Goal: Task Accomplishment & Management: Complete application form

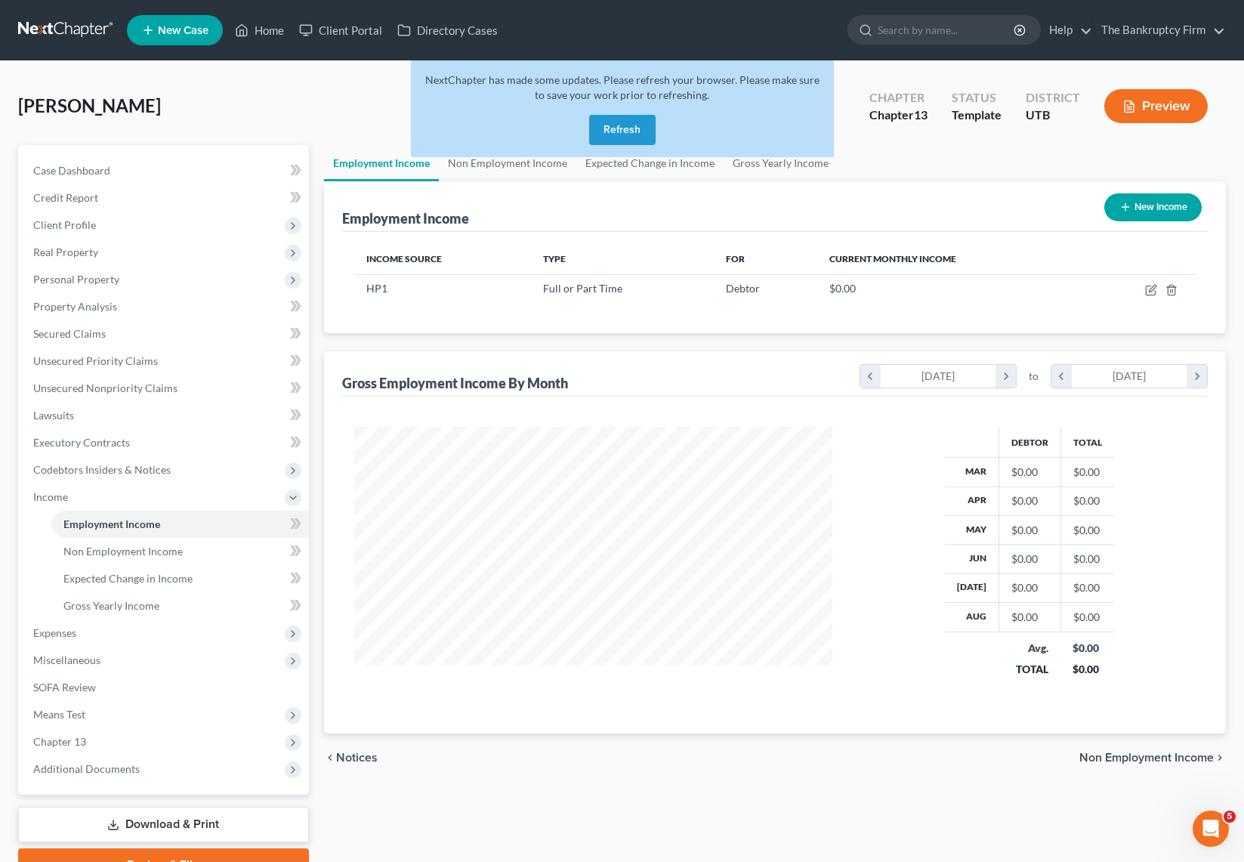
scroll to position [271, 509]
click at [625, 130] on button "Refresh" at bounding box center [622, 130] width 66 height 30
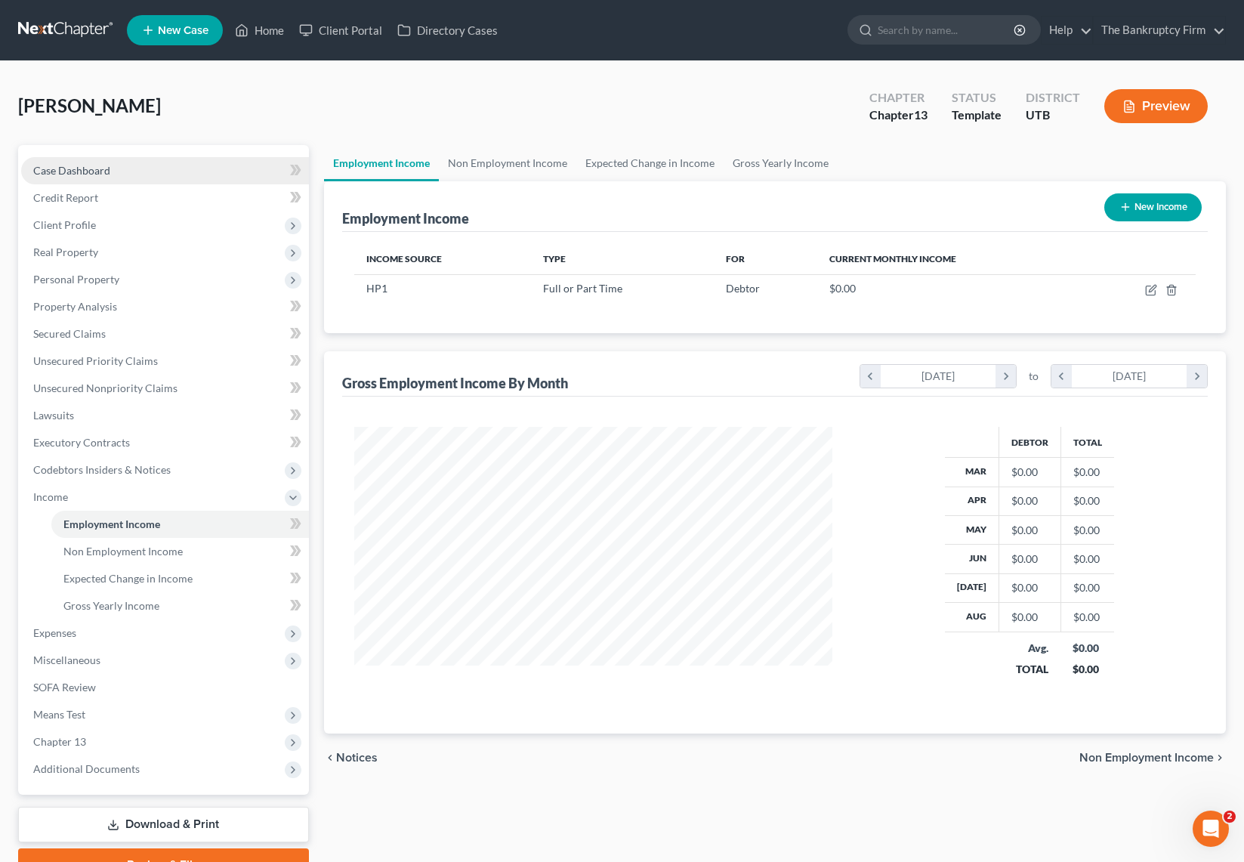
click at [54, 168] on span "Case Dashboard" at bounding box center [71, 170] width 77 height 13
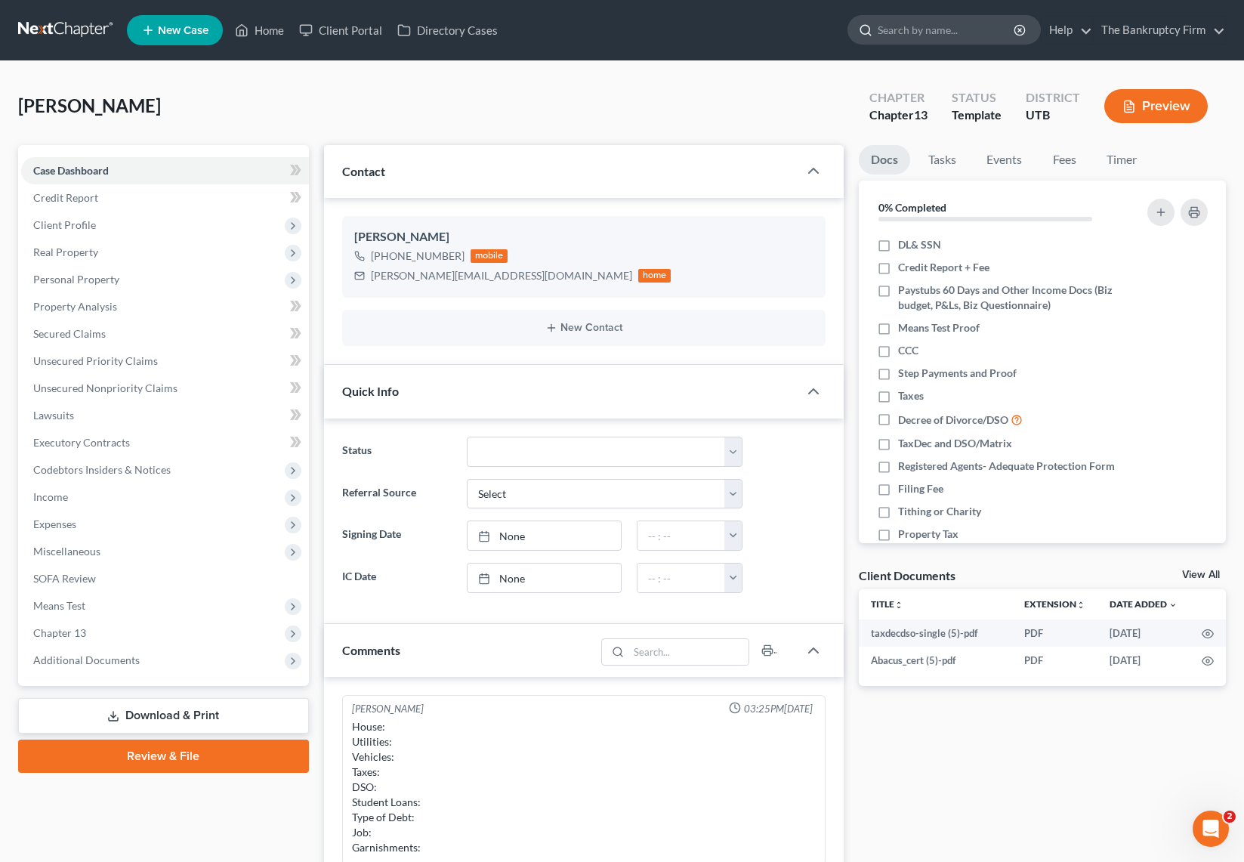
click at [932, 30] on input "search" at bounding box center [946, 30] width 138 height 28
type input "rocha"
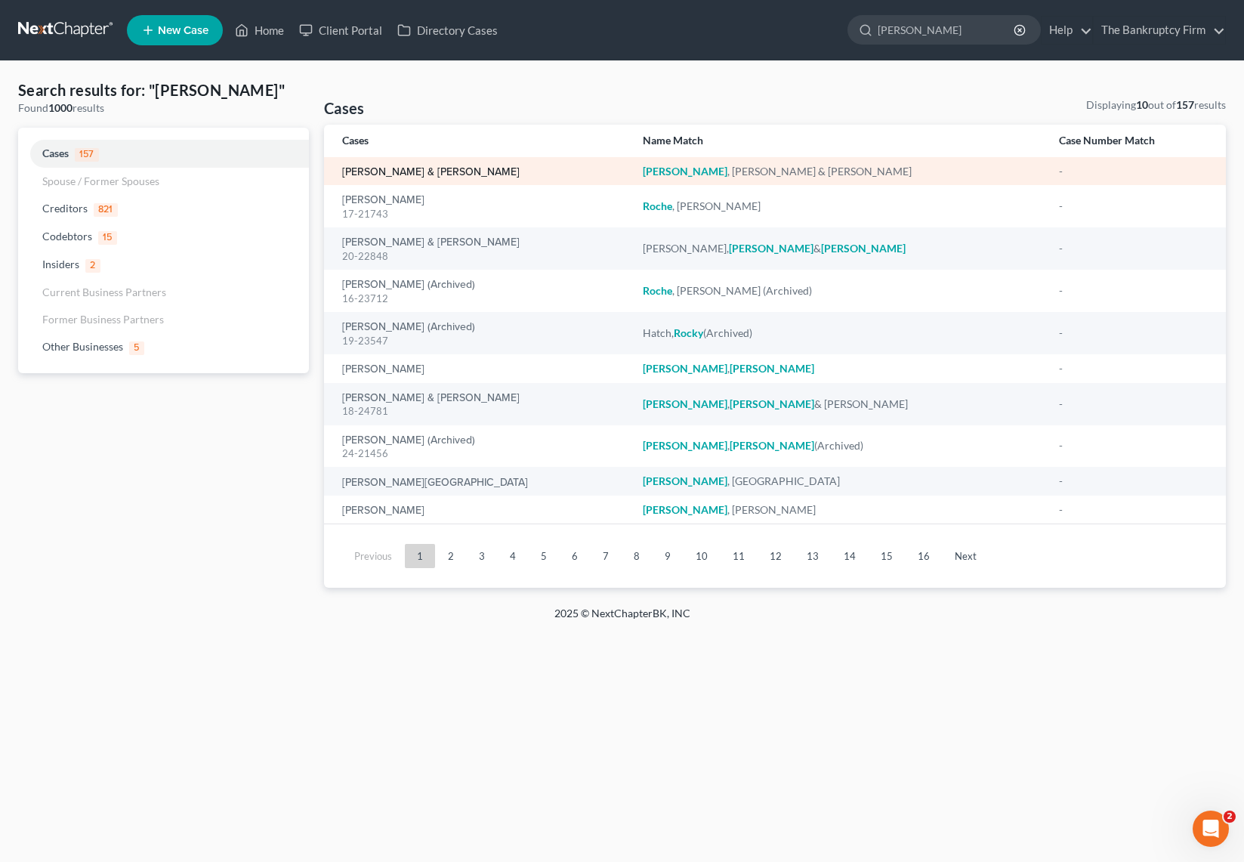
click at [417, 169] on link "[PERSON_NAME] & [PERSON_NAME]" at bounding box center [430, 172] width 177 height 11
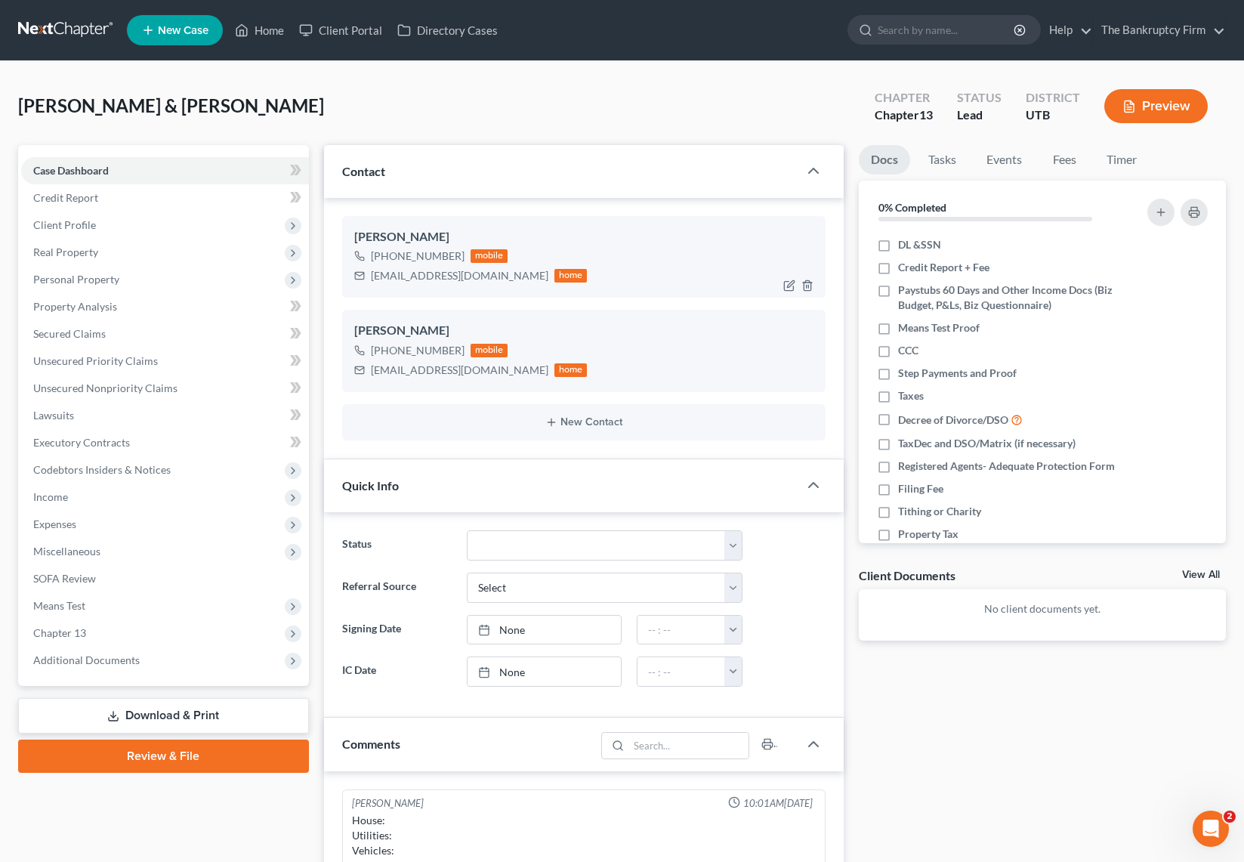
scroll to position [119, 0]
click at [111, 198] on link "Credit Report" at bounding box center [165, 197] width 288 height 27
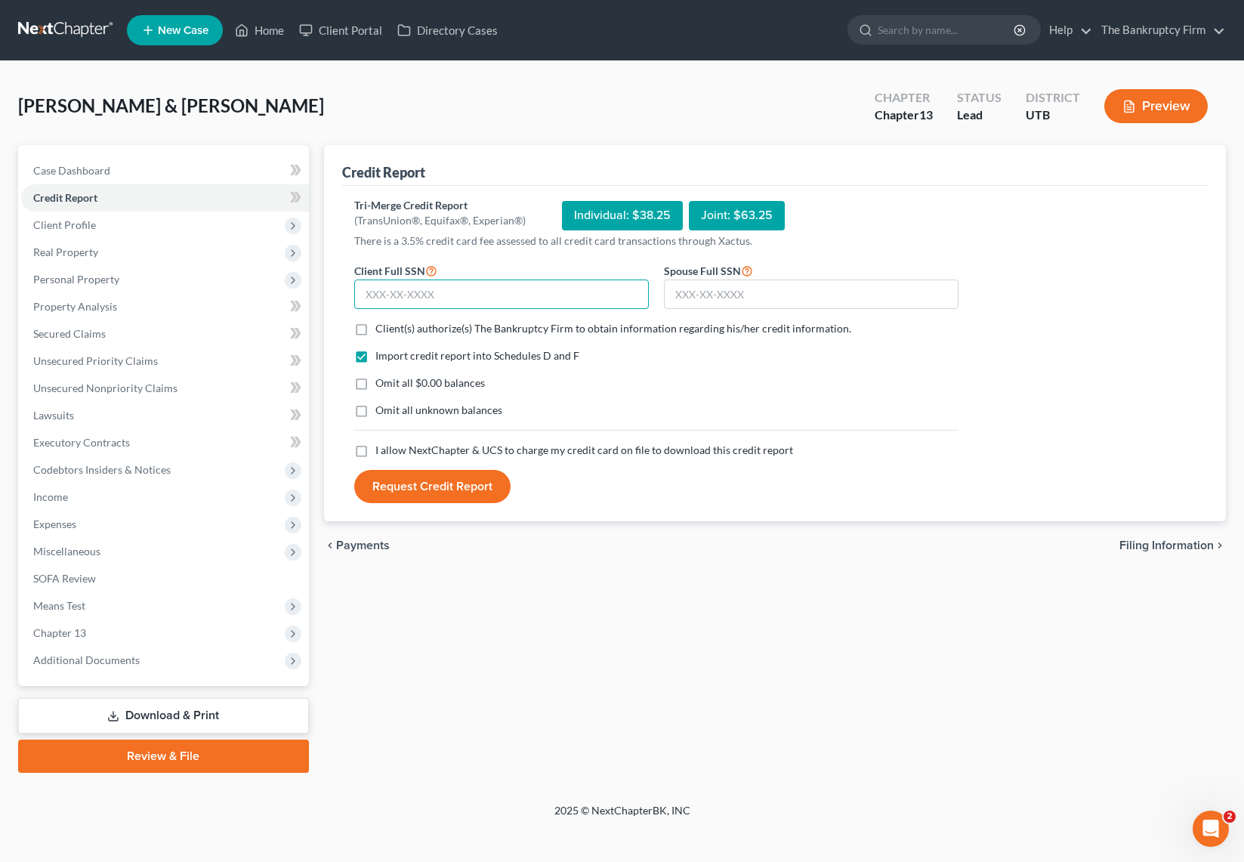
click at [450, 294] on input "text" at bounding box center [501, 294] width 294 height 30
click at [96, 662] on span "Additional Documents" at bounding box center [86, 659] width 106 height 13
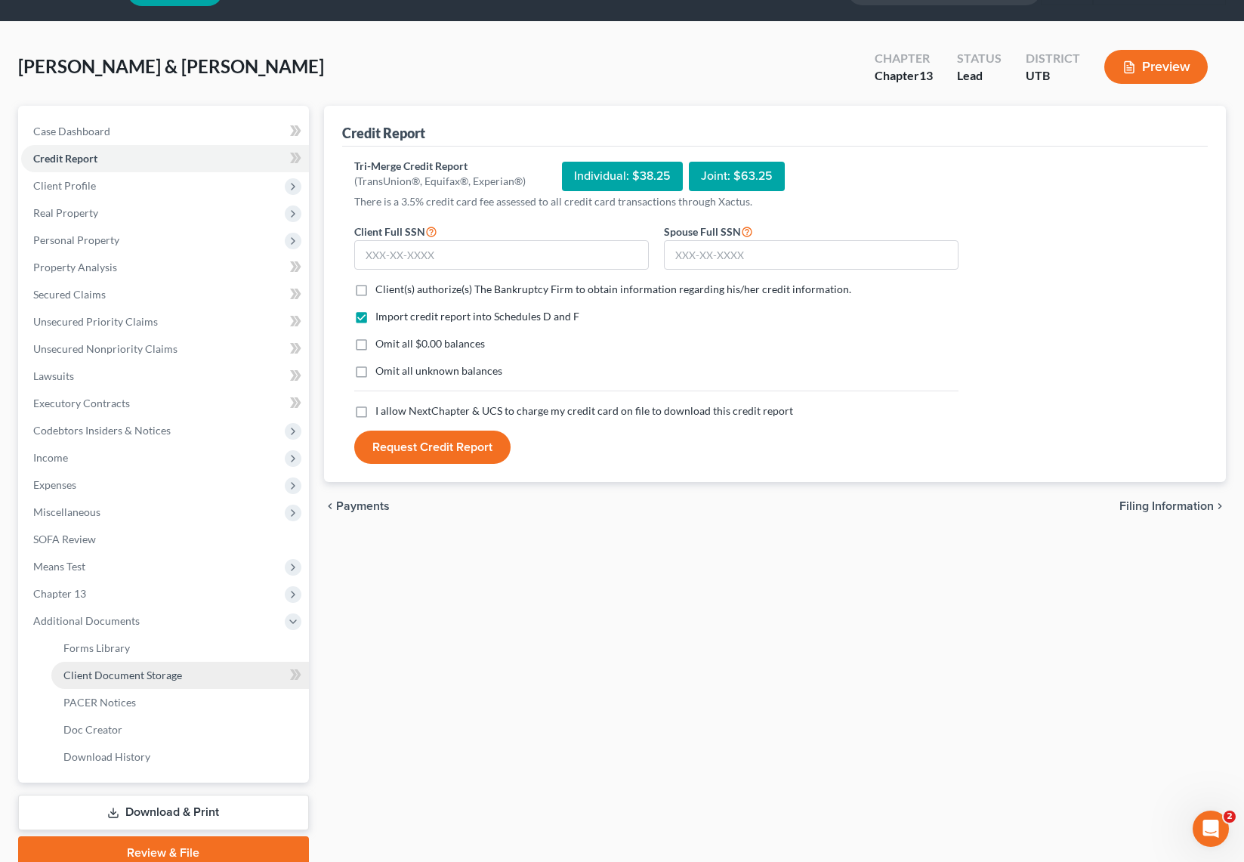
scroll to position [40, 0]
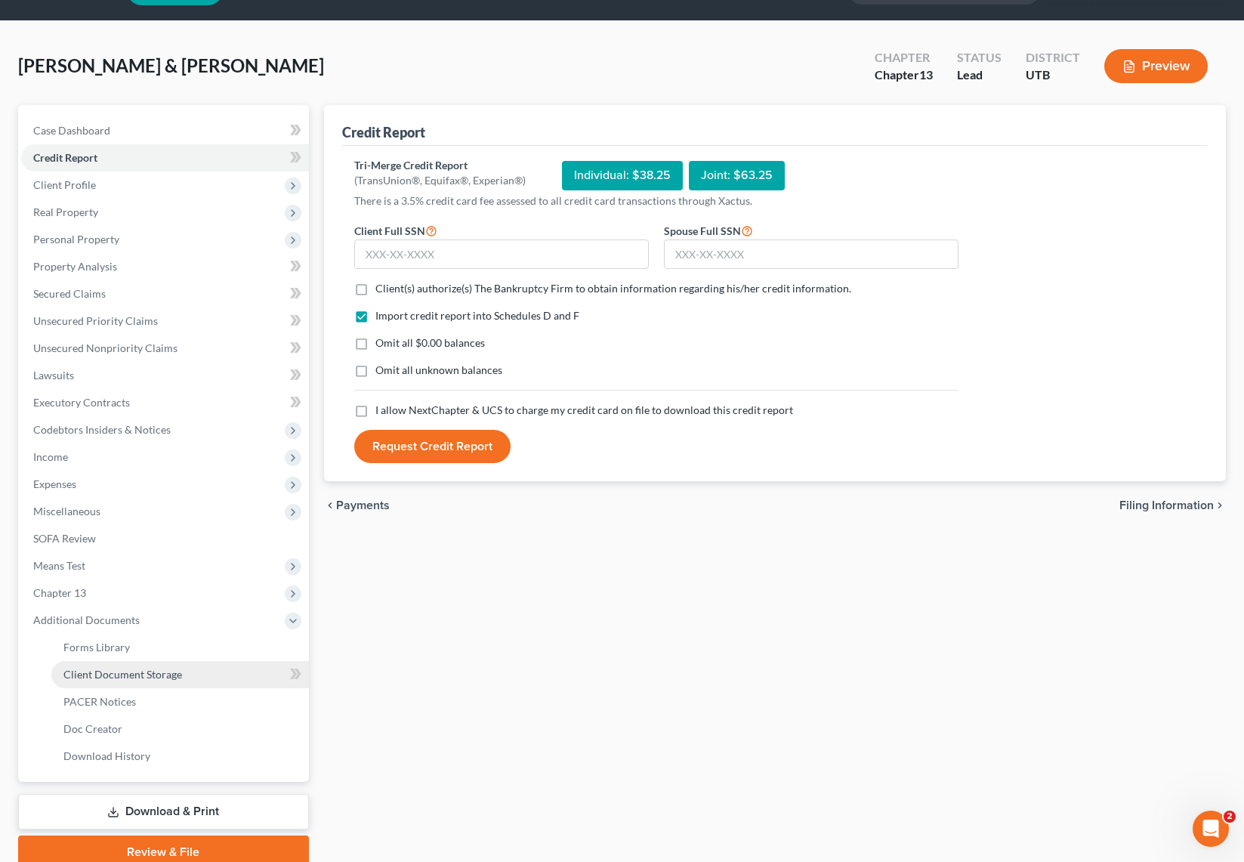
click at [155, 677] on span "Client Document Storage" at bounding box center [122, 674] width 119 height 13
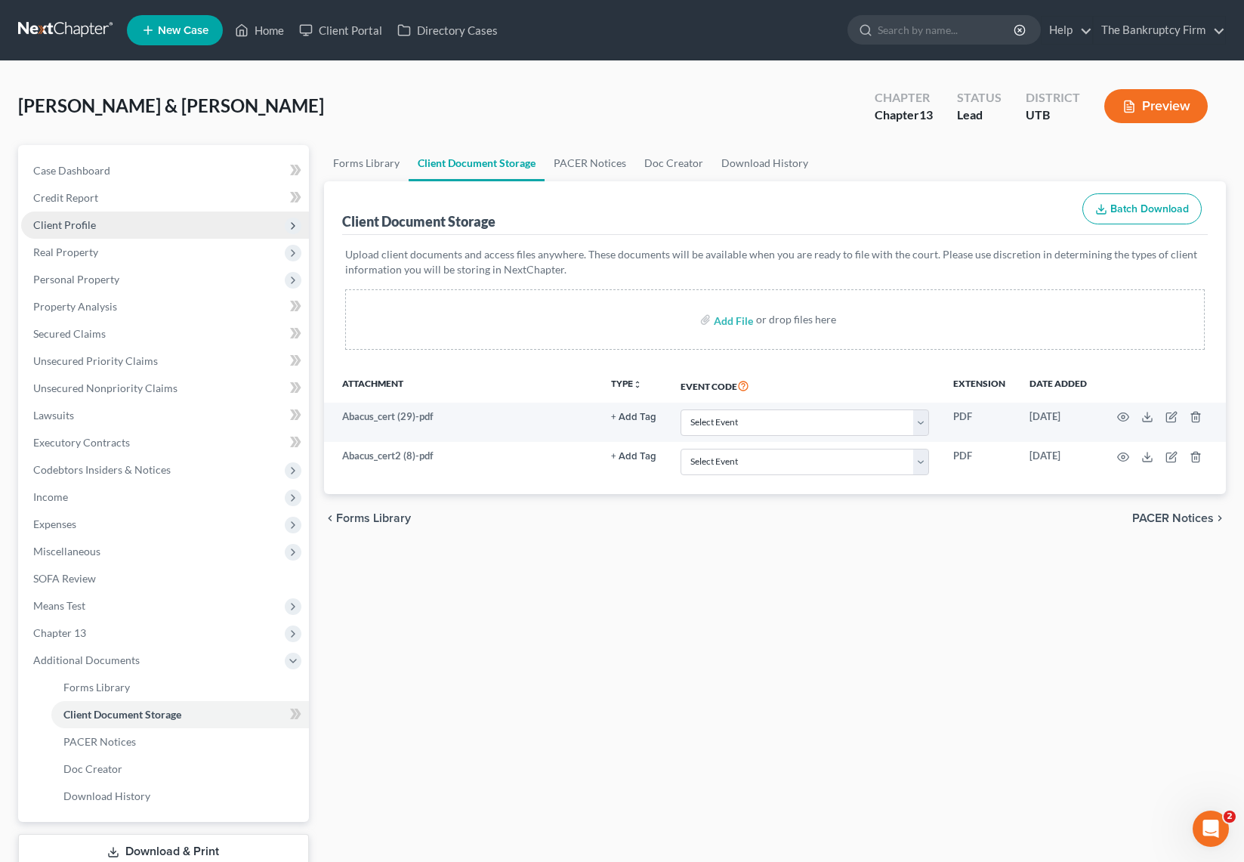
click at [110, 220] on span "Client Profile" at bounding box center [165, 224] width 288 height 27
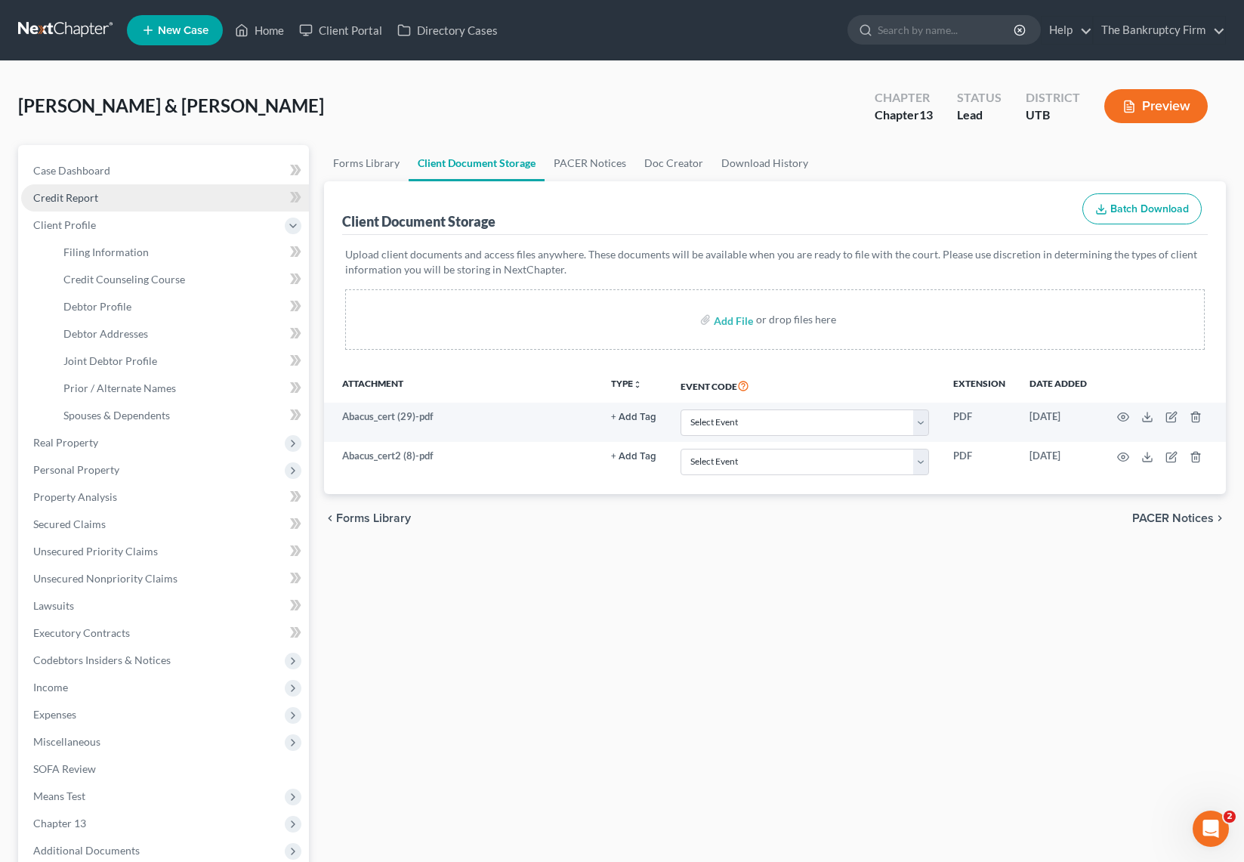
click at [116, 196] on link "Credit Report" at bounding box center [165, 197] width 288 height 27
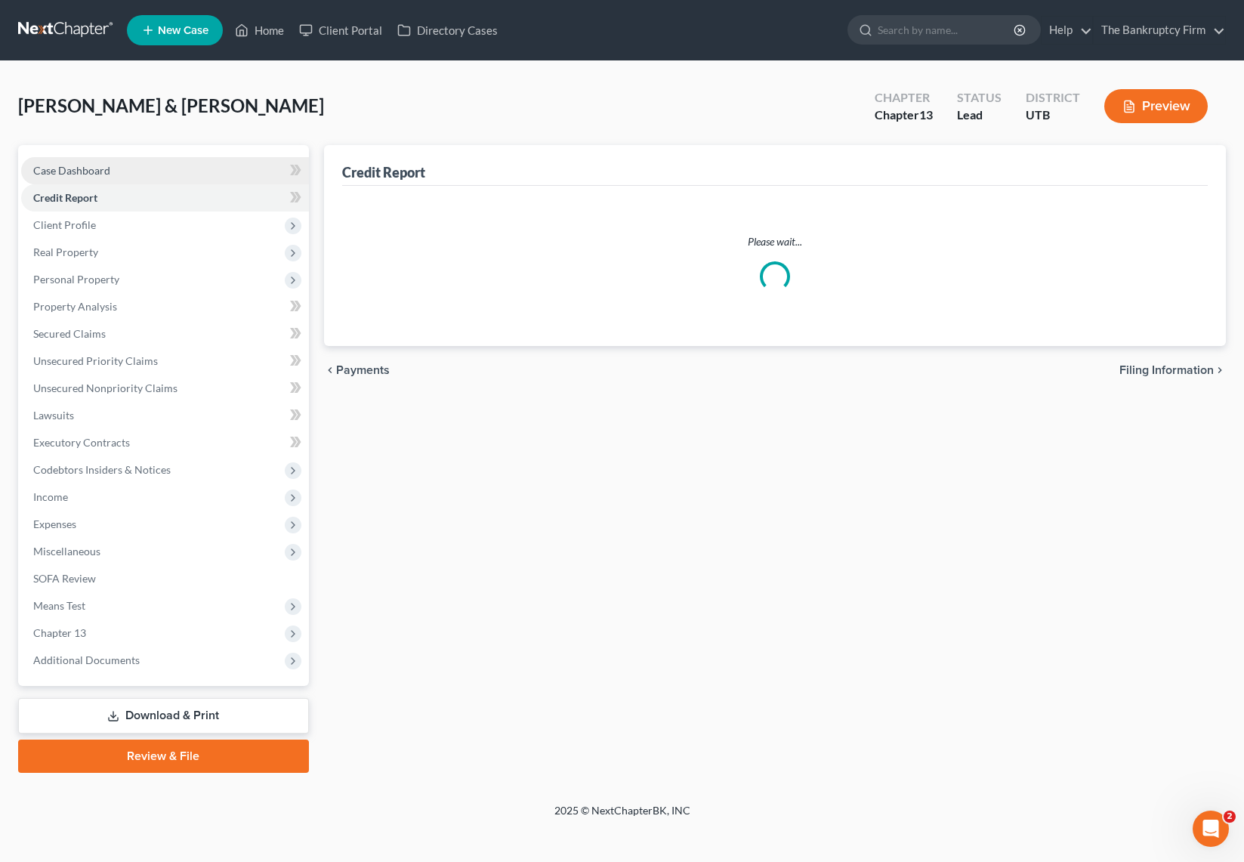
click at [126, 164] on link "Case Dashboard" at bounding box center [165, 170] width 288 height 27
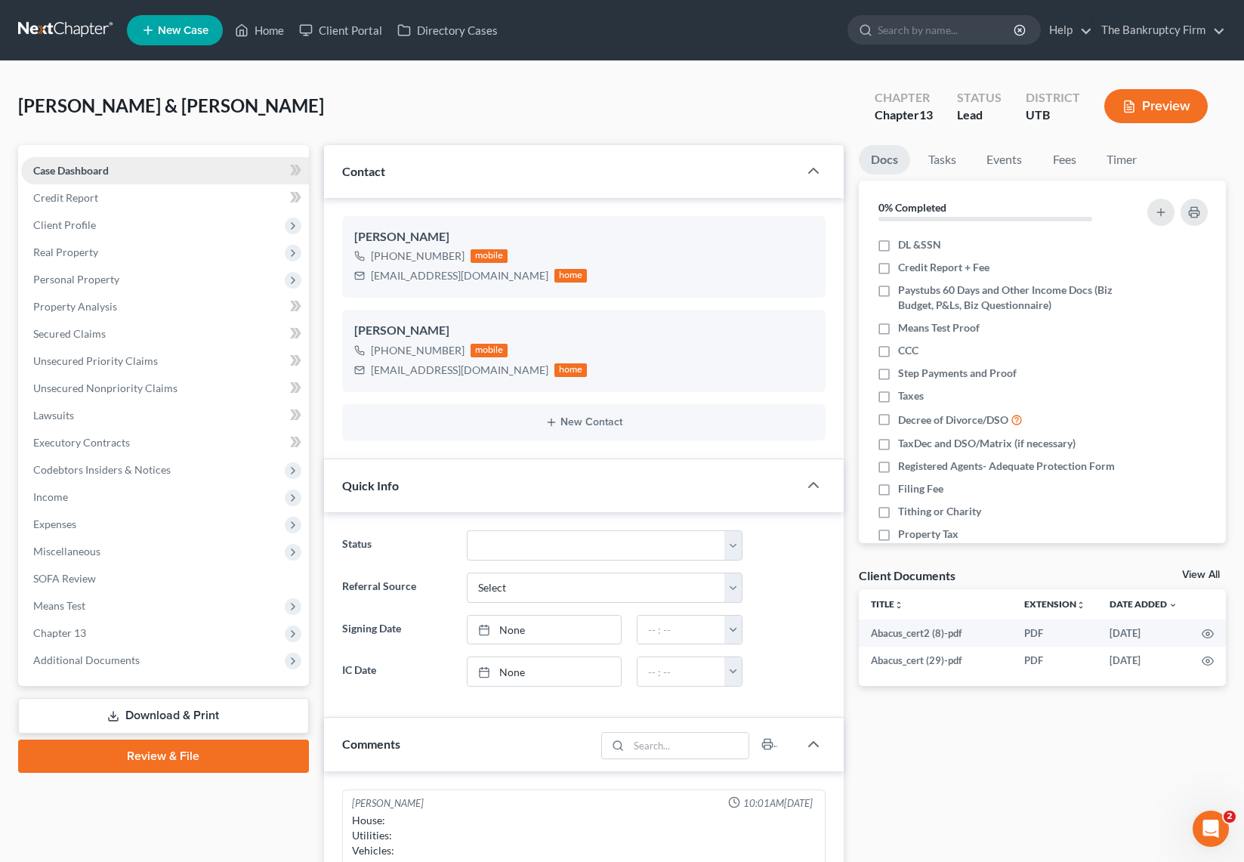
scroll to position [119, 0]
click at [128, 228] on span "Client Profile" at bounding box center [165, 224] width 288 height 27
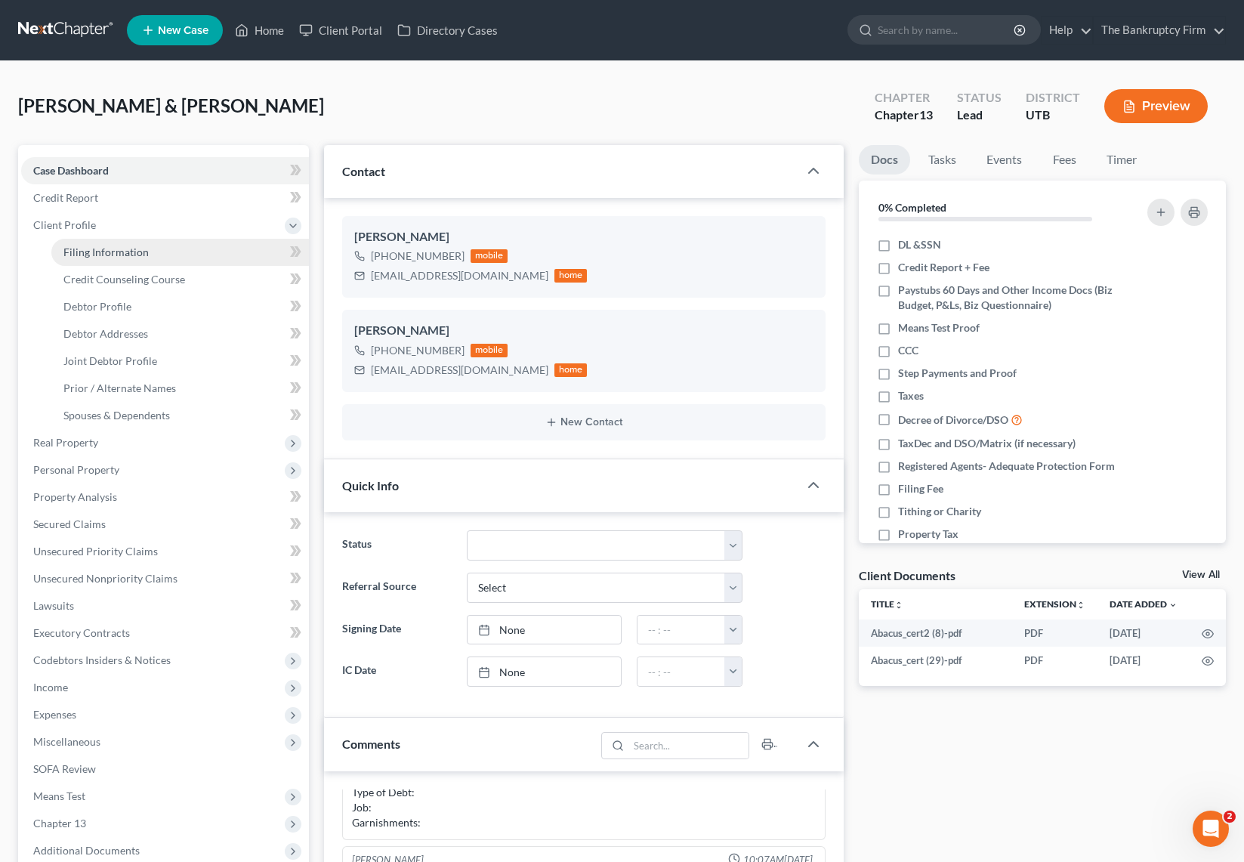
click at [145, 259] on link "Filing Information" at bounding box center [179, 252] width 257 height 27
select select "1"
select select "3"
select select "46"
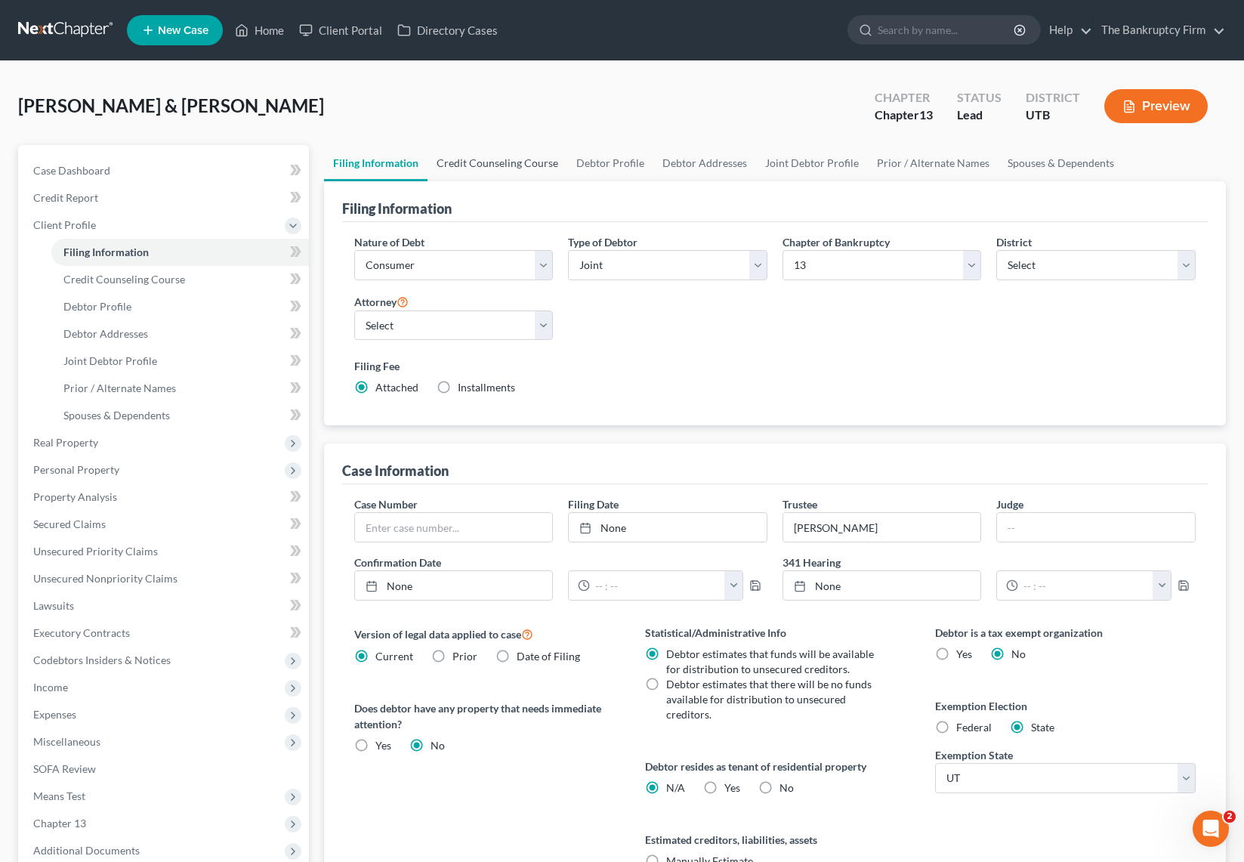
click at [510, 165] on link "Credit Counseling Course" at bounding box center [497, 163] width 140 height 36
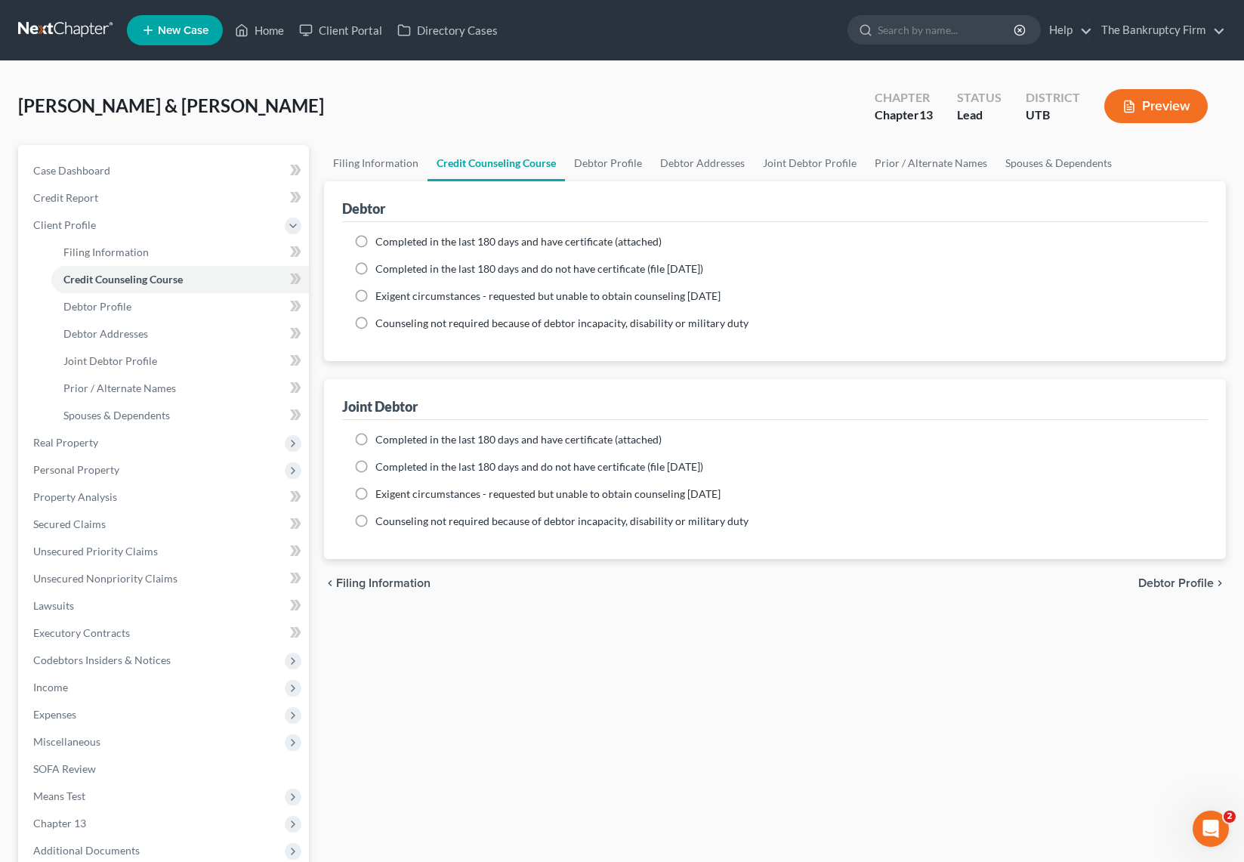
click at [375, 241] on label "Completed in the last 180 days and have certificate (attached)" at bounding box center [518, 241] width 286 height 15
click at [381, 241] on input "Completed in the last 180 days and have certificate (attached)" at bounding box center [386, 239] width 10 height 10
radio input "true"
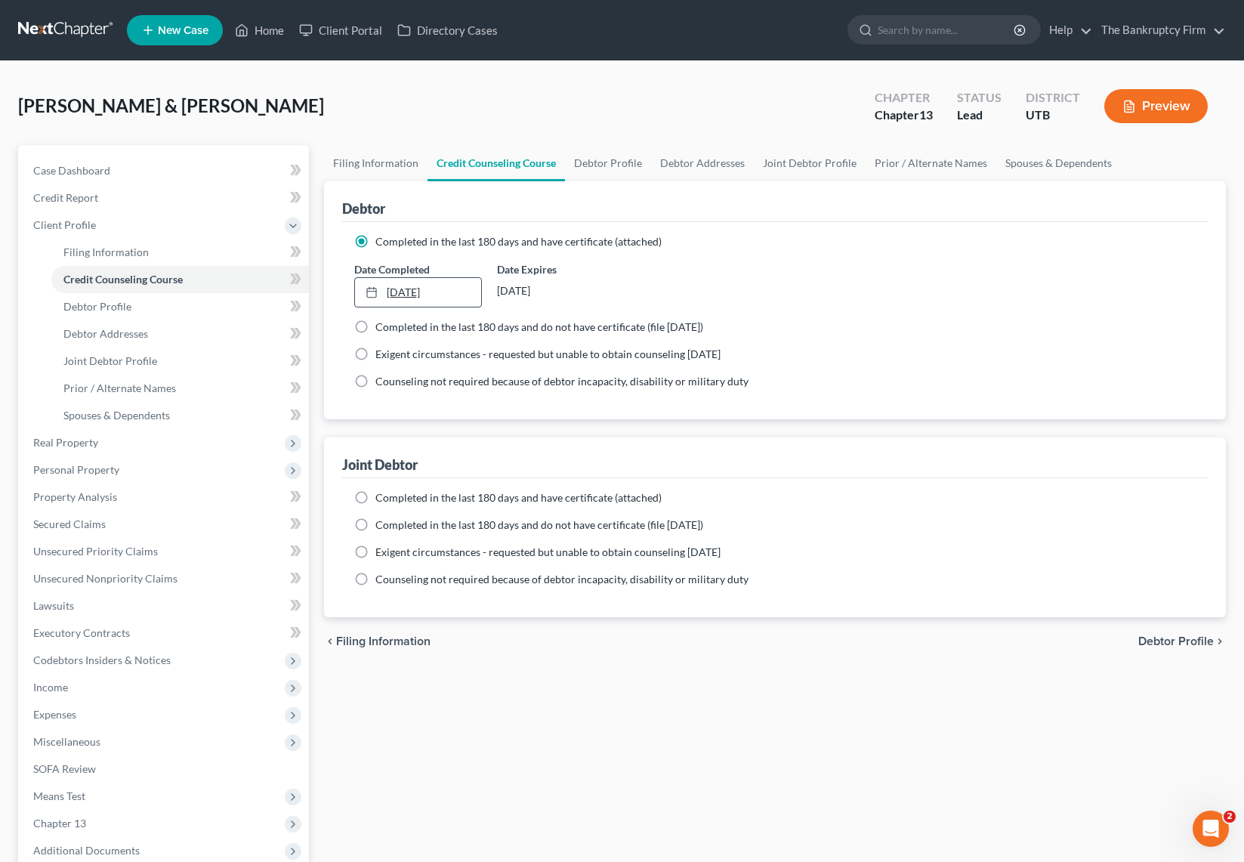
click at [410, 286] on link "9/10/2025" at bounding box center [418, 292] width 126 height 29
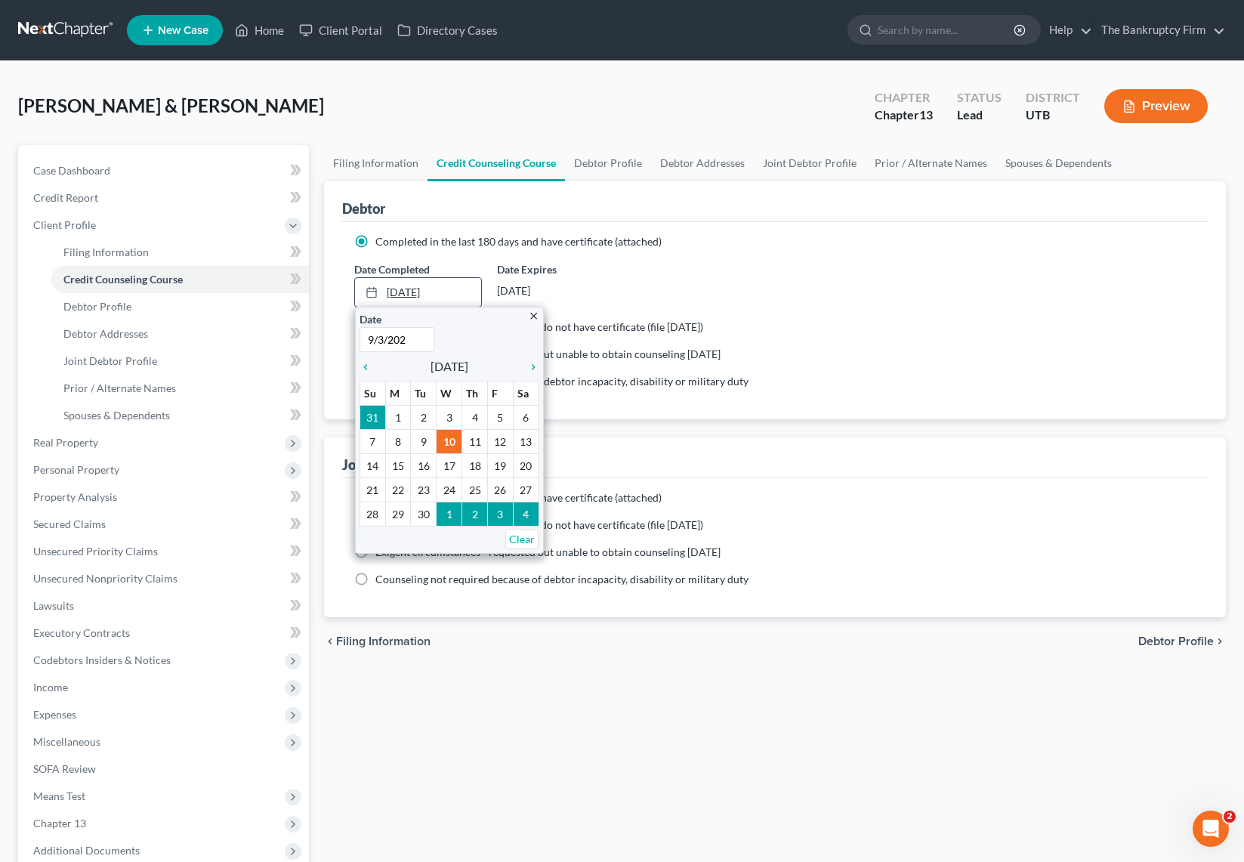
type input "9/3/2025"
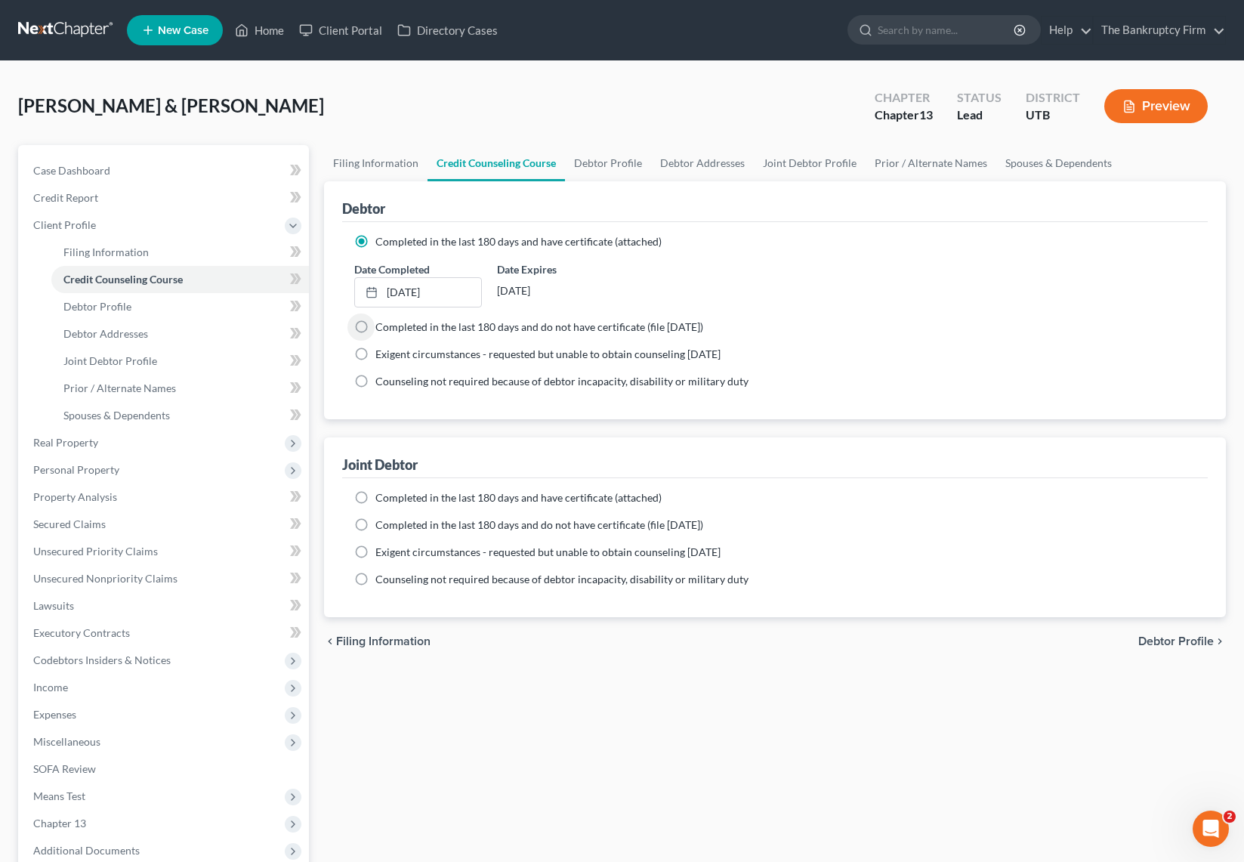
click at [375, 494] on label "Completed in the last 180 days and have certificate (attached)" at bounding box center [518, 497] width 286 height 15
click at [381, 494] on input "Completed in the last 180 days and have certificate (attached)" at bounding box center [386, 495] width 10 height 10
radio input "true"
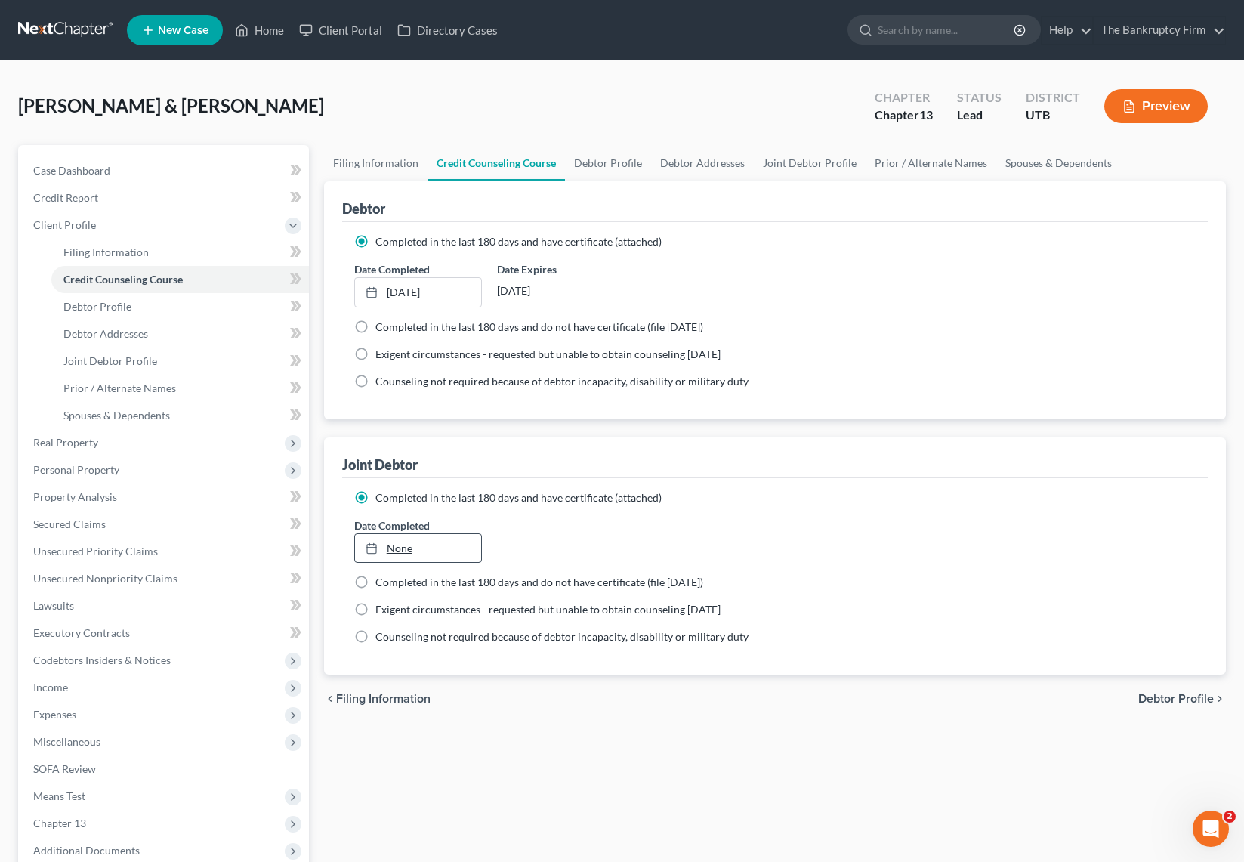
click at [397, 541] on link "None" at bounding box center [418, 548] width 126 height 29
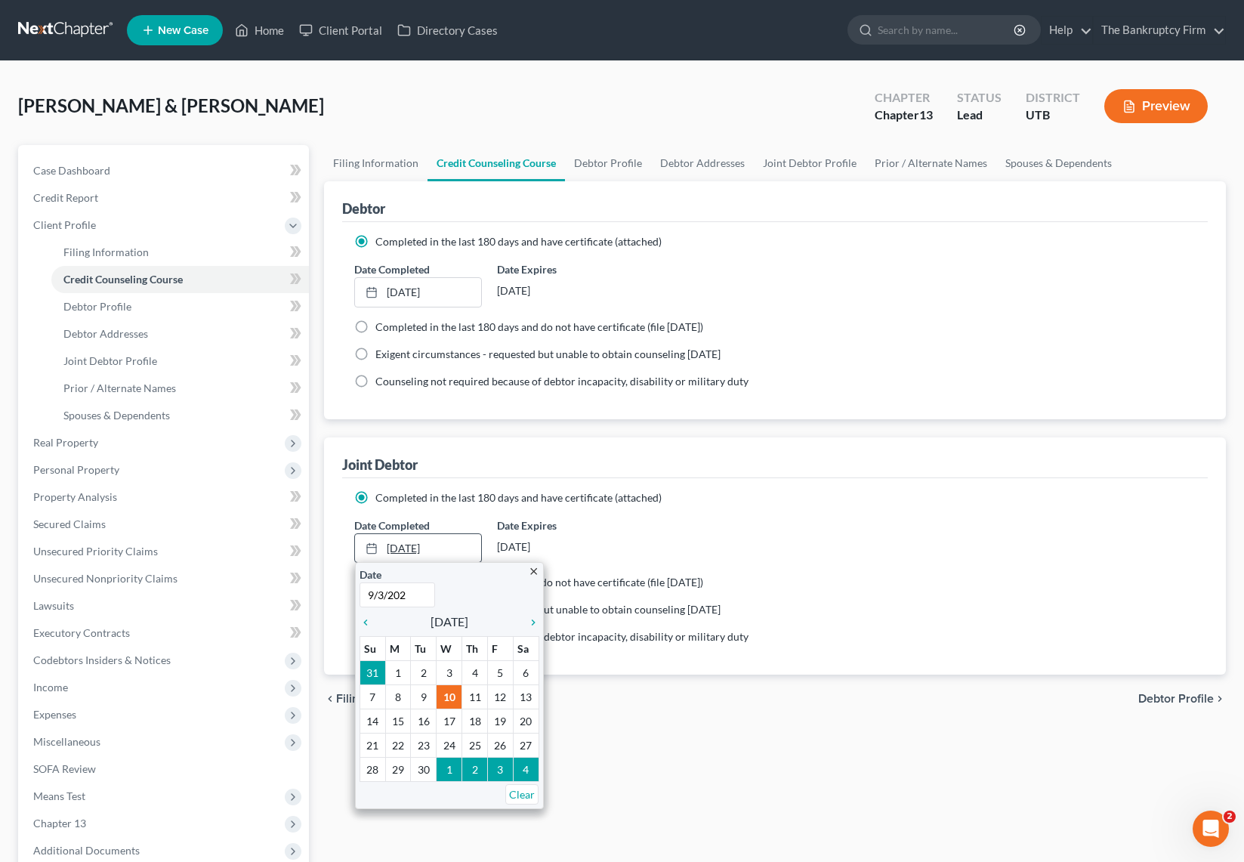
type input "9/3/2025"
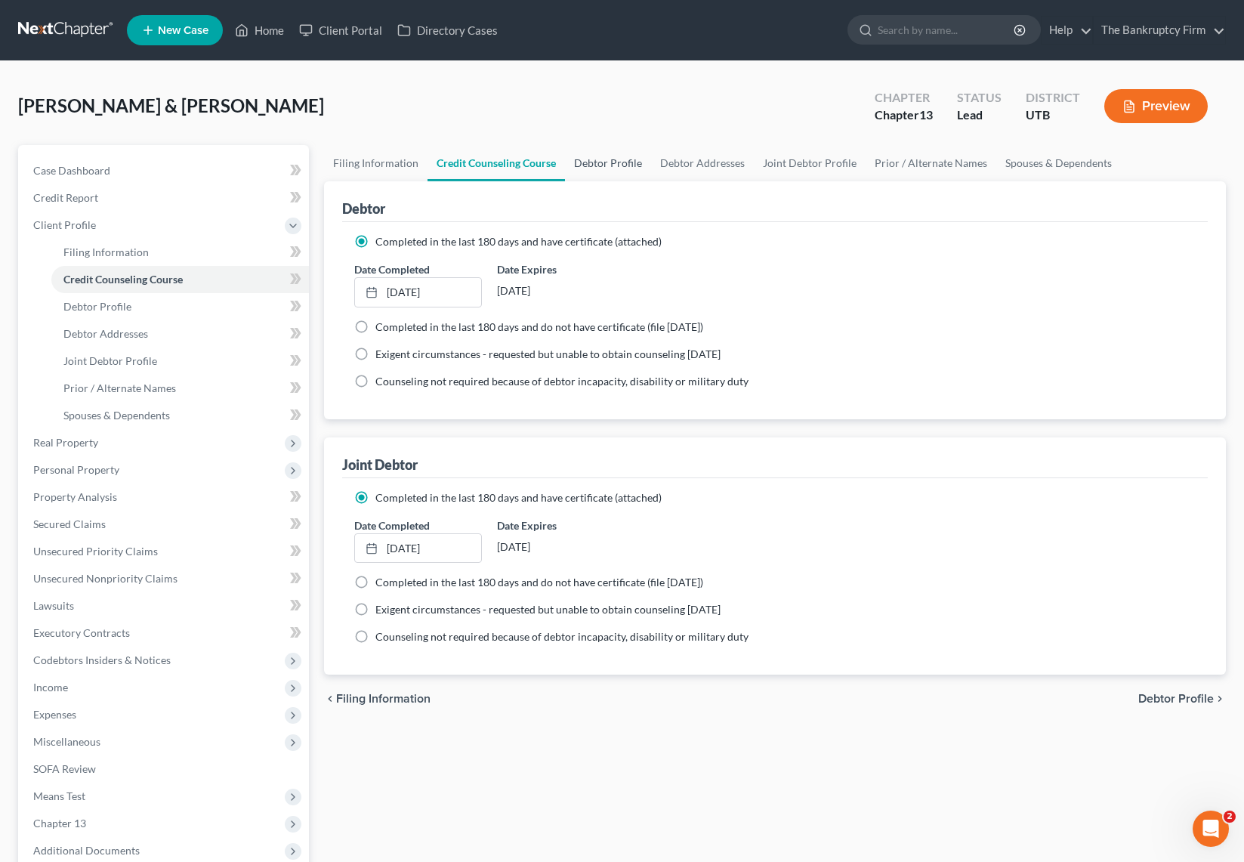
click at [615, 159] on link "Debtor Profile" at bounding box center [608, 163] width 86 height 36
select select "1"
select select "2"
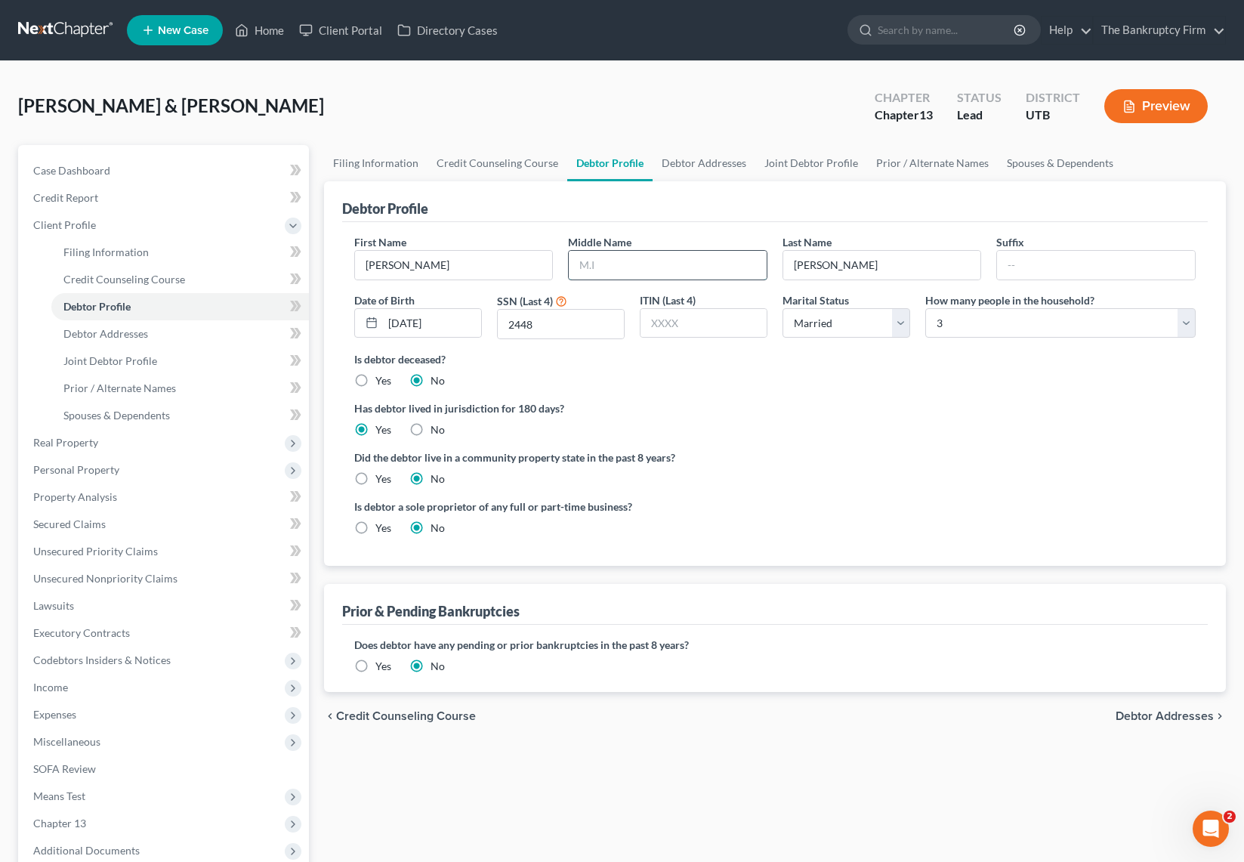
click at [670, 270] on input "text" at bounding box center [668, 265] width 198 height 29
click at [569, 389] on ng-include "First Name Matthew Middle Name Last Name Rocha Suffix Date of Birth 06/22/1999 …" at bounding box center [774, 390] width 841 height 313
click at [708, 155] on link "Debtor Addresses" at bounding box center [703, 163] width 103 height 36
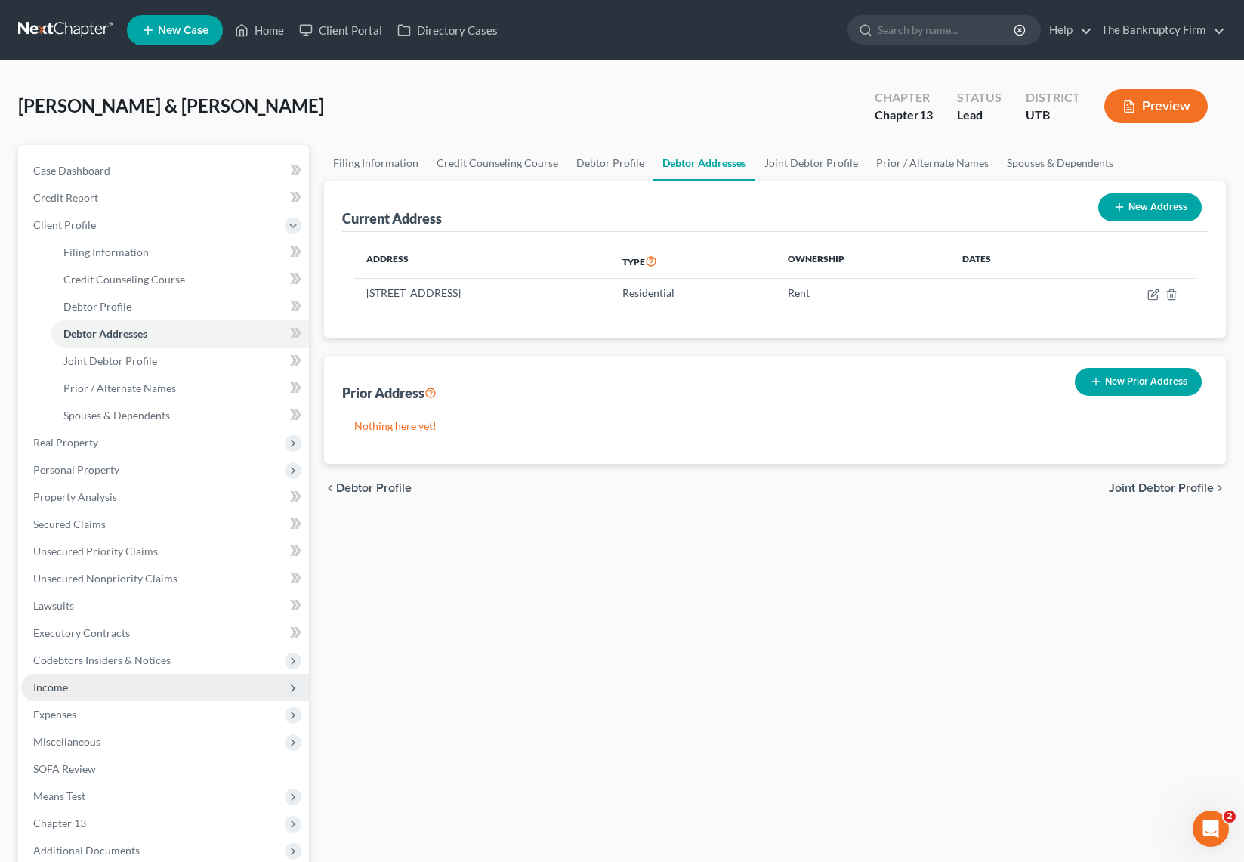
click at [68, 687] on span "Income" at bounding box center [165, 687] width 288 height 27
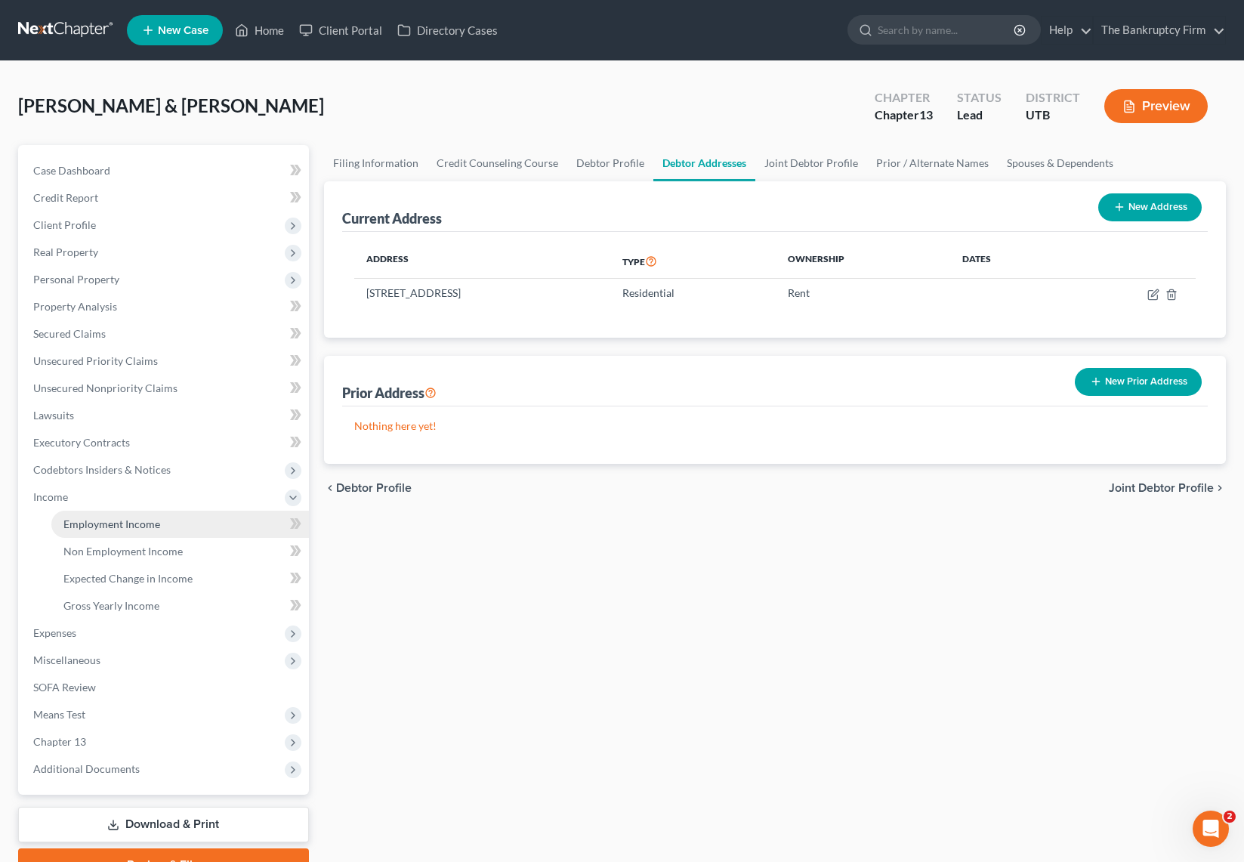
click at [123, 526] on span "Employment Income" at bounding box center [111, 523] width 97 height 13
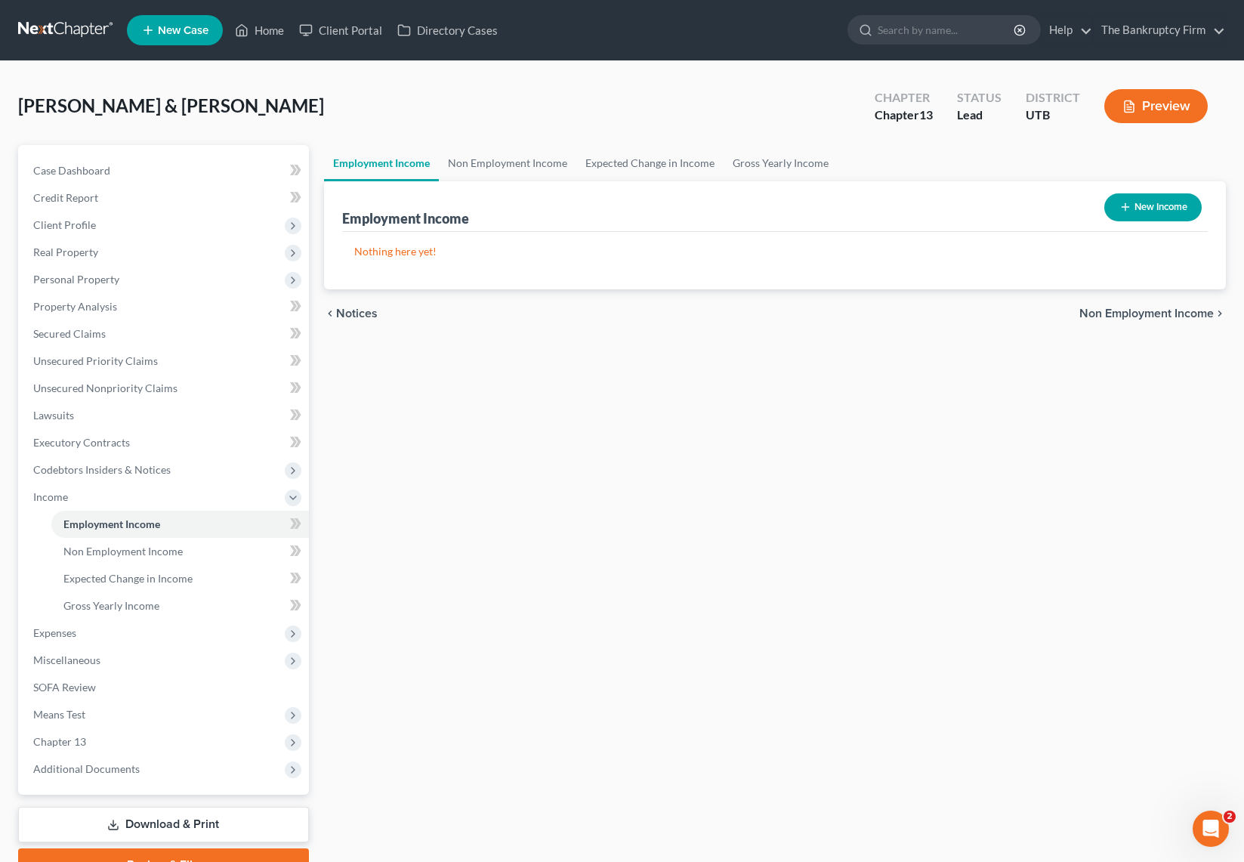
click at [1154, 205] on button "New Income" at bounding box center [1152, 207] width 97 height 28
select select "0"
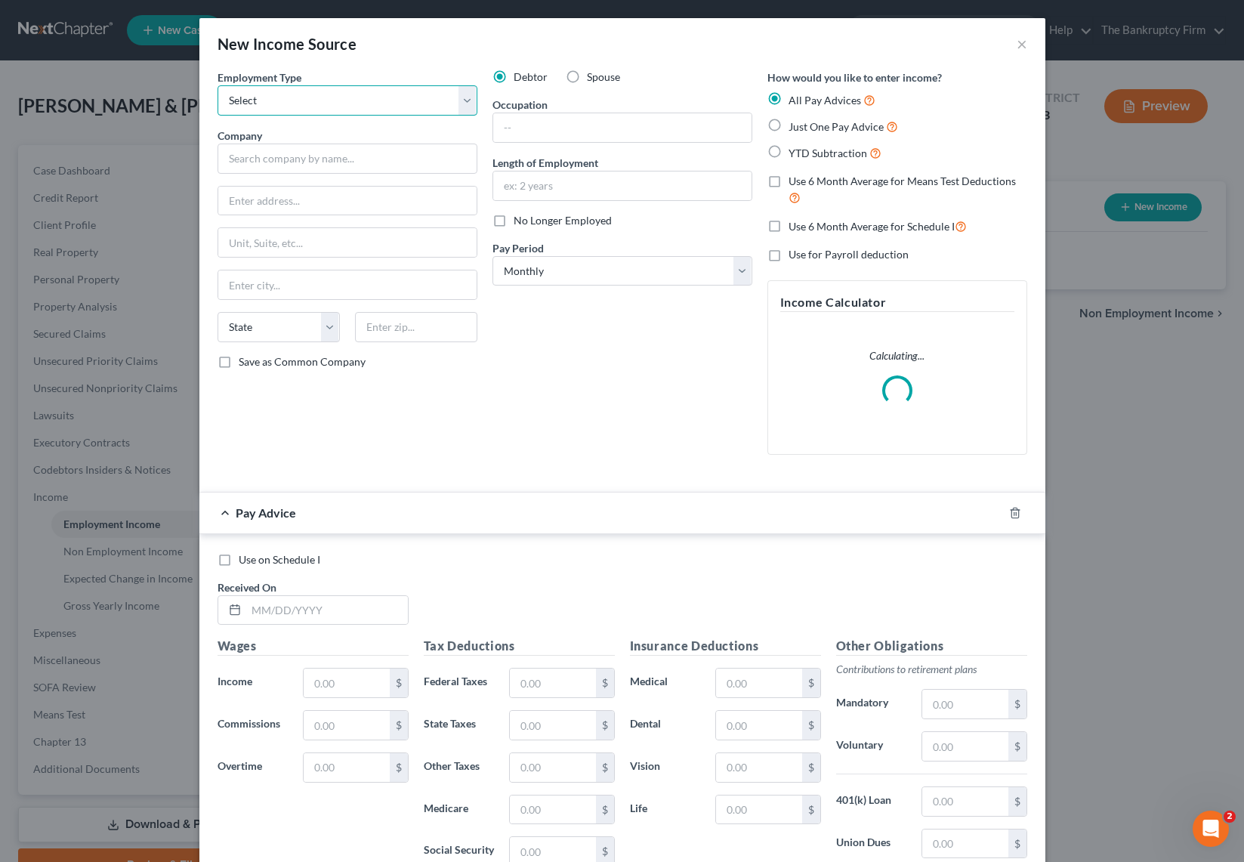
click at [324, 102] on select "Select Full or [DEMOGRAPHIC_DATA] Employment Self Employment" at bounding box center [347, 100] width 260 height 30
select select "0"
click at [217, 85] on select "Select Full or [DEMOGRAPHIC_DATA] Employment Self Employment" at bounding box center [347, 100] width 260 height 30
click at [279, 163] on input "text" at bounding box center [347, 158] width 260 height 30
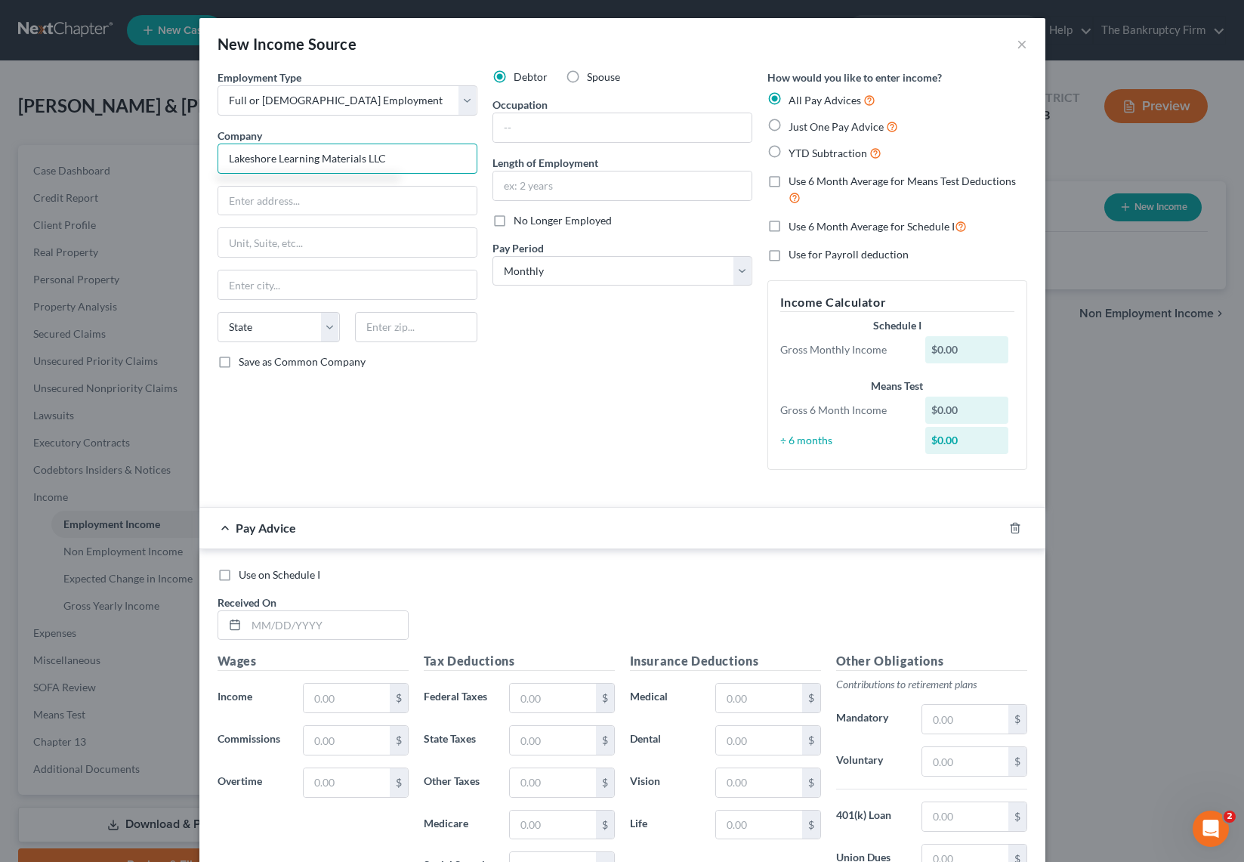
type input "Lakeshore Learning Materials LLC"
type input "2695 E Dominguez Street"
type input "Carsopn"
select select "4"
type input "90895"
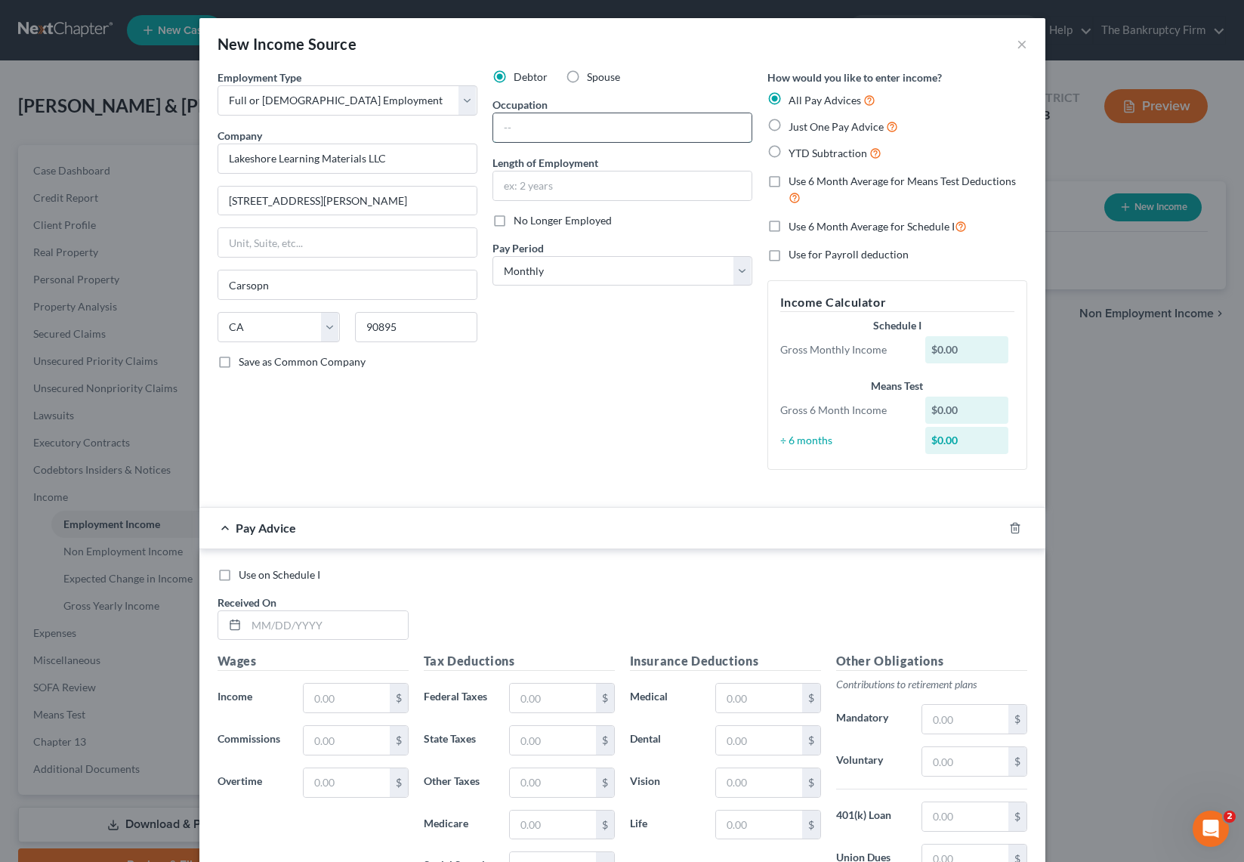
click at [570, 121] on input "text" at bounding box center [622, 127] width 258 height 29
type input "O"
type input "Operator"
type input "May 2025 to PResent"
click at [645, 270] on select "Select Monthly Twice Monthly Every Other Week Weekly" at bounding box center [622, 271] width 260 height 30
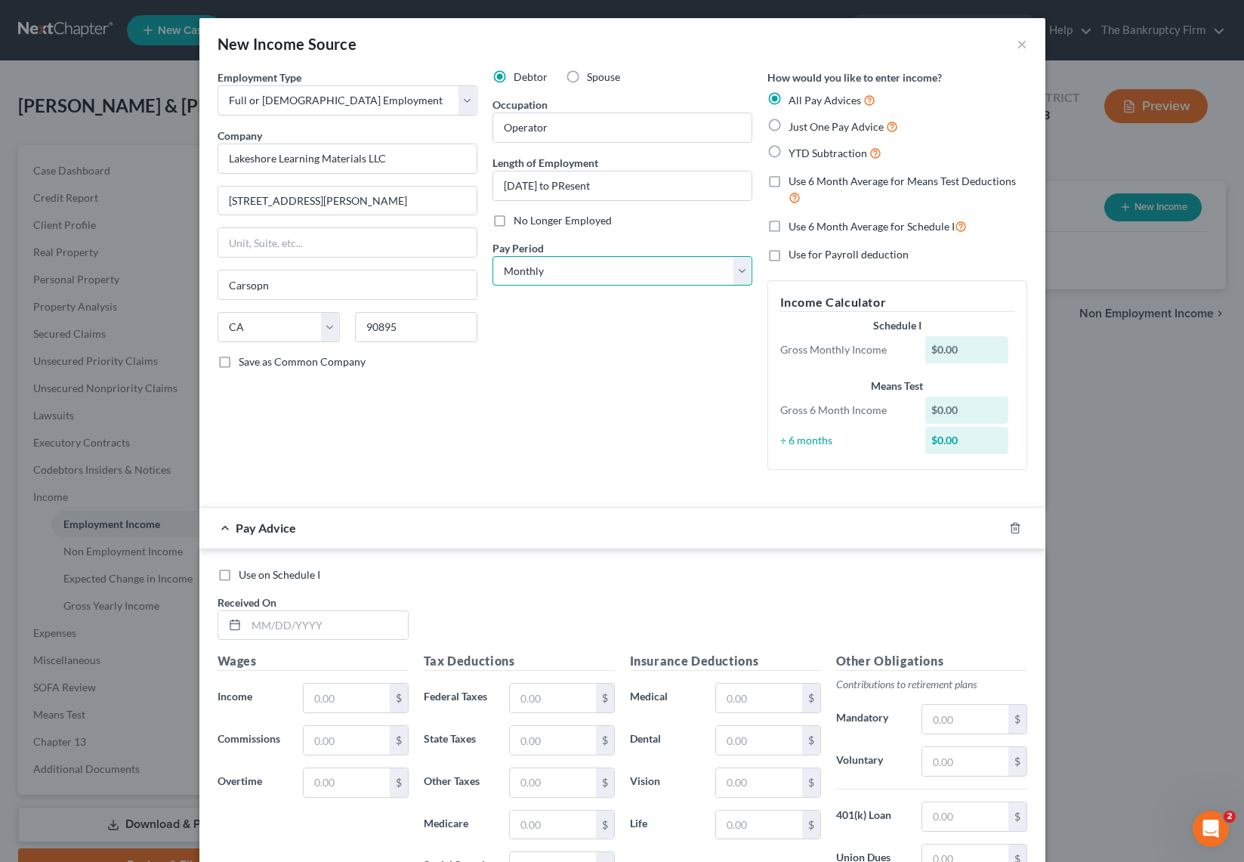
select select "3"
click at [492, 256] on select "Select Monthly Twice Monthly Every Other Week Weekly" at bounding box center [622, 271] width 260 height 30
click at [788, 150] on label "YTD Subtraction" at bounding box center [834, 152] width 93 height 17
click at [794, 150] on input "YTD Subtraction" at bounding box center [799, 149] width 10 height 10
radio input "true"
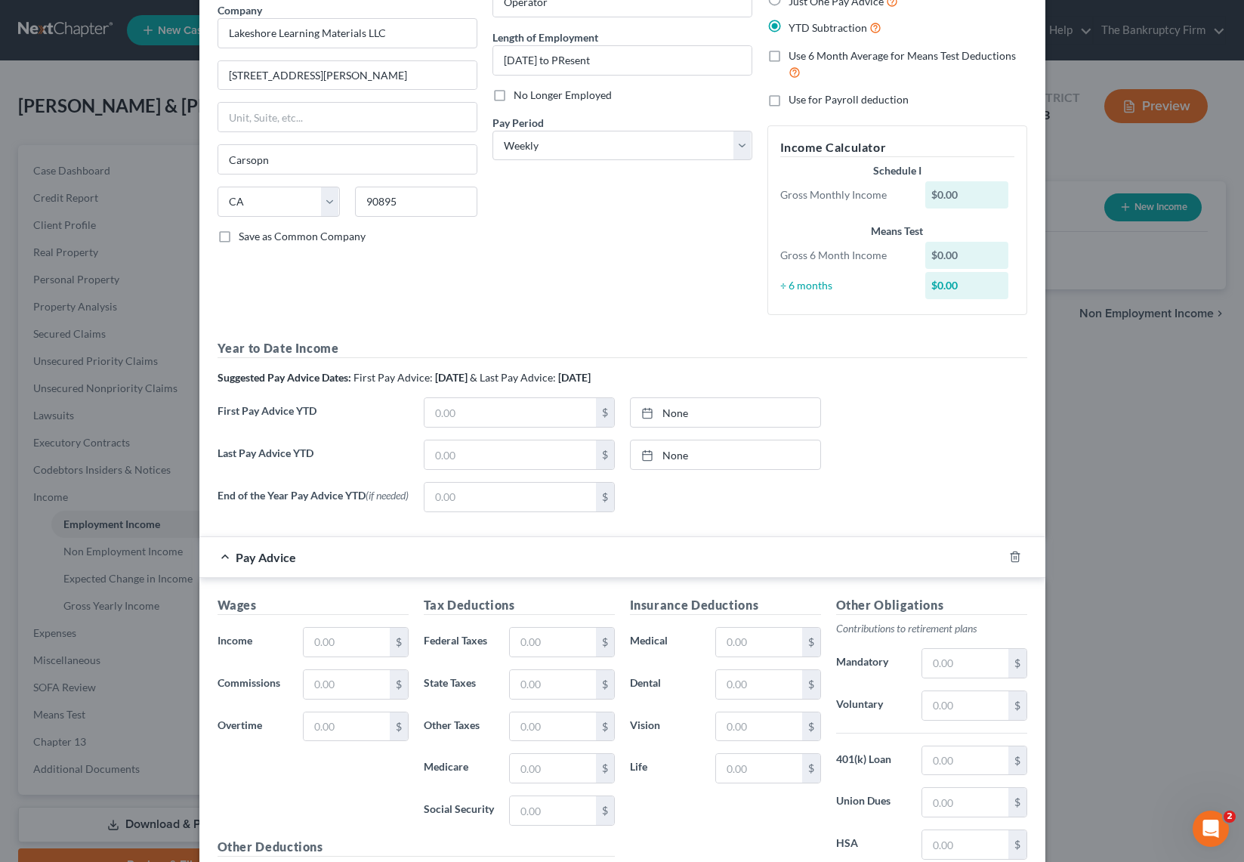
scroll to position [177, 0]
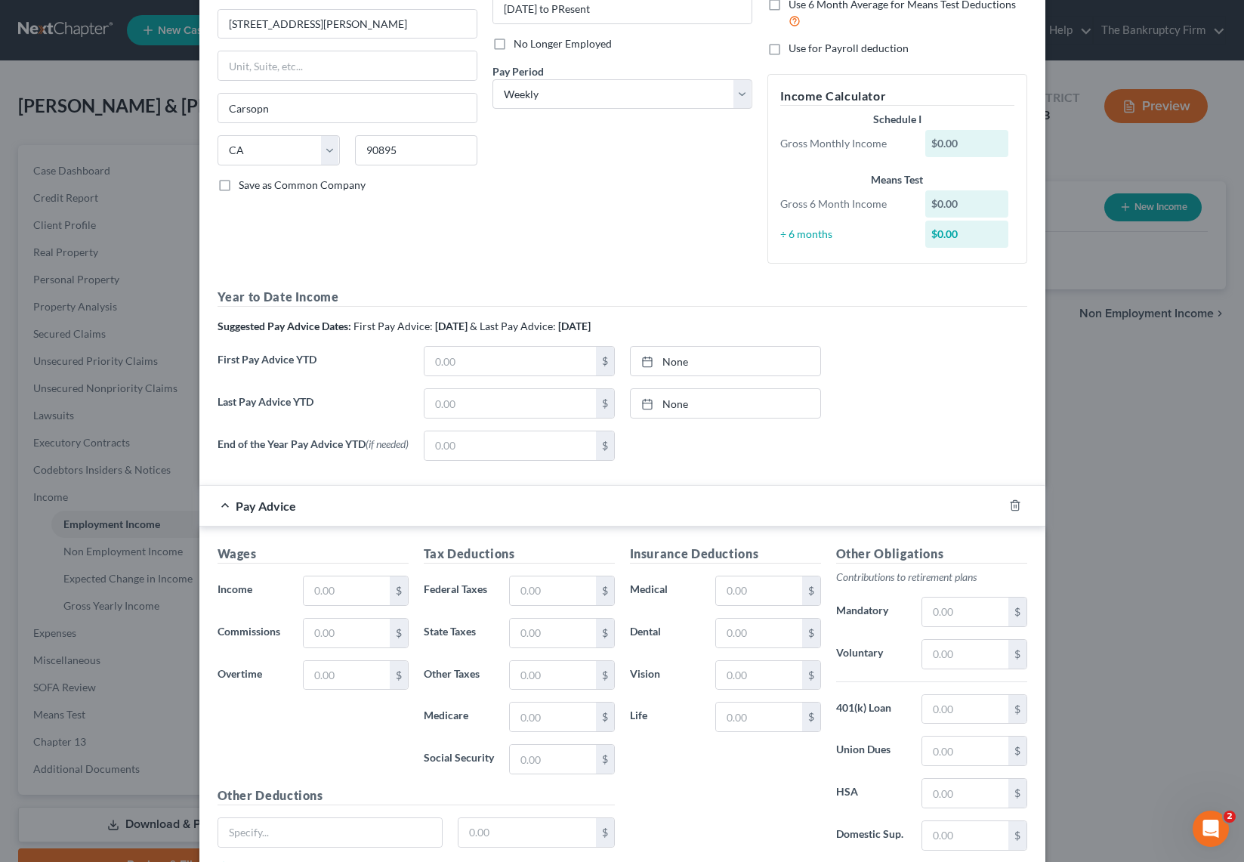
click at [913, 400] on div "Last Pay Advice YTD $ None close Date Time chevron_left September 2025 chevron_…" at bounding box center [622, 409] width 825 height 42
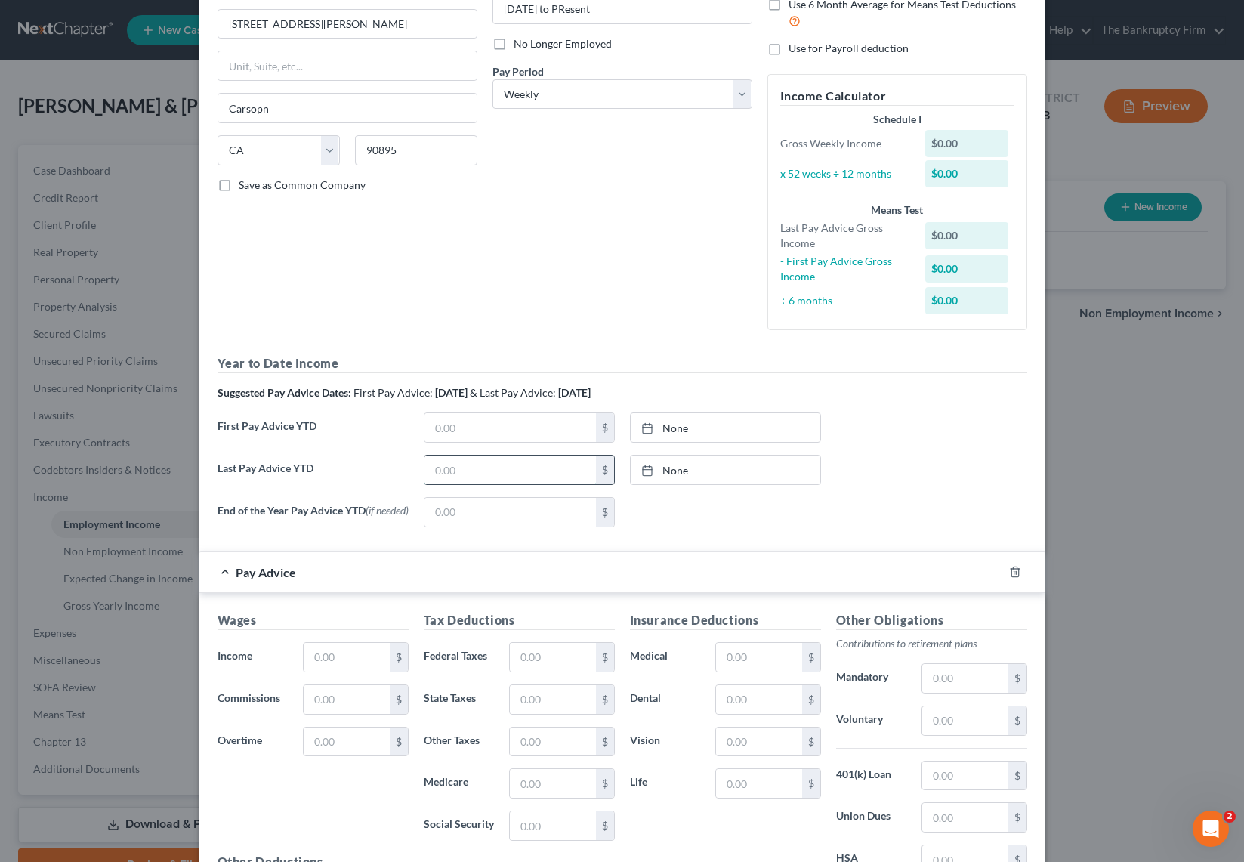
click at [464, 467] on input "text" at bounding box center [509, 469] width 171 height 29
type input "18,158.54"
click at [718, 467] on link "9/10/2025" at bounding box center [726, 469] width 190 height 29
click at [693, 513] on div "None close Date Time chevron_left September 2025 chevron_right Su M Tu W Th F S…" at bounding box center [725, 512] width 206 height 30
click at [658, 523] on div "None close Date Time chevron_left September 2025 chevron_right Su M Tu W Th F S…" at bounding box center [725, 512] width 206 height 30
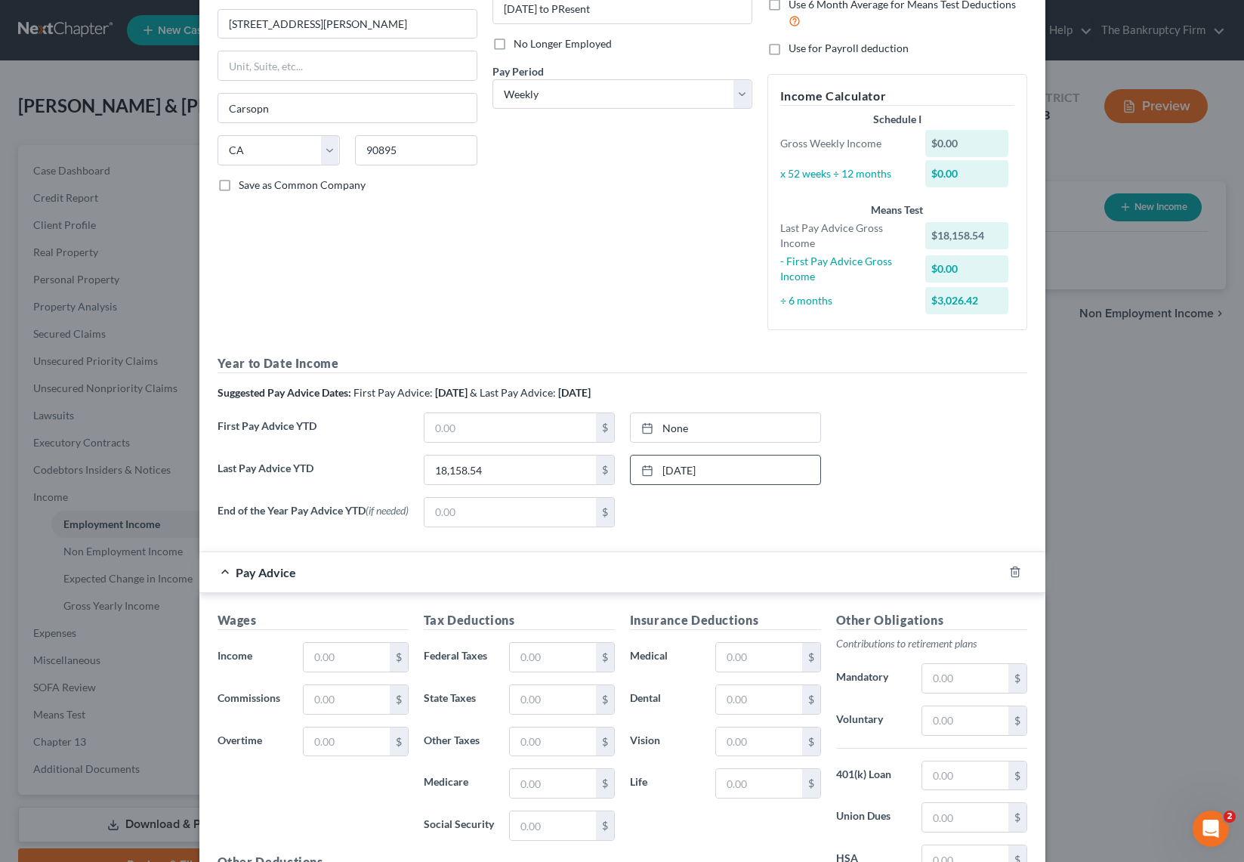
scroll to position [240, 0]
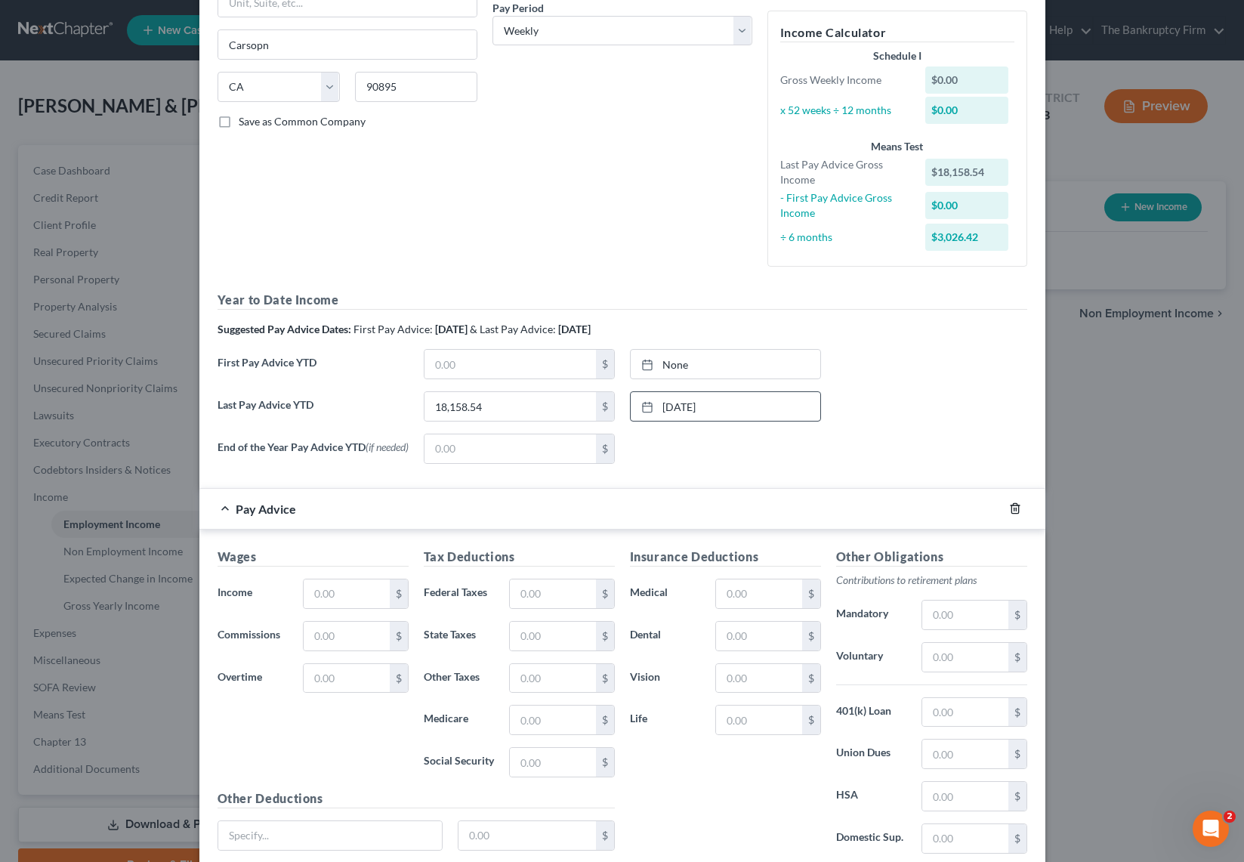
click at [1019, 513] on icon "button" at bounding box center [1015, 508] width 12 height 12
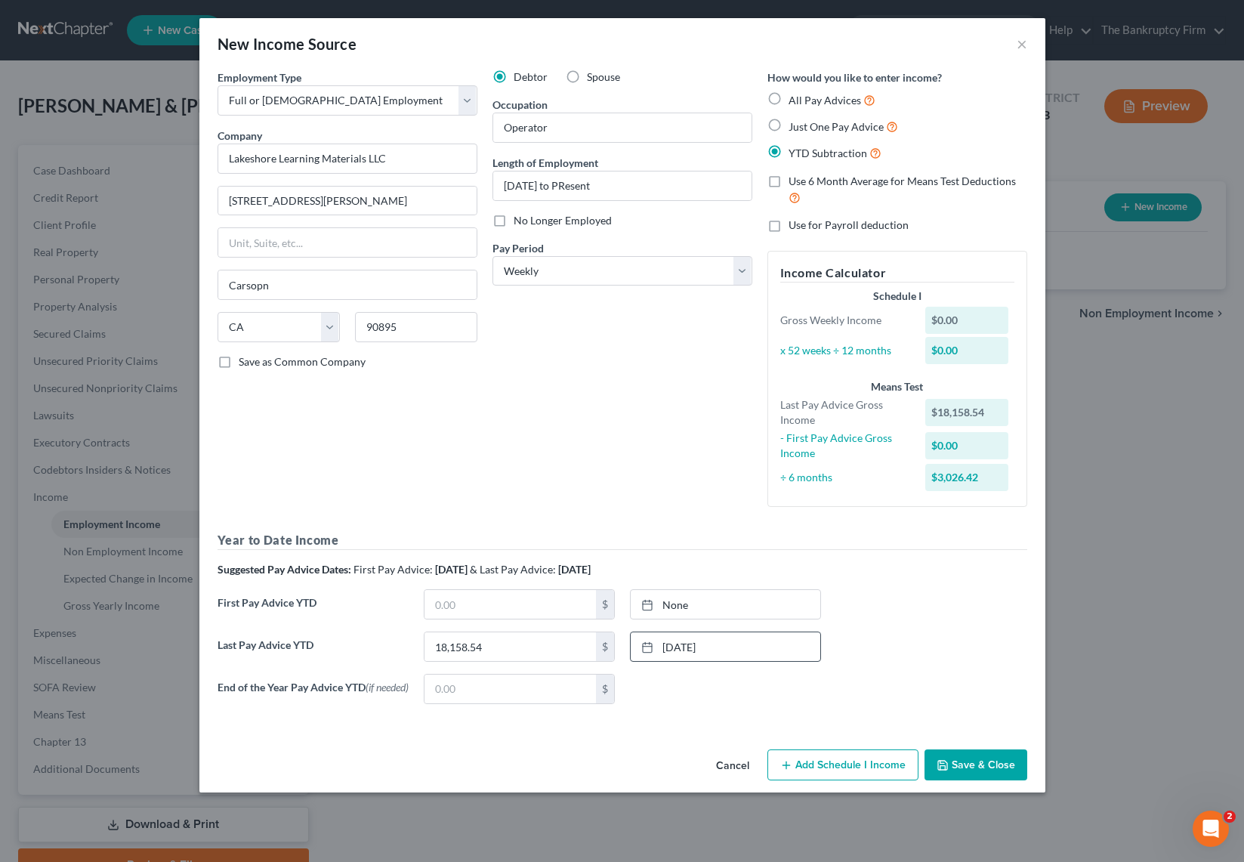
click at [868, 766] on button "Add Schedule I Income" at bounding box center [842, 765] width 151 height 32
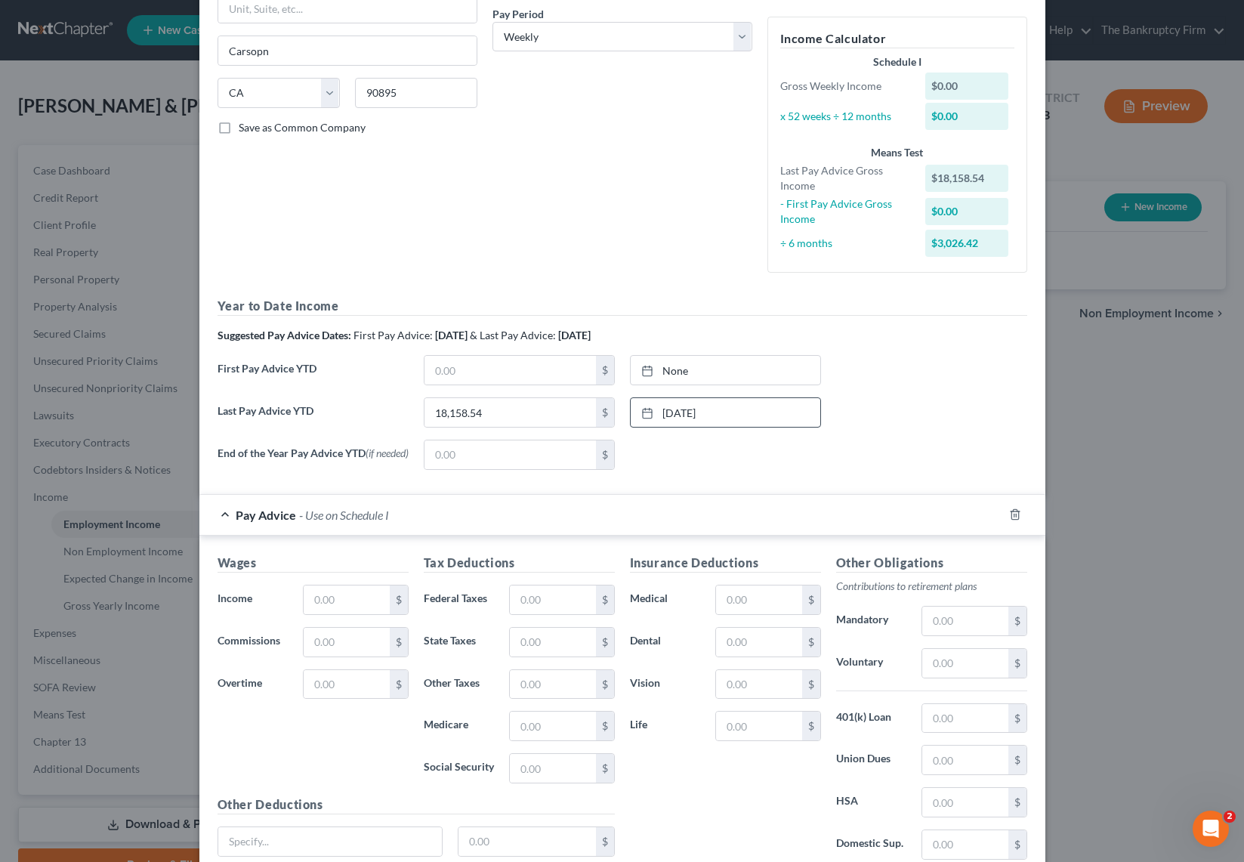
scroll to position [296, 0]
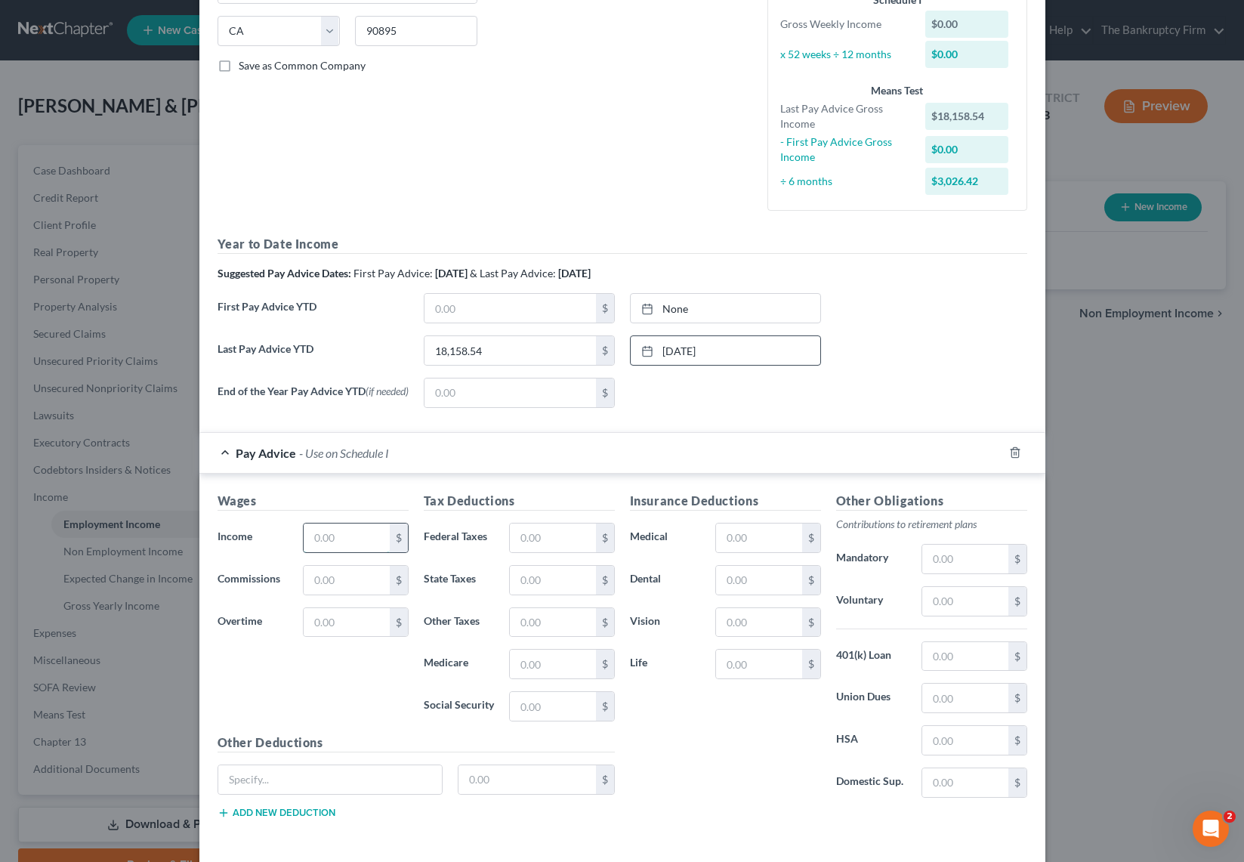
click at [333, 544] on input "text" at bounding box center [346, 537] width 85 height 29
type input "1,178.80"
type input "177.85"
click at [960, 601] on input "text" at bounding box center [964, 601] width 85 height 29
type input "70.72"
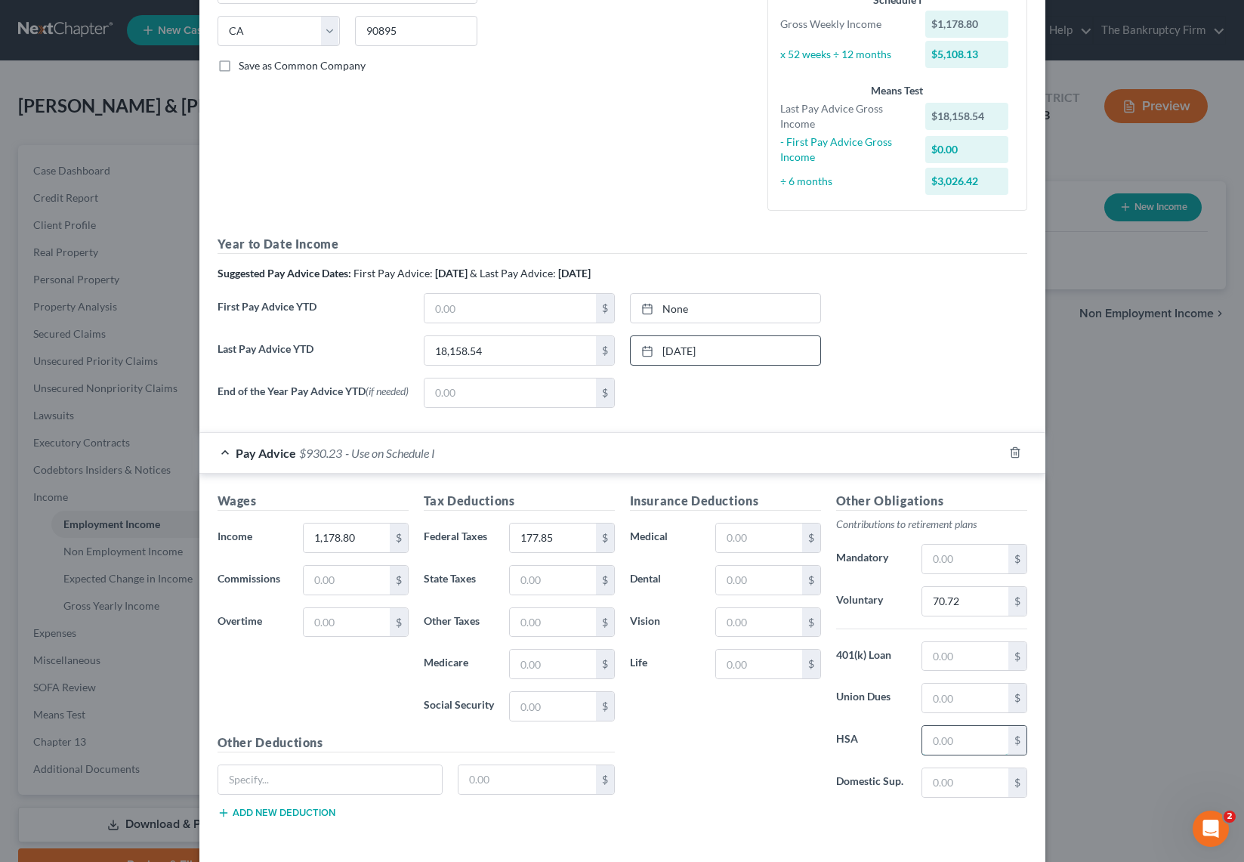
click at [963, 745] on input "text" at bounding box center [964, 740] width 85 height 29
type input "23.81"
click at [702, 735] on div "Insurance Deductions Medical $ Dental $ Vision $ Life $" at bounding box center [725, 651] width 206 height 318
click at [728, 540] on input "text" at bounding box center [758, 537] width 85 height 29
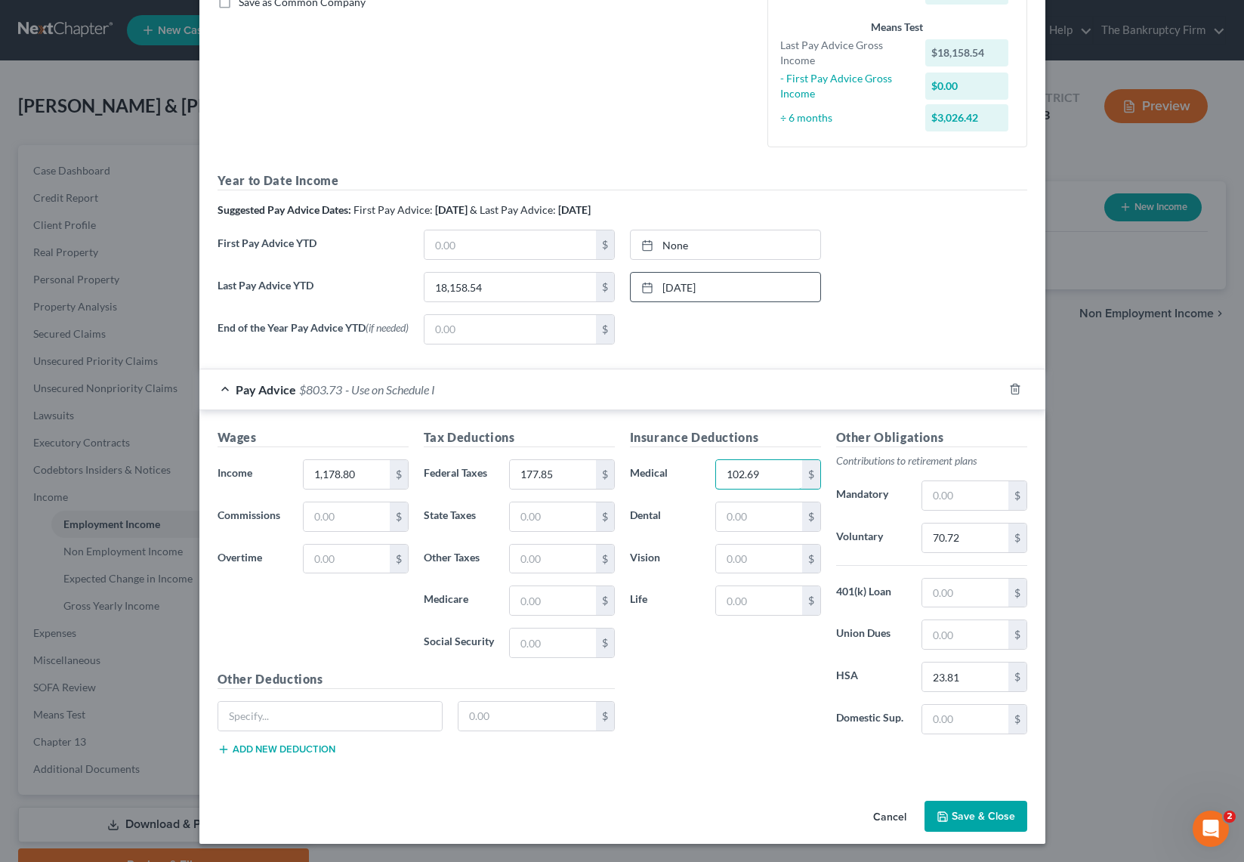
type input "102.69"
click at [979, 812] on button "Save & Close" at bounding box center [975, 816] width 103 height 32
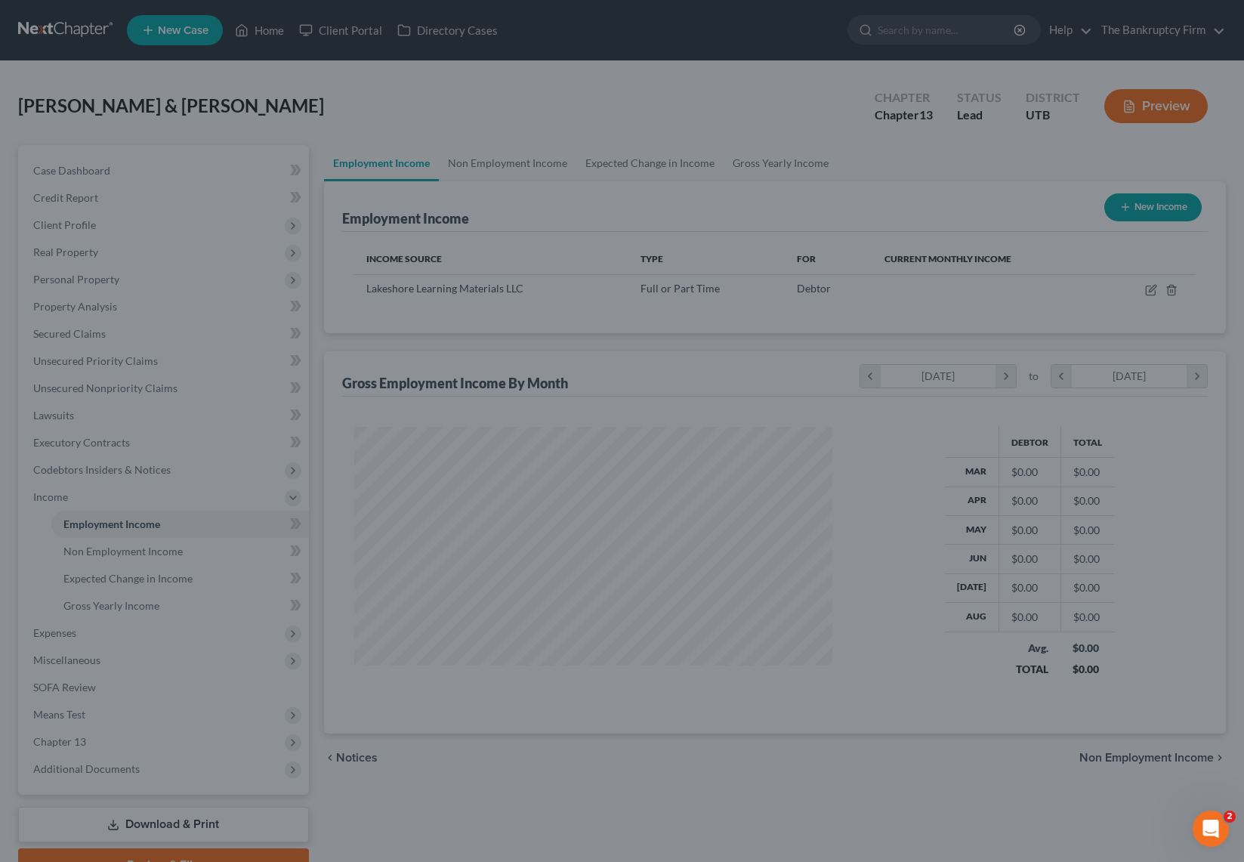
scroll to position [271, 509]
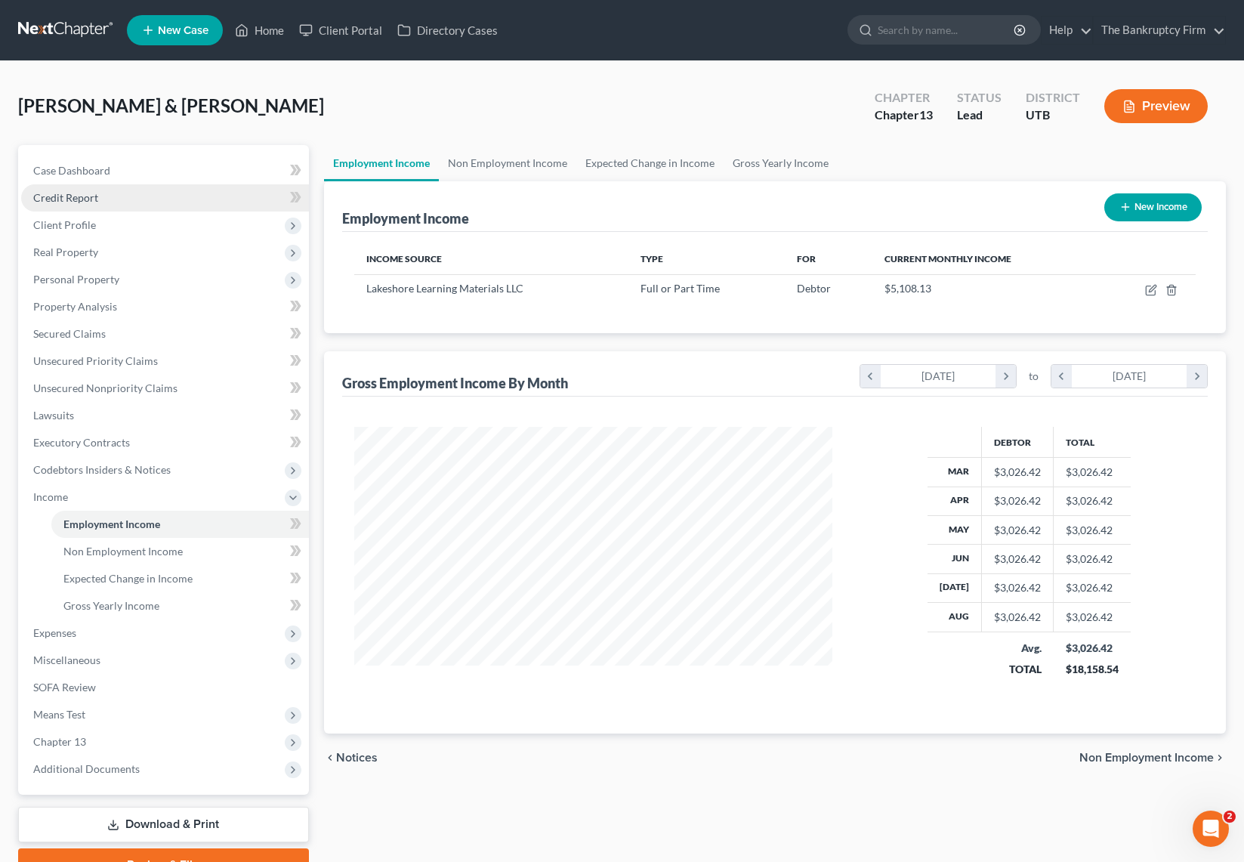
click at [94, 200] on span "Credit Report" at bounding box center [65, 197] width 65 height 13
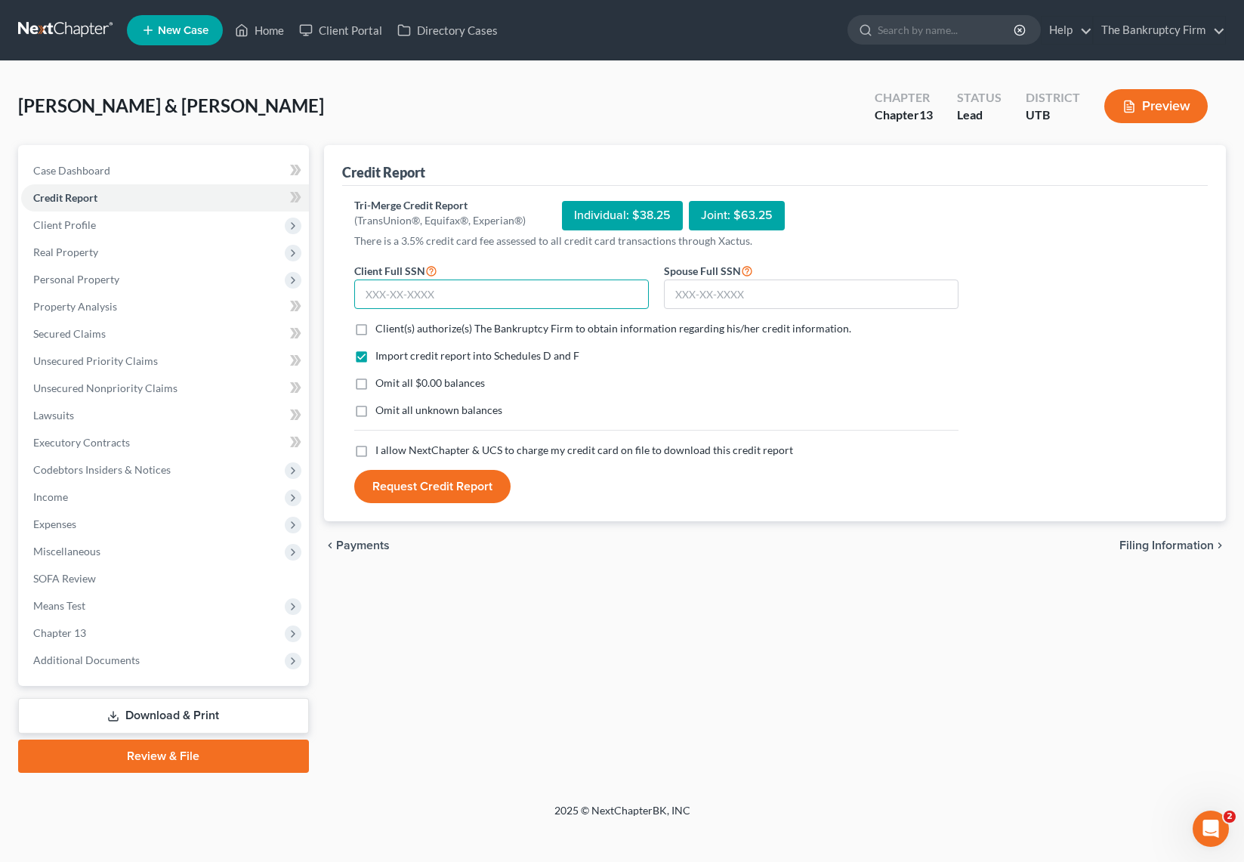
click at [487, 293] on input "text" at bounding box center [501, 294] width 294 height 30
type input "646-48-2448"
type input "647-38-9216"
click at [375, 325] on label "Client(s) authorize(s) The Bankruptcy Firm to obtain information regarding his/…" at bounding box center [613, 328] width 476 height 15
click at [381, 325] on input "Client(s) authorize(s) The Bankruptcy Firm to obtain information regarding his/…" at bounding box center [386, 326] width 10 height 10
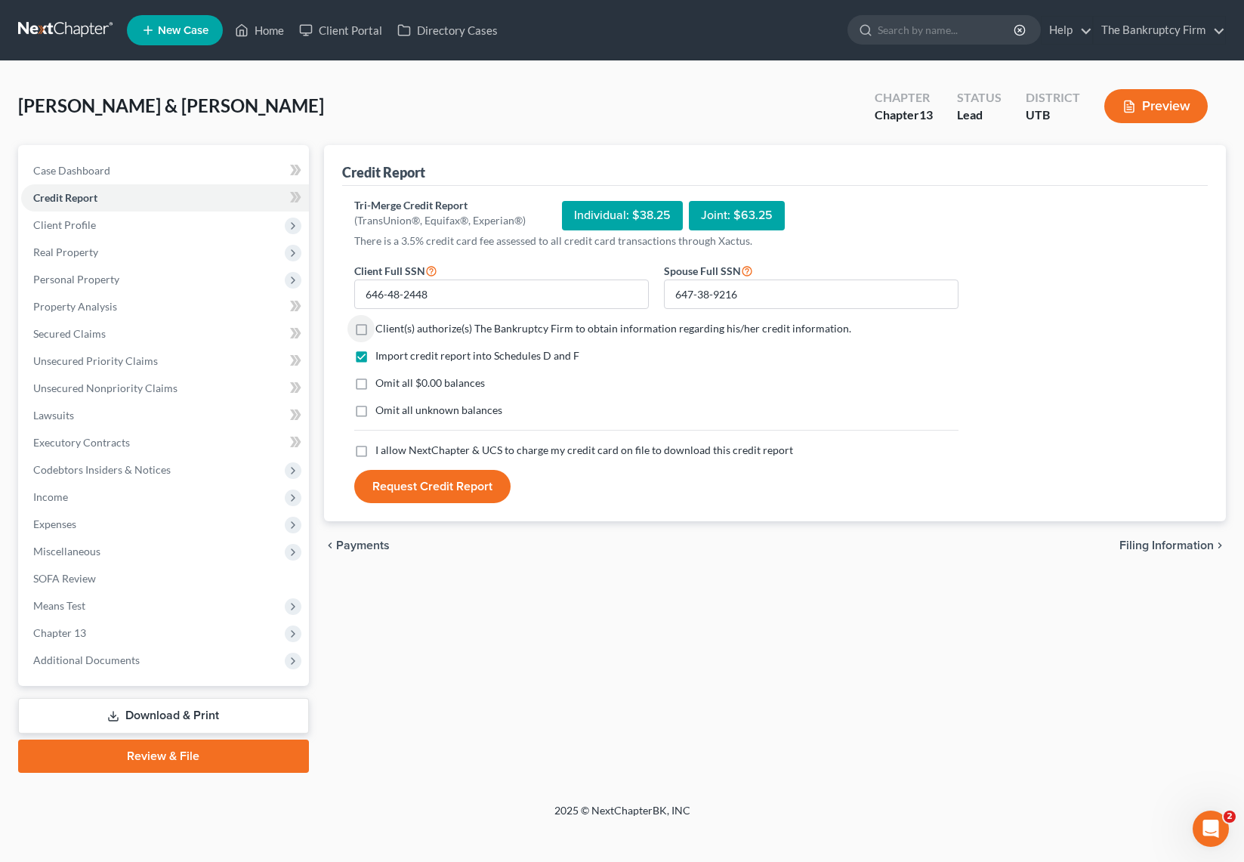
checkbox input "true"
click at [375, 385] on label "Omit all $0.00 balances" at bounding box center [429, 382] width 109 height 15
click at [381, 385] on input "Omit all $0.00 balances" at bounding box center [386, 380] width 10 height 10
checkbox input "true"
click at [375, 449] on label "I allow NextChapter & UCS to charge my credit card on file to download this cre…" at bounding box center [584, 449] width 418 height 15
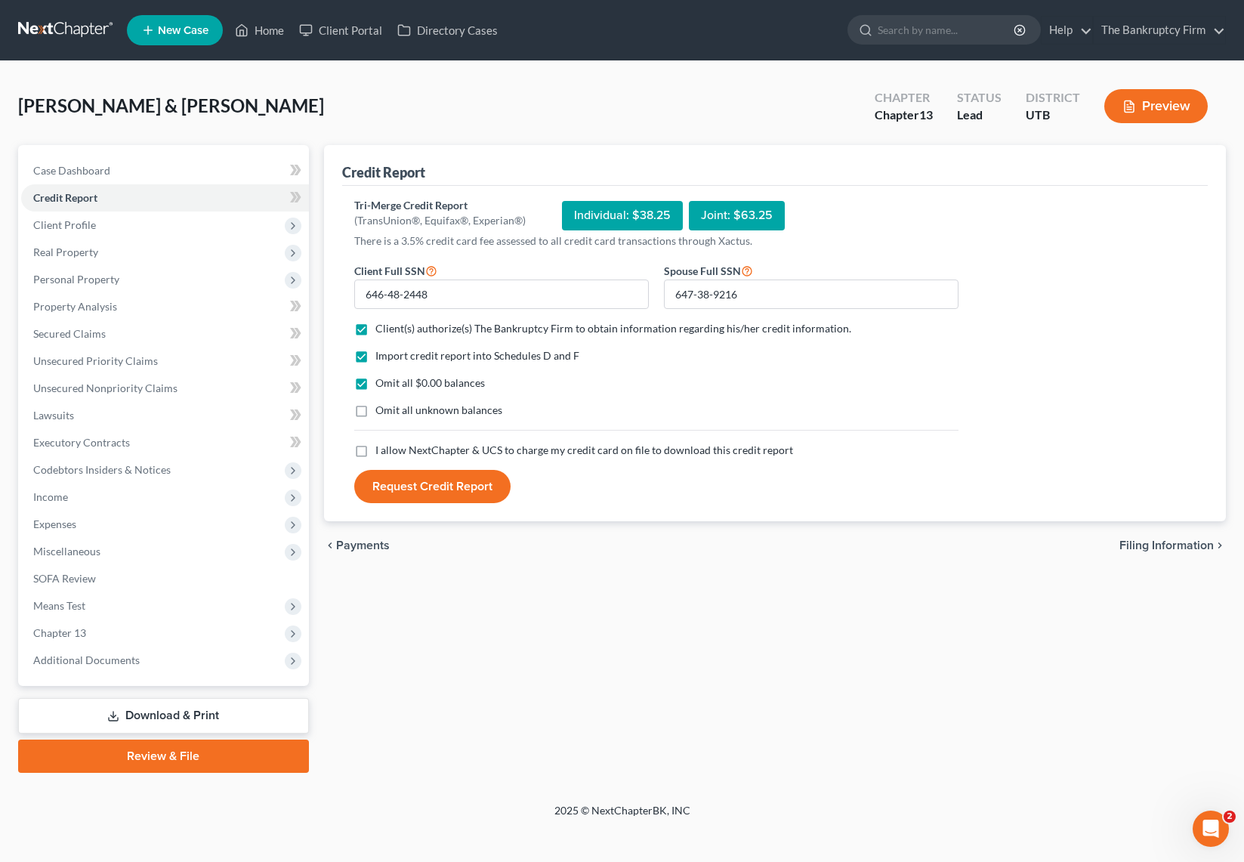
click at [381, 449] on input "I allow NextChapter & UCS to charge my credit card on file to download this cre…" at bounding box center [386, 447] width 10 height 10
checkbox input "true"
click at [470, 489] on button "Request Credit Report" at bounding box center [432, 486] width 156 height 33
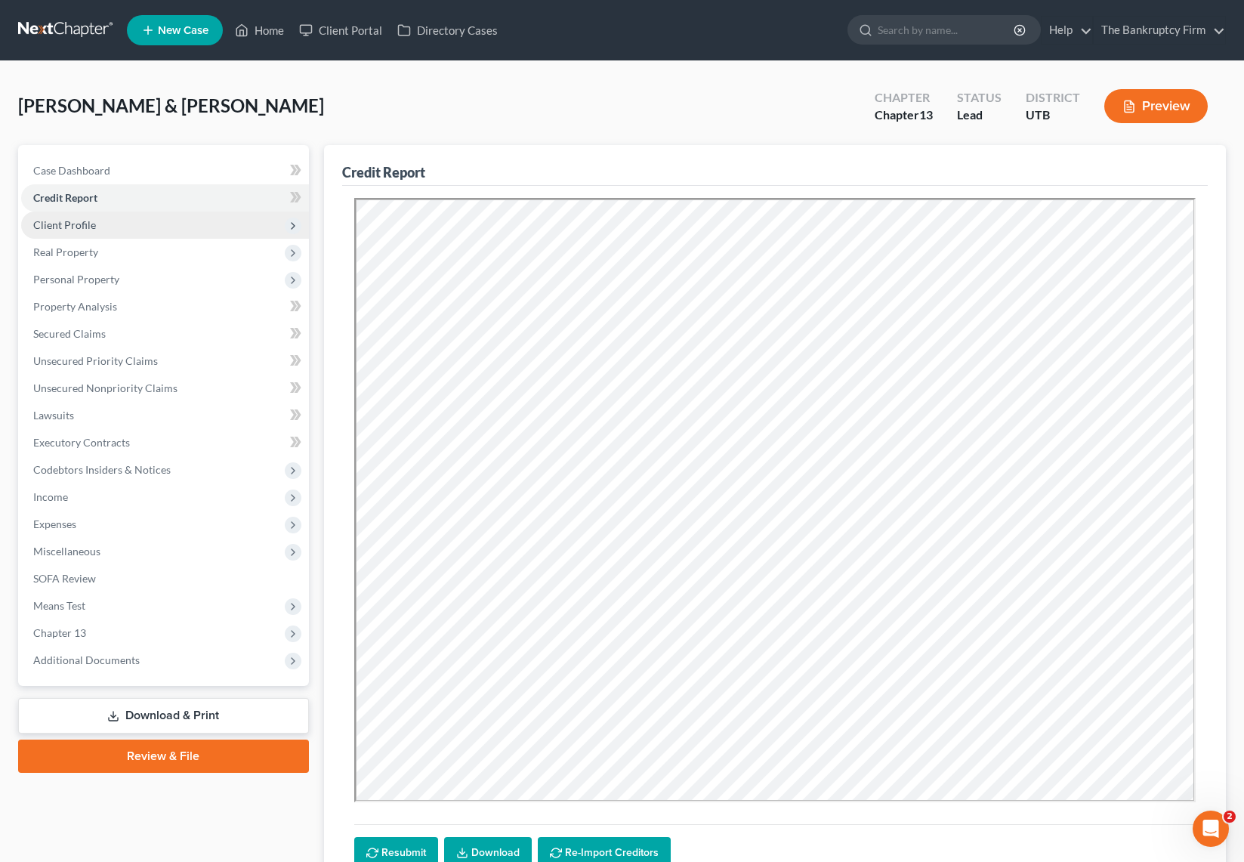
click at [85, 227] on span "Client Profile" at bounding box center [64, 224] width 63 height 13
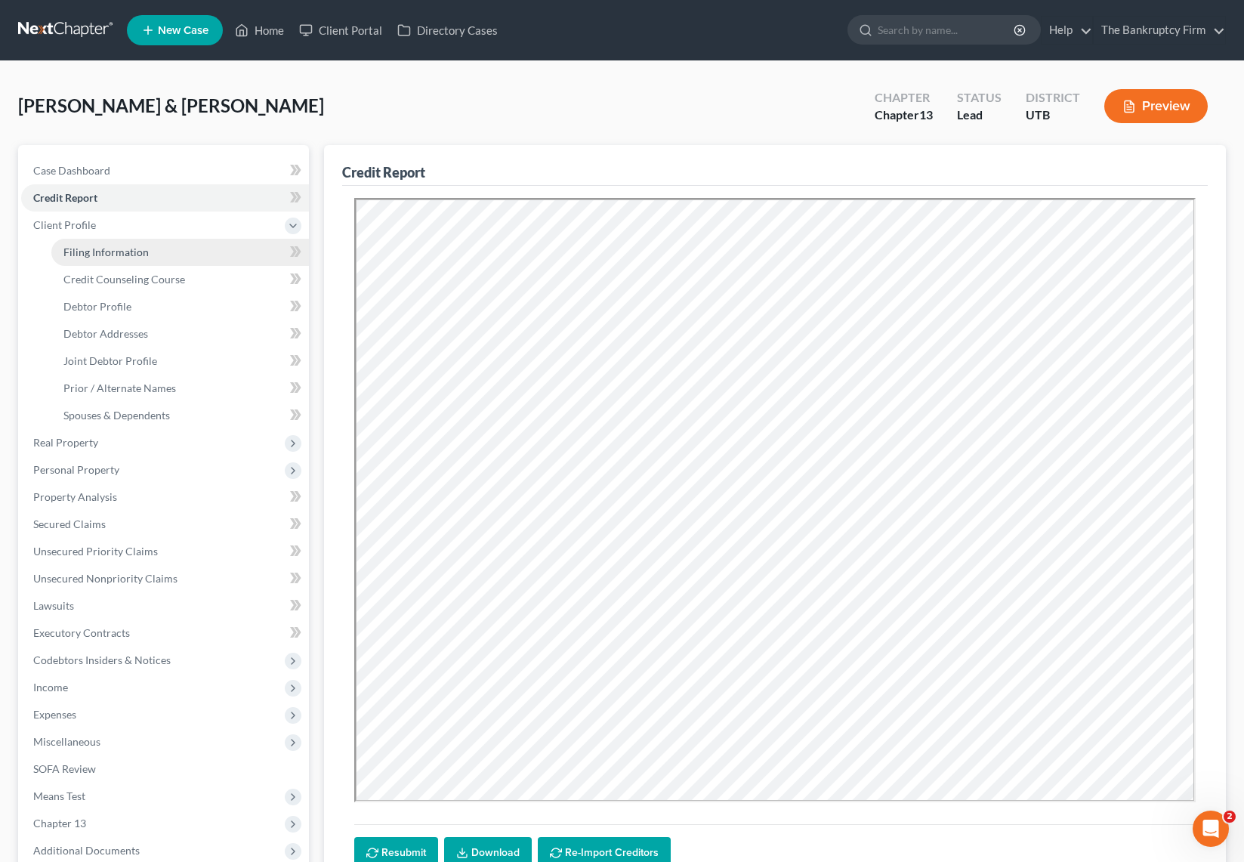
click at [117, 248] on span "Filing Information" at bounding box center [105, 251] width 85 height 13
select select "1"
select select "3"
select select "81"
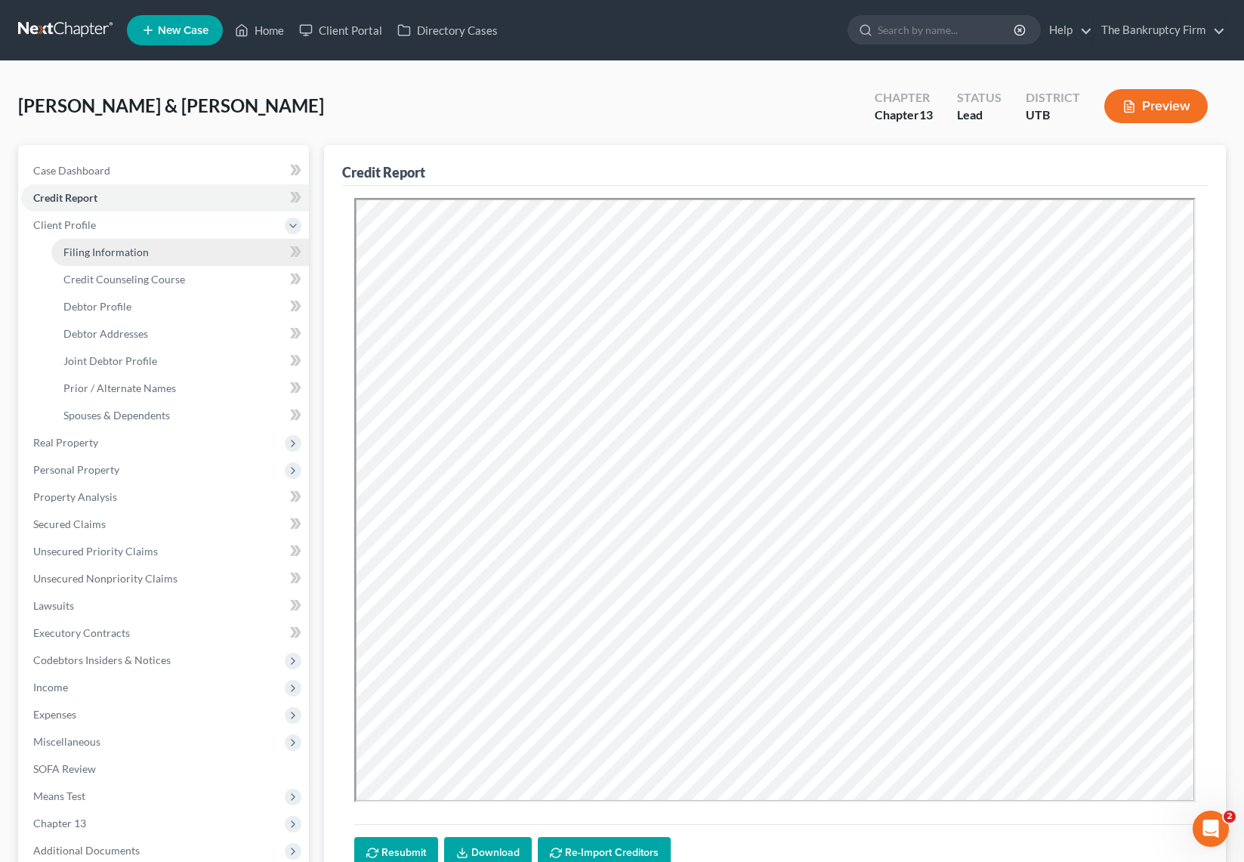
select select "0"
select select "46"
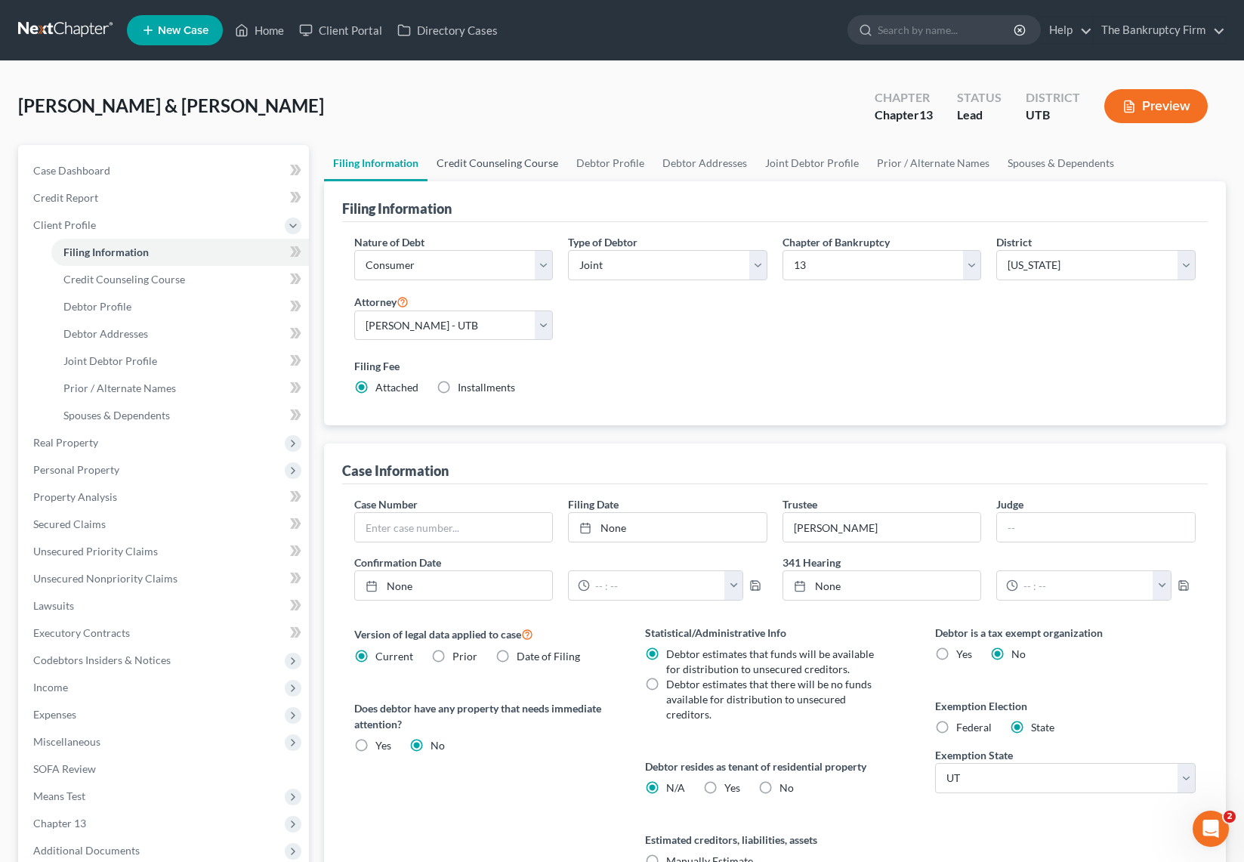
click at [494, 165] on link "Credit Counseling Course" at bounding box center [497, 163] width 140 height 36
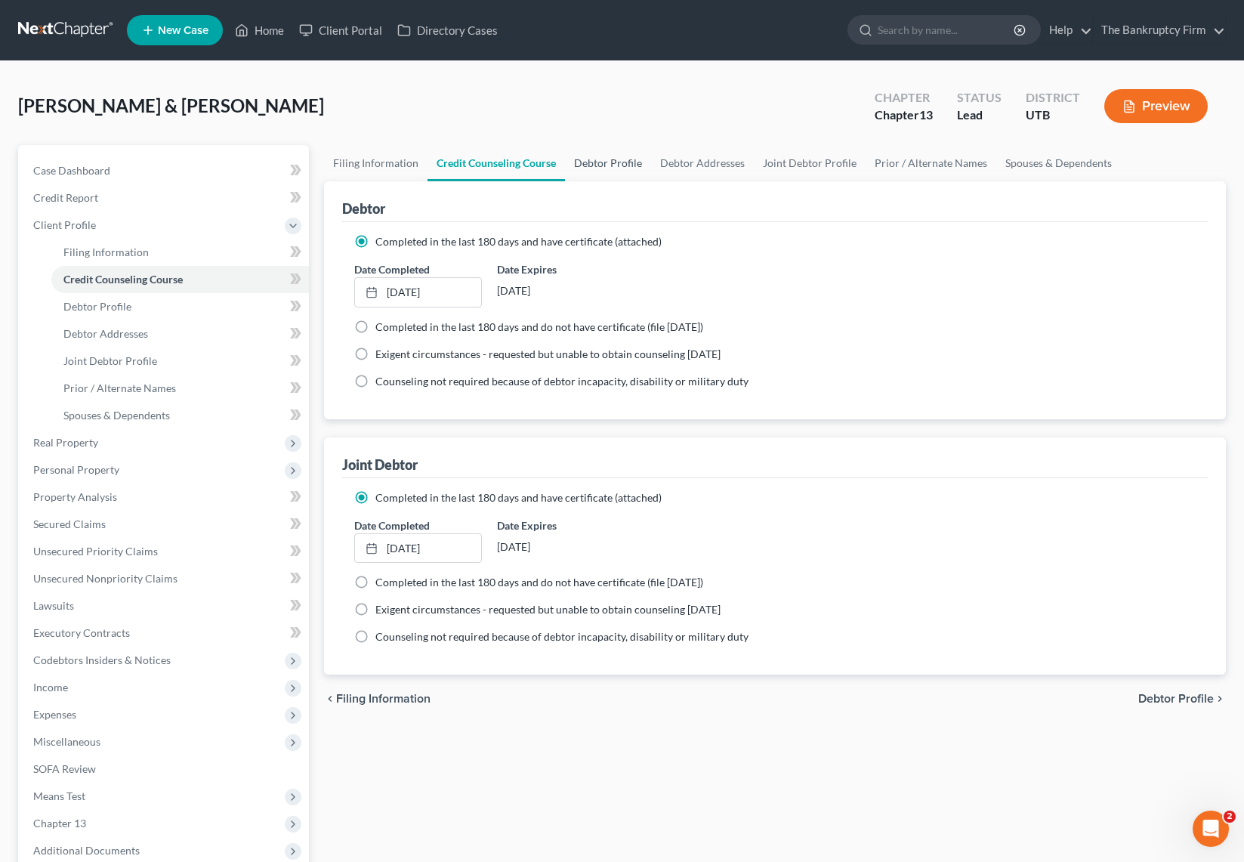
click at [607, 162] on link "Debtor Profile" at bounding box center [608, 163] width 86 height 36
select select "1"
select select "2"
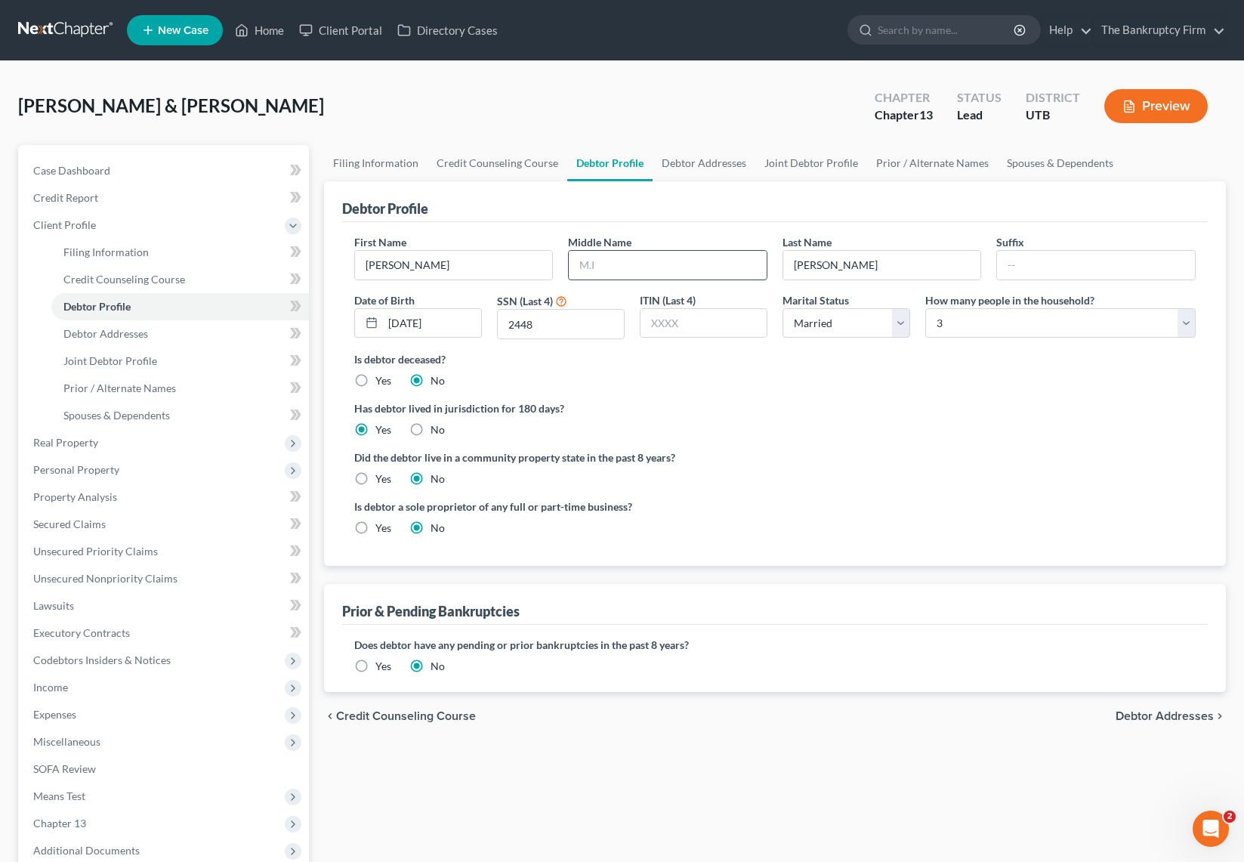
click at [627, 263] on input "text" at bounding box center [668, 265] width 198 height 29
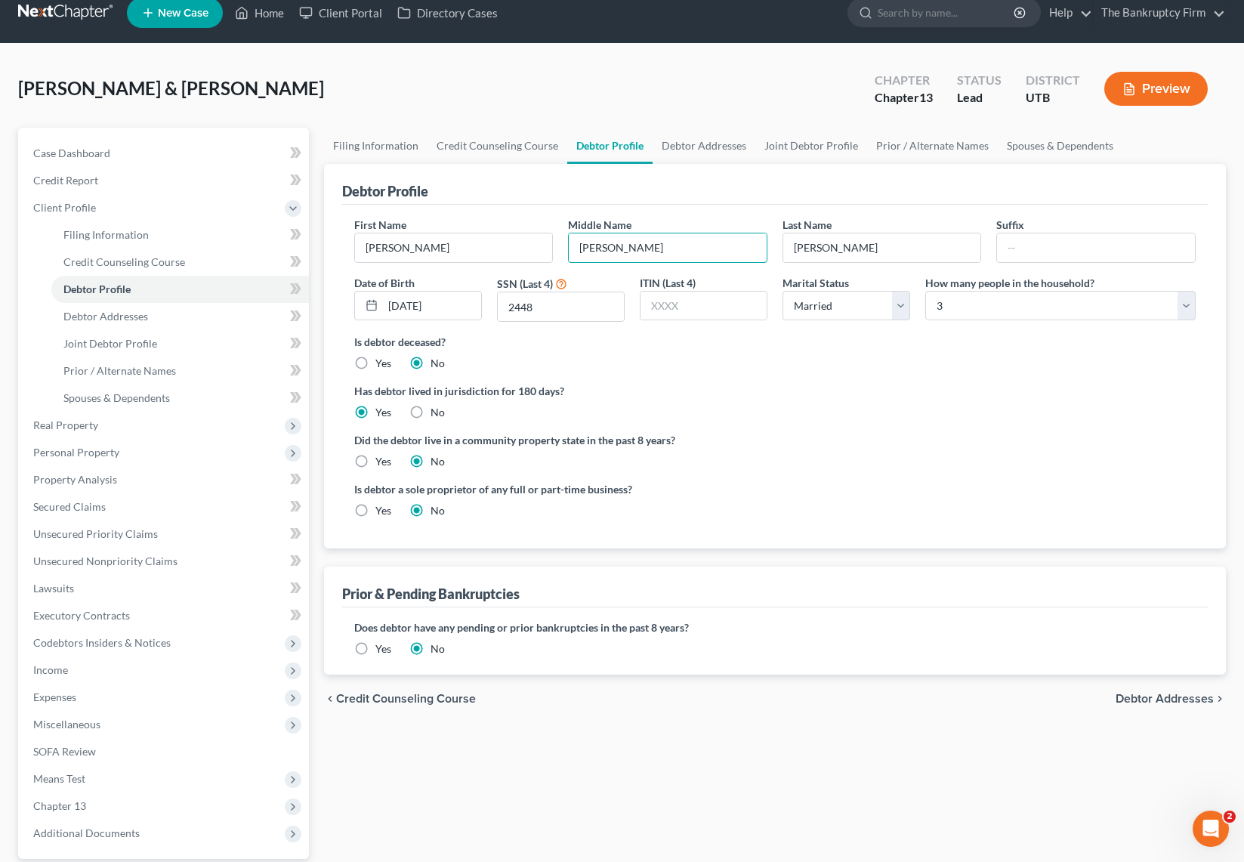
scroll to position [14, 0]
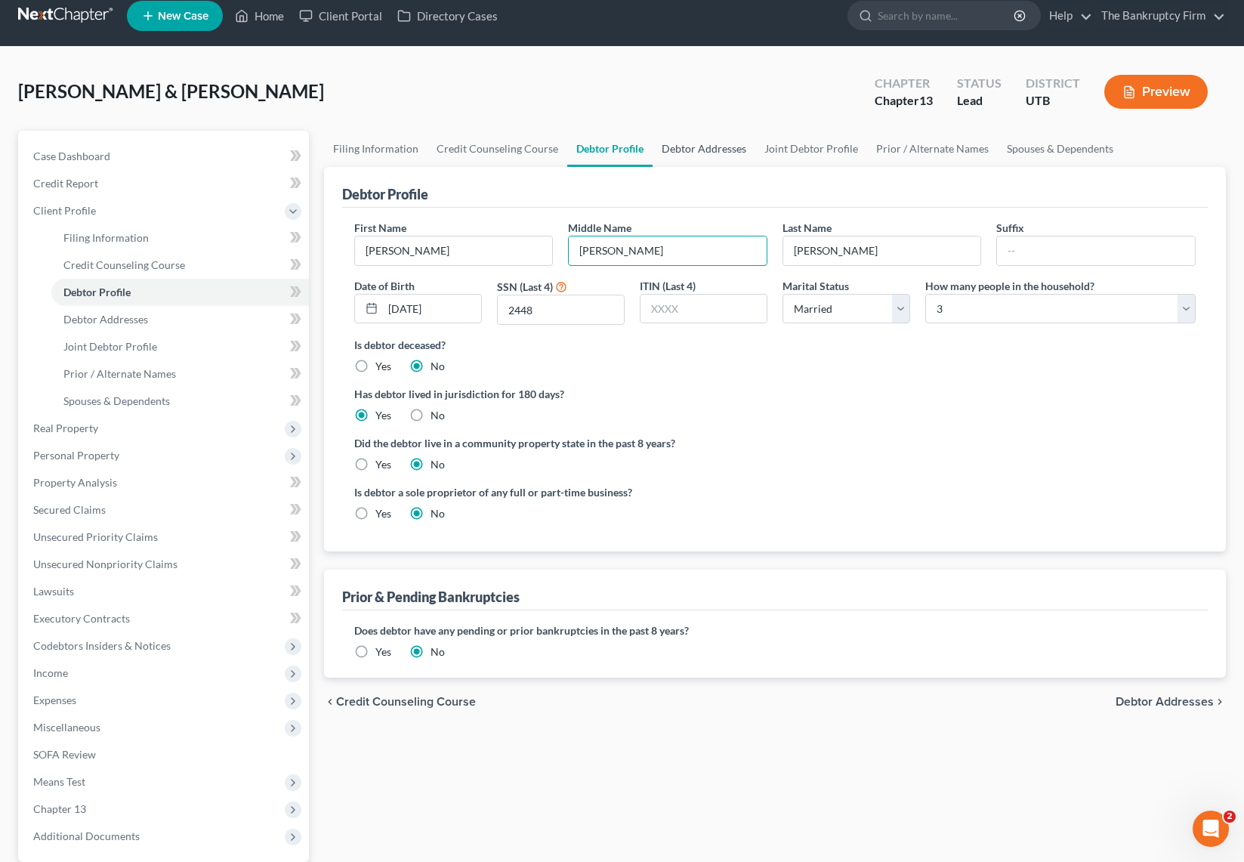
type input "Robert"
click at [706, 146] on link "Debtor Addresses" at bounding box center [703, 149] width 103 height 36
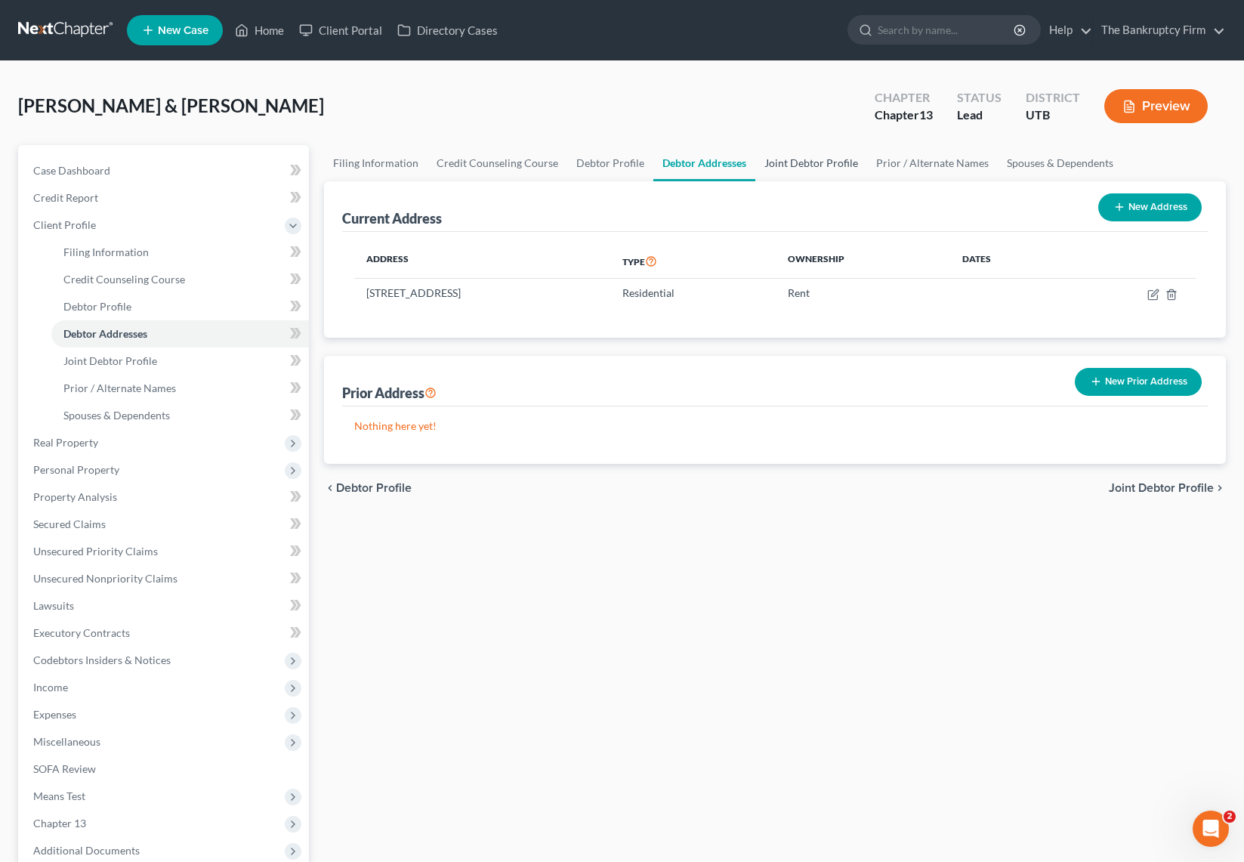
click at [813, 165] on link "Joint Debtor Profile" at bounding box center [811, 163] width 112 height 36
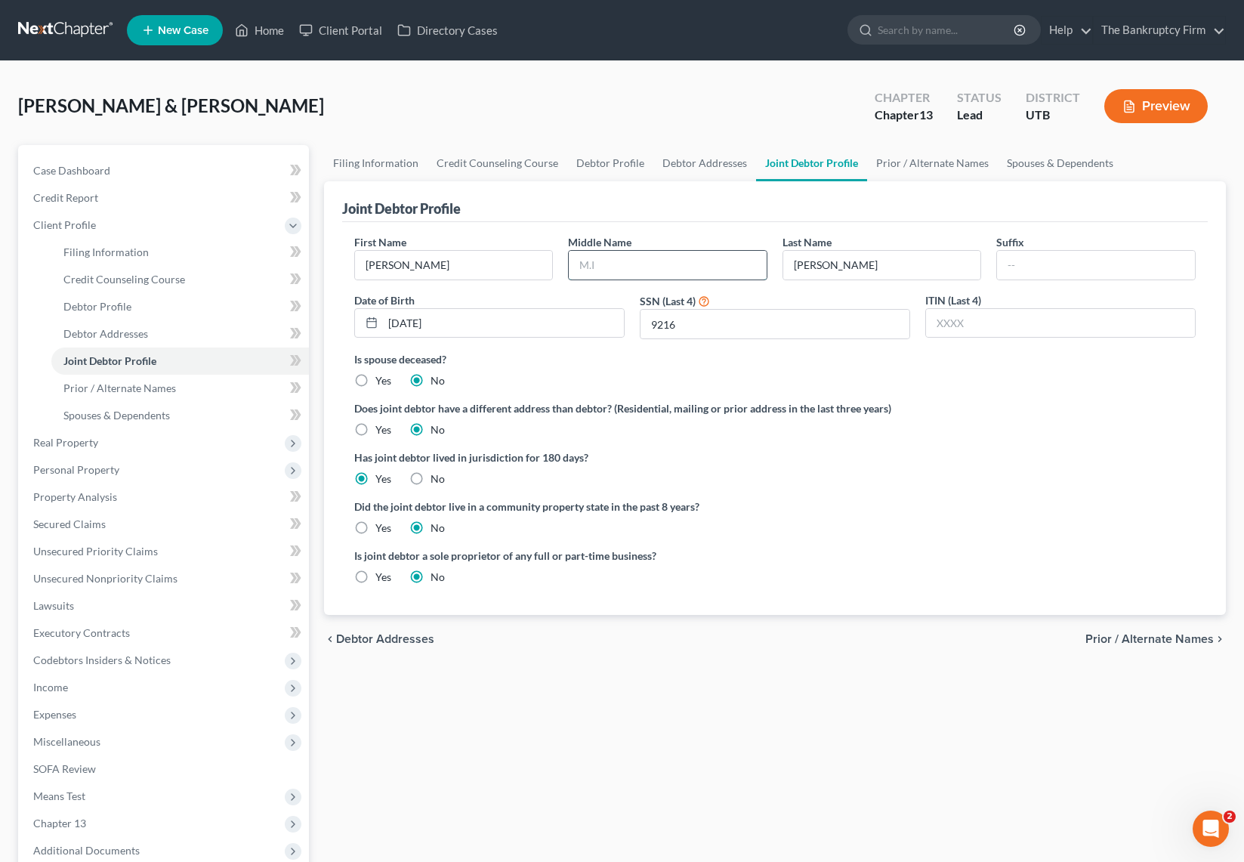
click at [656, 264] on input "text" at bounding box center [668, 265] width 198 height 29
type input "Morgan"
click at [942, 159] on link "Prior / Alternate Names" at bounding box center [932, 163] width 131 height 36
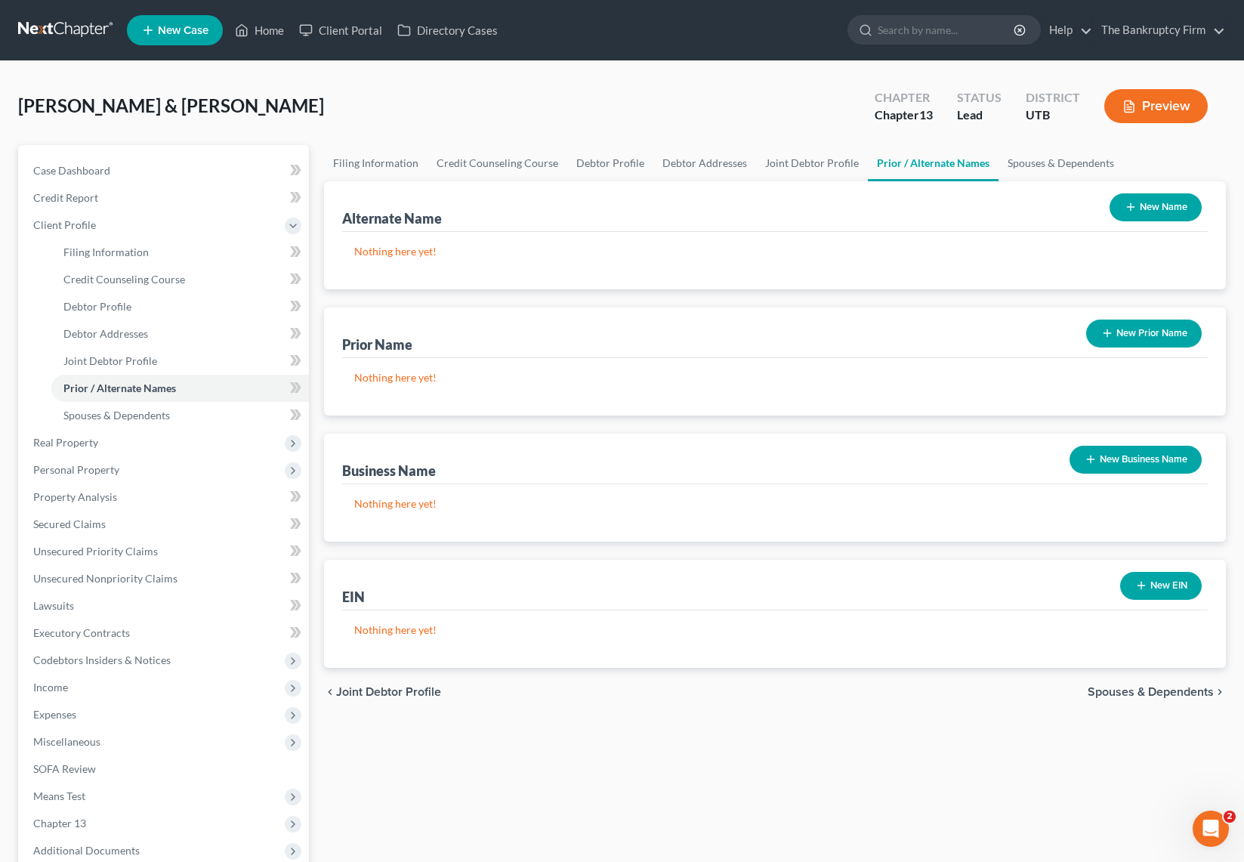
click at [1158, 203] on button "New Name" at bounding box center [1155, 207] width 92 height 28
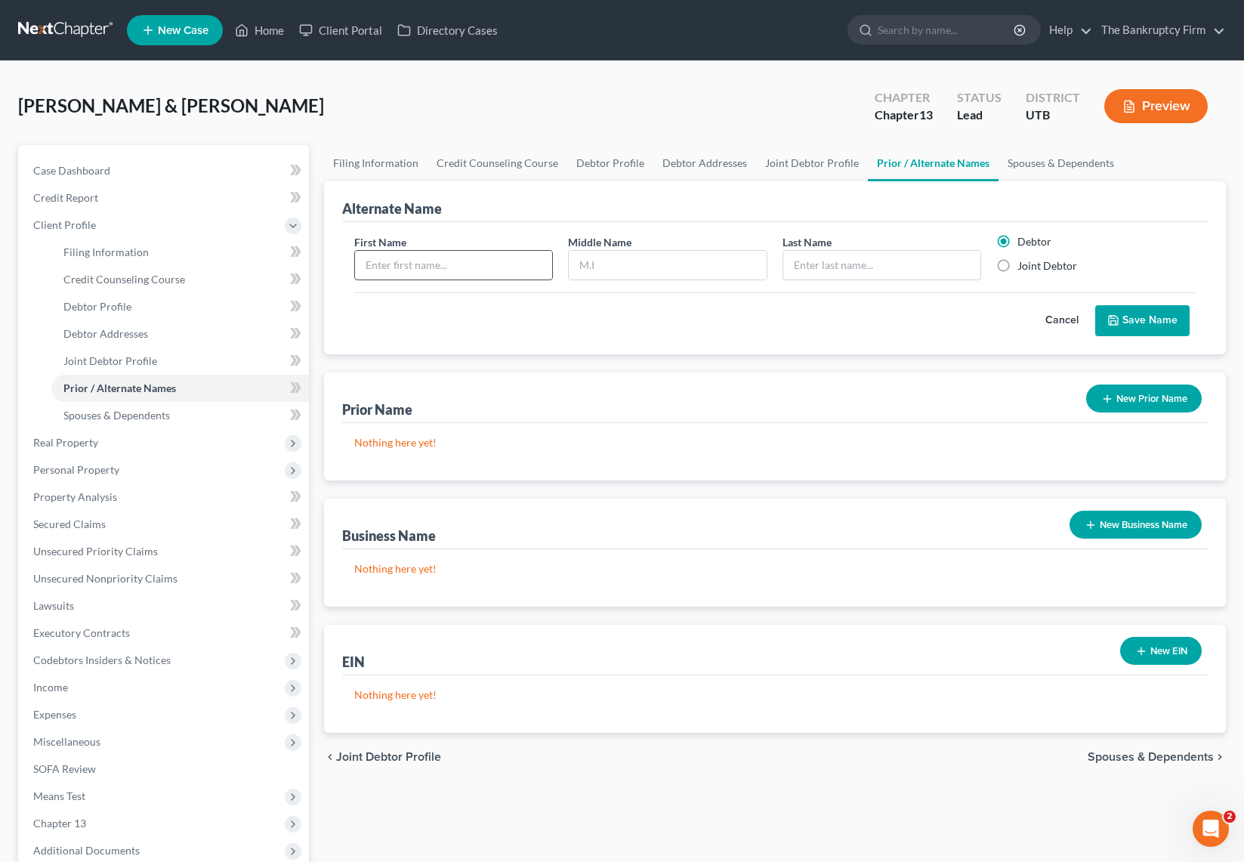
click at [453, 262] on input "text" at bounding box center [454, 265] width 198 height 29
type input "Ari"
type input "Roche"
click at [1162, 320] on button "Save Name" at bounding box center [1142, 321] width 94 height 32
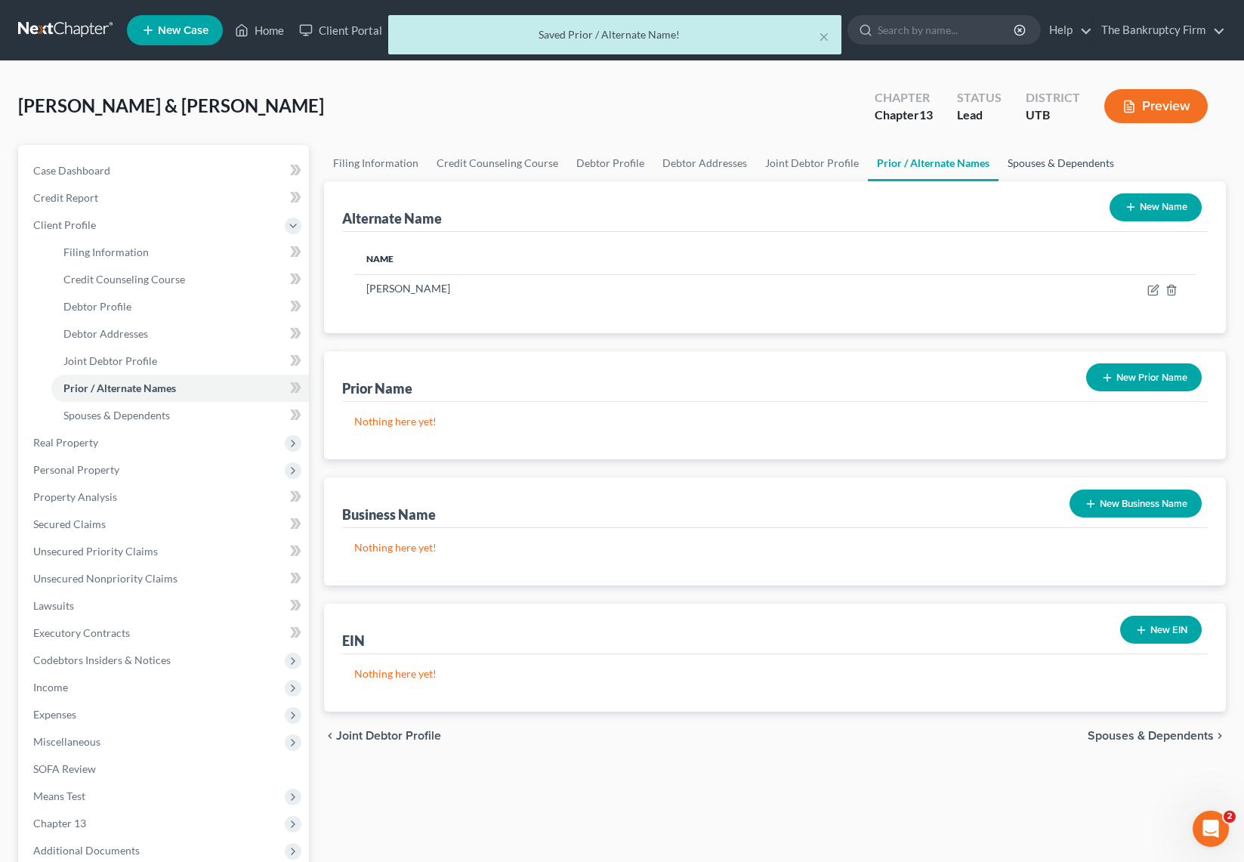
click at [1042, 164] on link "Spouses & Dependents" at bounding box center [1060, 163] width 125 height 36
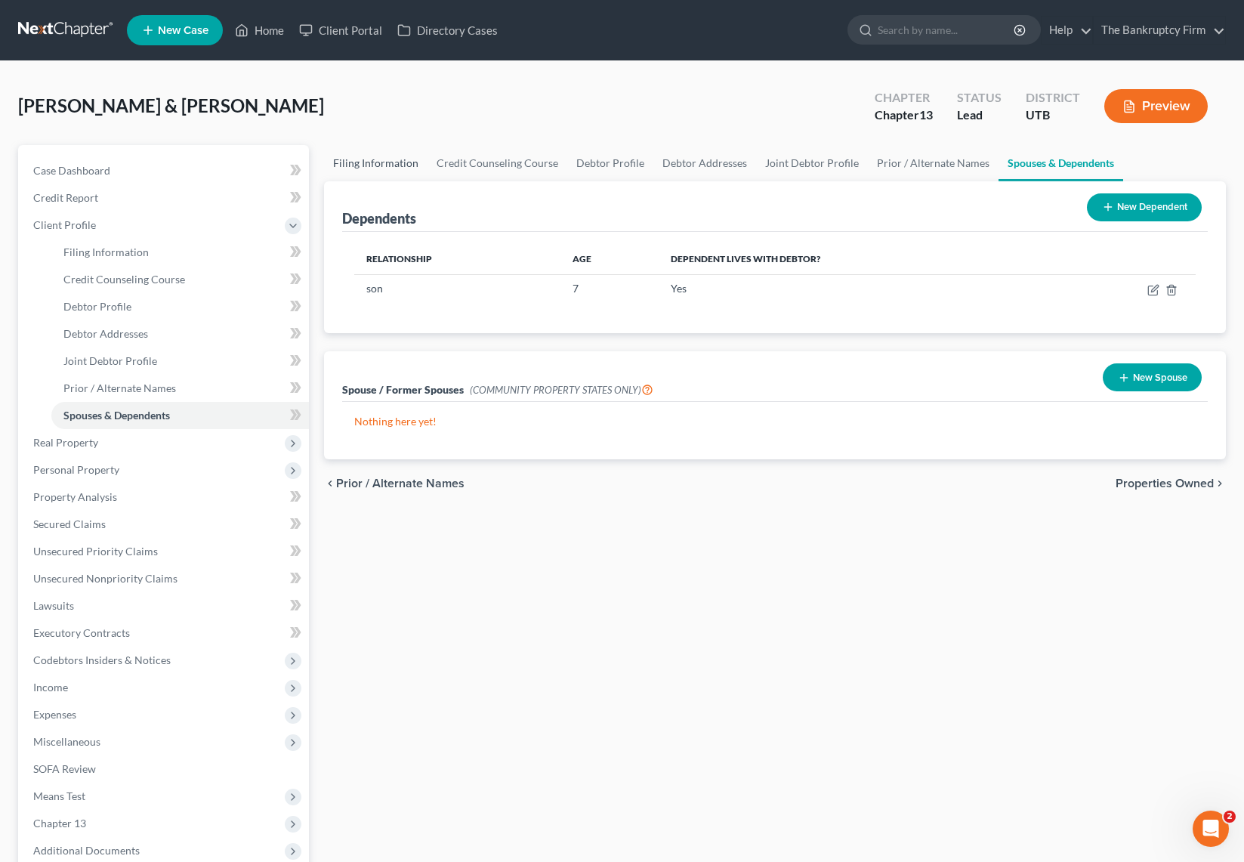
click at [352, 161] on link "Filing Information" at bounding box center [375, 163] width 103 height 36
select select "1"
select select "3"
select select "81"
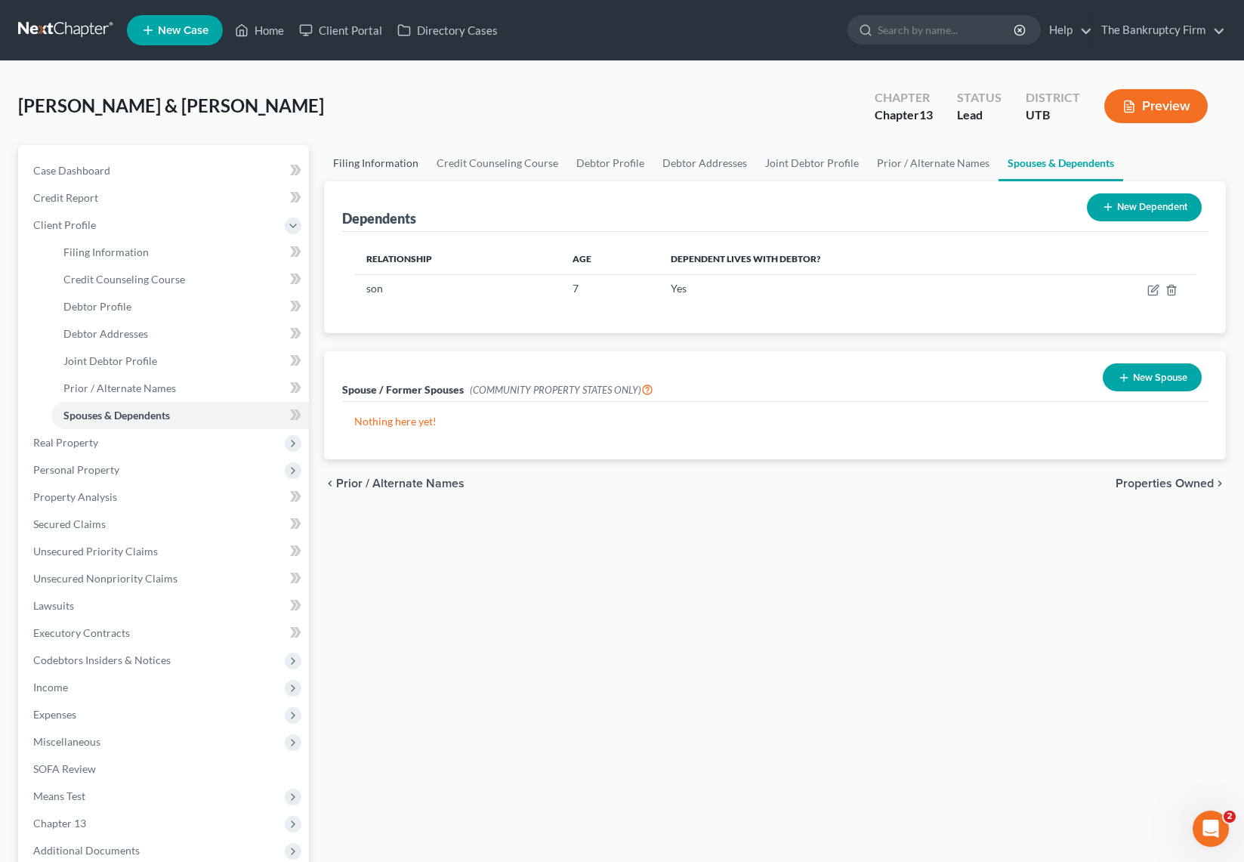
select select "0"
select select "46"
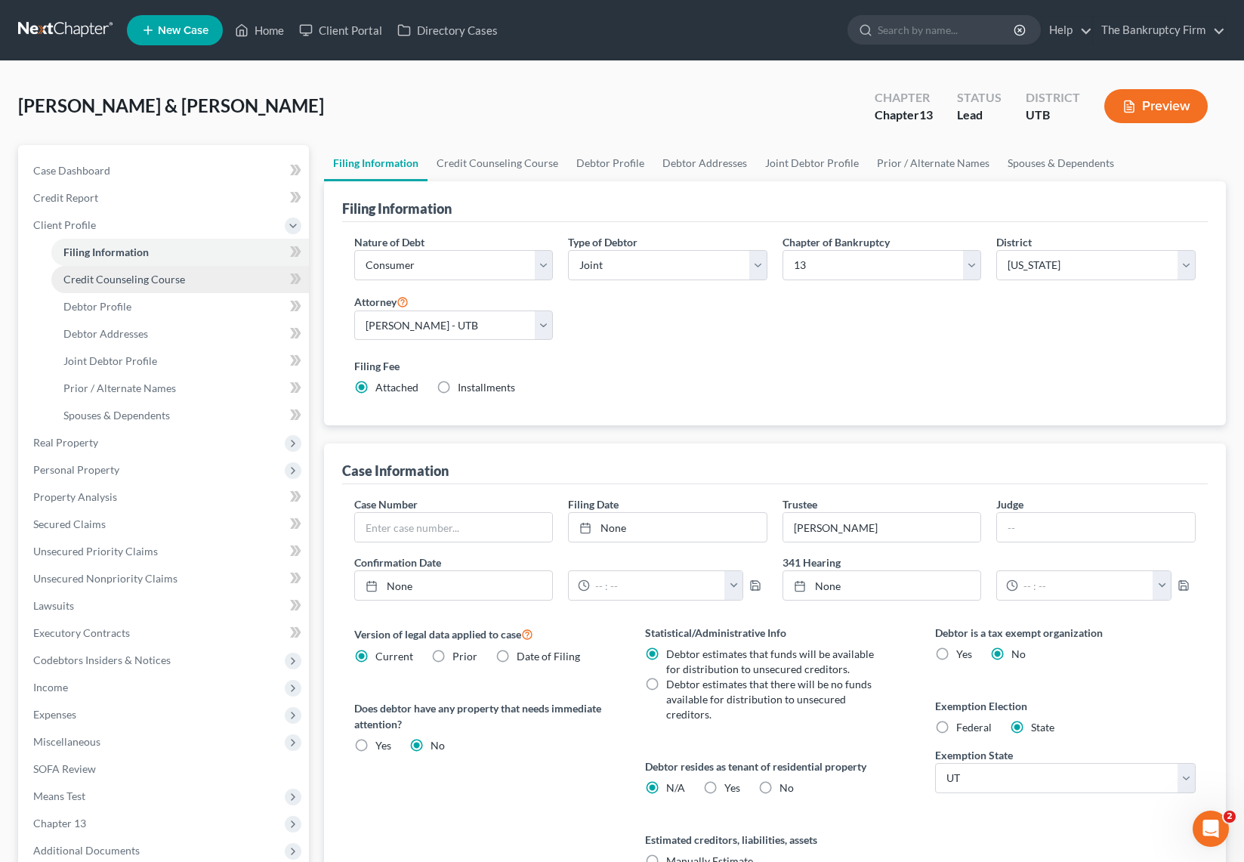
click at [156, 282] on span "Credit Counseling Course" at bounding box center [124, 279] width 122 height 13
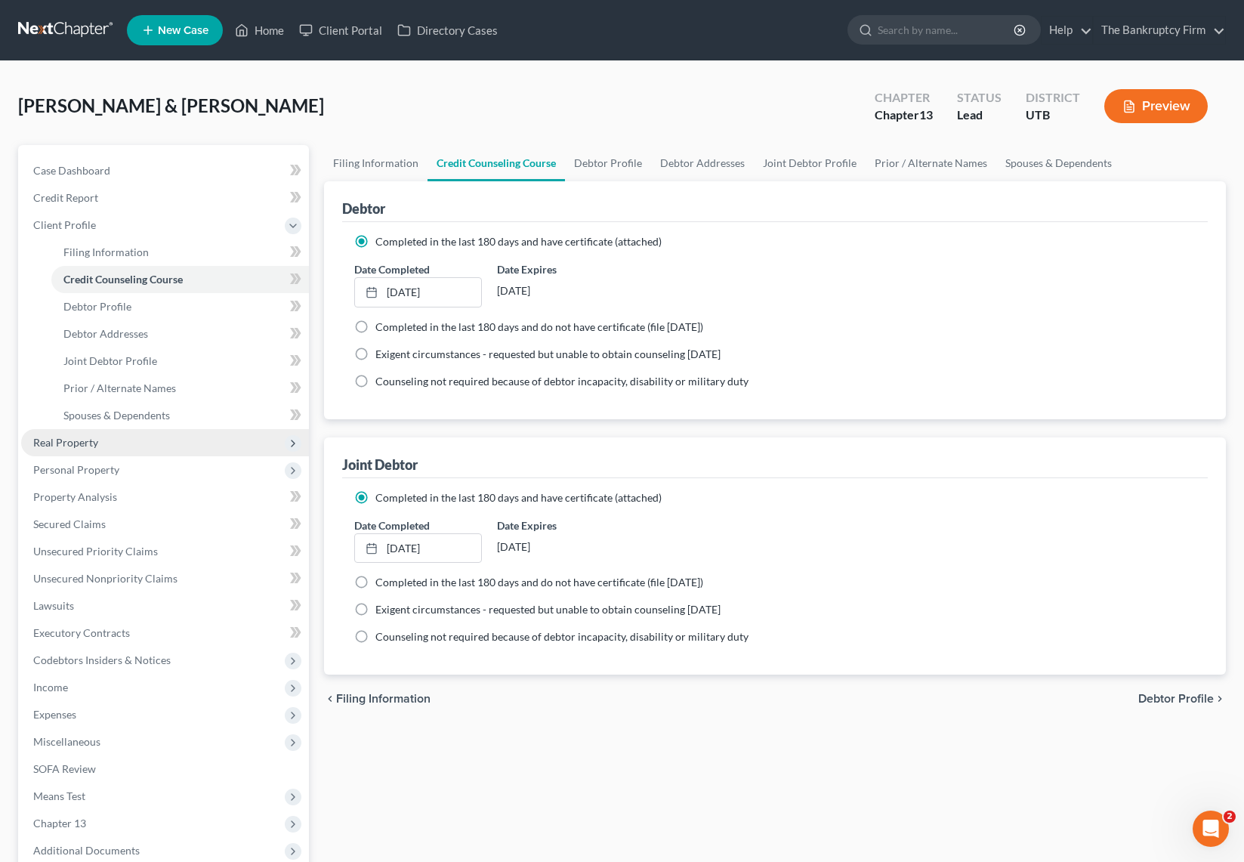
click at [77, 441] on span "Real Property" at bounding box center [65, 442] width 65 height 13
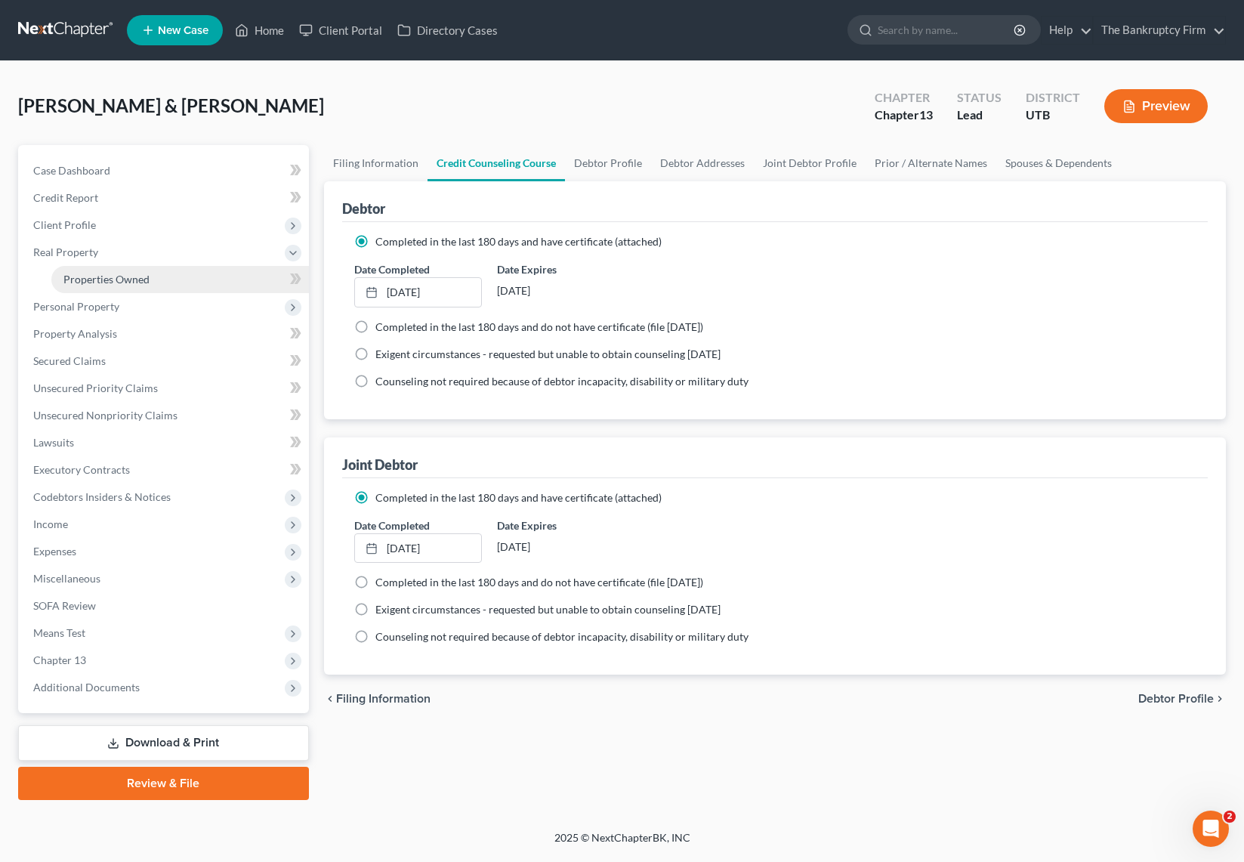
click at [126, 276] on span "Properties Owned" at bounding box center [106, 279] width 86 height 13
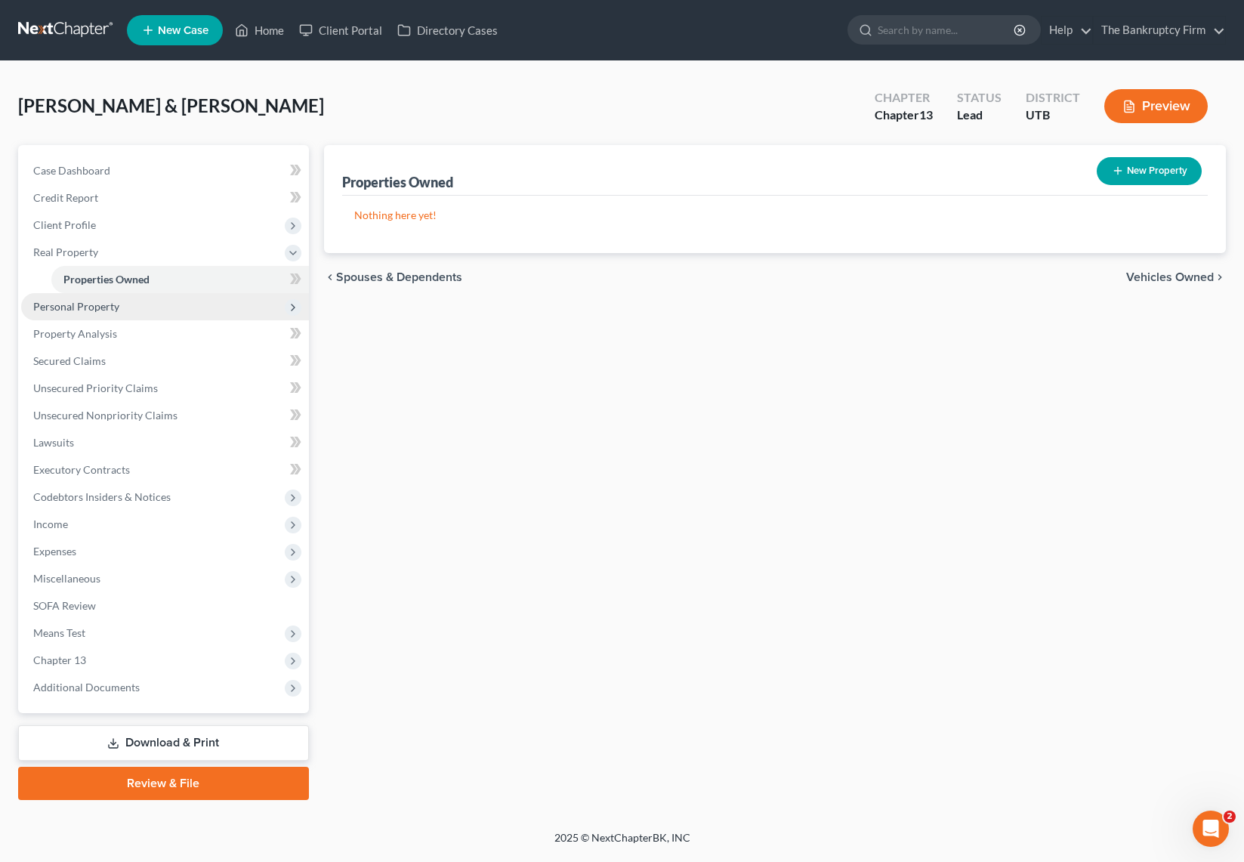
click at [88, 307] on span "Personal Property" at bounding box center [76, 306] width 86 height 13
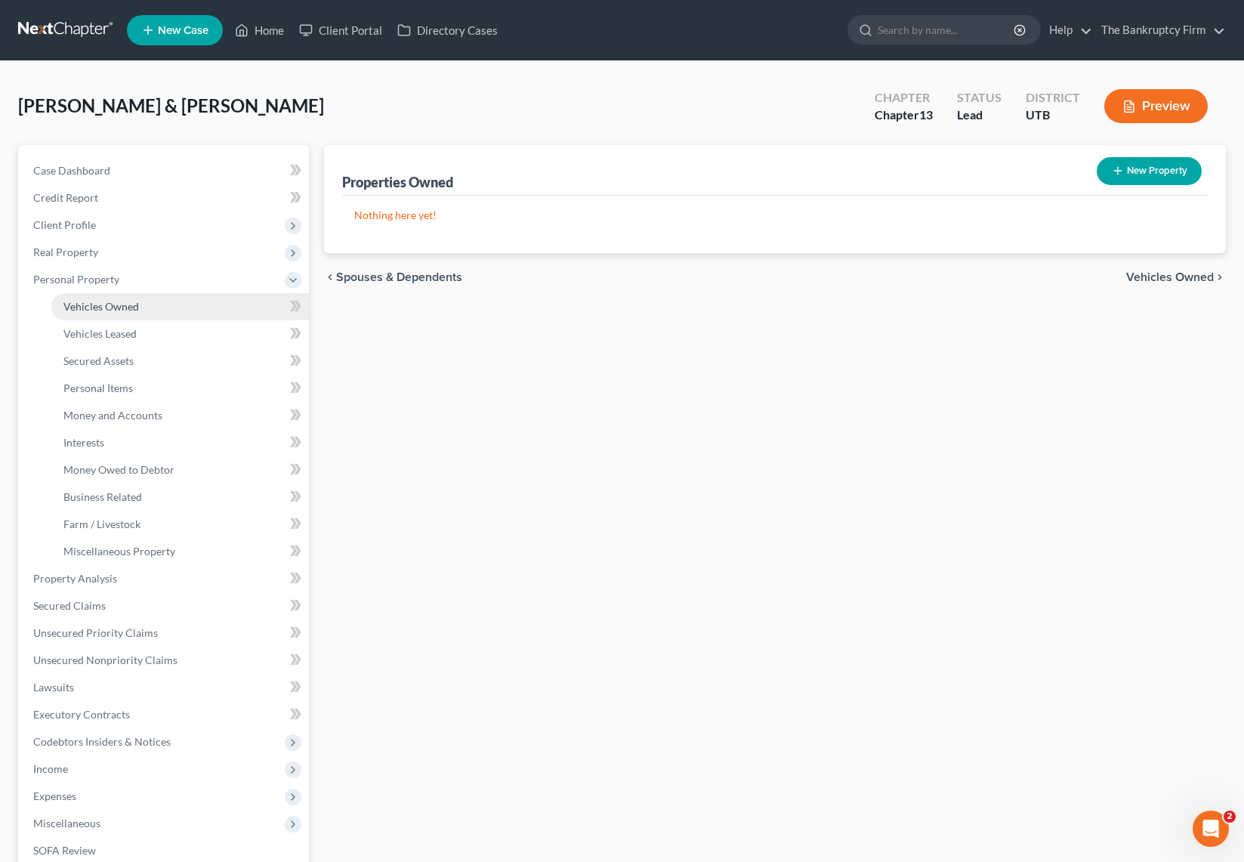
click at [109, 307] on span "Vehicles Owned" at bounding box center [101, 306] width 76 height 13
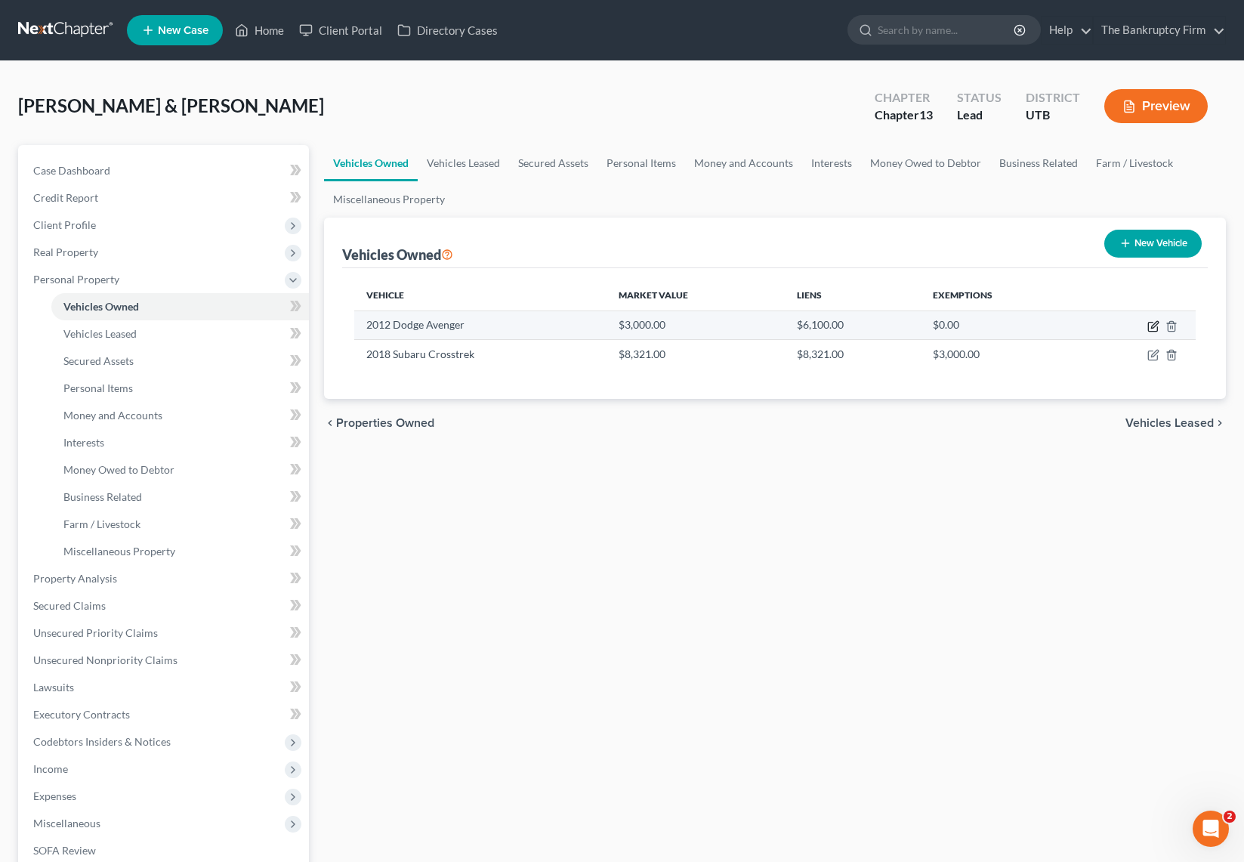
click at [1153, 322] on icon "button" at bounding box center [1153, 326] width 12 height 12
select select "0"
select select "14"
select select "3"
select select "2"
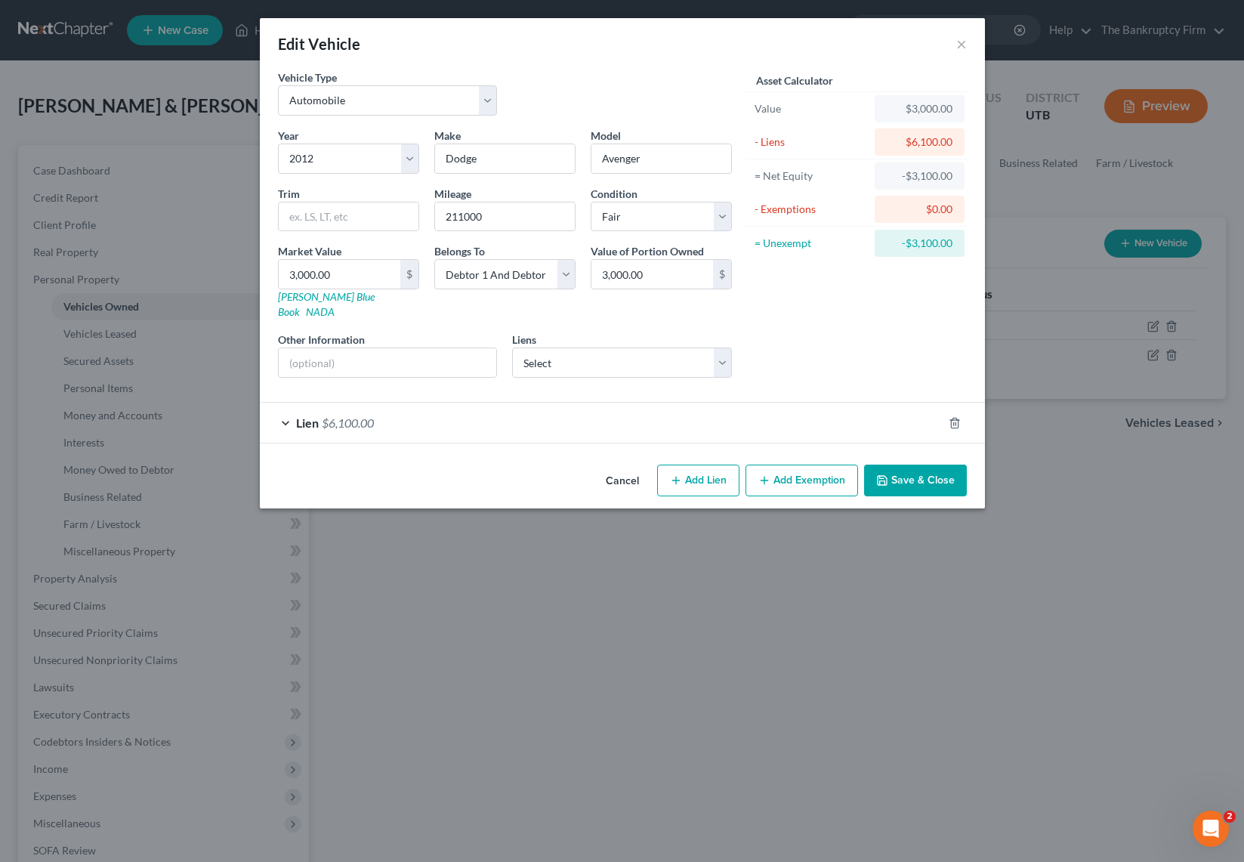
click at [282, 412] on div "Lien $6,100.00" at bounding box center [601, 422] width 683 height 40
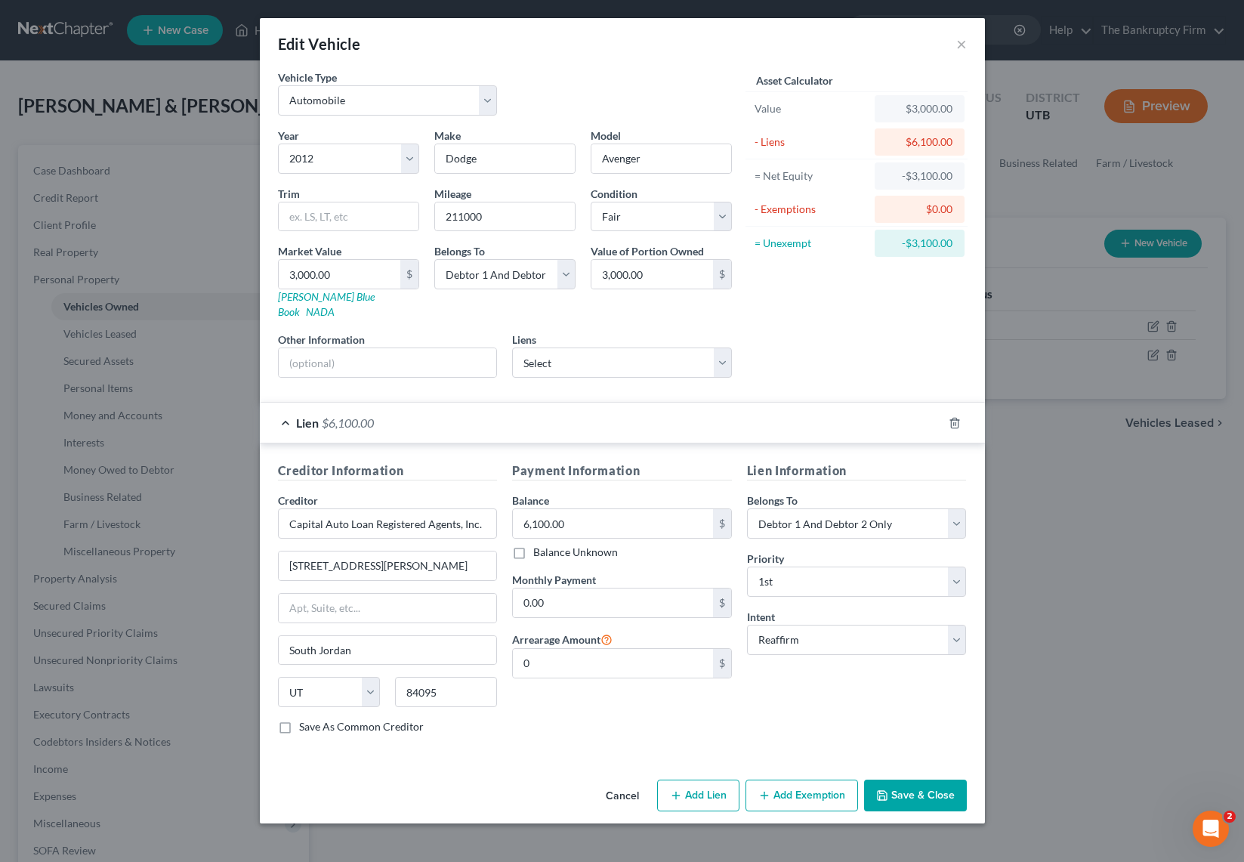
click at [908, 785] on button "Save & Close" at bounding box center [915, 795] width 103 height 32
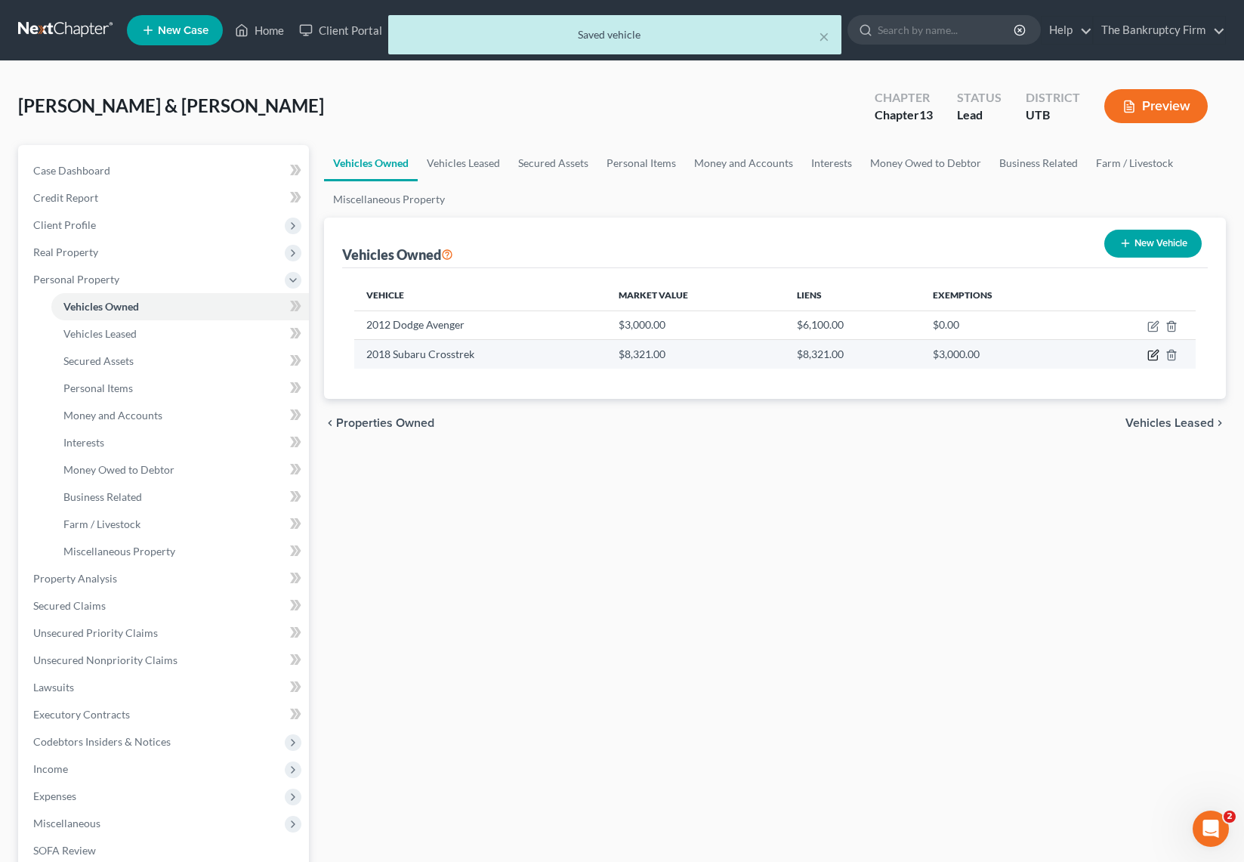
click at [1152, 353] on icon "button" at bounding box center [1153, 355] width 12 height 12
select select "0"
select select "8"
select select "1"
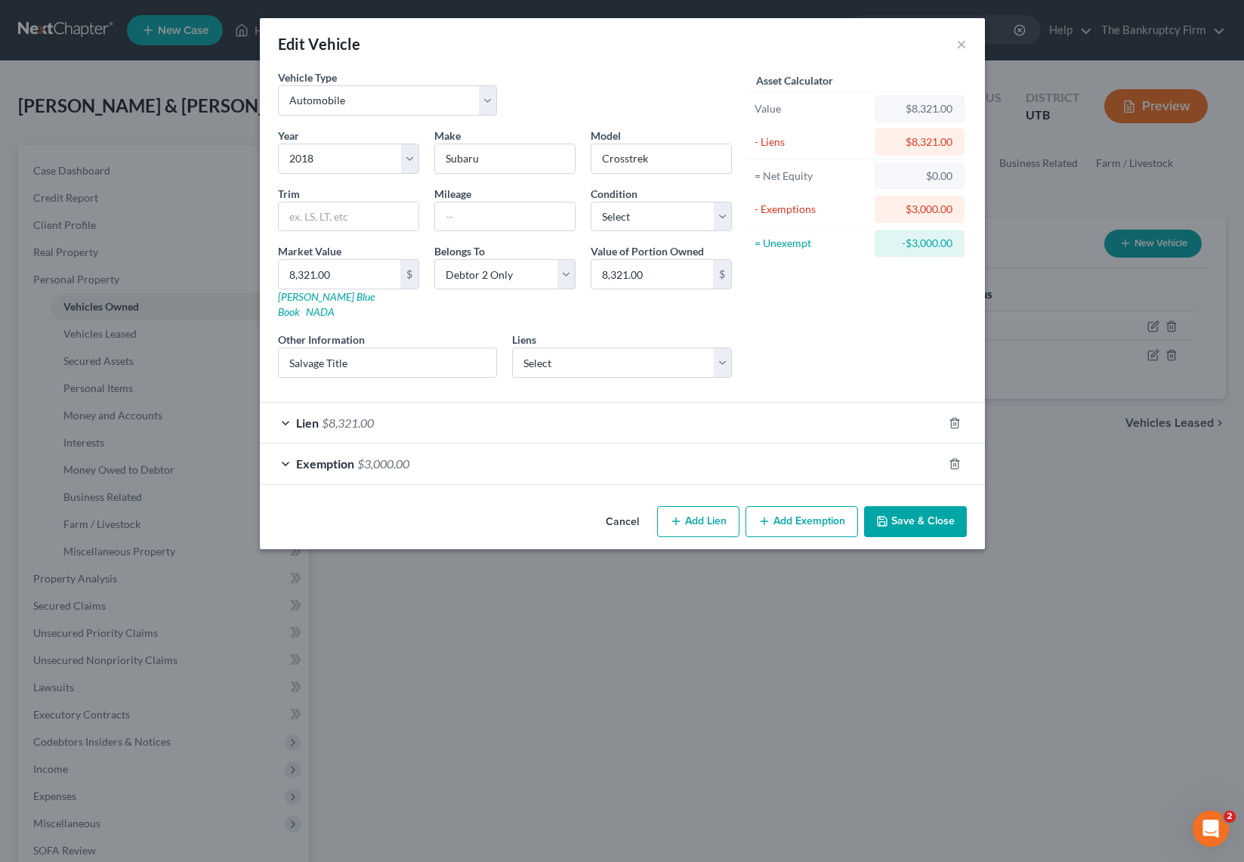
click at [285, 409] on div "Lien $8,321.00" at bounding box center [601, 422] width 683 height 40
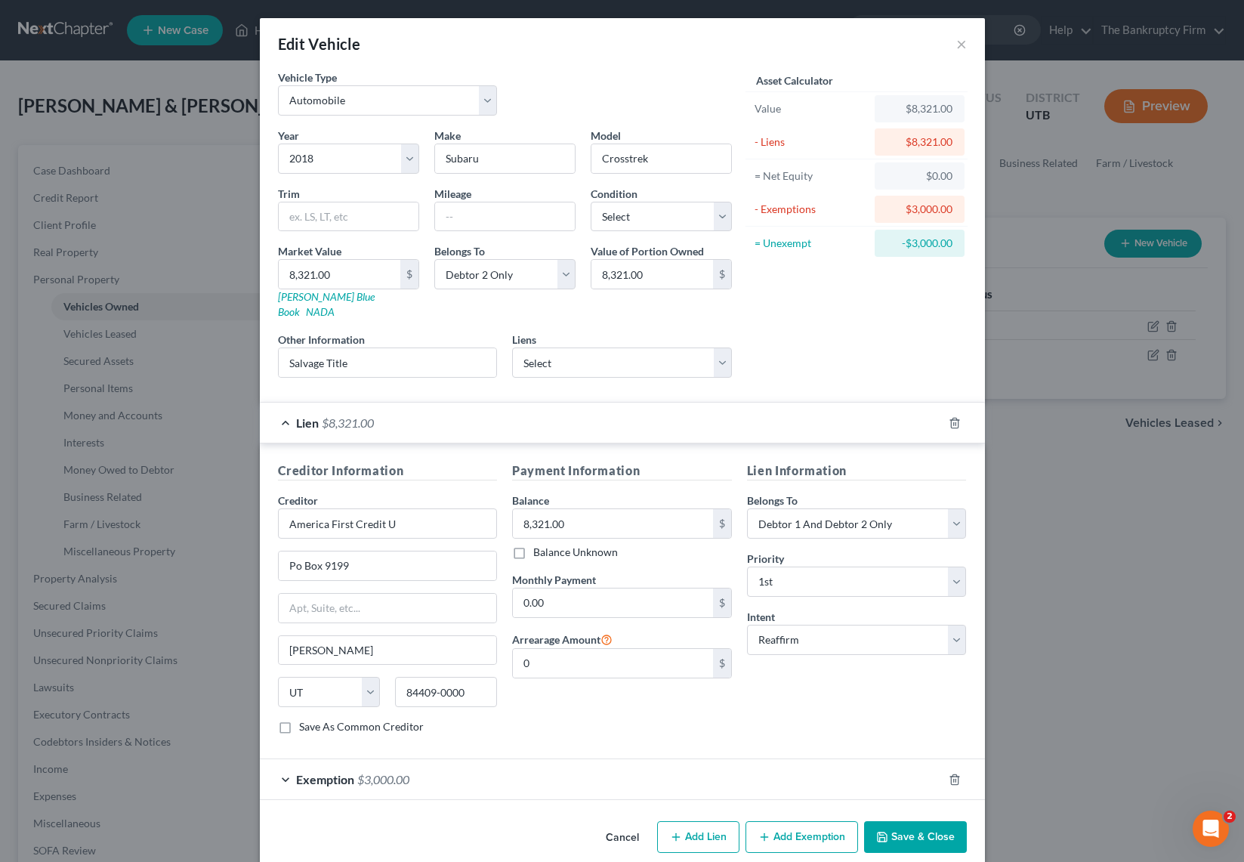
click at [941, 821] on button "Save & Close" at bounding box center [915, 837] width 103 height 32
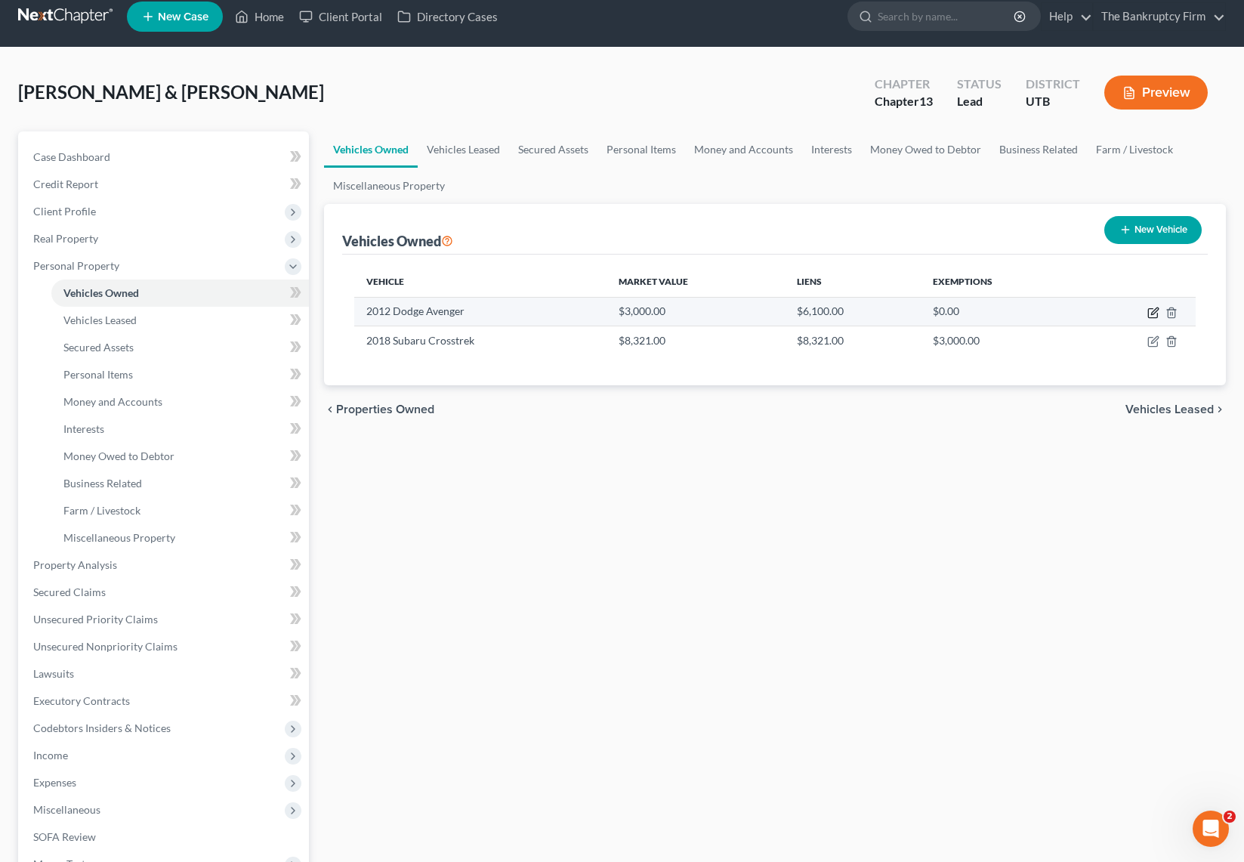
click at [1152, 315] on icon "button" at bounding box center [1153, 313] width 12 height 12
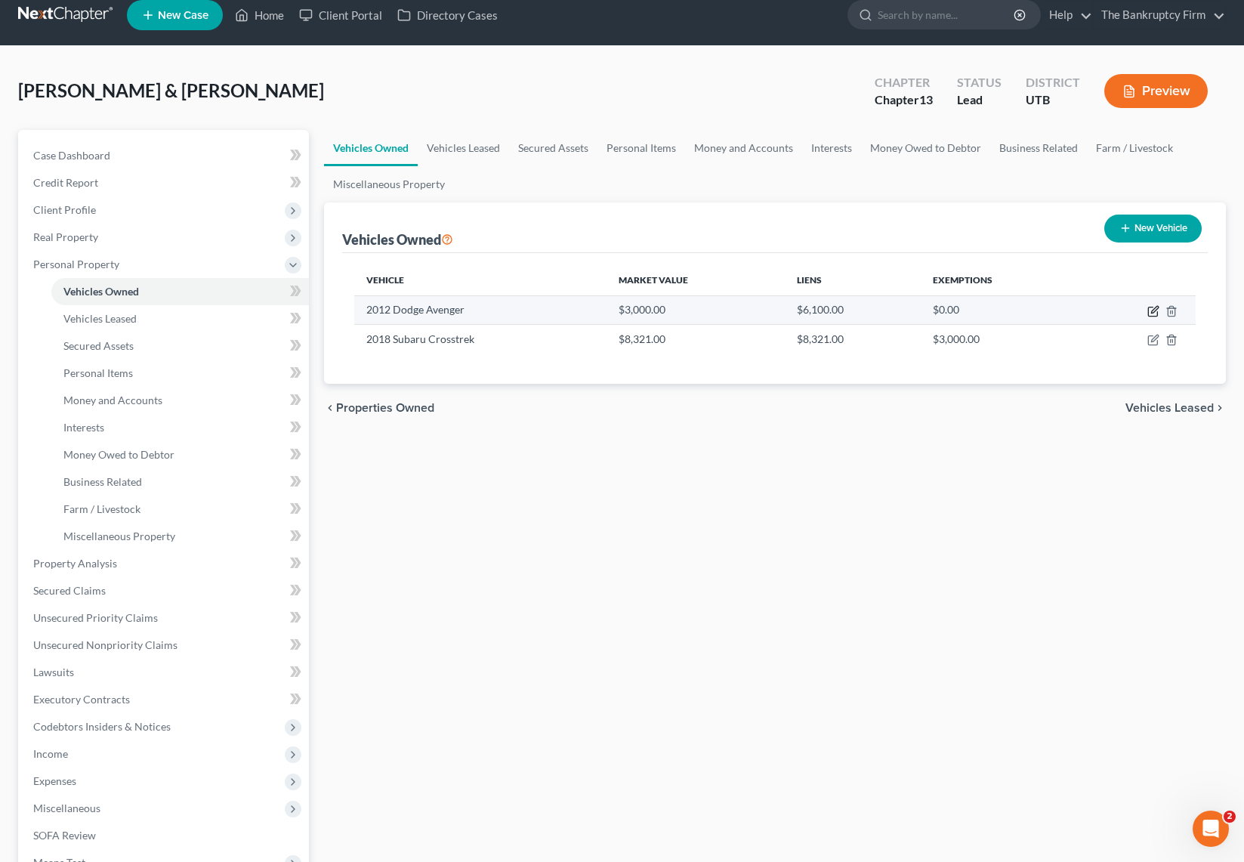
select select "0"
select select "14"
select select "3"
select select "2"
select select "46"
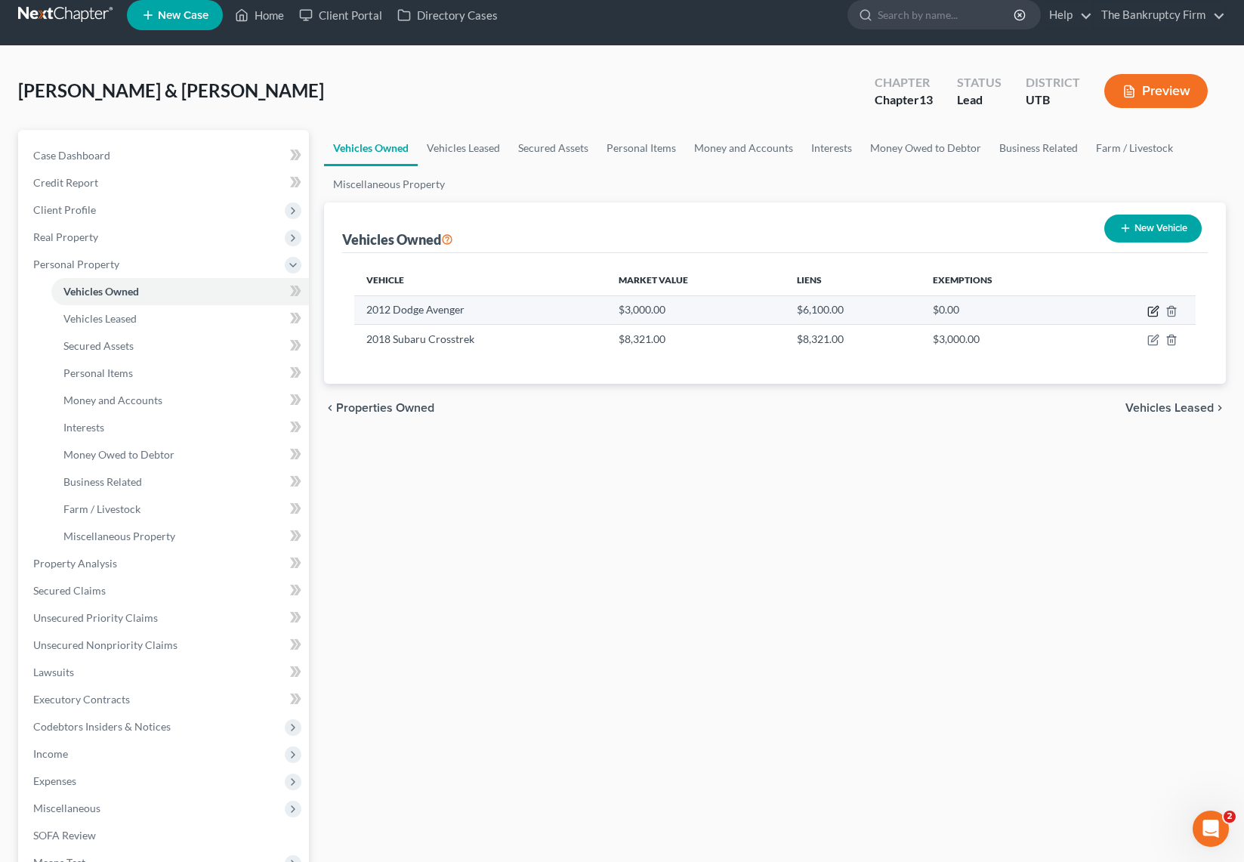
select select "2"
select select "0"
select select "2"
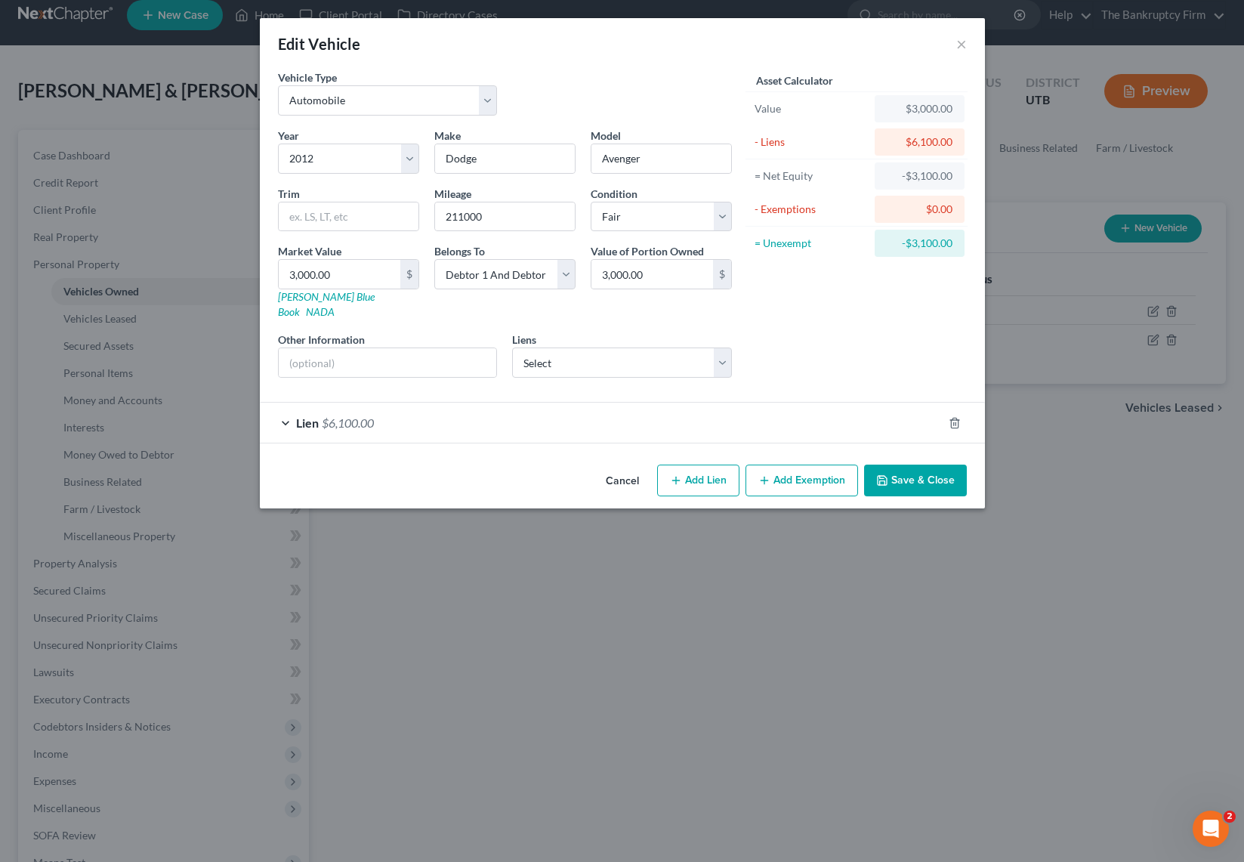
click at [313, 415] on span "Lien" at bounding box center [307, 422] width 23 height 14
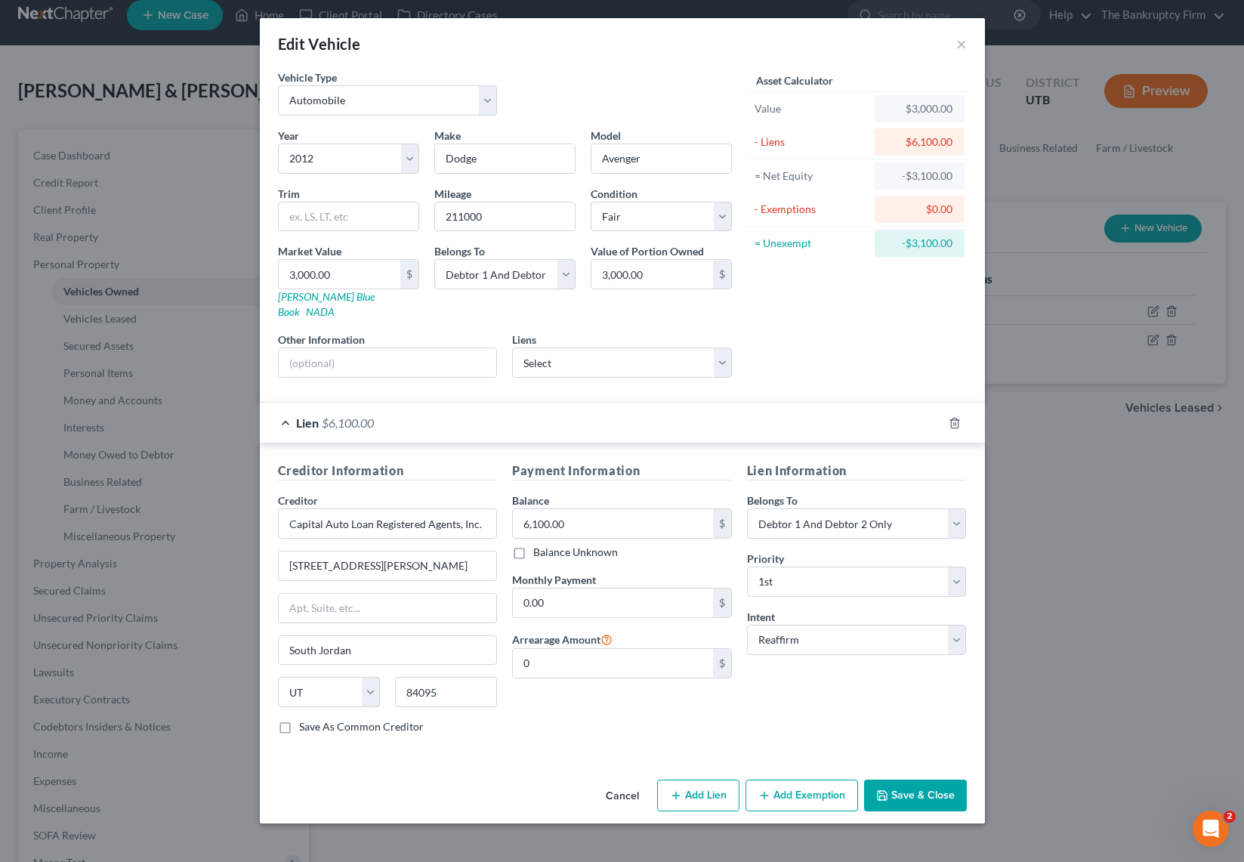
click at [924, 781] on button "Save & Close" at bounding box center [915, 795] width 103 height 32
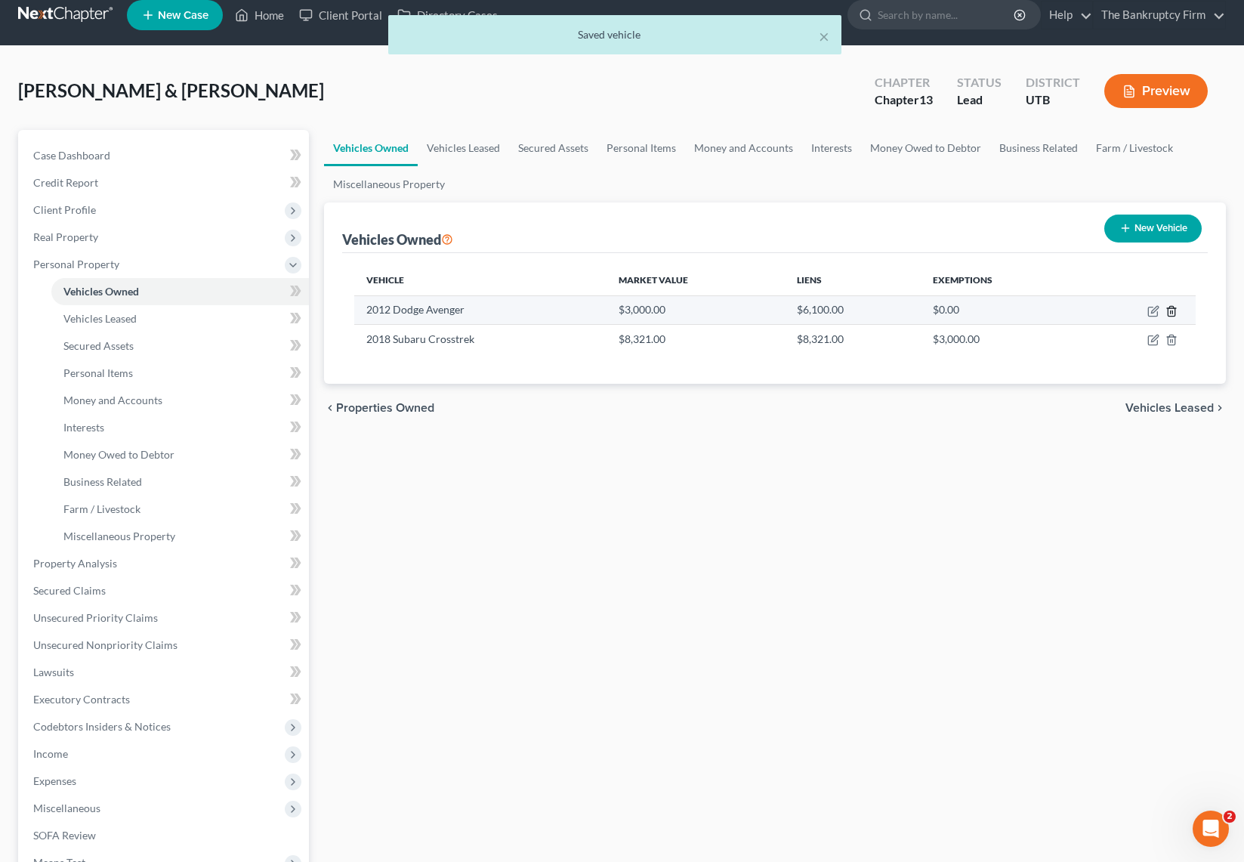
scroll to position [23, 0]
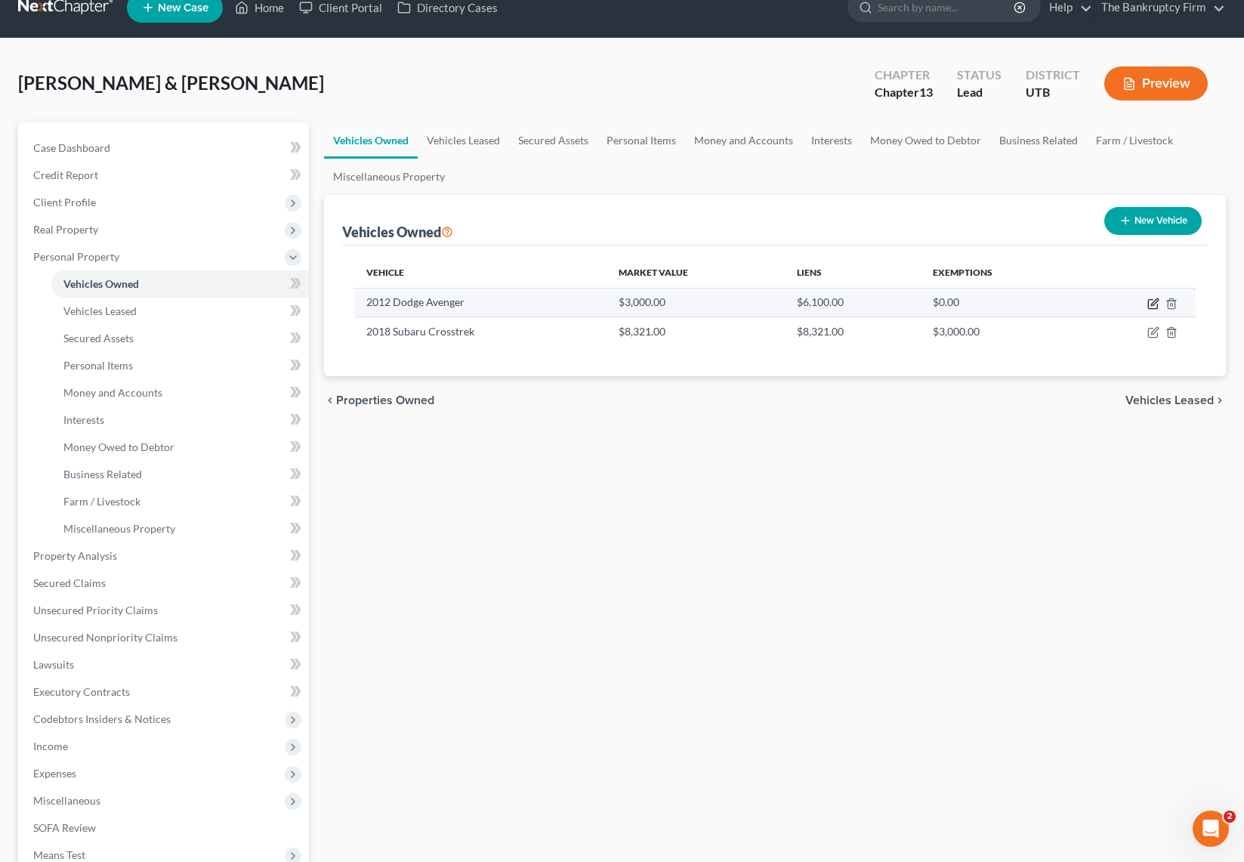
click at [1152, 300] on icon "button" at bounding box center [1152, 304] width 9 height 9
select select "0"
select select "14"
select select "3"
select select "2"
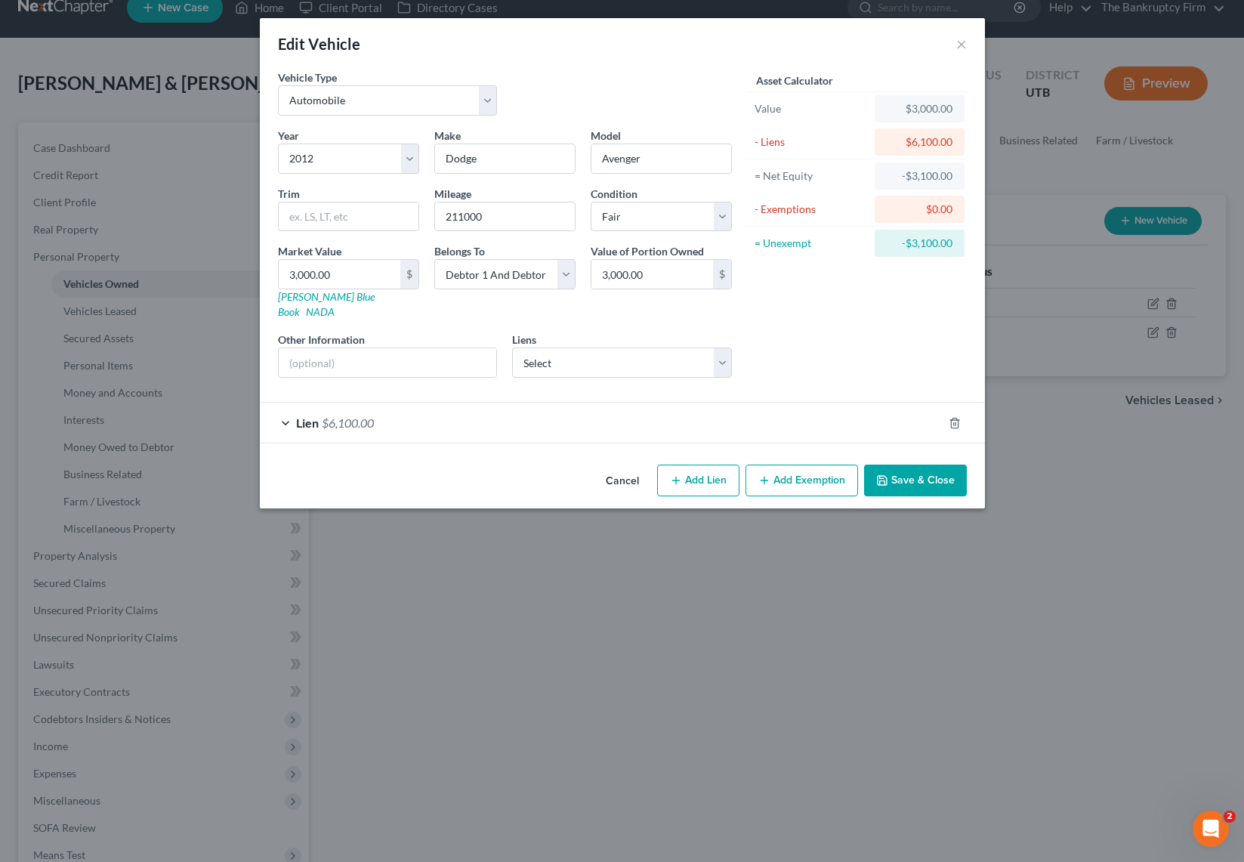
click at [797, 466] on button "Add Exemption" at bounding box center [801, 480] width 113 height 32
select select "2"
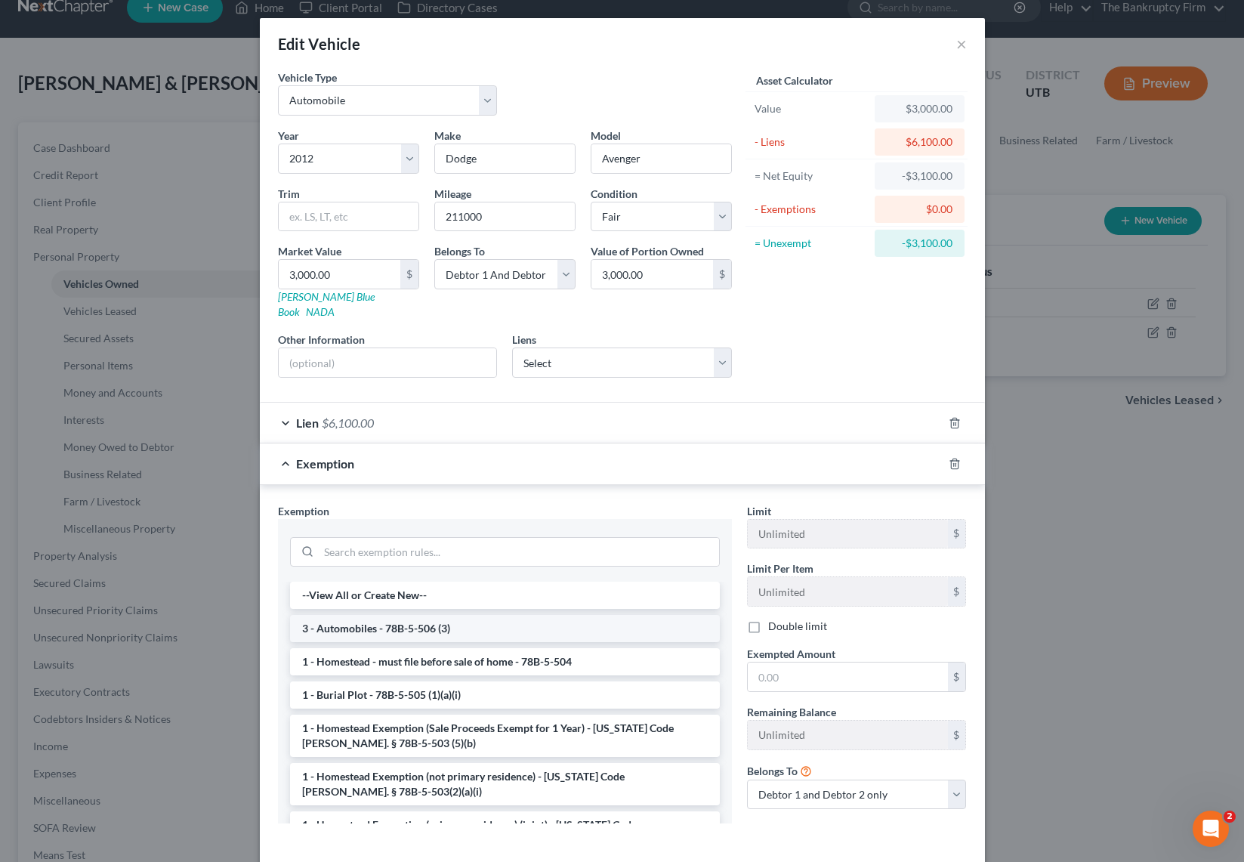
click at [395, 615] on li "3 - Automobiles - 78B-5-506 (3)" at bounding box center [505, 628] width 430 height 27
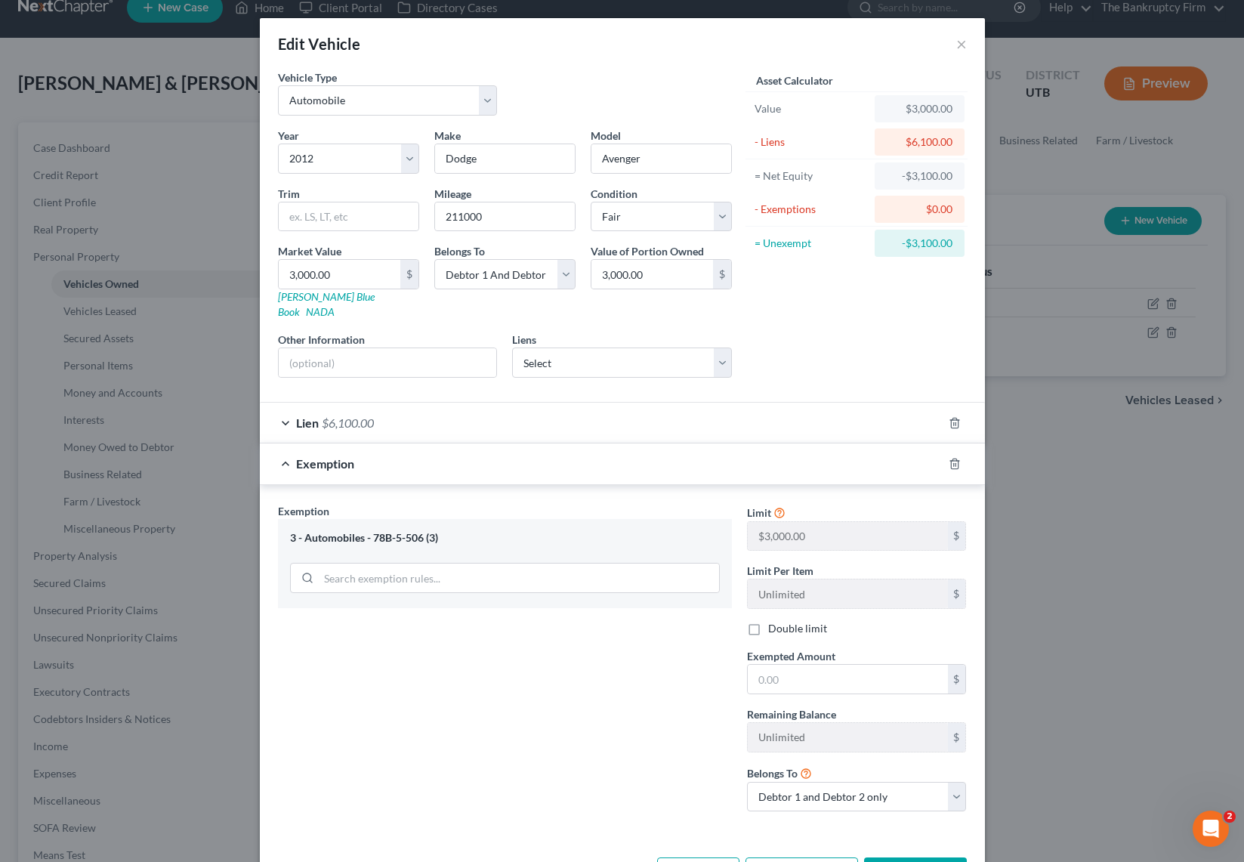
click at [395, 608] on div "Exemption Set must be selected for CA. Exemption * 3 - Automobiles - 78B-5-506 …" at bounding box center [504, 663] width 469 height 321
click at [779, 664] on input "text" at bounding box center [848, 678] width 200 height 29
type input "3,000"
click at [941, 857] on button "Save & Close" at bounding box center [915, 873] width 103 height 32
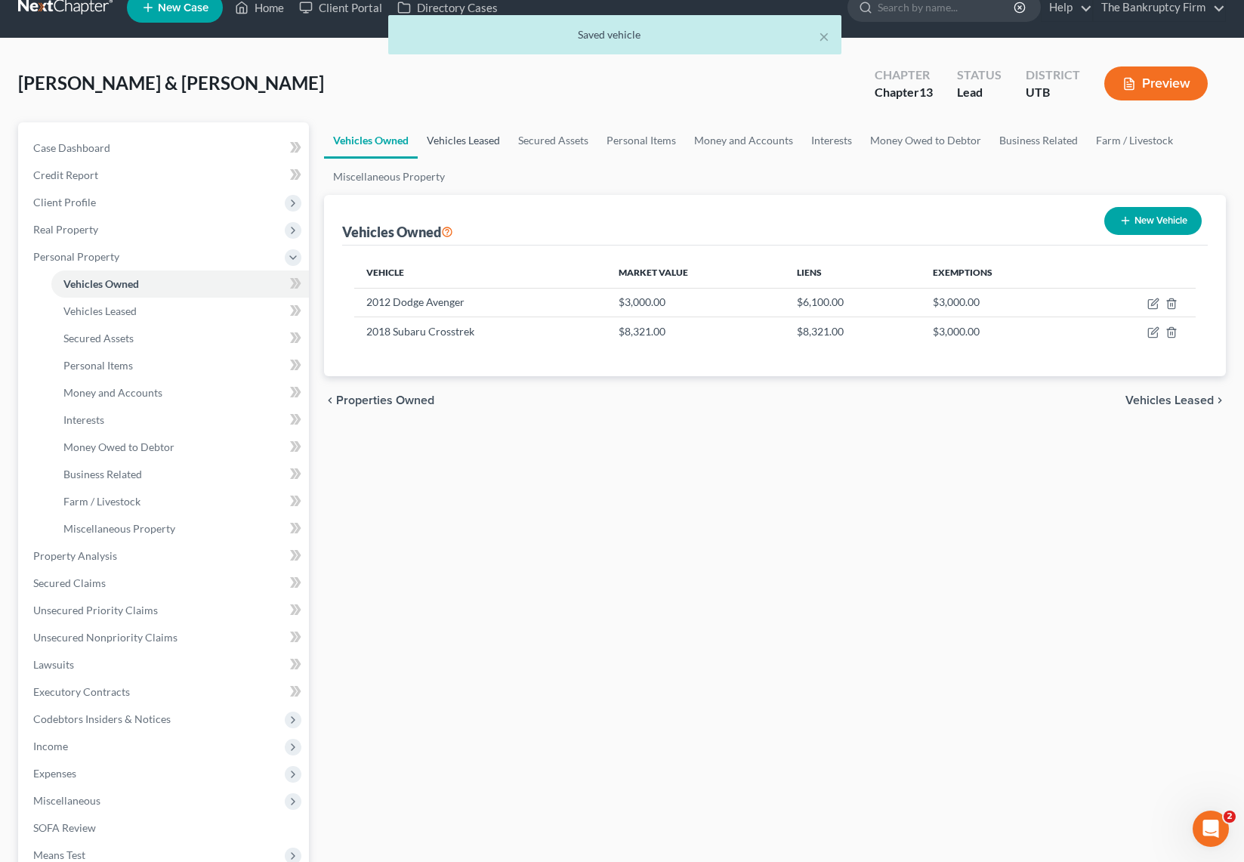
click at [483, 142] on link "Vehicles Leased" at bounding box center [463, 140] width 91 height 36
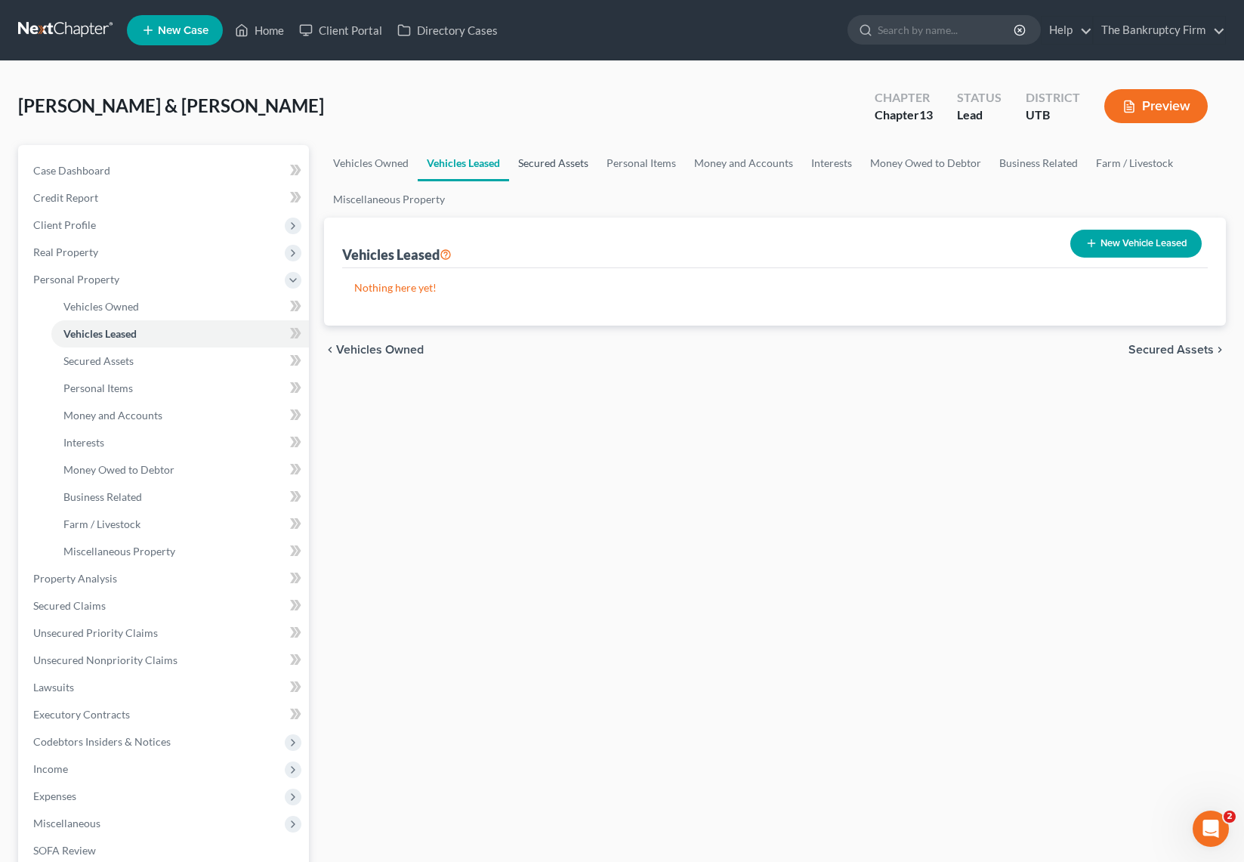
click at [572, 163] on link "Secured Assets" at bounding box center [553, 163] width 88 height 36
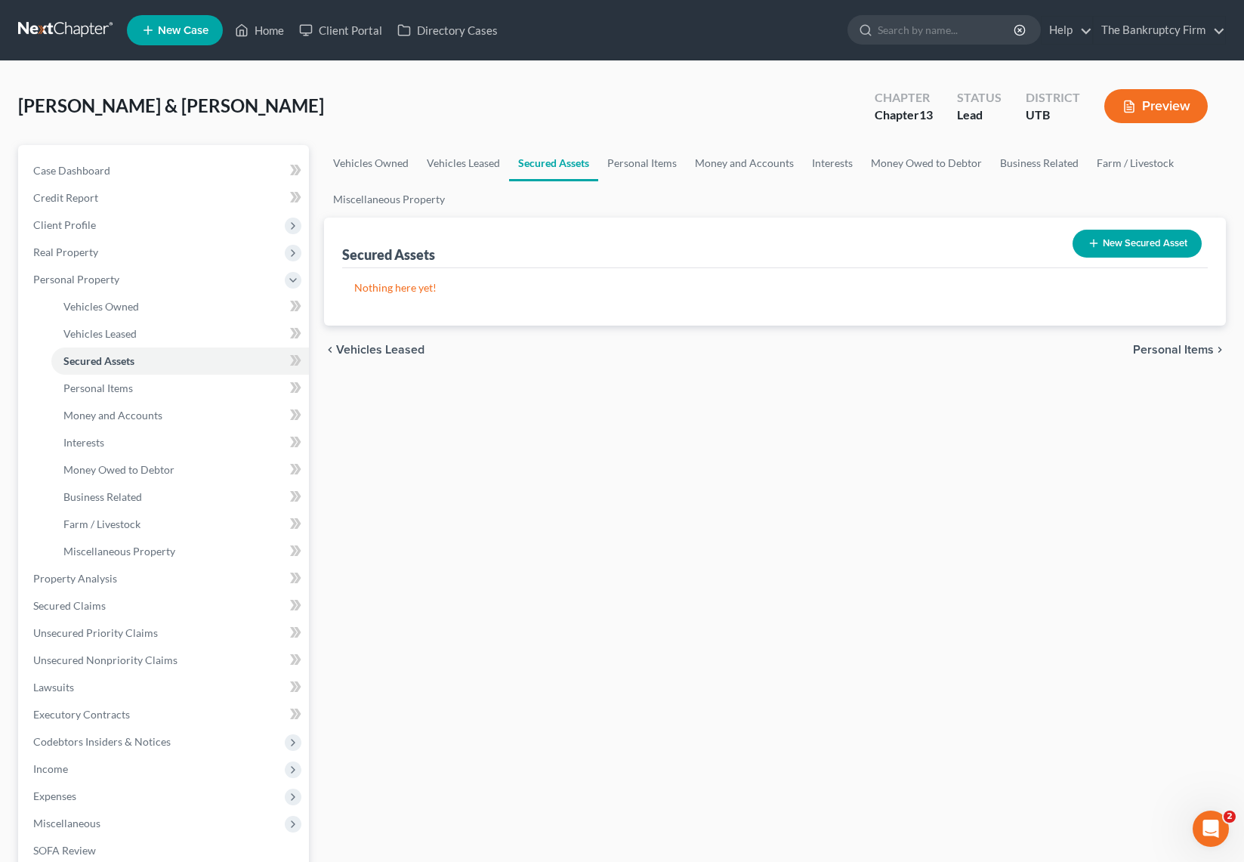
scroll to position [3, 0]
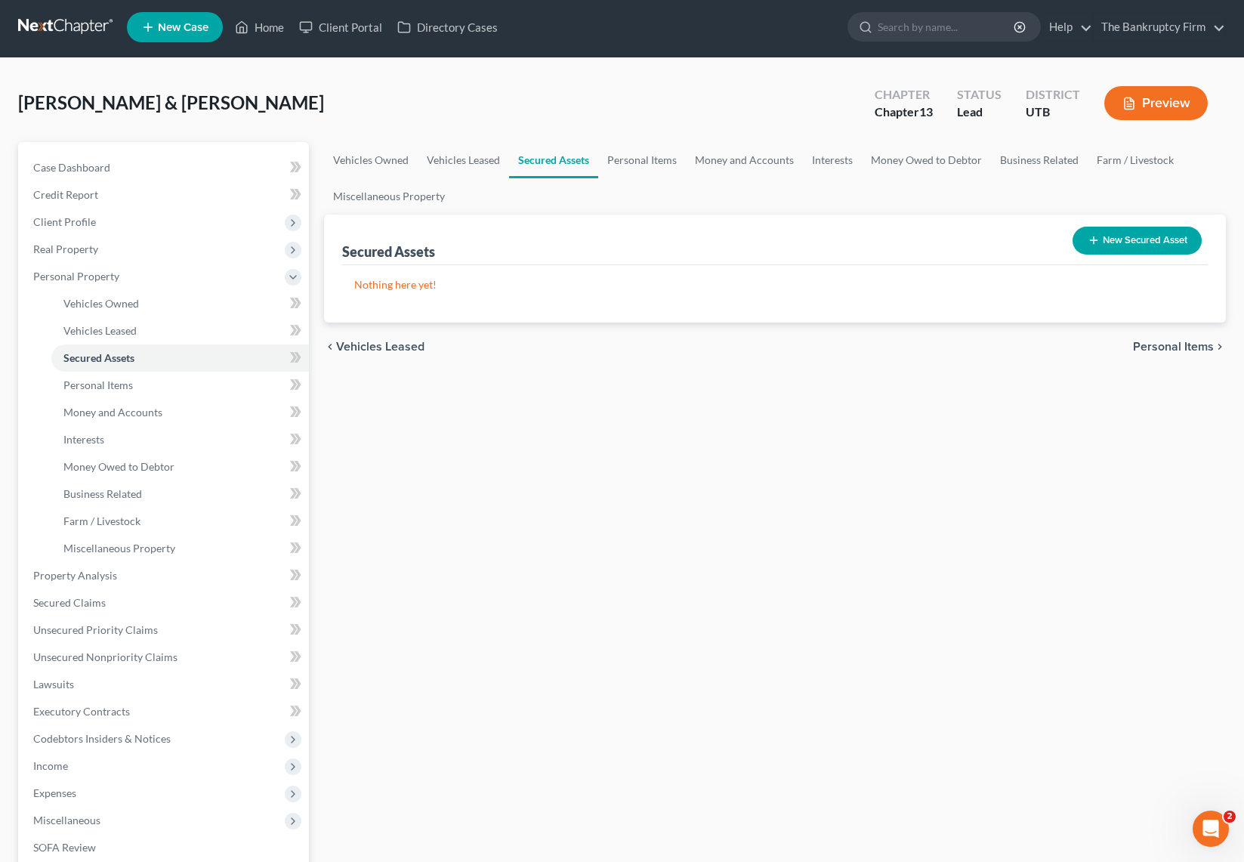
click at [1136, 236] on button "New Secured Asset" at bounding box center [1136, 241] width 129 height 28
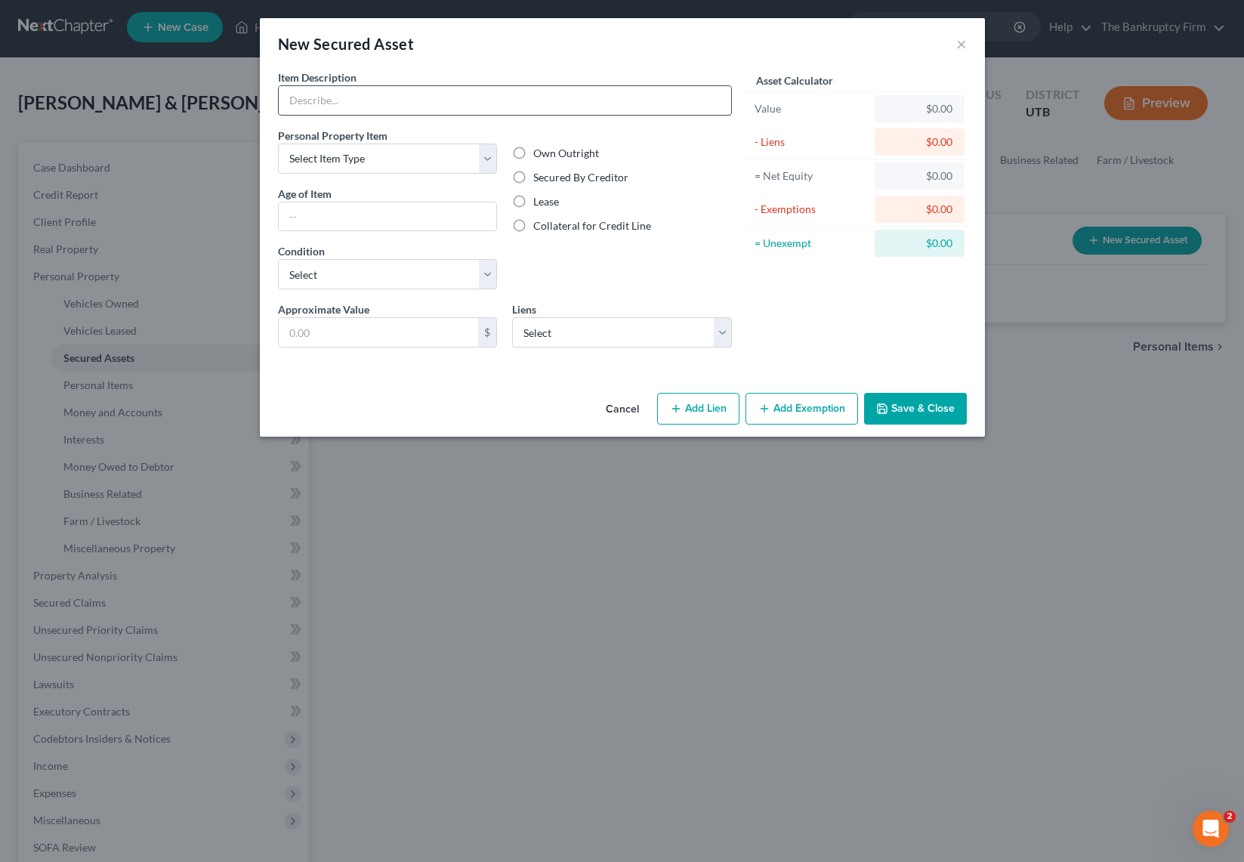
click at [374, 96] on input "text" at bounding box center [505, 100] width 452 height 29
type input "Kirby Vaccum"
click at [487, 156] on select "Select Item Type Clothing Collectibles Of Value Electronics Firearms Household …" at bounding box center [388, 158] width 220 height 30
select select "other"
click at [278, 143] on select "Select Item Type Clothing Collectibles Of Value Electronics Firearms Household …" at bounding box center [388, 158] width 220 height 30
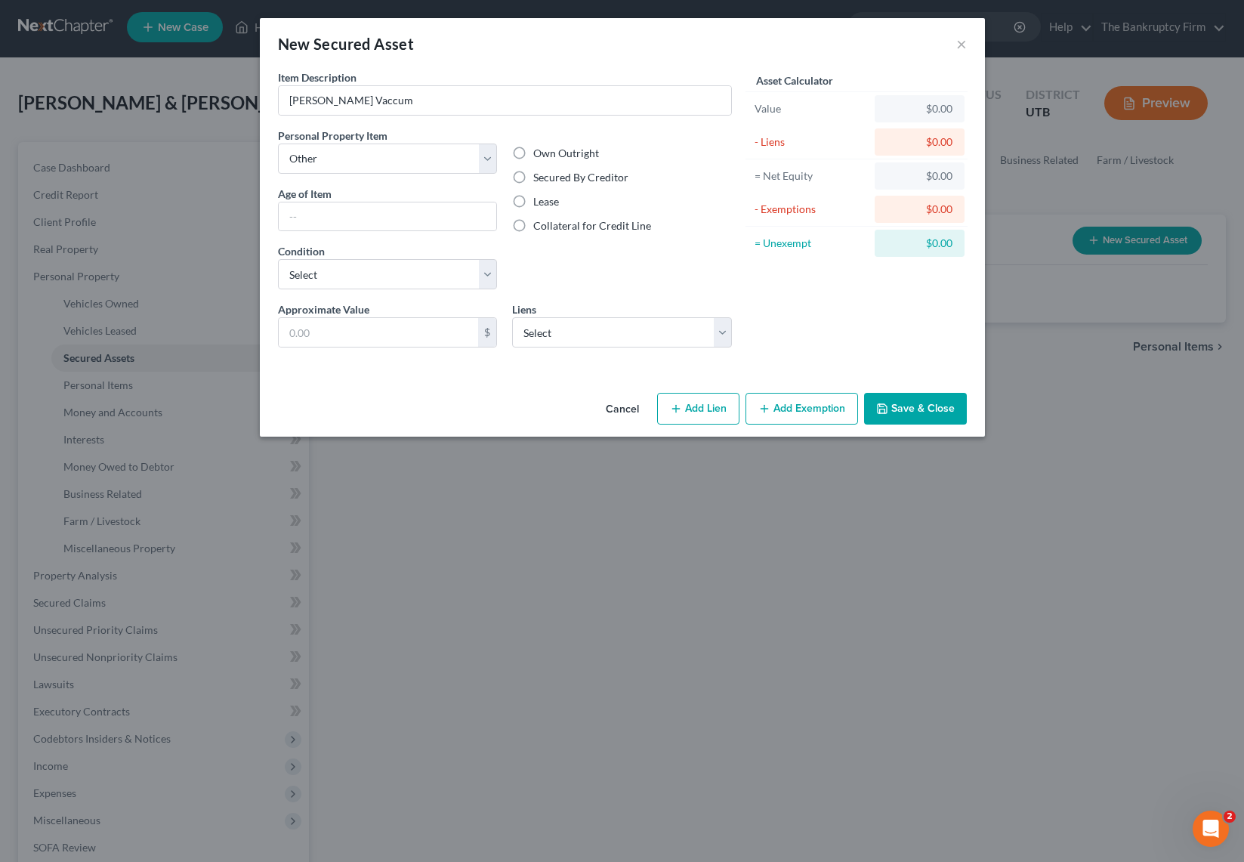
click at [533, 175] on label "Secured By Creditor" at bounding box center [580, 177] width 95 height 15
click at [539, 175] on input "Secured By Creditor" at bounding box center [544, 175] width 10 height 10
radio input "true"
click at [631, 406] on button "Cancel" at bounding box center [622, 409] width 57 height 30
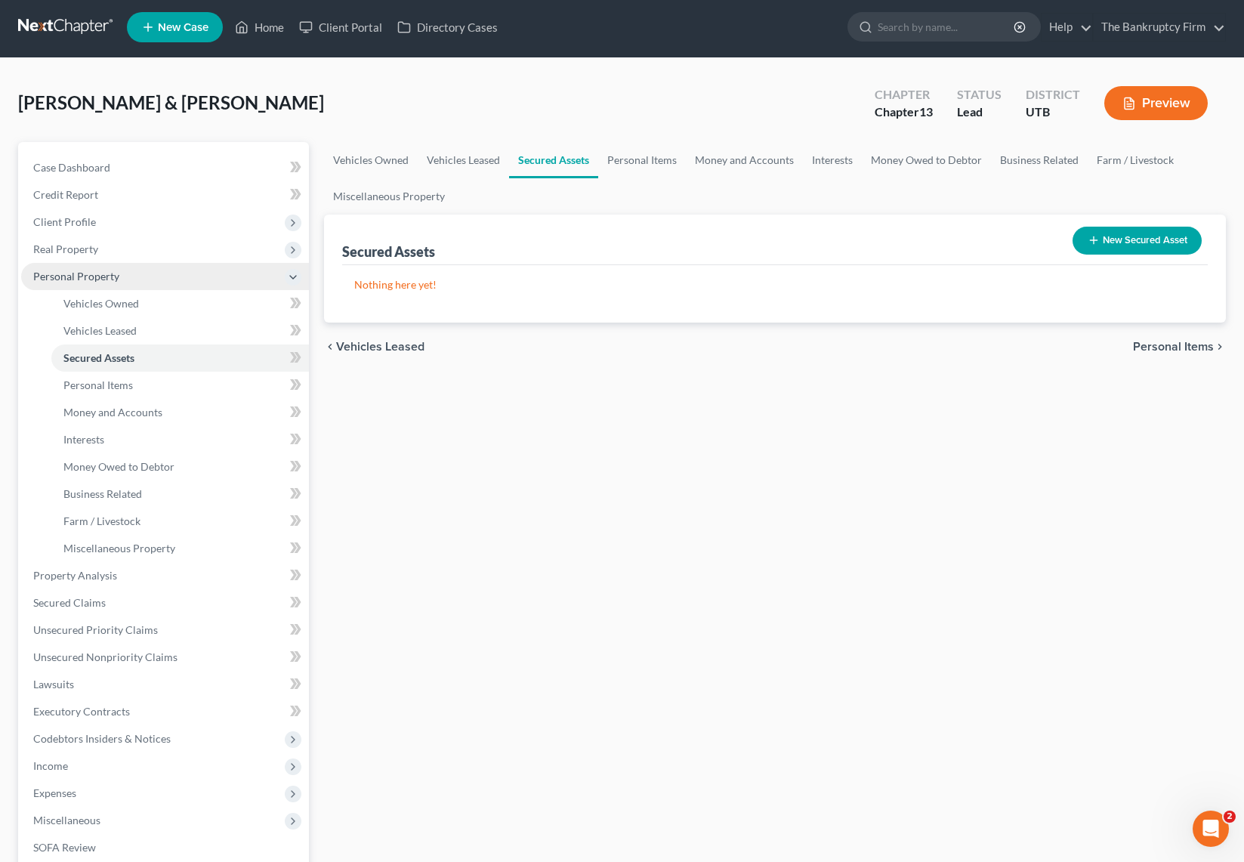
click at [82, 277] on span "Personal Property" at bounding box center [76, 276] width 86 height 13
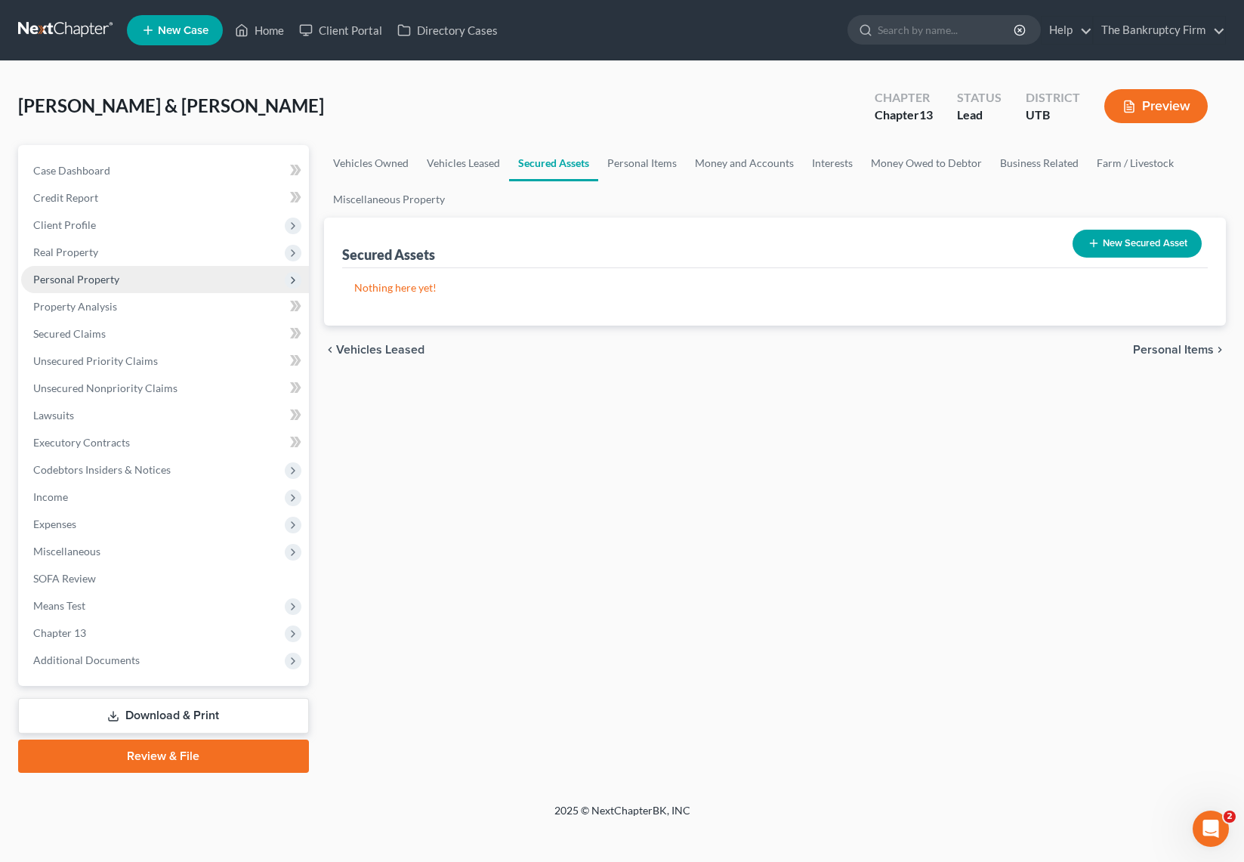
scroll to position [0, 0]
click at [91, 281] on span "Personal Property" at bounding box center [76, 279] width 86 height 13
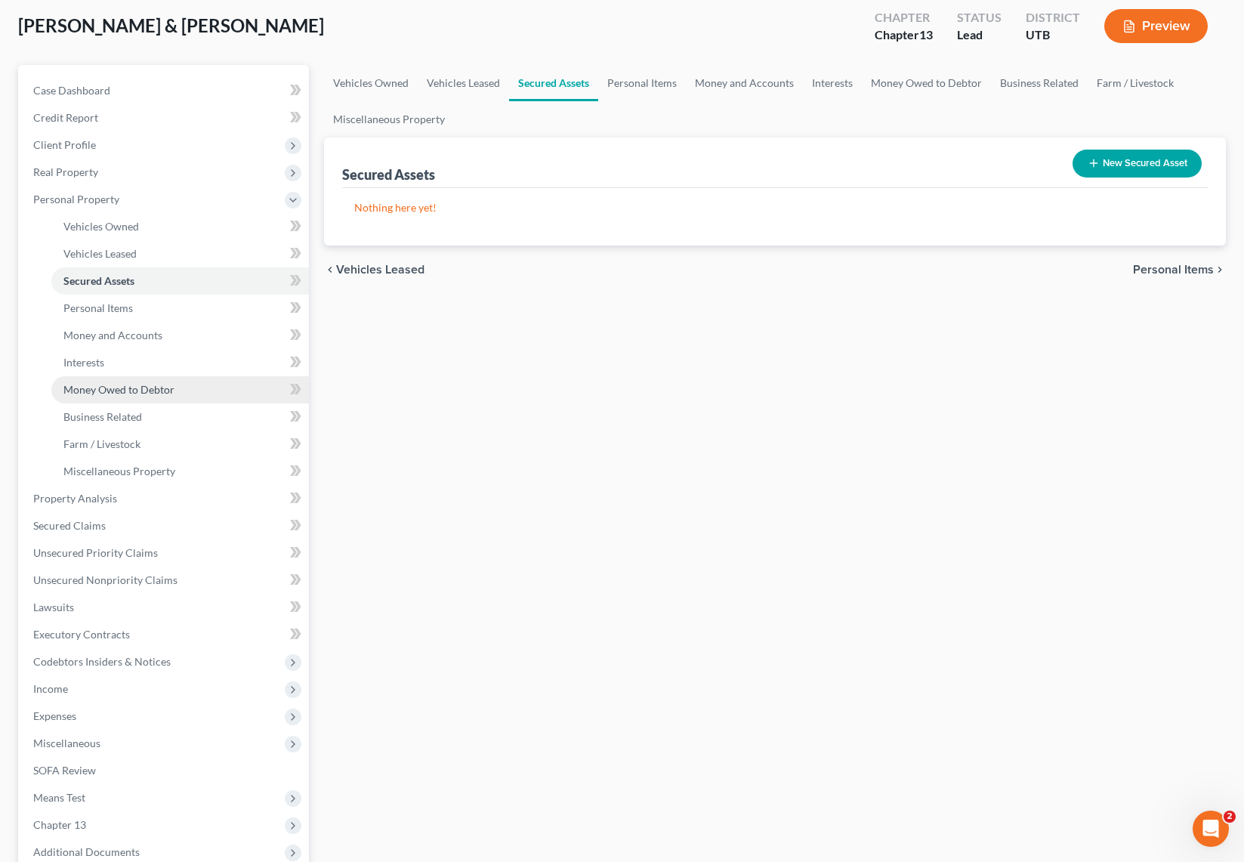
scroll to position [98, 0]
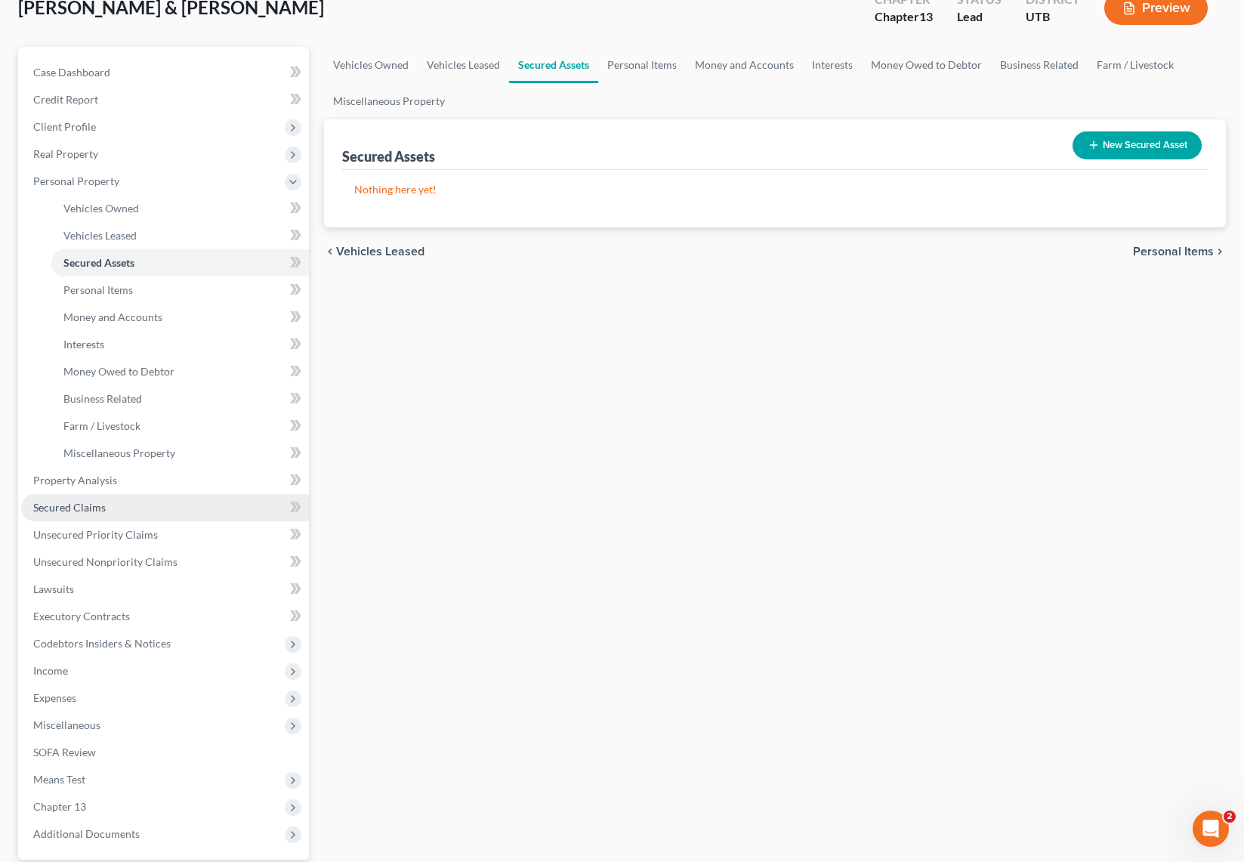
click at [87, 508] on span "Secured Claims" at bounding box center [69, 507] width 72 height 13
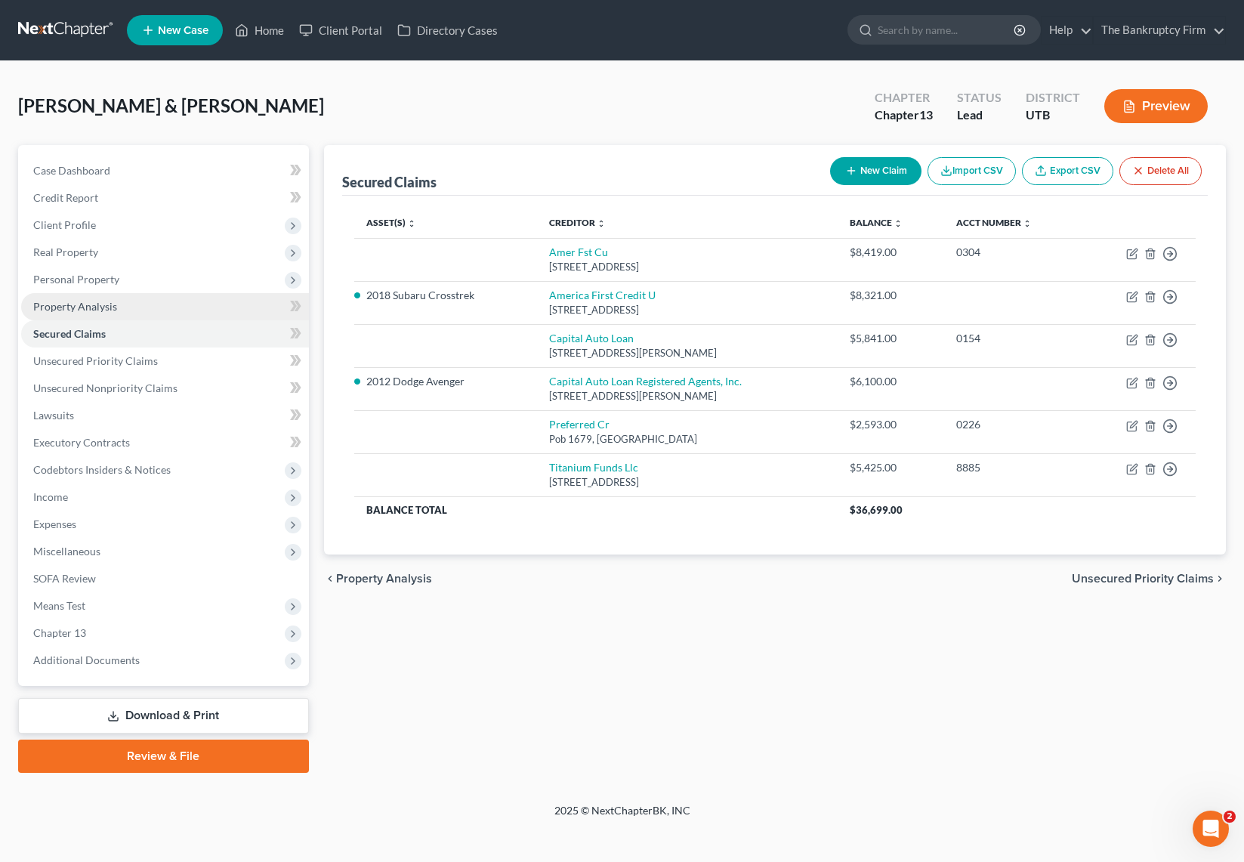
click at [103, 301] on span "Property Analysis" at bounding box center [75, 306] width 84 height 13
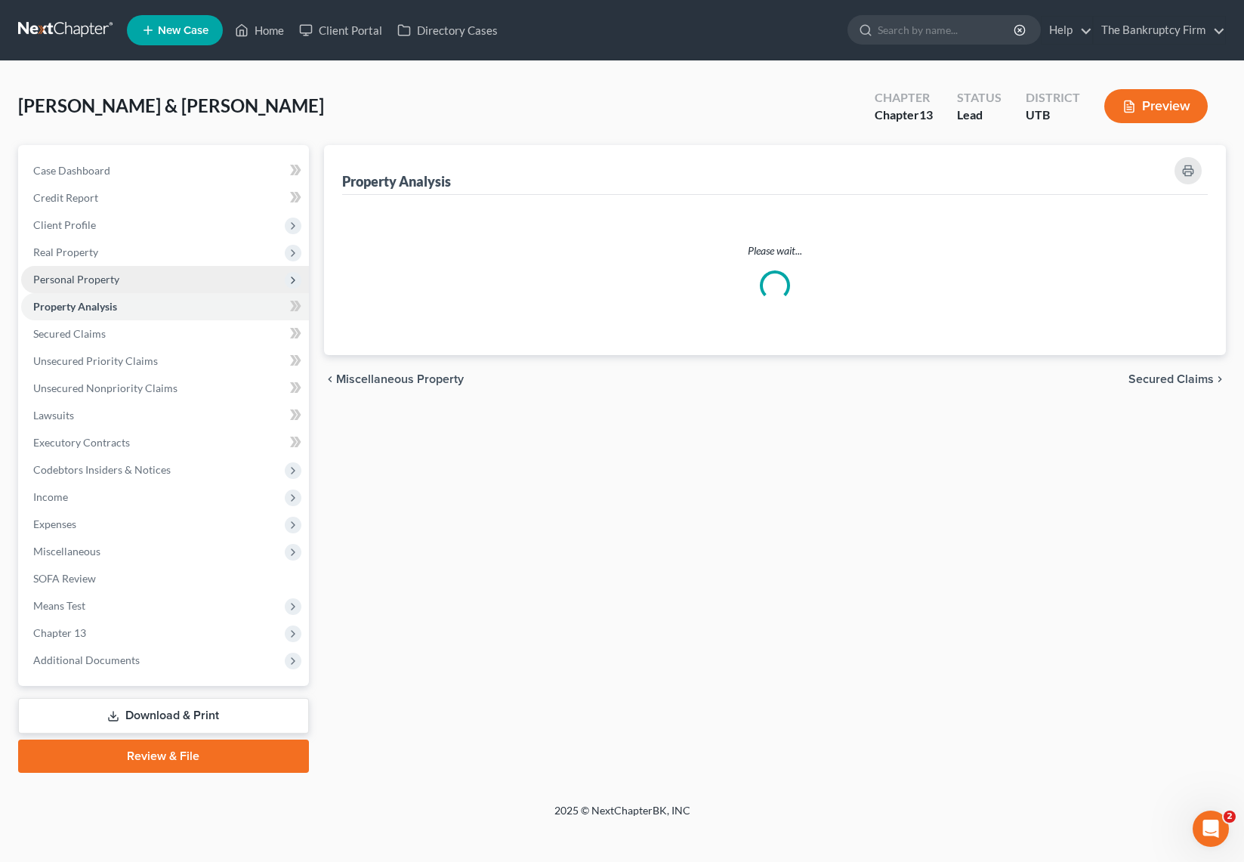
click at [100, 282] on span "Personal Property" at bounding box center [76, 279] width 86 height 13
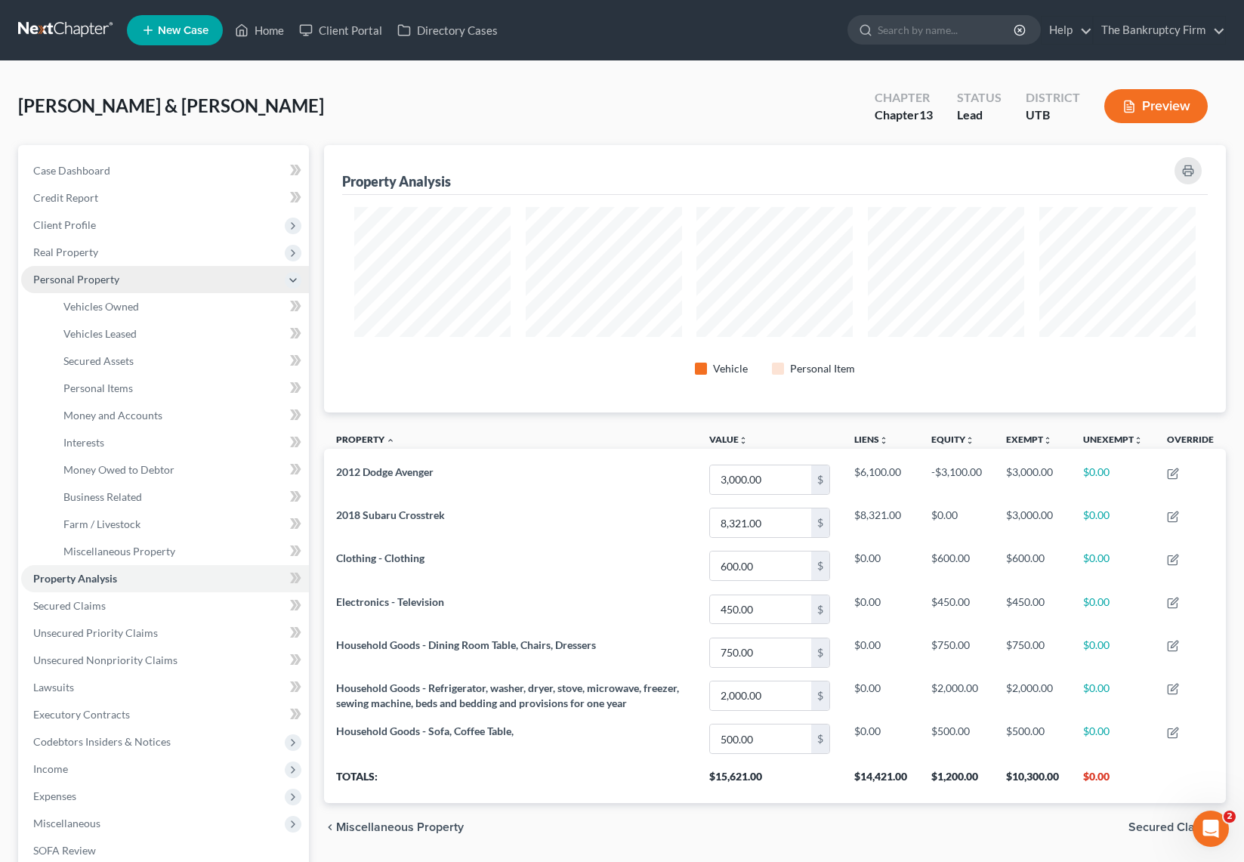
scroll to position [267, 902]
click at [85, 275] on span "Personal Property" at bounding box center [76, 279] width 86 height 13
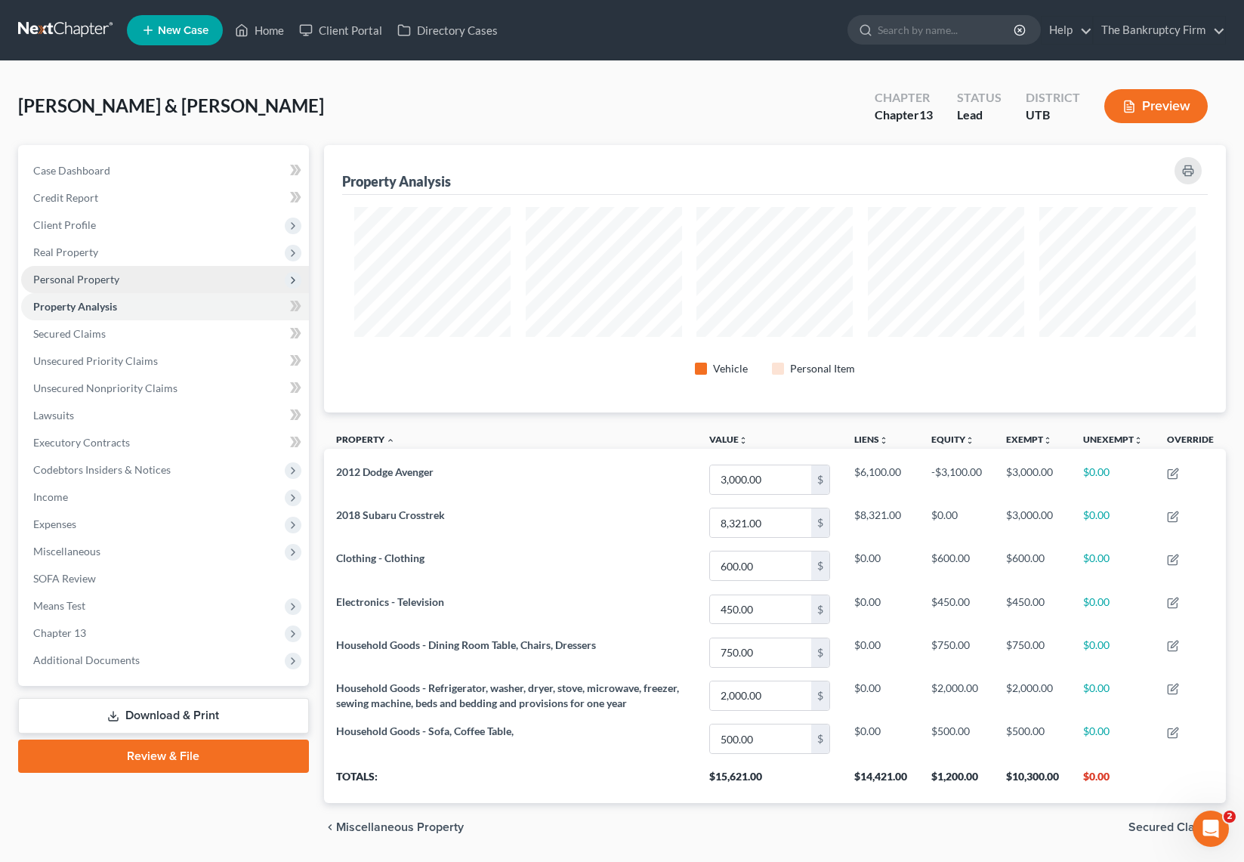
click at [102, 279] on span "Personal Property" at bounding box center [76, 279] width 86 height 13
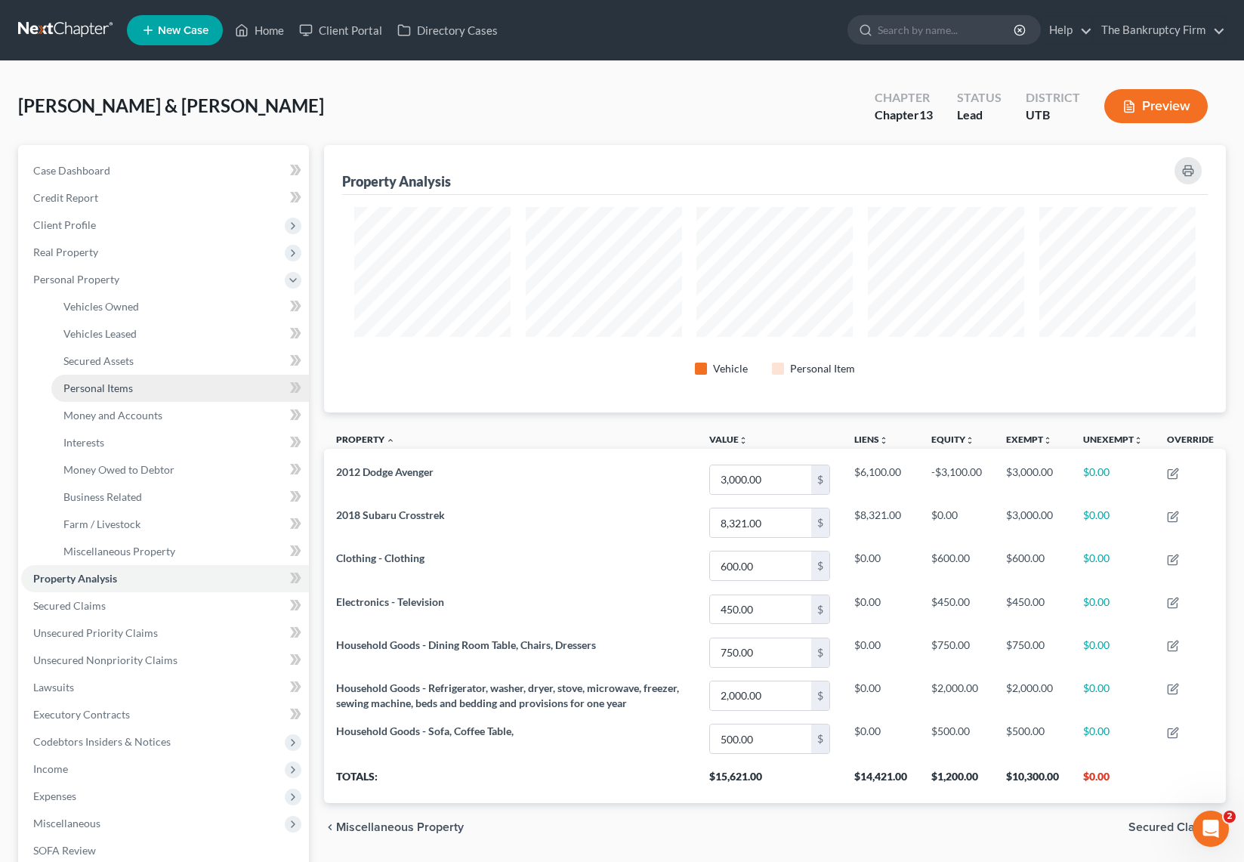
click at [123, 385] on span "Personal Items" at bounding box center [97, 387] width 69 height 13
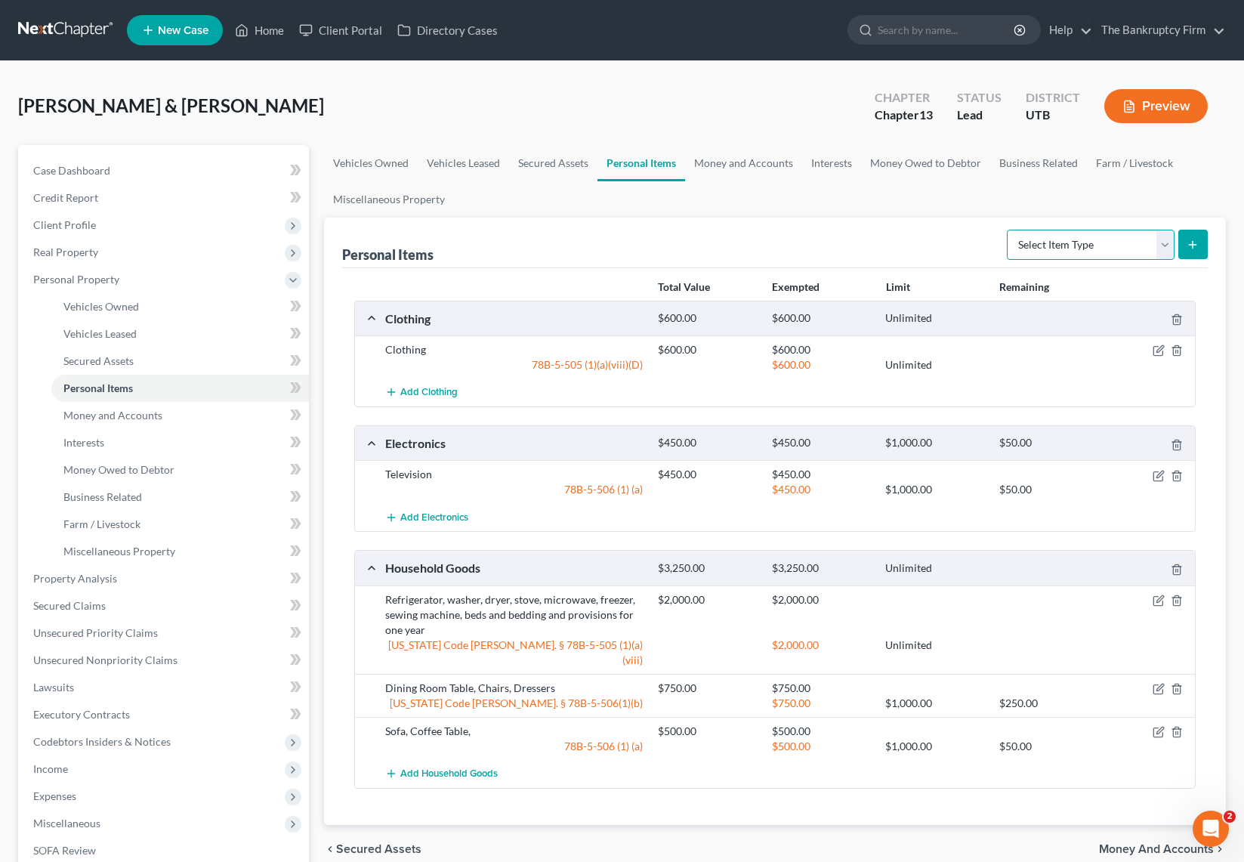
click at [1163, 239] on select "Select Item Type Clothing Collectibles Of Value Electronics Firearms Household …" at bounding box center [1091, 245] width 168 height 30
select select "other"
click at [1008, 230] on select "Select Item Type Clothing Collectibles Of Value Electronics Firearms Household …" at bounding box center [1091, 245] width 168 height 30
click at [1200, 239] on button "submit" at bounding box center [1192, 244] width 29 height 29
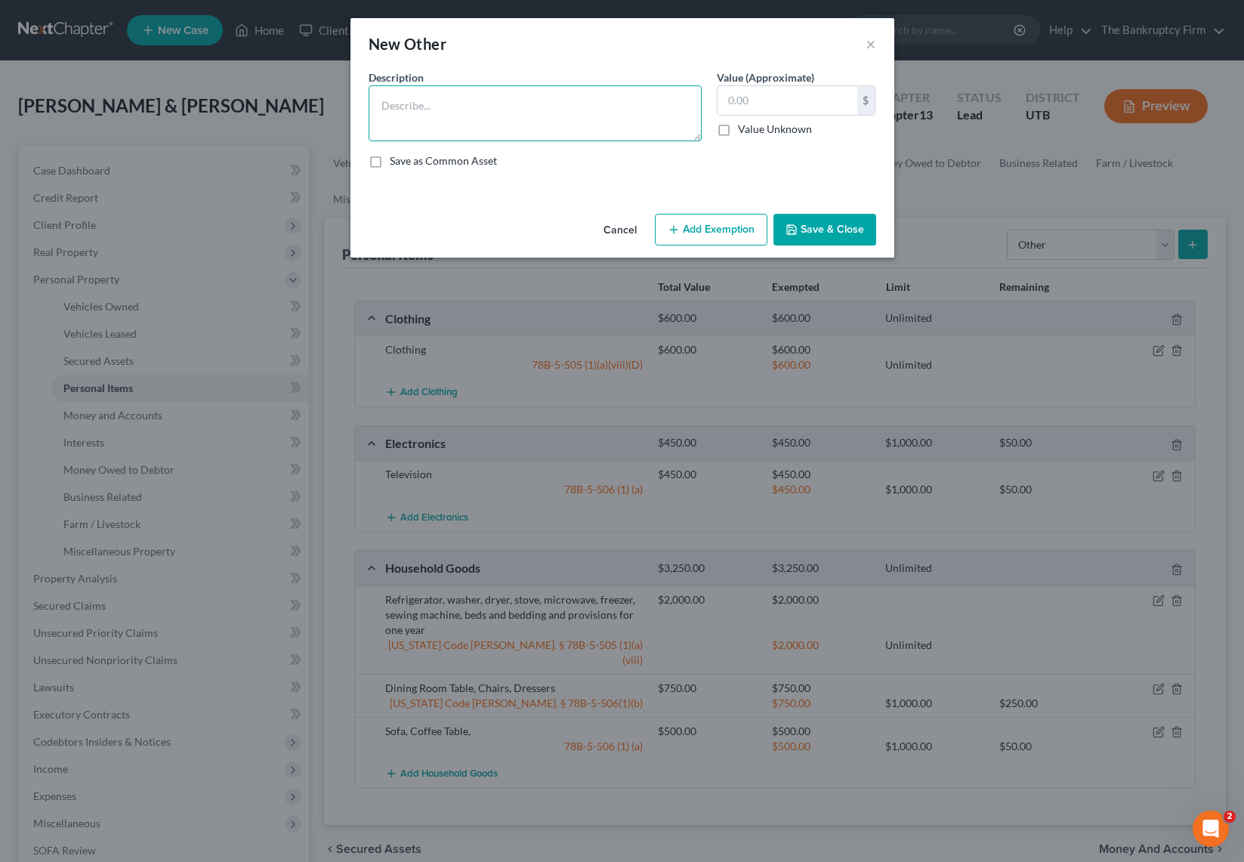
click at [487, 105] on textarea at bounding box center [534, 113] width 333 height 56
type textarea "Kirby Vaccum"
click at [738, 131] on label "Value Unknown" at bounding box center [775, 129] width 74 height 15
click at [744, 131] on input "Value Unknown" at bounding box center [749, 127] width 10 height 10
checkbox input "true"
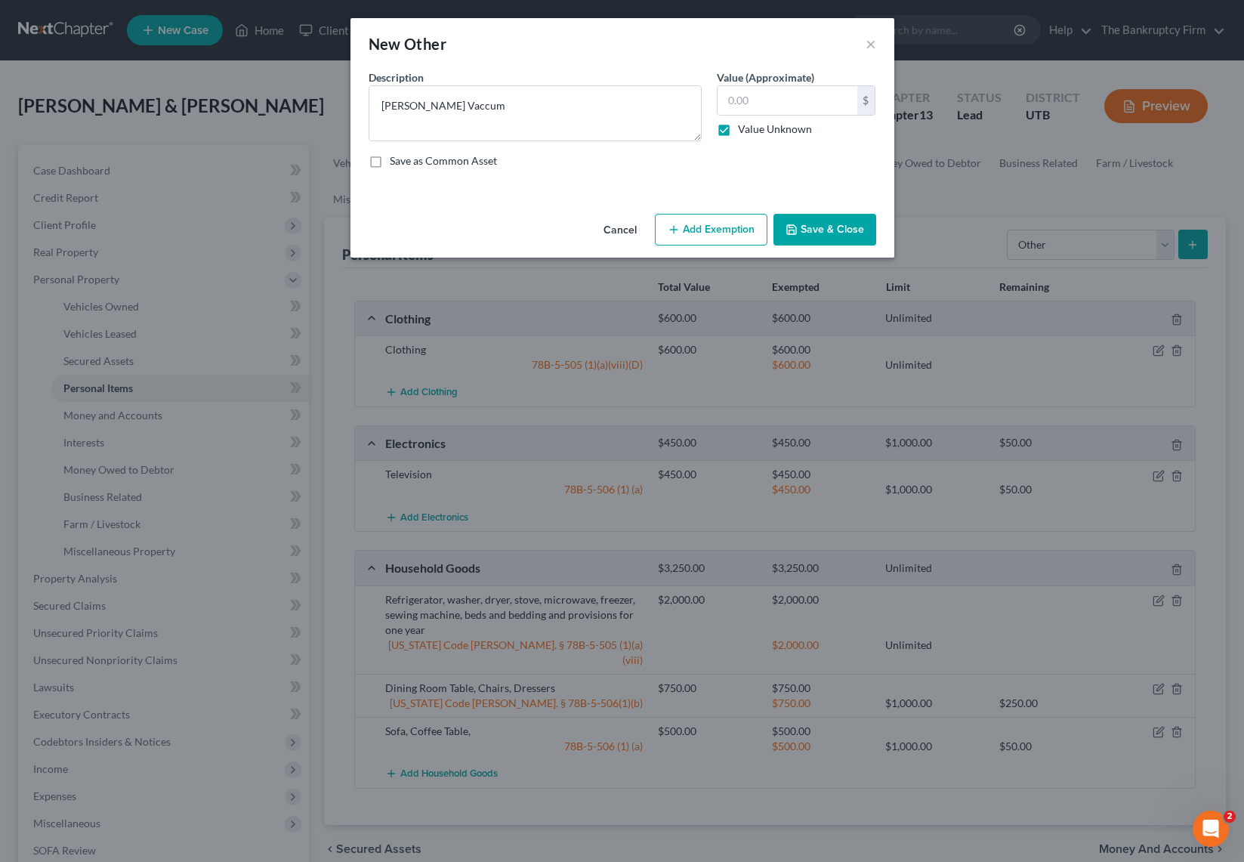
type input "0.00"
click at [836, 233] on button "Save & Close" at bounding box center [824, 230] width 103 height 32
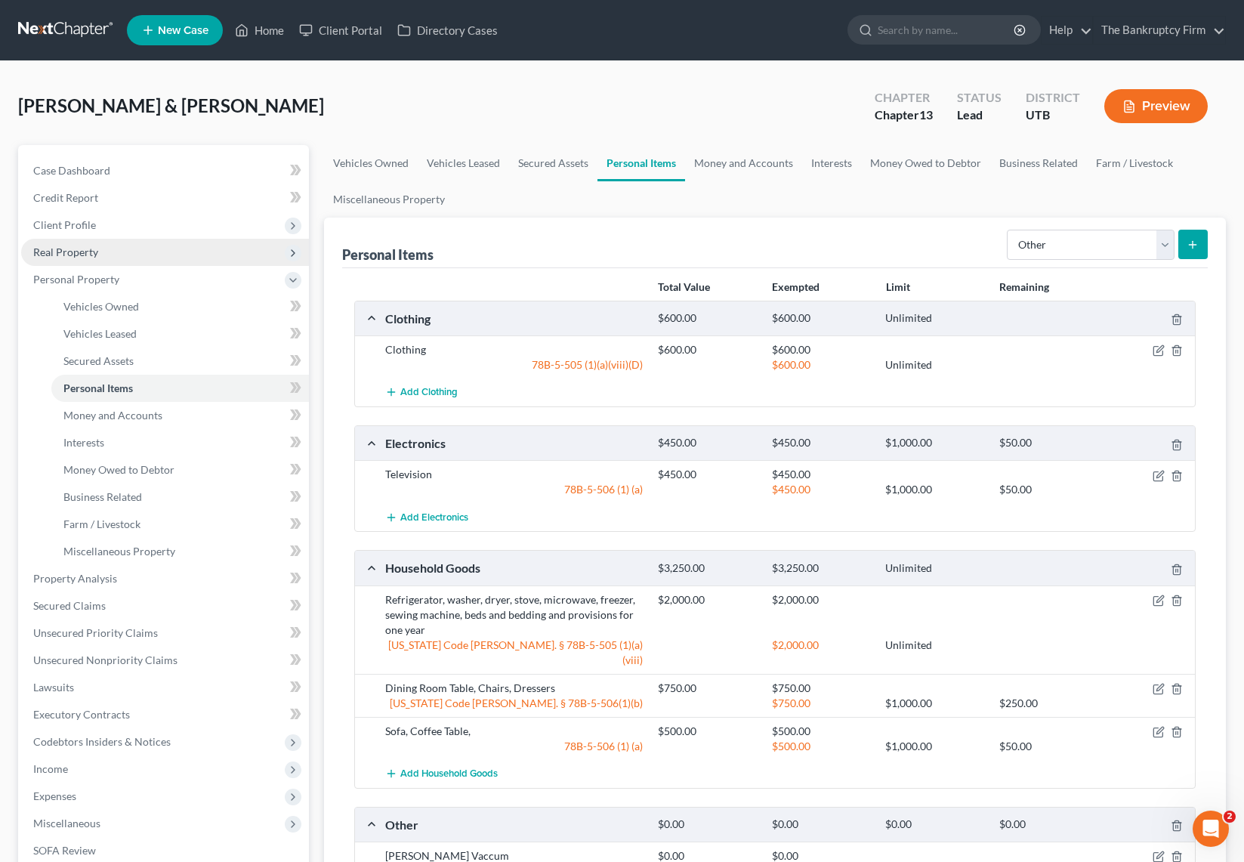
click at [79, 254] on span "Real Property" at bounding box center [65, 251] width 65 height 13
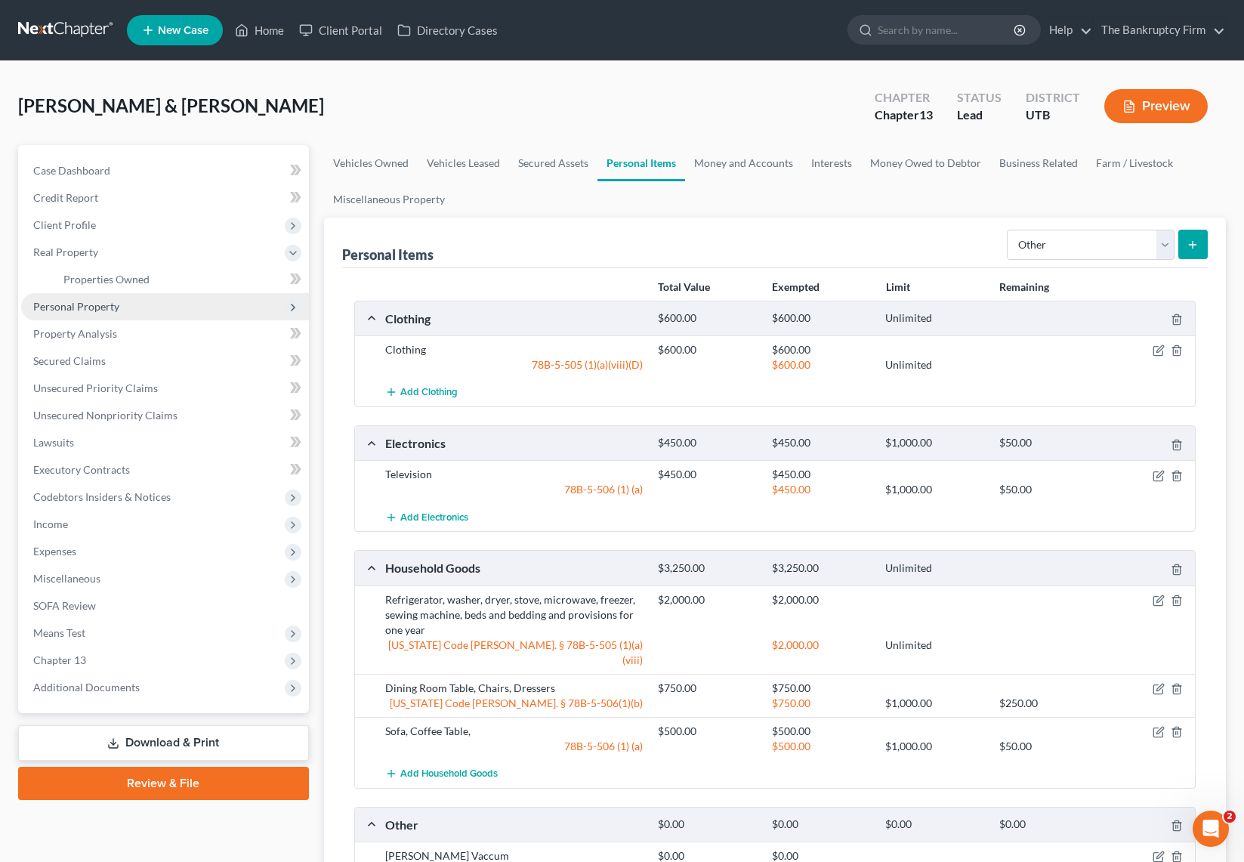
click at [115, 307] on span "Personal Property" at bounding box center [76, 306] width 86 height 13
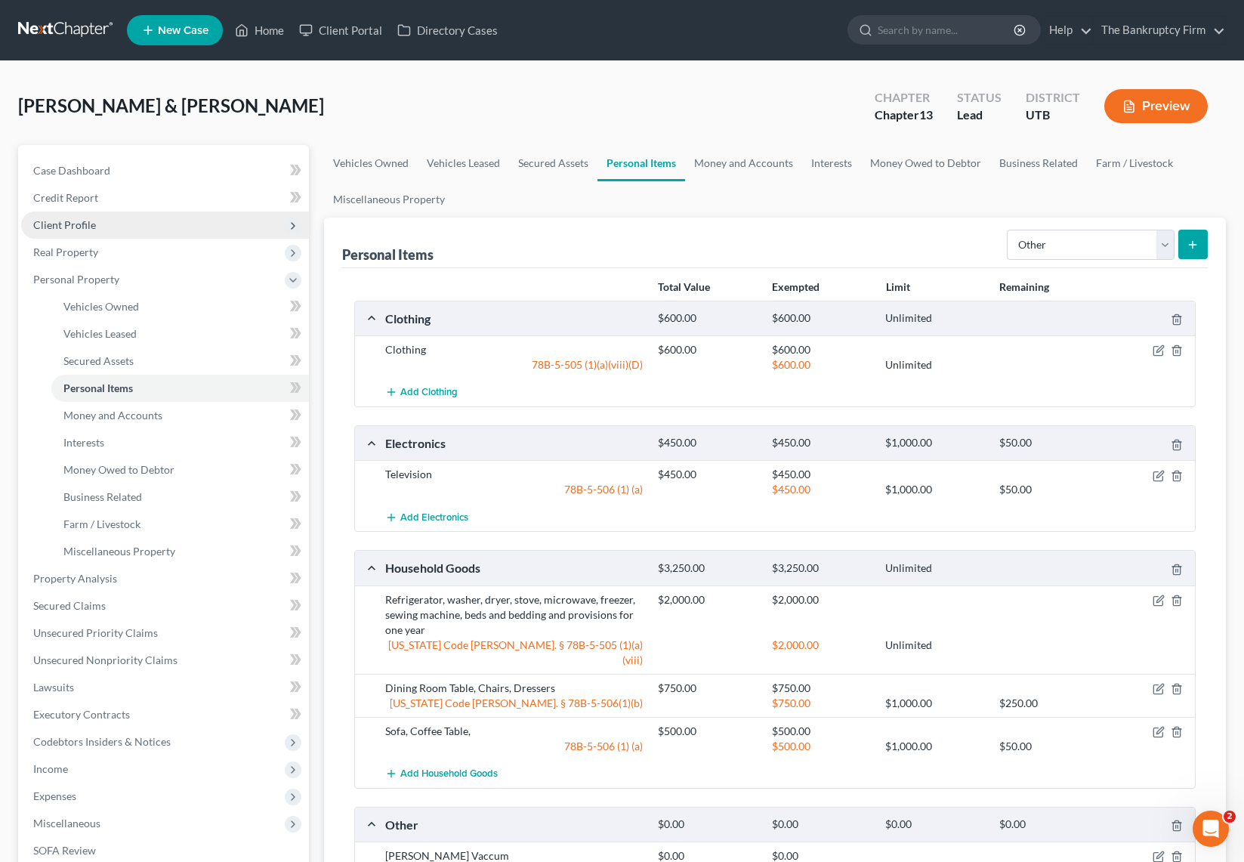
click at [111, 224] on span "Client Profile" at bounding box center [165, 224] width 288 height 27
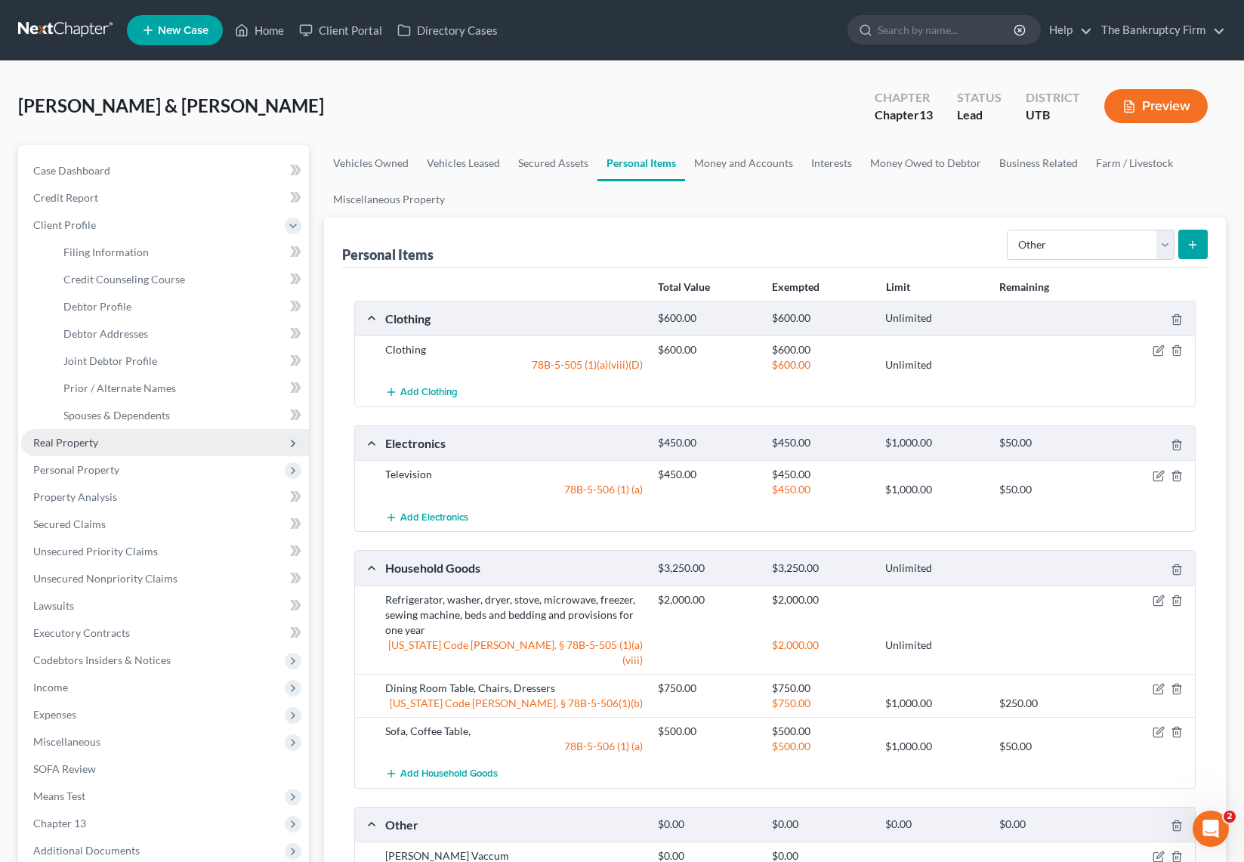
click at [103, 447] on span "Real Property" at bounding box center [165, 442] width 288 height 27
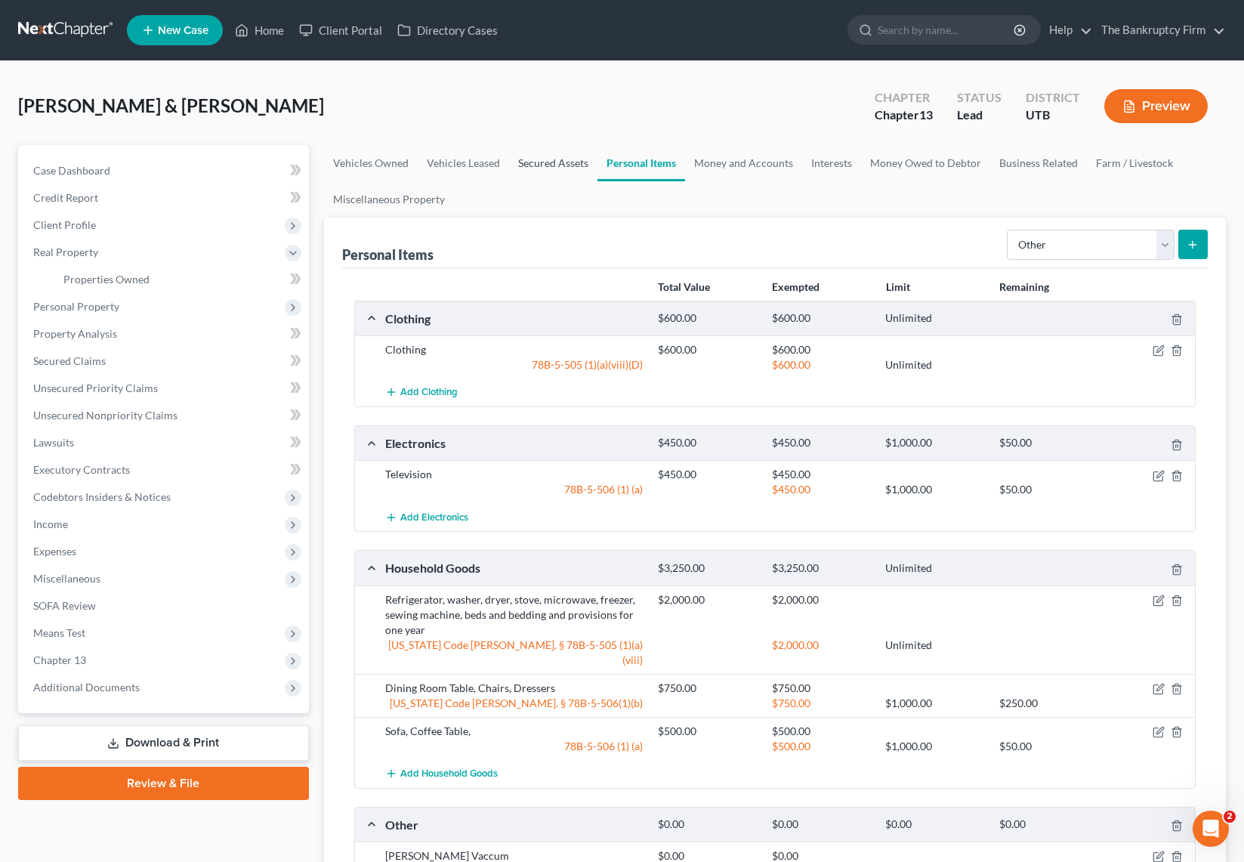
click at [547, 166] on link "Secured Assets" at bounding box center [553, 163] width 88 height 36
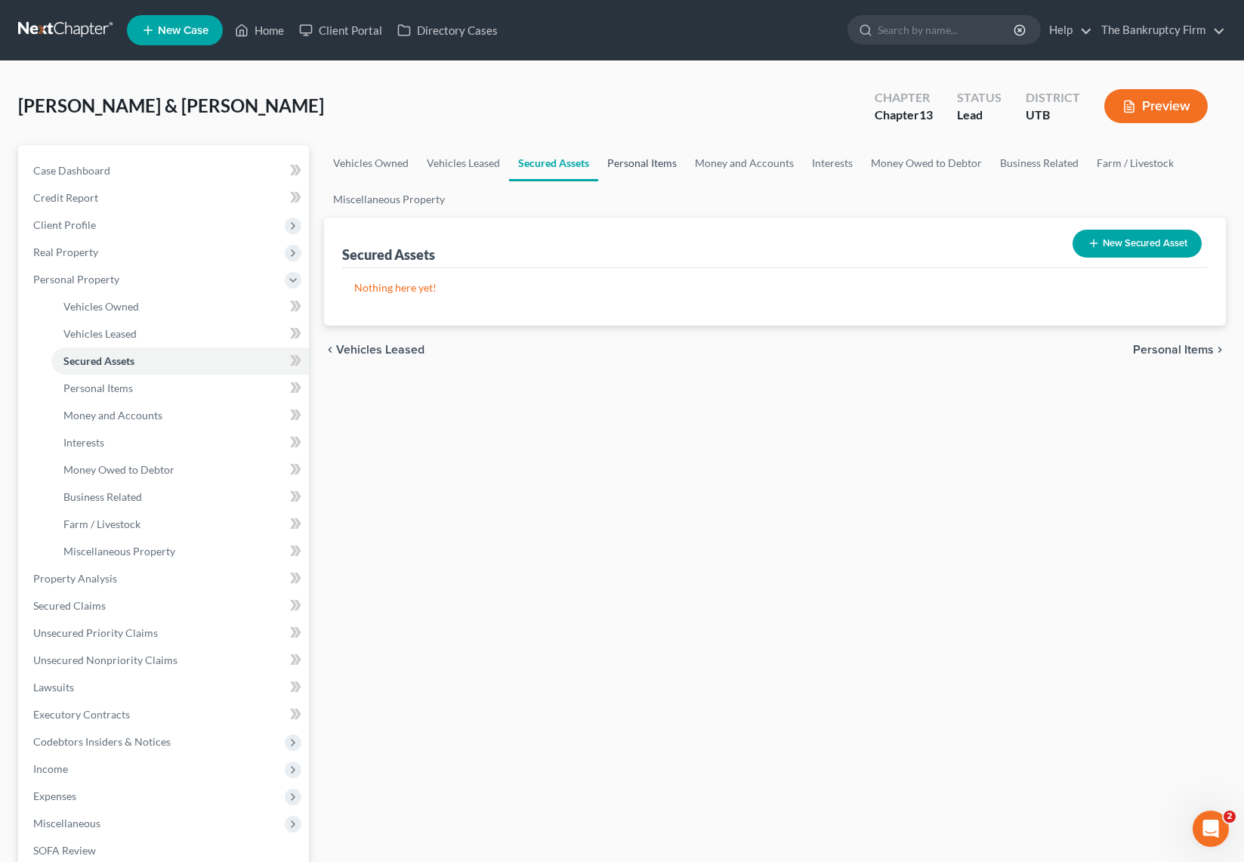
click at [636, 159] on link "Personal Items" at bounding box center [642, 163] width 88 height 36
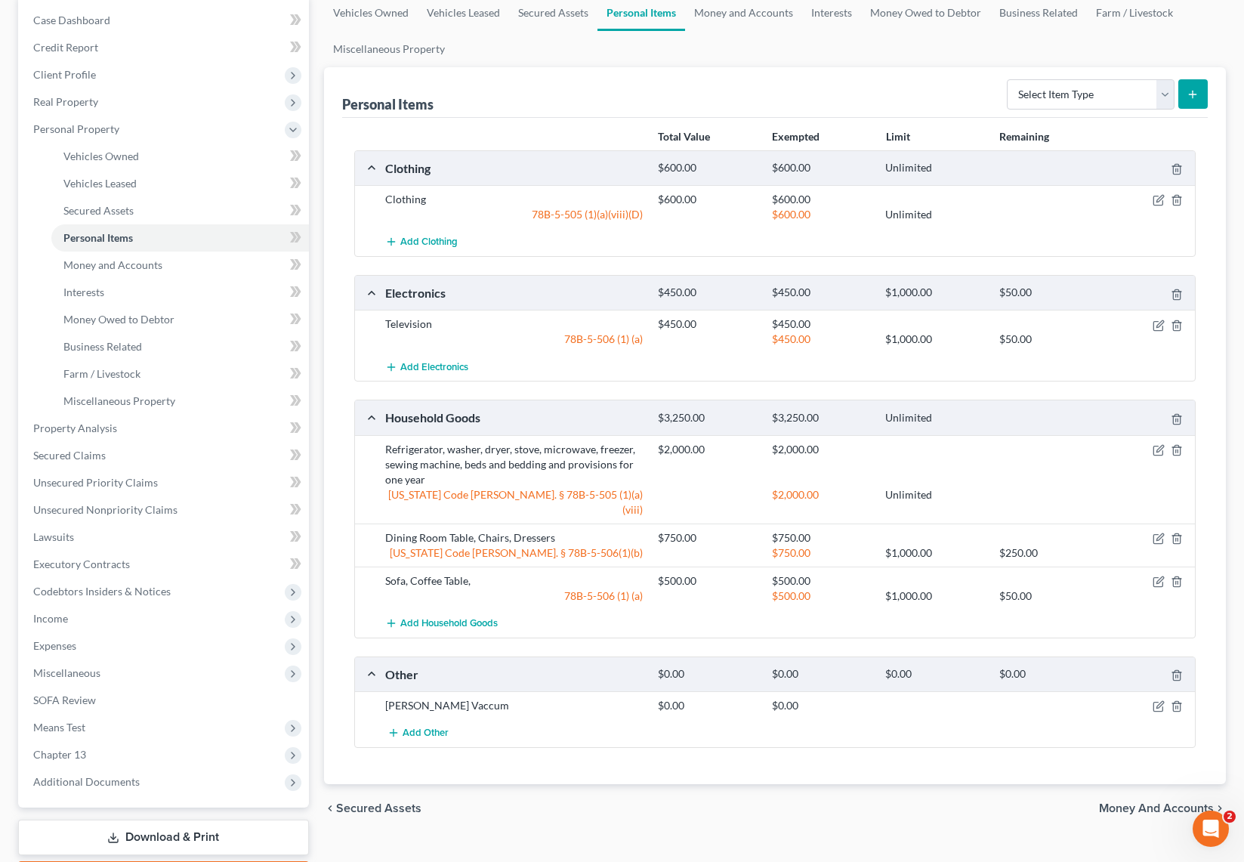
scroll to position [154, 0]
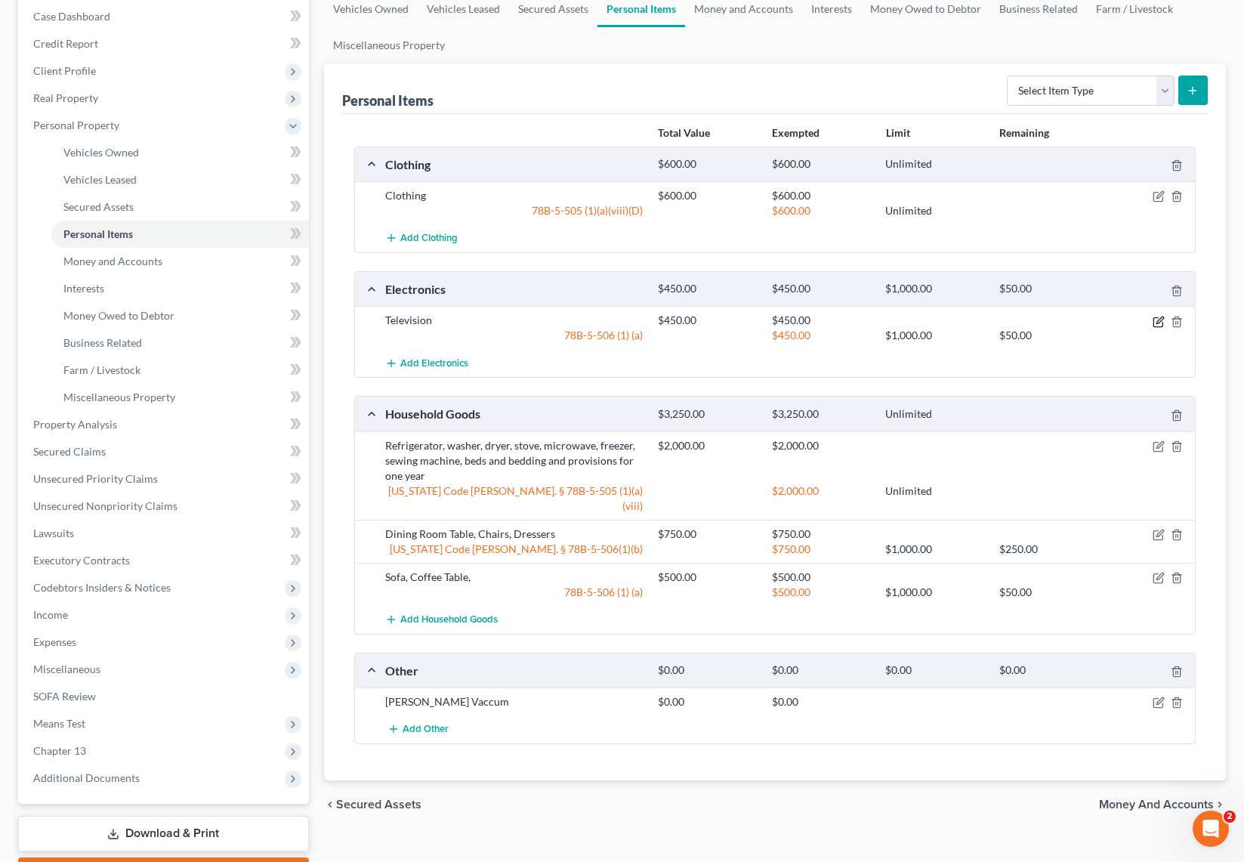
click at [1156, 322] on icon "button" at bounding box center [1159, 319] width 7 height 7
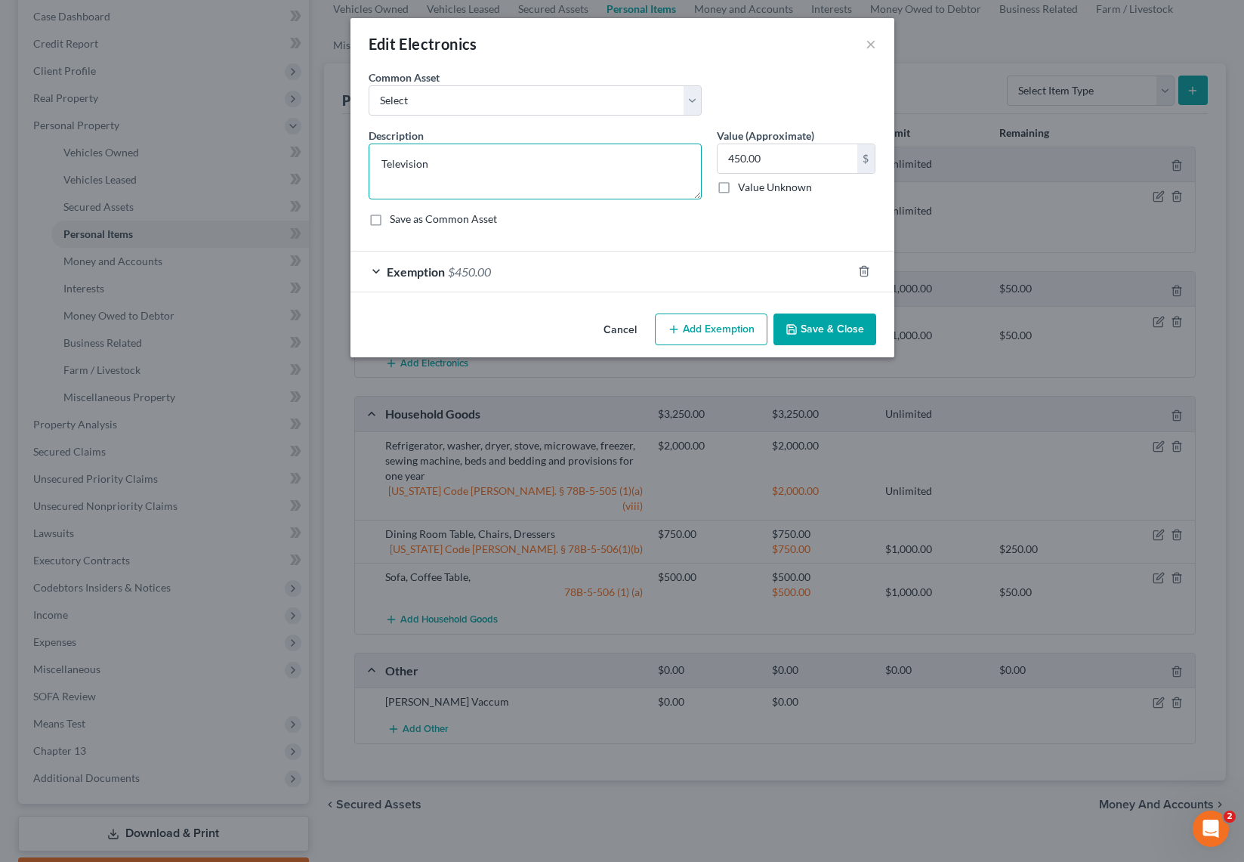
click at [460, 164] on textarea "Television" at bounding box center [534, 171] width 333 height 56
type textarea "Television, Gaming System, PC, Cell Phones, Tablet"
click at [846, 332] on button "Save & Close" at bounding box center [824, 329] width 103 height 32
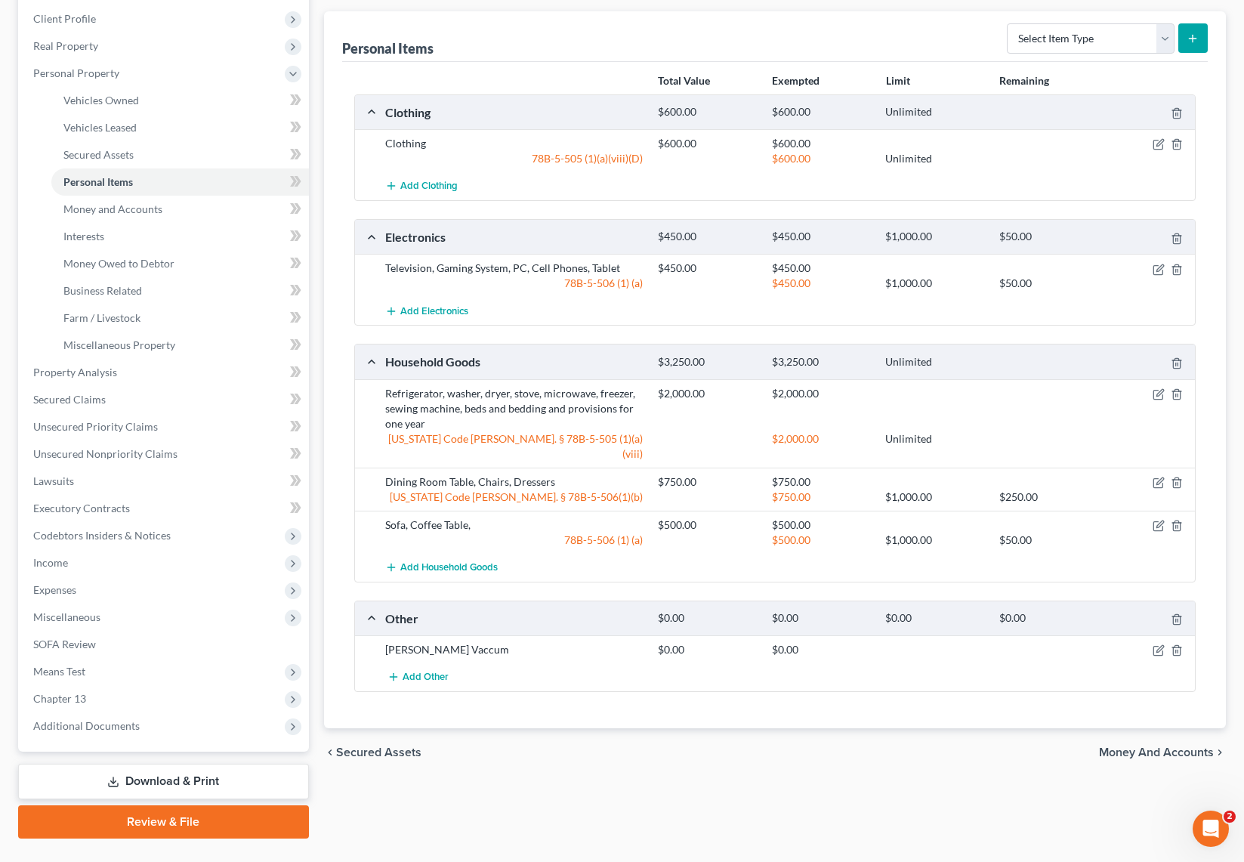
scroll to position [207, 0]
click at [1159, 395] on icon "button" at bounding box center [1158, 393] width 12 height 12
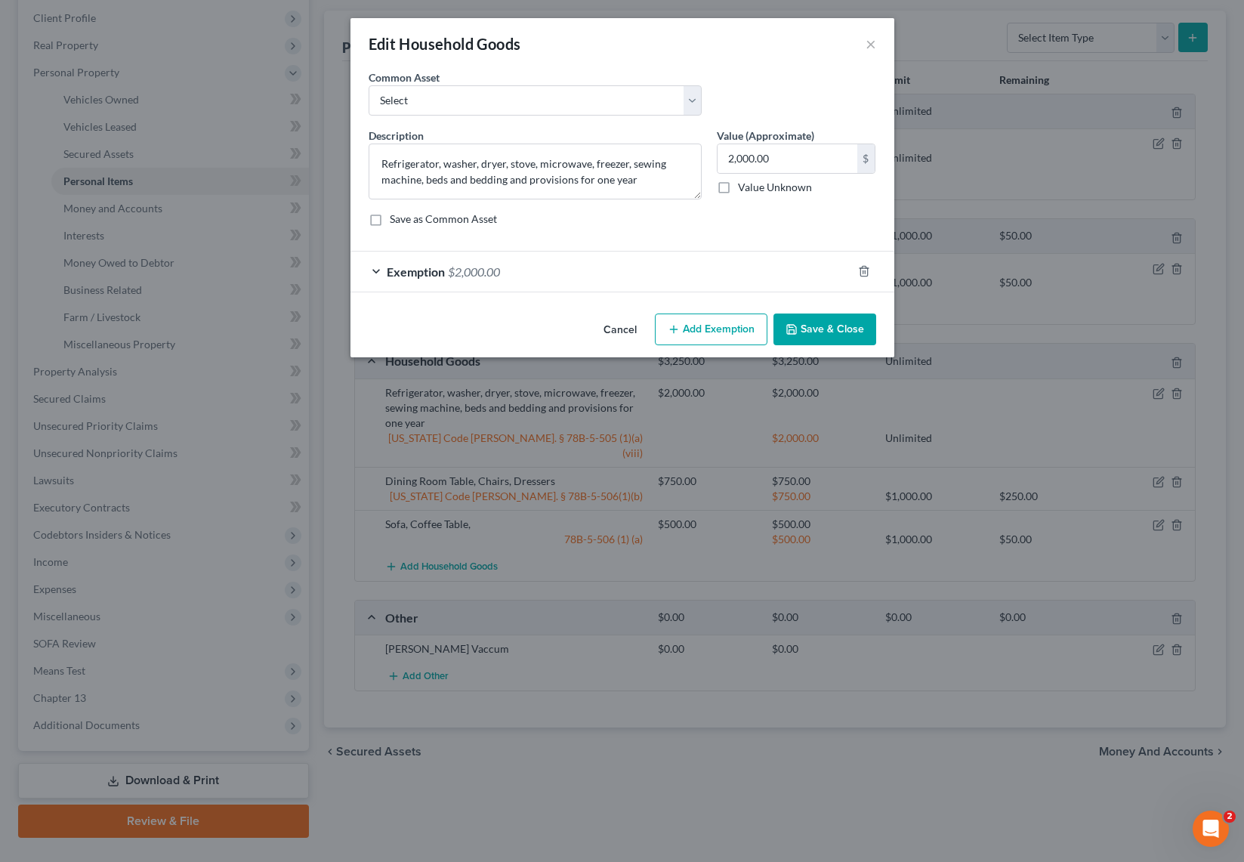
click at [836, 328] on button "Save & Close" at bounding box center [824, 329] width 103 height 32
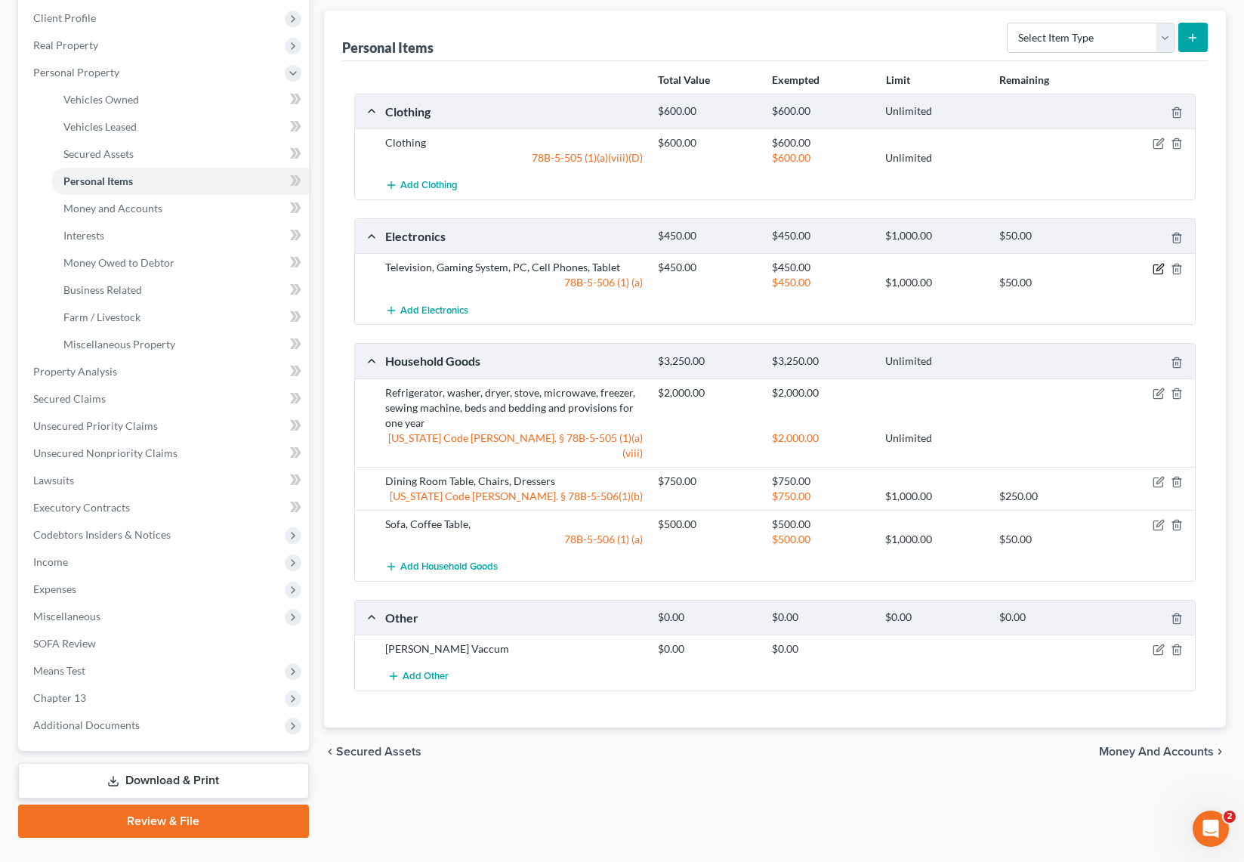
click at [1157, 268] on icon "button" at bounding box center [1159, 267] width 7 height 7
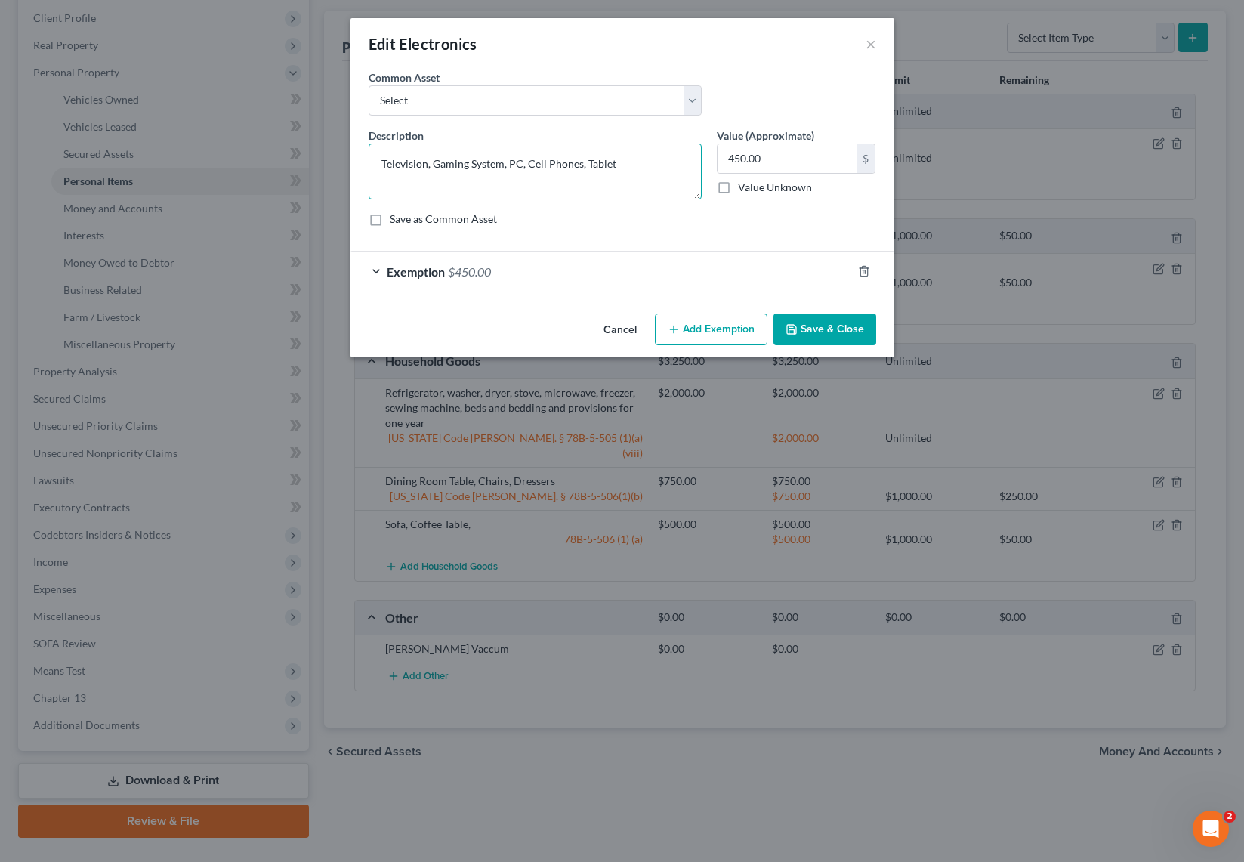
click at [431, 165] on textarea "Television, Gaming System, PC, Cell Phones, Tablet" at bounding box center [534, 171] width 333 height 56
type textarea "Television, 2 Gaming System, PC, Cell Phones, Tablet"
click at [854, 328] on button "Save & Close" at bounding box center [824, 329] width 103 height 32
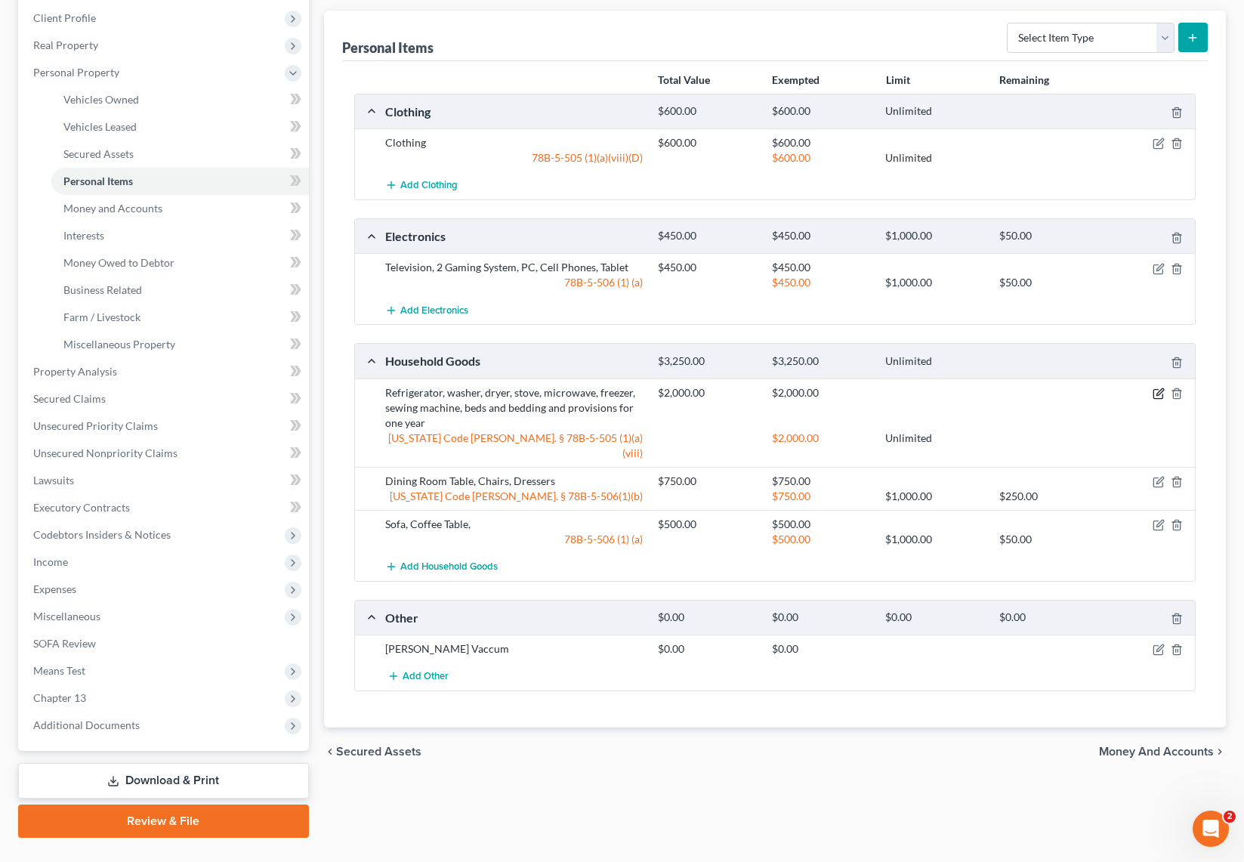
click at [1158, 393] on icon "button" at bounding box center [1158, 393] width 12 height 12
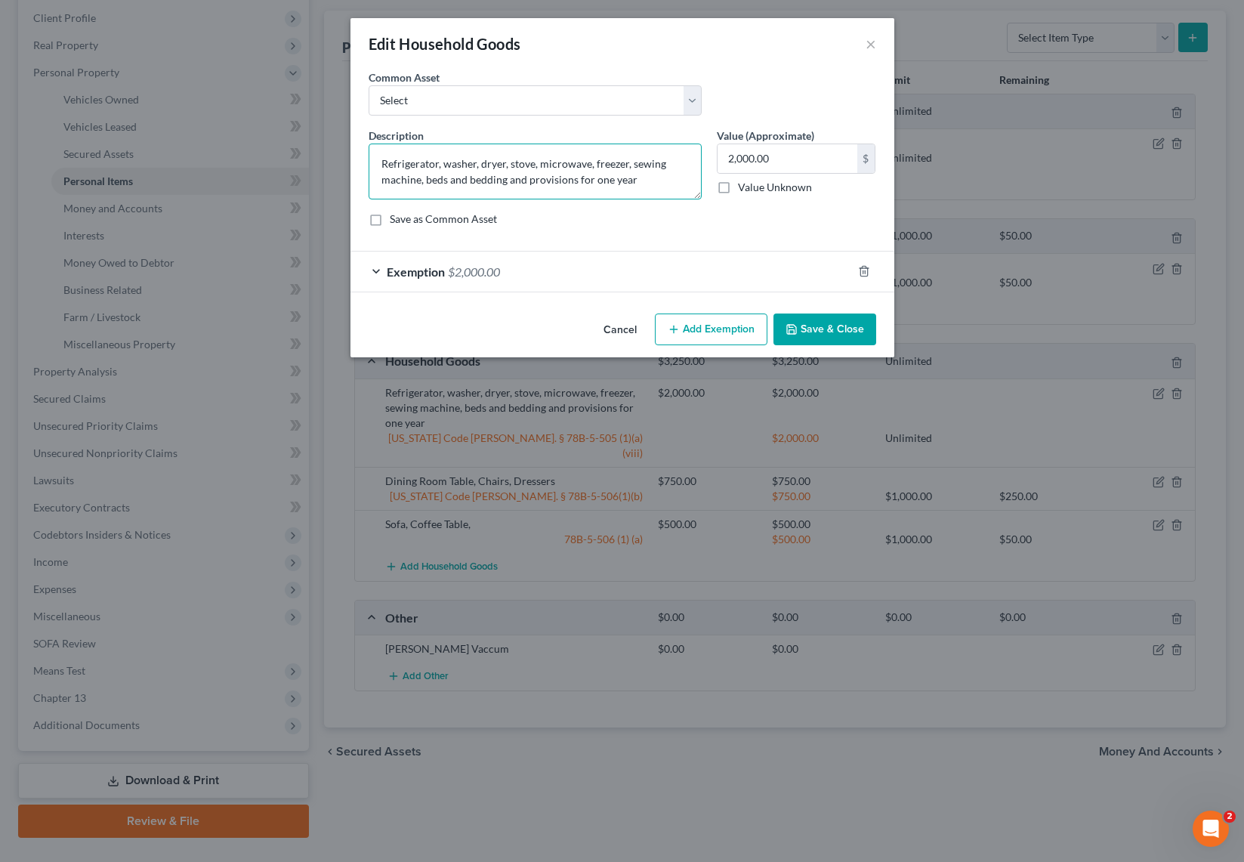
drag, startPoint x: 631, startPoint y: 162, endPoint x: 337, endPoint y: 168, distance: 293.8
click at [337, 168] on div "Edit Household Goods × An exemption set must first be selected from the Filing …" at bounding box center [622, 431] width 1244 height 862
click at [445, 192] on textarea "Refrigerator, washer, dryer, stove, microwave, freezer, sewing machine, beds an…" at bounding box center [534, 171] width 333 height 56
drag, startPoint x: 425, startPoint y: 183, endPoint x: 304, endPoint y: 142, distance: 128.2
click at [304, 142] on div "Edit Household Goods × An exemption set must first be selected from the Filing …" at bounding box center [622, 431] width 1244 height 862
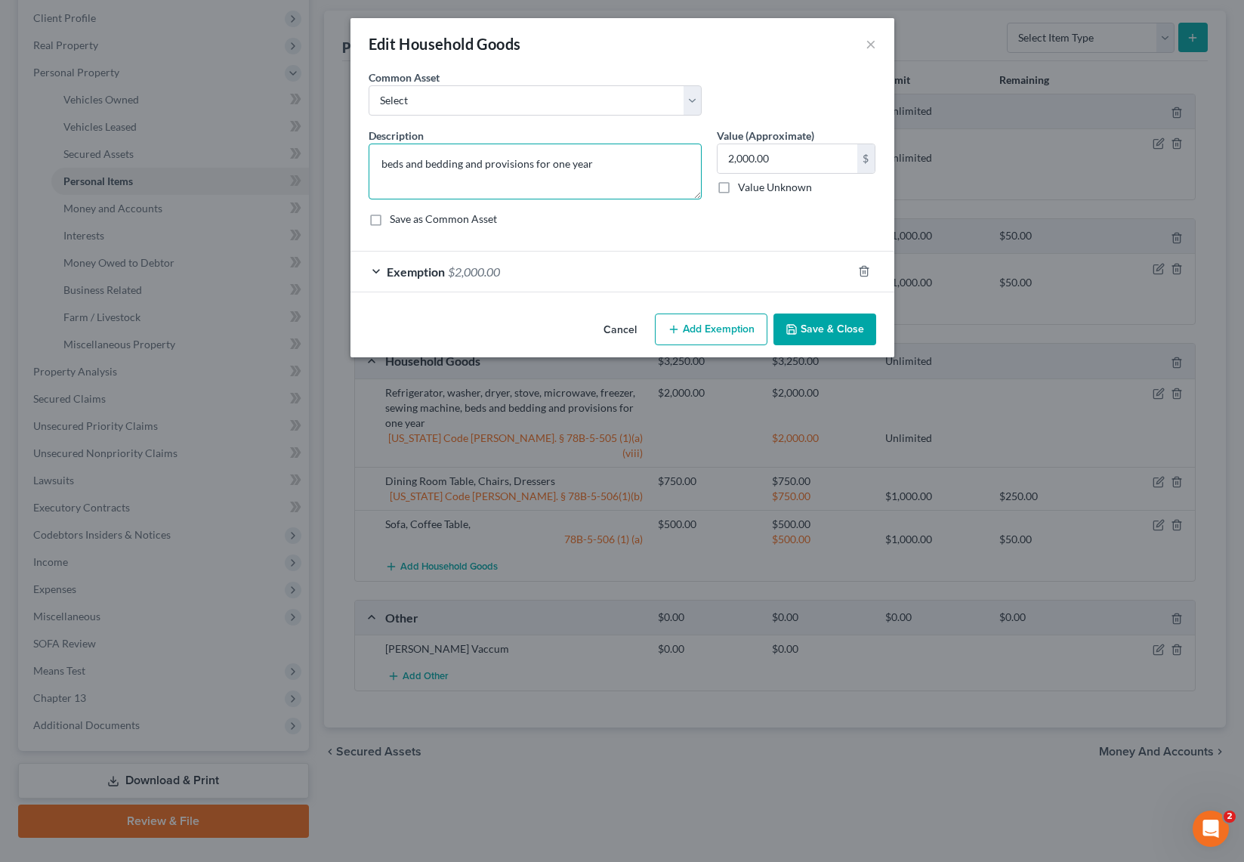
type textarea "beds and bedding and provisions for one year"
click at [814, 325] on button "Save & Close" at bounding box center [824, 329] width 103 height 32
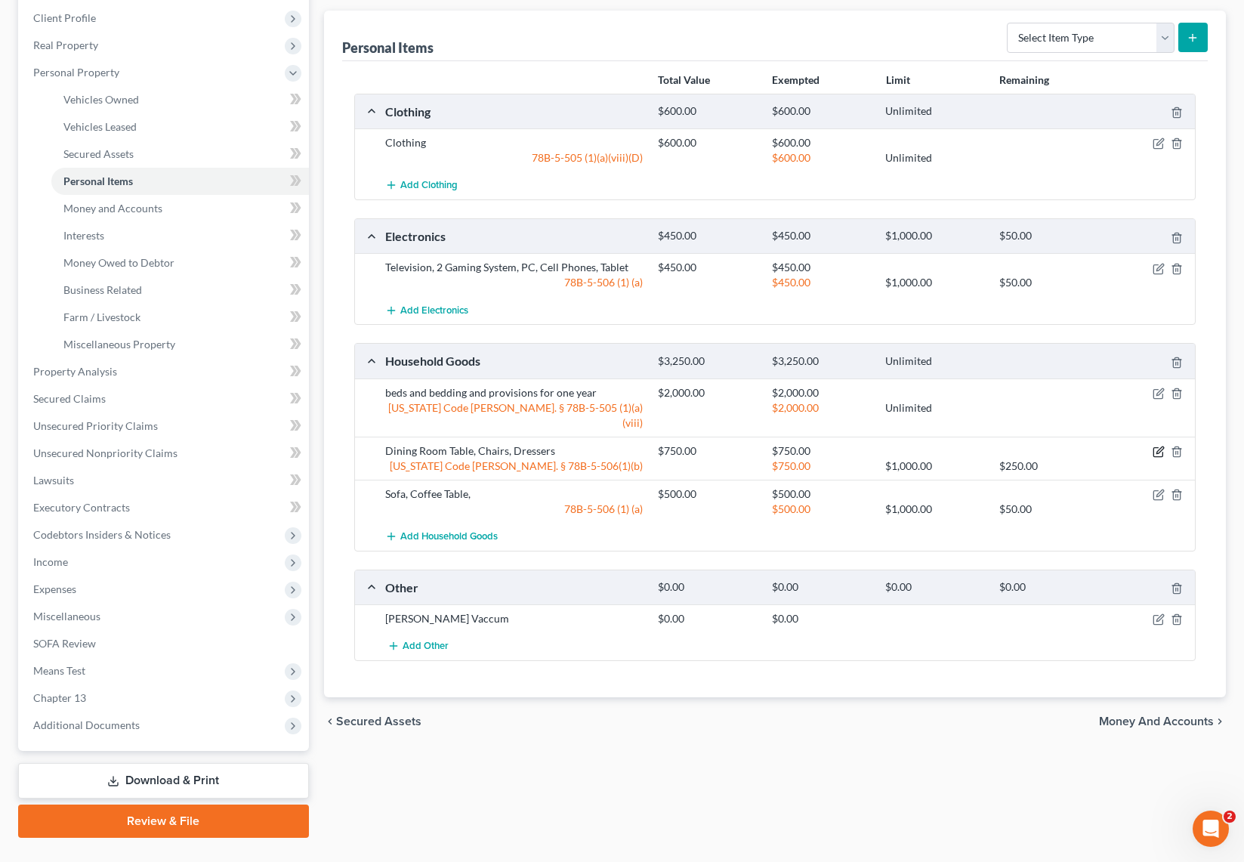
click at [1158, 446] on icon "button" at bounding box center [1159, 449] width 7 height 7
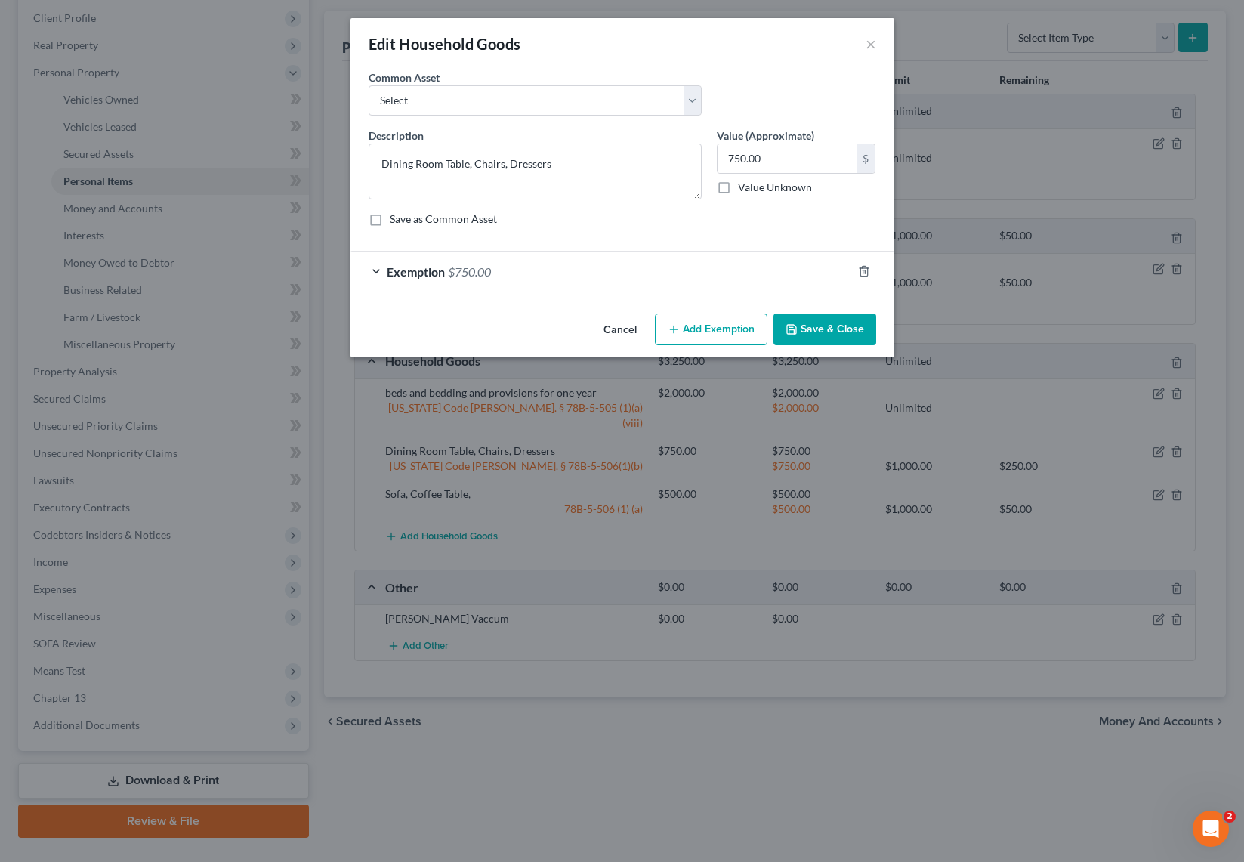
click at [812, 328] on button "Save & Close" at bounding box center [824, 329] width 103 height 32
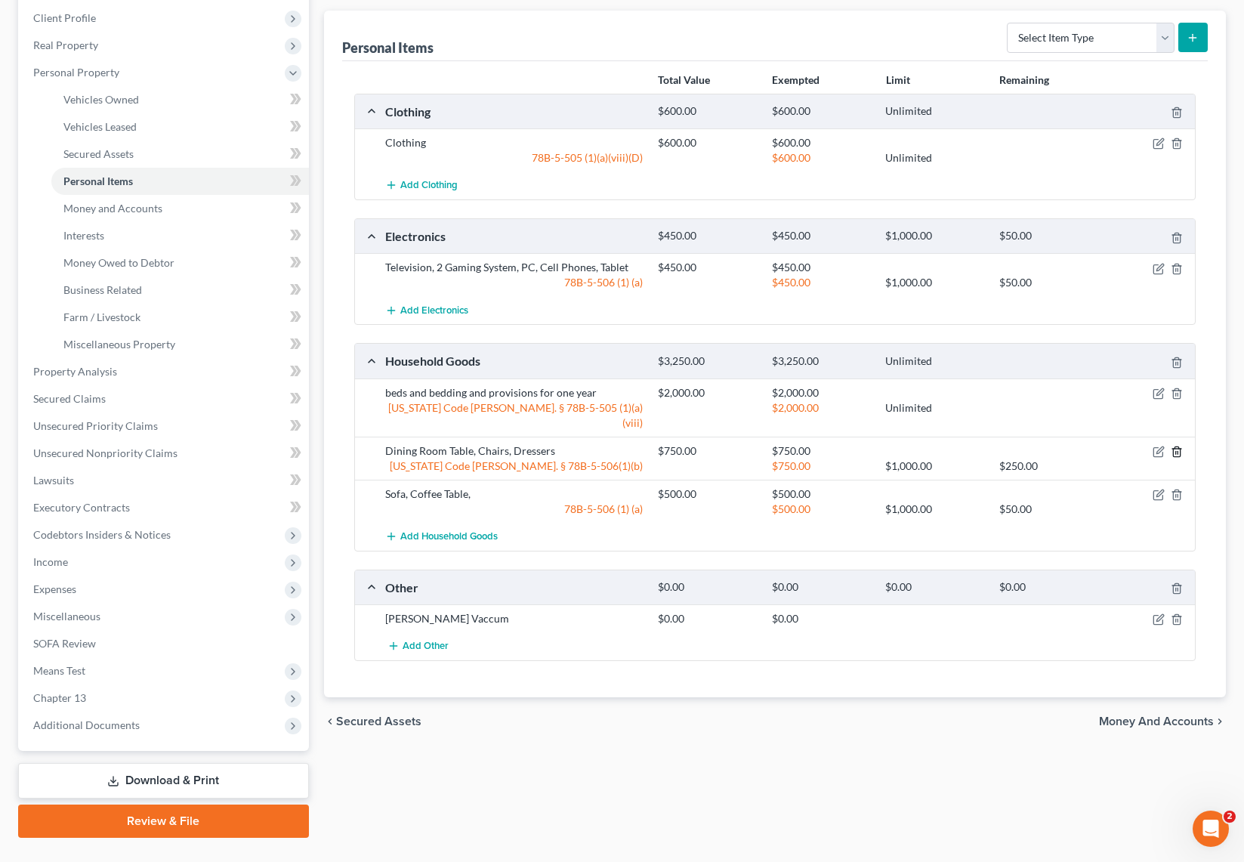
click at [1177, 451] on line "button" at bounding box center [1177, 452] width 0 height 3
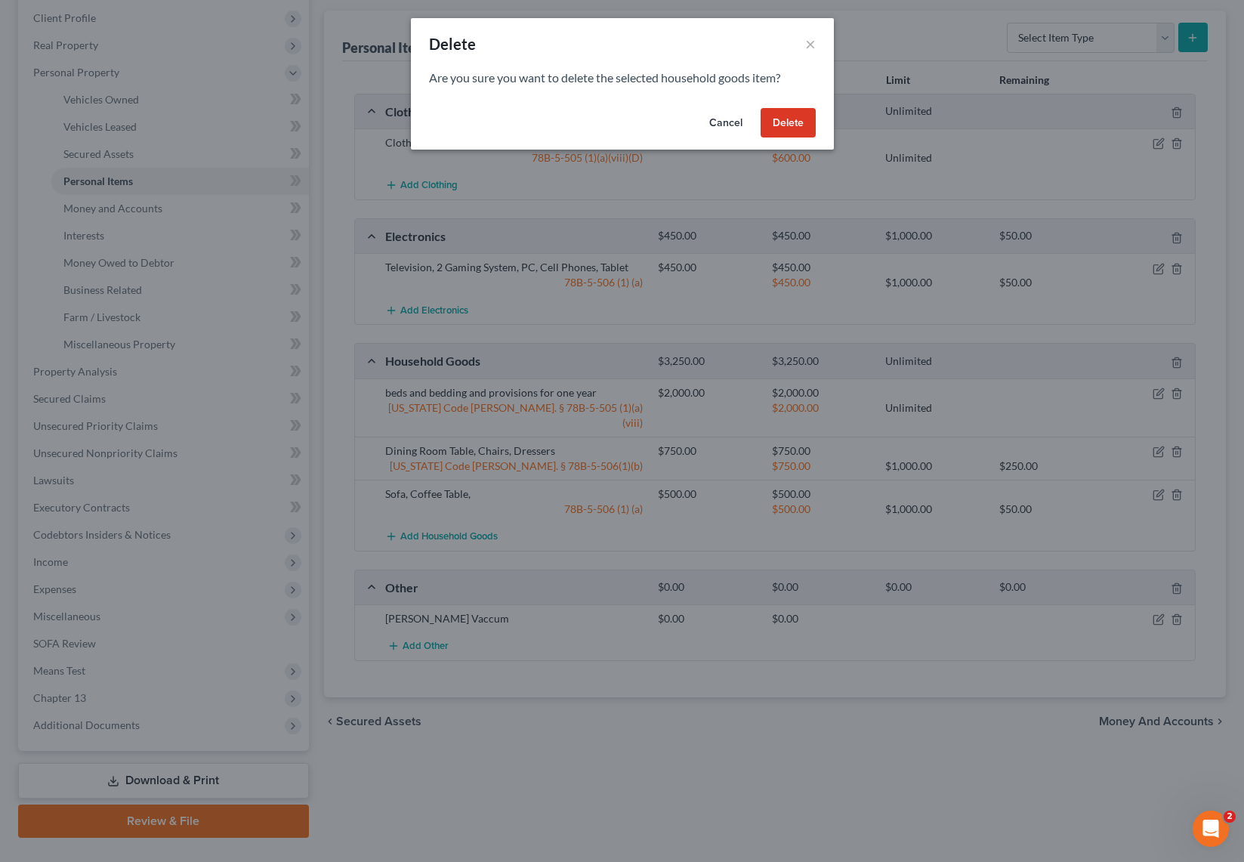
click at [794, 122] on button "Delete" at bounding box center [787, 123] width 55 height 30
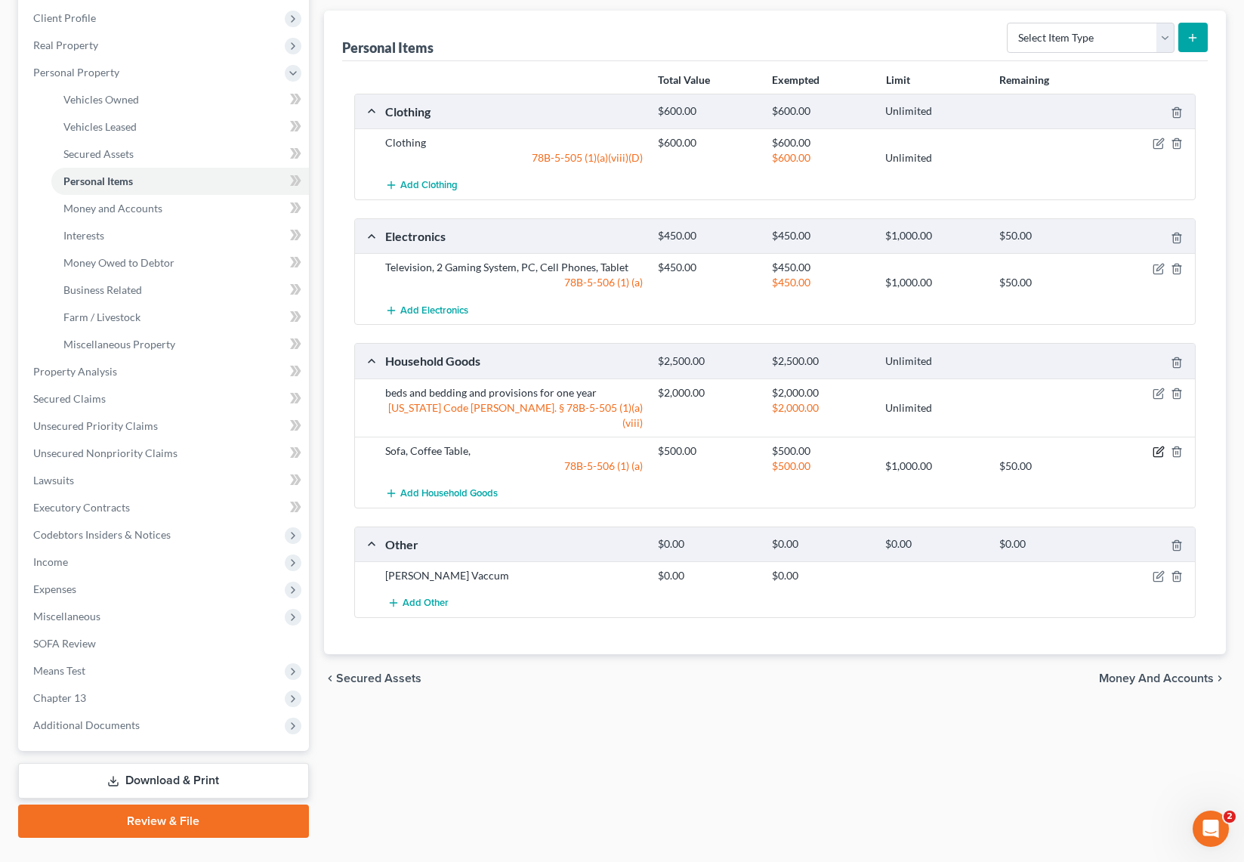
click at [1159, 446] on icon "button" at bounding box center [1158, 452] width 12 height 12
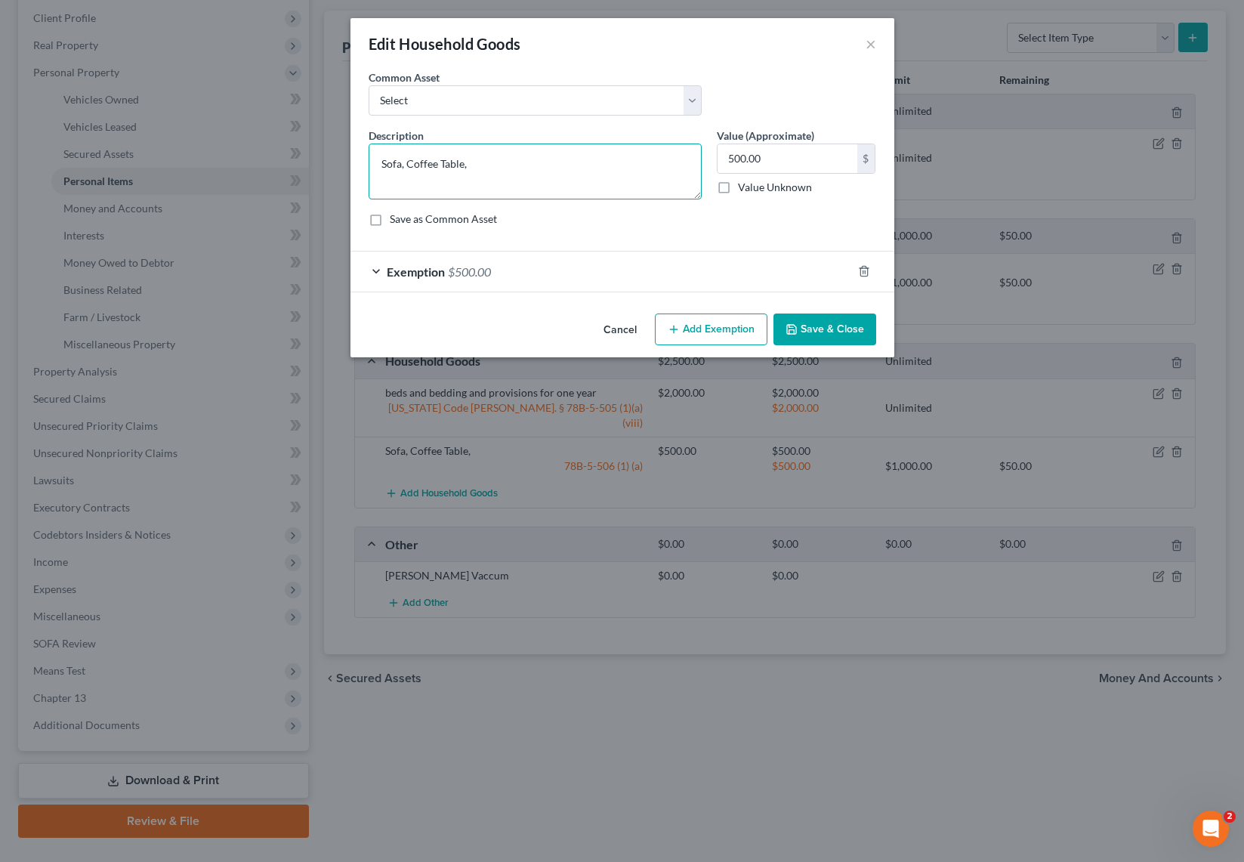
drag, startPoint x: 535, startPoint y: 168, endPoint x: 313, endPoint y: 150, distance: 223.4
click at [313, 150] on div "Edit Household Goods × An exemption set must first be selected from the Filing …" at bounding box center [622, 431] width 1244 height 862
type textarea "Couch sectional, Lamp"
click at [840, 328] on button "Save & Close" at bounding box center [824, 329] width 103 height 32
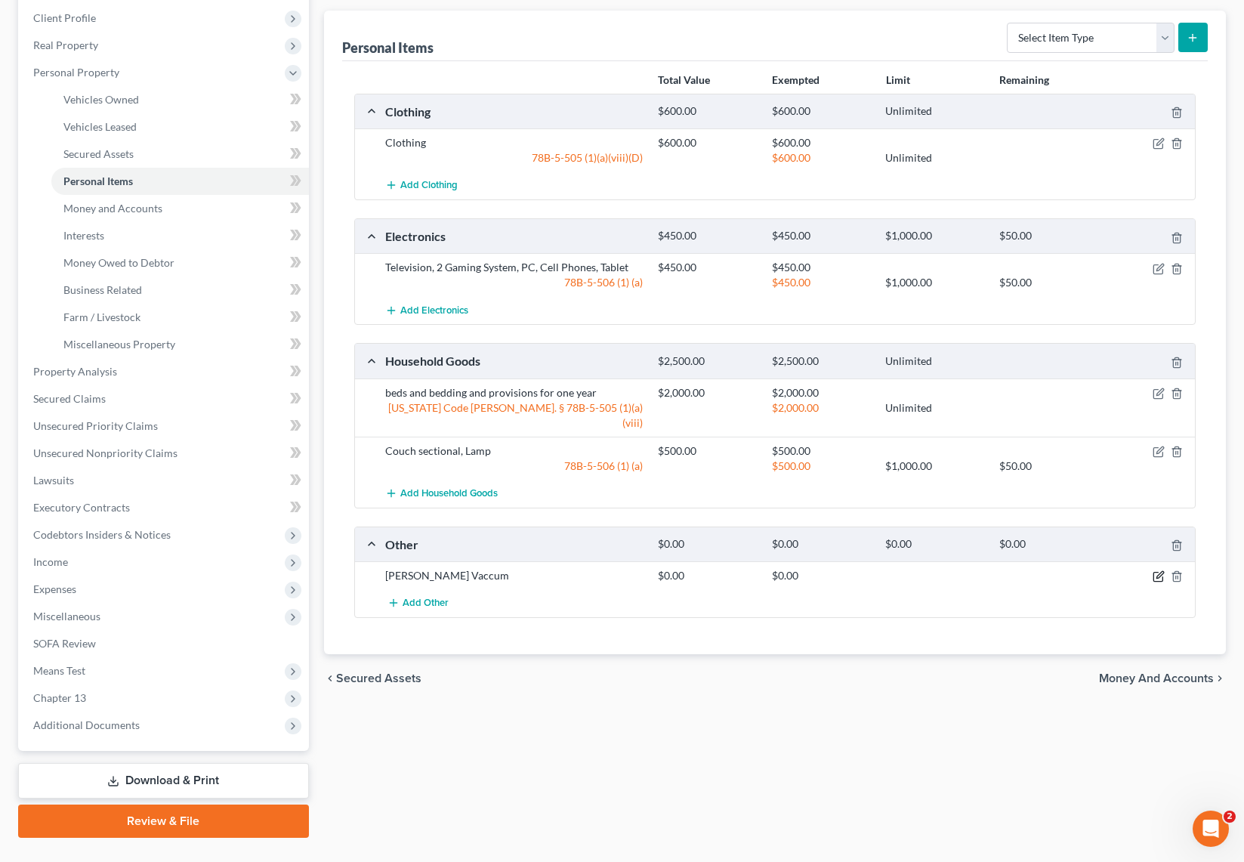
click at [1161, 572] on icon "button" at bounding box center [1159, 575] width 7 height 7
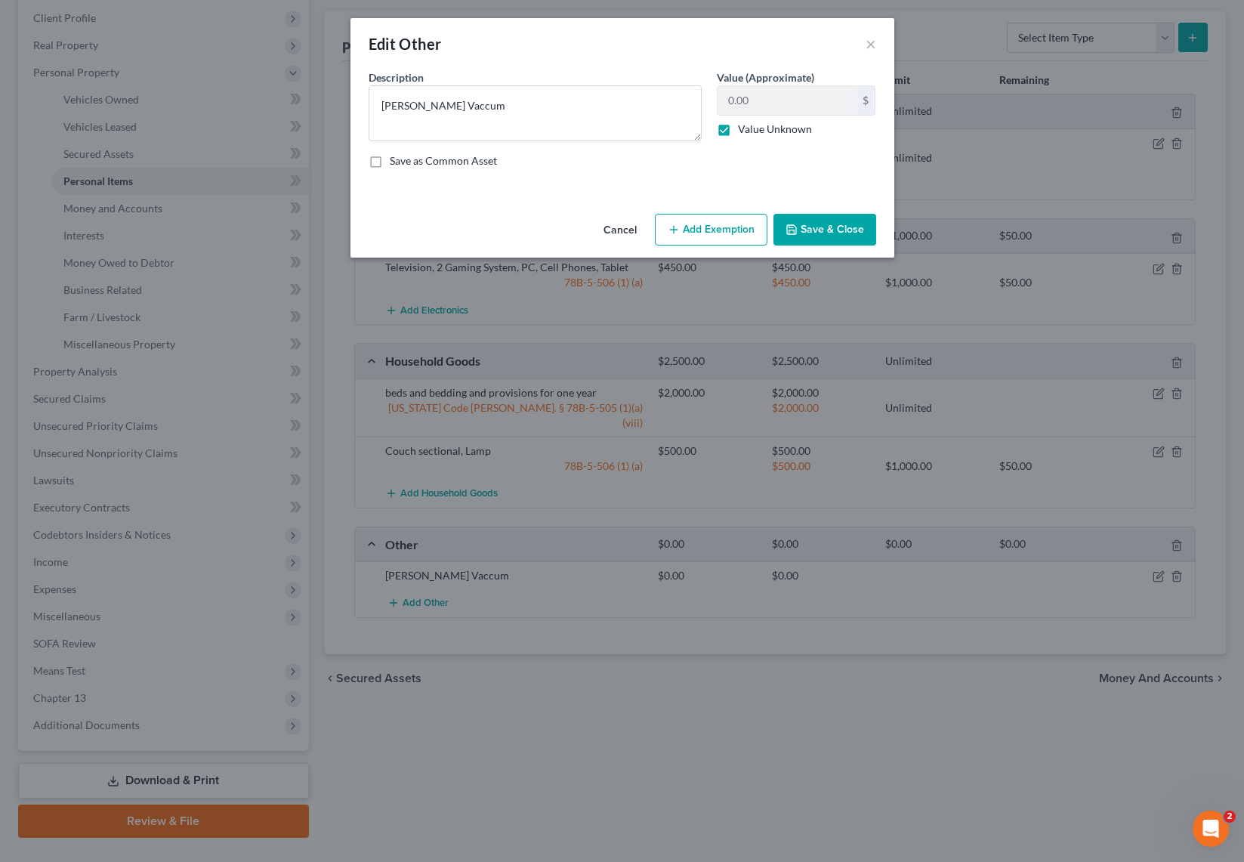
click at [701, 228] on button "Add Exemption" at bounding box center [711, 230] width 113 height 32
select select "2"
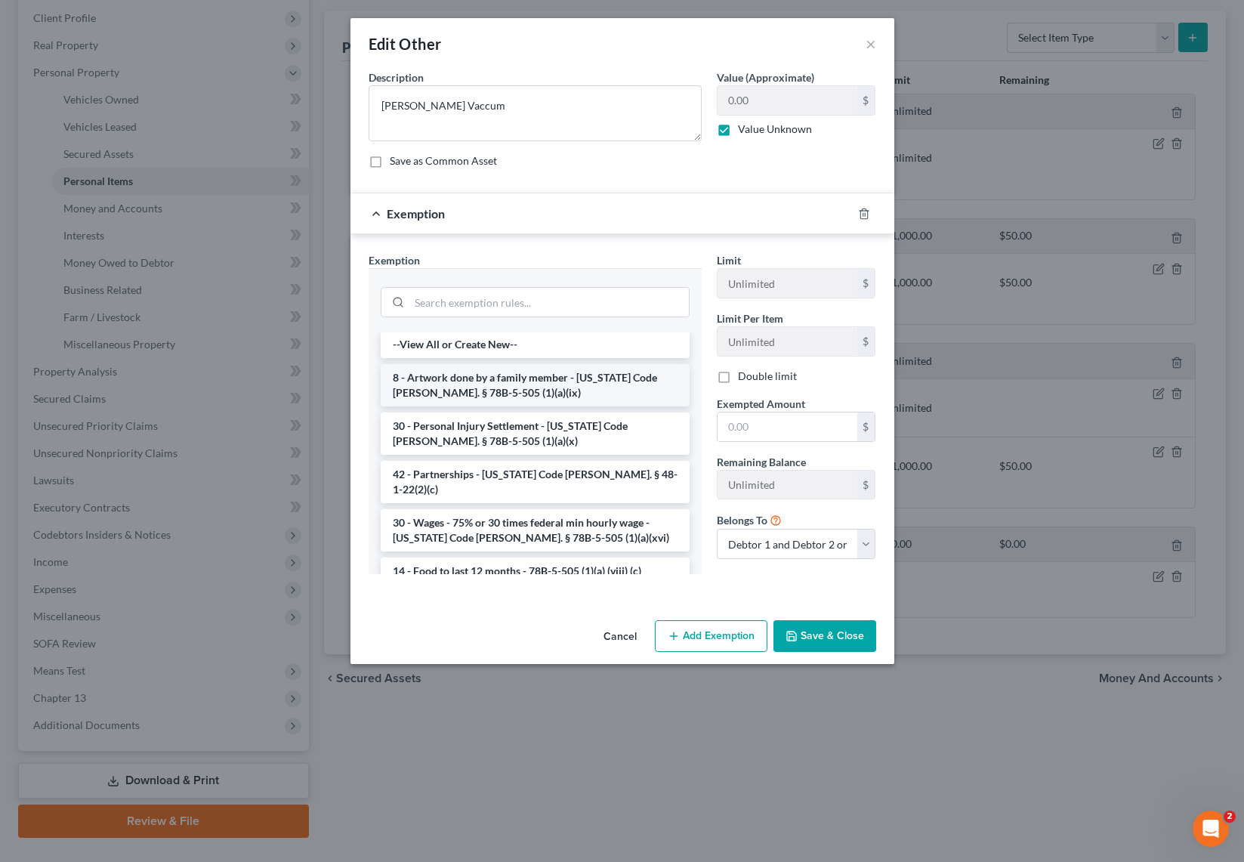
scroll to position [0, 0]
click at [868, 211] on icon "button" at bounding box center [864, 214] width 12 height 12
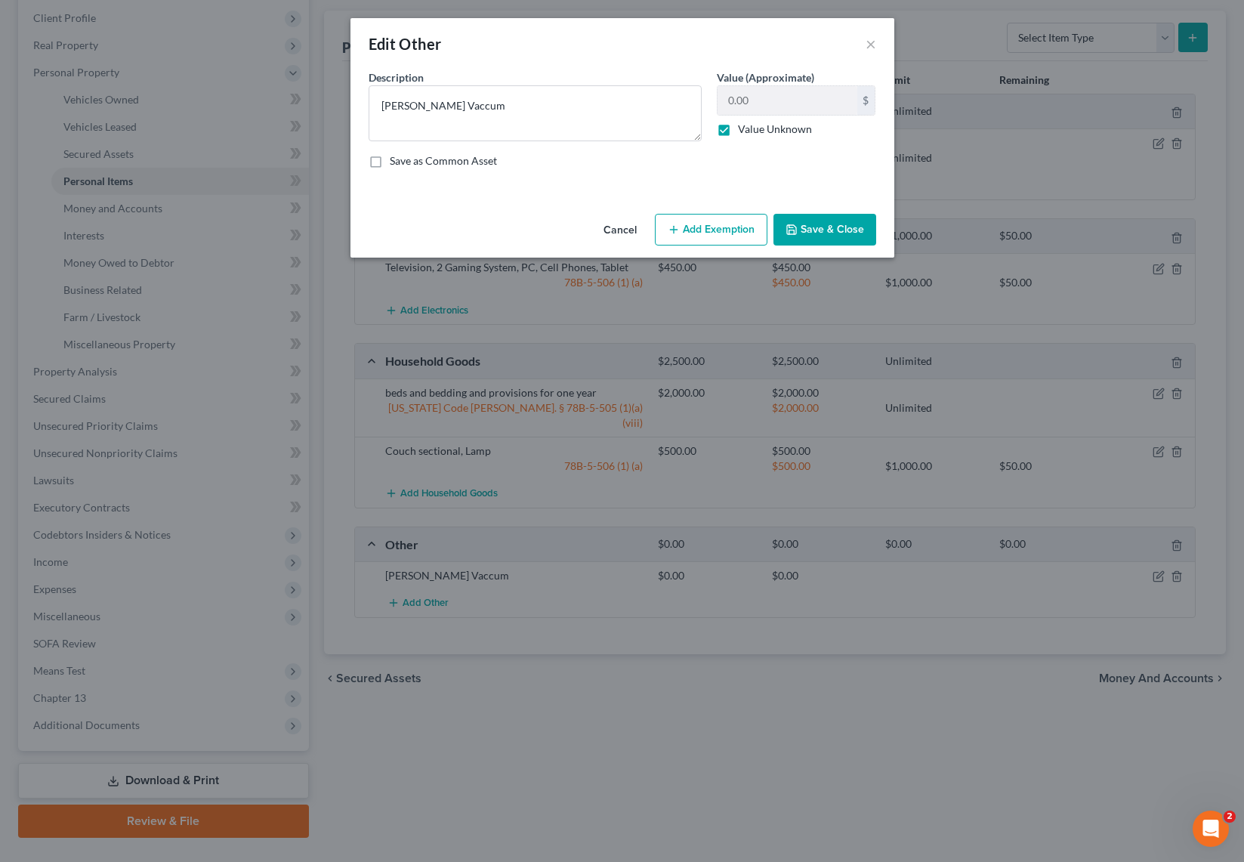
click at [840, 224] on button "Save & Close" at bounding box center [824, 230] width 103 height 32
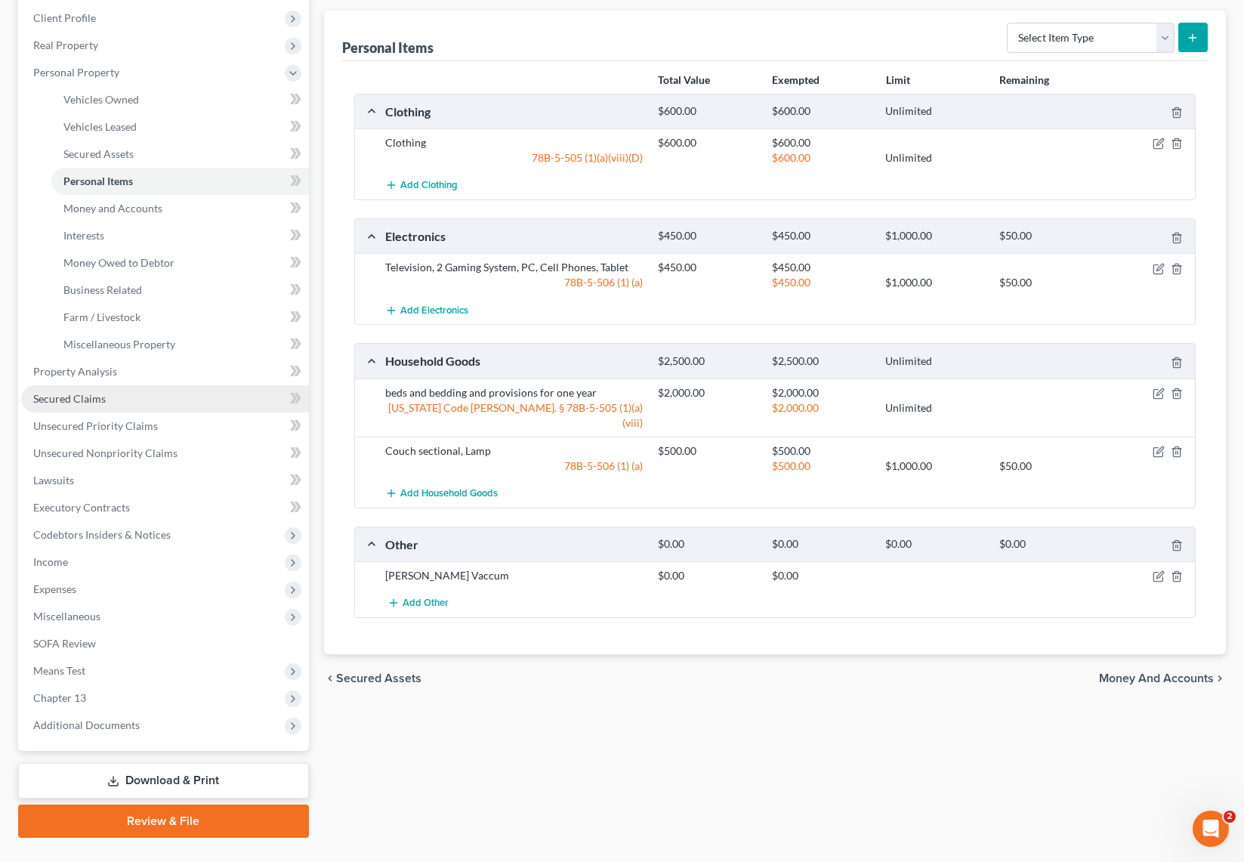
click at [100, 402] on span "Secured Claims" at bounding box center [69, 398] width 72 height 13
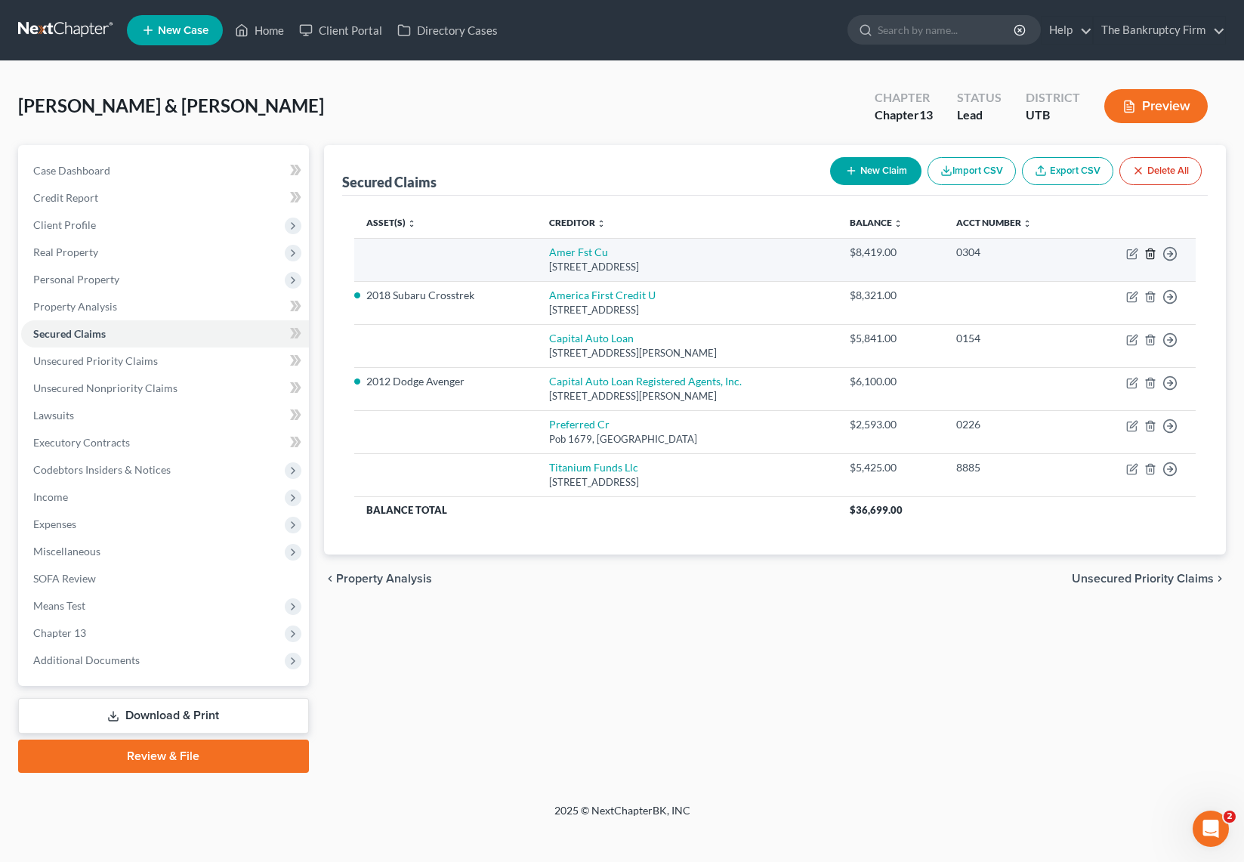
click at [1151, 253] on line "button" at bounding box center [1151, 254] width 0 height 3
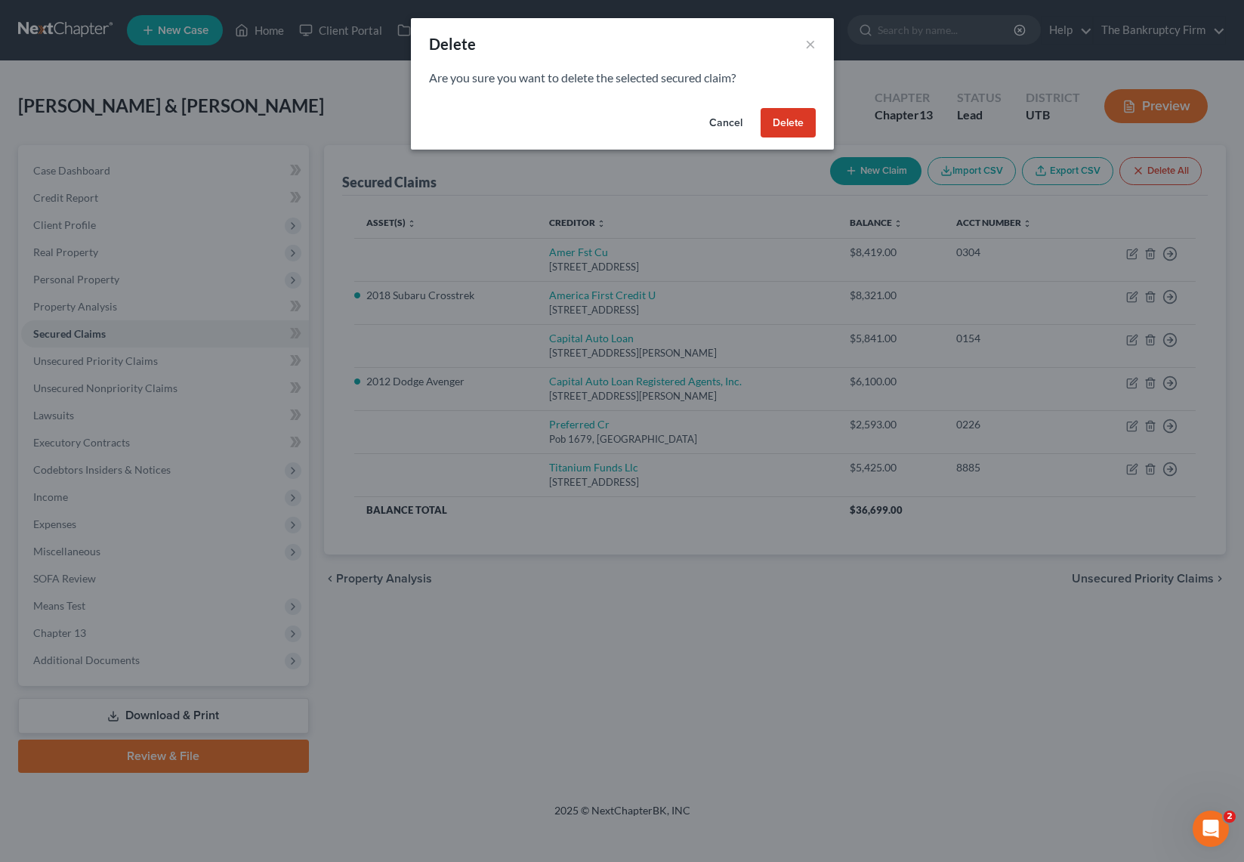
click at [793, 119] on button "Delete" at bounding box center [787, 123] width 55 height 30
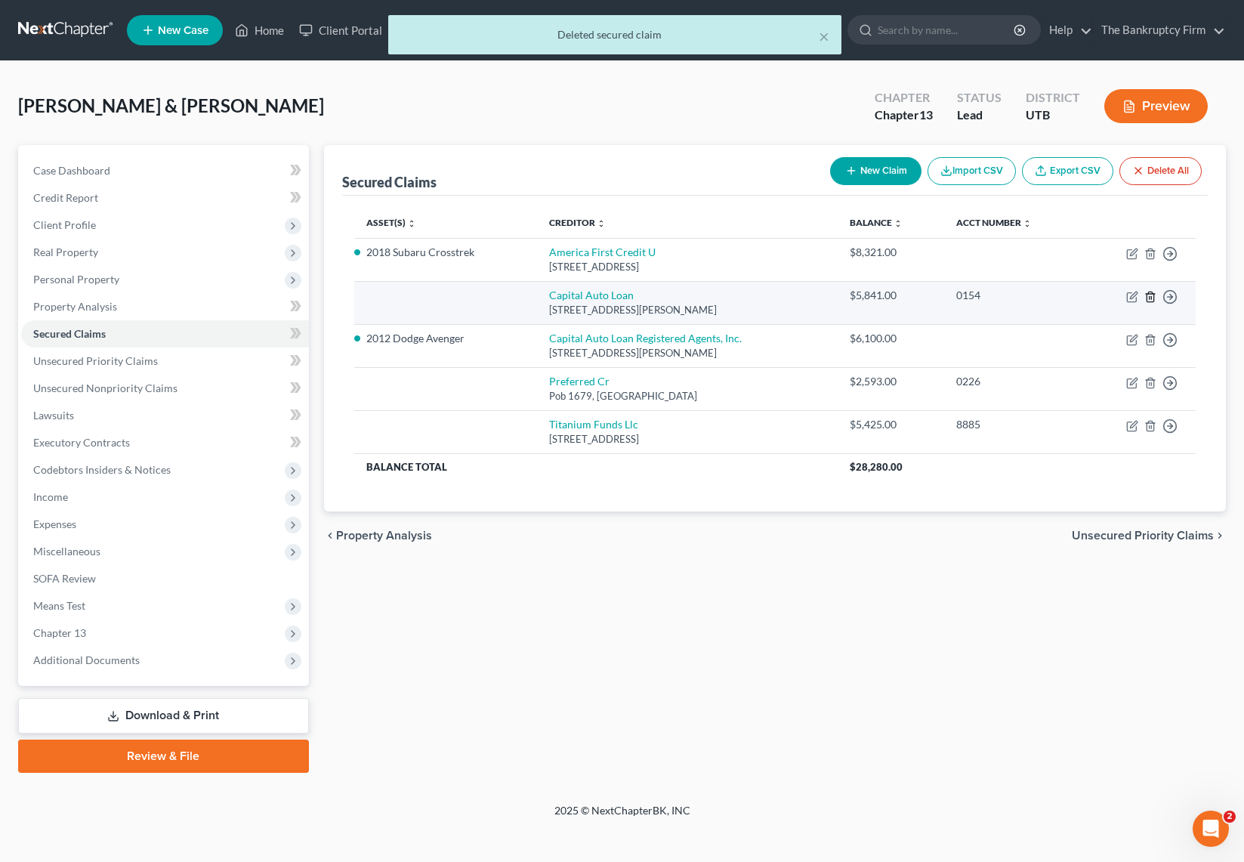
click at [1153, 294] on icon "button" at bounding box center [1149, 296] width 7 height 10
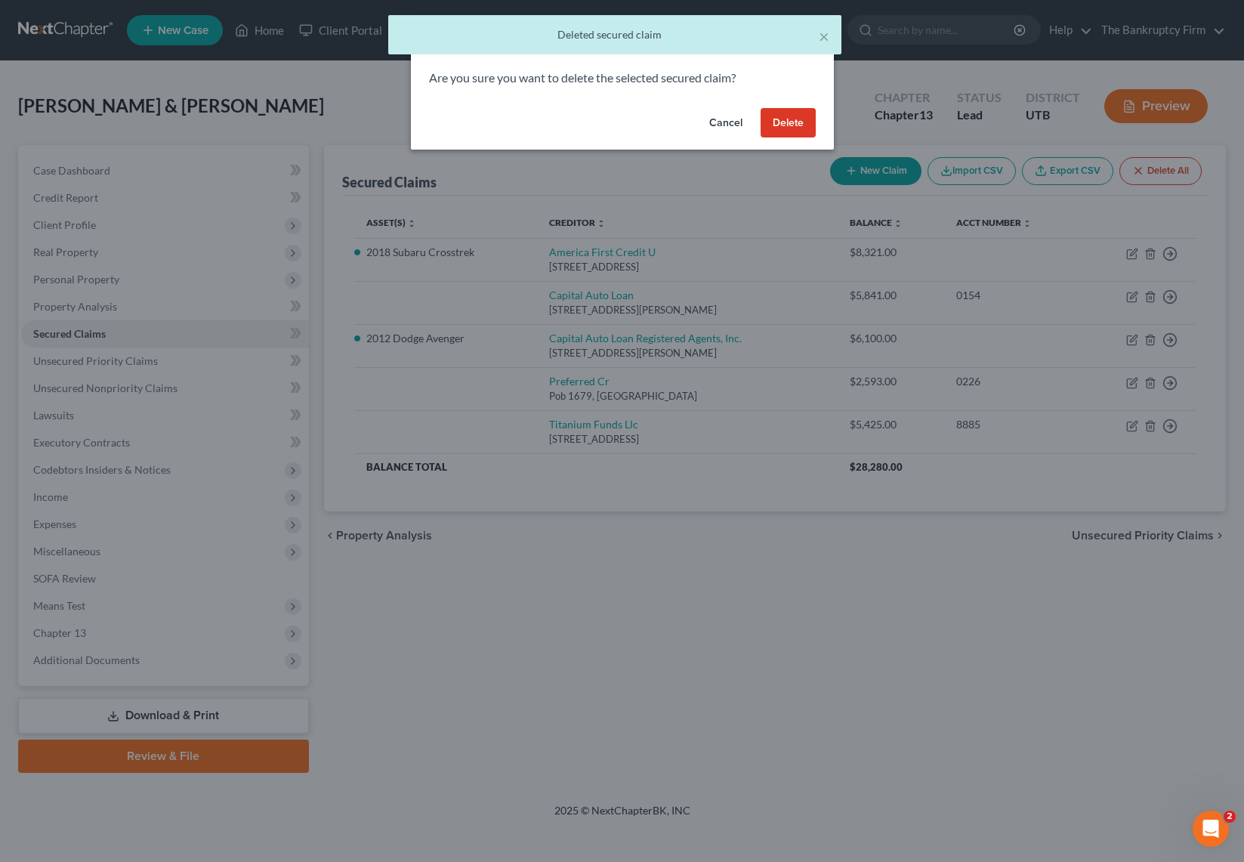
click at [791, 122] on button "Delete" at bounding box center [787, 123] width 55 height 30
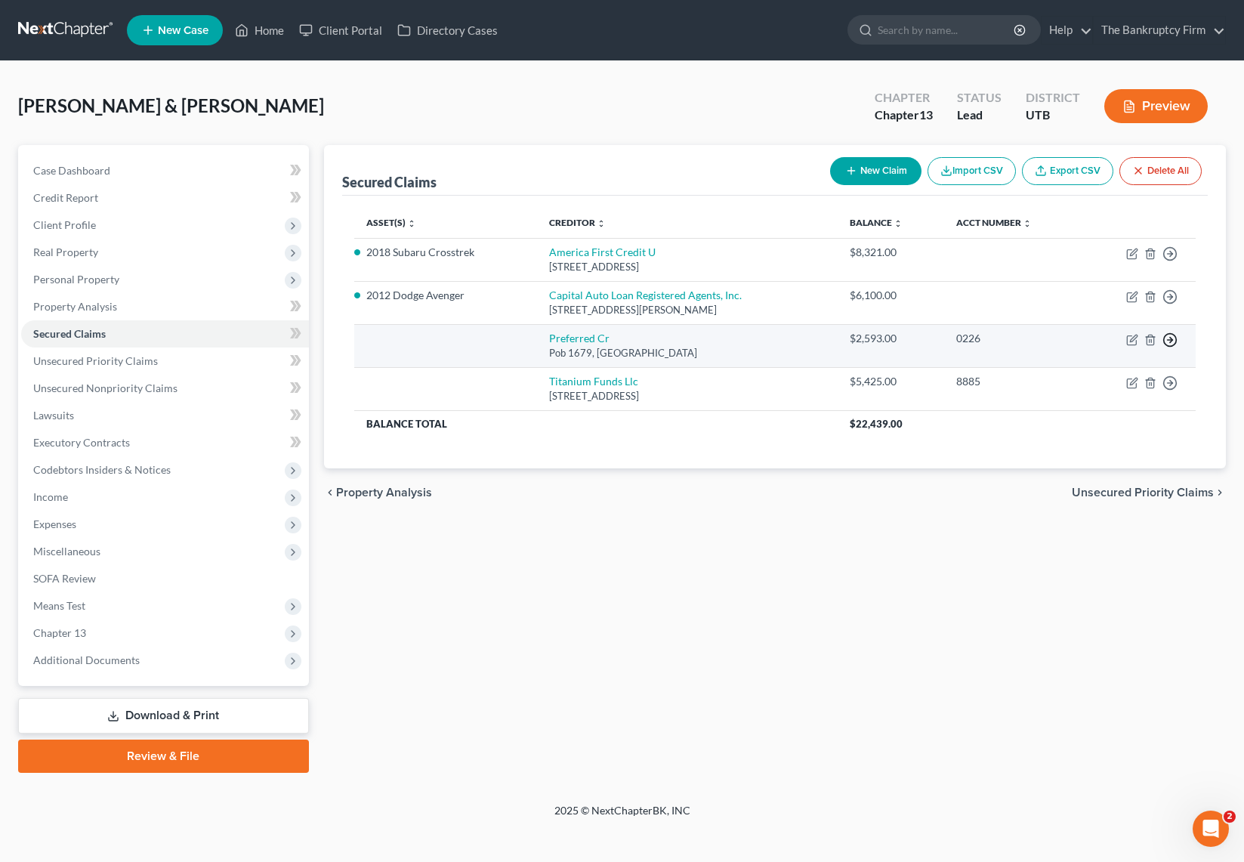
click at [1172, 336] on icon "button" at bounding box center [1169, 339] width 15 height 15
drag, startPoint x: 858, startPoint y: 337, endPoint x: 1061, endPoint y: 348, distance: 203.4
click at [837, 337] on td "Preferred Cr Pob 1679, St Cloud, MN 56302" at bounding box center [687, 345] width 301 height 43
click at [566, 334] on link "Preferred Cr" at bounding box center [579, 337] width 60 height 13
select select "24"
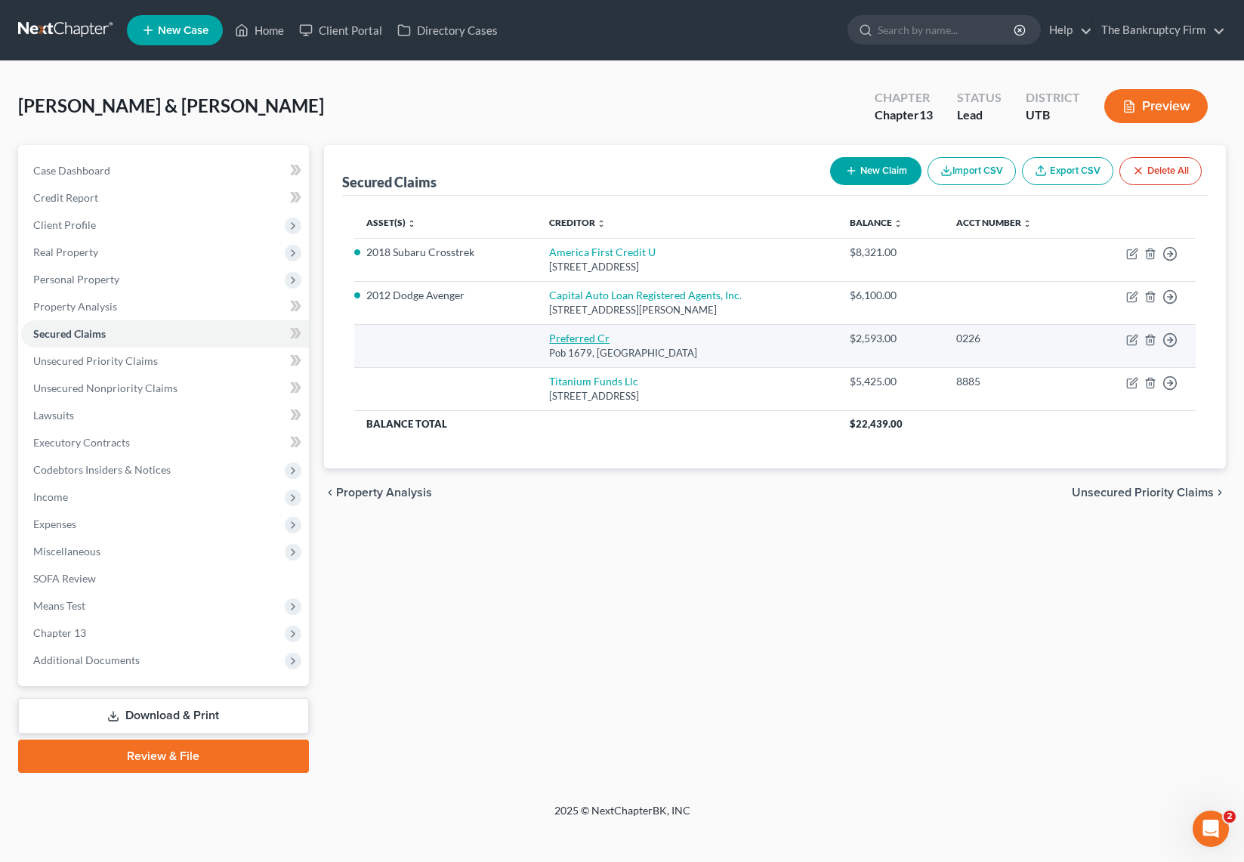
select select "2"
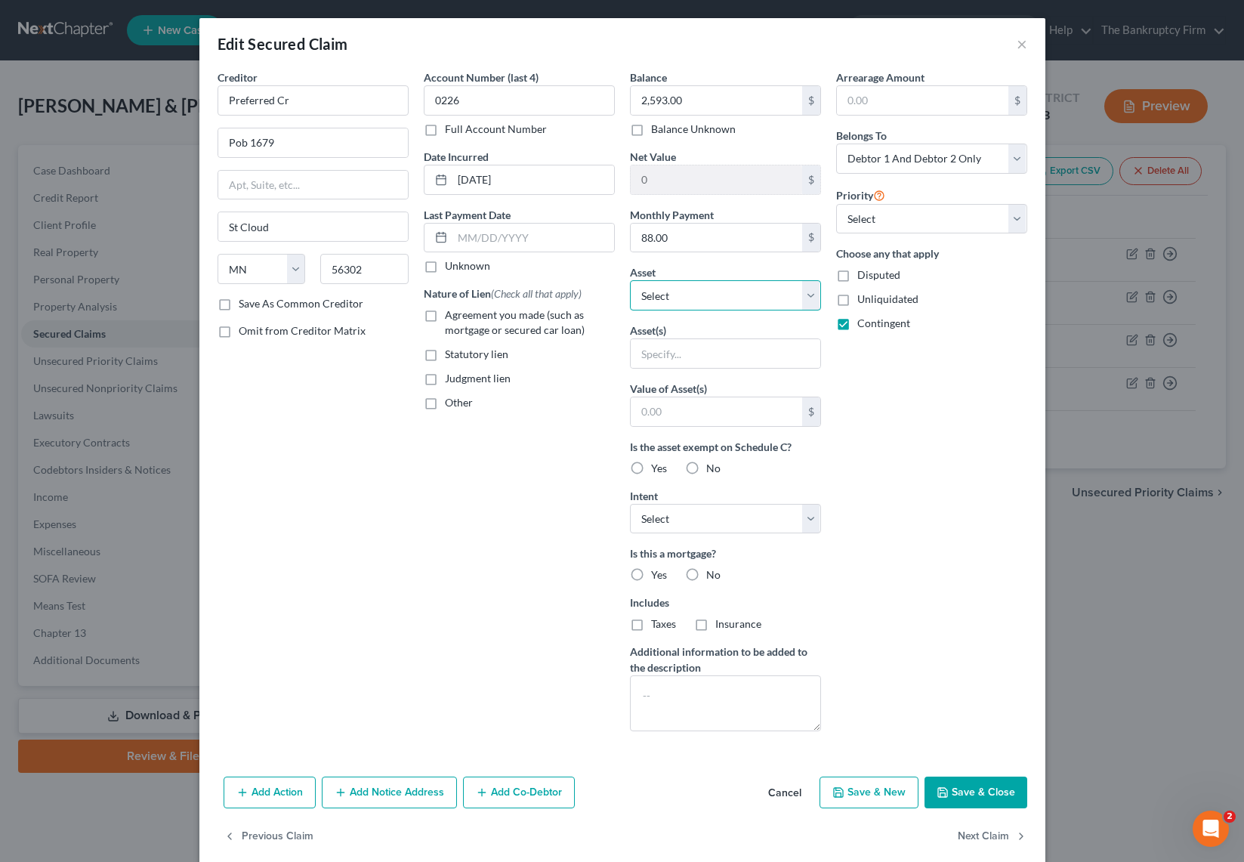
click at [815, 294] on select "Select Other Multiple Assets Other - Kirby Vaccum - $0.0 2012 Dodge Avenger - $…" at bounding box center [725, 295] width 191 height 30
select select "2"
click at [630, 280] on select "Select Other Multiple Assets Other - Kirby Vaccum - $0.0 2012 Dodge Avenger - $…" at bounding box center [725, 295] width 191 height 30
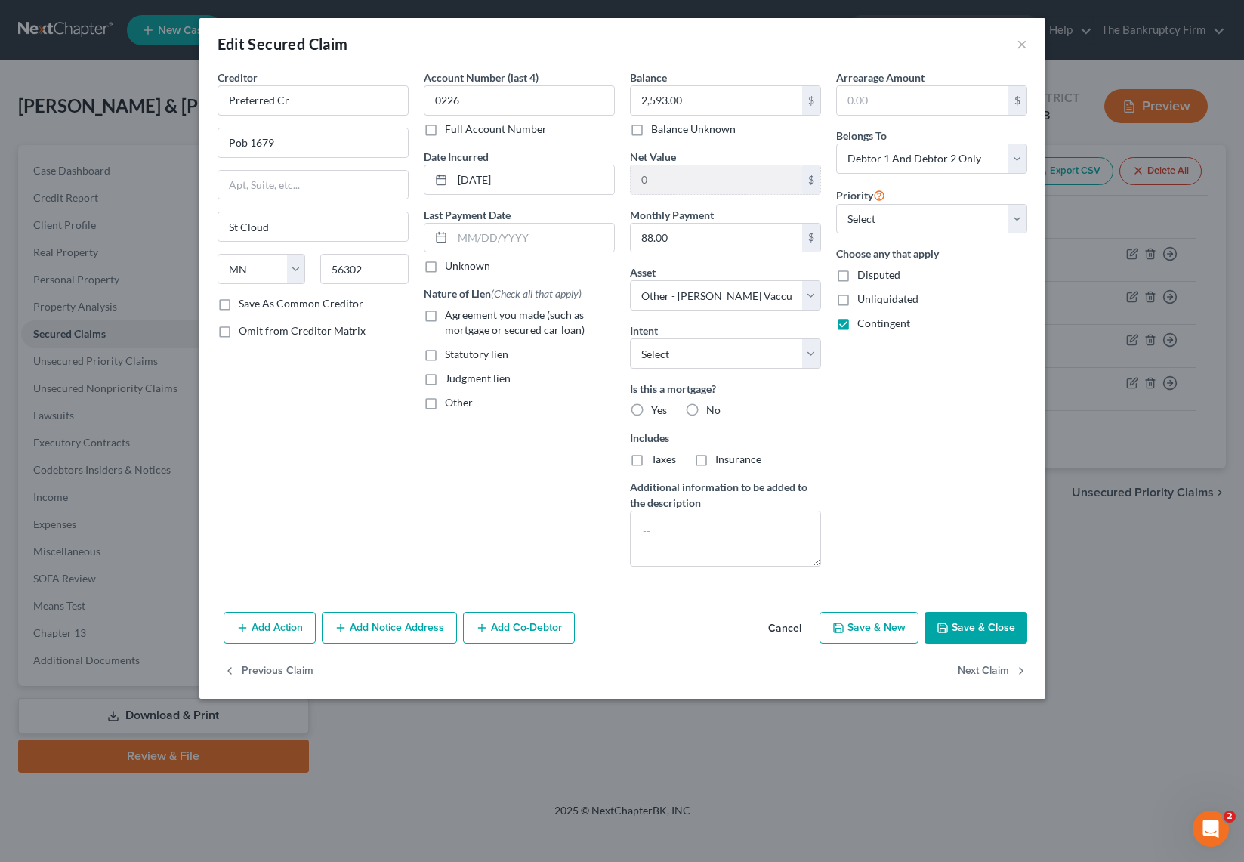
click at [951, 618] on button "Save & Close" at bounding box center [975, 628] width 103 height 32
select select
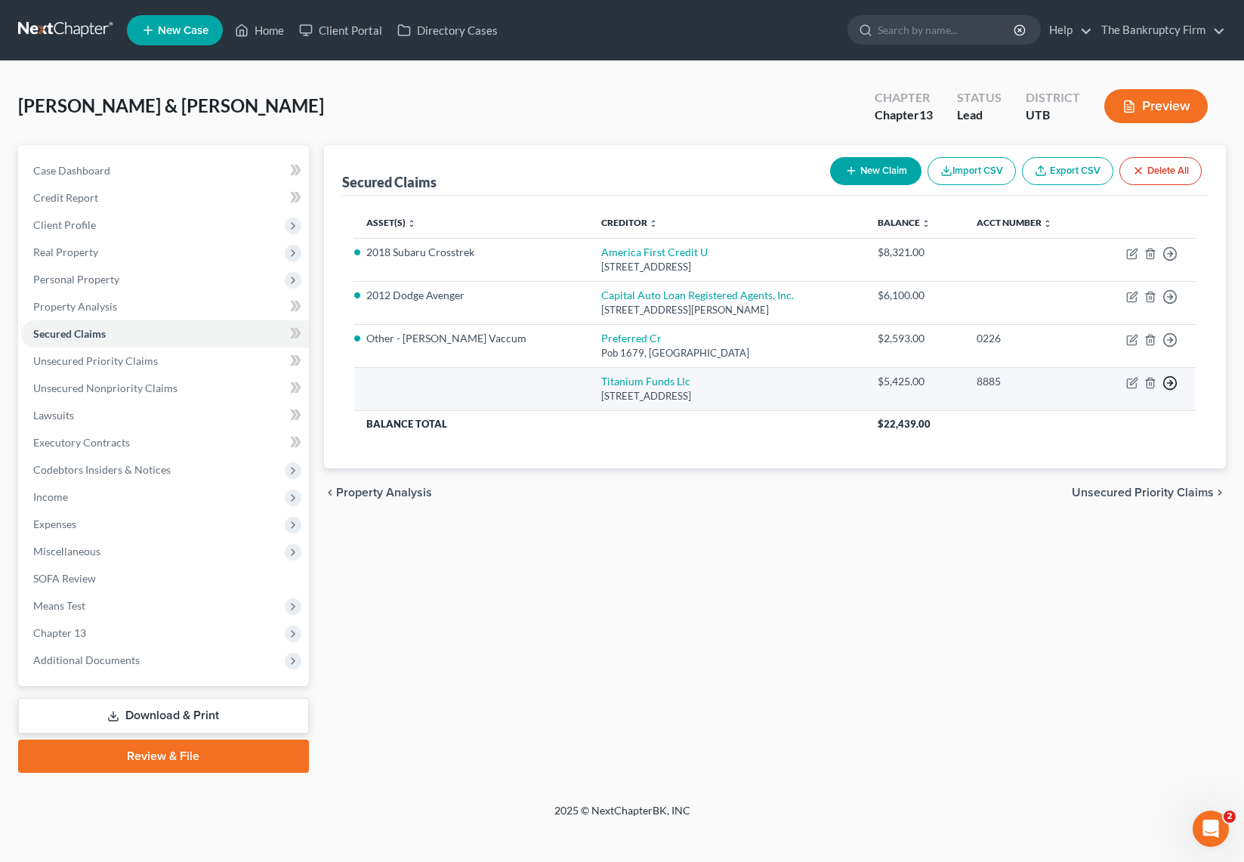
click at [1173, 384] on icon "button" at bounding box center [1169, 382] width 15 height 15
click at [1084, 414] on link "Move to F" at bounding box center [1100, 419] width 126 height 26
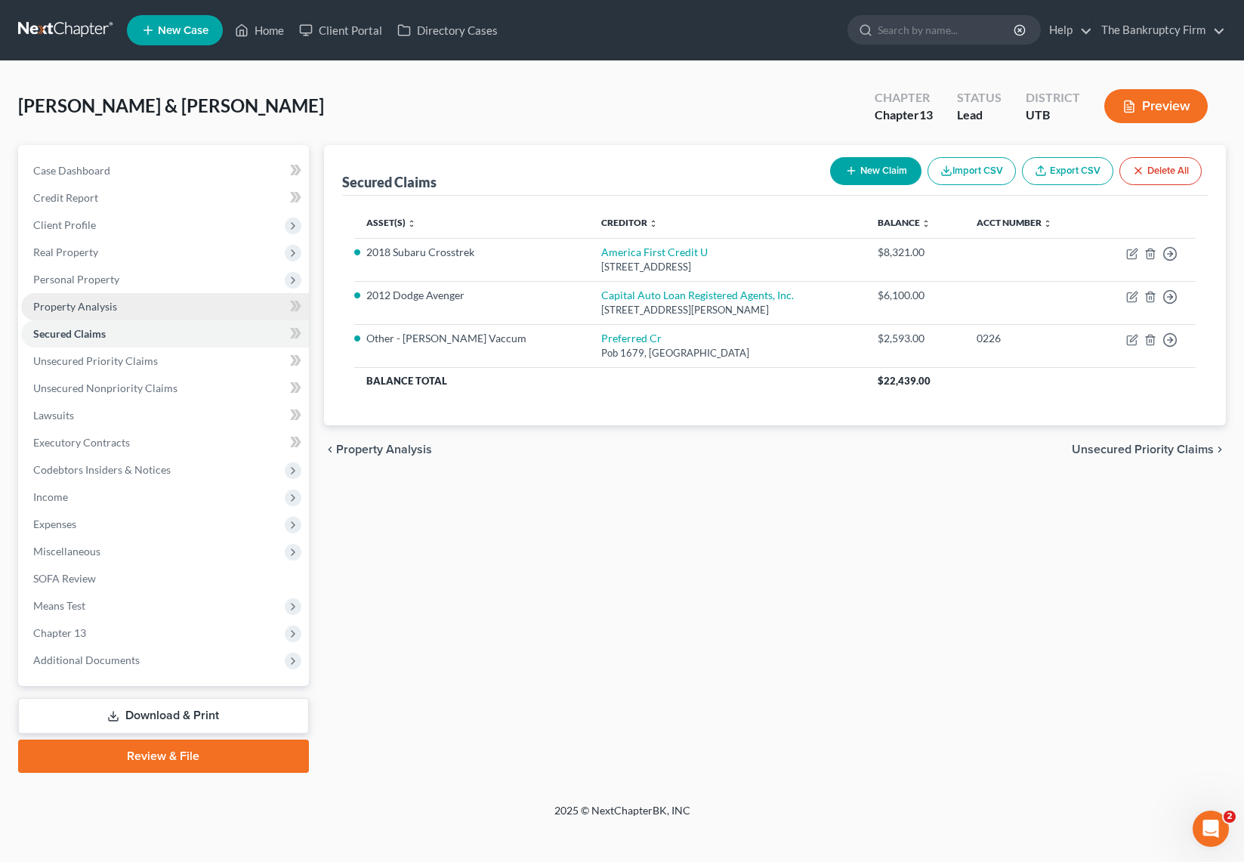
click at [77, 301] on span "Property Analysis" at bounding box center [75, 306] width 84 height 13
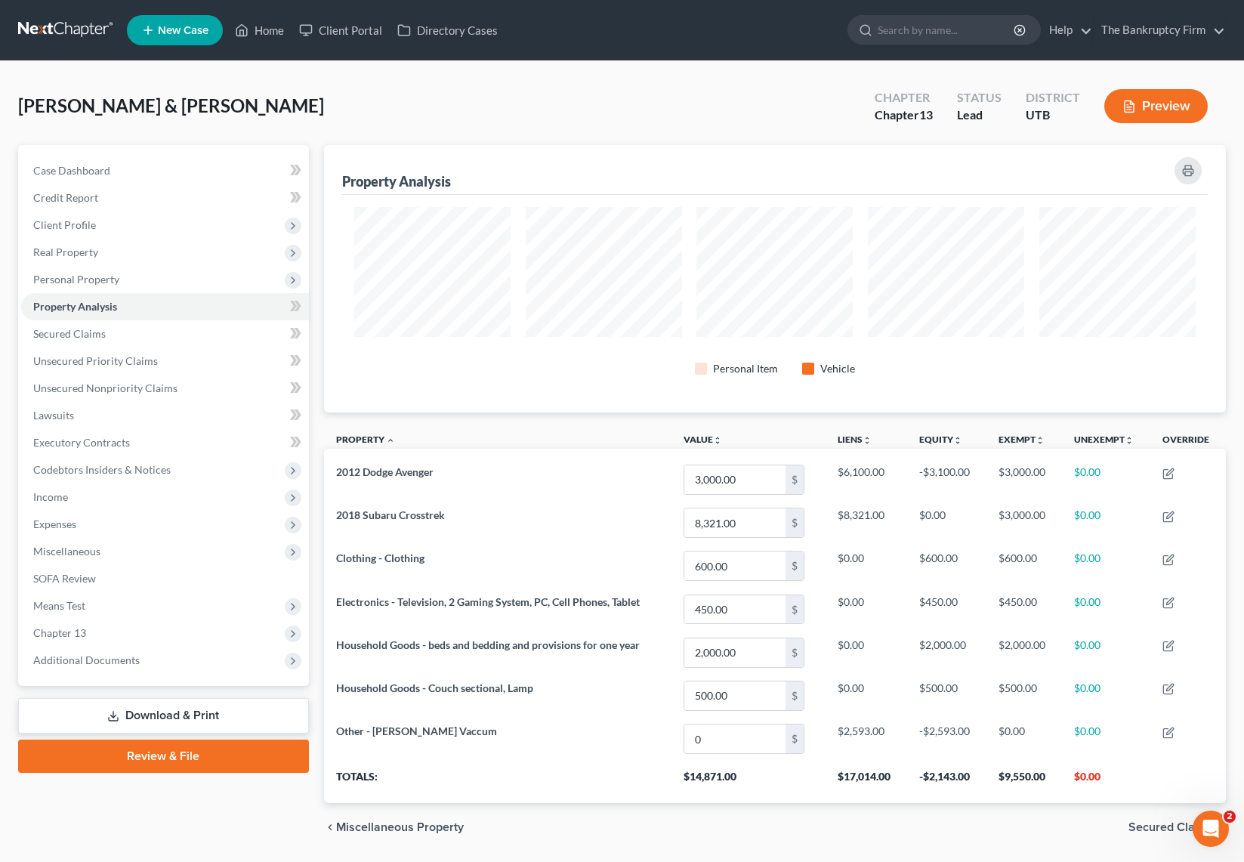
scroll to position [267, 902]
click at [86, 274] on span "Personal Property" at bounding box center [76, 279] width 86 height 13
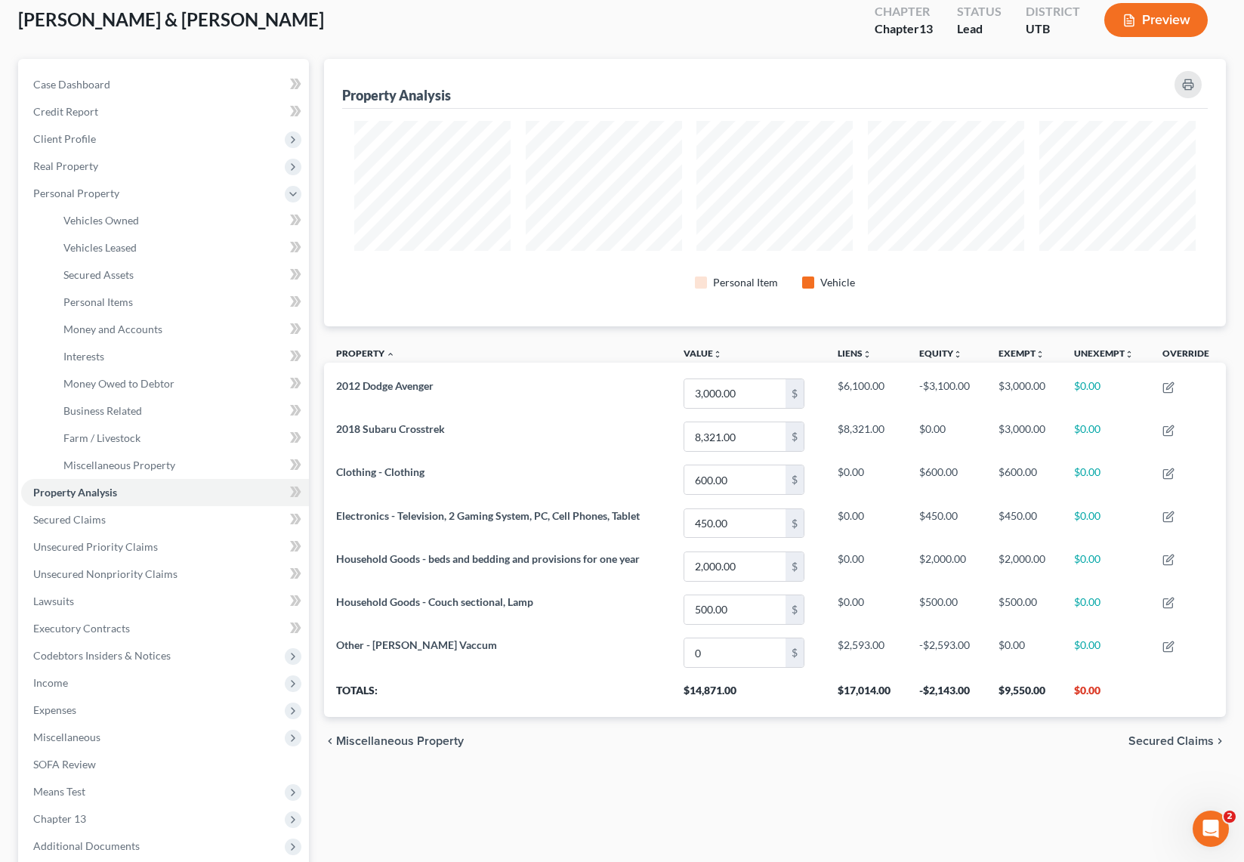
scroll to position [0, 0]
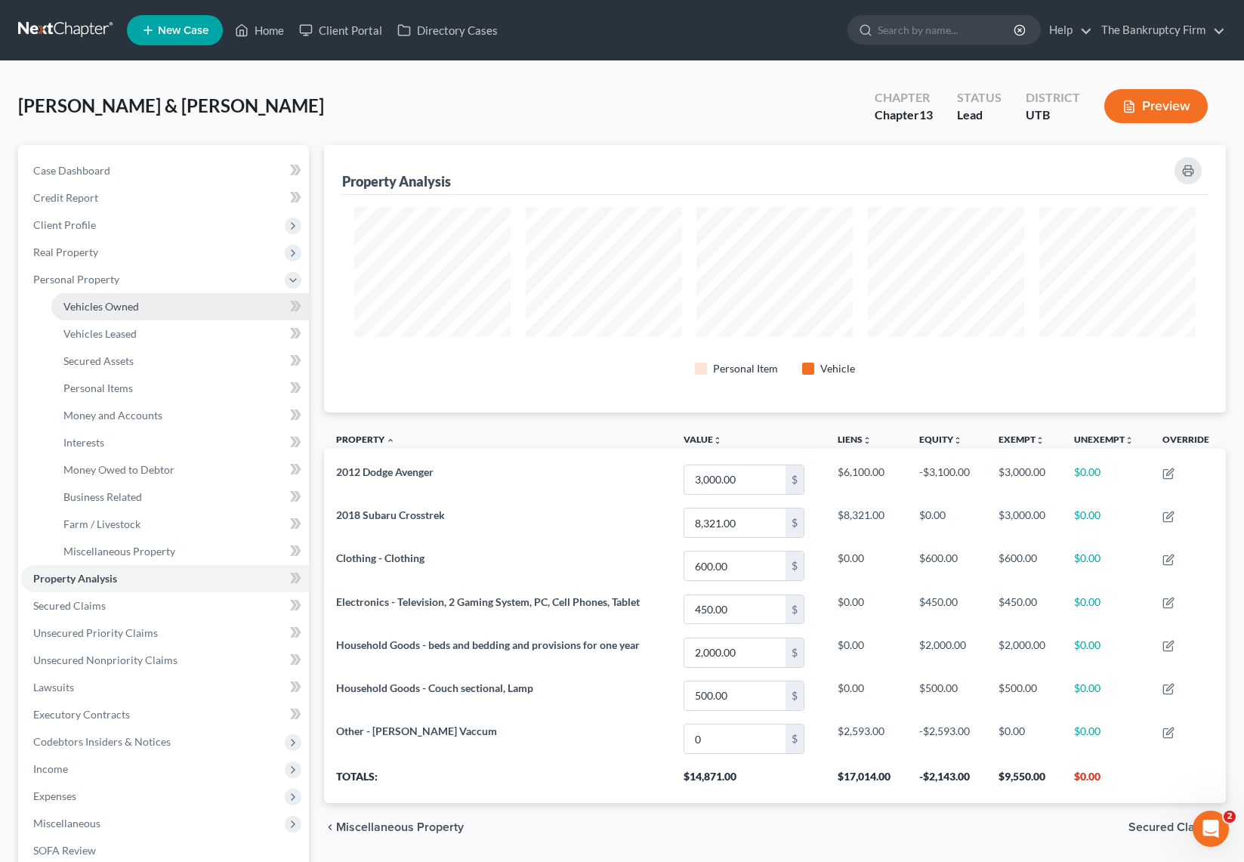
click at [109, 305] on span "Vehicles Owned" at bounding box center [101, 306] width 76 height 13
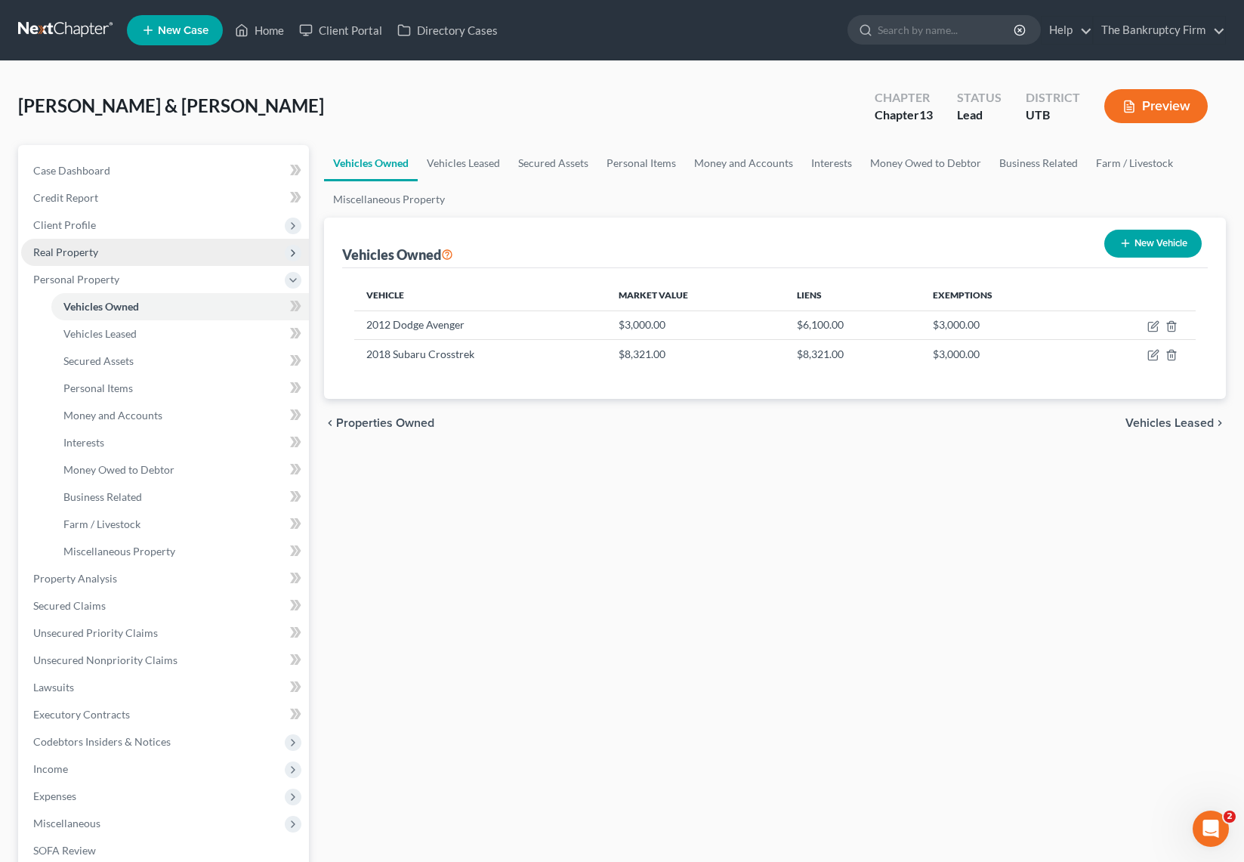
click at [79, 254] on span "Real Property" at bounding box center [65, 251] width 65 height 13
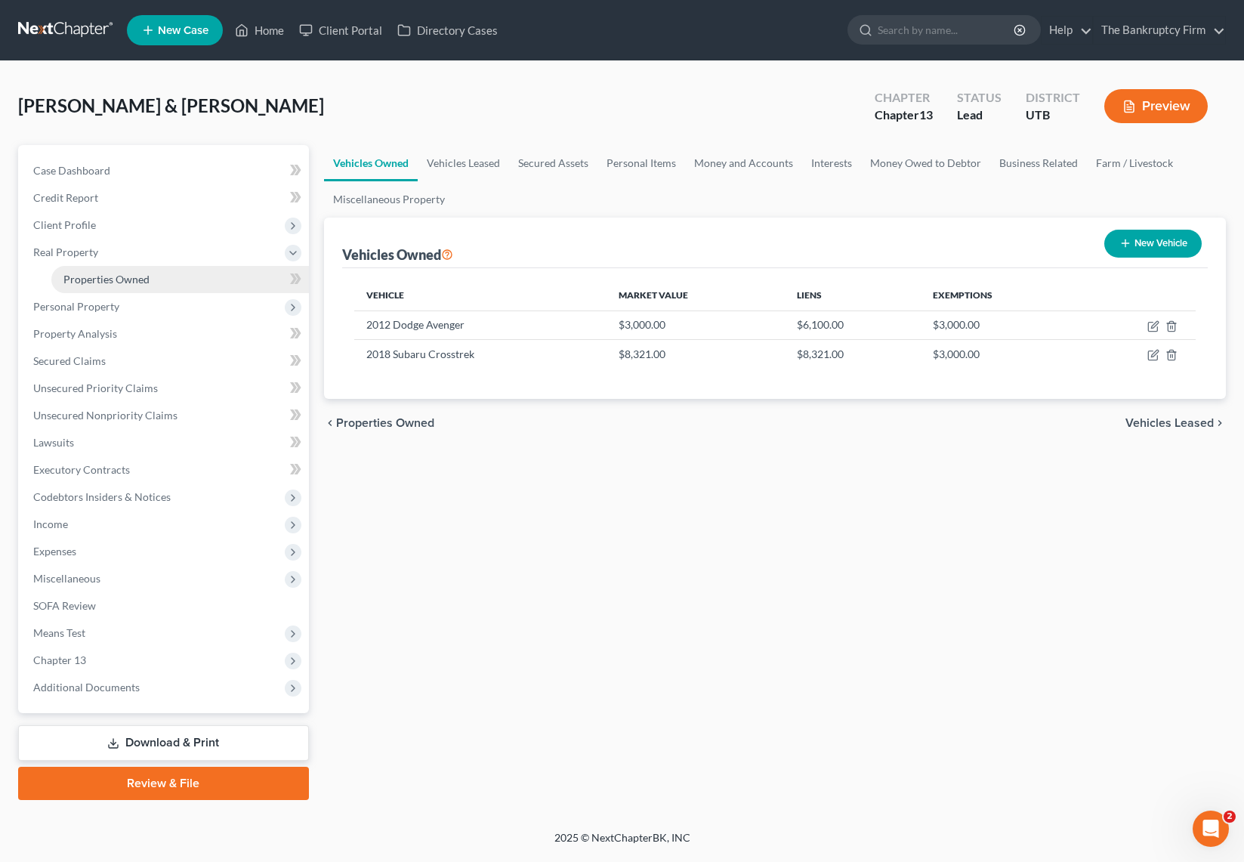
click at [133, 279] on span "Properties Owned" at bounding box center [106, 279] width 86 height 13
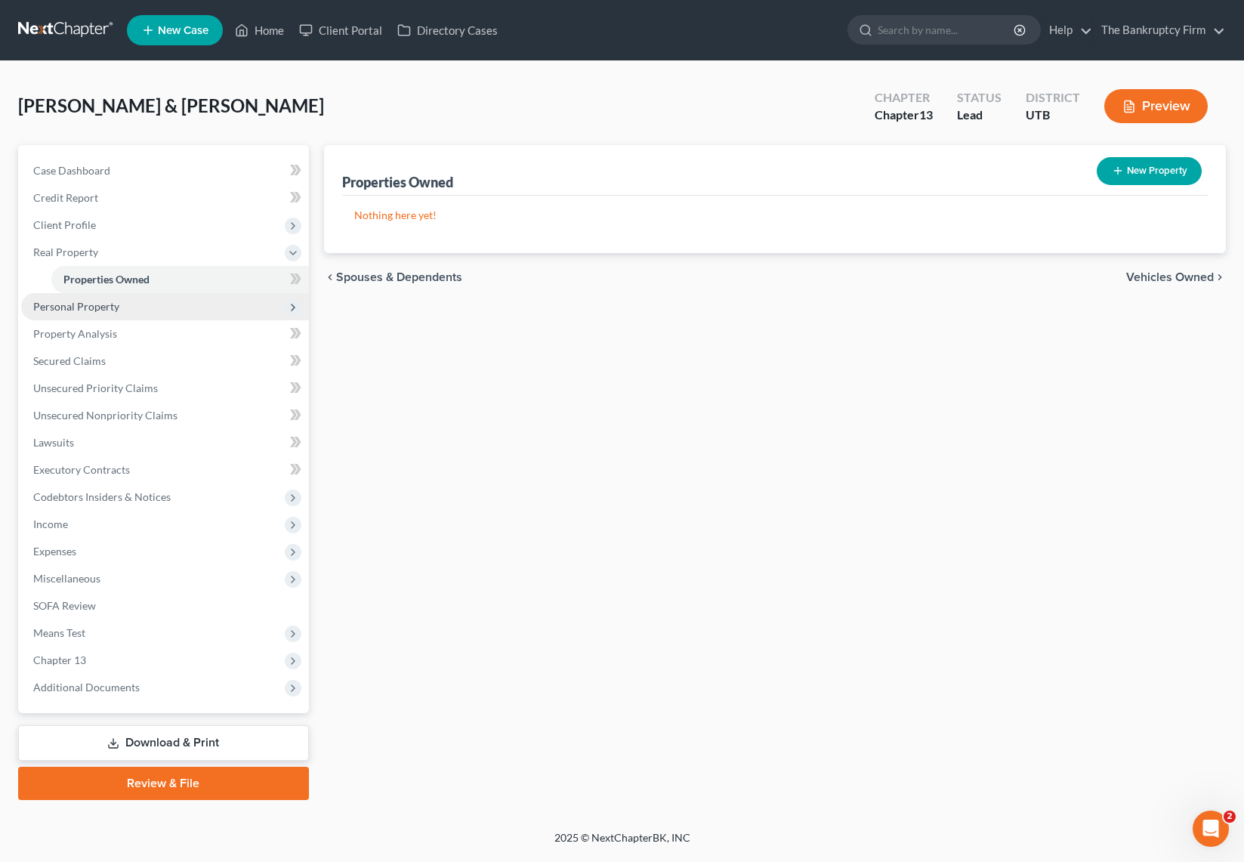
click at [97, 302] on span "Personal Property" at bounding box center [76, 306] width 86 height 13
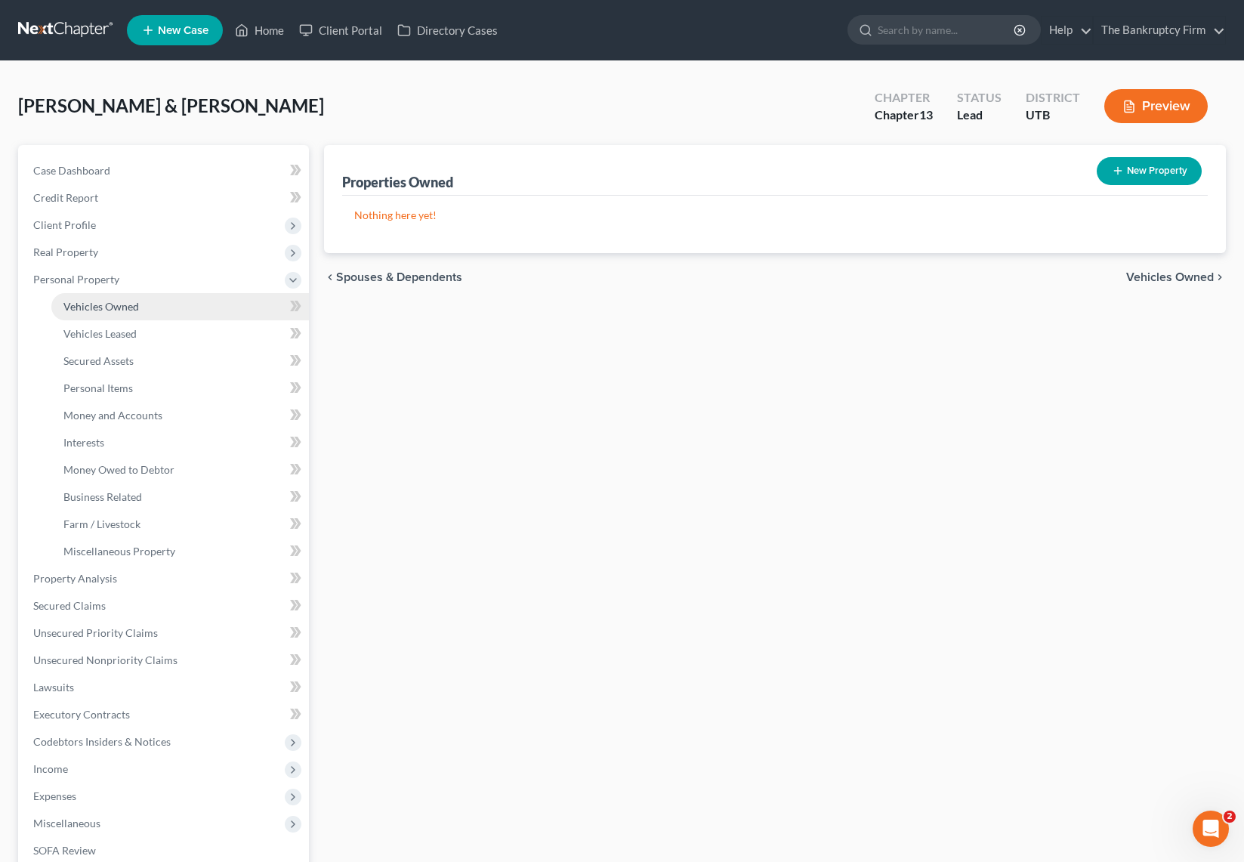
click at [134, 304] on span "Vehicles Owned" at bounding box center [101, 306] width 76 height 13
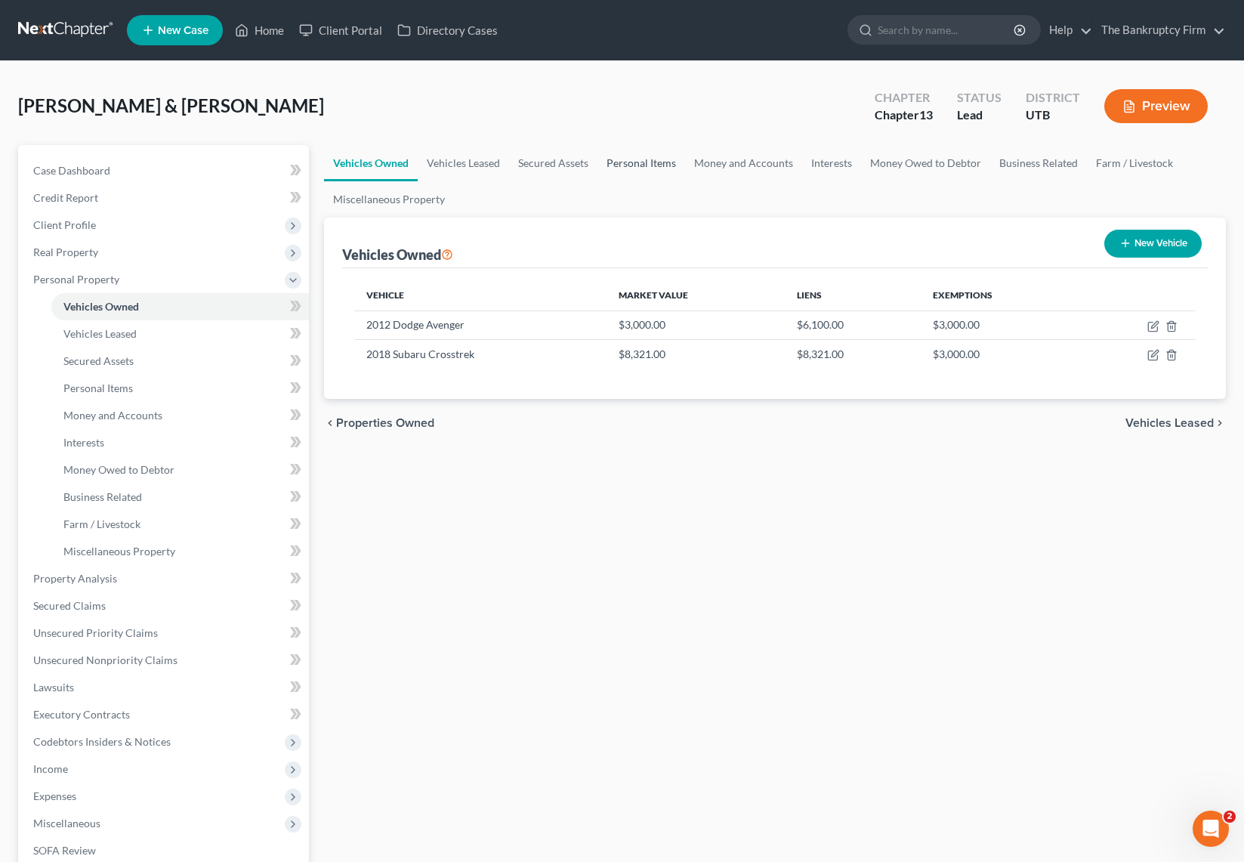
click at [646, 156] on link "Personal Items" at bounding box center [641, 163] width 88 height 36
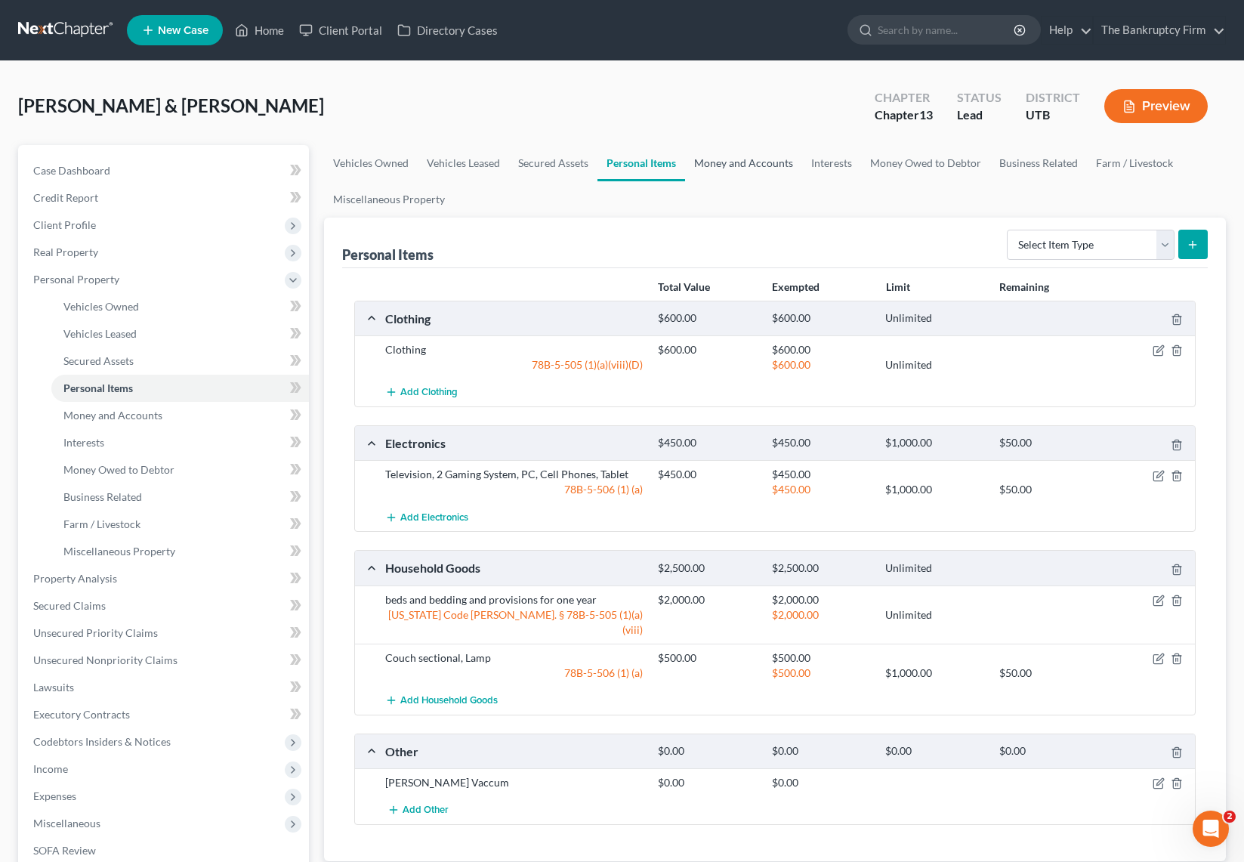
click at [750, 158] on link "Money and Accounts" at bounding box center [743, 163] width 117 height 36
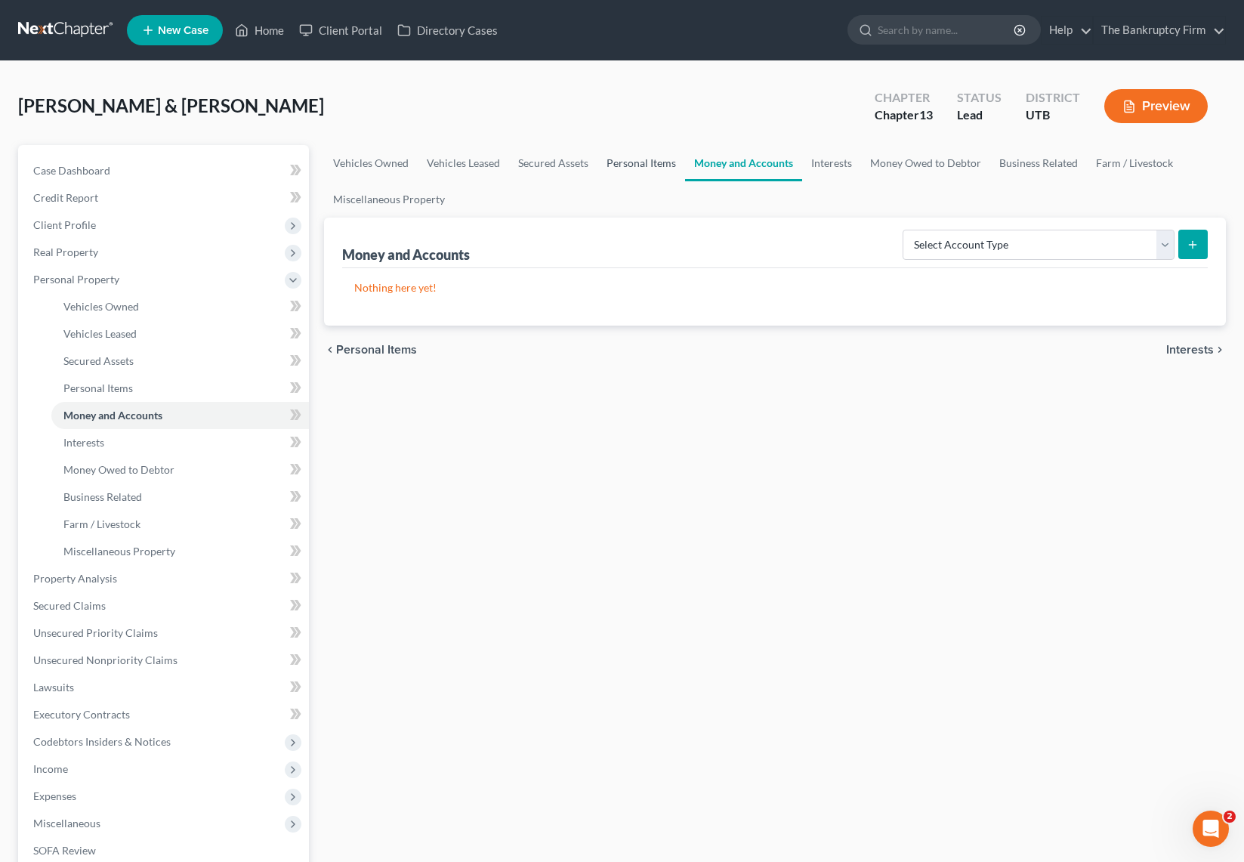
click at [633, 159] on link "Personal Items" at bounding box center [641, 163] width 88 height 36
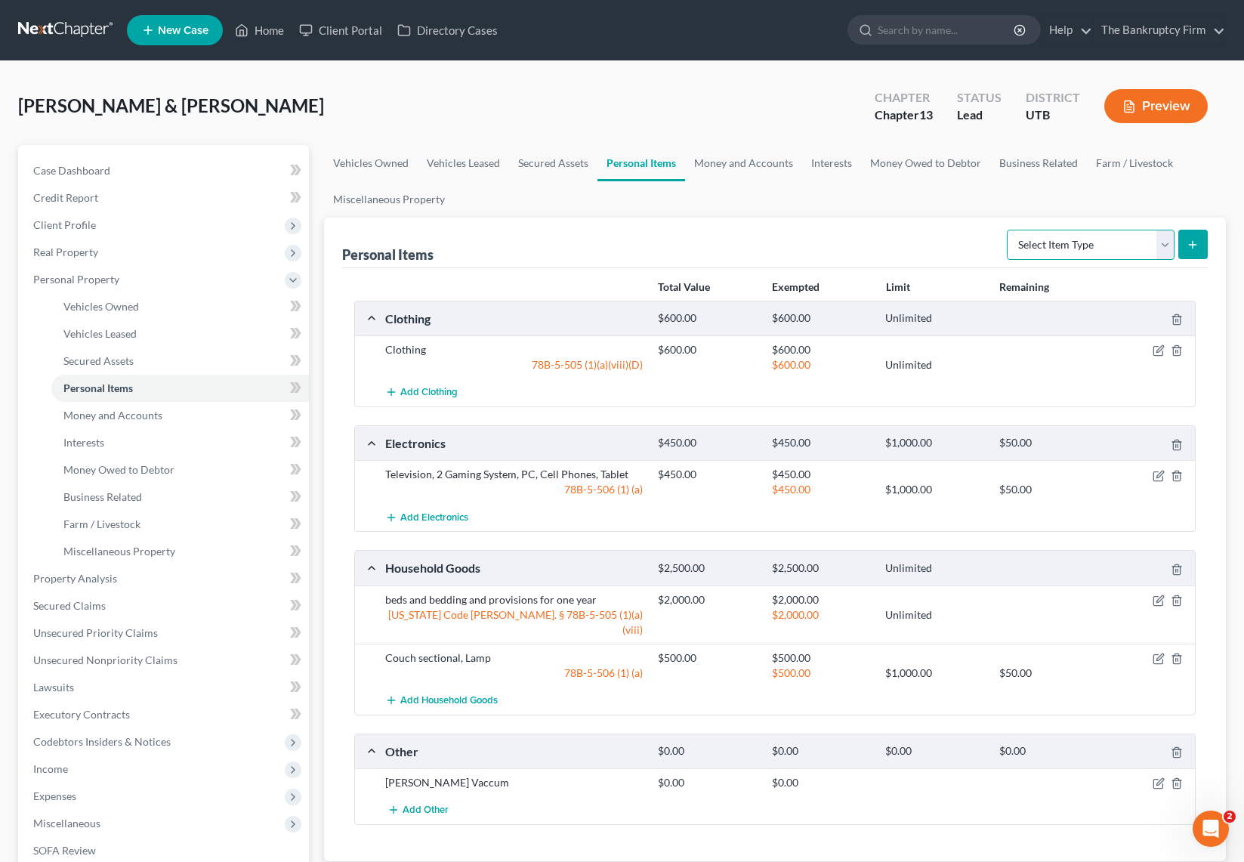
click at [1163, 241] on select "Select Item Type Clothing Collectibles Of Value Electronics Firearms Household …" at bounding box center [1091, 245] width 168 height 30
select select "firearms"
click at [1008, 230] on select "Select Item Type Clothing Collectibles Of Value Electronics Firearms Household …" at bounding box center [1091, 245] width 168 height 30
click at [1191, 245] on icon "submit" at bounding box center [1192, 245] width 12 height 12
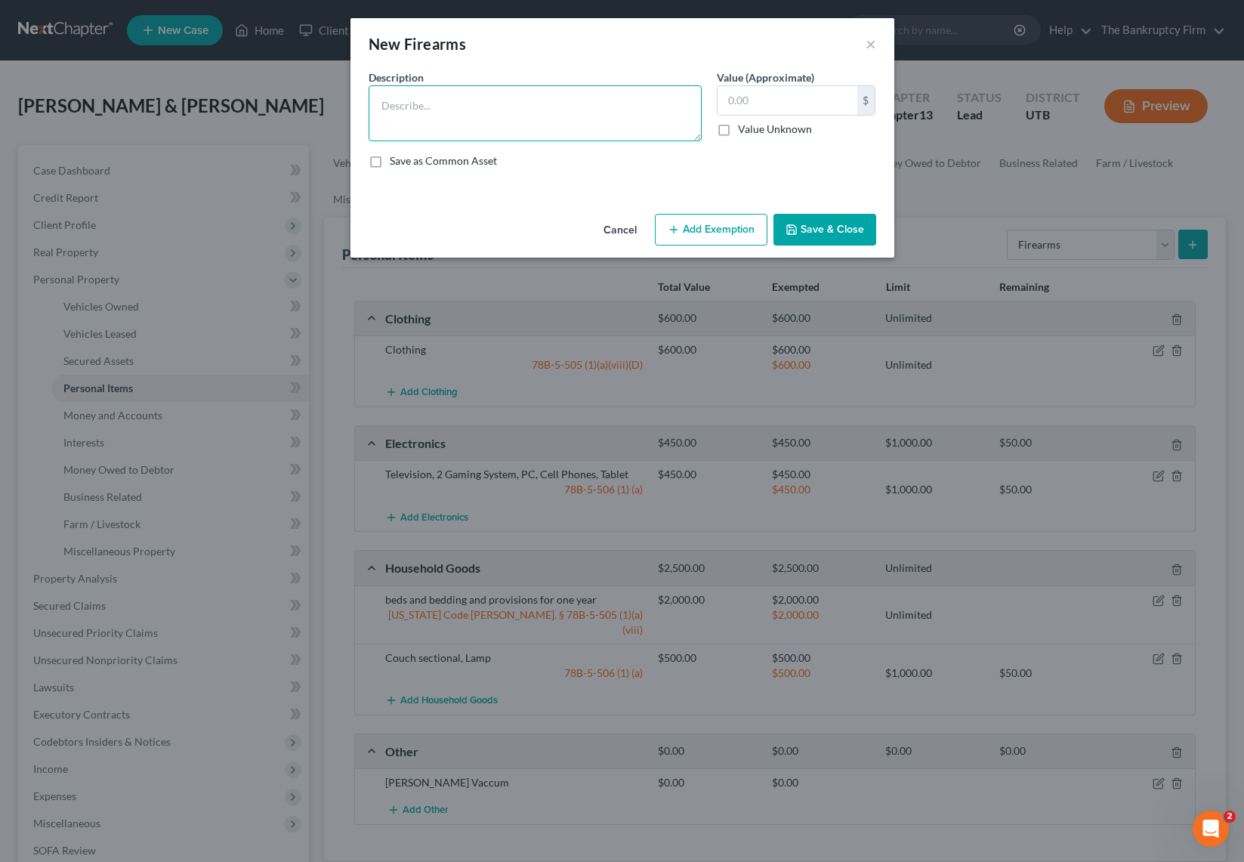
click at [435, 104] on textarea at bounding box center [534, 113] width 333 height 56
type textarea "Hell Cat Springfield Pro Armory"
type input "6"
type input "500"
click at [714, 227] on button "Add Exemption" at bounding box center [711, 230] width 113 height 32
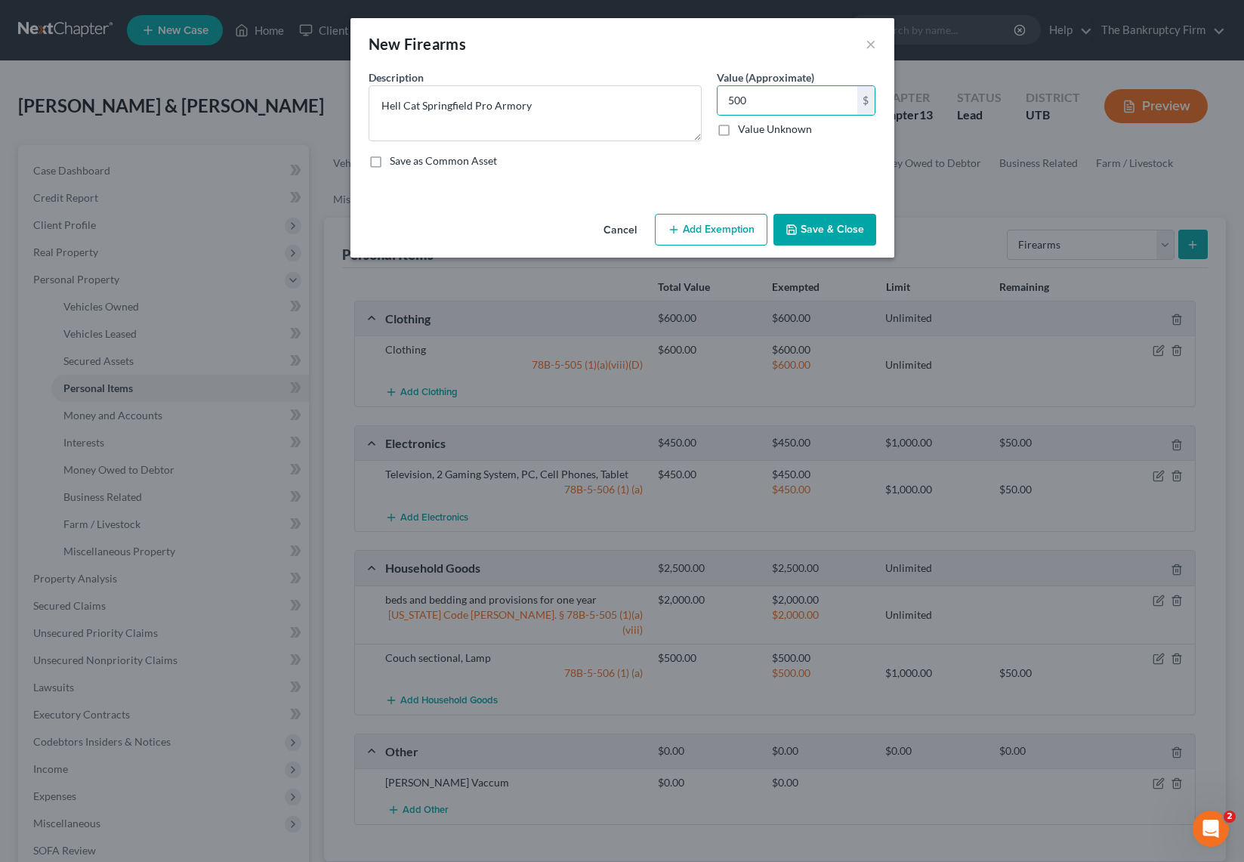
select select "2"
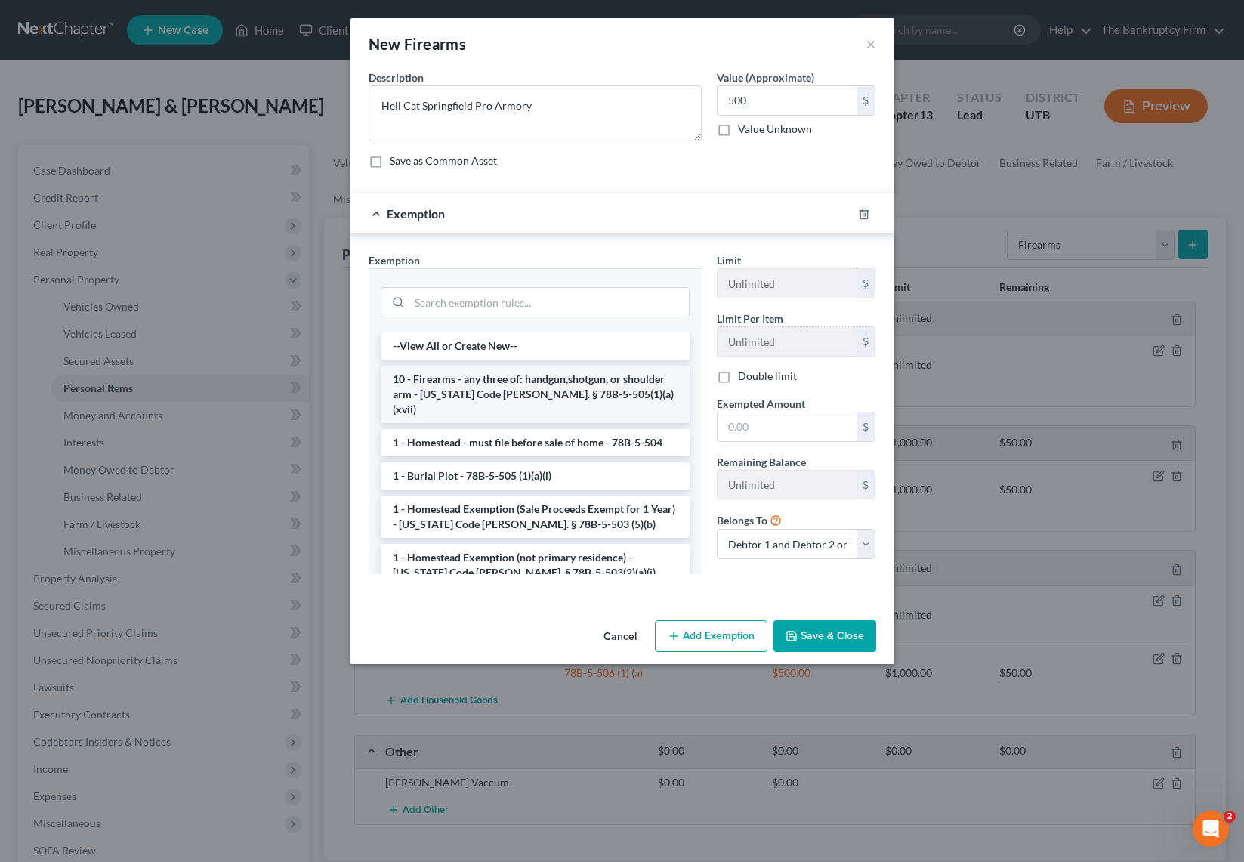
click at [523, 388] on li "10 - Firearms - any three of: handgun,shotgun, or shoulder arm - Utah Code Ann.…" at bounding box center [535, 393] width 309 height 57
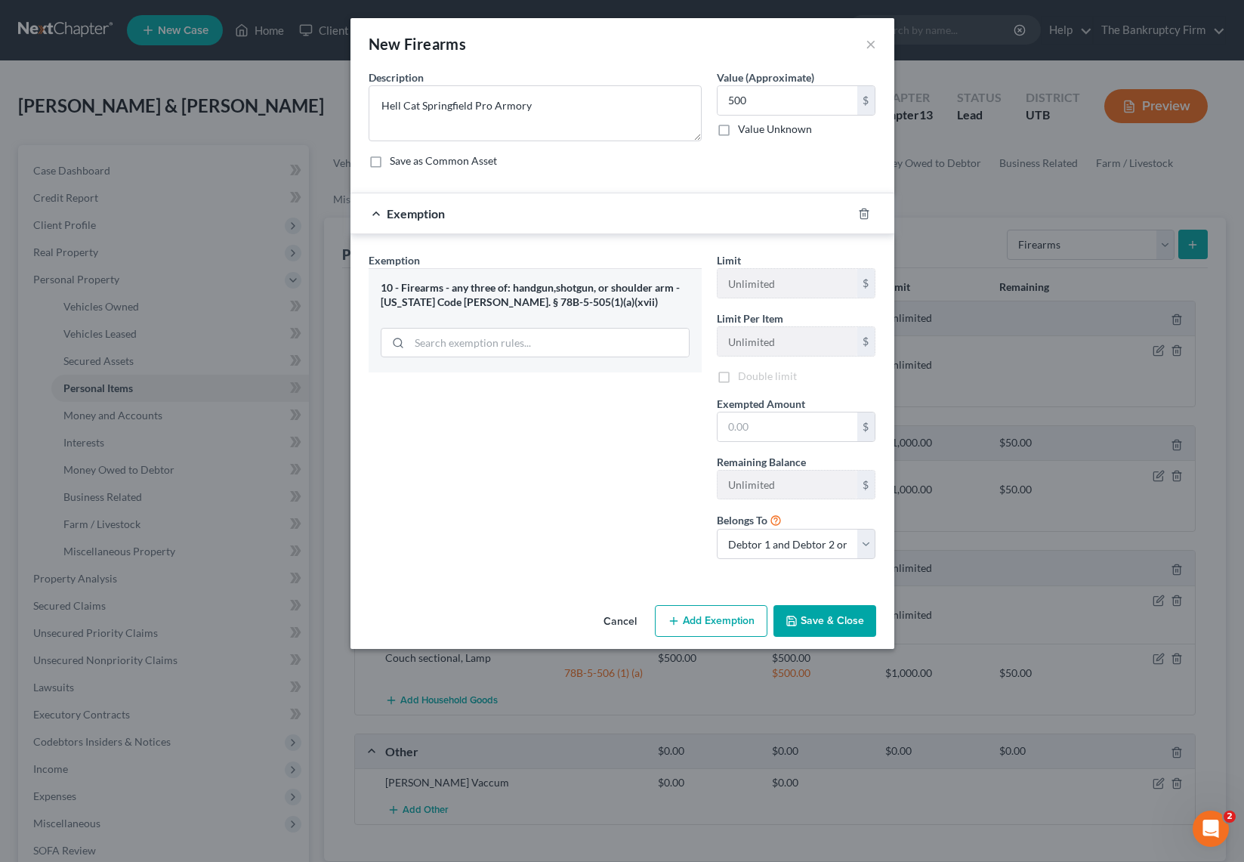
click at [523, 388] on div "Exemption Set must be selected for CA. Exemption * 10 - Firearms - any three of…" at bounding box center [535, 411] width 348 height 319
click at [792, 433] on input "text" at bounding box center [787, 429] width 140 height 29
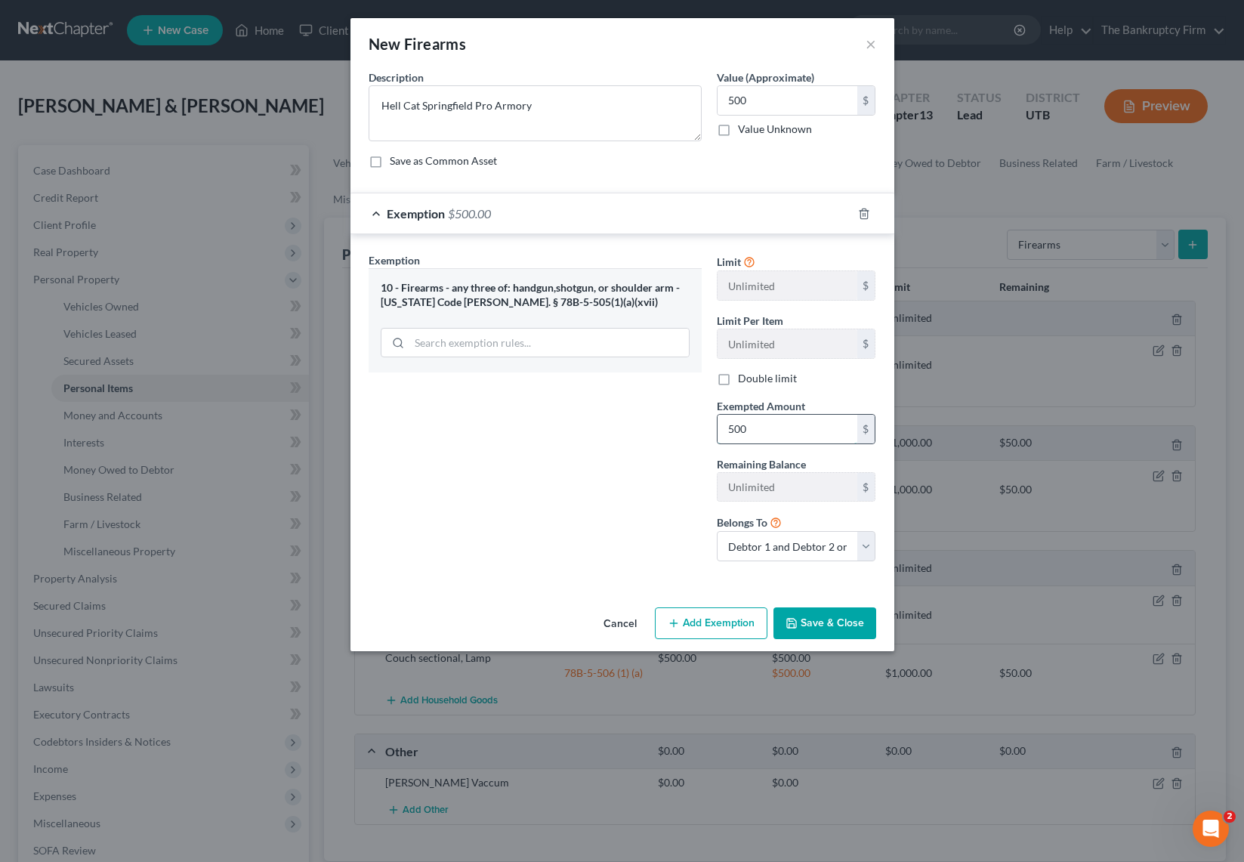
type input "500"
click at [846, 624] on button "Save & Close" at bounding box center [824, 623] width 103 height 32
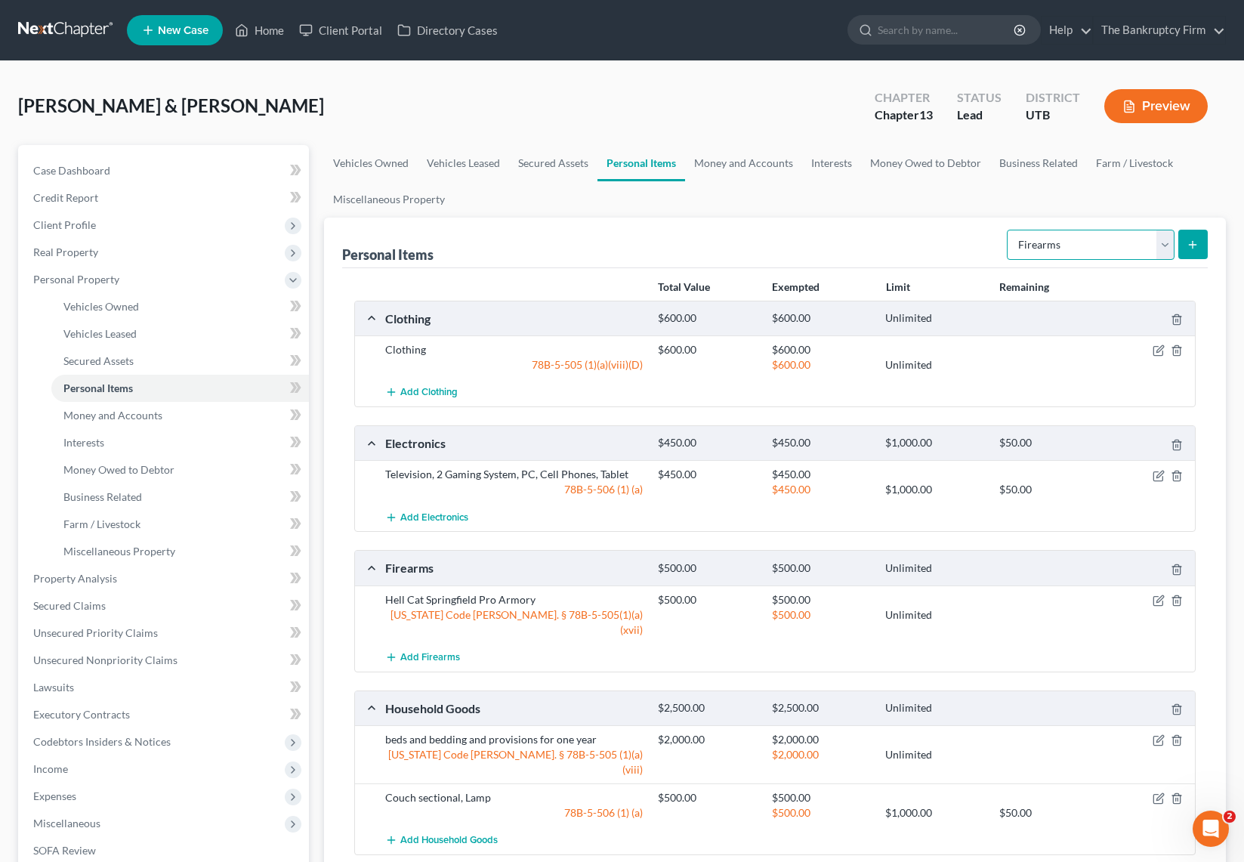
click at [1164, 242] on select "Select Item Type Clothing Collectibles Of Value Electronics Firearms Household …" at bounding box center [1091, 245] width 168 height 30
select select "pets"
click at [1008, 230] on select "Select Item Type Clothing Collectibles Of Value Electronics Firearms Household …" at bounding box center [1091, 245] width 168 height 30
click at [1189, 237] on button "submit" at bounding box center [1192, 244] width 29 height 29
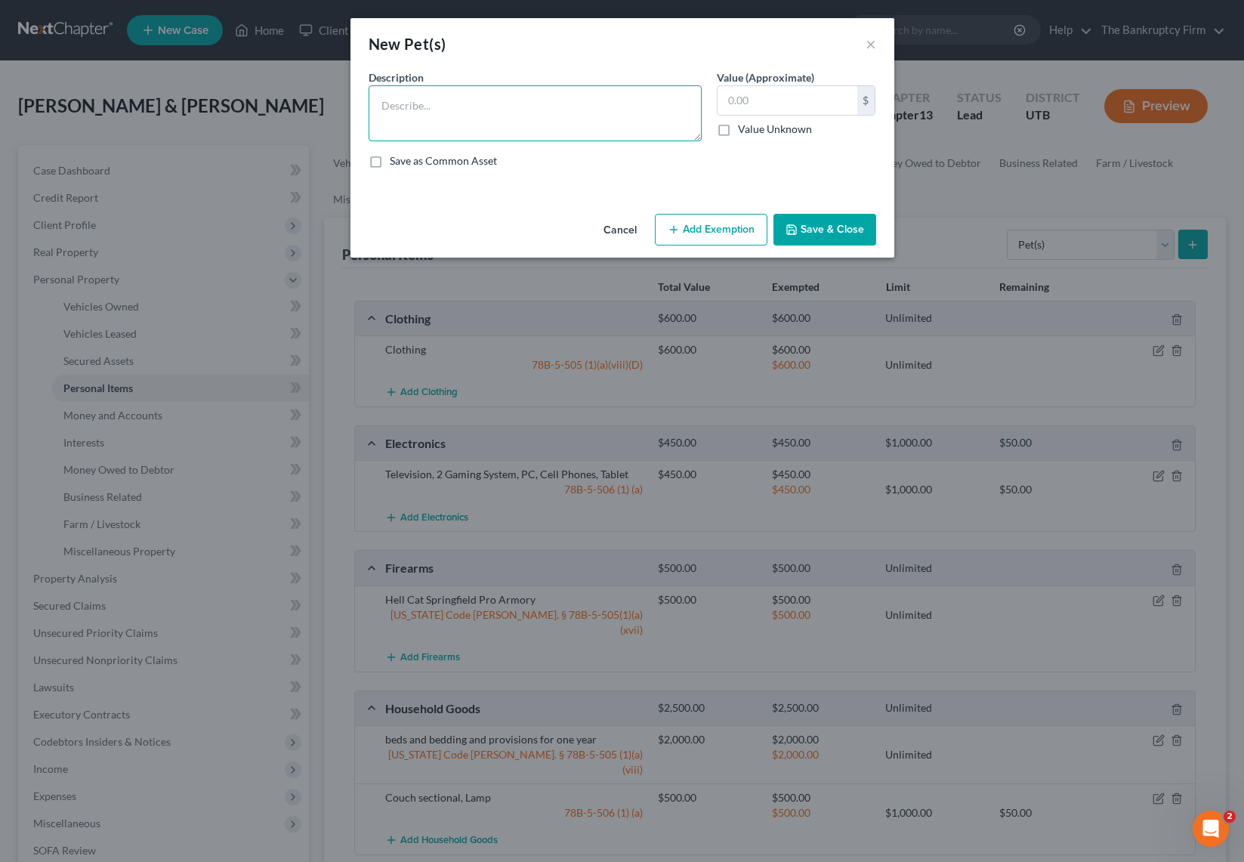
click at [431, 94] on textarea at bounding box center [534, 113] width 333 height 56
type textarea "3 Parakeets"
click at [766, 100] on input "text" at bounding box center [787, 100] width 140 height 29
type input "50"
click at [716, 233] on button "Add Exemption" at bounding box center [711, 230] width 113 height 32
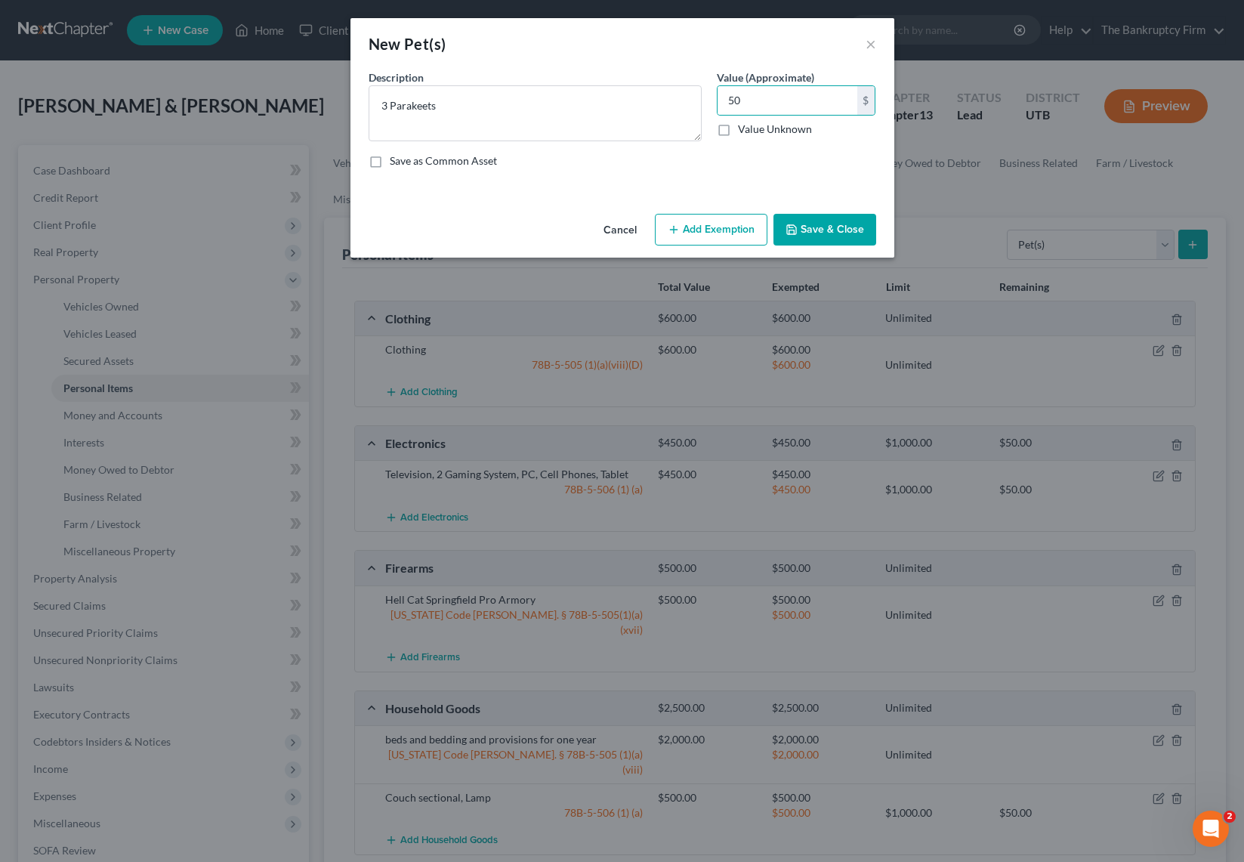
select select "2"
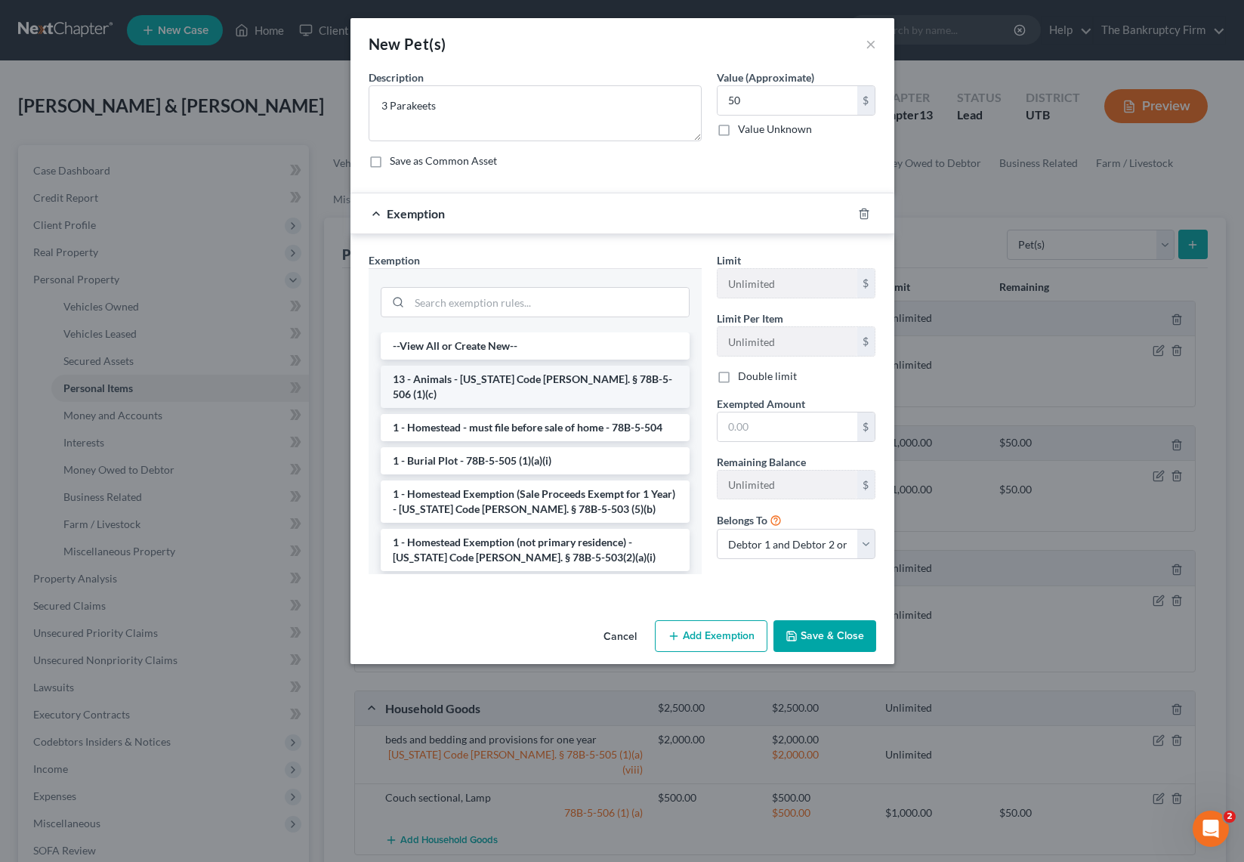
click at [486, 378] on li "13 - Animals - Utah Code Ann. § 78B-5-506 (1)(c)" at bounding box center [535, 386] width 309 height 42
click at [486, 378] on div "Exemption Set must be selected for CA. Exemption * --View All or Create New-- 1…" at bounding box center [535, 419] width 348 height 334
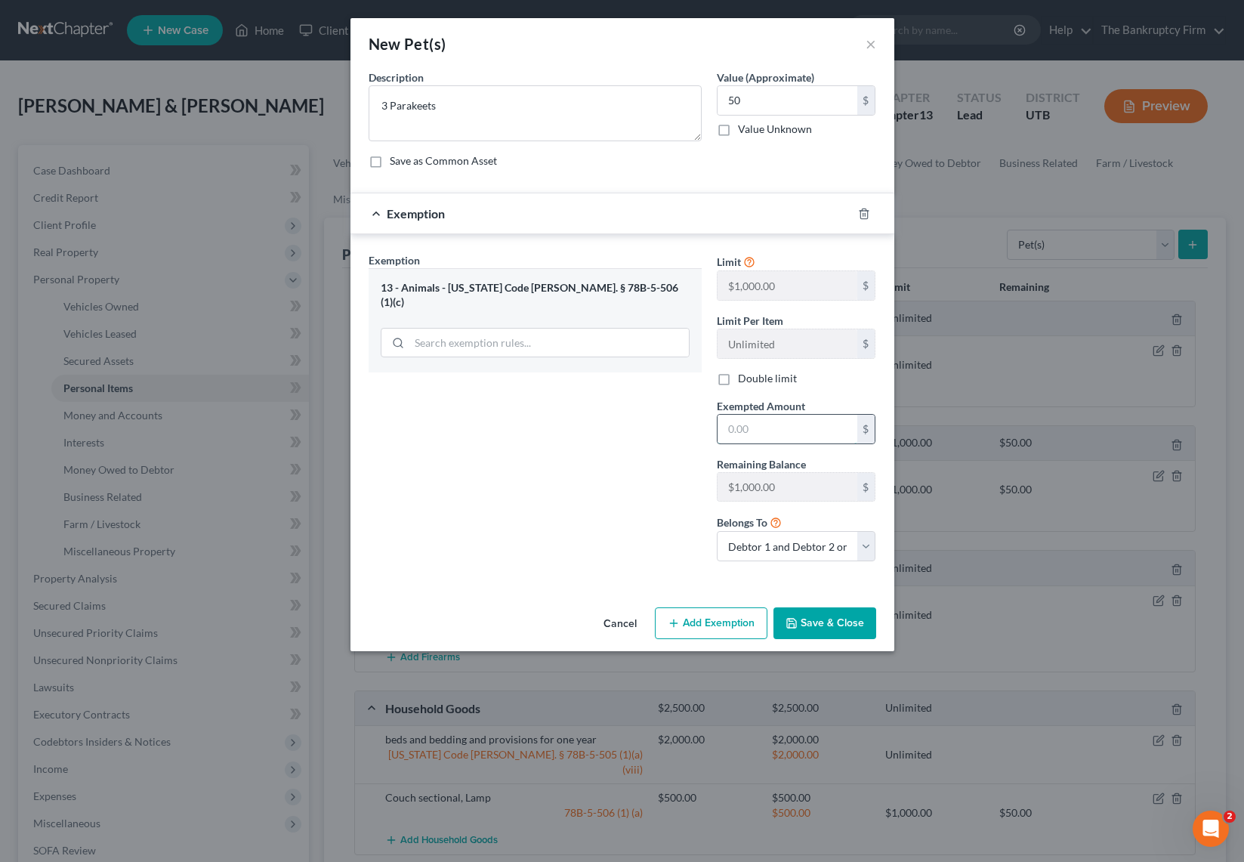
click at [765, 437] on input "text" at bounding box center [787, 429] width 140 height 29
type input "50"
click at [840, 628] on button "Save & Close" at bounding box center [824, 623] width 103 height 32
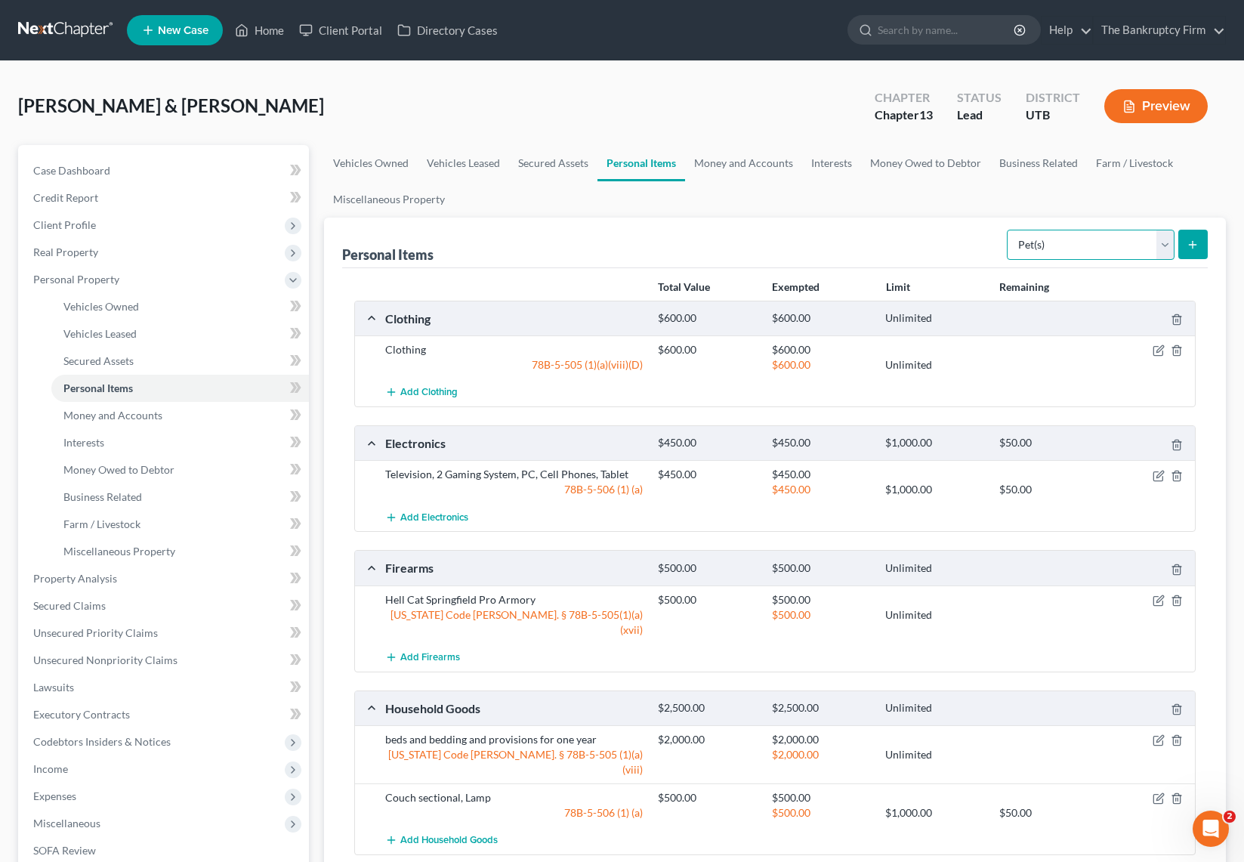
click at [1164, 236] on select "Select Item Type Clothing Collectibles Of Value Electronics Firearms Household …" at bounding box center [1091, 245] width 168 height 30
click at [1091, 240] on select "Select Item Type Clothing Collectibles Of Value Electronics Firearms Household …" at bounding box center [1091, 245] width 168 height 30
click at [740, 159] on link "Money and Accounts" at bounding box center [743, 163] width 117 height 36
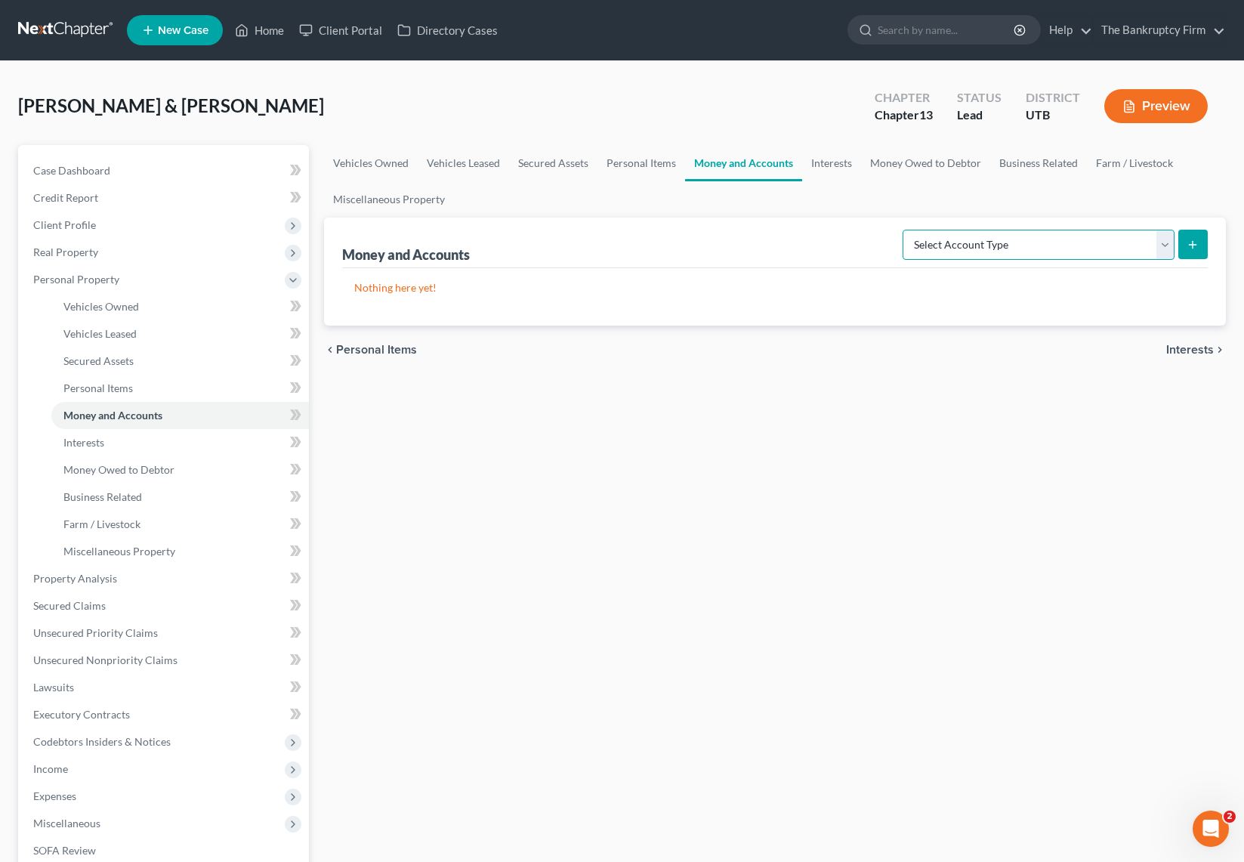
click at [1105, 242] on select "Select Account Type Brokerage Cash on Hand Certificates of Deposit Checking Acc…" at bounding box center [1038, 245] width 272 height 30
select select "checking"
click at [905, 230] on select "Select Account Type Brokerage Cash on Hand Certificates of Deposit Checking Acc…" at bounding box center [1038, 245] width 272 height 30
click at [1199, 238] on button "submit" at bounding box center [1192, 244] width 29 height 29
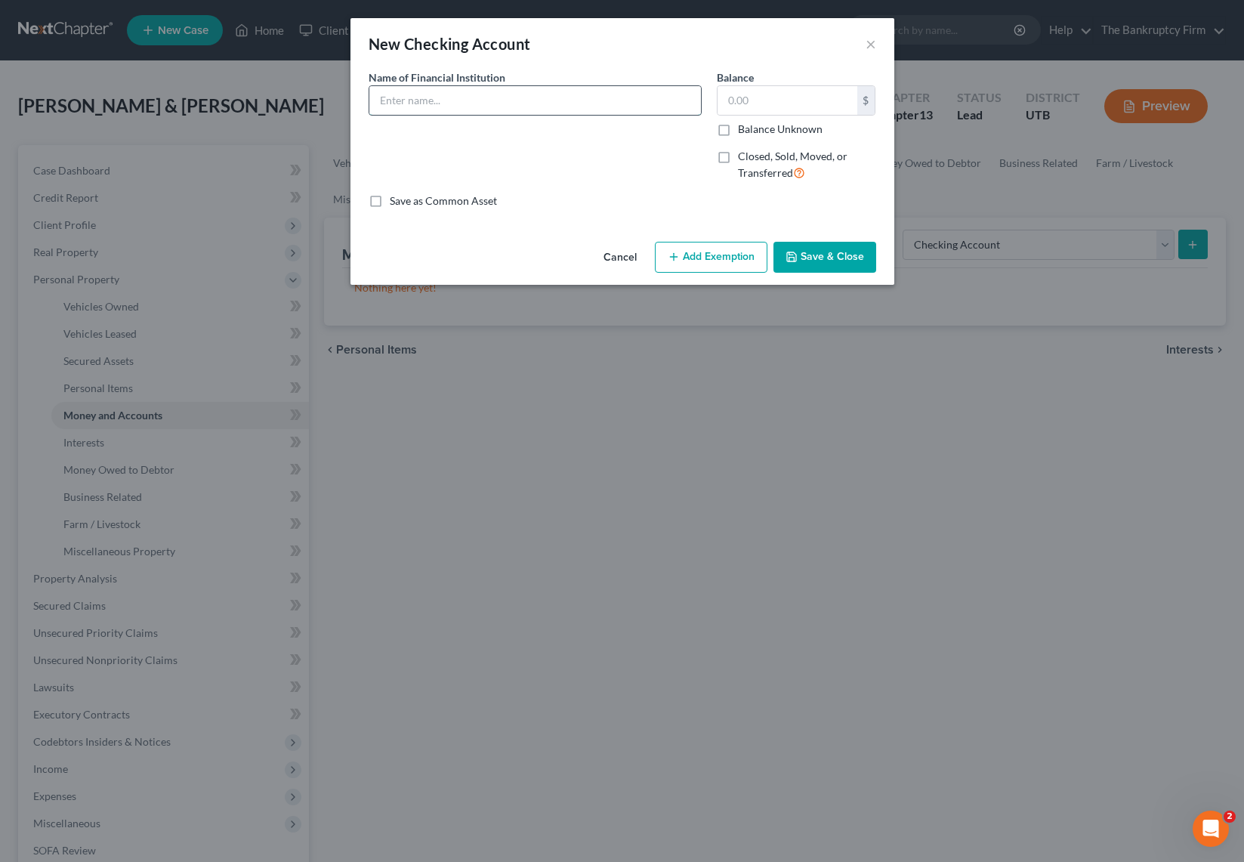
click at [462, 104] on input "text" at bounding box center [534, 100] width 331 height 29
type input "AFCU"
click at [835, 254] on button "Save & Close" at bounding box center [824, 258] width 103 height 32
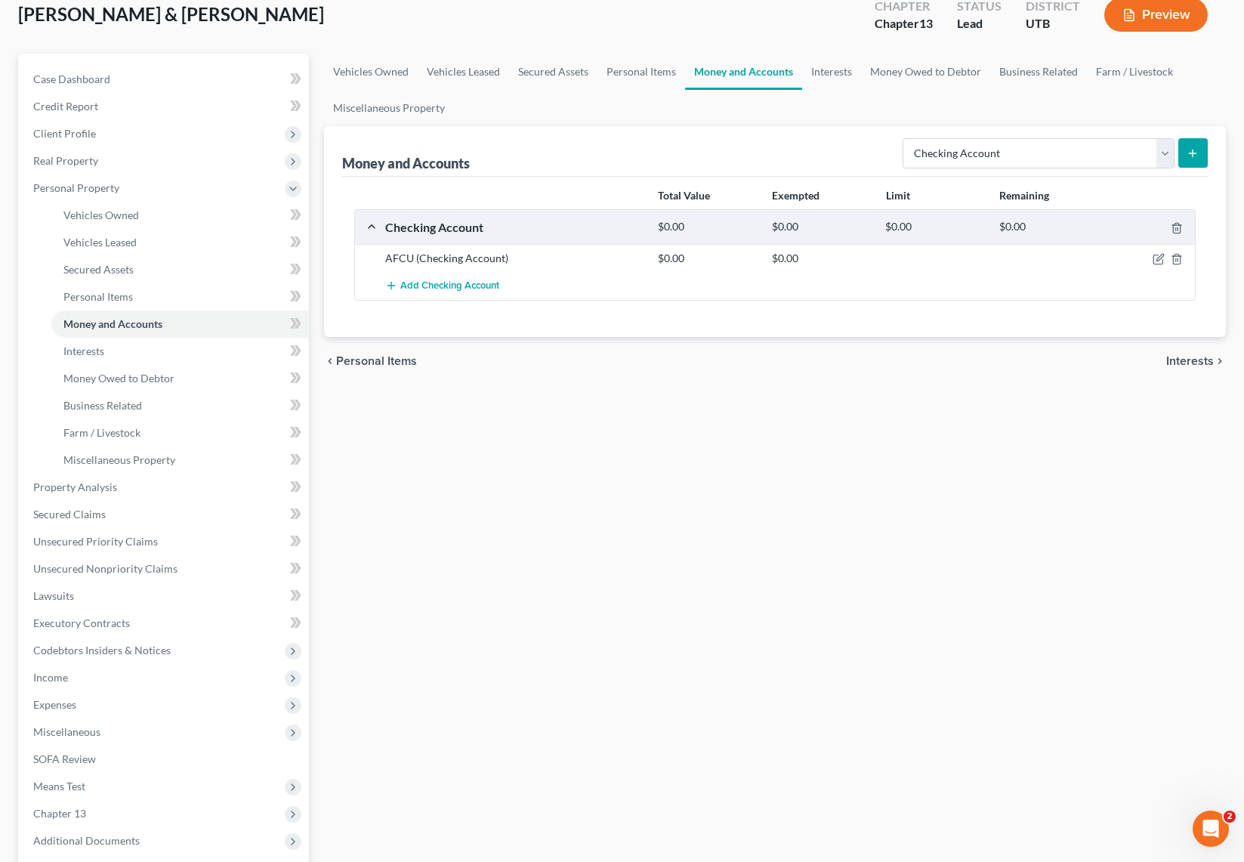
scroll to position [103, 0]
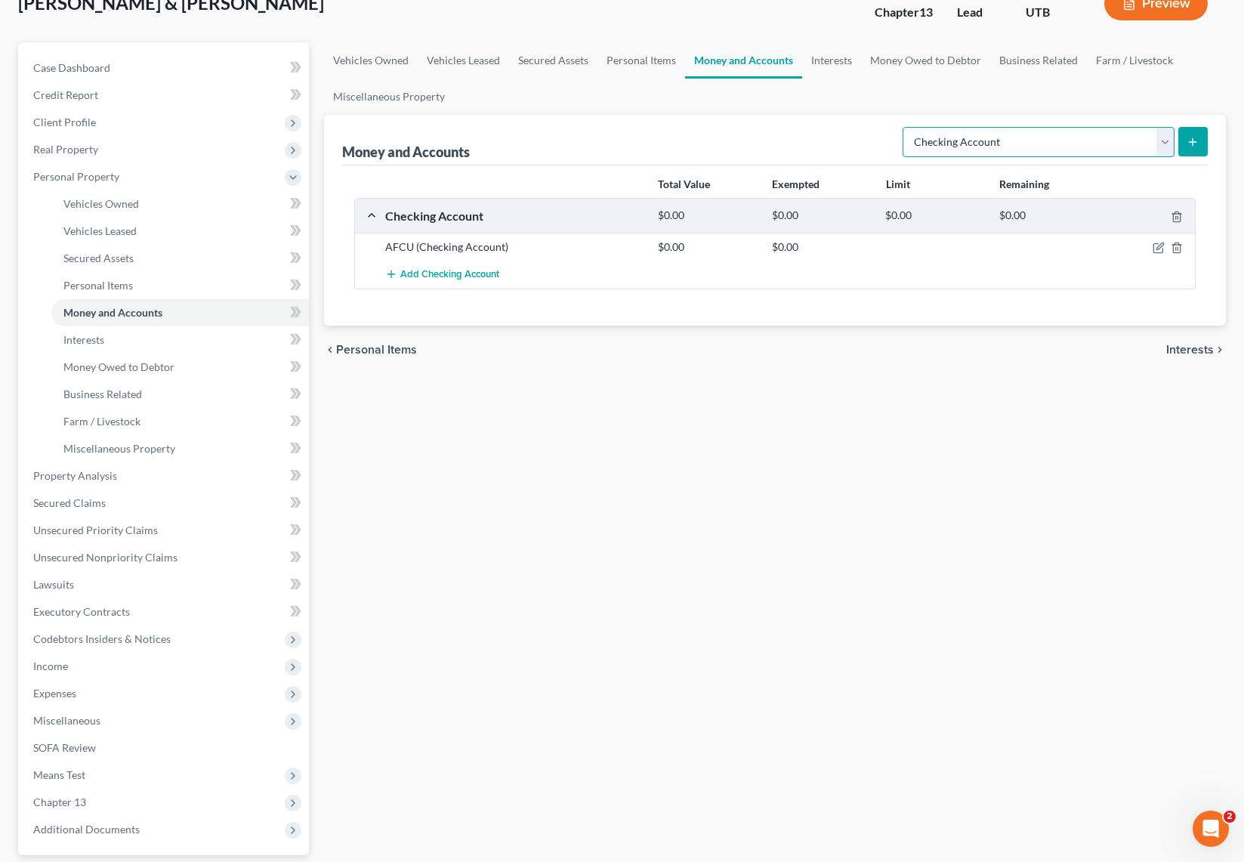
click at [1164, 145] on select "Select Account Type Brokerage Cash on Hand Certificates of Deposit Checking Acc…" at bounding box center [1038, 142] width 272 height 30
select select "savings"
click at [905, 127] on select "Select Account Type Brokerage Cash on Hand Certificates of Deposit Checking Acc…" at bounding box center [1038, 142] width 272 height 30
click at [1187, 136] on icon "submit" at bounding box center [1192, 142] width 12 height 12
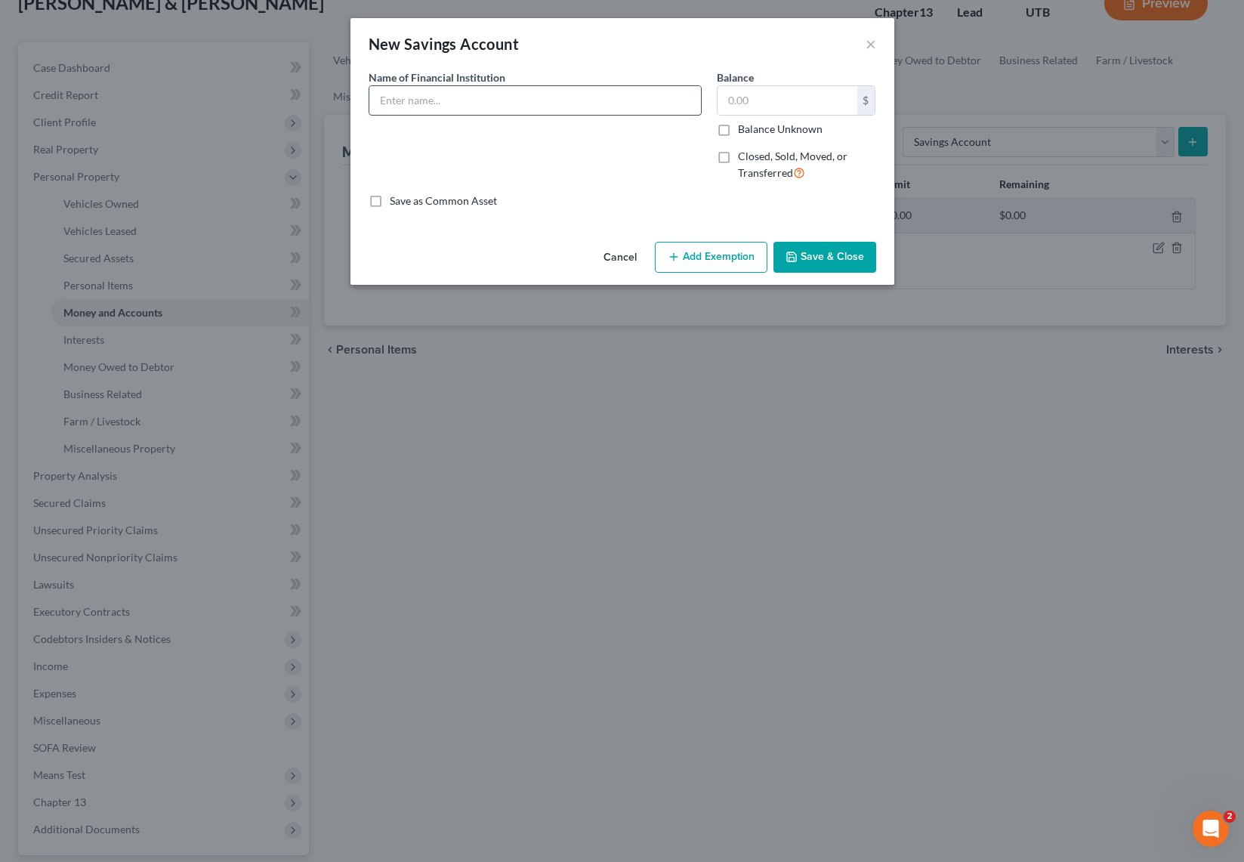
click at [466, 102] on input "text" at bounding box center [534, 100] width 331 height 29
type input "AFCU"
click at [838, 258] on button "Save & Close" at bounding box center [824, 258] width 103 height 32
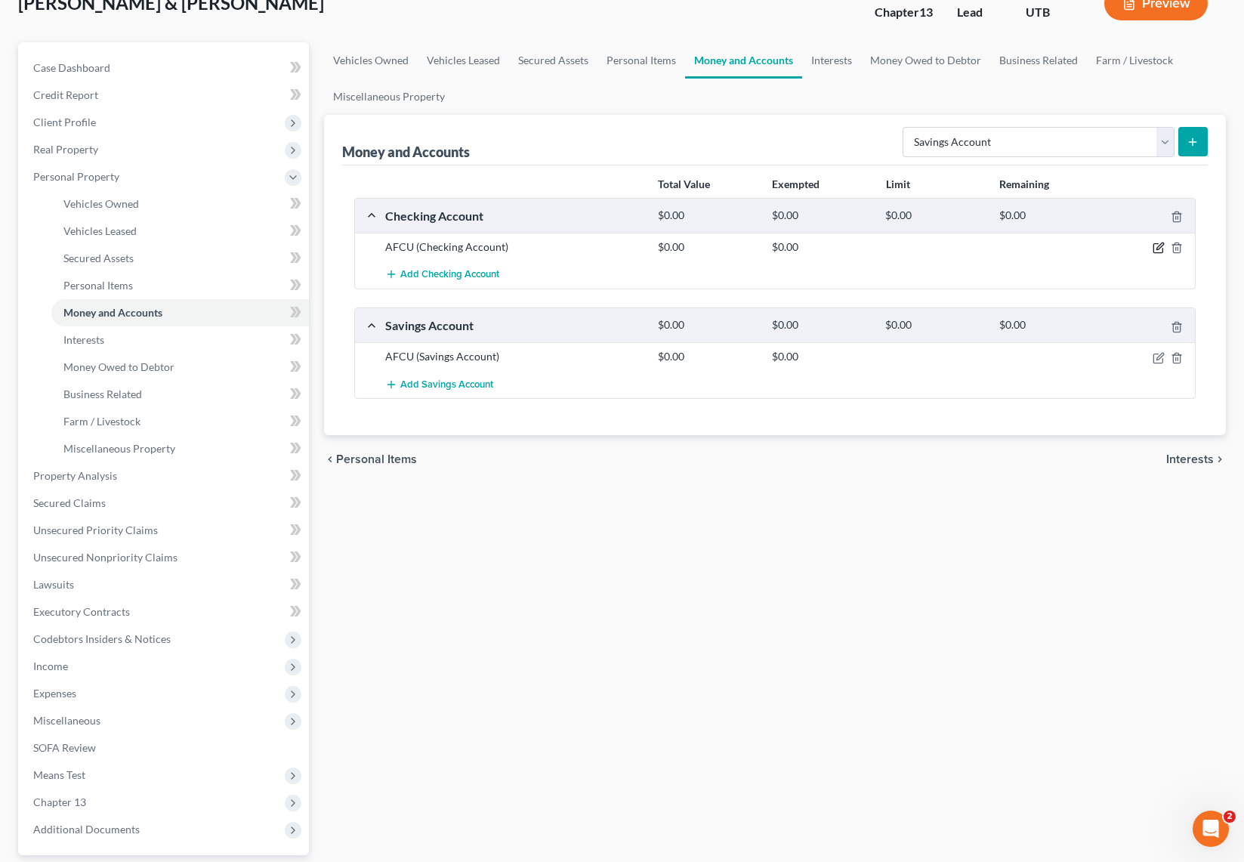
click at [1157, 247] on icon "button" at bounding box center [1159, 246] width 7 height 7
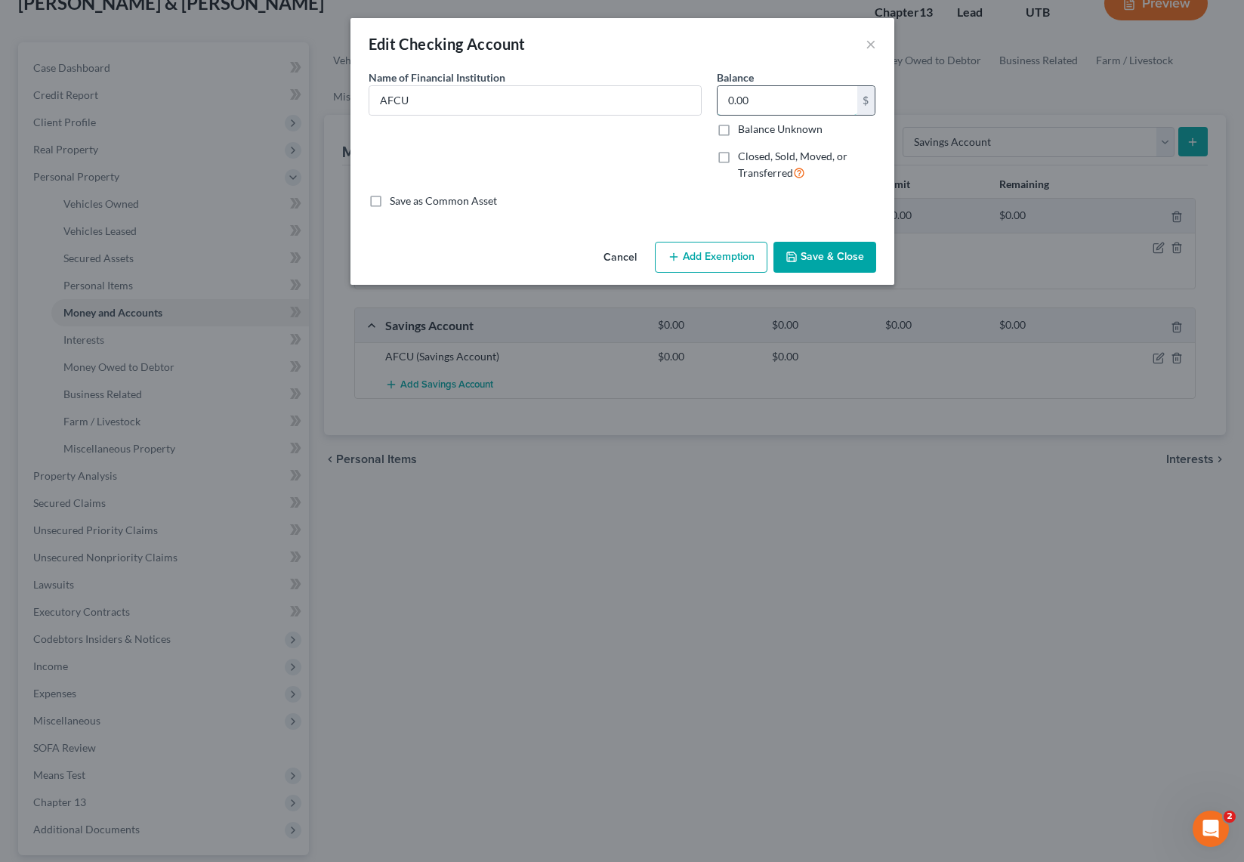
click at [770, 97] on input "0.00" at bounding box center [787, 100] width 140 height 29
type input "14"
click at [839, 262] on button "Save & Close" at bounding box center [824, 258] width 103 height 32
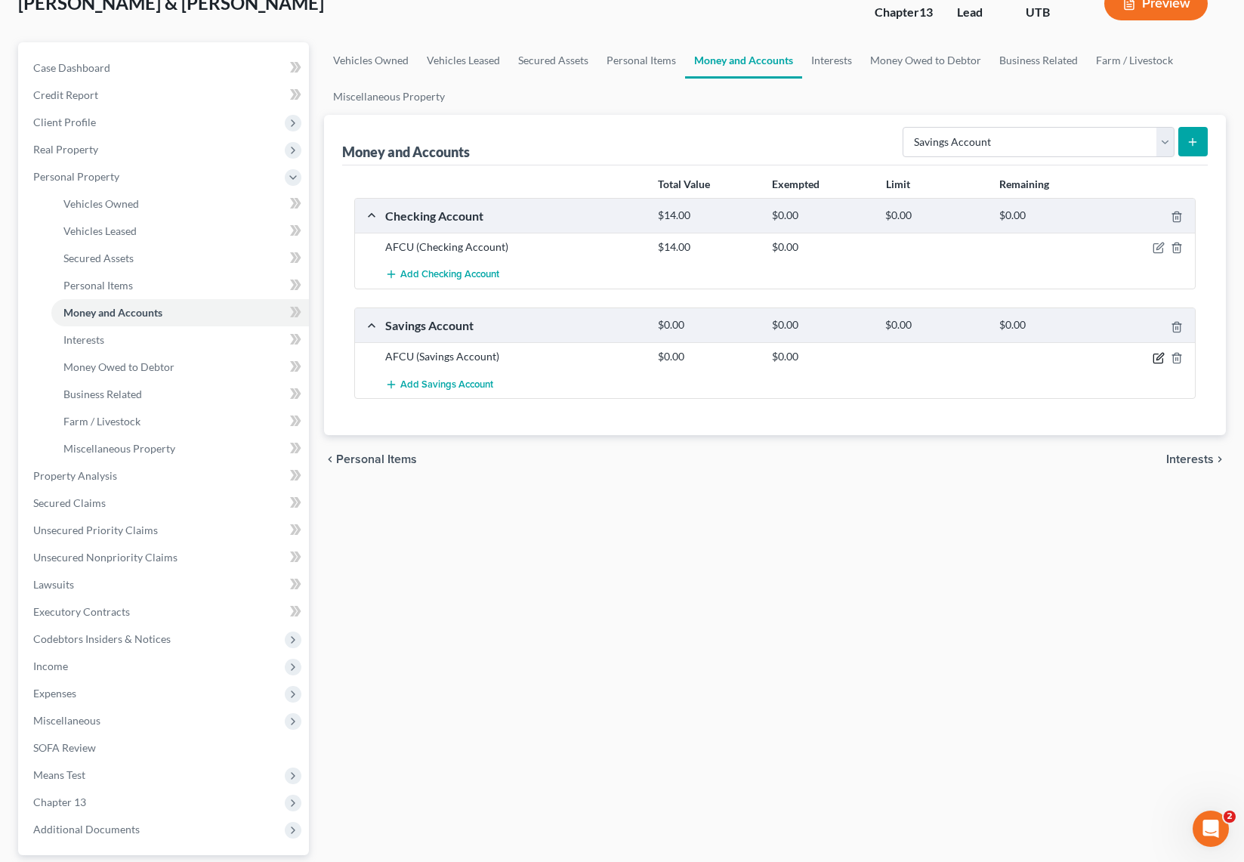
click at [1158, 355] on icon "button" at bounding box center [1159, 356] width 7 height 7
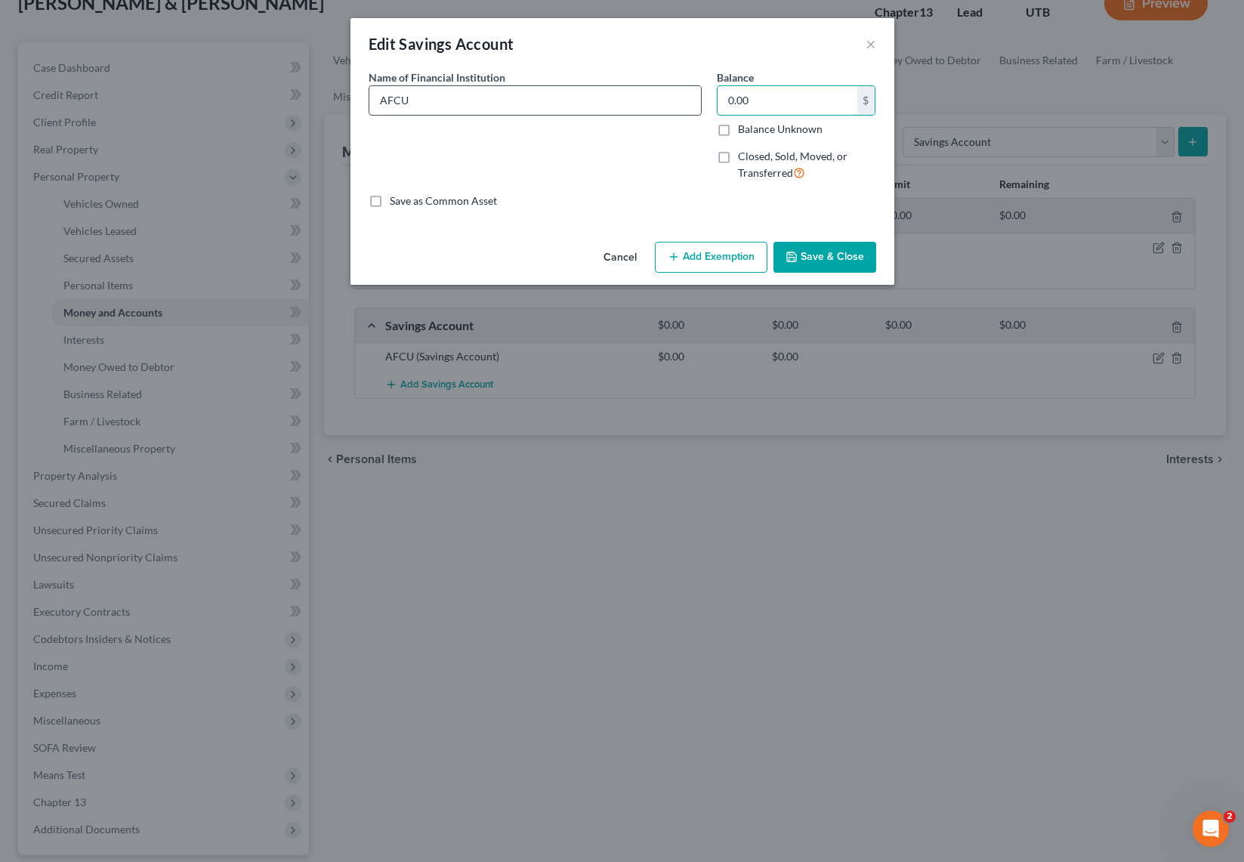
drag, startPoint x: 705, startPoint y: 100, endPoint x: 642, endPoint y: 97, distance: 63.5
click at [642, 97] on div "Name of Financial Institution * AFCU Balance 0.00 $ Balance Unknown Balance Und…" at bounding box center [622, 131] width 523 height 124
type input "1.00"
click at [833, 259] on button "Save & Close" at bounding box center [824, 258] width 103 height 32
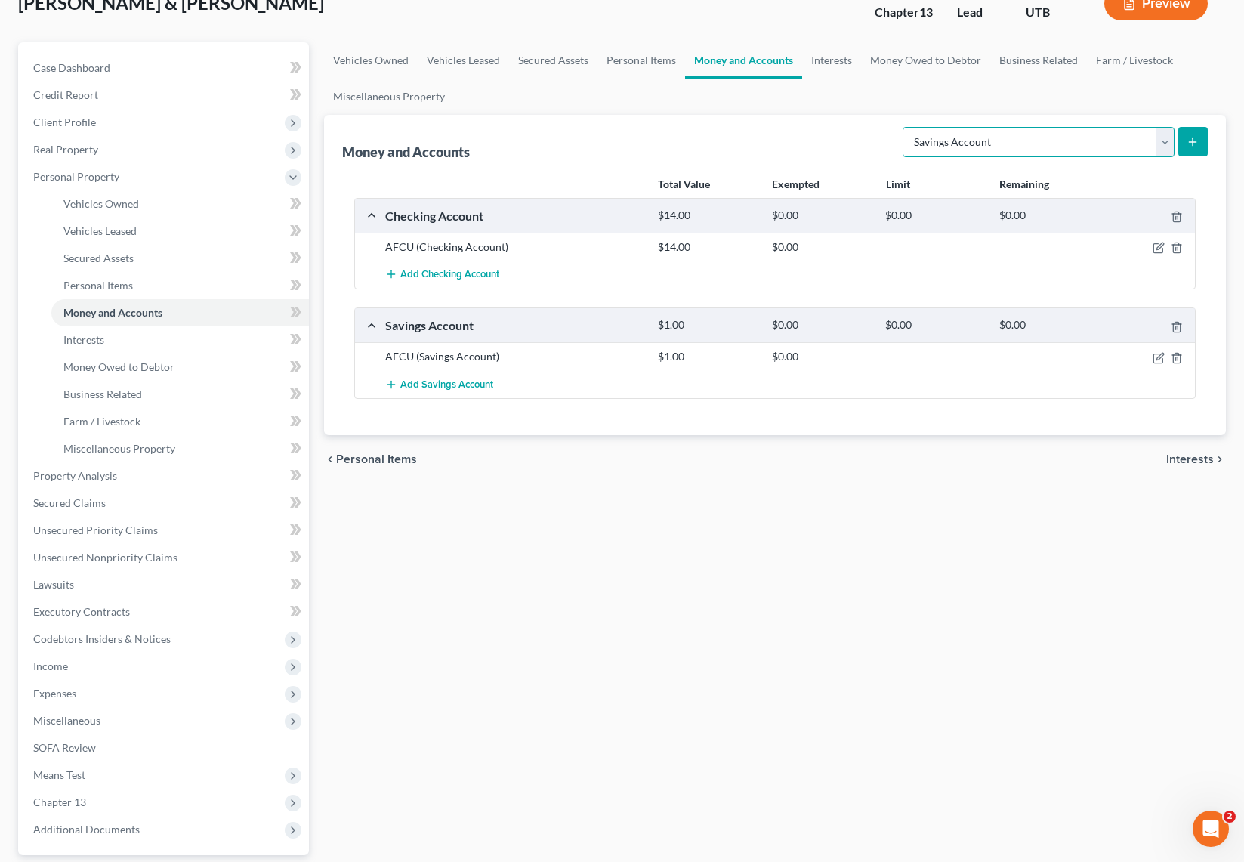
click at [1121, 140] on select "Select Account Type Brokerage Cash on Hand Certificates of Deposit Checking Acc…" at bounding box center [1038, 142] width 272 height 30
select select "other"
click at [905, 127] on select "Select Account Type Brokerage Cash on Hand Certificates of Deposit Checking Acc…" at bounding box center [1038, 142] width 272 height 30
click at [1187, 136] on icon "submit" at bounding box center [1192, 142] width 12 height 12
click at [826, 56] on link "Interests" at bounding box center [831, 60] width 59 height 36
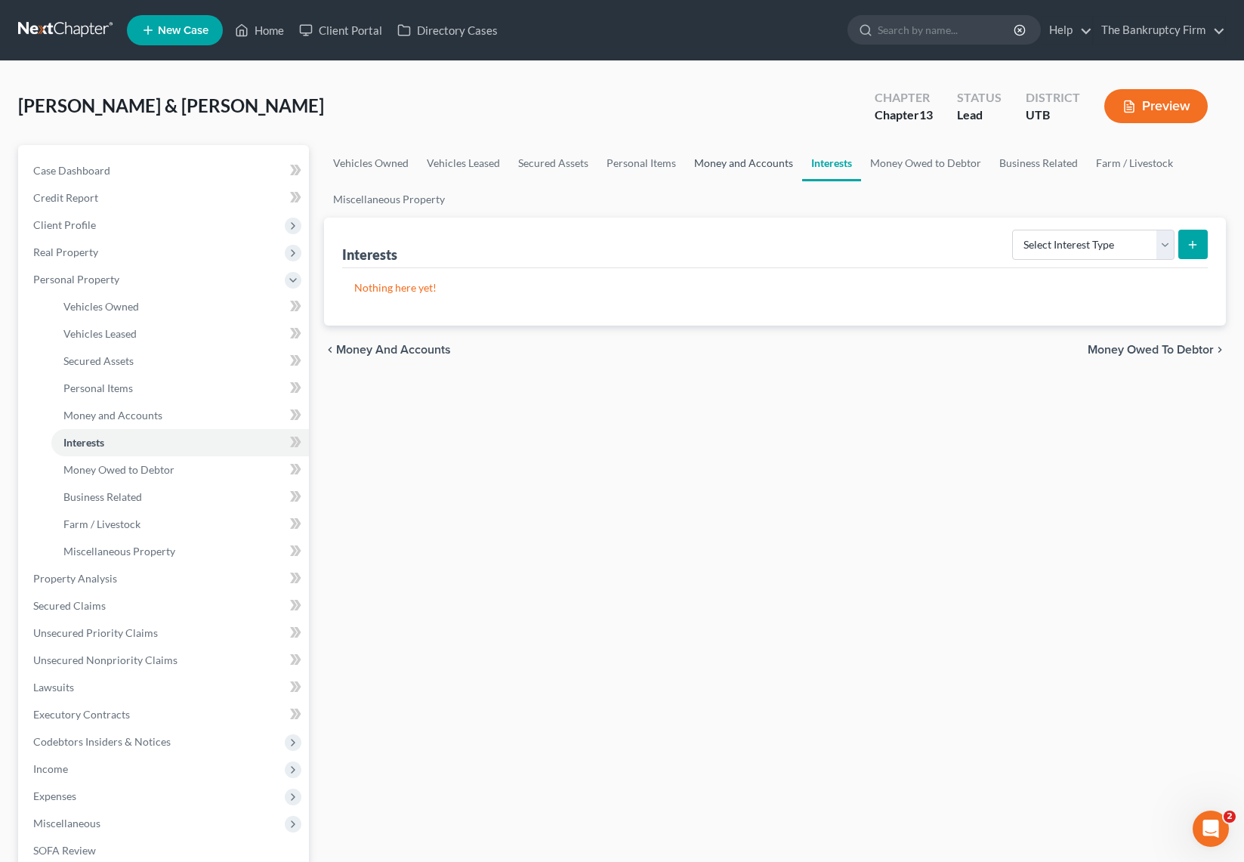
click at [748, 160] on link "Money and Accounts" at bounding box center [743, 163] width 117 height 36
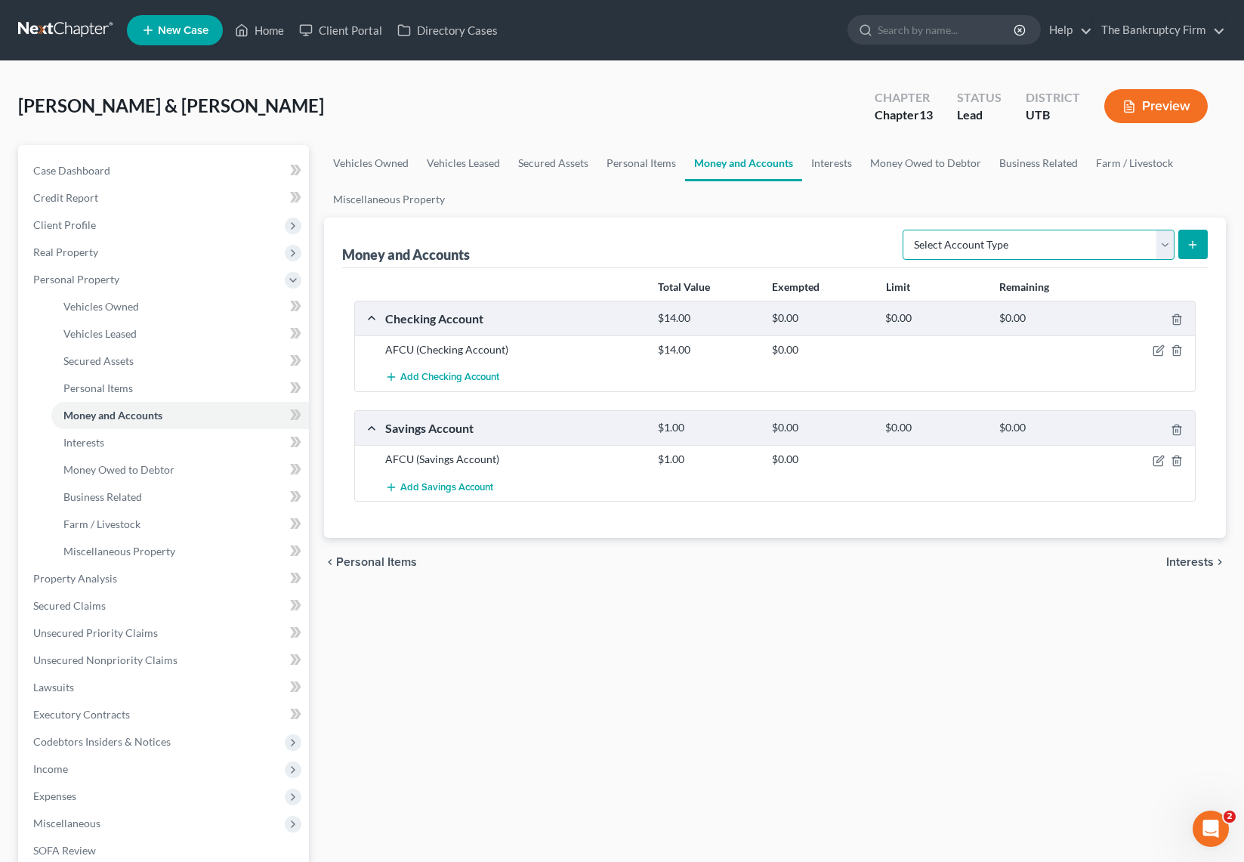
click at [1167, 240] on select "Select Account Type Brokerage Cash on Hand Certificates of Deposit Checking Acc…" at bounding box center [1038, 245] width 272 height 30
select select "other"
click at [905, 230] on select "Select Account Type Brokerage Cash on Hand Certificates of Deposit Checking Acc…" at bounding box center [1038, 245] width 272 height 30
click at [1194, 241] on icon "submit" at bounding box center [1192, 245] width 12 height 12
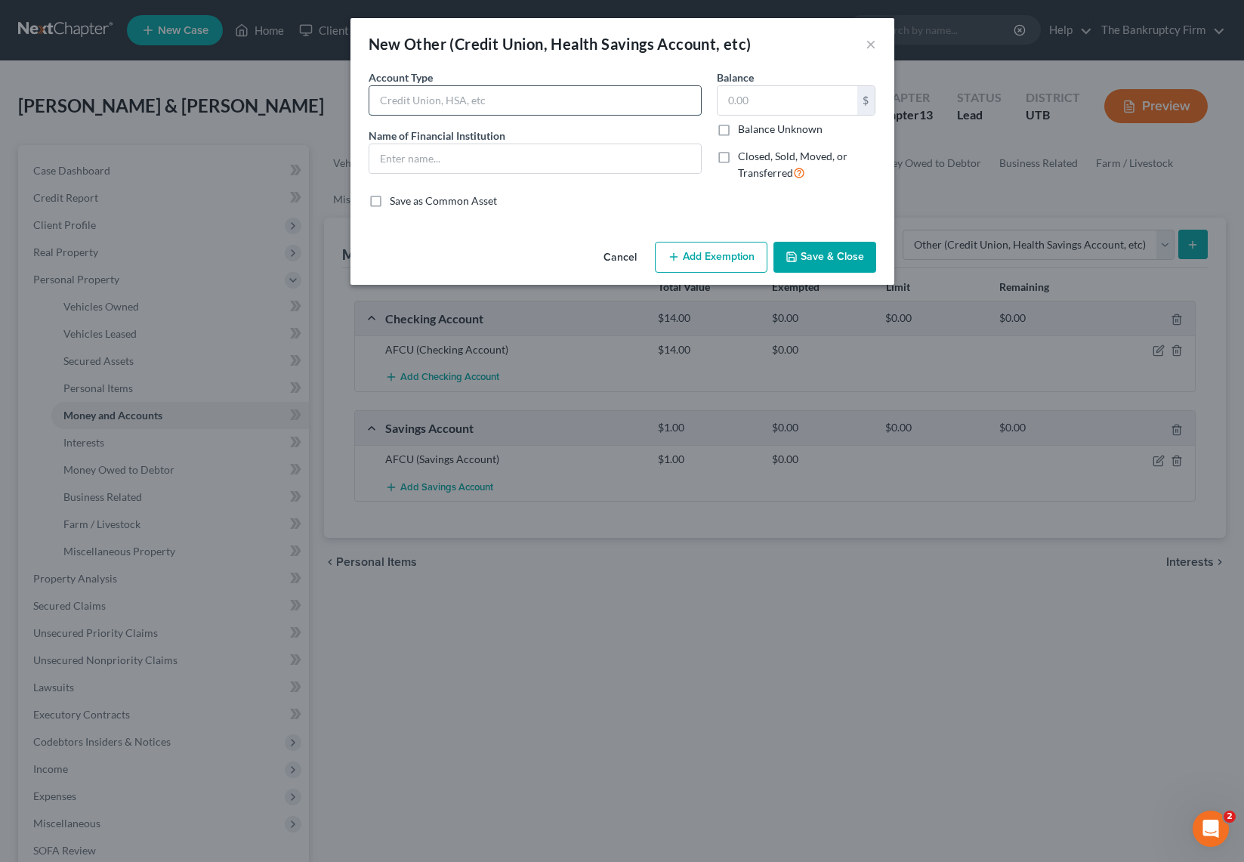
click at [492, 106] on input "text" at bounding box center [534, 100] width 331 height 29
type input "Venmo"
click at [828, 261] on button "Save & Close" at bounding box center [824, 258] width 103 height 32
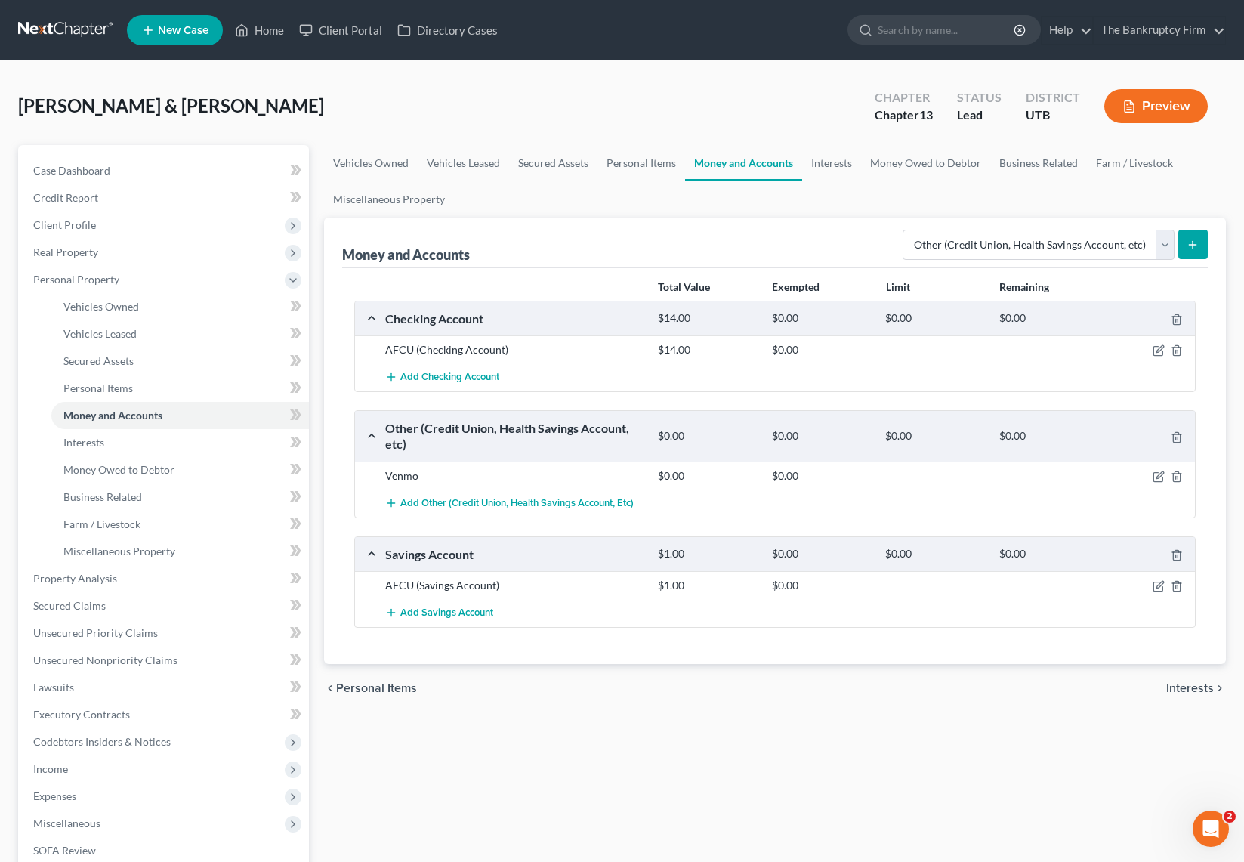
click at [1197, 236] on button "submit" at bounding box center [1192, 244] width 29 height 29
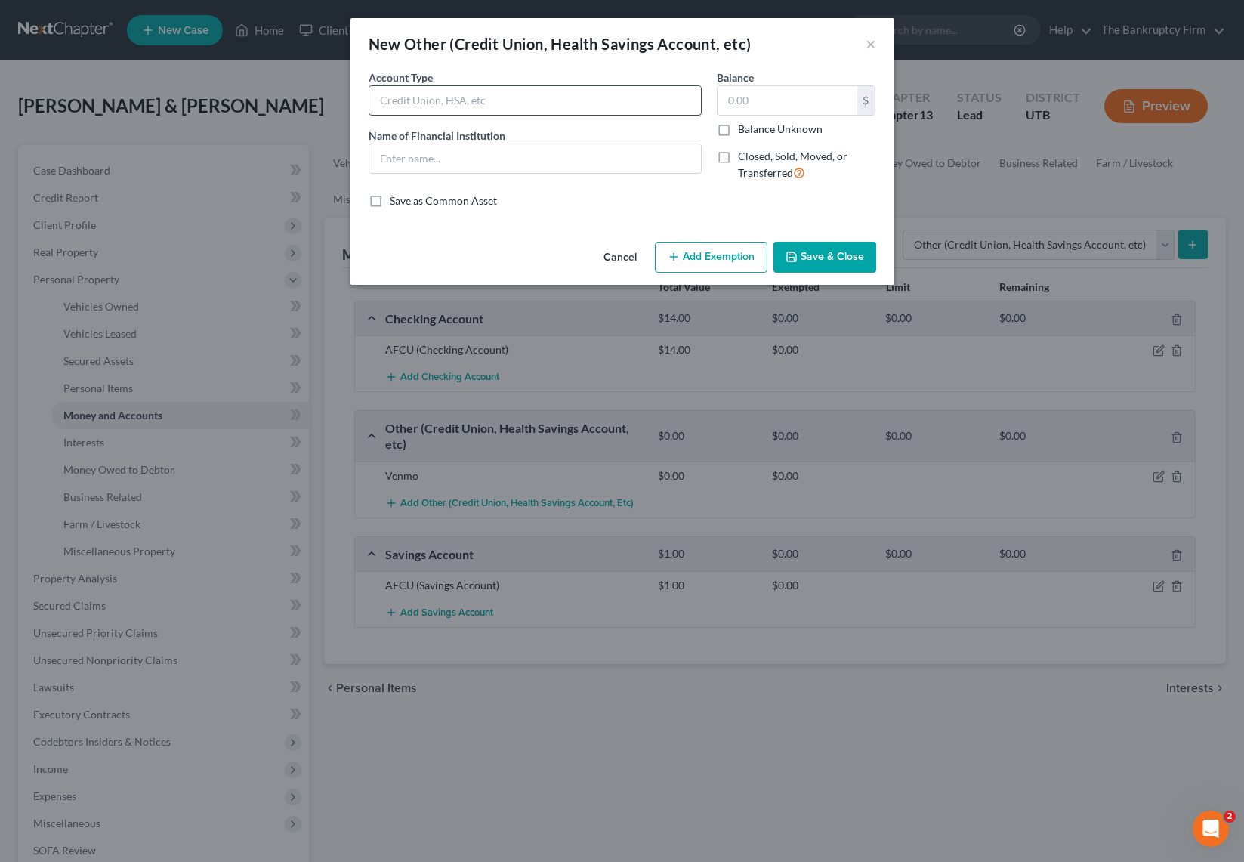
click at [485, 106] on input "text" at bounding box center [534, 100] width 331 height 29
type input "Venmo"
click at [835, 264] on button "Save & Close" at bounding box center [824, 258] width 103 height 32
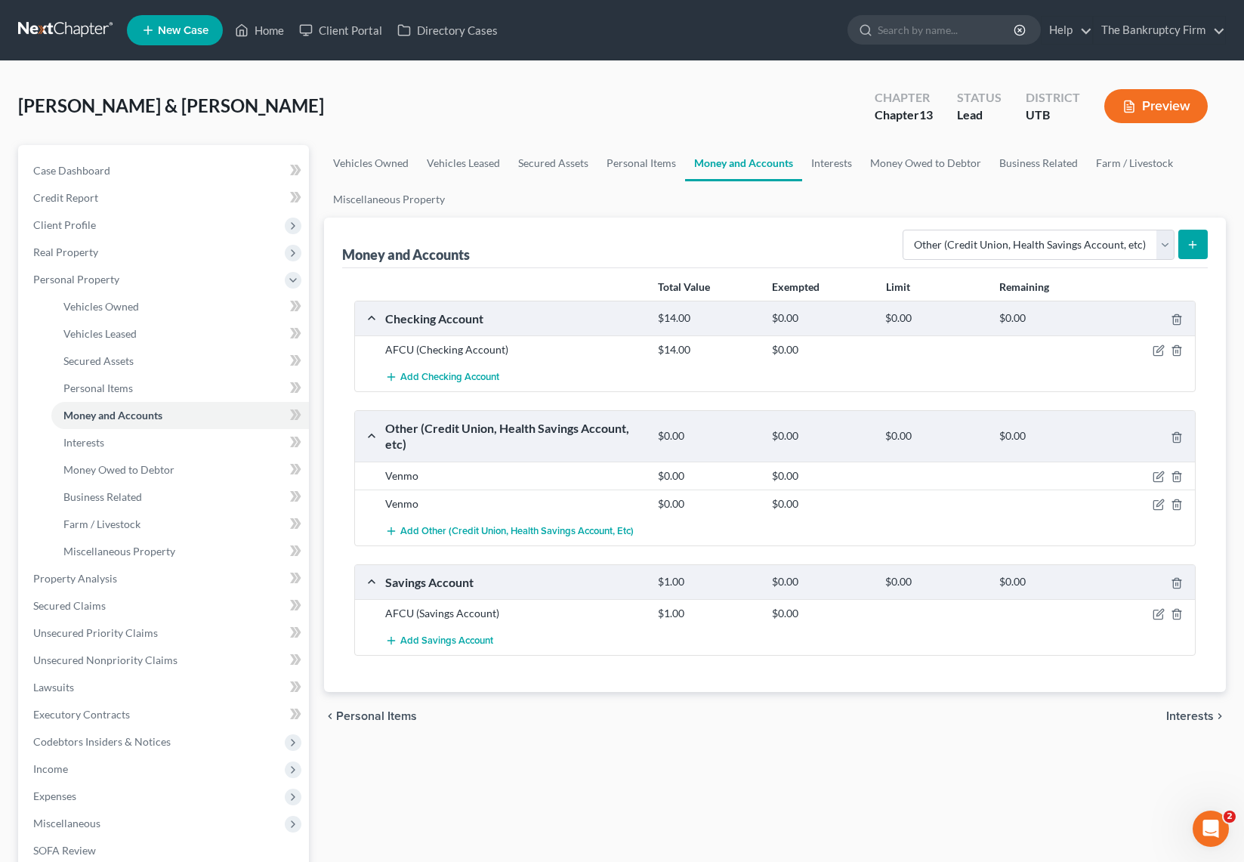
click at [1197, 237] on button "submit" at bounding box center [1192, 244] width 29 height 29
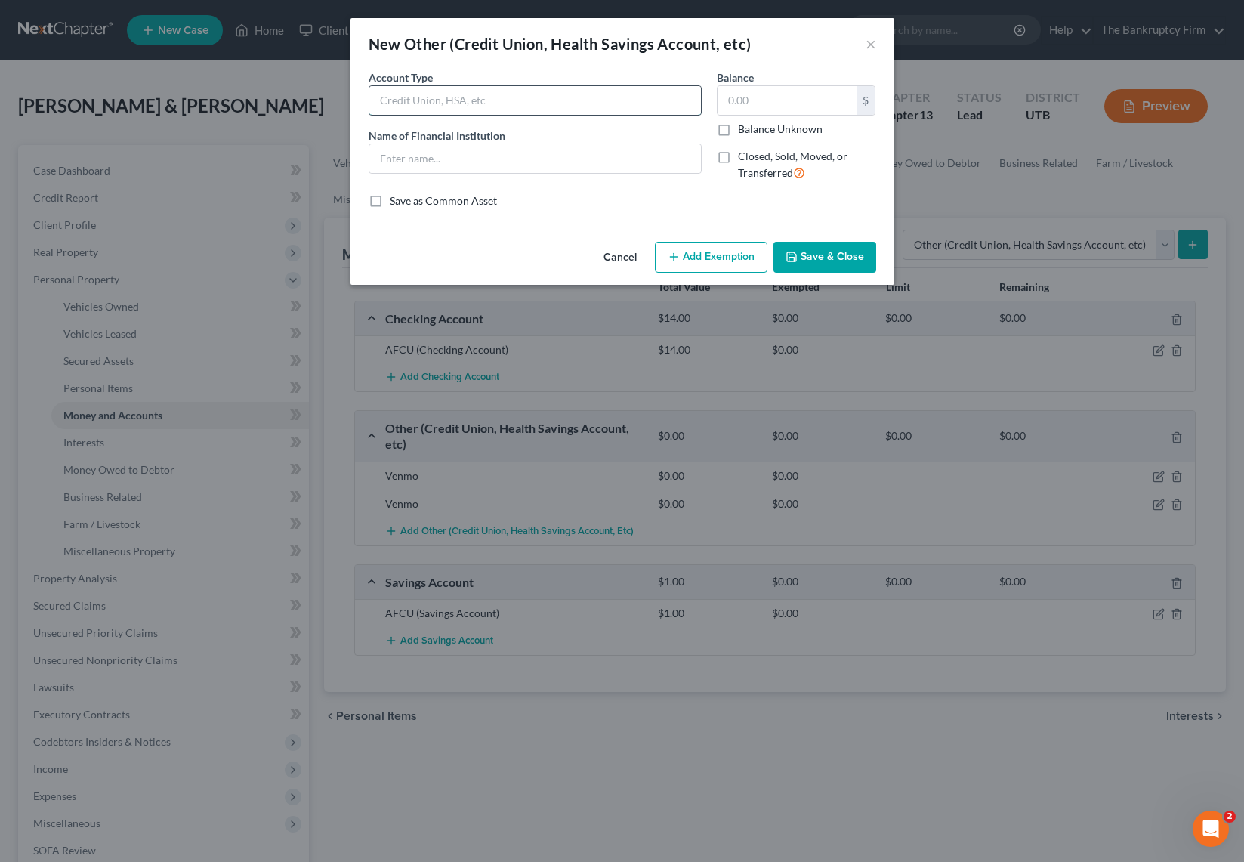
click at [430, 102] on input "text" at bounding box center [534, 100] width 331 height 29
type input "Cash App"
click at [390, 158] on input "text" at bounding box center [534, 158] width 331 height 29
type input "Cash App"
click at [790, 251] on icon "button" at bounding box center [791, 257] width 12 height 12
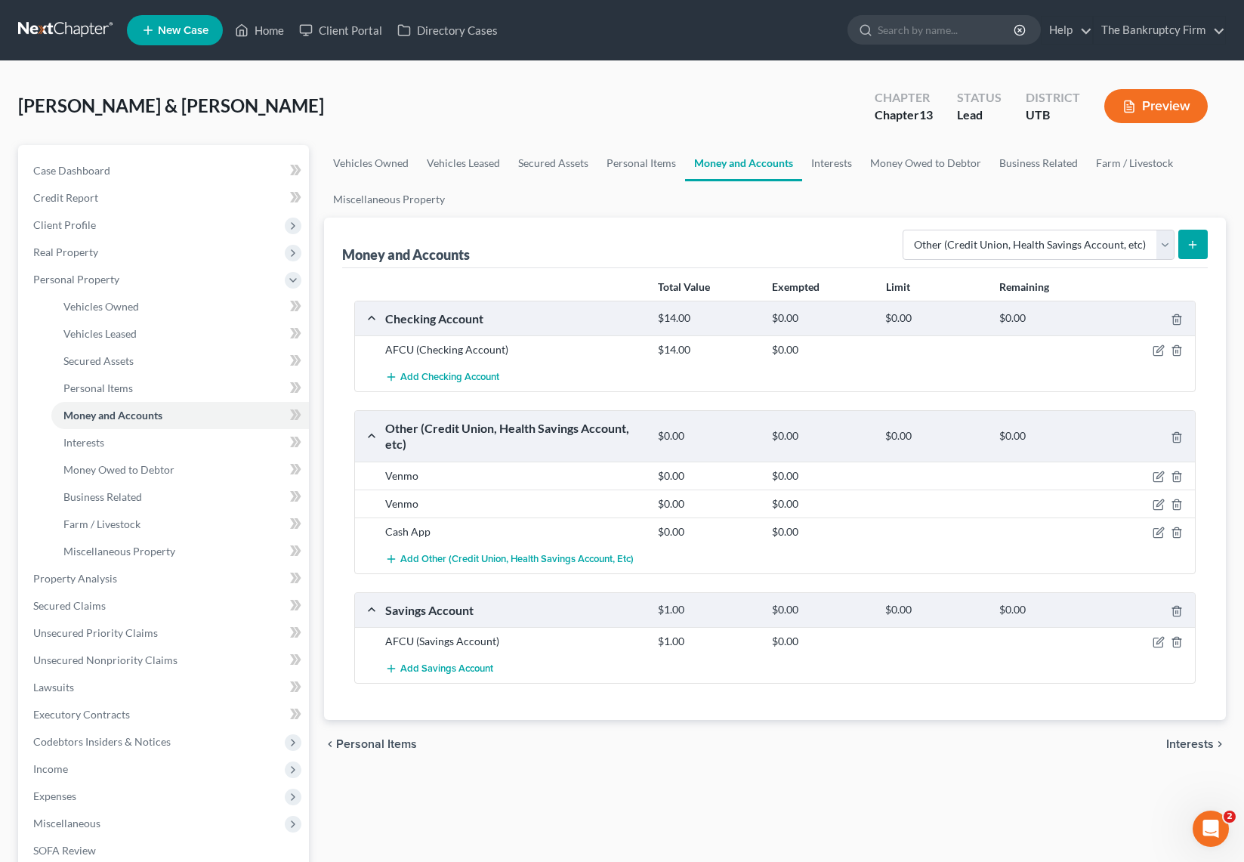
click at [1196, 235] on button "submit" at bounding box center [1192, 244] width 29 height 29
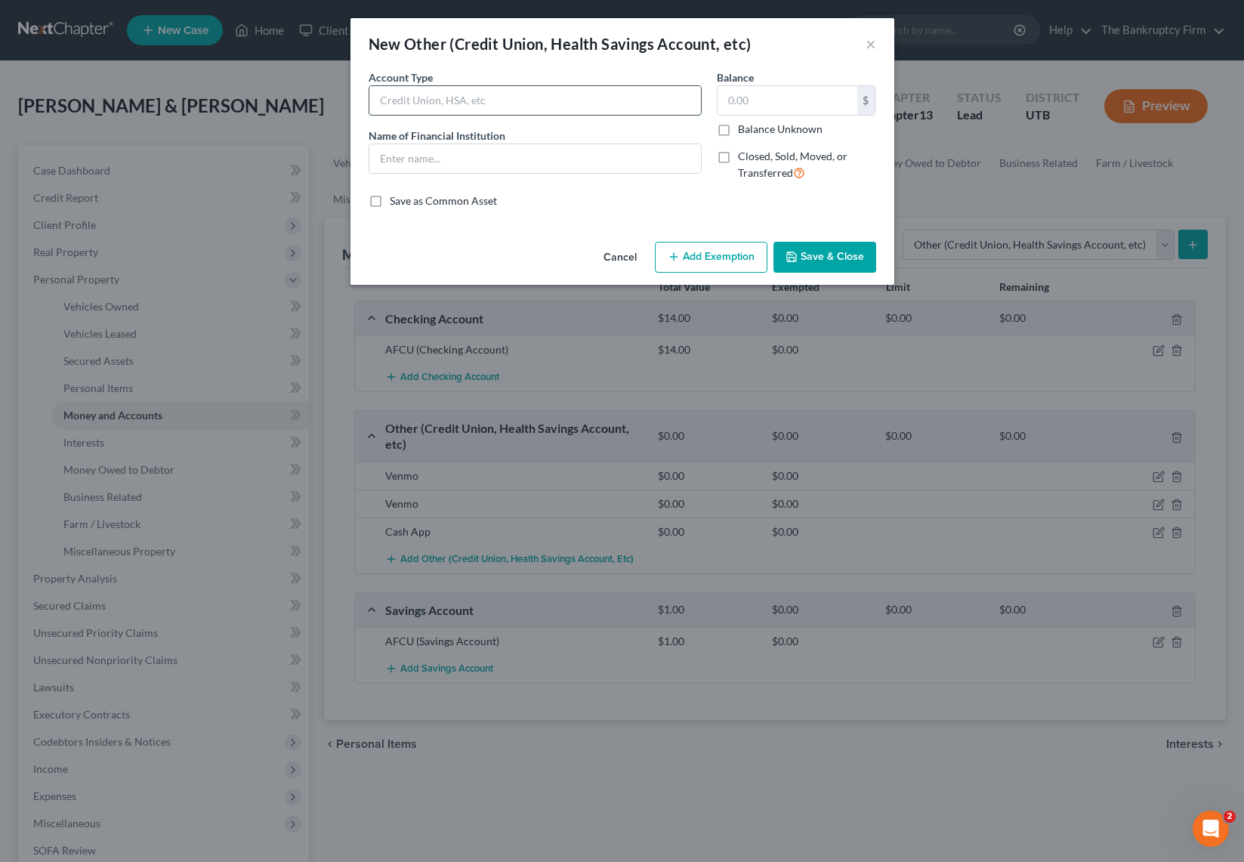
click at [408, 103] on input "text" at bounding box center [534, 100] width 331 height 29
type input "Cash App"
click at [858, 260] on button "Save & Close" at bounding box center [824, 258] width 103 height 32
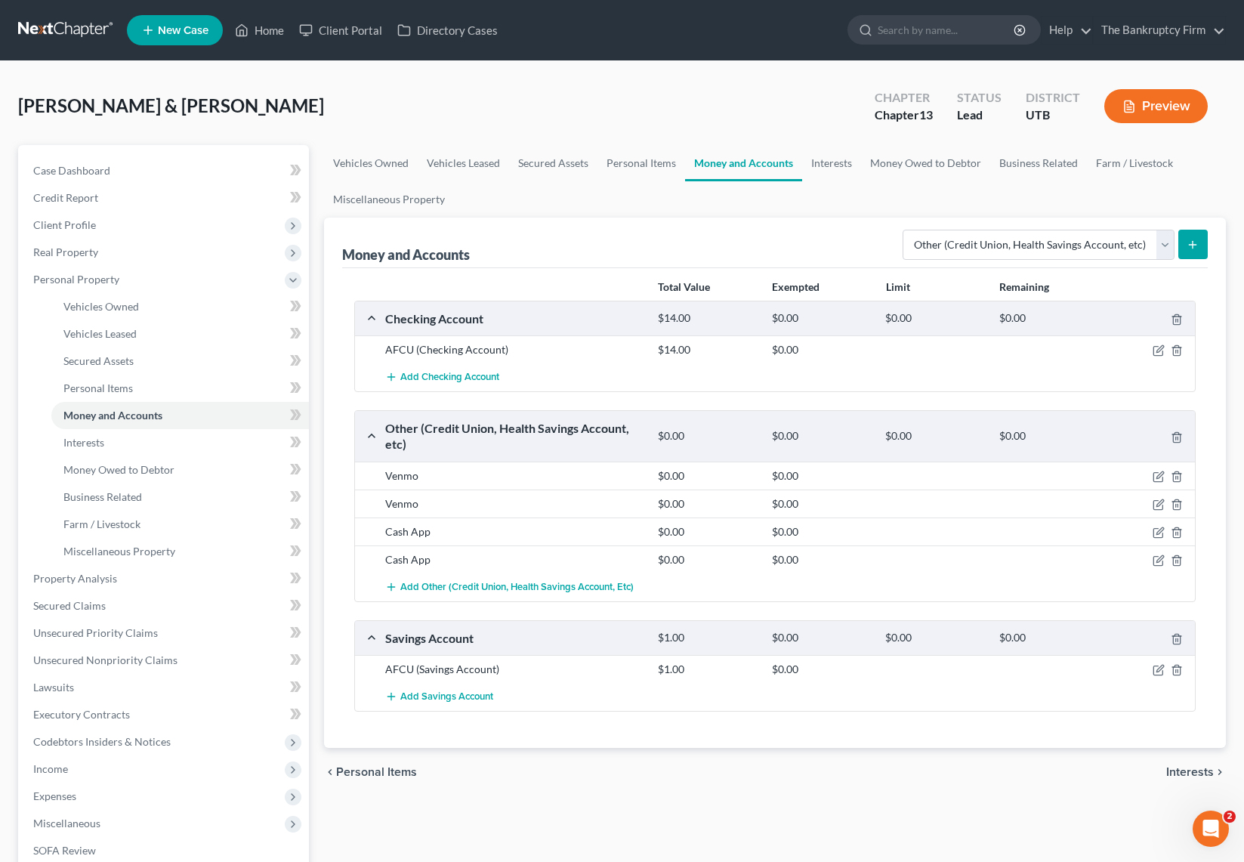
click at [1196, 239] on icon "submit" at bounding box center [1192, 245] width 12 height 12
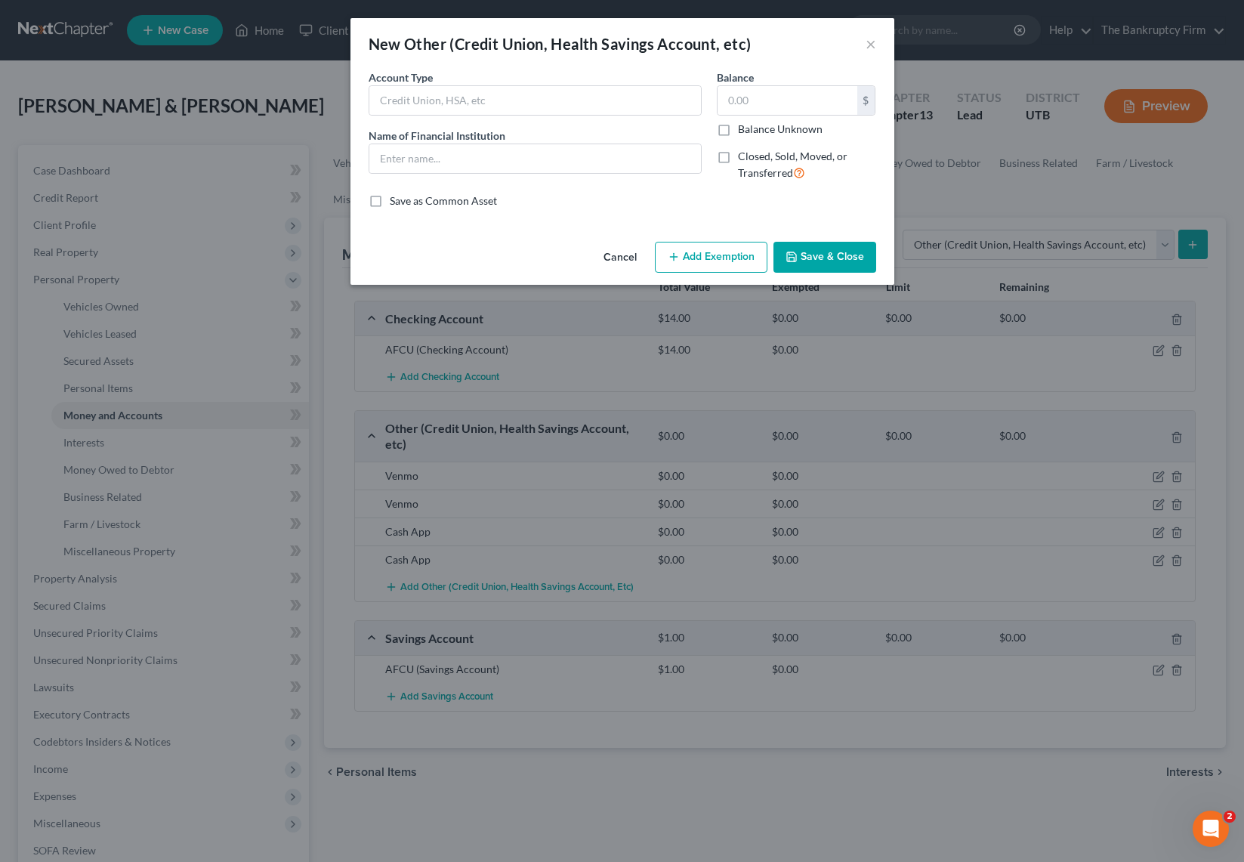
click at [612, 257] on button "Cancel" at bounding box center [619, 258] width 57 height 30
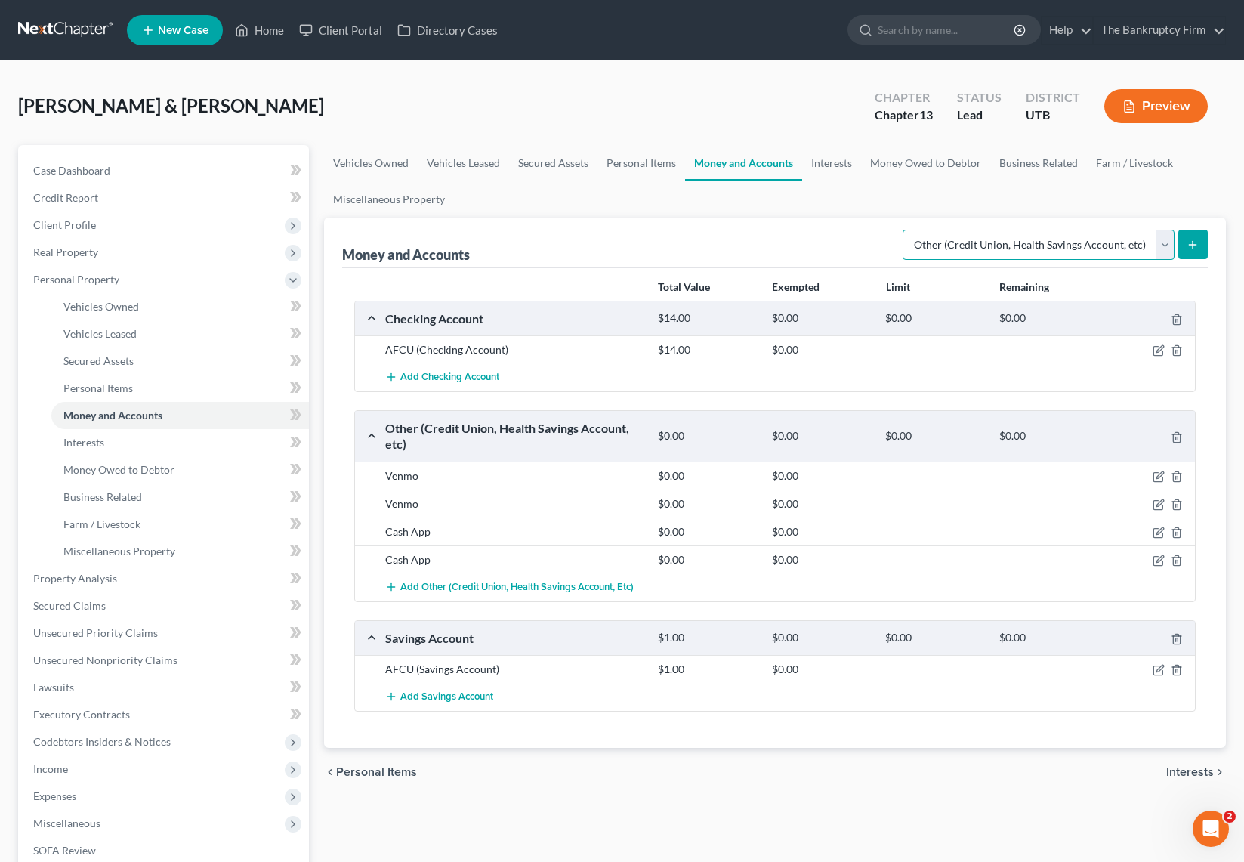
click at [1158, 237] on select "Select Account Type Brokerage Cash on Hand Certificates of Deposit Checking Acc…" at bounding box center [1038, 245] width 272 height 30
click at [905, 230] on select "Select Account Type Brokerage Cash on Hand Certificates of Deposit Checking Acc…" at bounding box center [1038, 245] width 272 height 30
click at [1189, 239] on icon "submit" at bounding box center [1192, 245] width 12 height 12
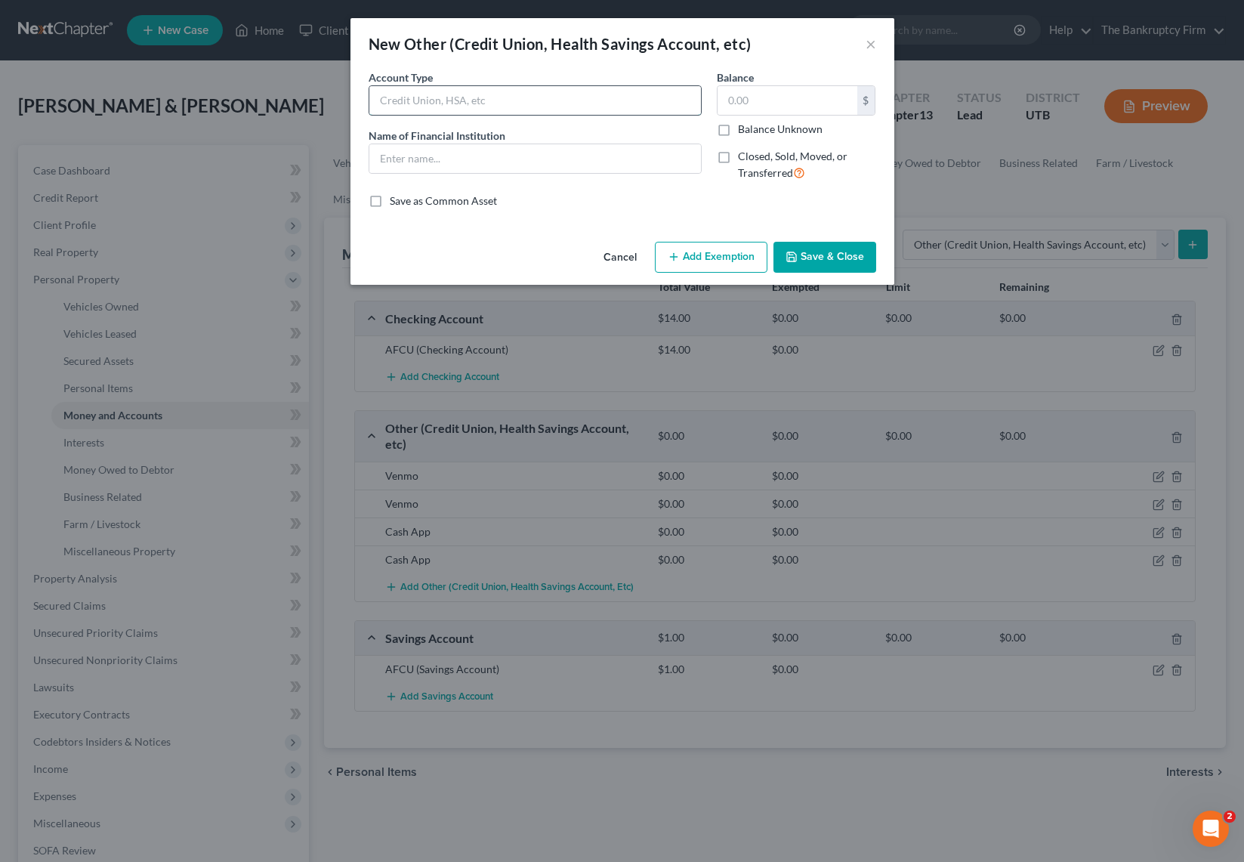
click at [463, 94] on input "text" at bounding box center [534, 100] width 331 height 29
type input "HSA"
click at [761, 103] on input "text" at bounding box center [787, 100] width 140 height 29
type input "238.27"
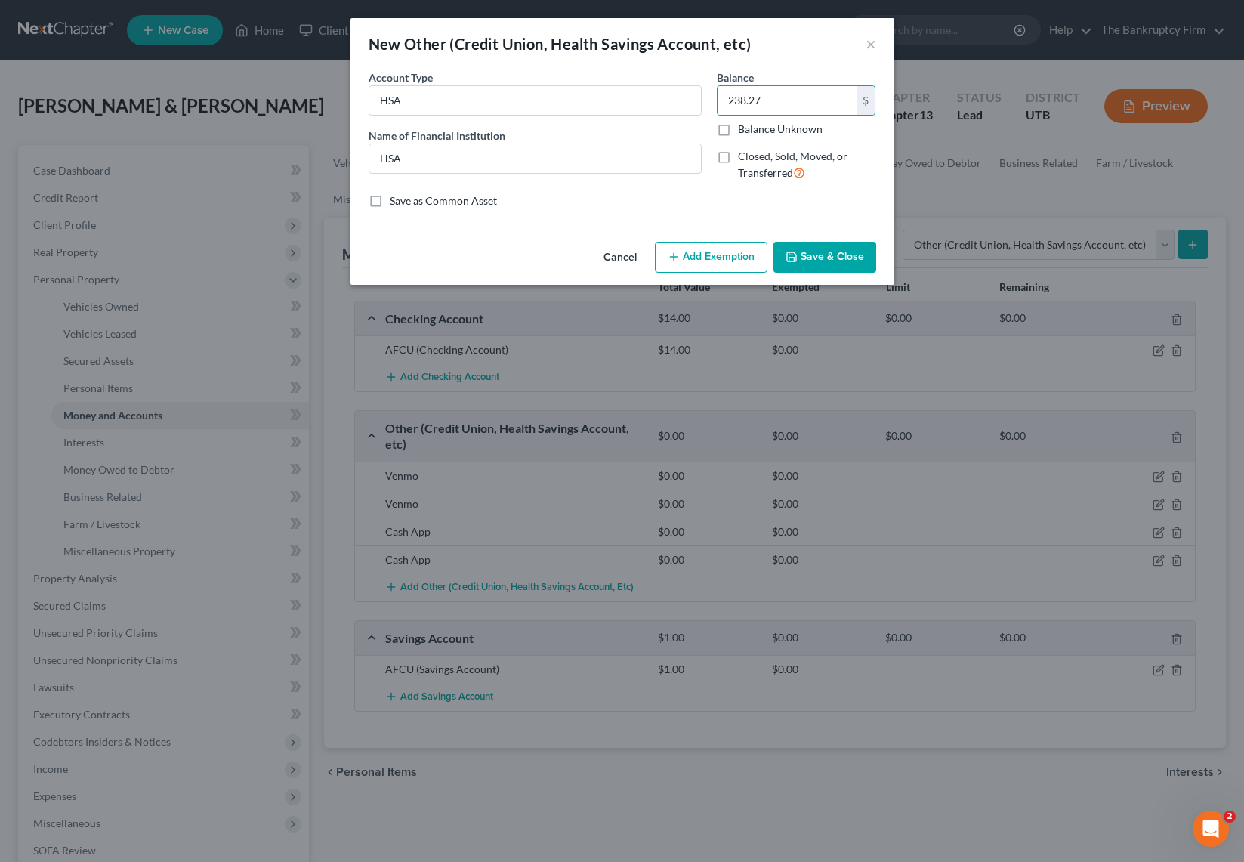
click at [843, 255] on button "Save & Close" at bounding box center [824, 258] width 103 height 32
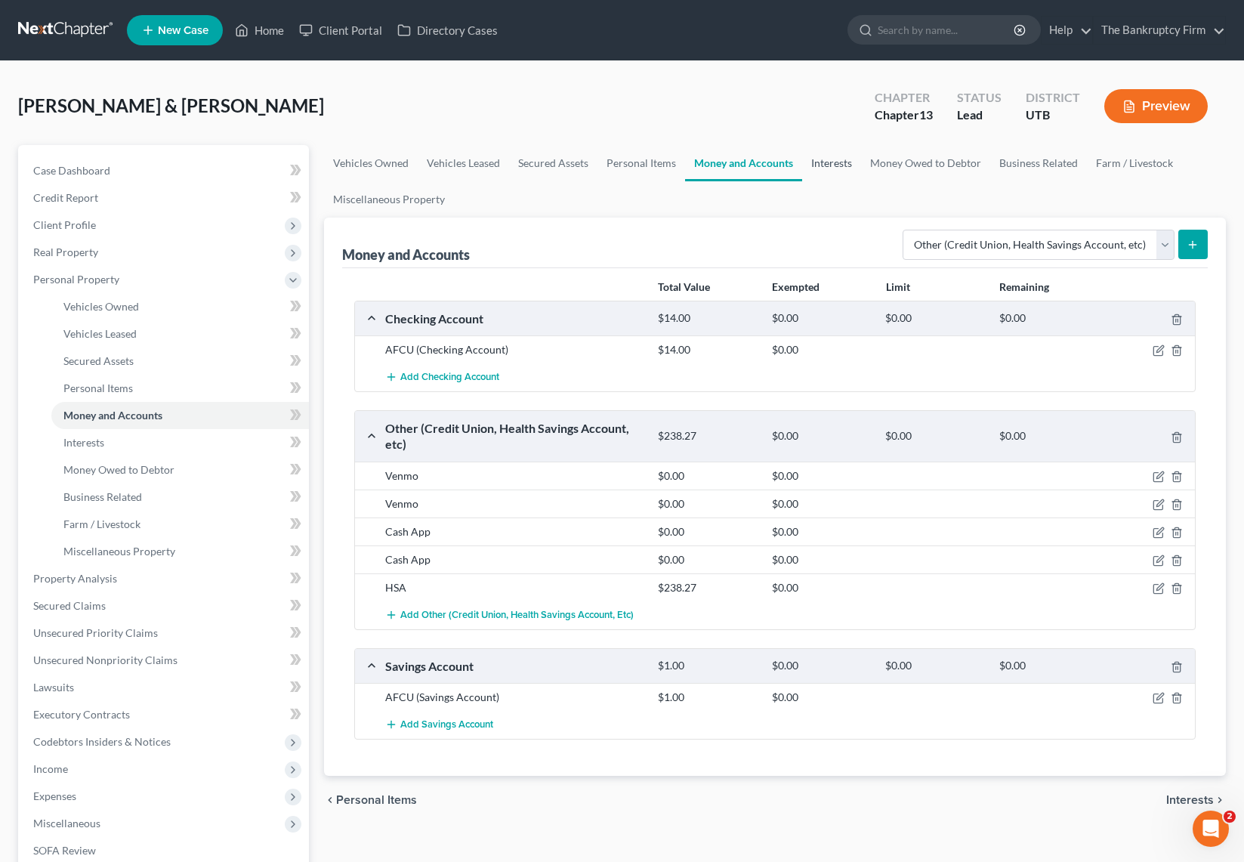
click at [837, 160] on link "Interests" at bounding box center [831, 163] width 59 height 36
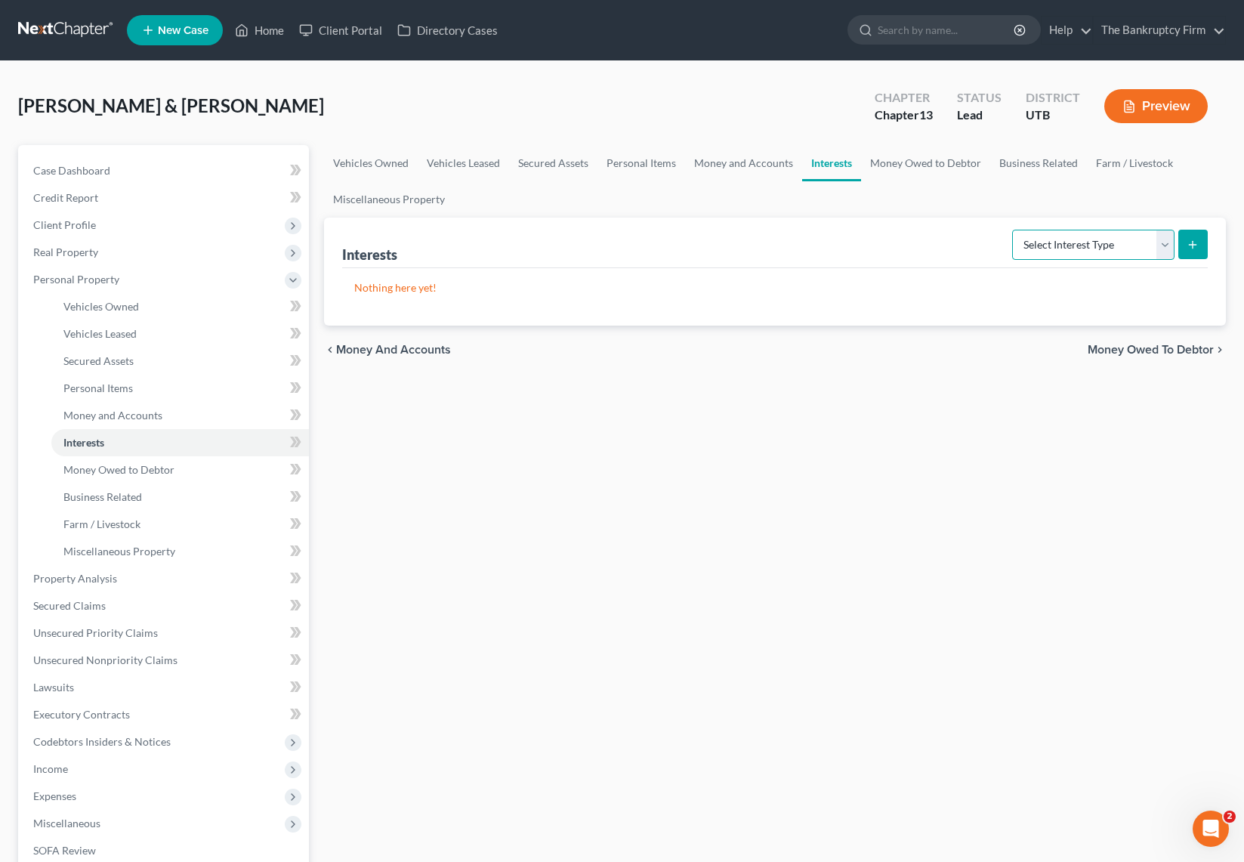
click at [1162, 242] on select "Select Interest Type 401K Annuity Bond Education IRA Government Bond Government…" at bounding box center [1093, 245] width 162 height 30
select select "401k"
click at [1013, 230] on select "Select Interest Type 401K Annuity Bond Education IRA Government Bond Government…" at bounding box center [1093, 245] width 162 height 30
click at [1199, 242] on button "submit" at bounding box center [1192, 244] width 29 height 29
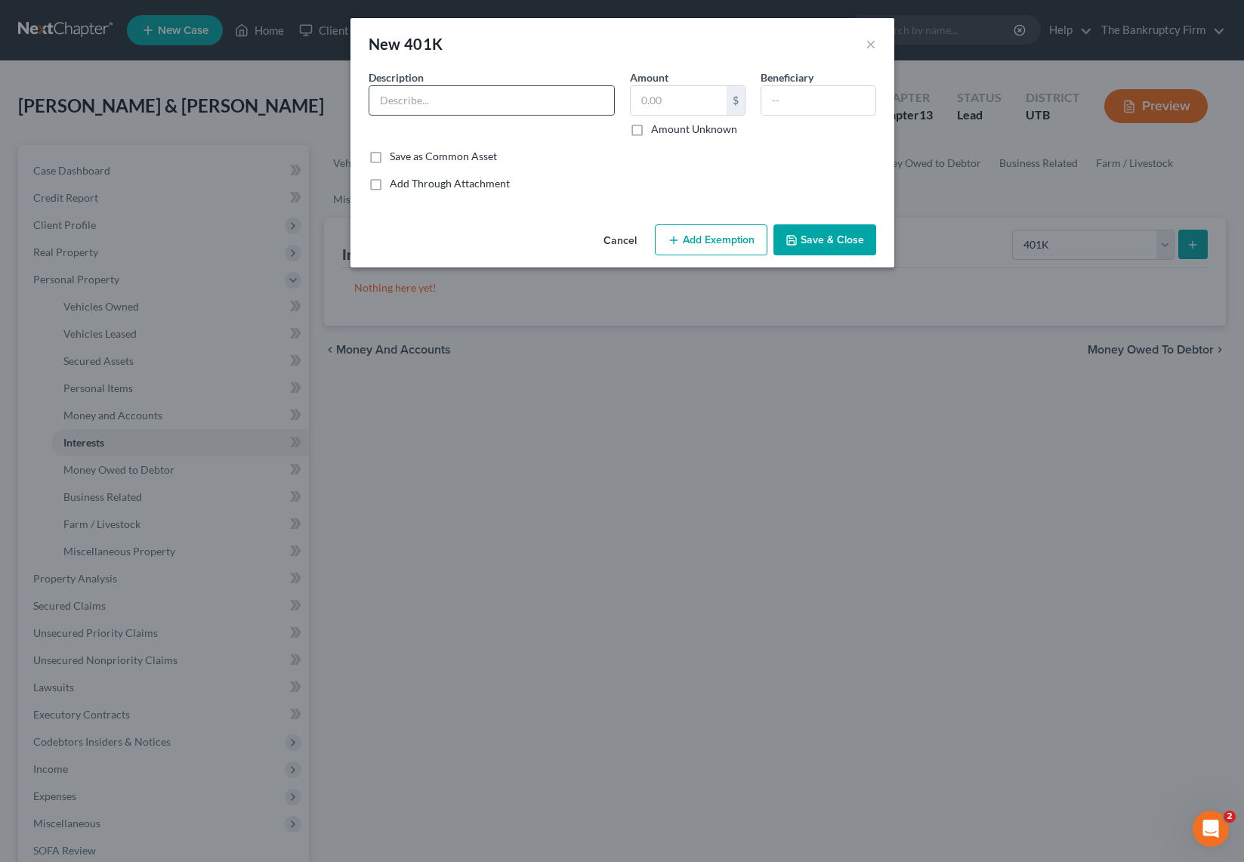
click at [479, 94] on input "text" at bounding box center [491, 100] width 245 height 29
type input "401k"
type input "1,400"
click at [689, 230] on button "Add Exemption" at bounding box center [711, 240] width 113 height 32
select select "2"
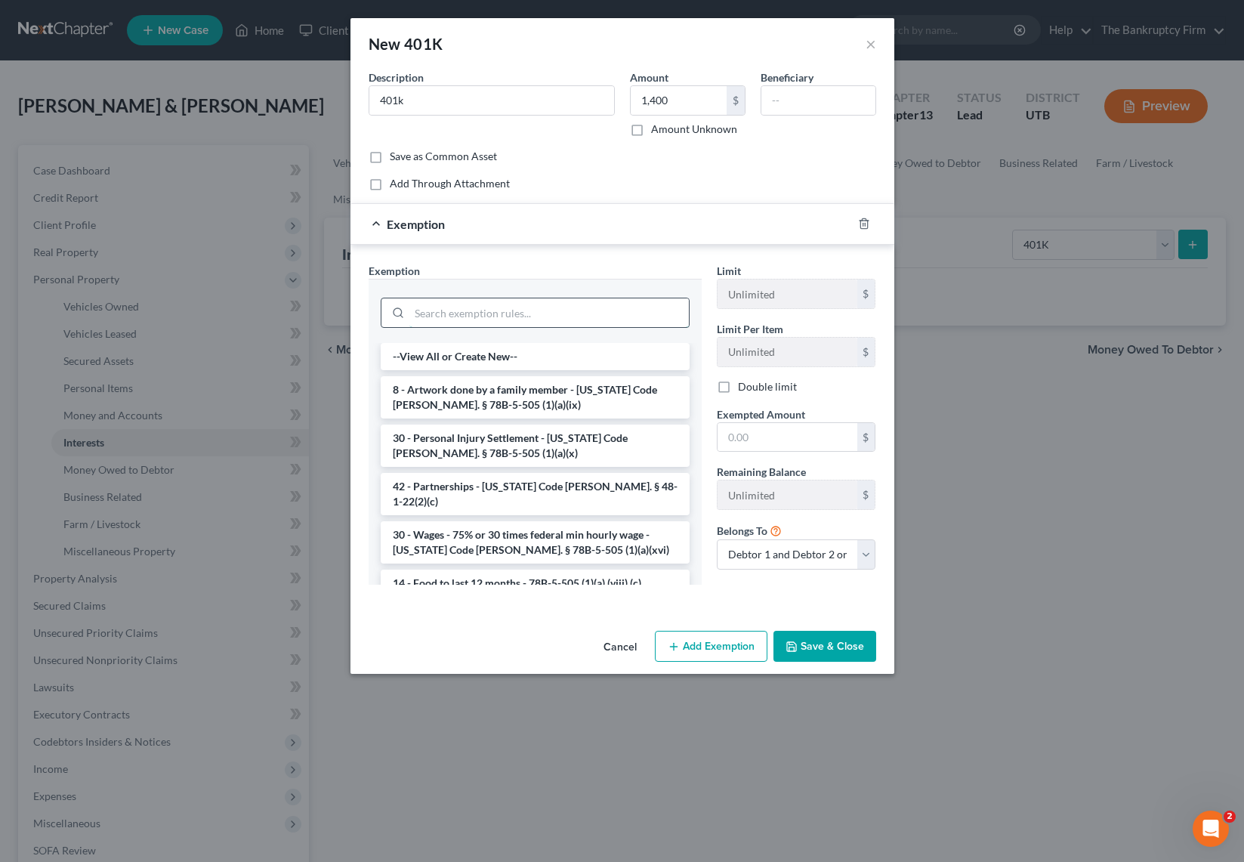
click at [476, 315] on input "search" at bounding box center [548, 312] width 279 height 29
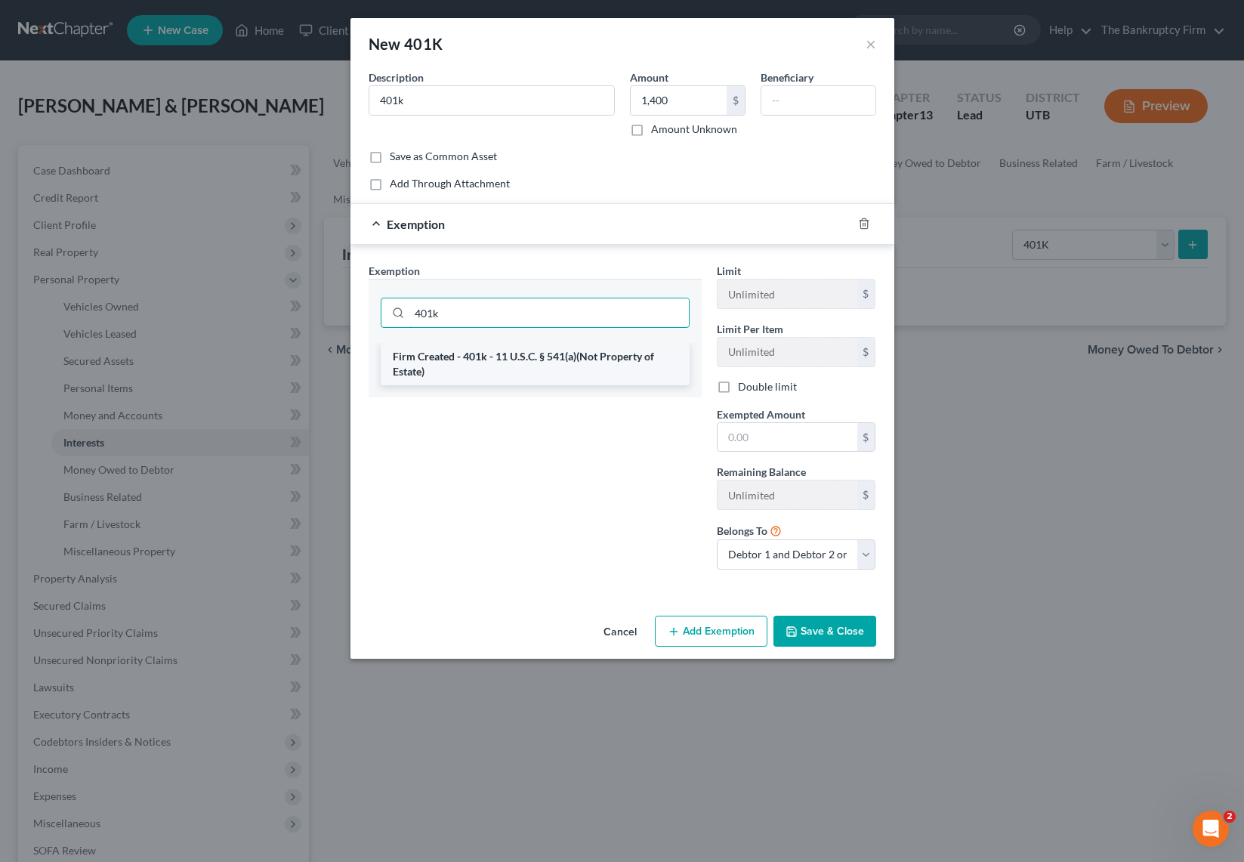
type input "401k"
click at [500, 365] on li "Firm Created - 401k - 11 U.S.C. § 541(a)(Not Property of Estate)" at bounding box center [535, 364] width 309 height 42
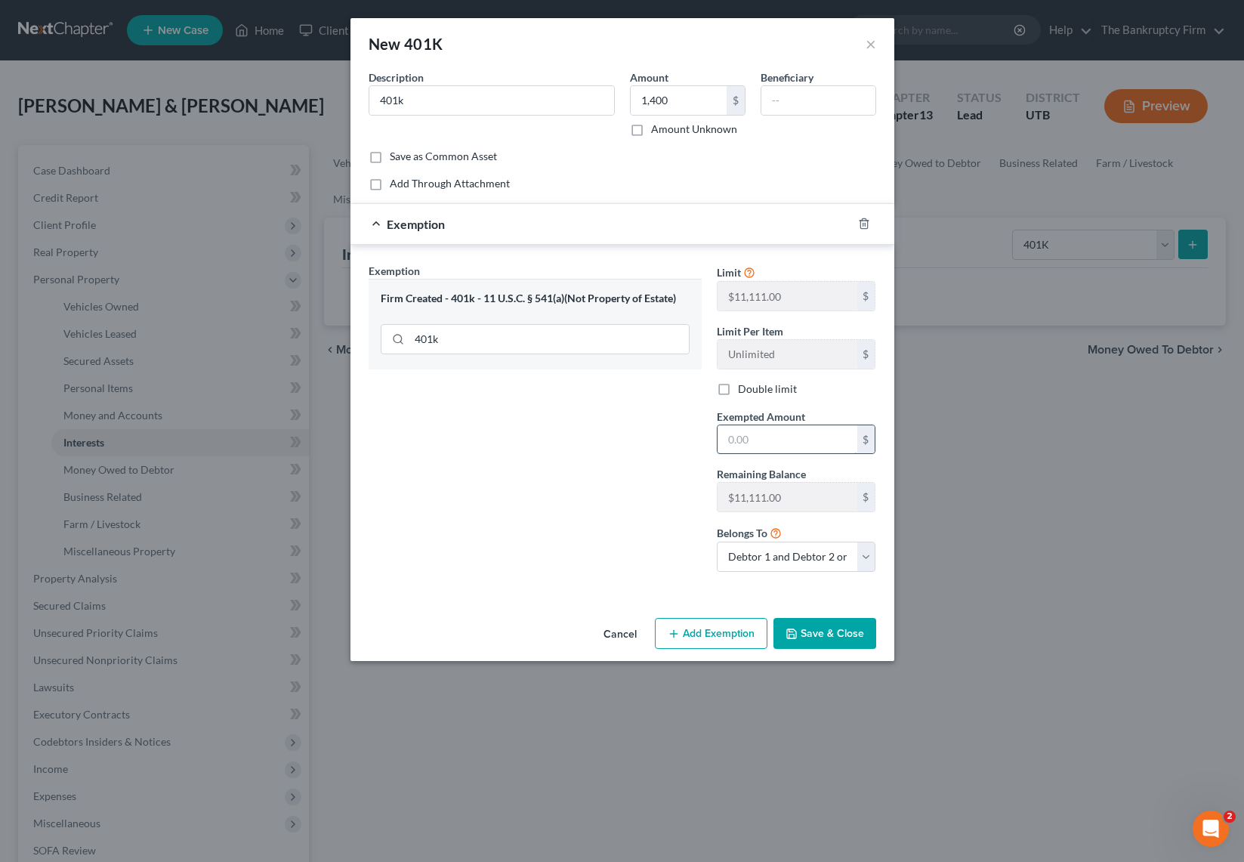
click at [806, 450] on input "text" at bounding box center [787, 439] width 140 height 29
type input "1,400"
click at [839, 631] on button "Save & Close" at bounding box center [824, 634] width 103 height 32
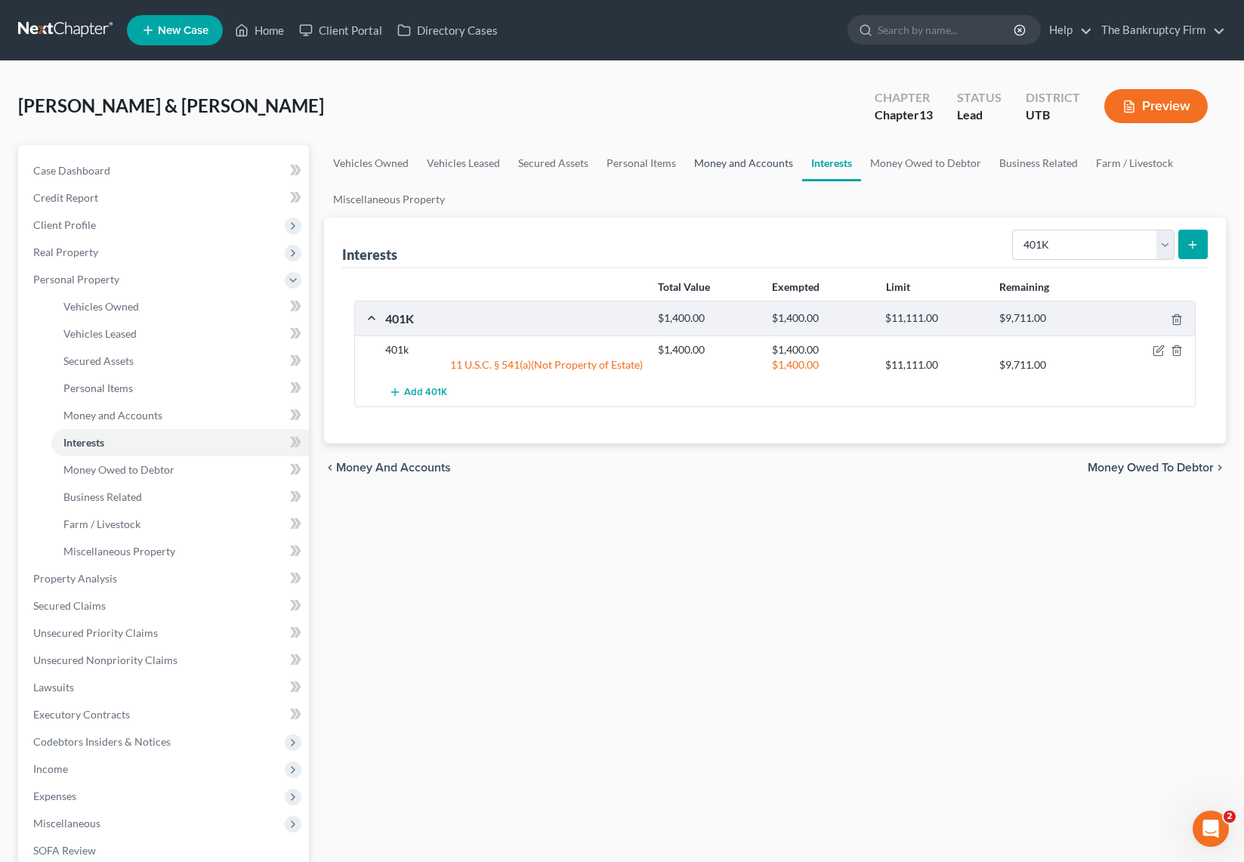
click at [741, 162] on link "Money and Accounts" at bounding box center [743, 163] width 117 height 36
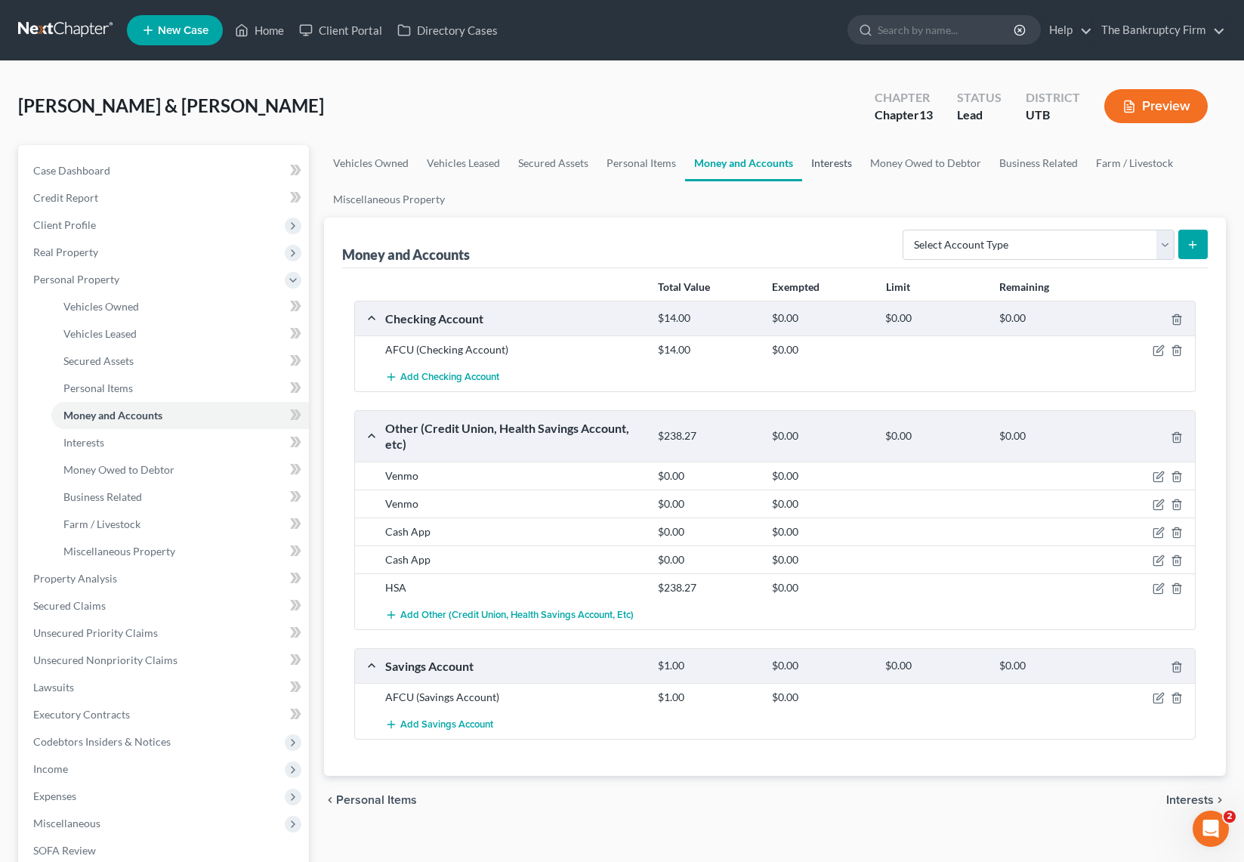
click at [822, 159] on link "Interests" at bounding box center [831, 163] width 59 height 36
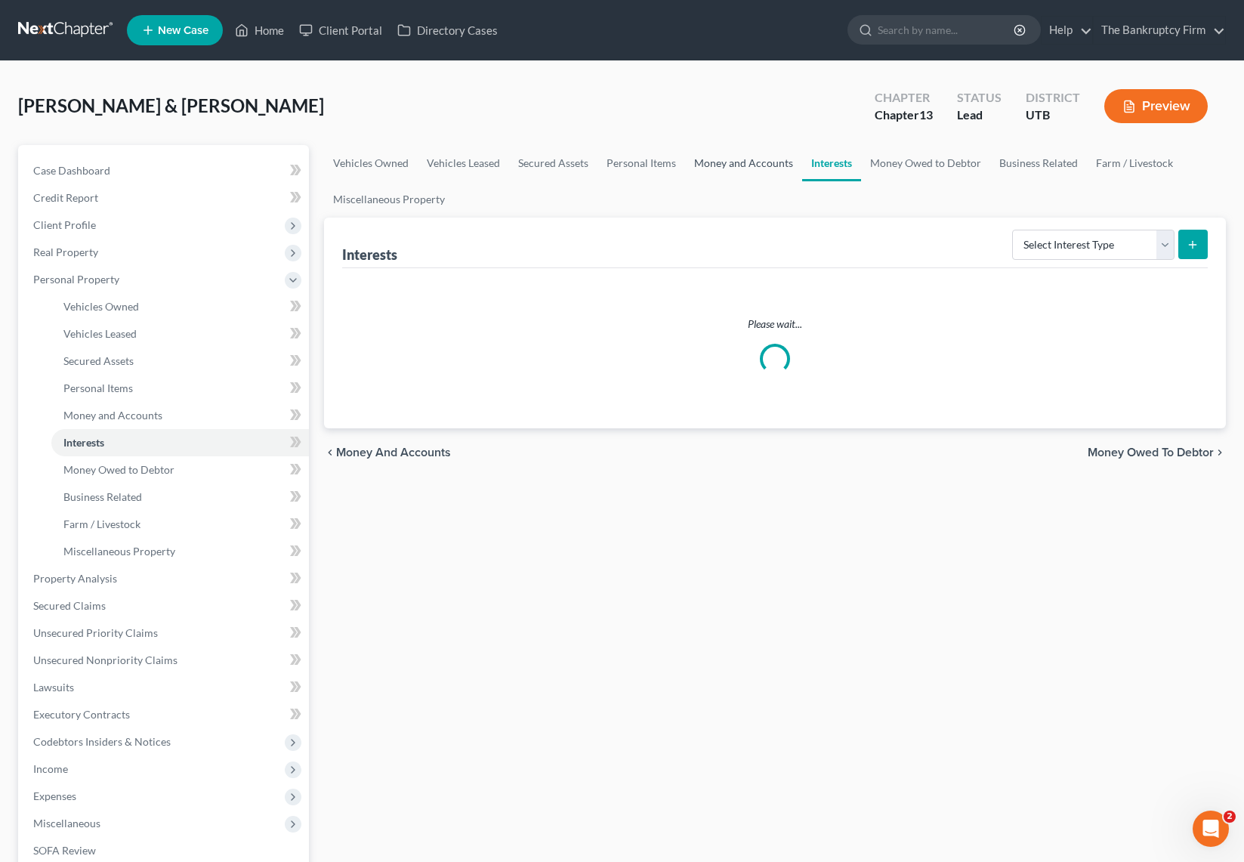
click at [722, 161] on link "Money and Accounts" at bounding box center [743, 163] width 117 height 36
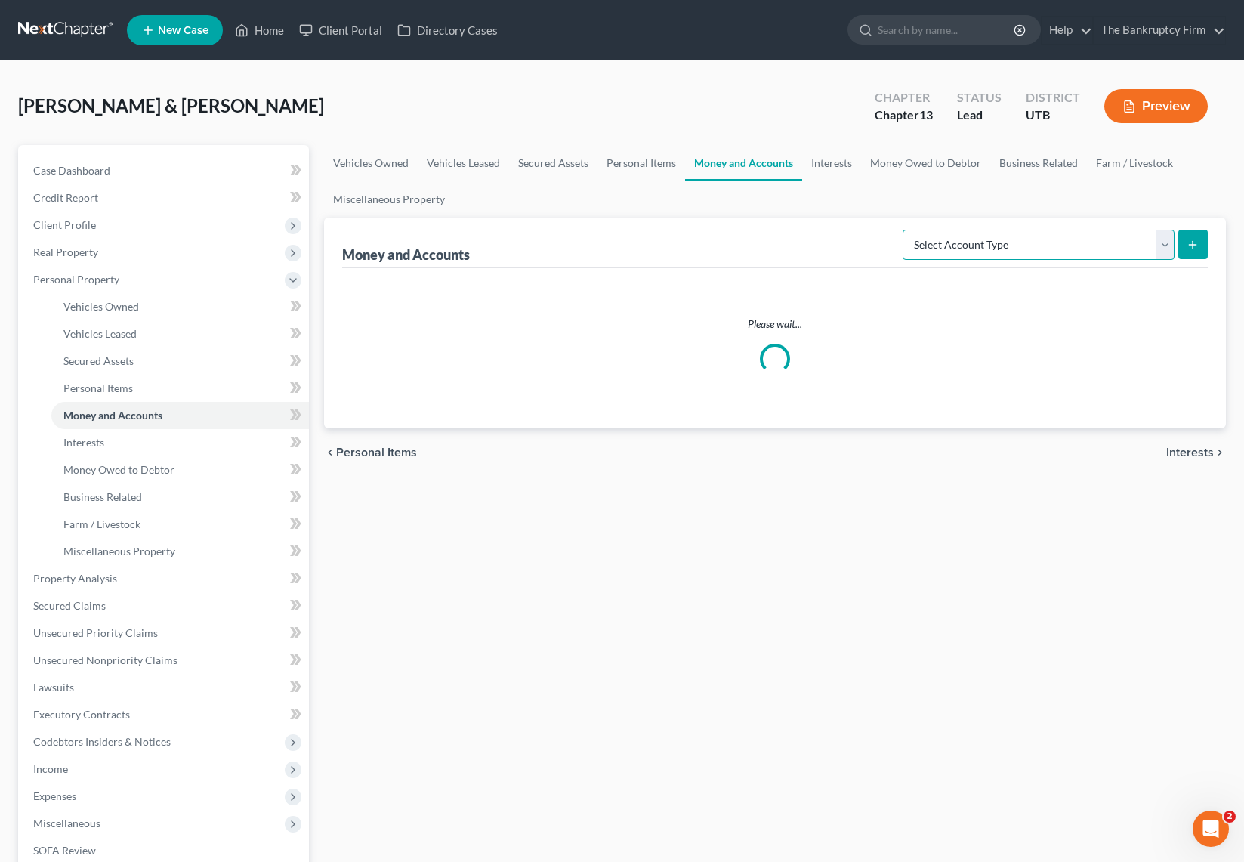
click at [1102, 237] on select "Select Account Type Brokerage Cash on Hand Certificates of Deposit Checking Acc…" at bounding box center [1038, 245] width 272 height 30
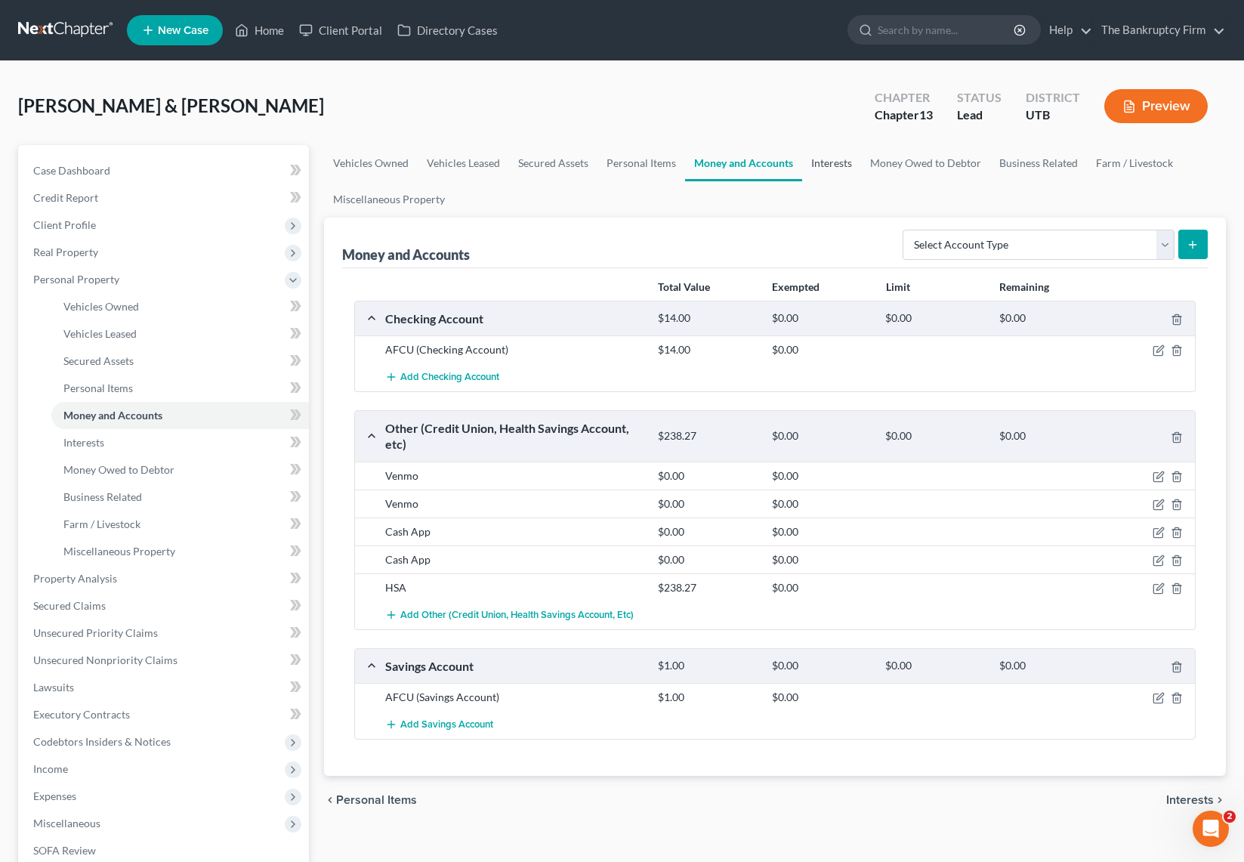
click at [831, 161] on link "Interests" at bounding box center [831, 163] width 59 height 36
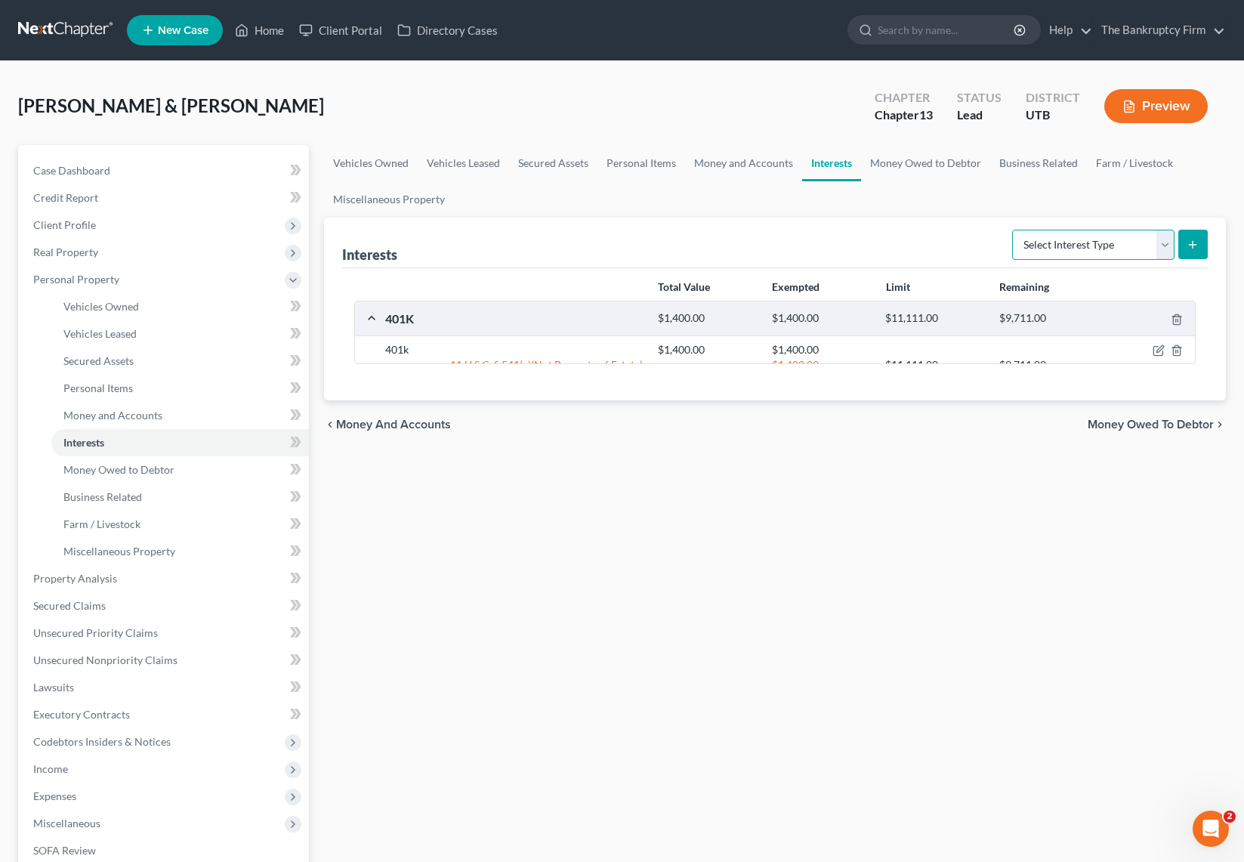
click at [1165, 244] on select "Select Interest Type 401K Annuity Bond Education IRA Government Bond Government…" at bounding box center [1093, 245] width 162 height 30
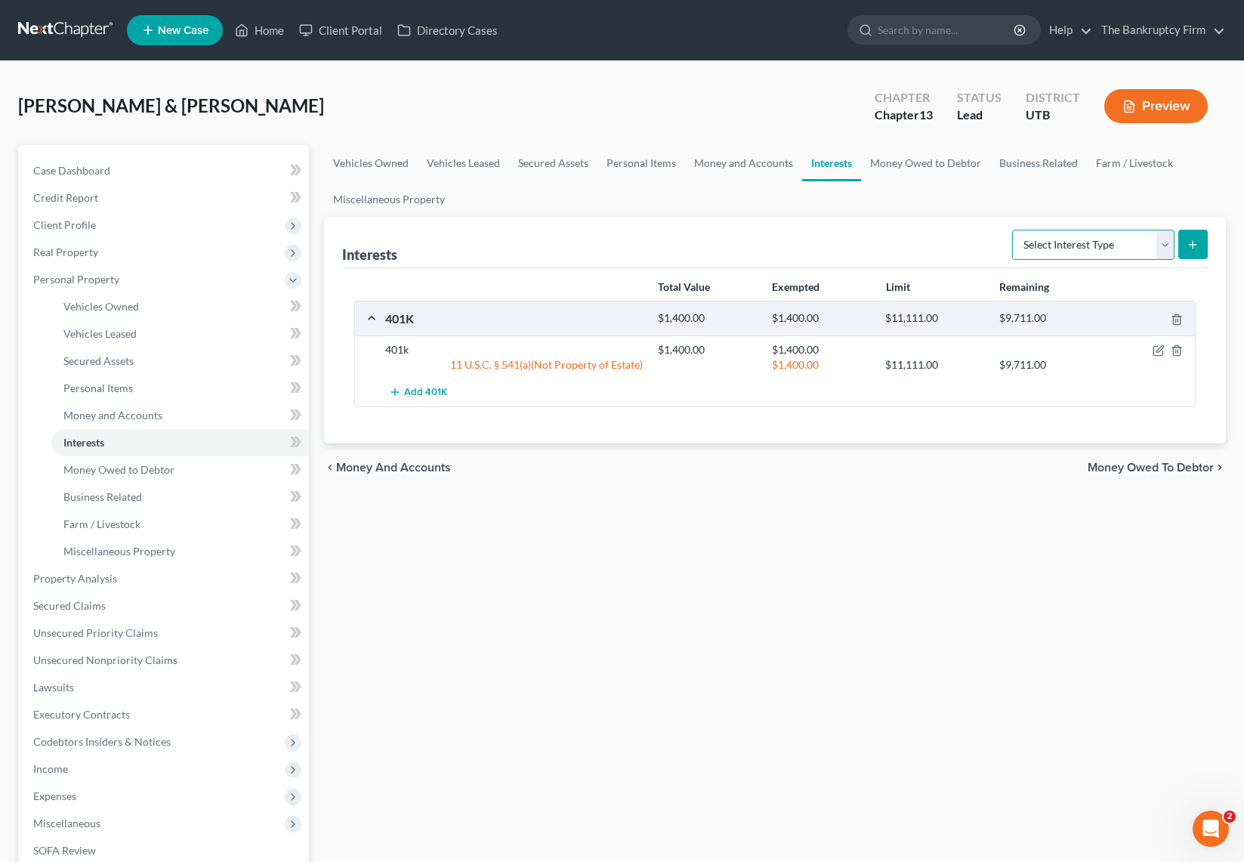
click at [1164, 245] on select "Select Interest Type 401K Annuity Bond Education IRA Government Bond Government…" at bounding box center [1093, 245] width 162 height 30
click at [905, 159] on link "Money Owed to Debtor" at bounding box center [925, 163] width 129 height 36
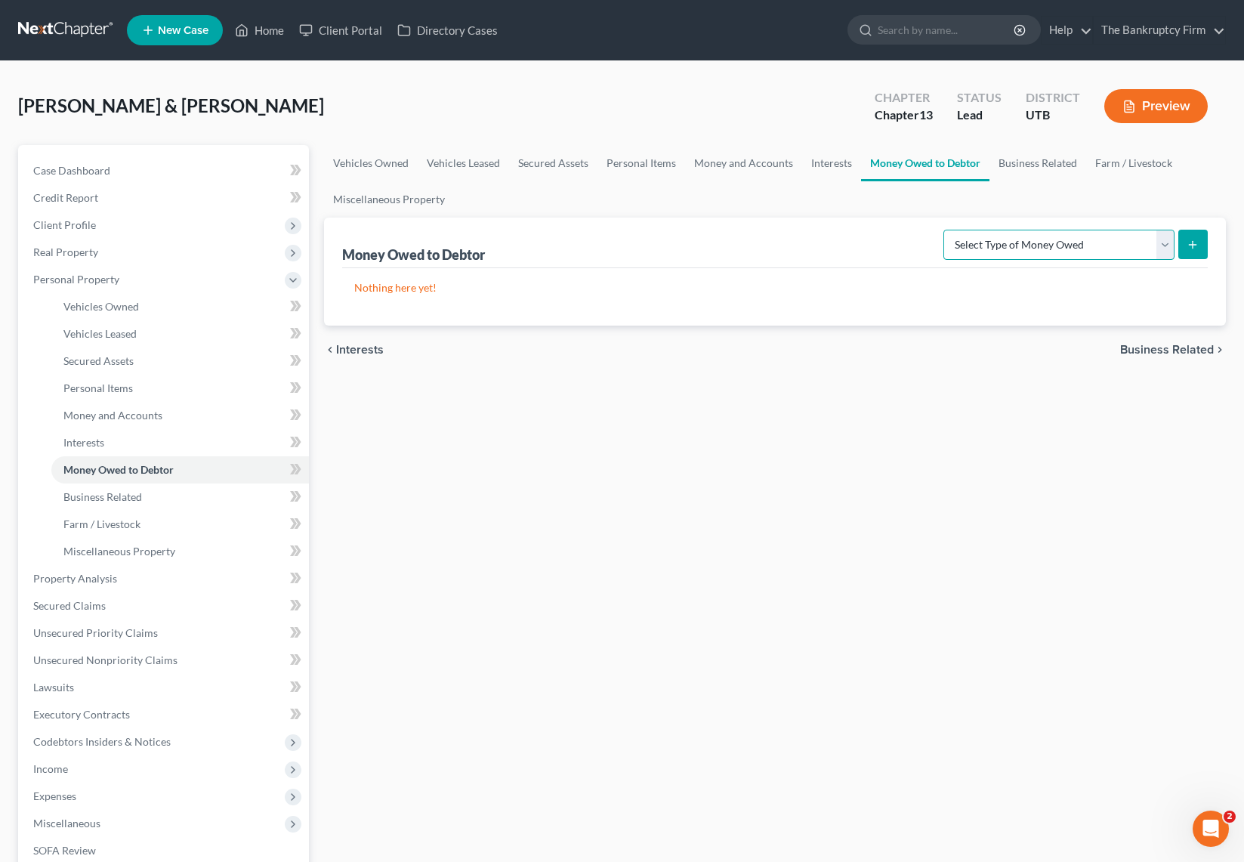
click at [1162, 240] on select "Select Type of Money Owed Accounts Receivable Alimony Child Support Claims Agai…" at bounding box center [1058, 245] width 231 height 30
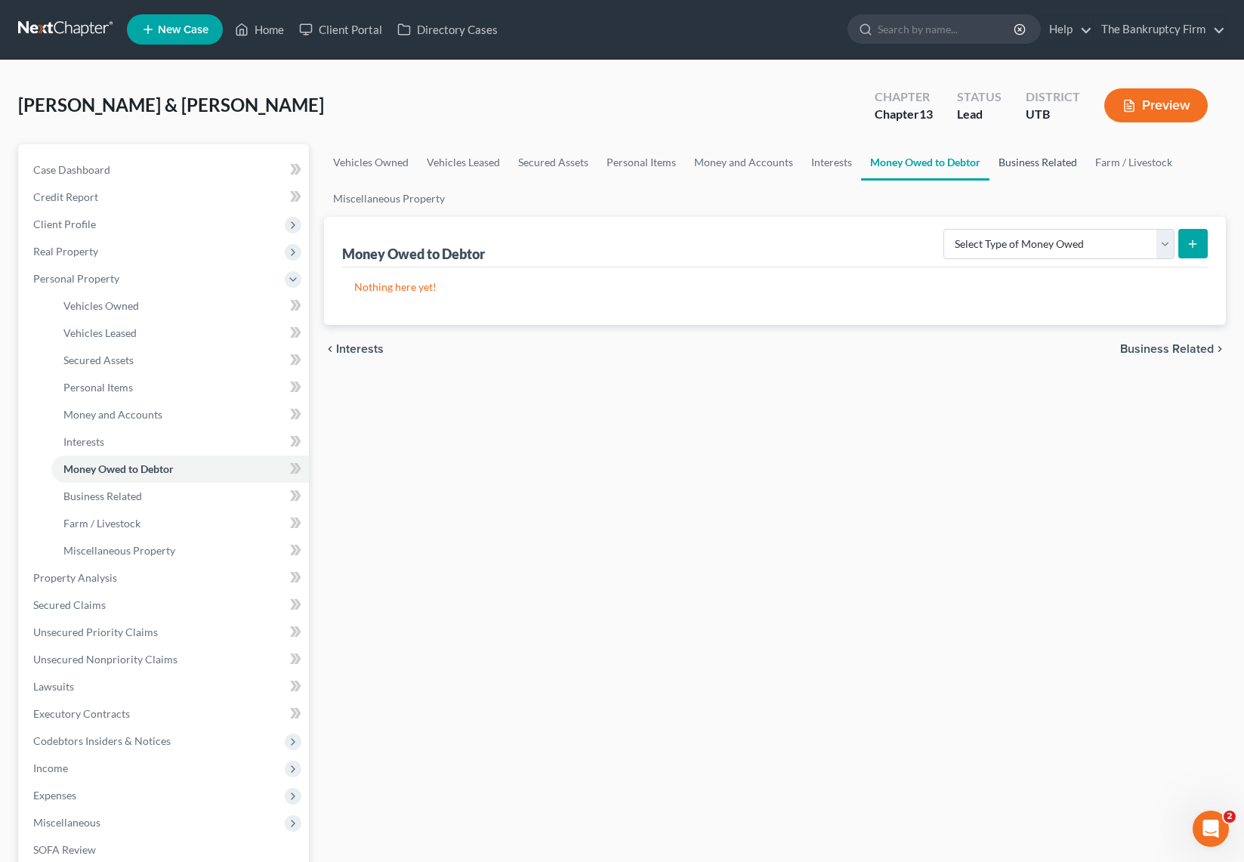
click at [1038, 161] on link "Business Related" at bounding box center [1037, 162] width 97 height 36
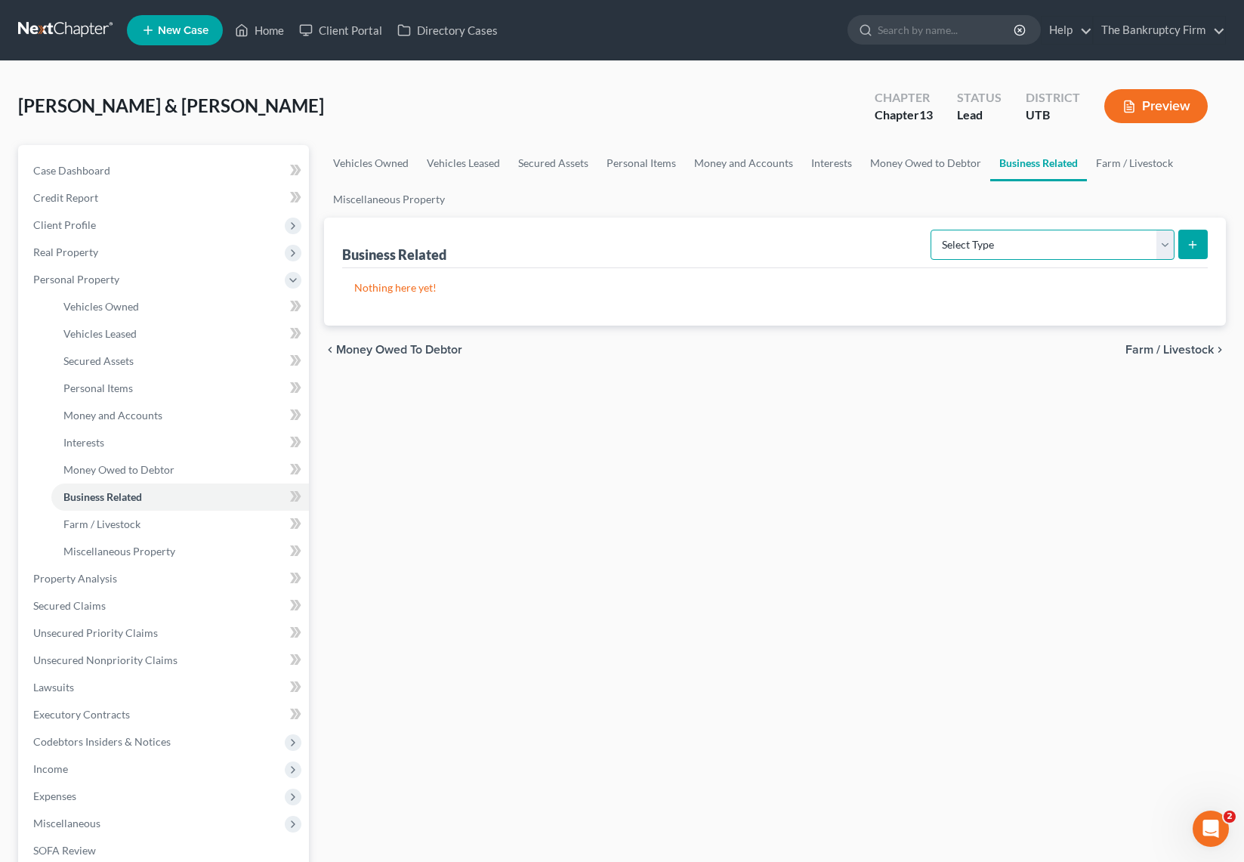
click at [1145, 246] on select "Select Type Customer Lists Franchises Inventory Licenses Machinery Office Equip…" at bounding box center [1052, 245] width 244 height 30
click at [1121, 159] on link "Farm / Livestock" at bounding box center [1134, 163] width 95 height 36
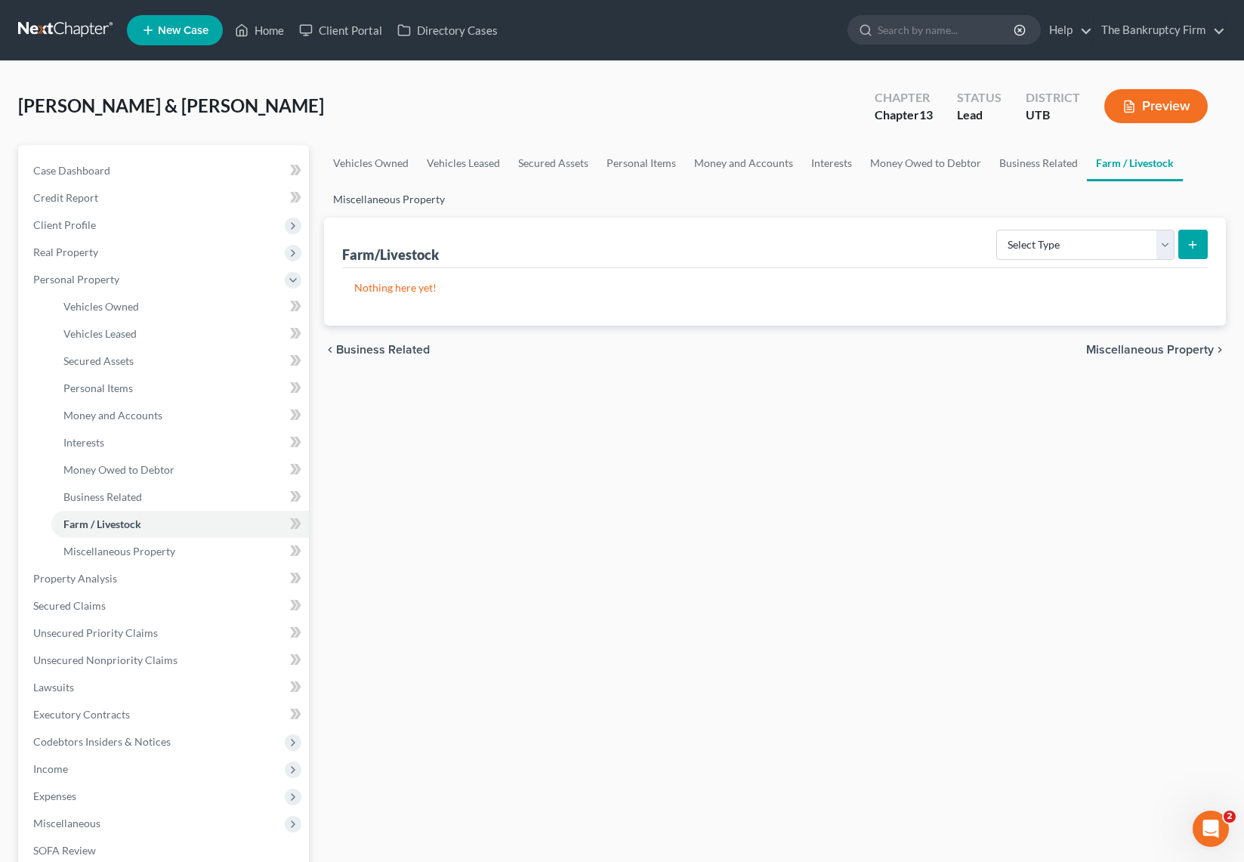
click at [375, 199] on link "Miscellaneous Property" at bounding box center [389, 199] width 130 height 36
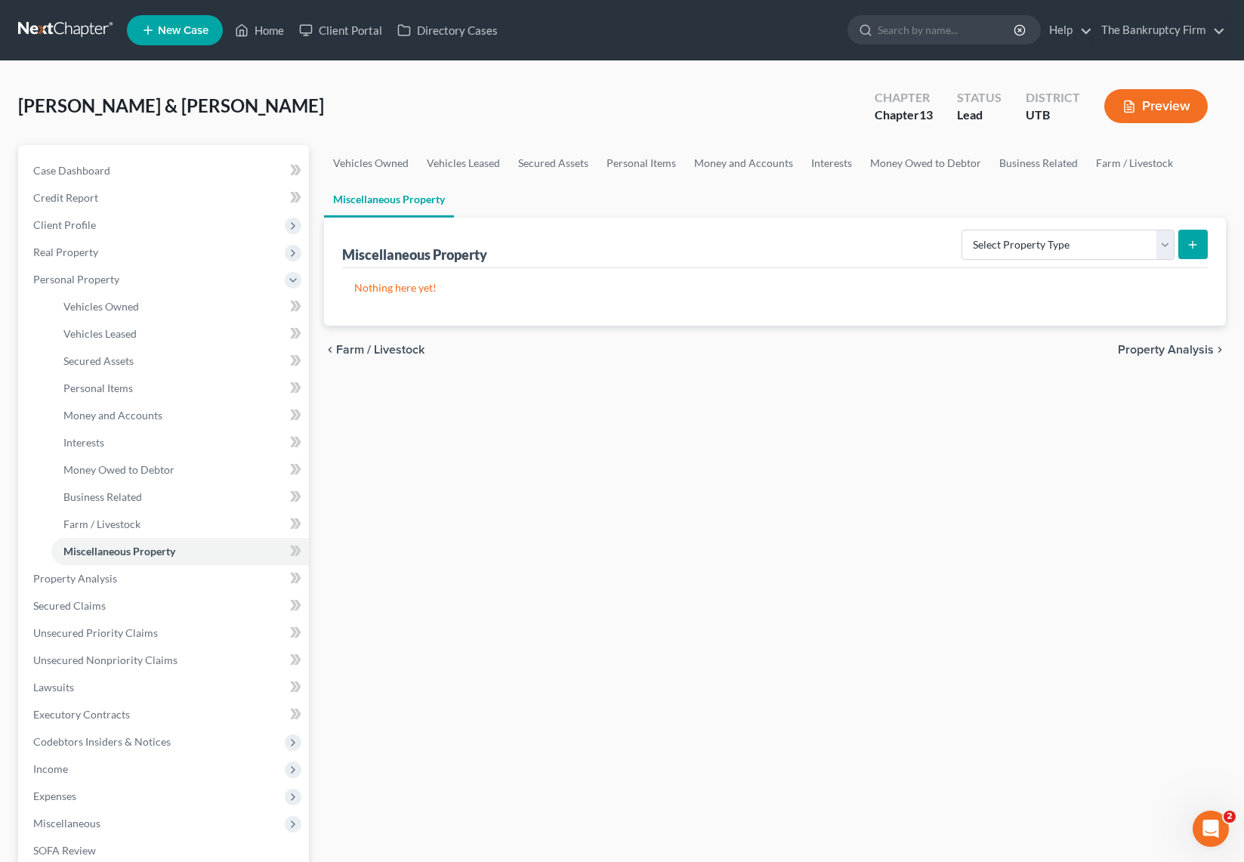
click at [584, 195] on ul "Vehicles Owned Vehicles Leased Secured Assets Personal Items Money and Accounts…" at bounding box center [775, 181] width 902 height 72
click at [1167, 236] on select "Select Property Type Assigned for Creditor Benefit Within 1 Year Holding for An…" at bounding box center [1067, 245] width 213 height 30
select select "holding_for_another"
click at [961, 230] on select "Select Property Type Assigned for Creditor Benefit Within 1 Year Holding for An…" at bounding box center [1067, 245] width 213 height 30
click at [1196, 242] on icon "submit" at bounding box center [1192, 245] width 12 height 12
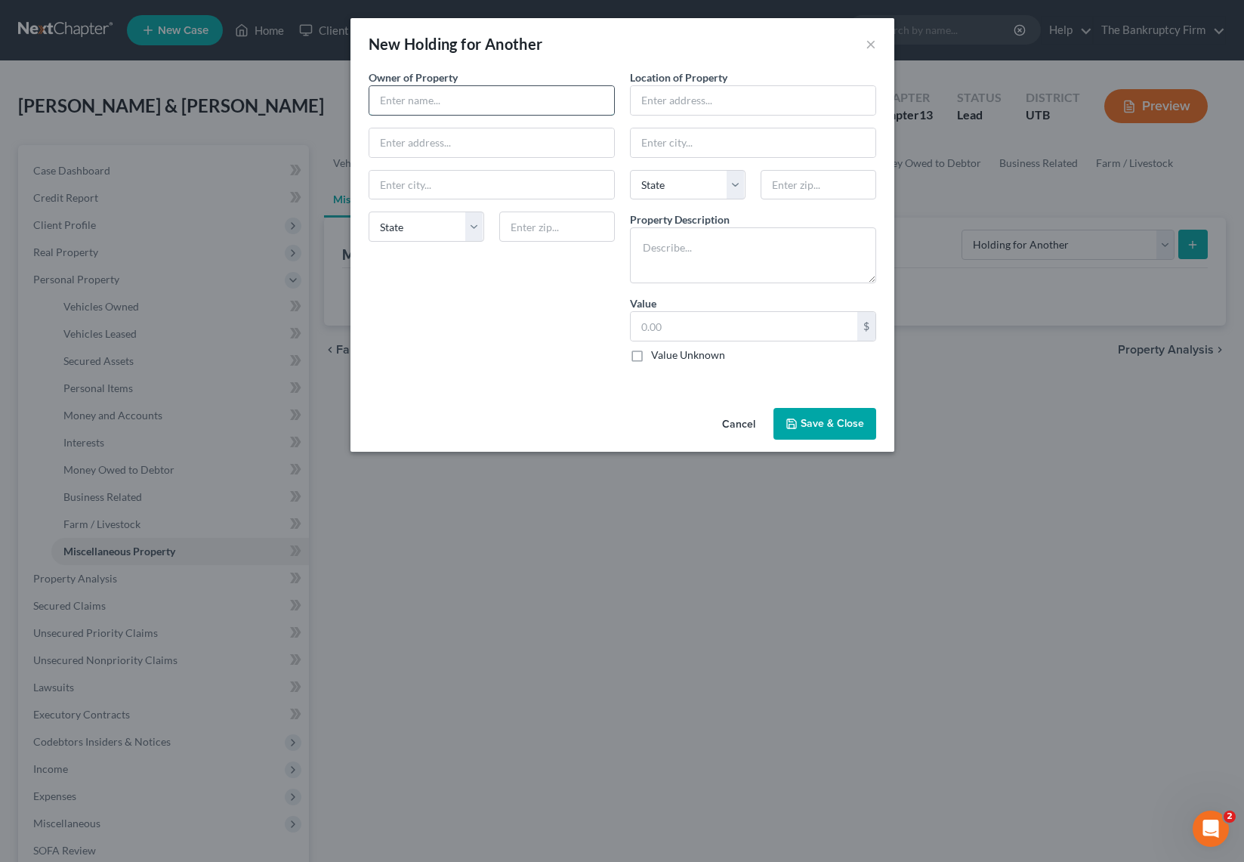
click at [431, 94] on input "text" at bounding box center [491, 100] width 245 height 29
type input "Ashley Garcia"
click at [422, 144] on input "10465 W 11750 W" at bounding box center [491, 142] width 245 height 29
type input "10465 N 11750 W"
click at [545, 221] on input "text" at bounding box center [557, 226] width 116 height 30
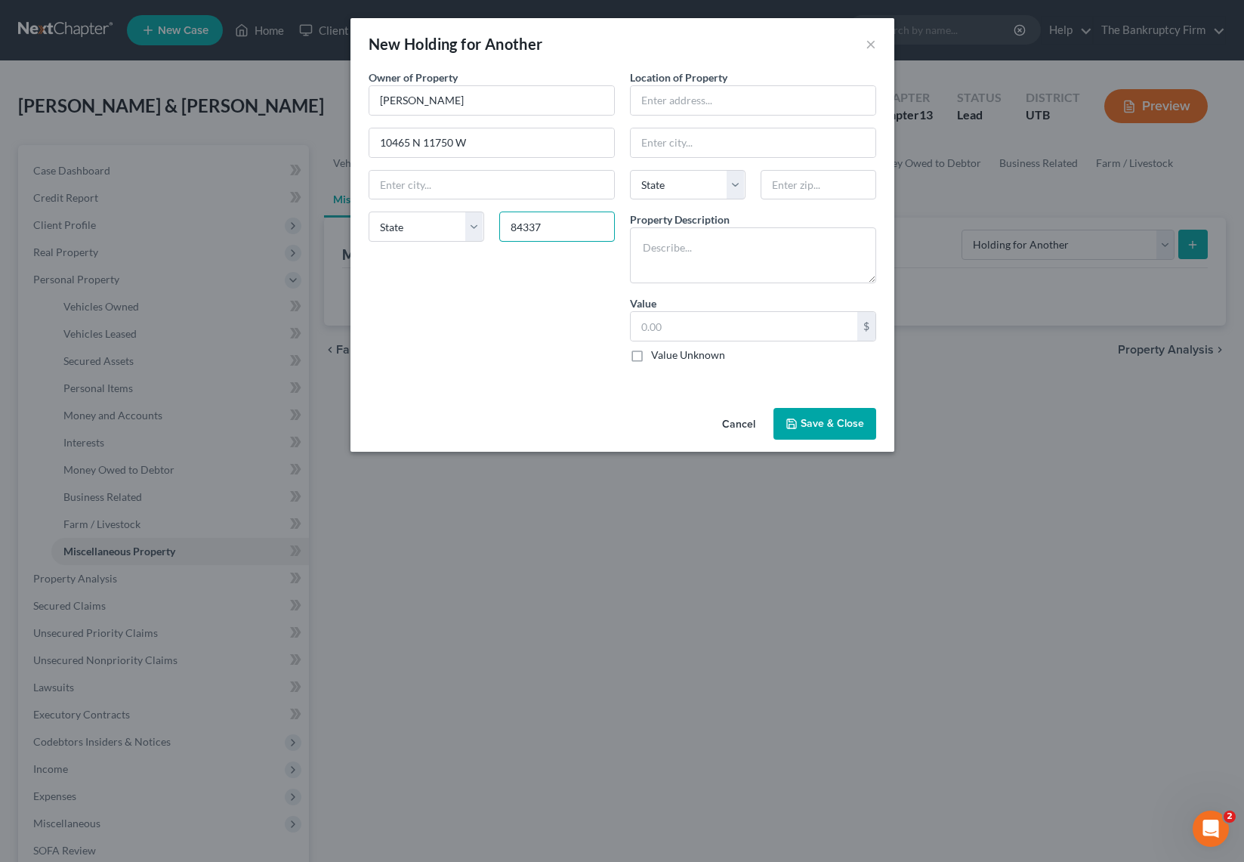
type input "84337"
type input "Tremonton"
select select "46"
click at [677, 103] on input "text" at bounding box center [753, 100] width 245 height 29
type input "Debtor's residence"
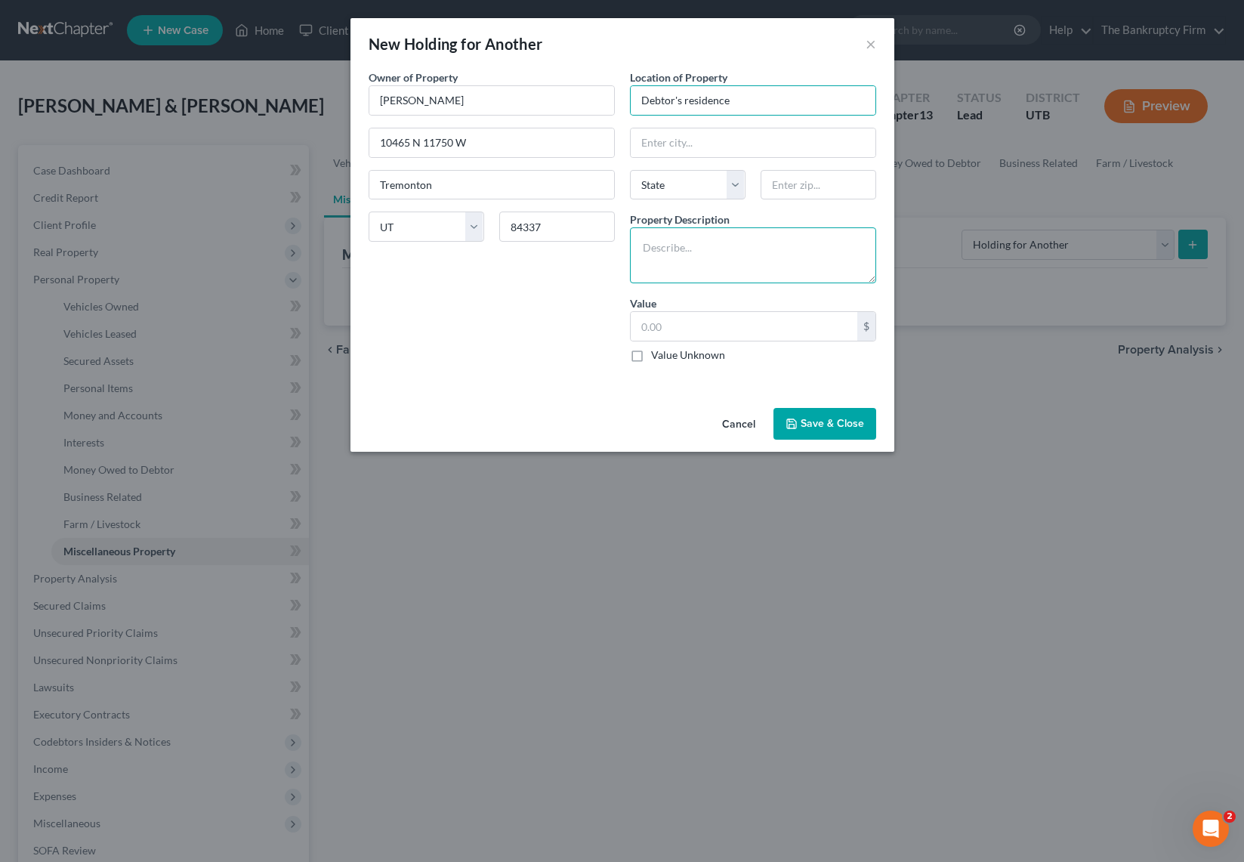
click at [694, 255] on textarea at bounding box center [753, 255] width 246 height 56
type textarea "All household goods and furnishing in the home are property of landlord Ashley …"
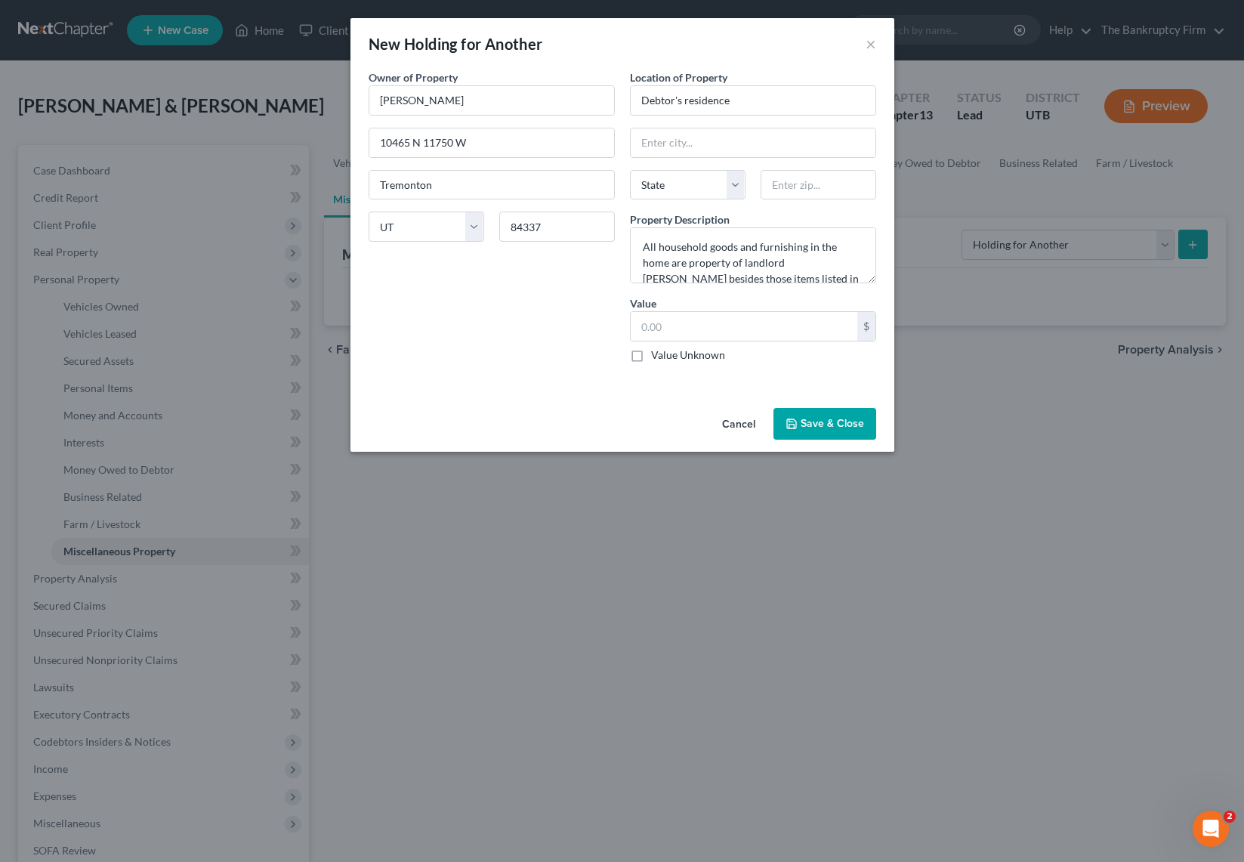
click at [651, 356] on label "Value Unknown" at bounding box center [688, 354] width 74 height 15
click at [657, 356] on input "Value Unknown" at bounding box center [662, 352] width 10 height 10
checkbox input "true"
type input "0.00"
click at [852, 424] on button "Save & Close" at bounding box center [824, 424] width 103 height 32
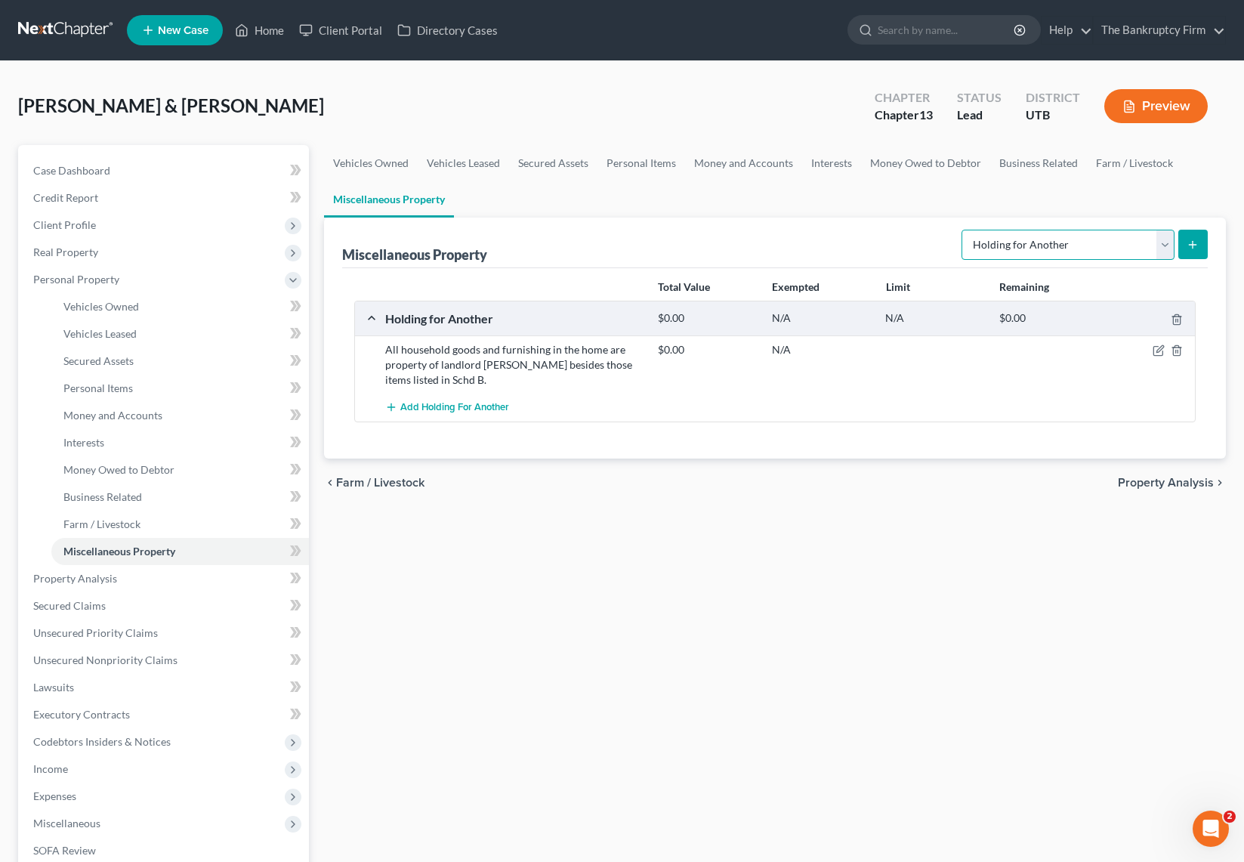
click at [1124, 239] on select "Select Property Type Assigned for Creditor Benefit Within 1 Year Holding for An…" at bounding box center [1067, 245] width 213 height 30
click at [115, 576] on link "Property Analysis" at bounding box center [165, 578] width 288 height 27
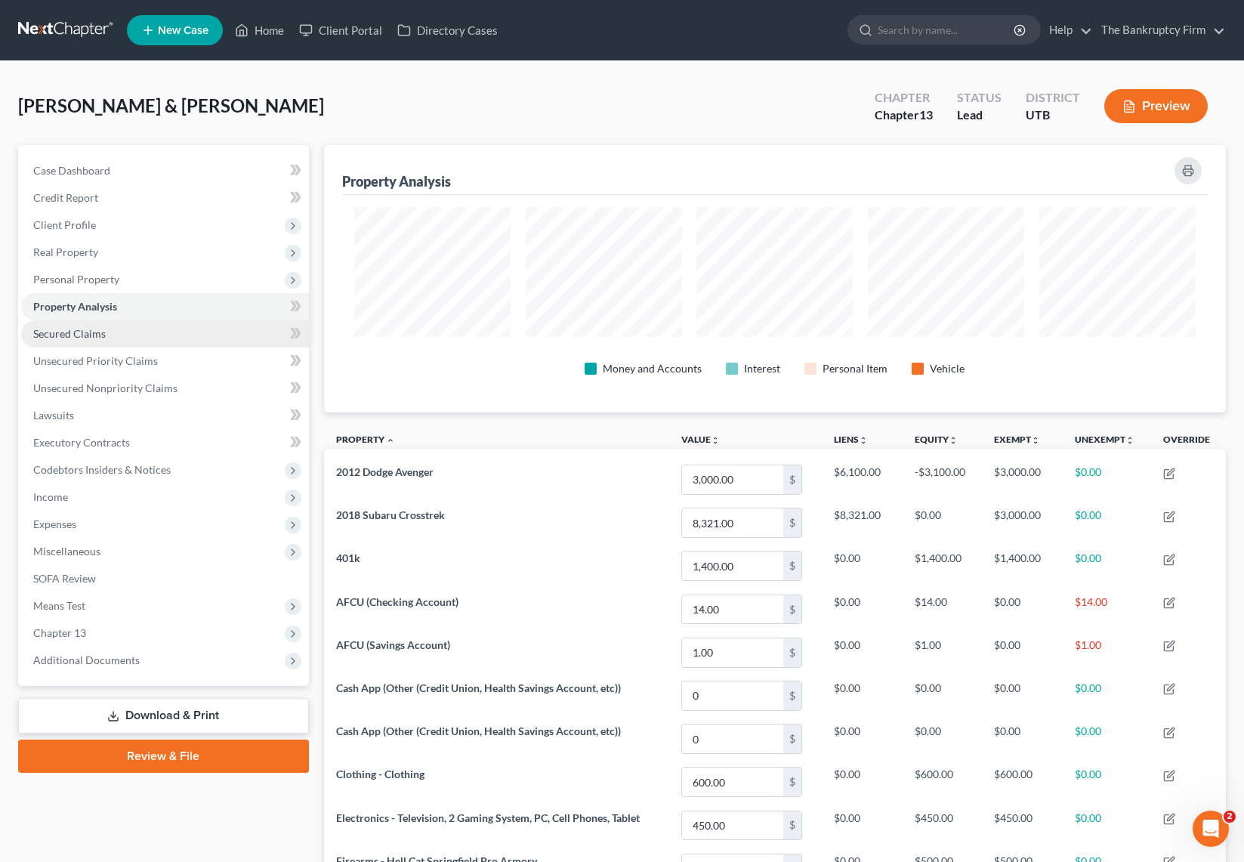
click at [98, 338] on span "Secured Claims" at bounding box center [69, 333] width 72 height 13
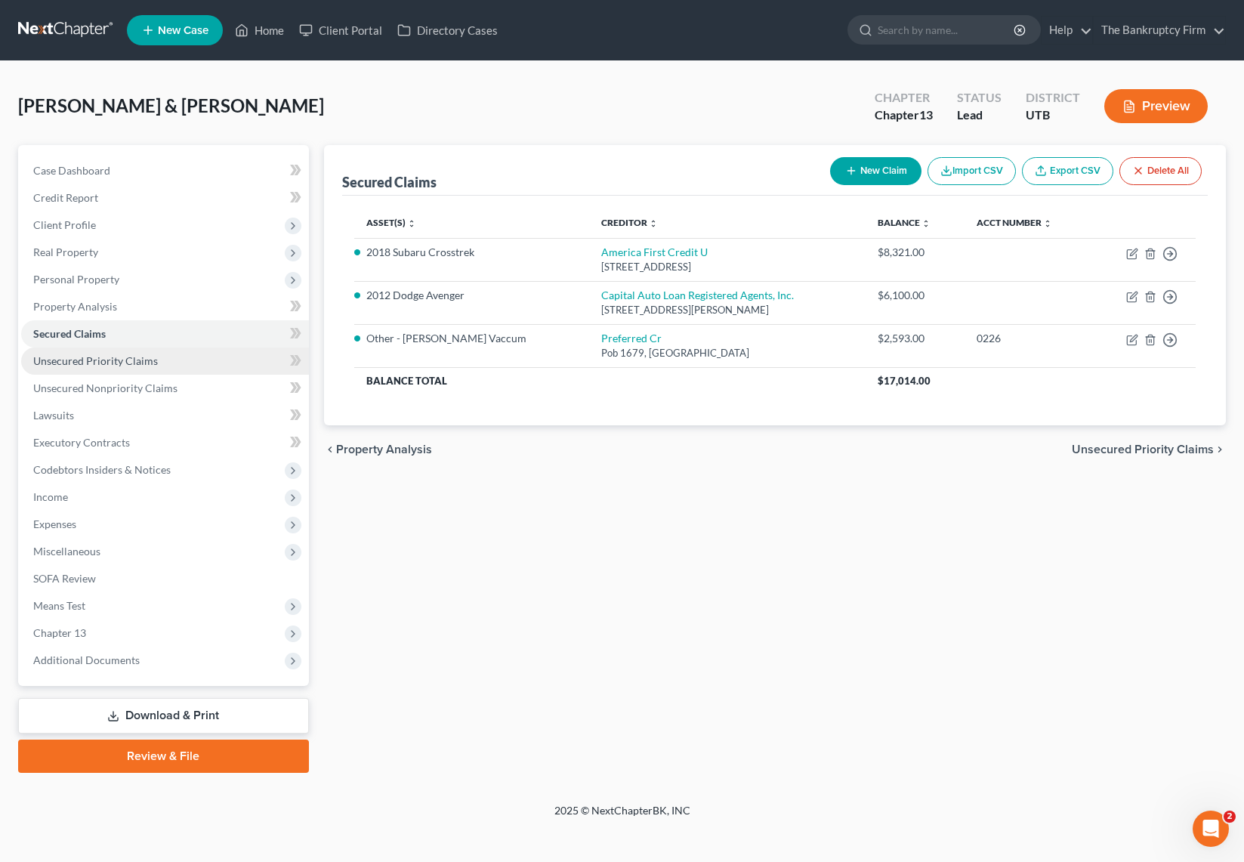
click at [91, 357] on span "Unsecured Priority Claims" at bounding box center [95, 360] width 125 height 13
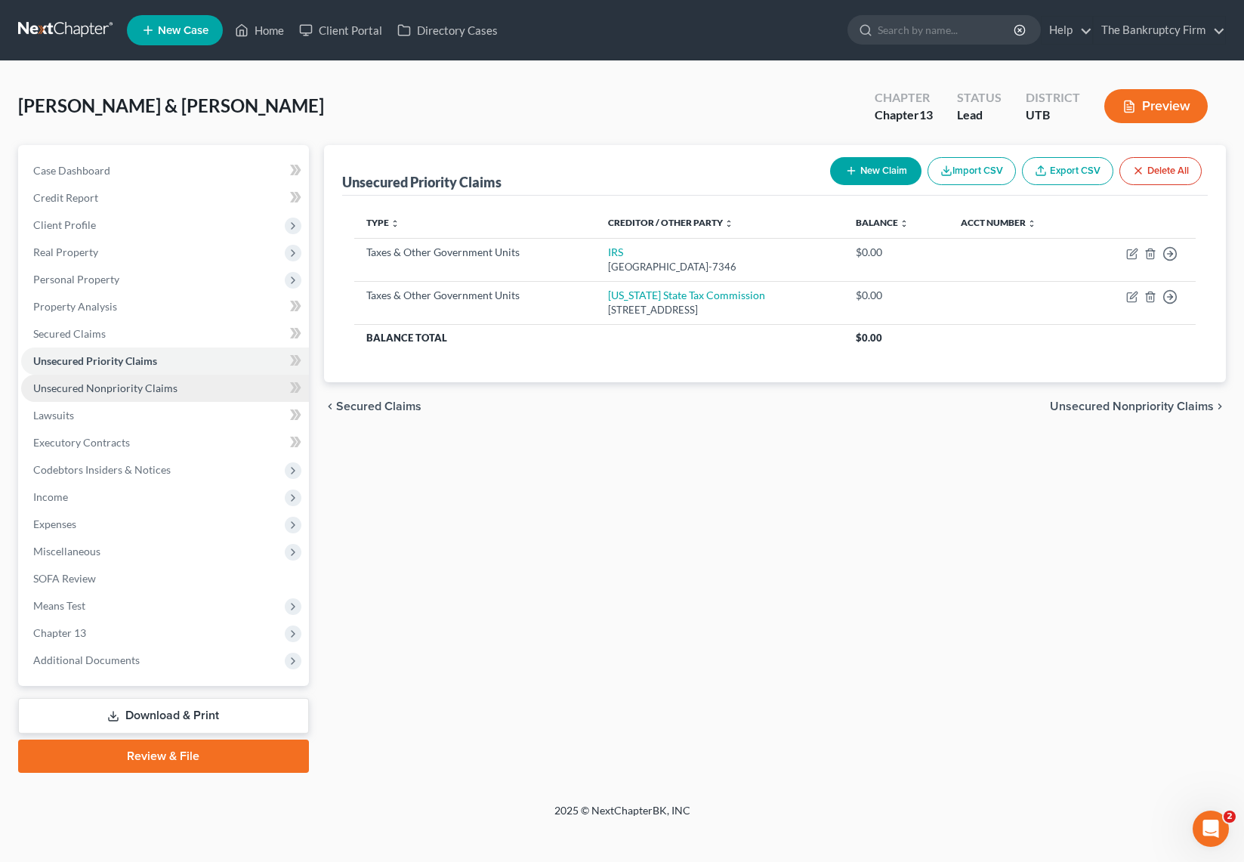
click at [107, 386] on span "Unsecured Nonpriority Claims" at bounding box center [105, 387] width 144 height 13
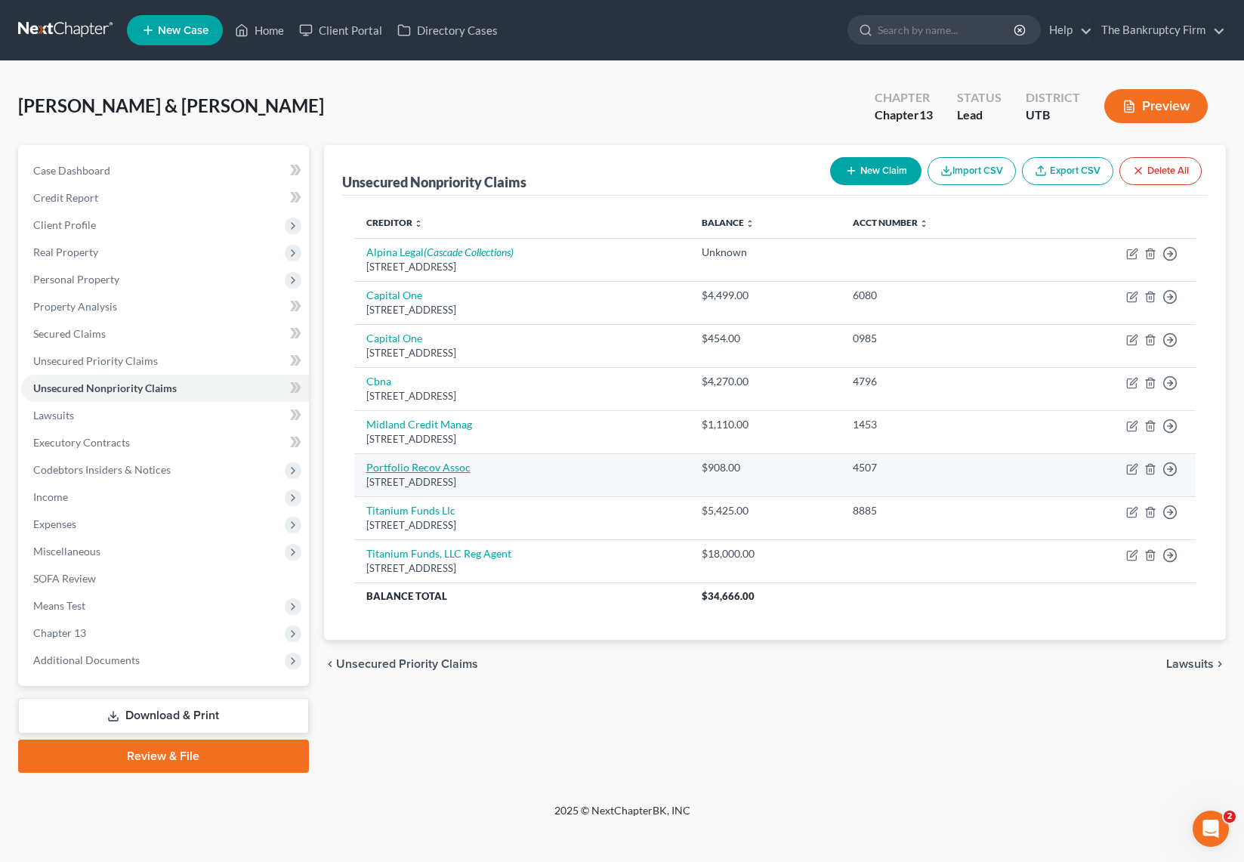
click at [433, 465] on link "Portfolio Recov Assoc" at bounding box center [418, 467] width 104 height 13
select select "48"
select select "0"
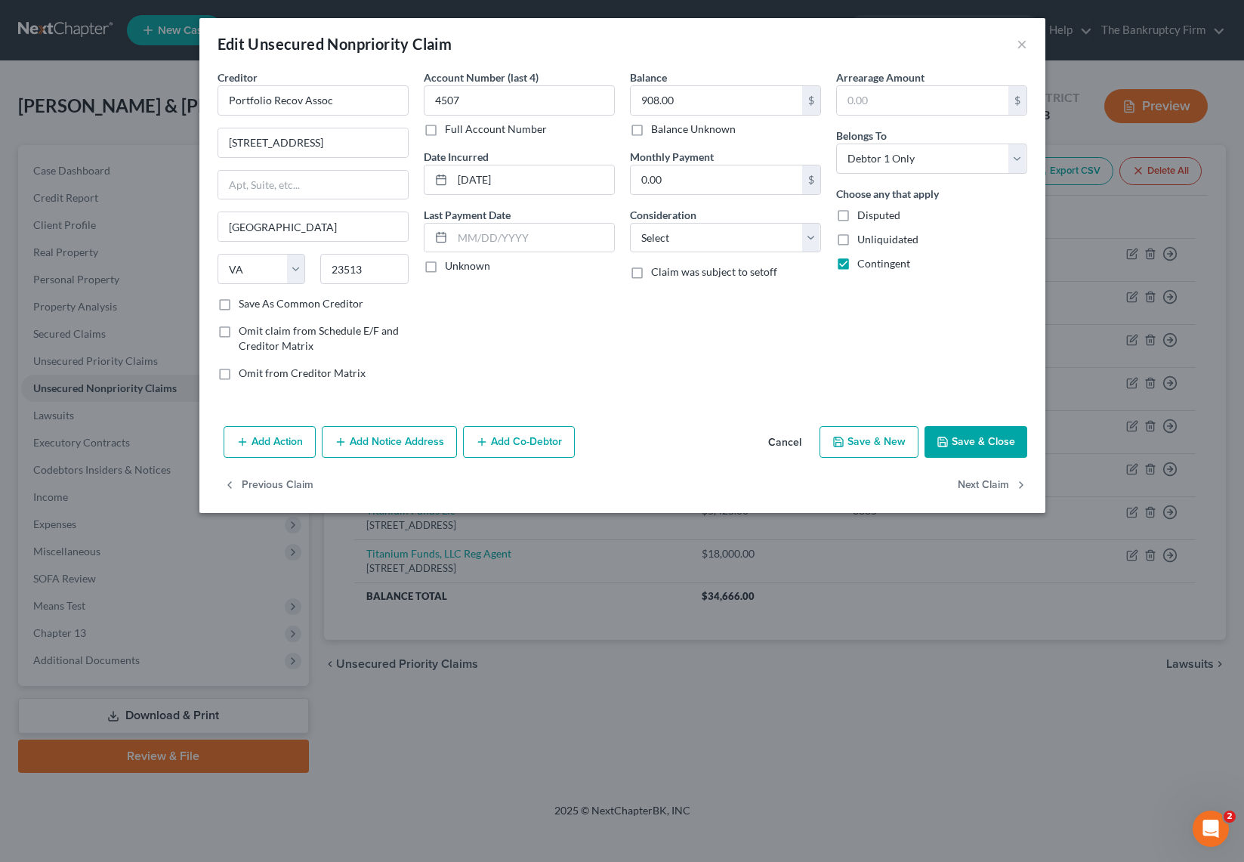
click at [995, 448] on button "Save & Close" at bounding box center [975, 442] width 103 height 32
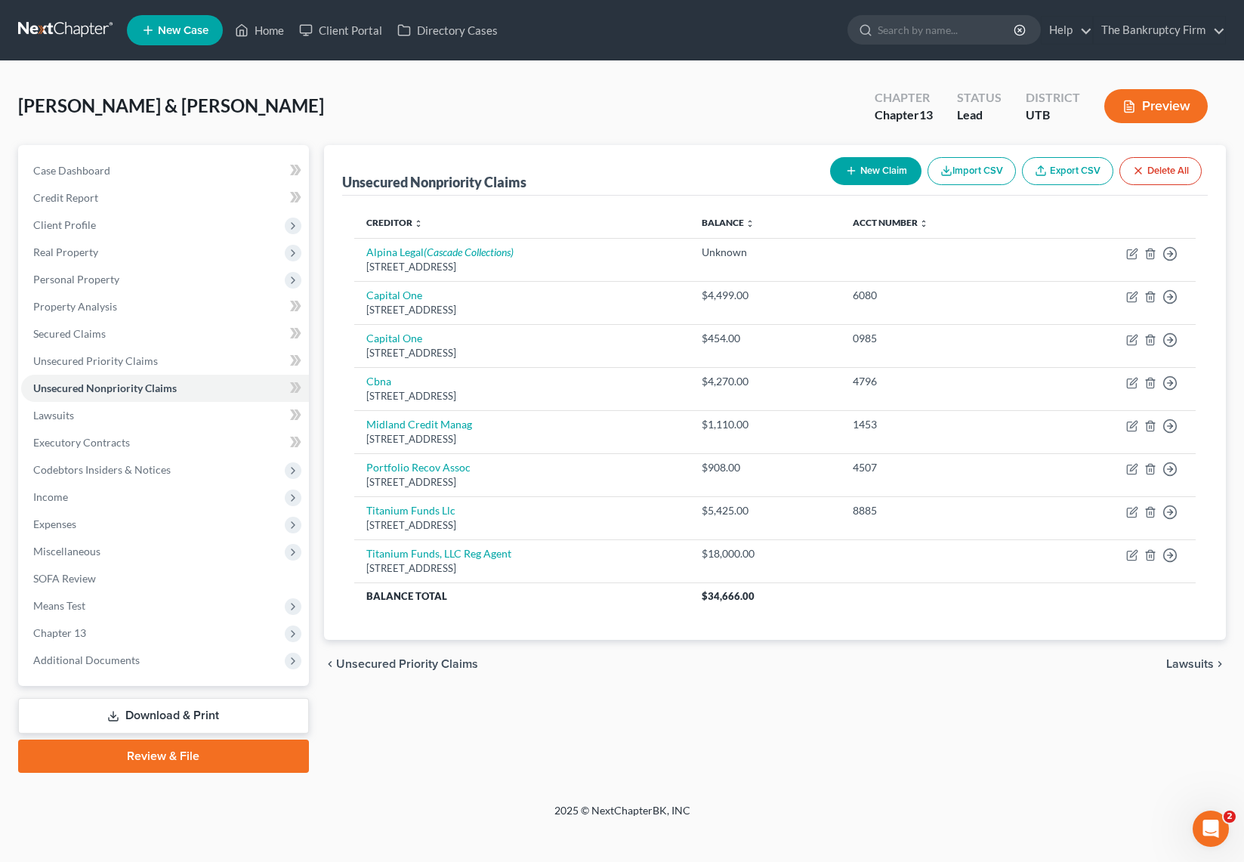
click at [877, 164] on button "New Claim" at bounding box center [875, 171] width 91 height 28
select select "2"
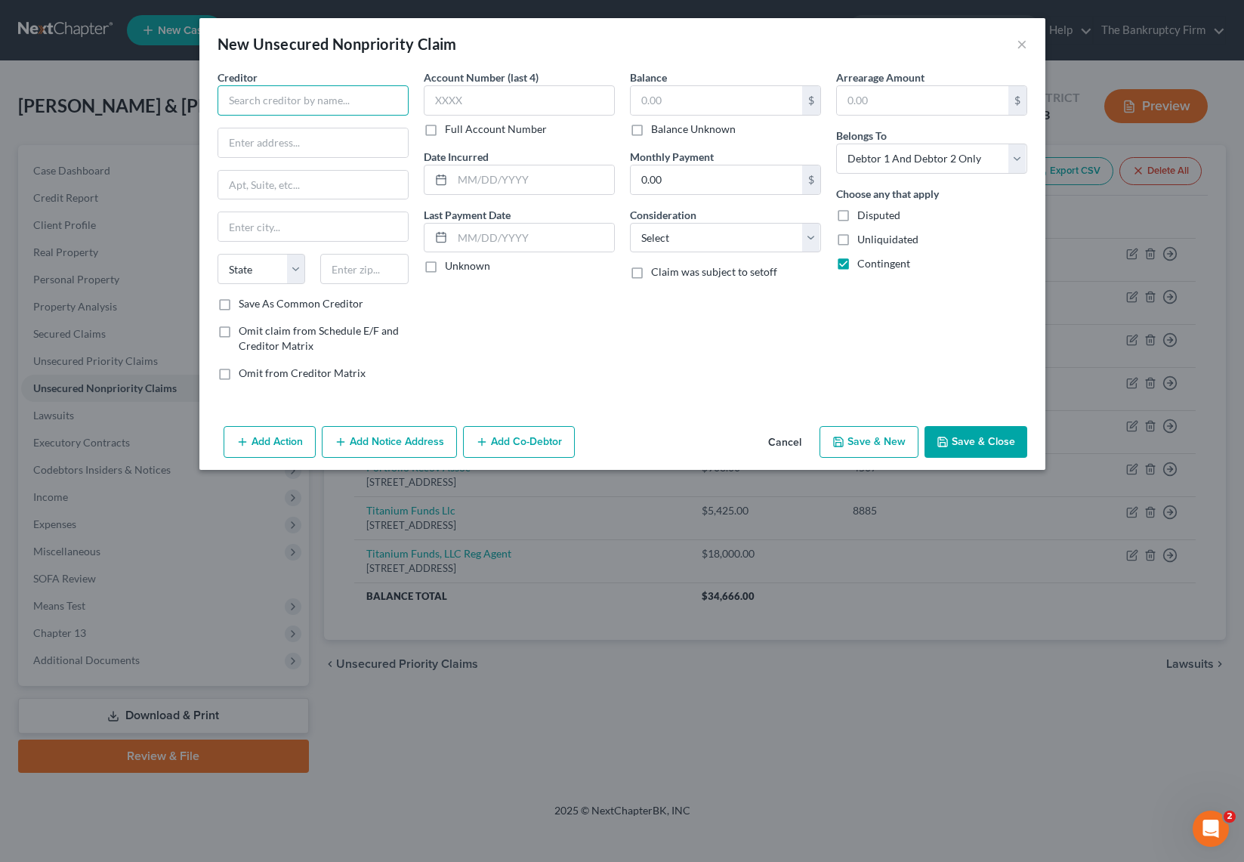
click at [348, 104] on input "text" at bounding box center [312, 100] width 191 height 30
type input "C"
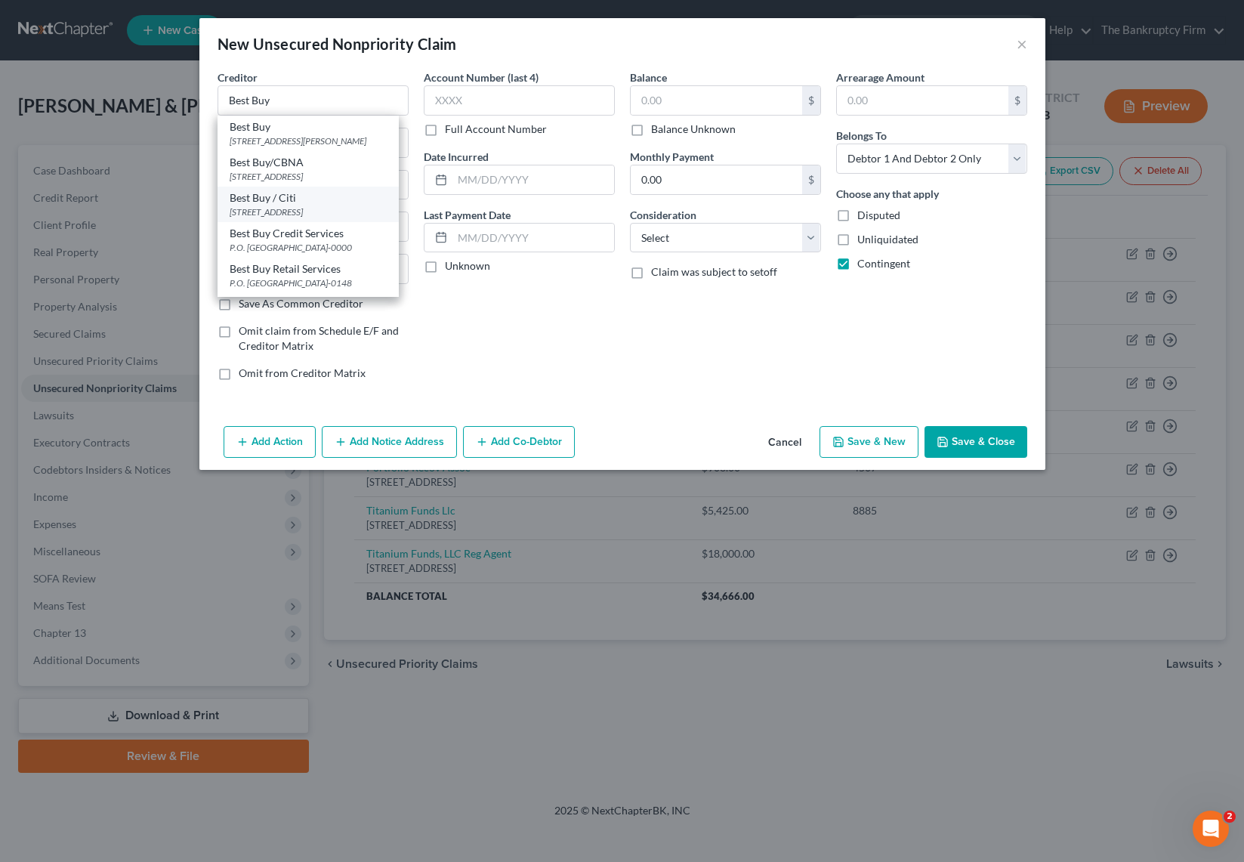
click at [290, 205] on div "Best Buy / Citi" at bounding box center [308, 197] width 157 height 15
type input "Best Buy / Citi"
type input "PO Box 6403"
type input "Sioux Falls"
select select "43"
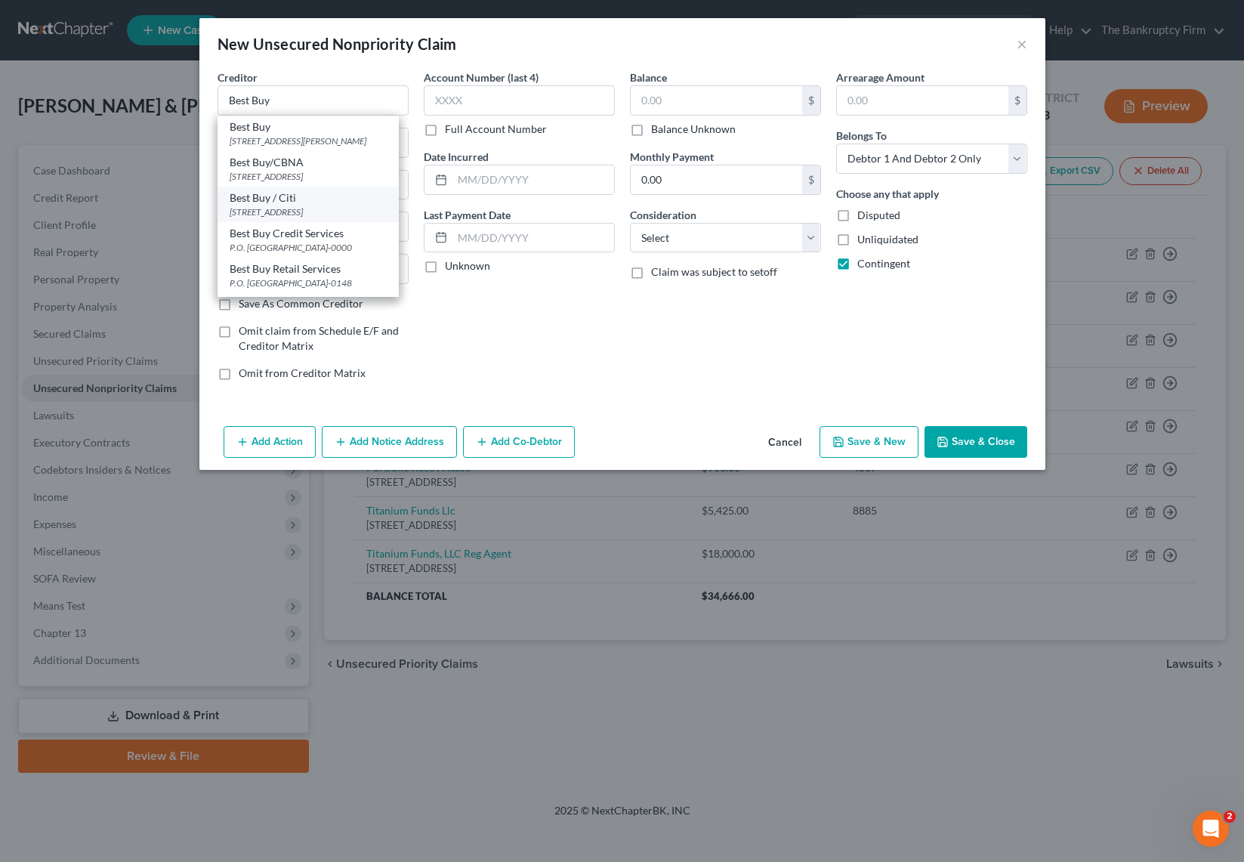
type input "57117"
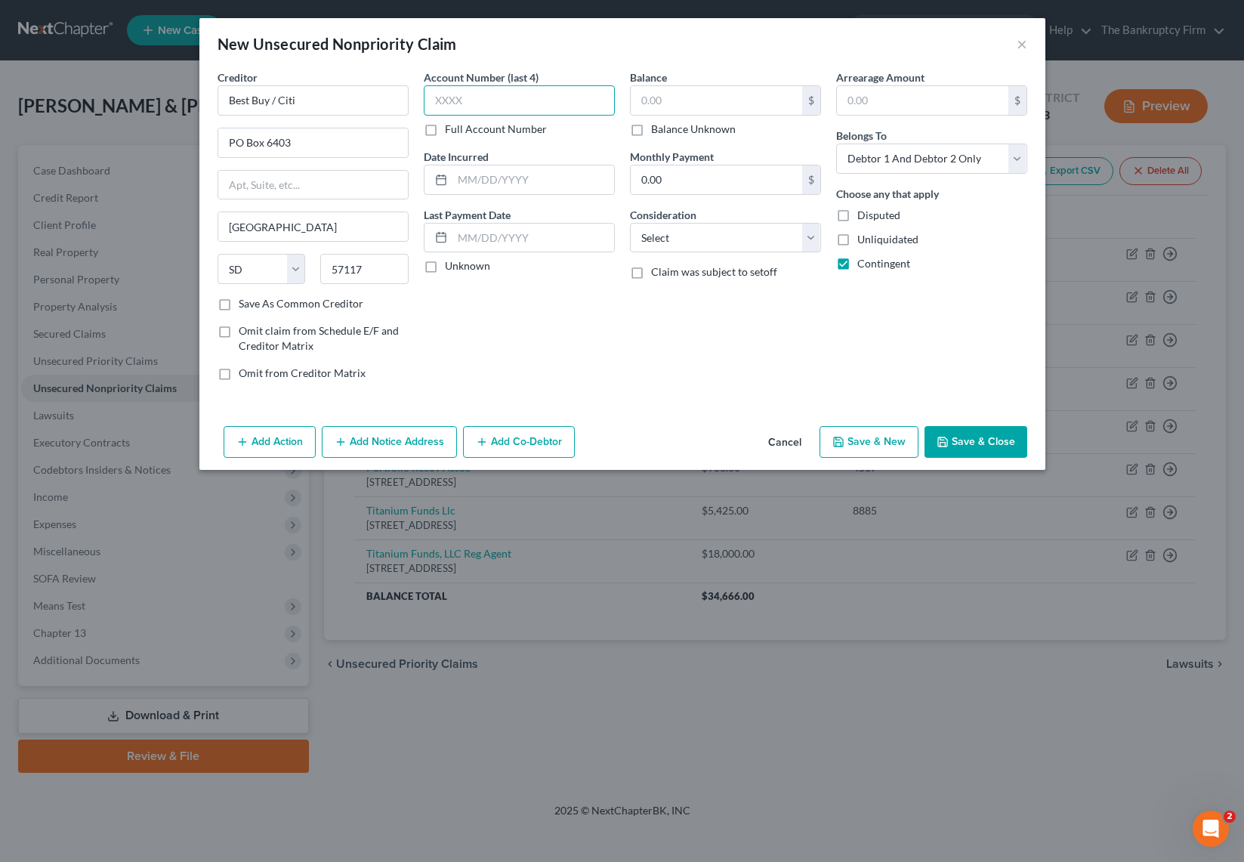
click at [522, 100] on input "text" at bounding box center [519, 100] width 191 height 30
type input "unk"
type input "4796"
type input "0"
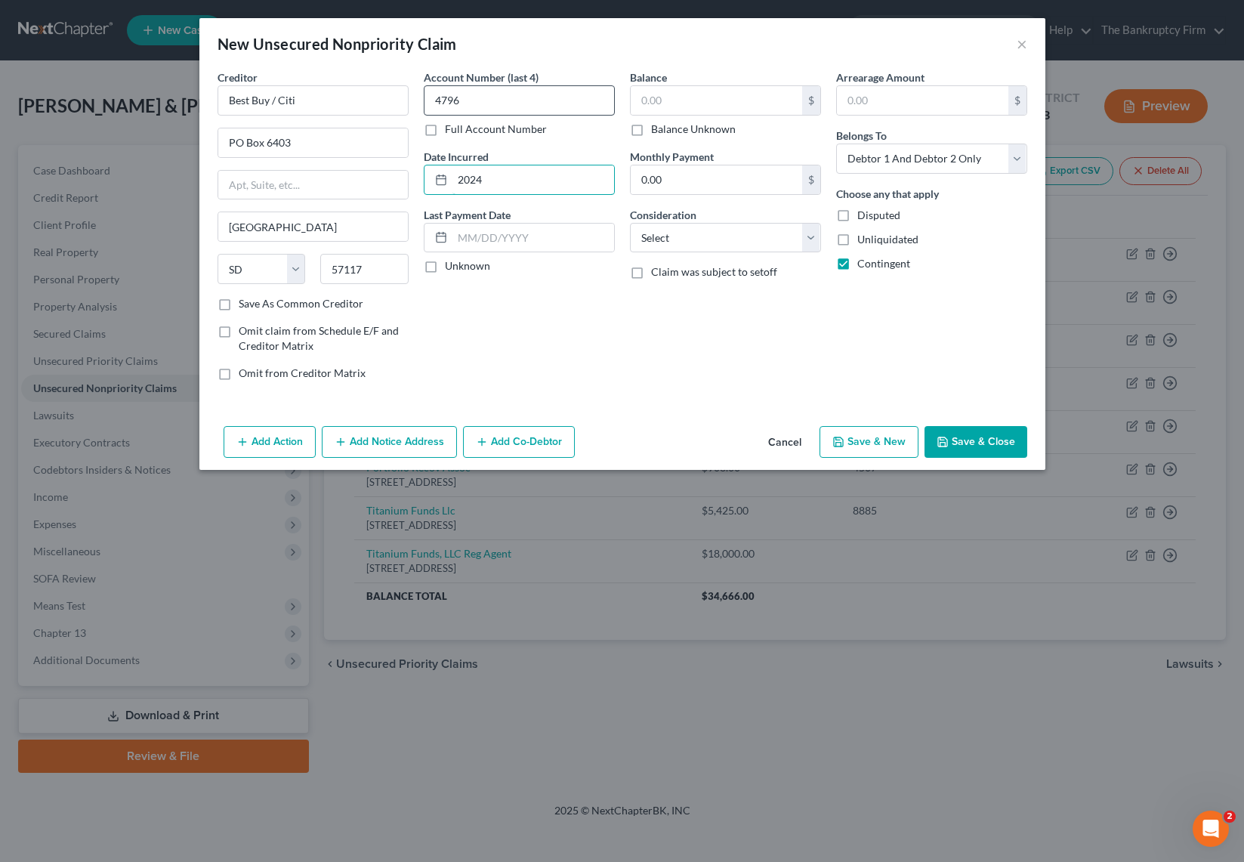
type input "2024"
type input "4,000"
click at [991, 440] on button "Save & Close" at bounding box center [975, 442] width 103 height 32
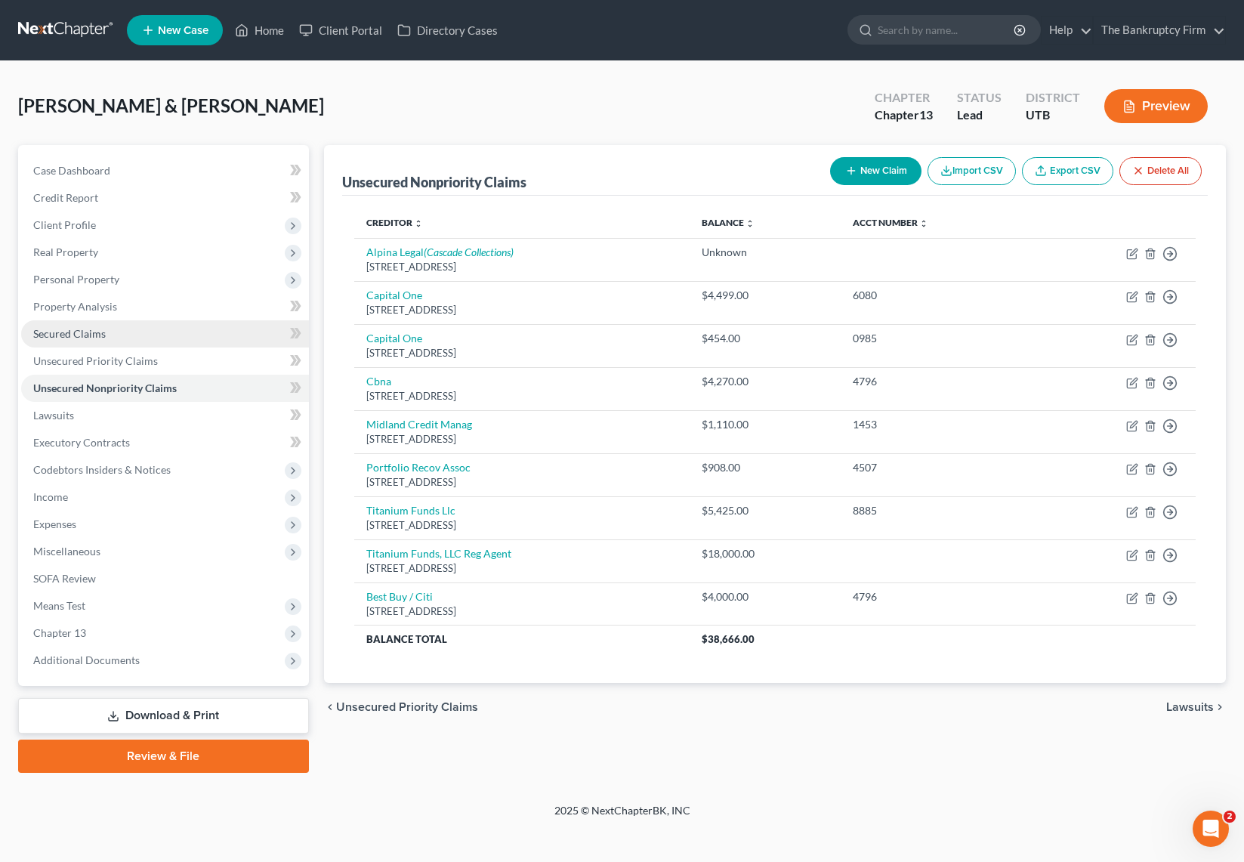
click at [62, 335] on span "Secured Claims" at bounding box center [69, 333] width 72 height 13
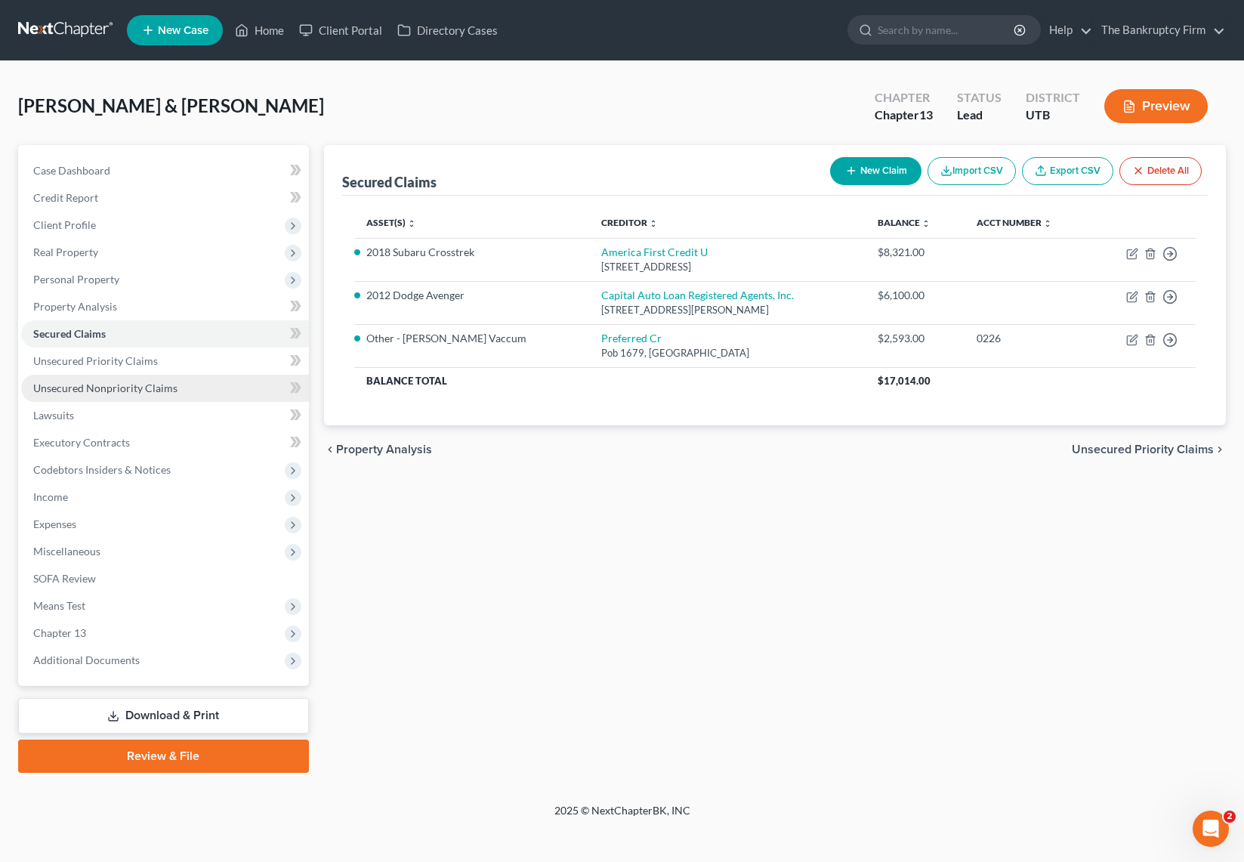
click at [110, 390] on span "Unsecured Nonpriority Claims" at bounding box center [105, 387] width 144 height 13
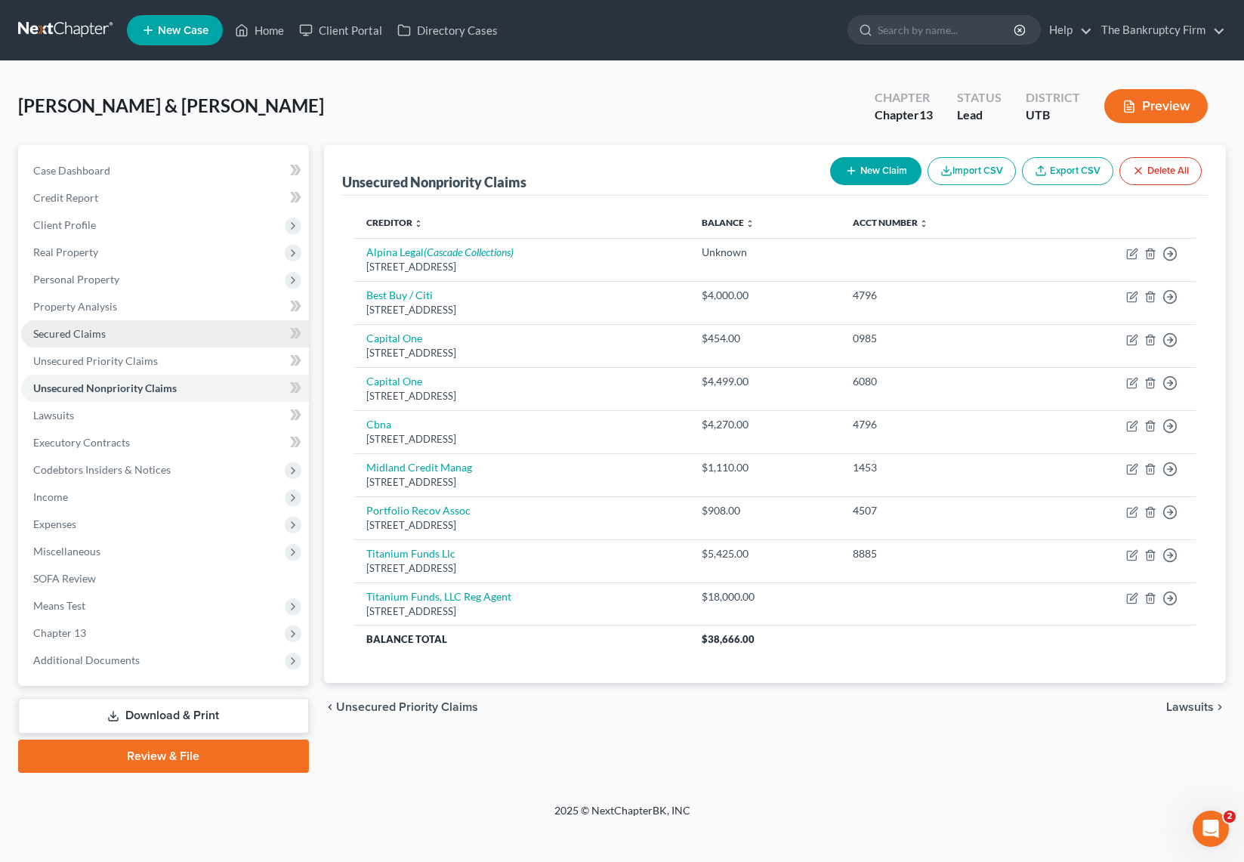
click at [174, 339] on link "Secured Claims" at bounding box center [165, 333] width 288 height 27
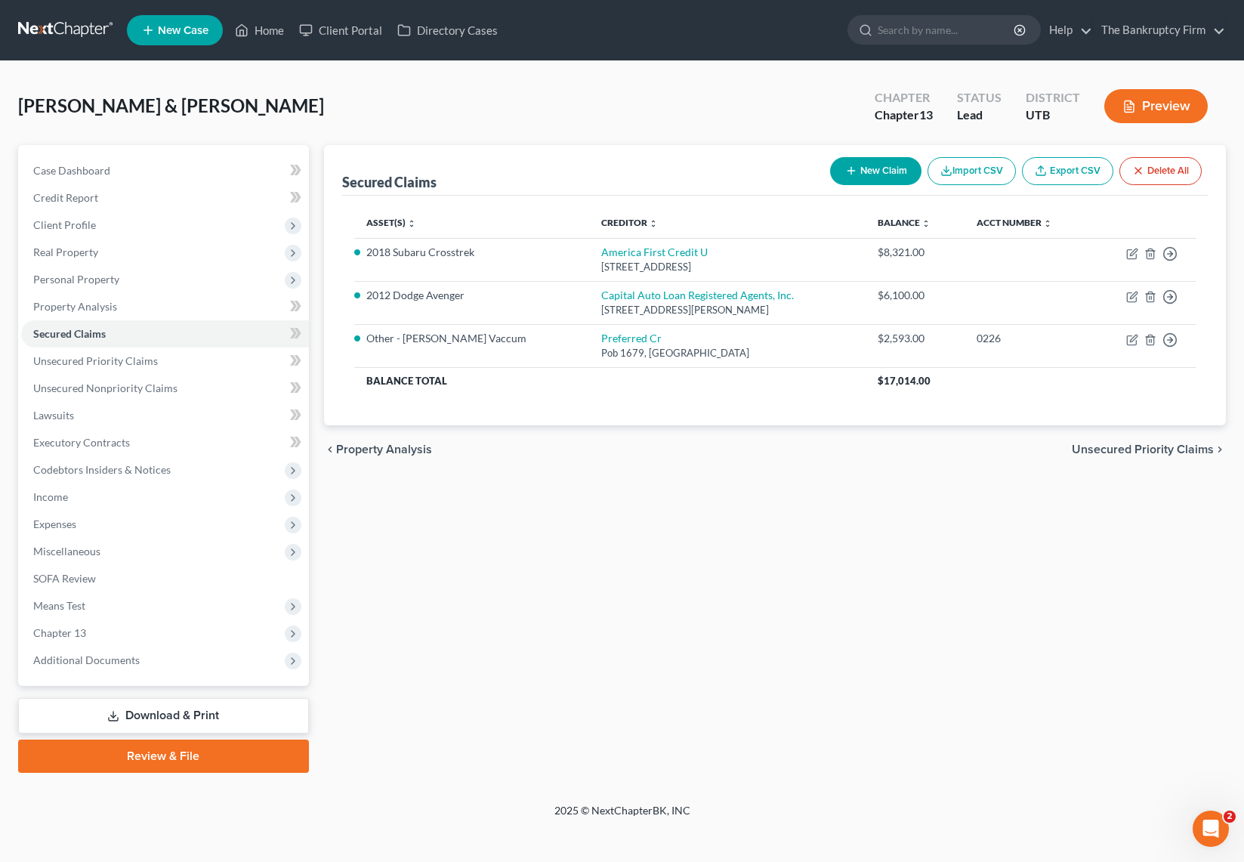
click at [550, 100] on div "Rocha, Matthew & Ari Upgraded Chapter Chapter 13 Status Lead District UTB Previ…" at bounding box center [621, 112] width 1207 height 66
click at [112, 365] on span "Unsecured Priority Claims" at bounding box center [95, 360] width 125 height 13
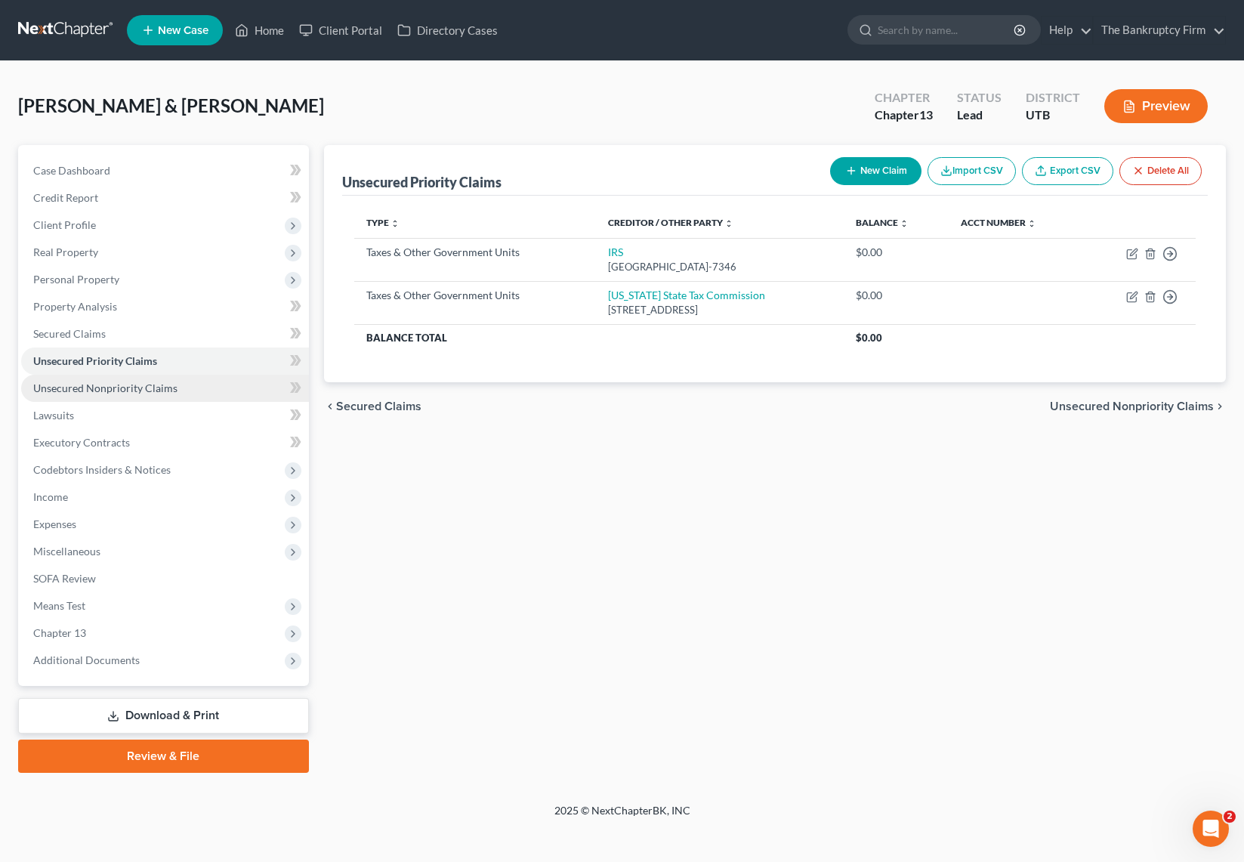
click at [150, 383] on span "Unsecured Nonpriority Claims" at bounding box center [105, 387] width 144 height 13
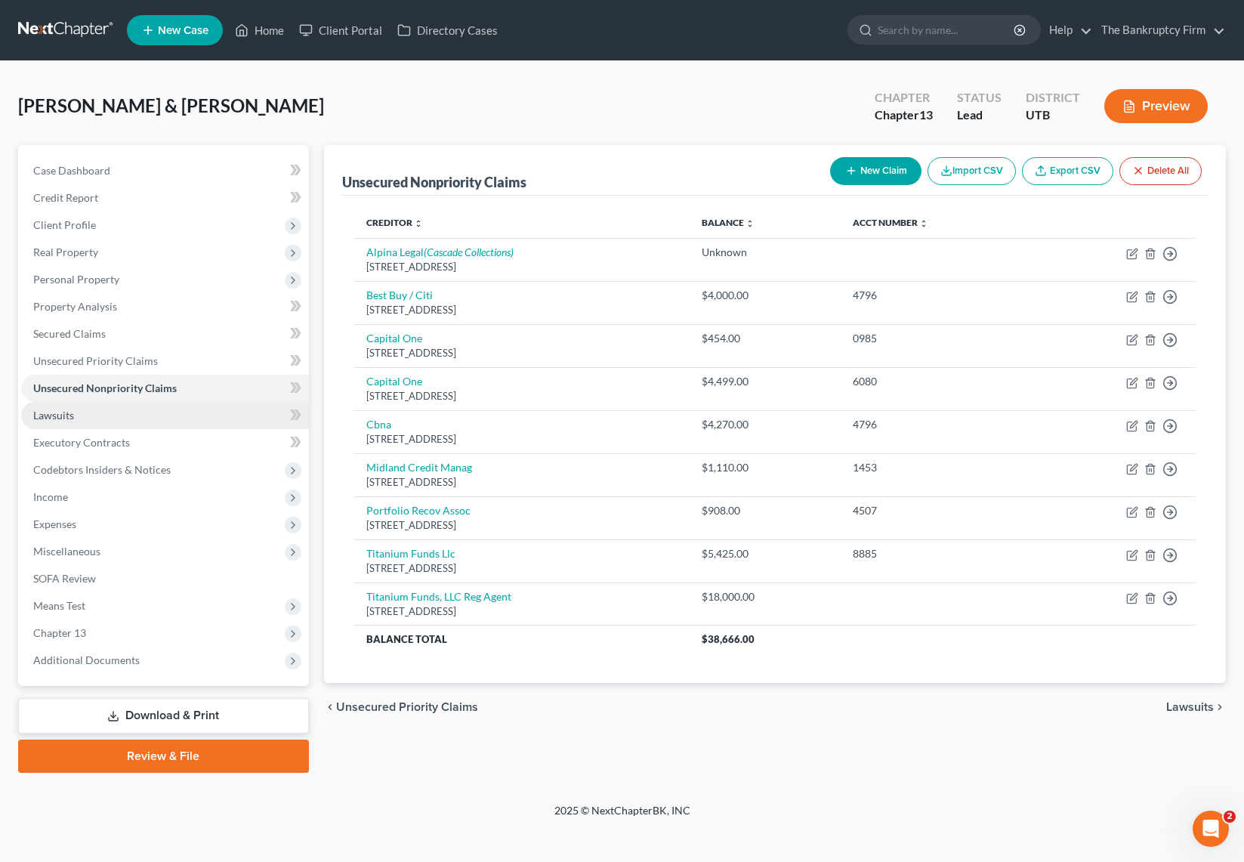
click at [61, 416] on span "Lawsuits" at bounding box center [53, 415] width 41 height 13
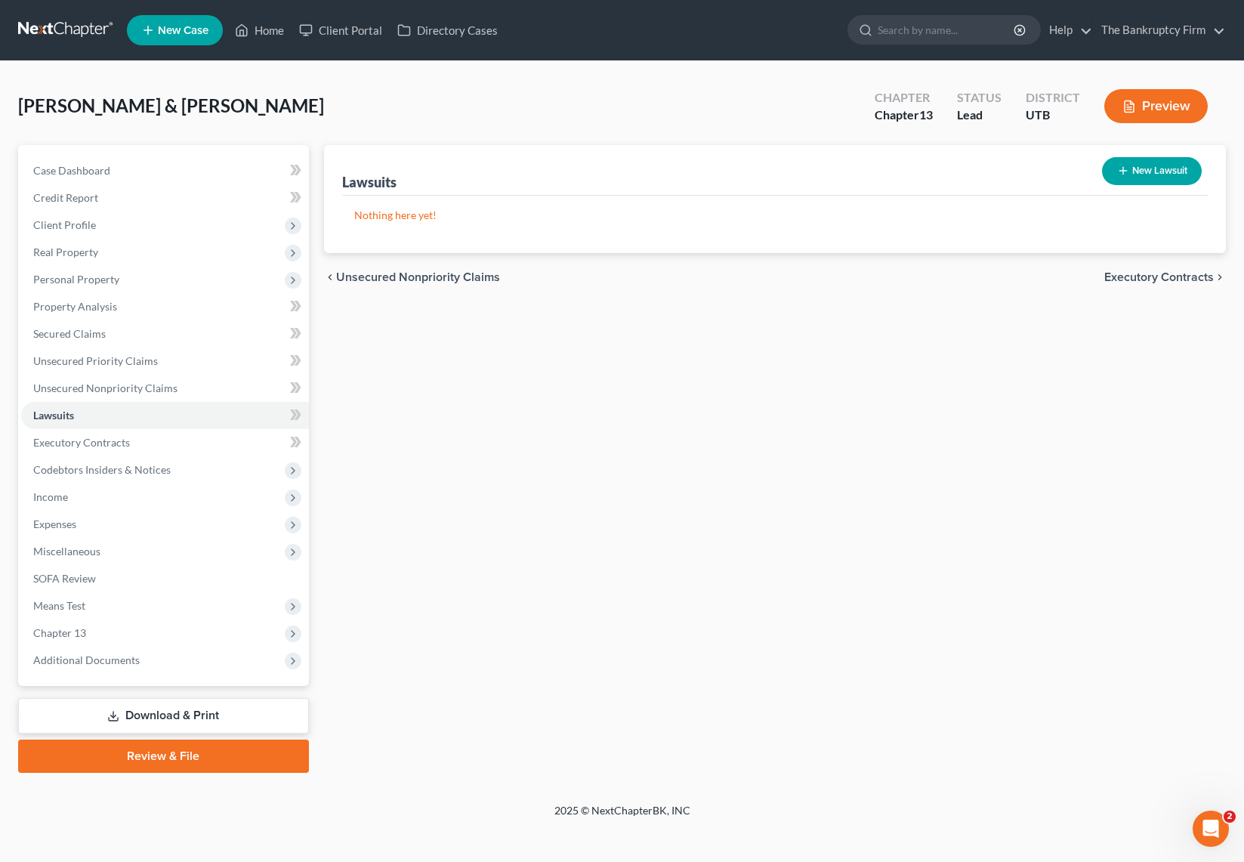
click at [1155, 168] on button "New Lawsuit" at bounding box center [1152, 171] width 100 height 28
select select "0"
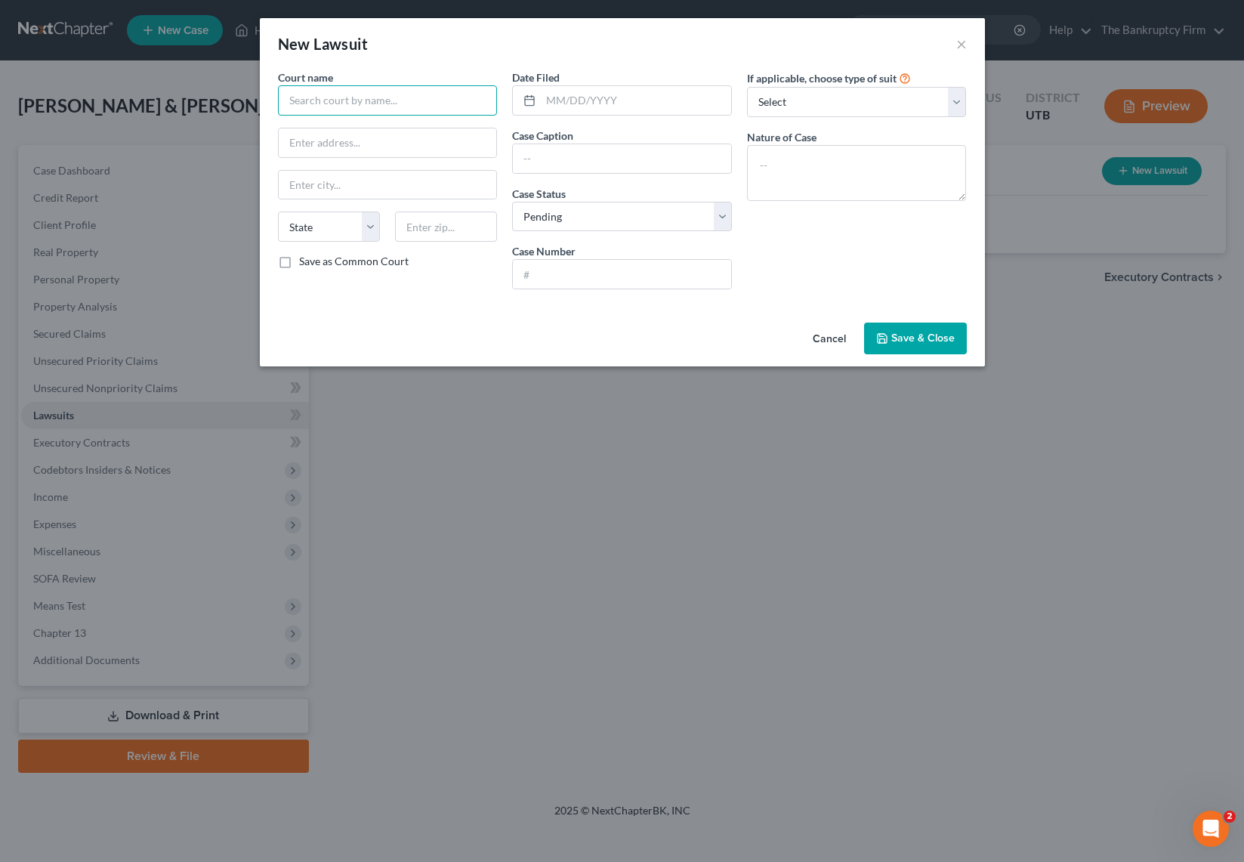
click at [350, 97] on input "text" at bounding box center [388, 100] width 220 height 30
type input "Salt Lake Third Judicial District"
type input "6"
type input "11/12/2024"
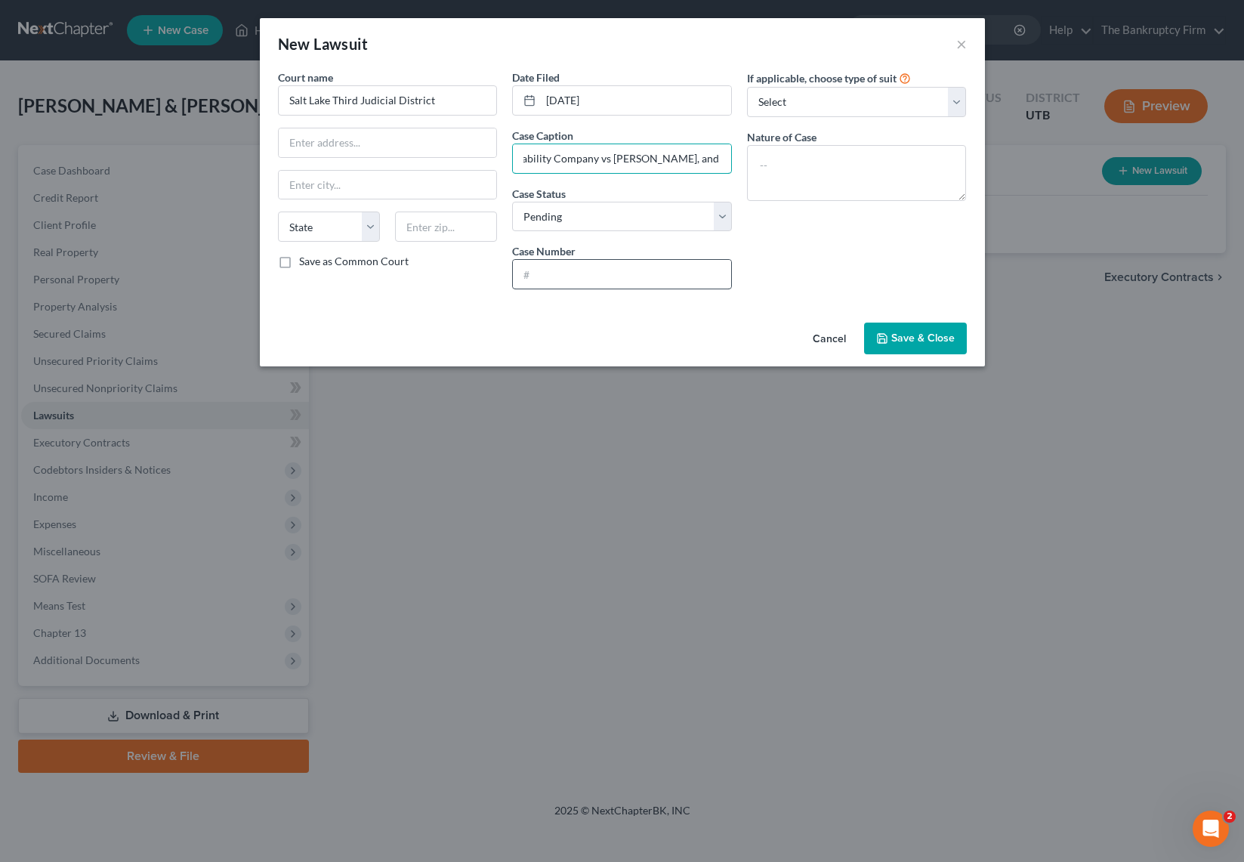
type input "Titanium Funds, LLC, a UTah Limited Liability Company vs Matthew Rocha, and ind…"
click at [598, 276] on input "text" at bounding box center [622, 274] width 218 height 29
type input "199907596"
click at [883, 93] on select "Select Repossession Garnishment Foreclosure Attached, Seized, Or Levied Other" at bounding box center [857, 102] width 220 height 30
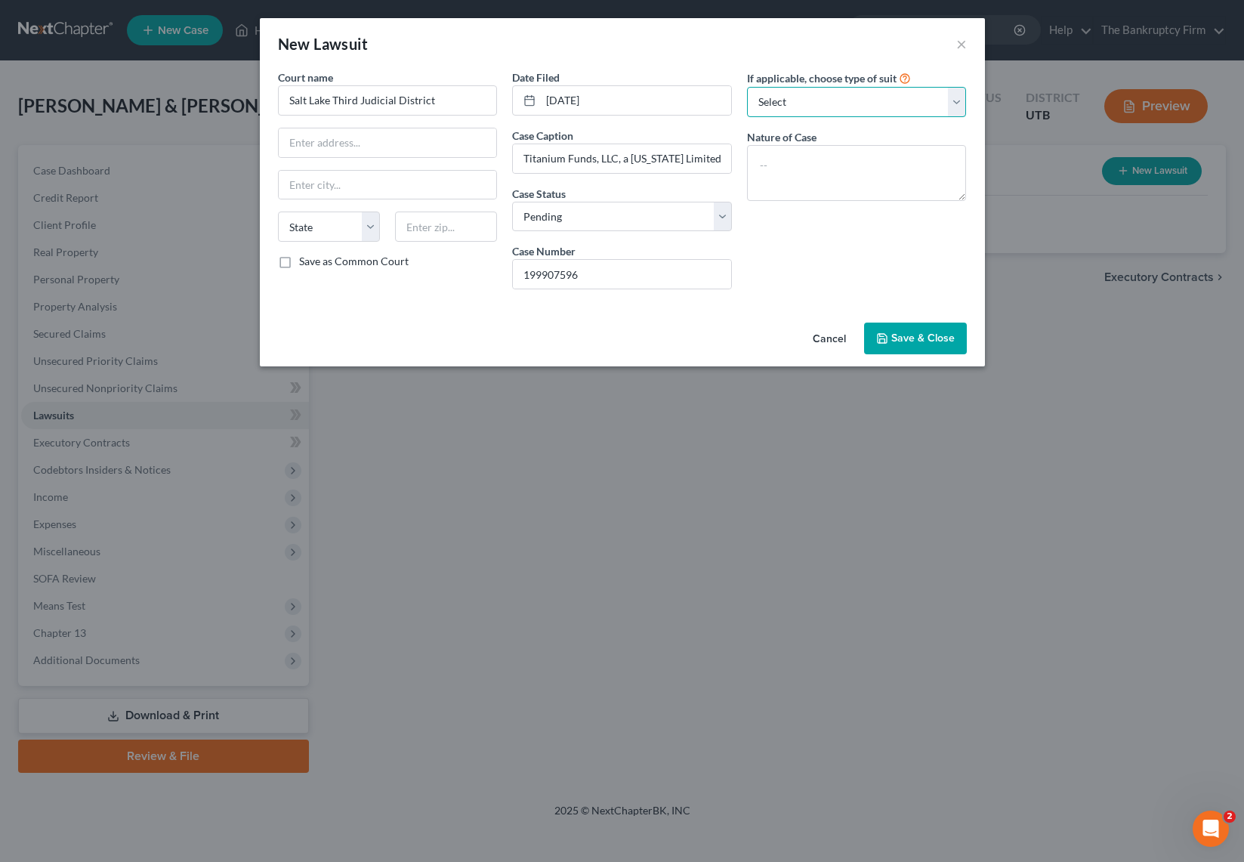
click at [747, 87] on select "Select Repossession Garnishment Foreclosure Attached, Seized, Or Levied Other" at bounding box center [857, 102] width 220 height 30
click at [888, 167] on textarea at bounding box center [857, 173] width 220 height 56
click at [862, 464] on div "New Lawsuit × Court name * Salt Lake Third Judicial District State AL AK AR AZ …" at bounding box center [622, 431] width 1244 height 862
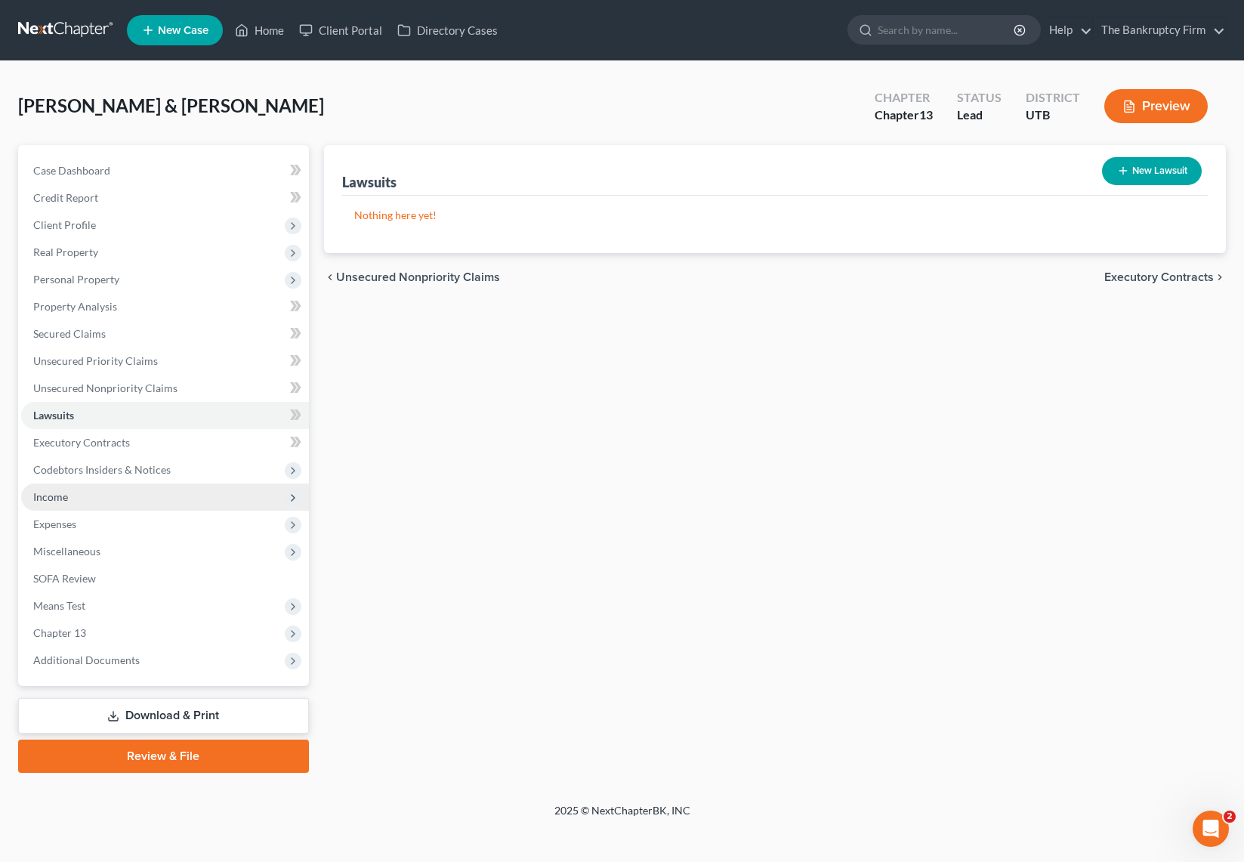
click at [93, 498] on span "Income" at bounding box center [165, 496] width 288 height 27
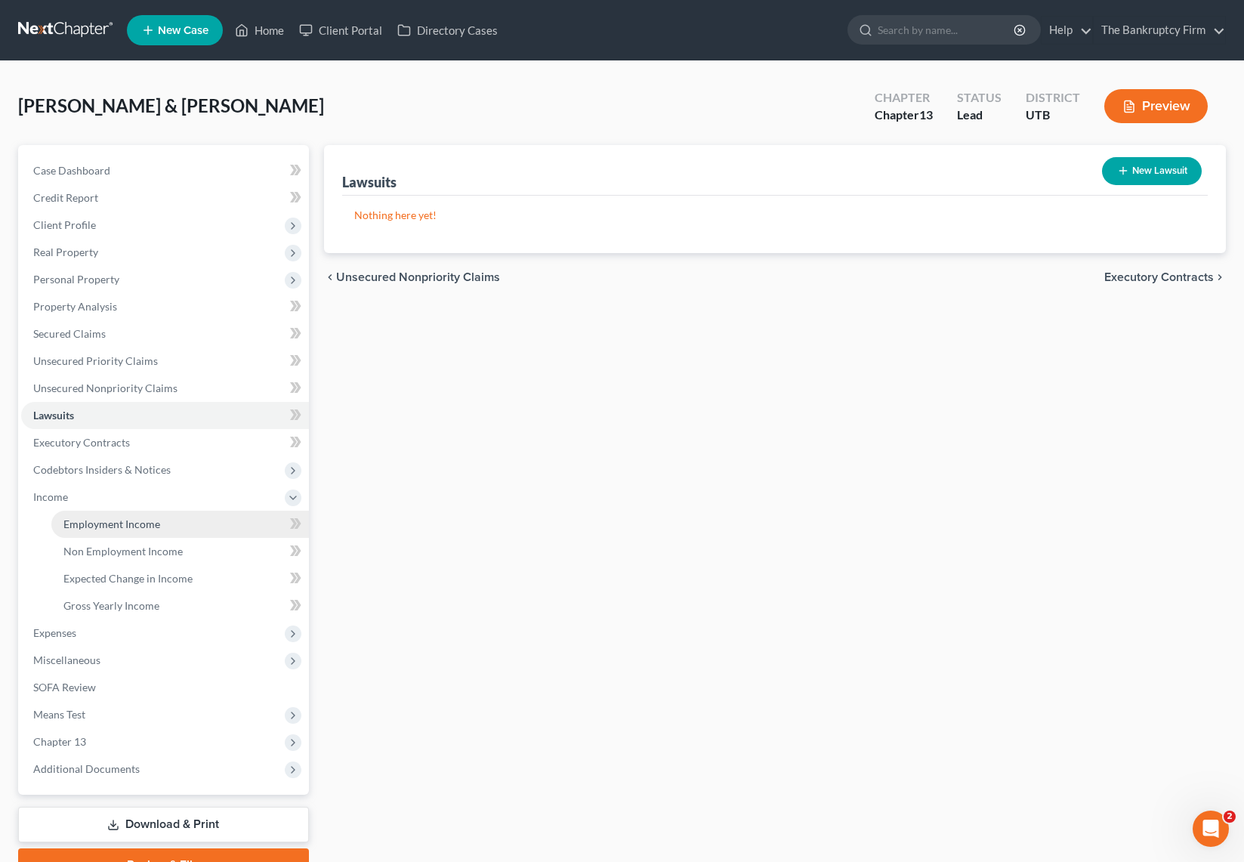
click at [160, 526] on link "Employment Income" at bounding box center [179, 523] width 257 height 27
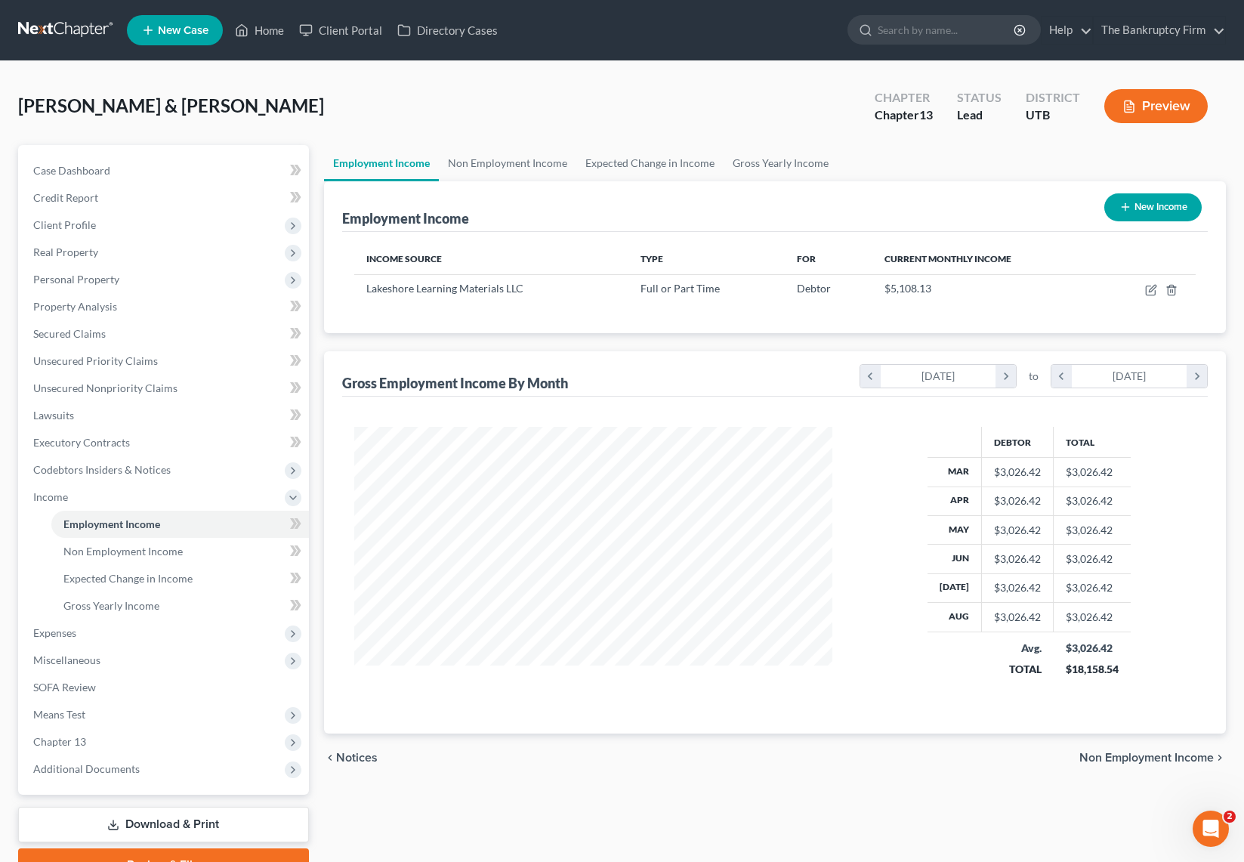
scroll to position [271, 509]
click at [525, 164] on link "Non Employment Income" at bounding box center [507, 163] width 137 height 36
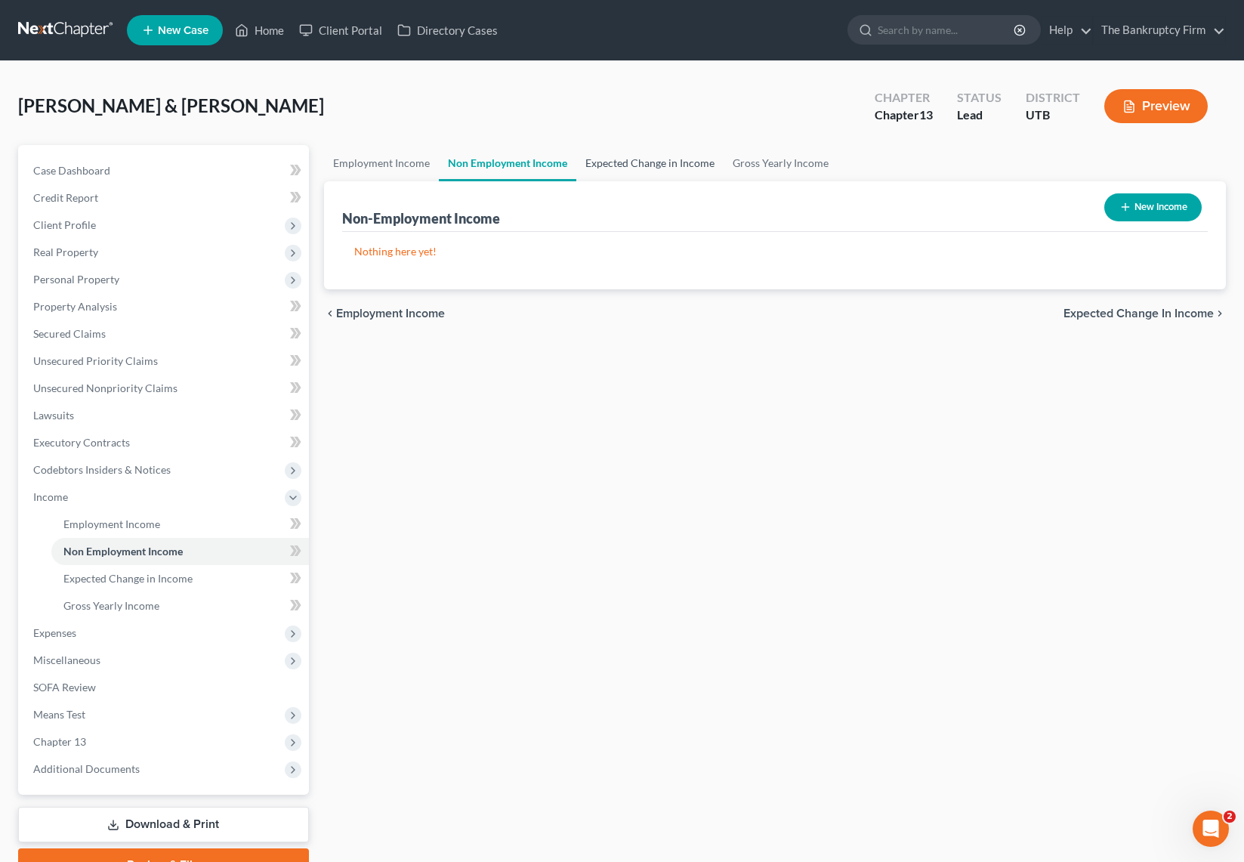
click at [640, 161] on link "Expected Change in Income" at bounding box center [649, 163] width 147 height 36
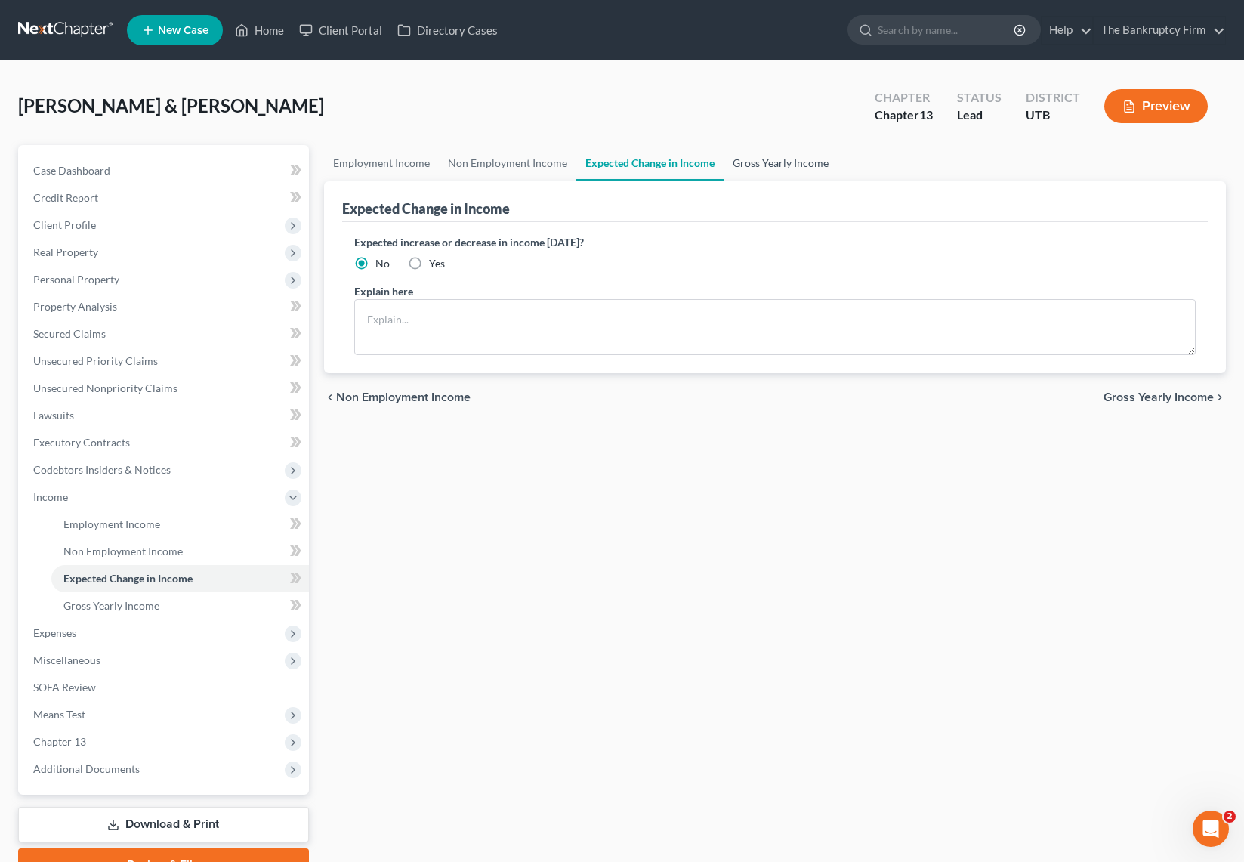
click at [790, 163] on link "Gross Yearly Income" at bounding box center [780, 163] width 114 height 36
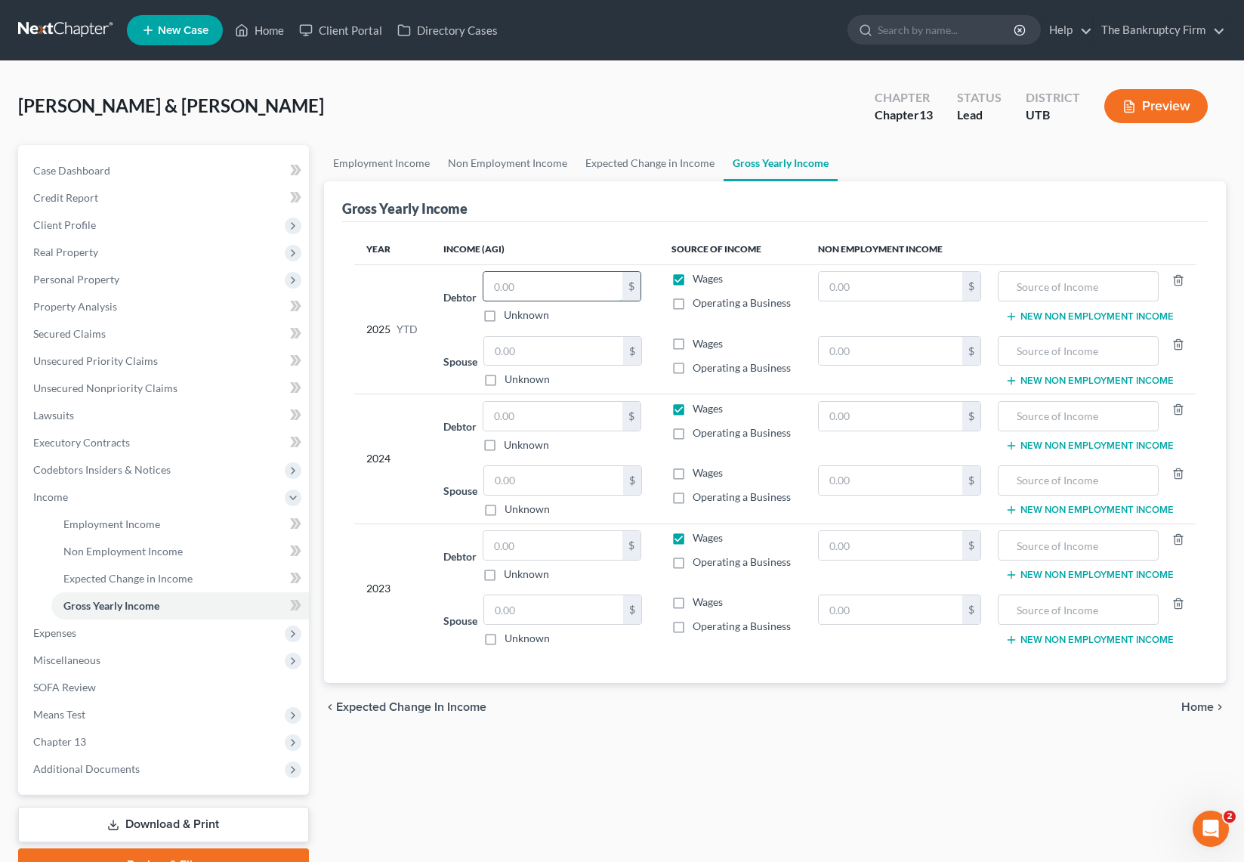
click at [547, 289] on input "text" at bounding box center [552, 286] width 139 height 29
click at [538, 483] on input "text" at bounding box center [553, 480] width 139 height 29
type input "33,744"
click at [506, 418] on input "text" at bounding box center [552, 416] width 139 height 29
type input "18,690"
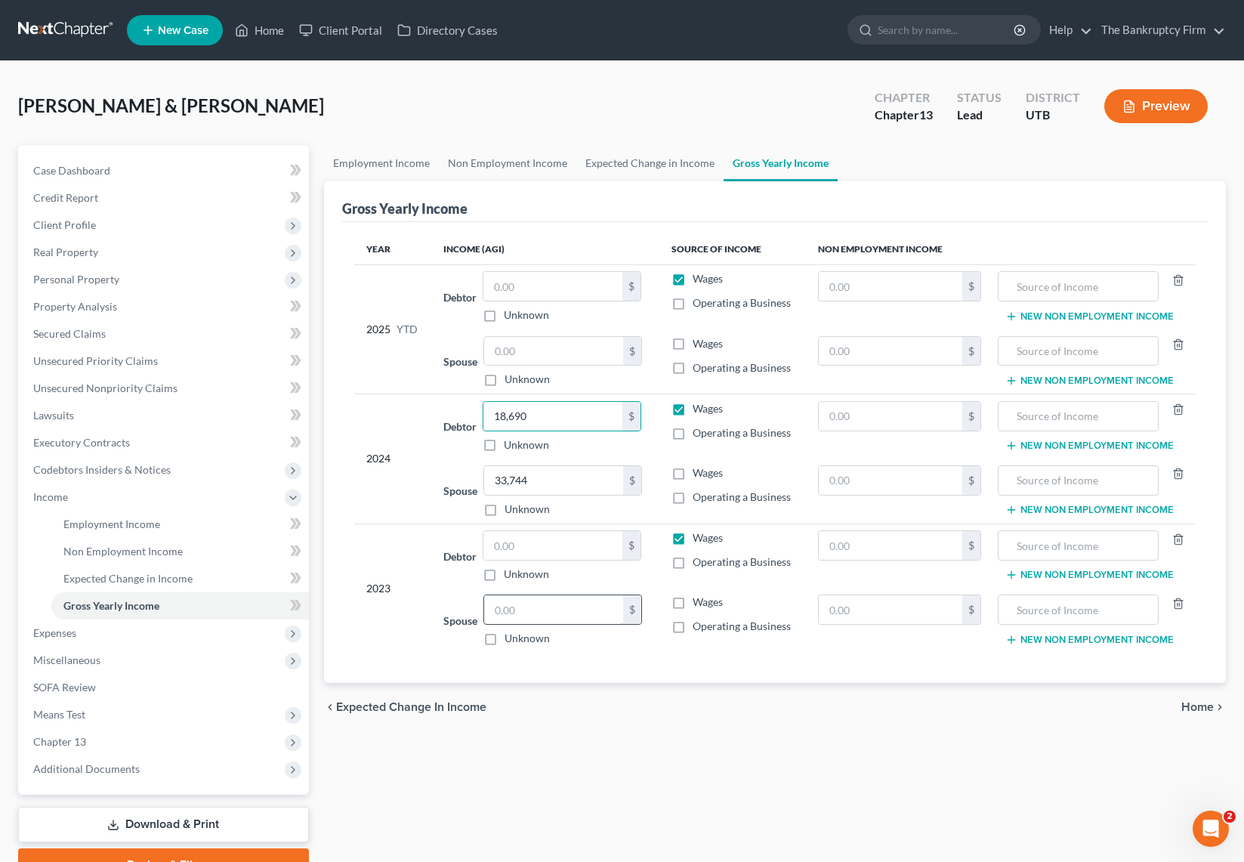
click at [547, 619] on input "text" at bounding box center [553, 609] width 139 height 29
type input "35,043"
click at [511, 545] on input "text" at bounding box center [552, 545] width 139 height 29
type input "34,048"
click at [563, 288] on input "text" at bounding box center [552, 286] width 139 height 29
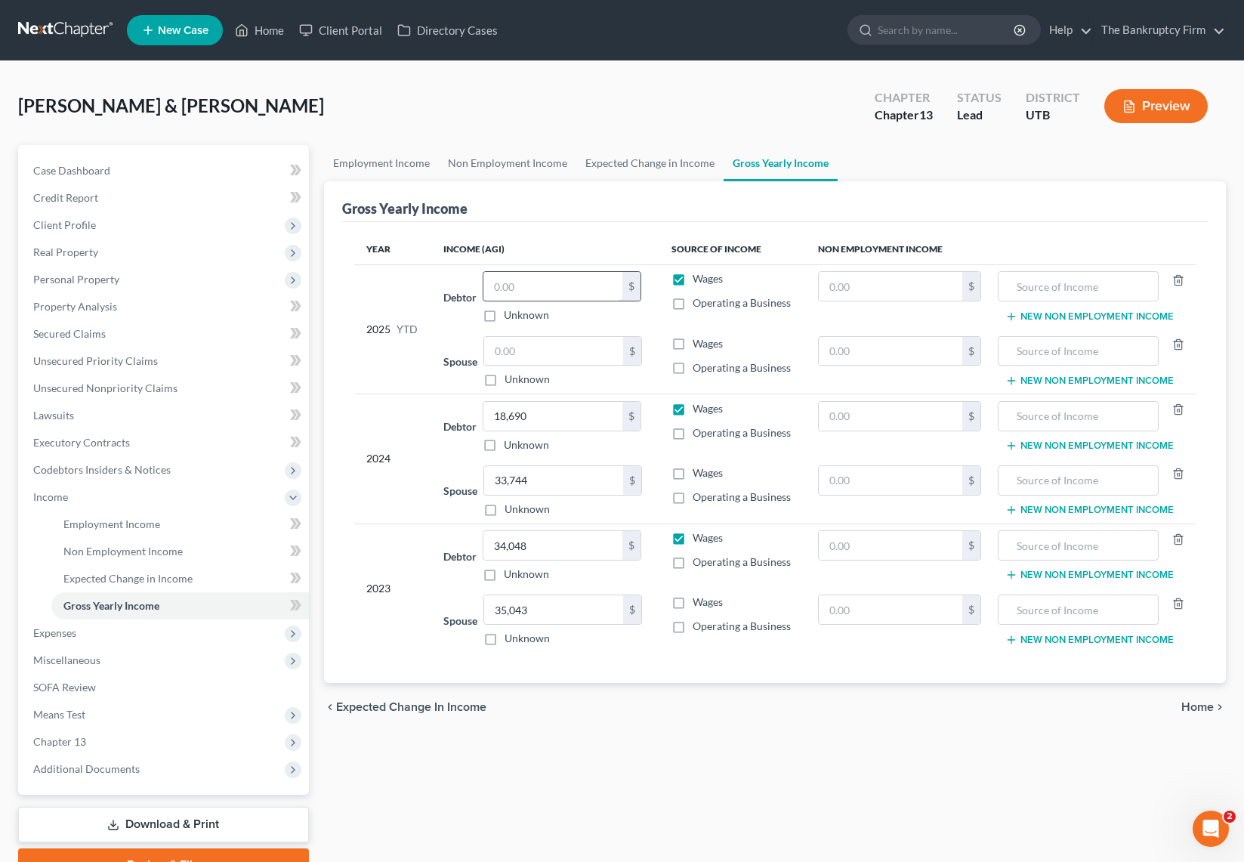
click at [535, 285] on input "text" at bounding box center [552, 286] width 139 height 29
type input "13,305.01"
click at [581, 350] on input "text" at bounding box center [553, 351] width 139 height 29
click at [584, 291] on input "13,305.01" at bounding box center [552, 286] width 139 height 29
click at [560, 356] on input "text" at bounding box center [553, 351] width 139 height 29
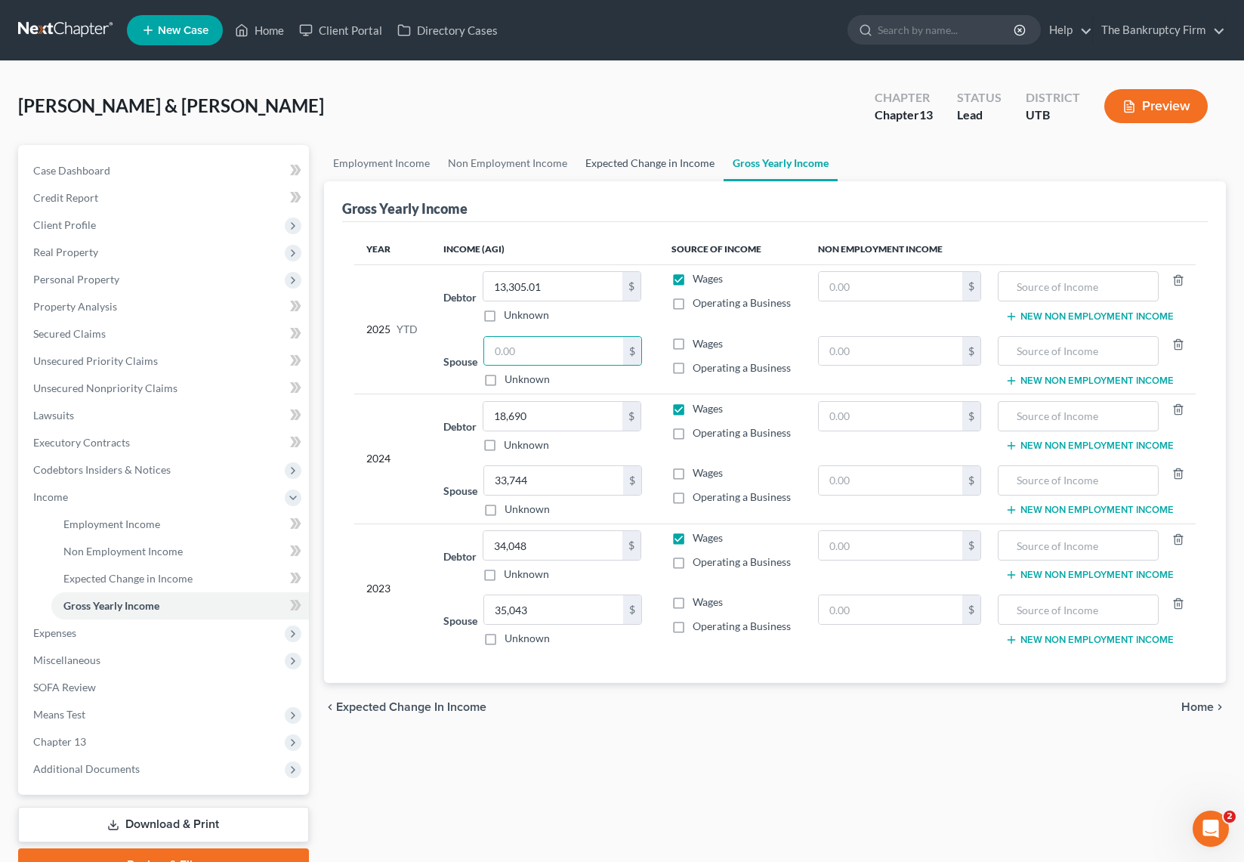
click at [629, 159] on link "Expected Change in Income" at bounding box center [649, 163] width 147 height 36
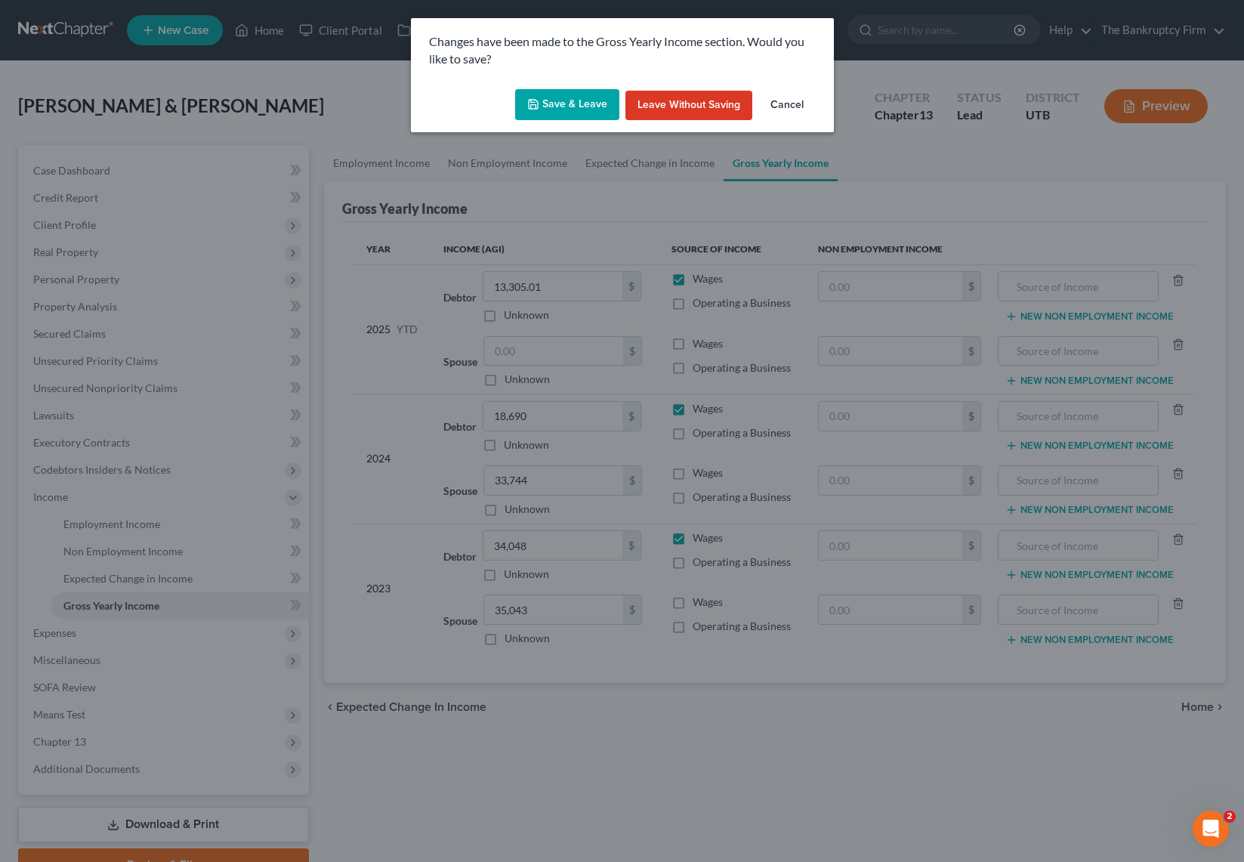
click at [575, 98] on button "Save & Leave" at bounding box center [567, 105] width 104 height 32
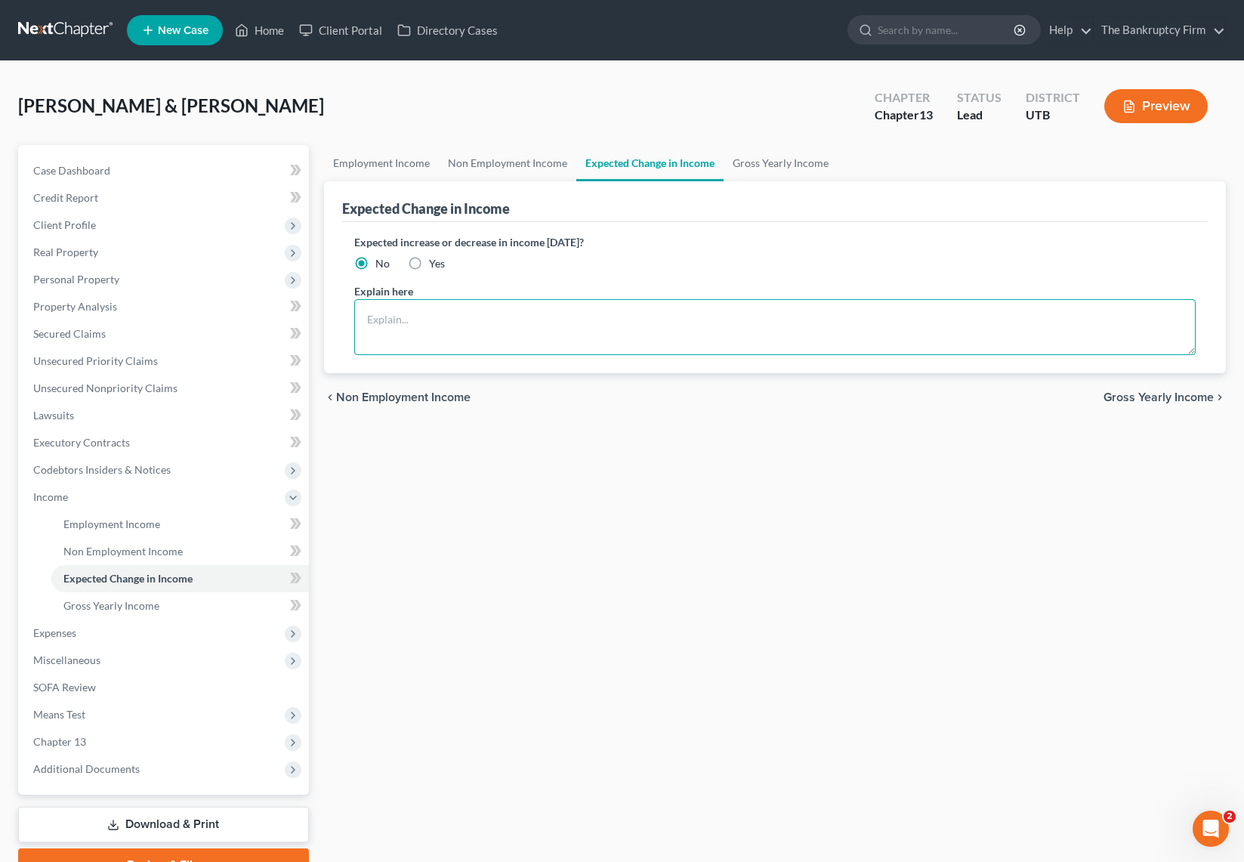
click at [458, 332] on textarea at bounding box center [774, 327] width 841 height 56
type textarea "A"
paste textarea "Families spend an average of 22.6% of their income on the basic annual expenses…"
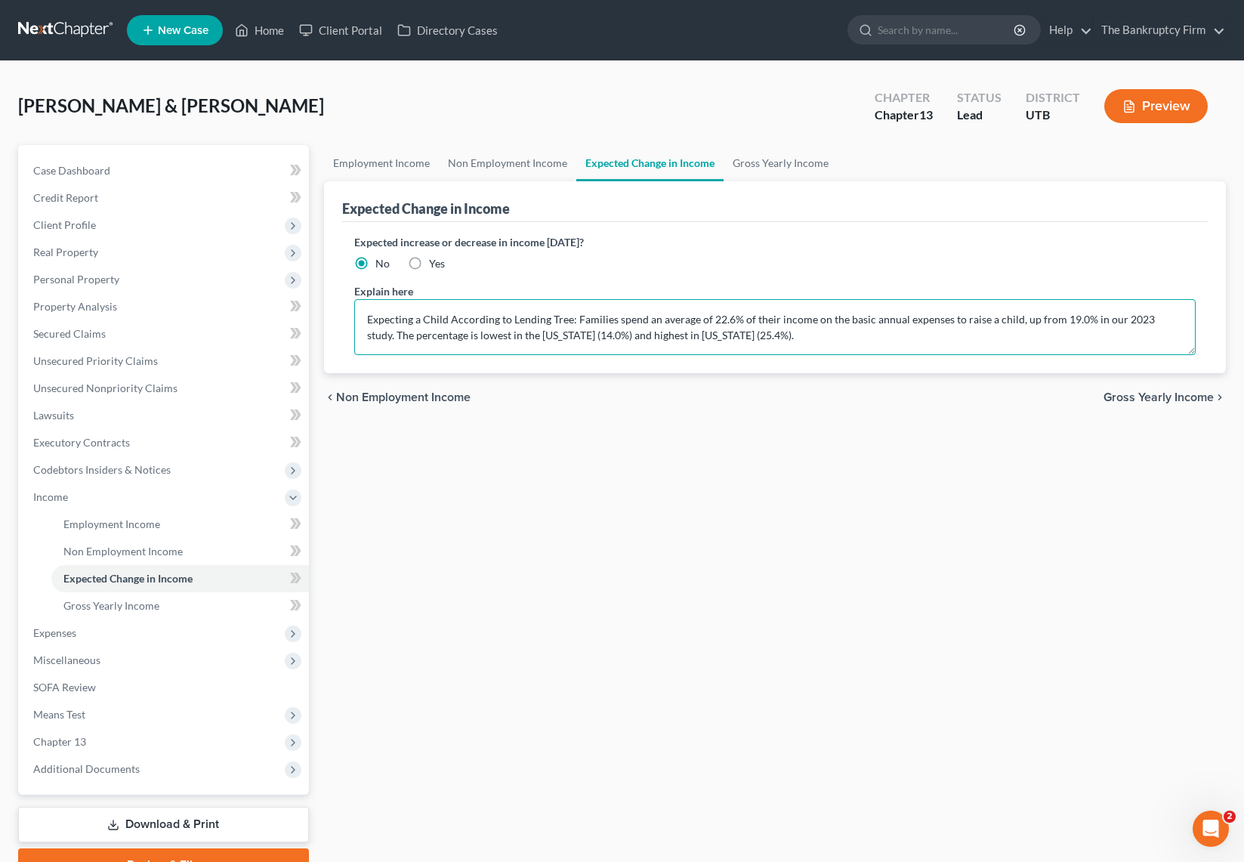
click at [574, 322] on textarea "Expecting a Child According to Lending Tree: Families spend an average of 22.6%…" at bounding box center [774, 327] width 841 height 56
click at [789, 338] on textarea "Expecting a Child According to Lending Tree: "Families spend an average of 22.6…" at bounding box center [774, 327] width 841 height 56
type textarea "Expecting a Child According to Lending Tree: "Families spend an average of 22.6…"
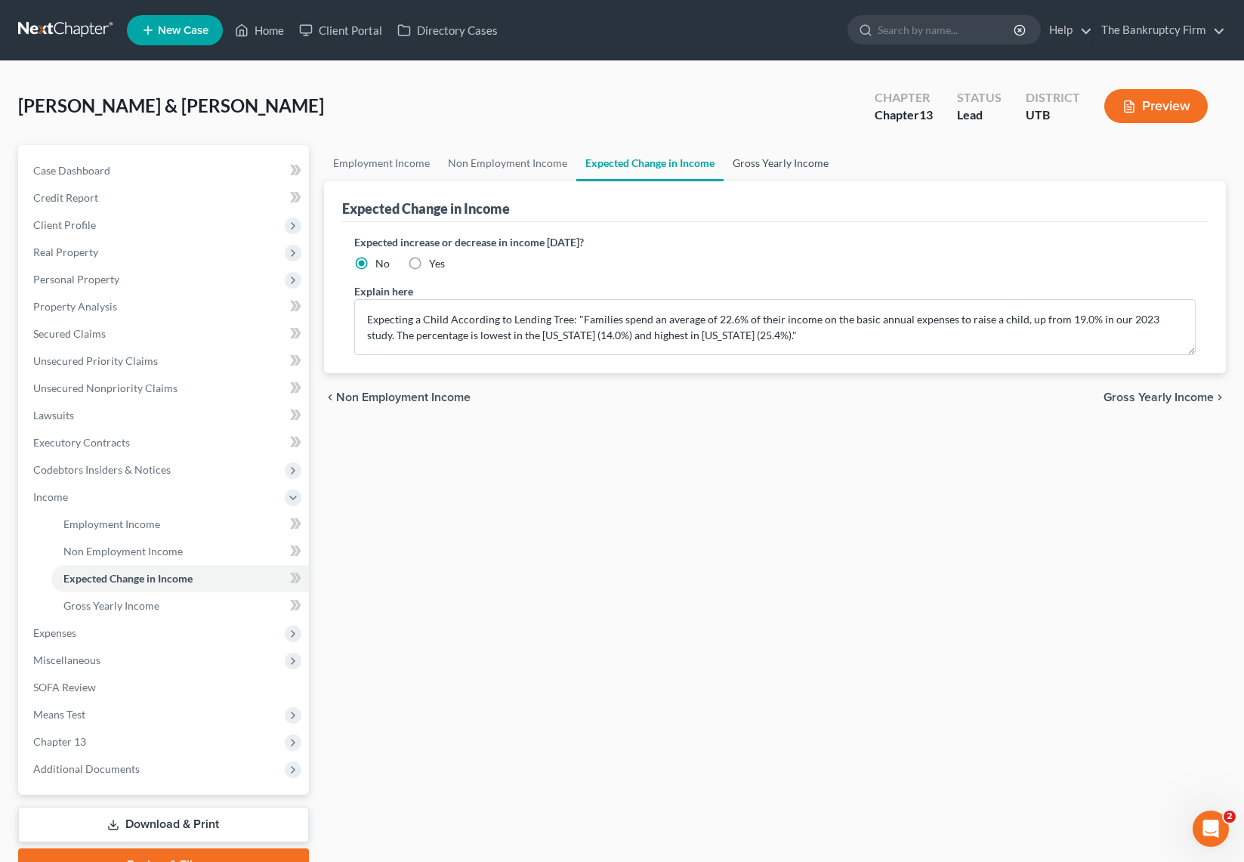
click at [767, 166] on link "Gross Yearly Income" at bounding box center [780, 163] width 114 height 36
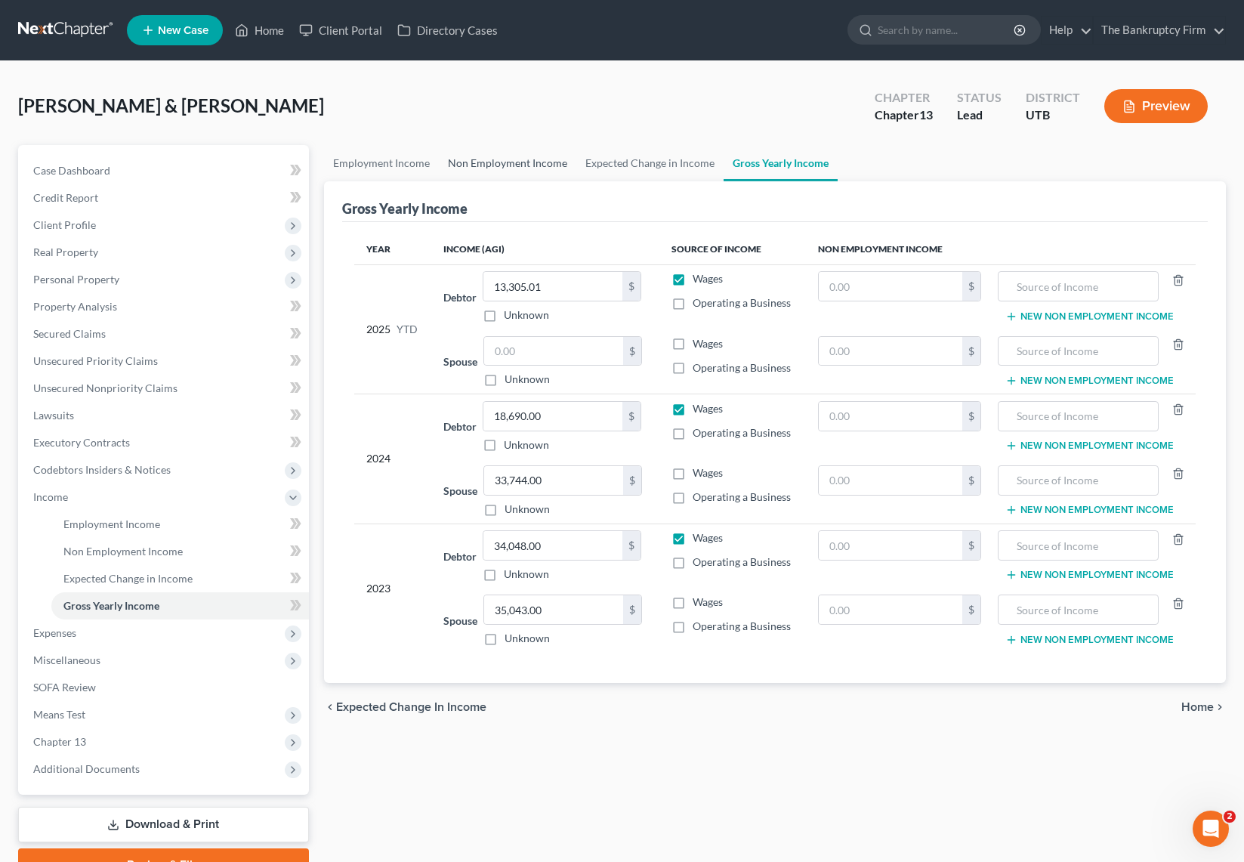
click at [525, 167] on link "Non Employment Income" at bounding box center [507, 163] width 137 height 36
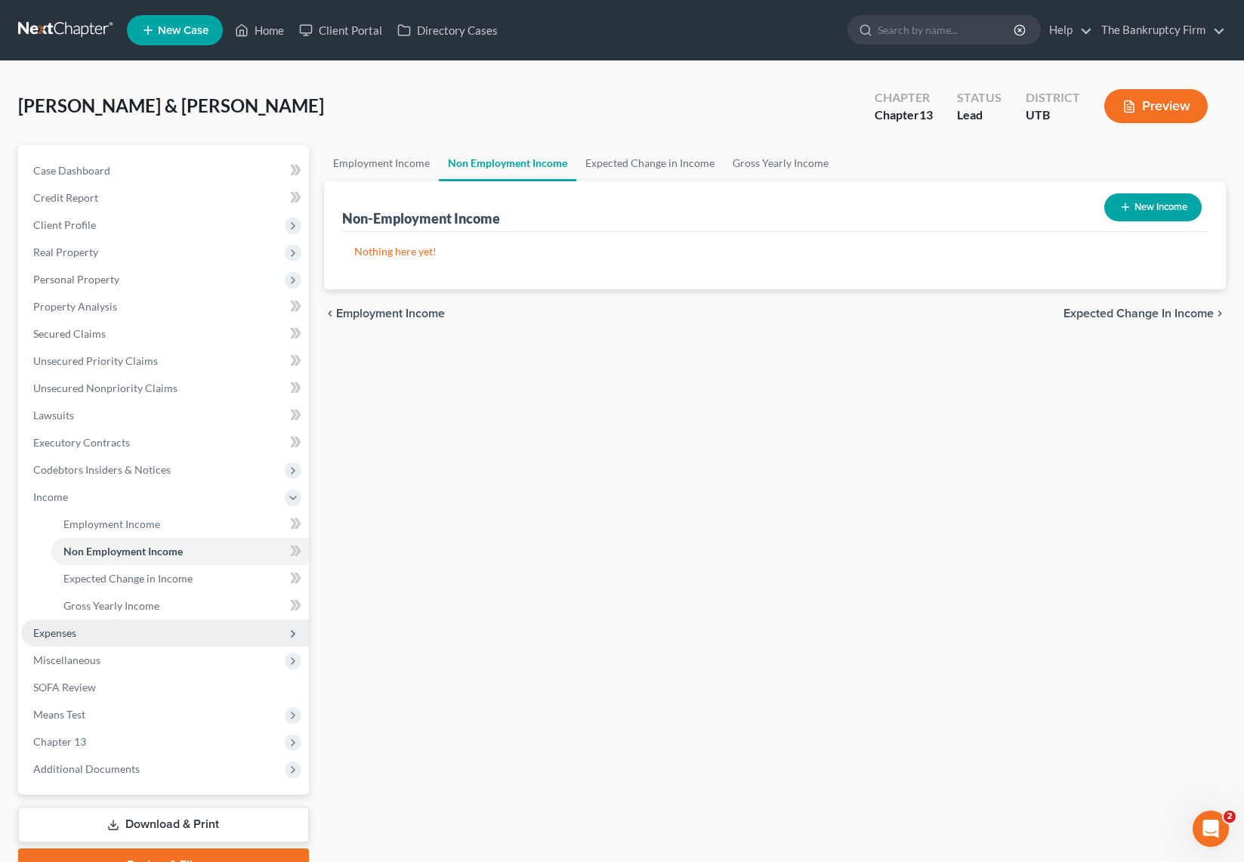
click at [84, 634] on span "Expenses" at bounding box center [165, 632] width 288 height 27
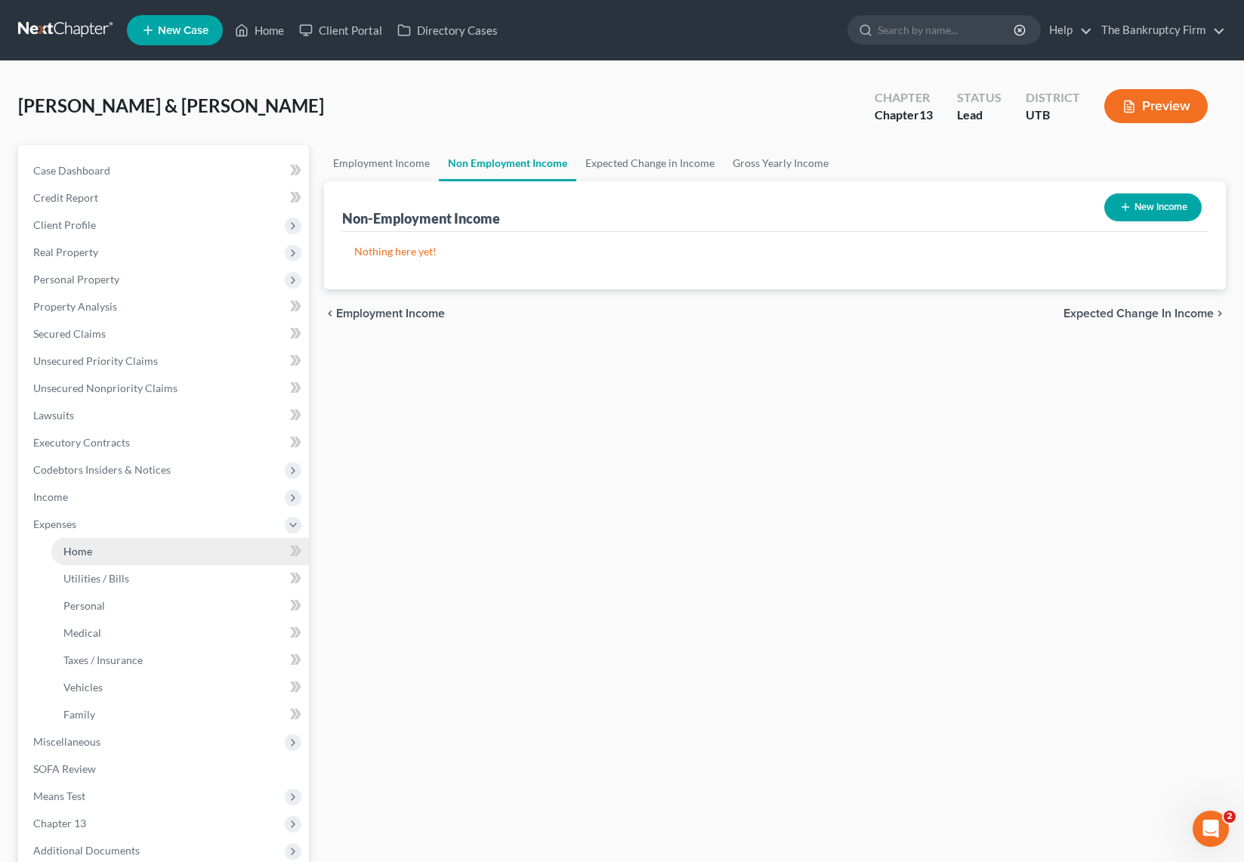
click at [113, 548] on link "Home" at bounding box center [179, 551] width 257 height 27
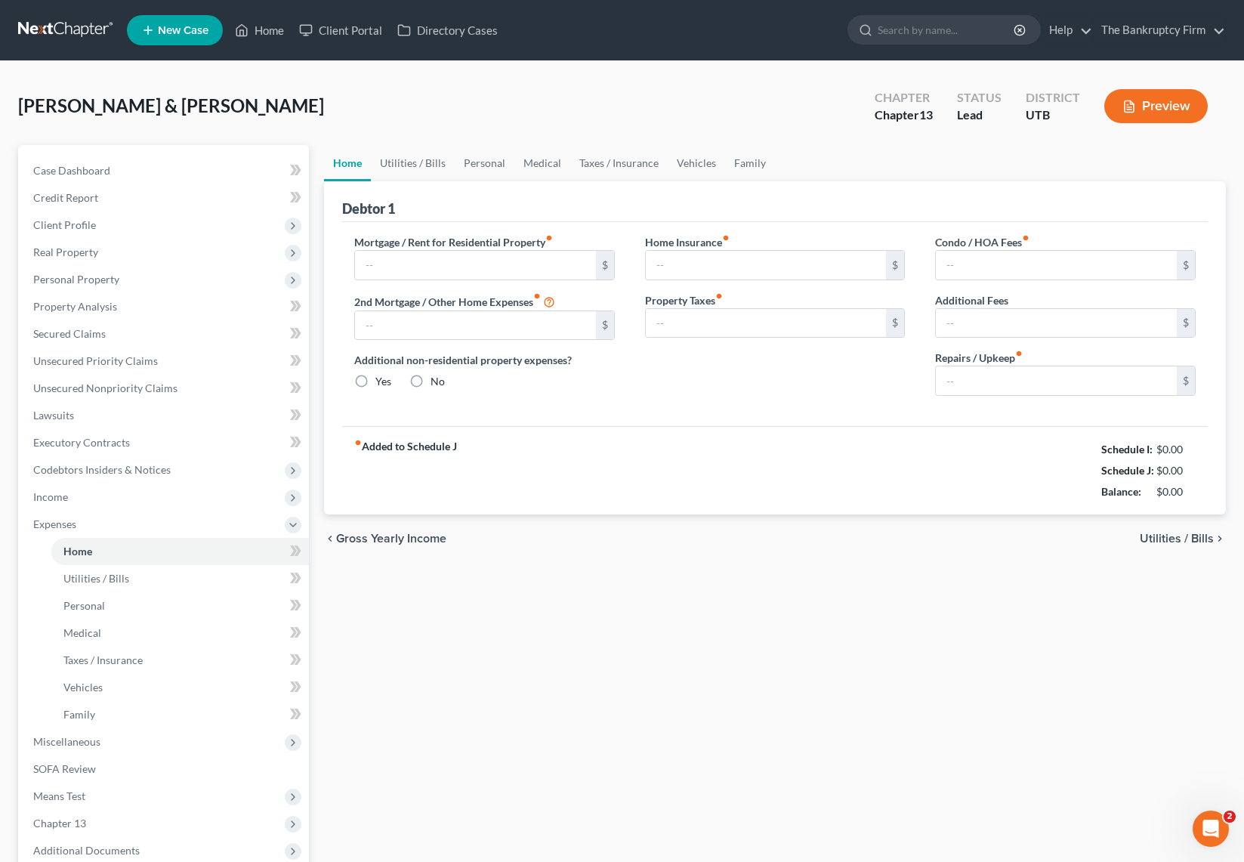
type input "0.00"
radio input "true"
type input "0.00"
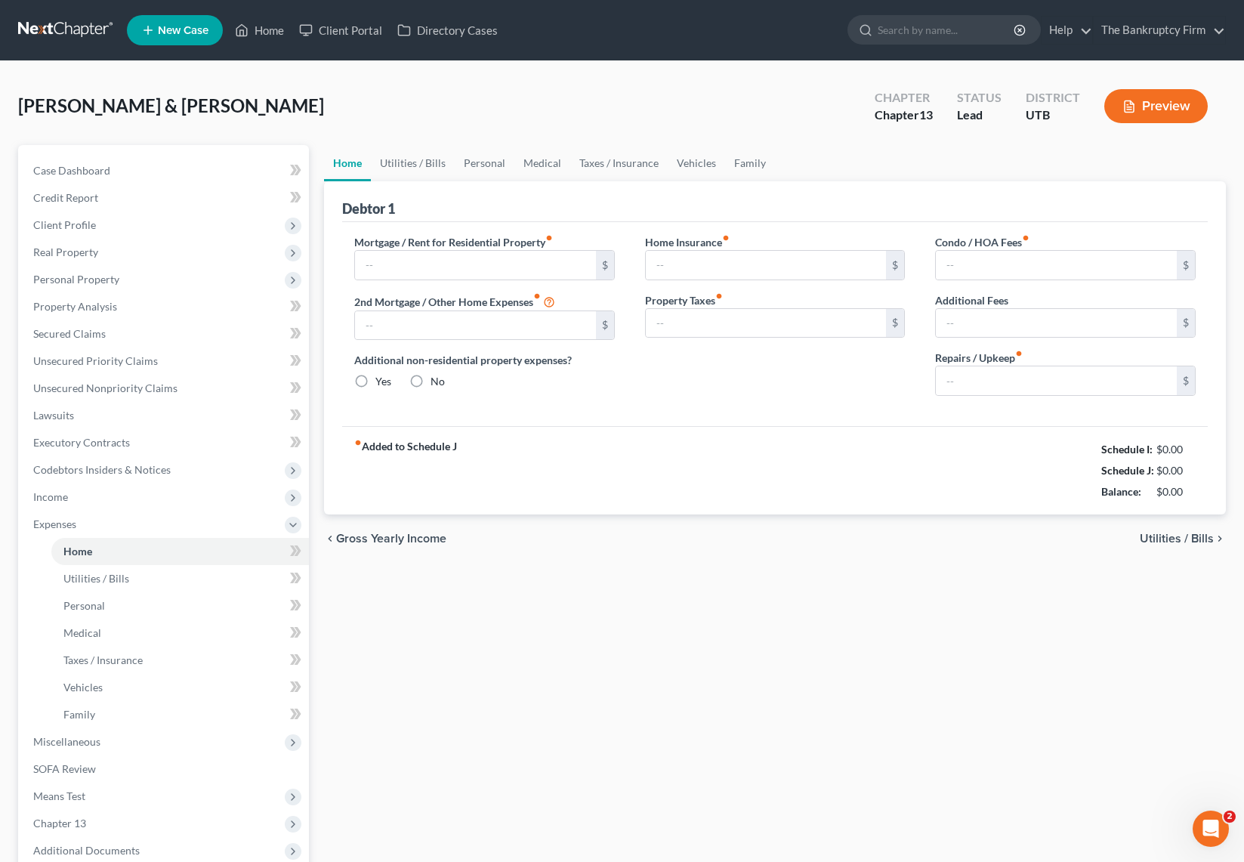
type input "0.00"
click at [423, 270] on input "text" at bounding box center [475, 265] width 241 height 29
type input "500.00"
click at [1034, 385] on input "0.00" at bounding box center [1056, 380] width 241 height 29
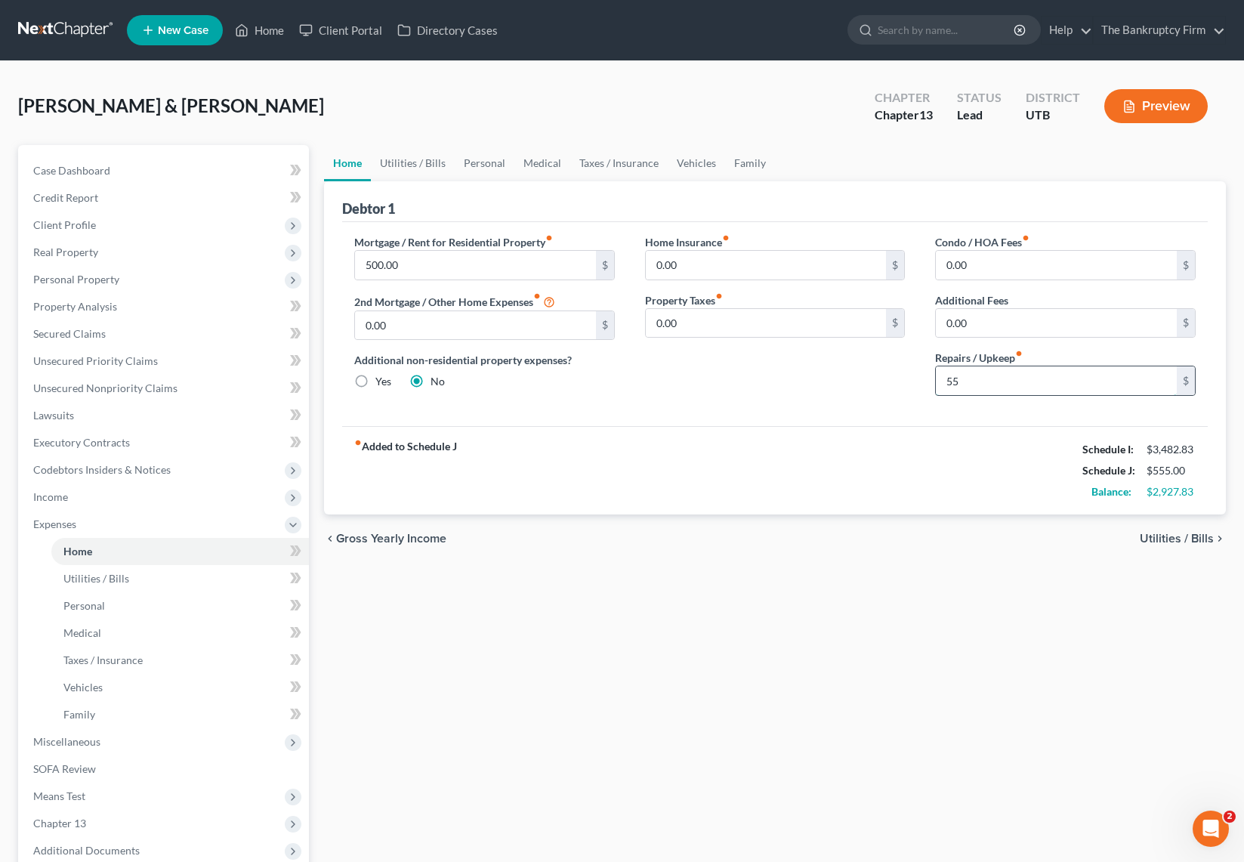
type input "5"
type input "50"
click at [409, 158] on link "Utilities / Bills" at bounding box center [413, 163] width 84 height 36
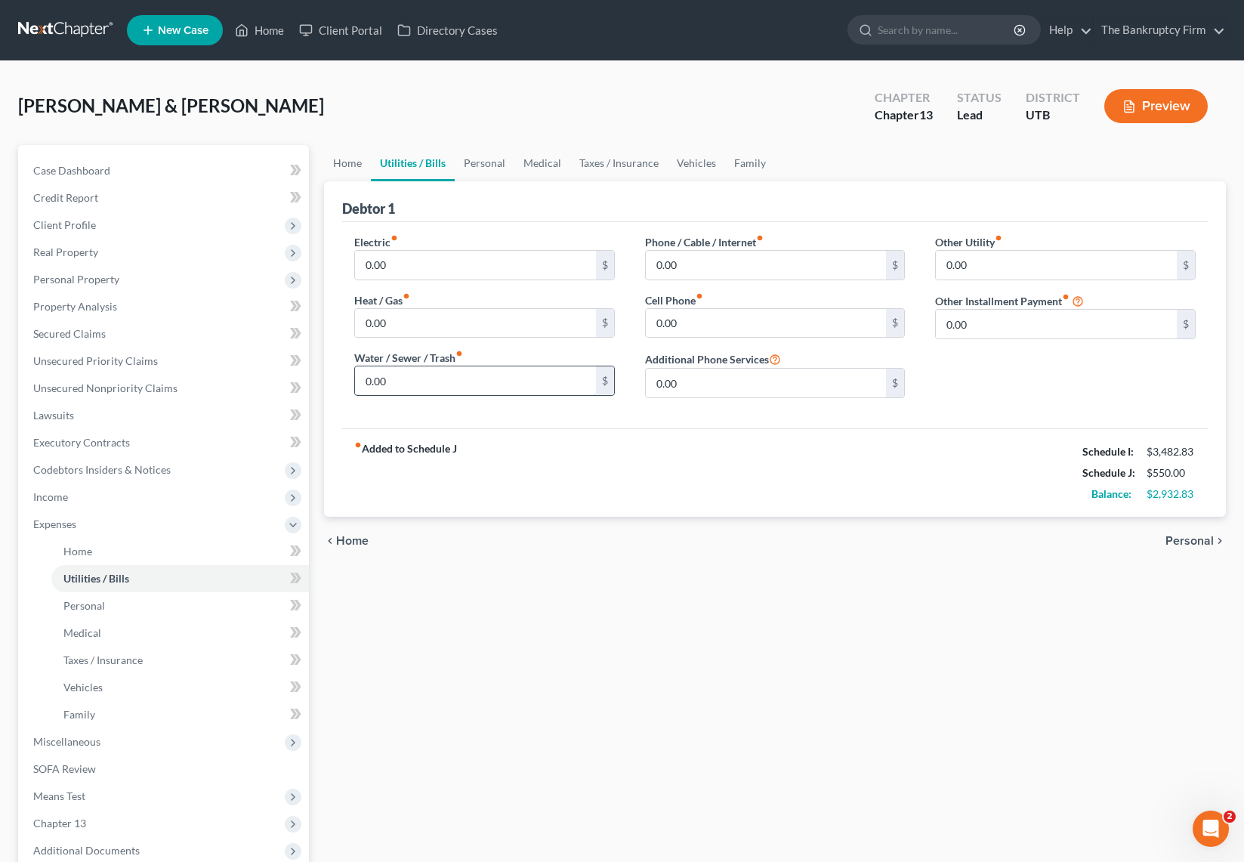
click at [461, 383] on input "0.00" at bounding box center [475, 380] width 241 height 29
click at [726, 267] on input "0.00" at bounding box center [766, 265] width 241 height 29
type input "10"
click at [729, 323] on input "0.00" at bounding box center [766, 323] width 241 height 29
type input "0"
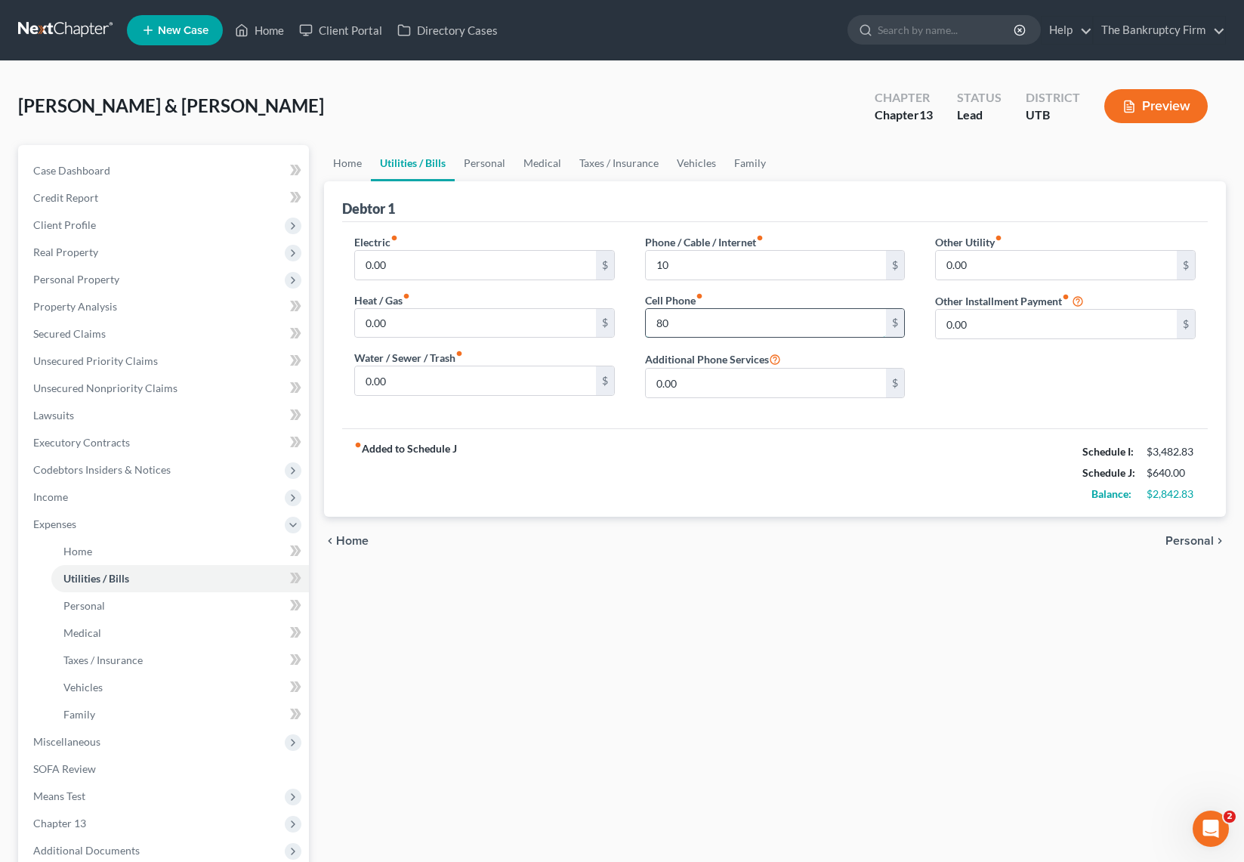
type input "8"
type input "125"
click at [484, 162] on link "Personal" at bounding box center [485, 163] width 60 height 36
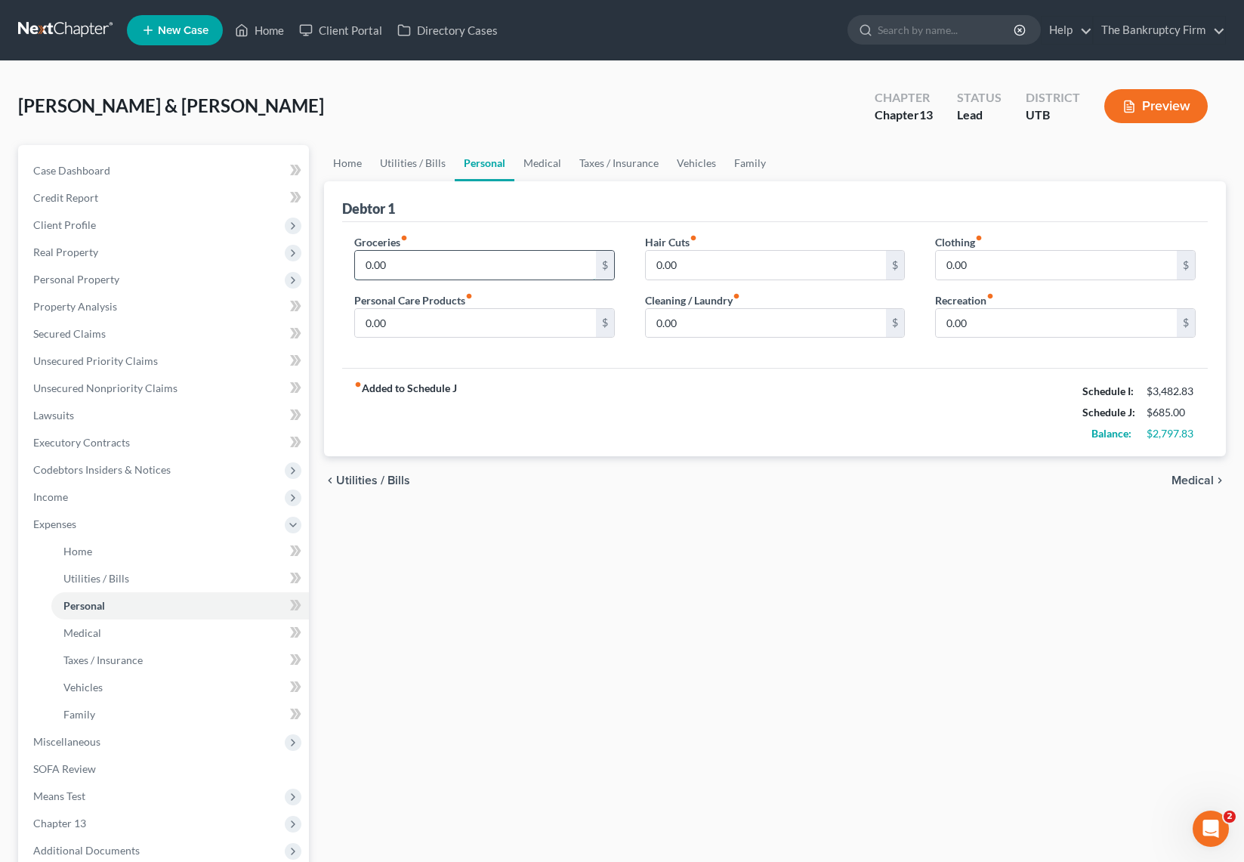
click at [409, 272] on input "0.00" at bounding box center [475, 265] width 241 height 29
type input "1,000"
type input "94"
type input "82"
type input "188"
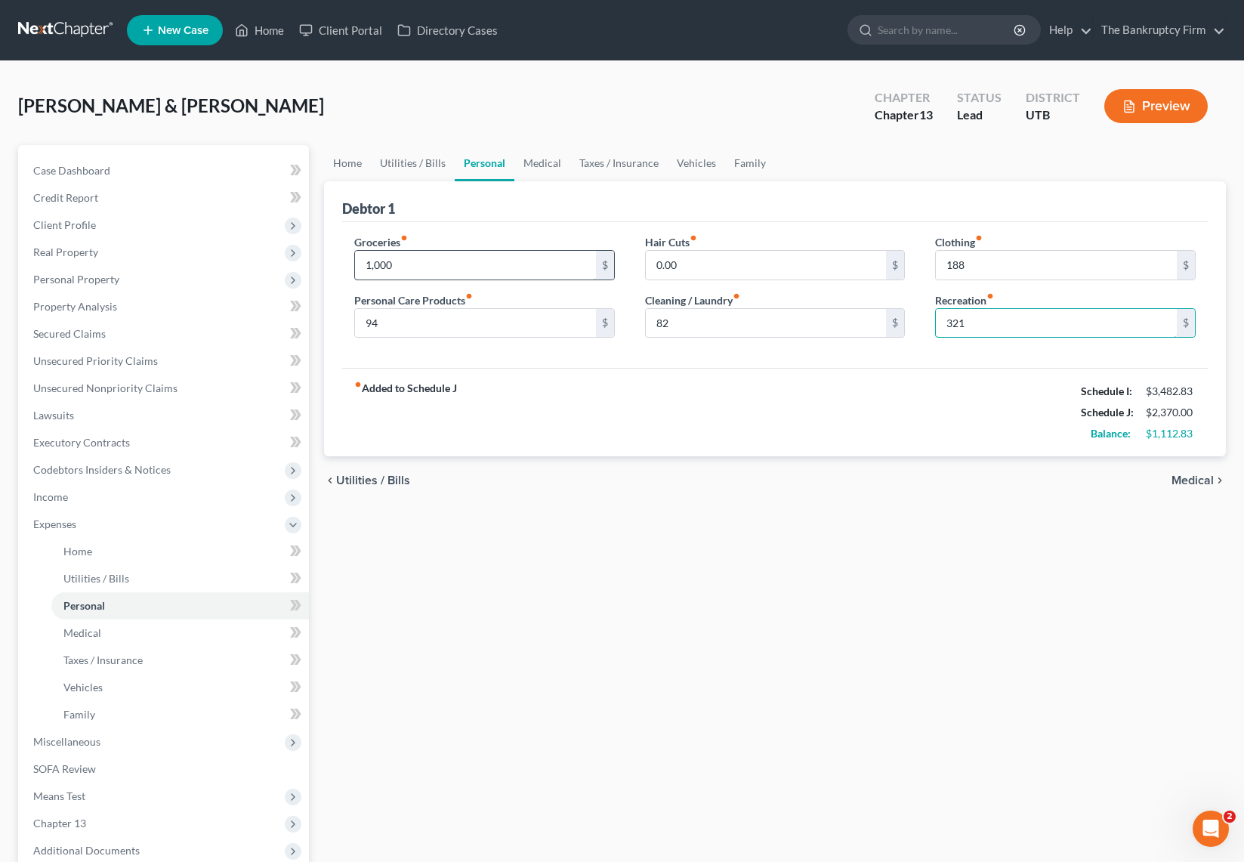
type input "321"
click at [542, 162] on link "Medical" at bounding box center [542, 163] width 56 height 36
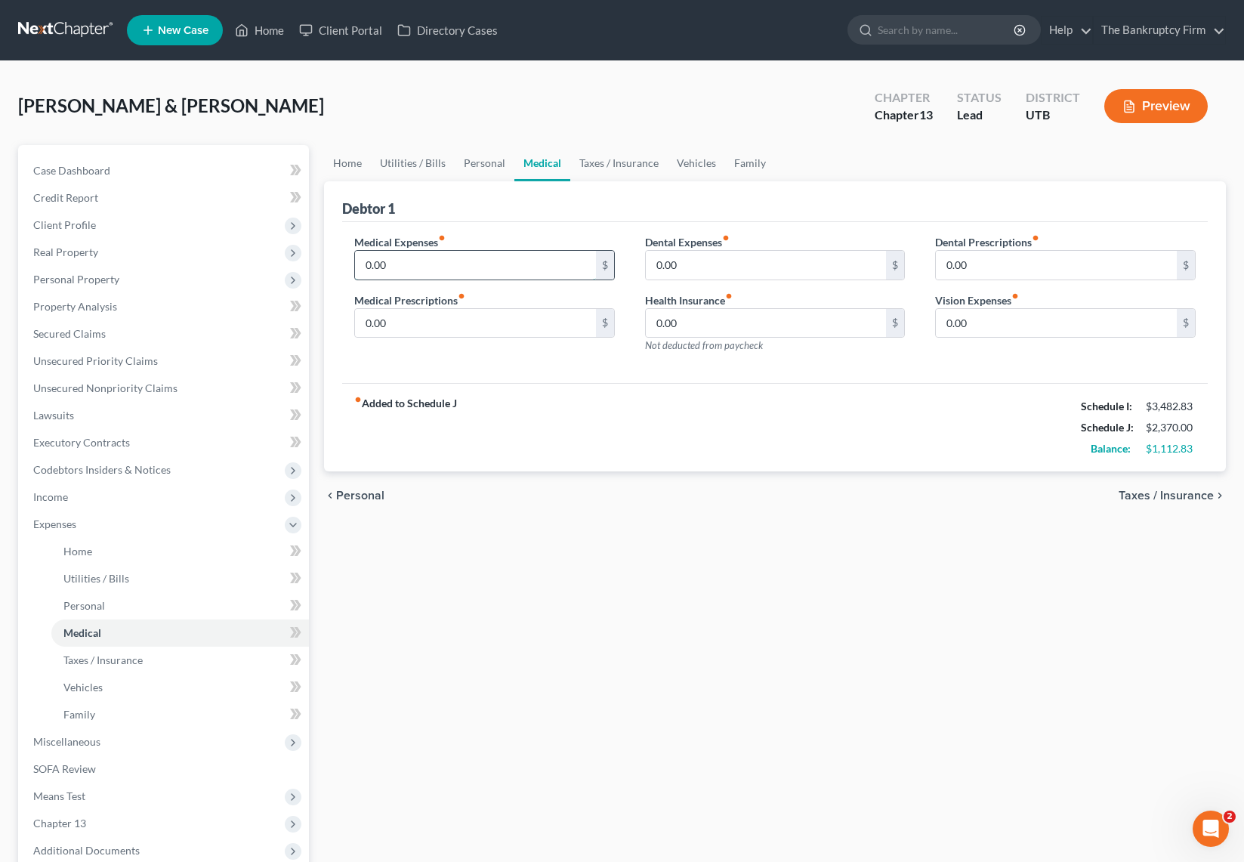
click at [412, 267] on input "0.00" at bounding box center [475, 265] width 241 height 29
type input "25"
click at [516, 205] on div "Debtor 1" at bounding box center [774, 201] width 865 height 41
click at [407, 317] on input "50" at bounding box center [475, 323] width 241 height 29
type input "25"
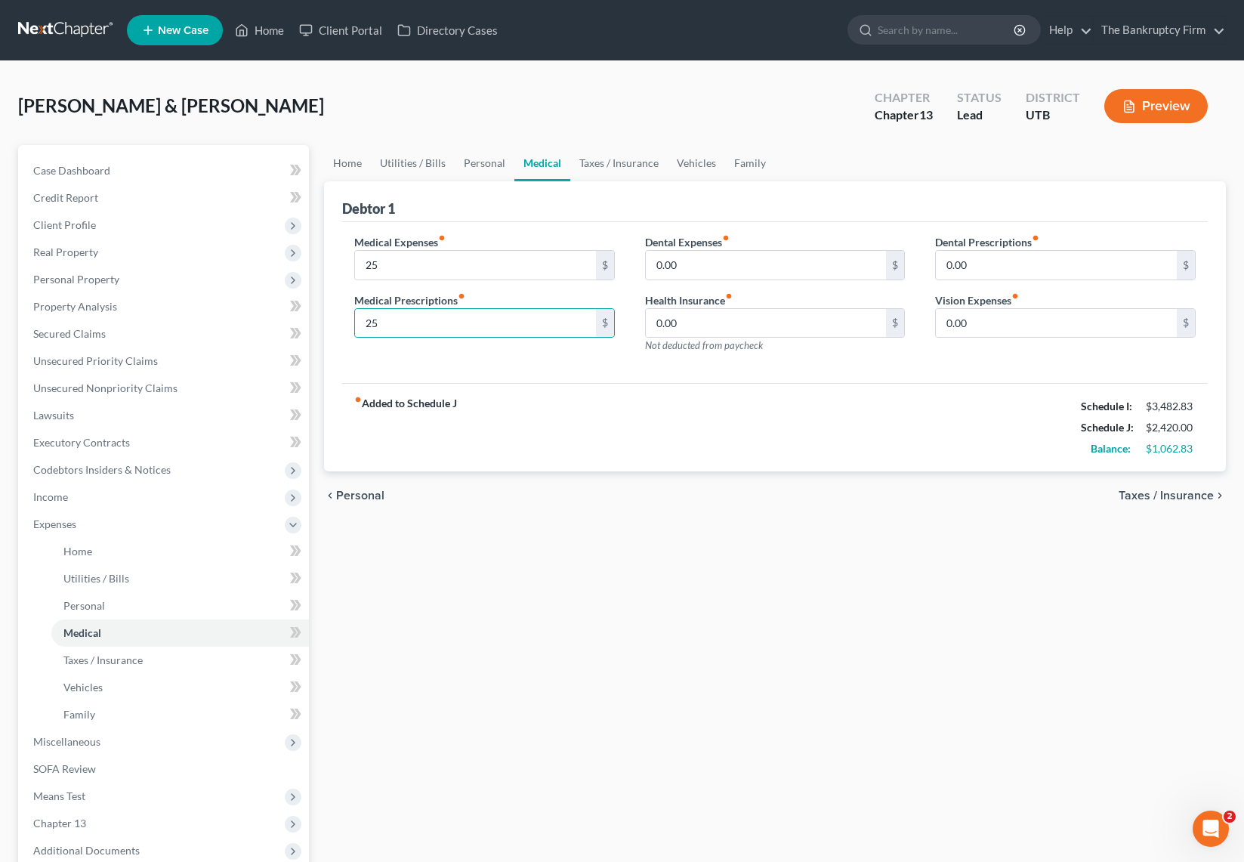
click at [648, 208] on div "Debtor 1" at bounding box center [774, 201] width 865 height 41
click at [603, 165] on link "Taxes / Insurance" at bounding box center [618, 163] width 97 height 36
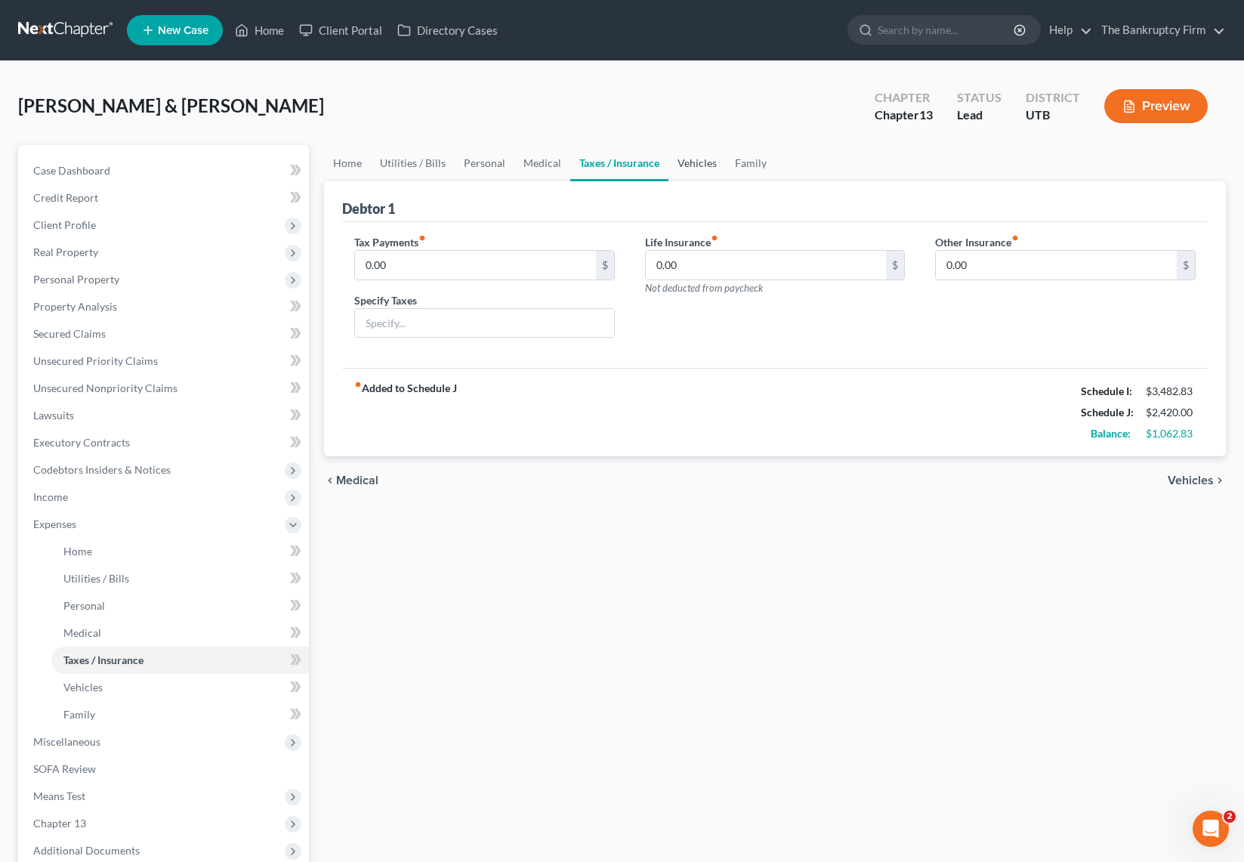
click at [693, 162] on link "Vehicles" at bounding box center [696, 163] width 57 height 36
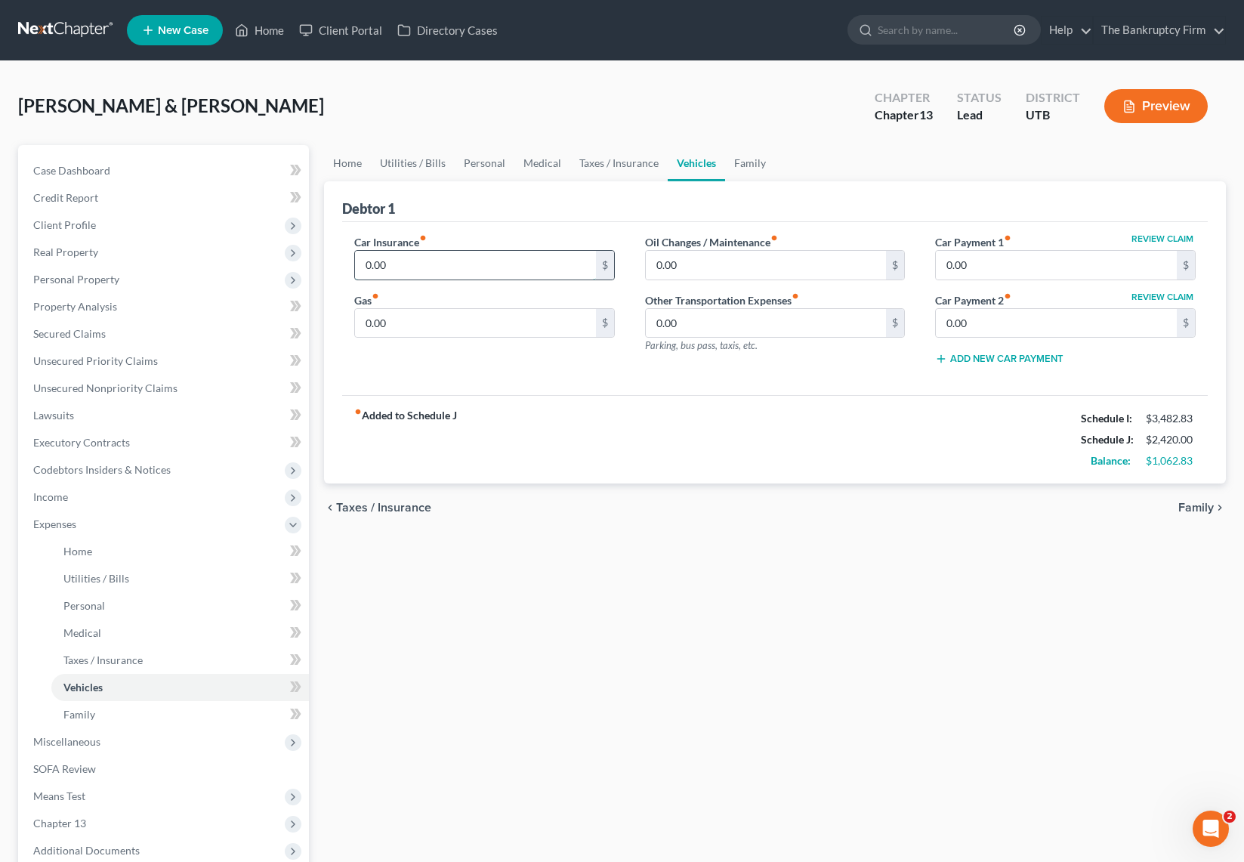
click at [435, 276] on input "0.00" at bounding box center [475, 265] width 241 height 29
type input "0"
click at [417, 266] on input "204" at bounding box center [475, 265] width 241 height 29
type input "2"
type input "304"
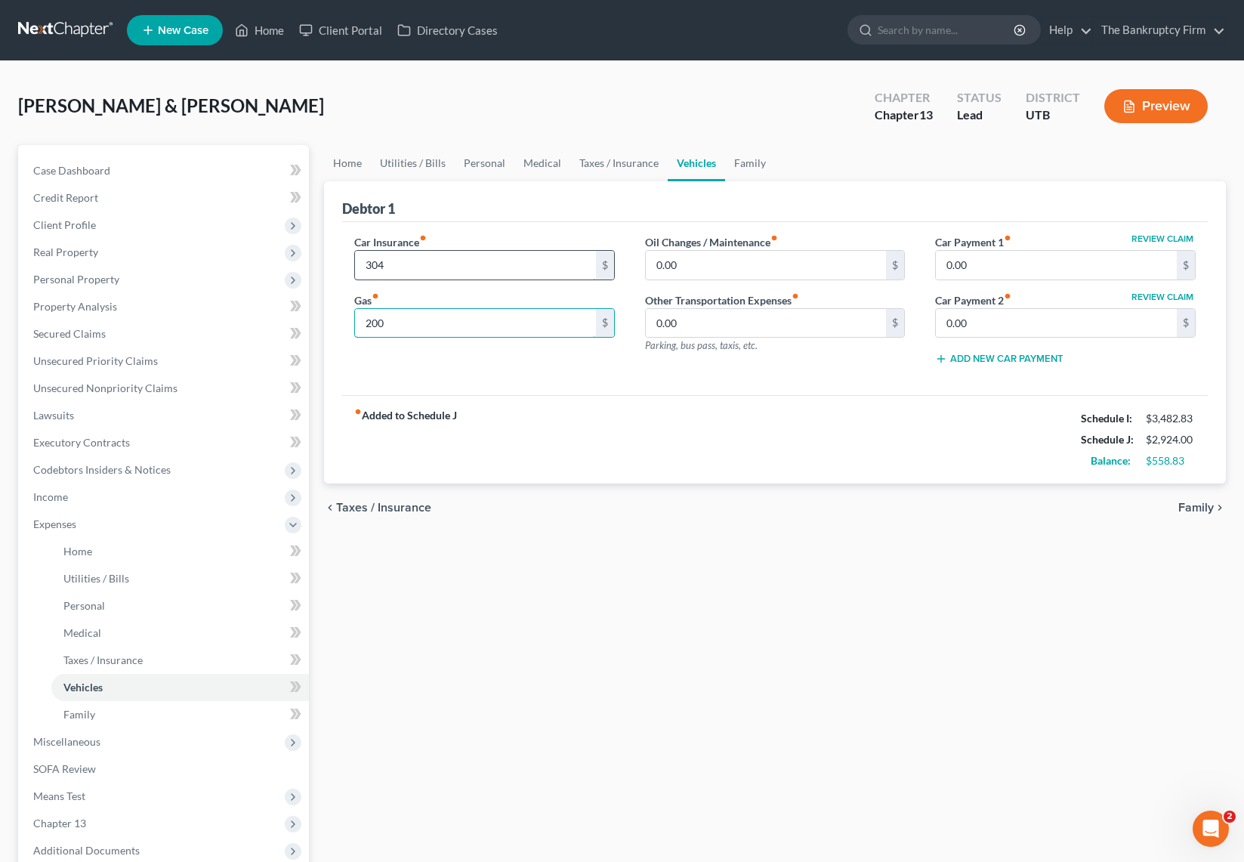
type input "200"
type input "50"
type input "291.00"
click at [1011, 320] on input "0.00" at bounding box center [1056, 323] width 241 height 29
click at [871, 404] on div "fiber_manual_record Added to Schedule J Schedule I: $3,482.83 Schedule J: $3,26…" at bounding box center [774, 439] width 865 height 88
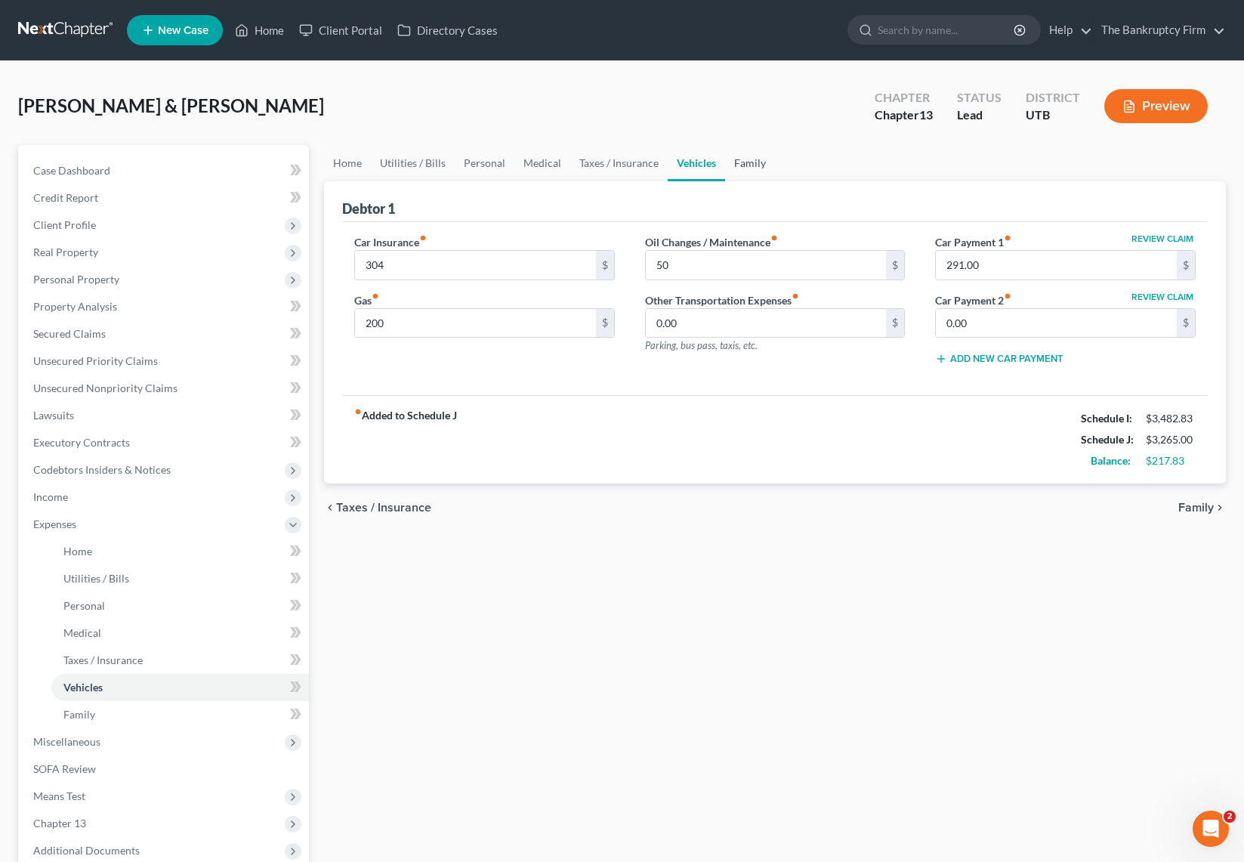
click at [763, 161] on link "Family" at bounding box center [750, 163] width 50 height 36
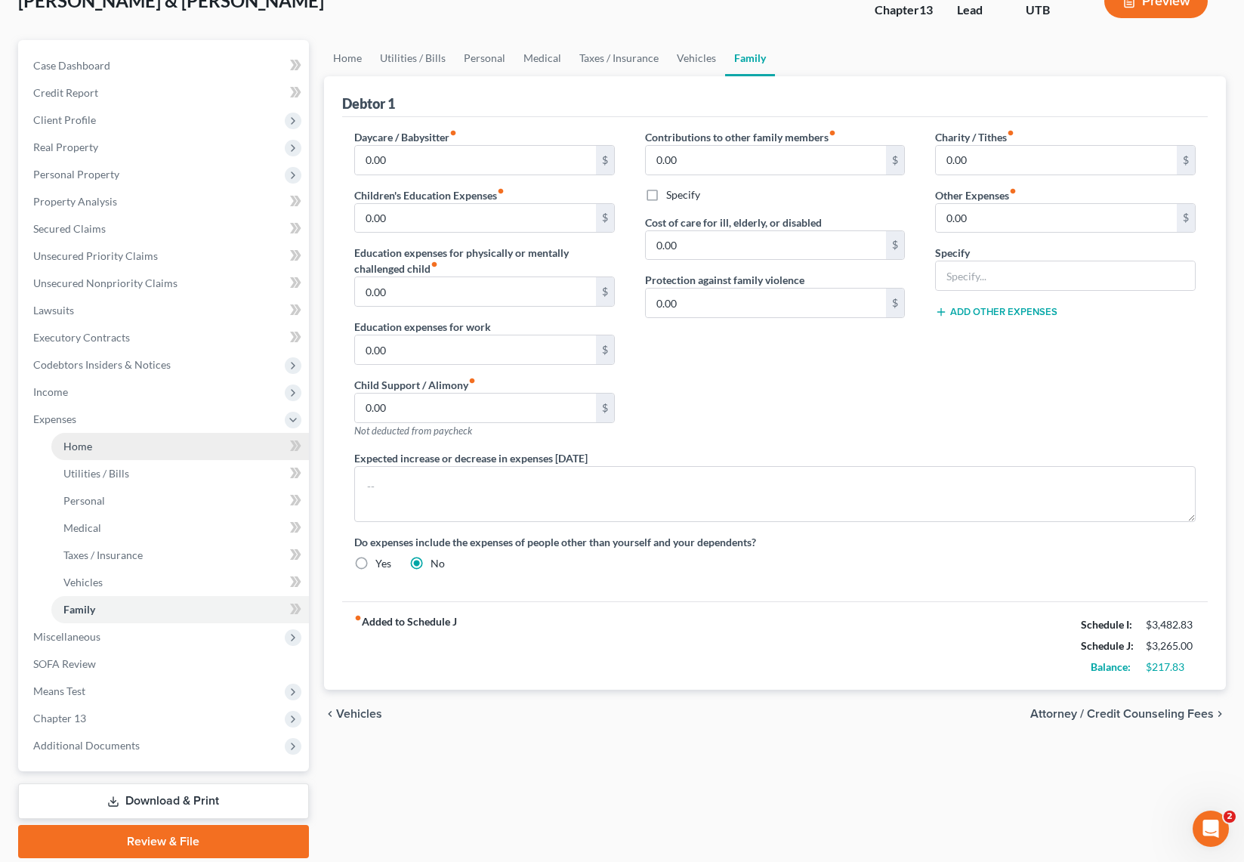
scroll to position [109, 0]
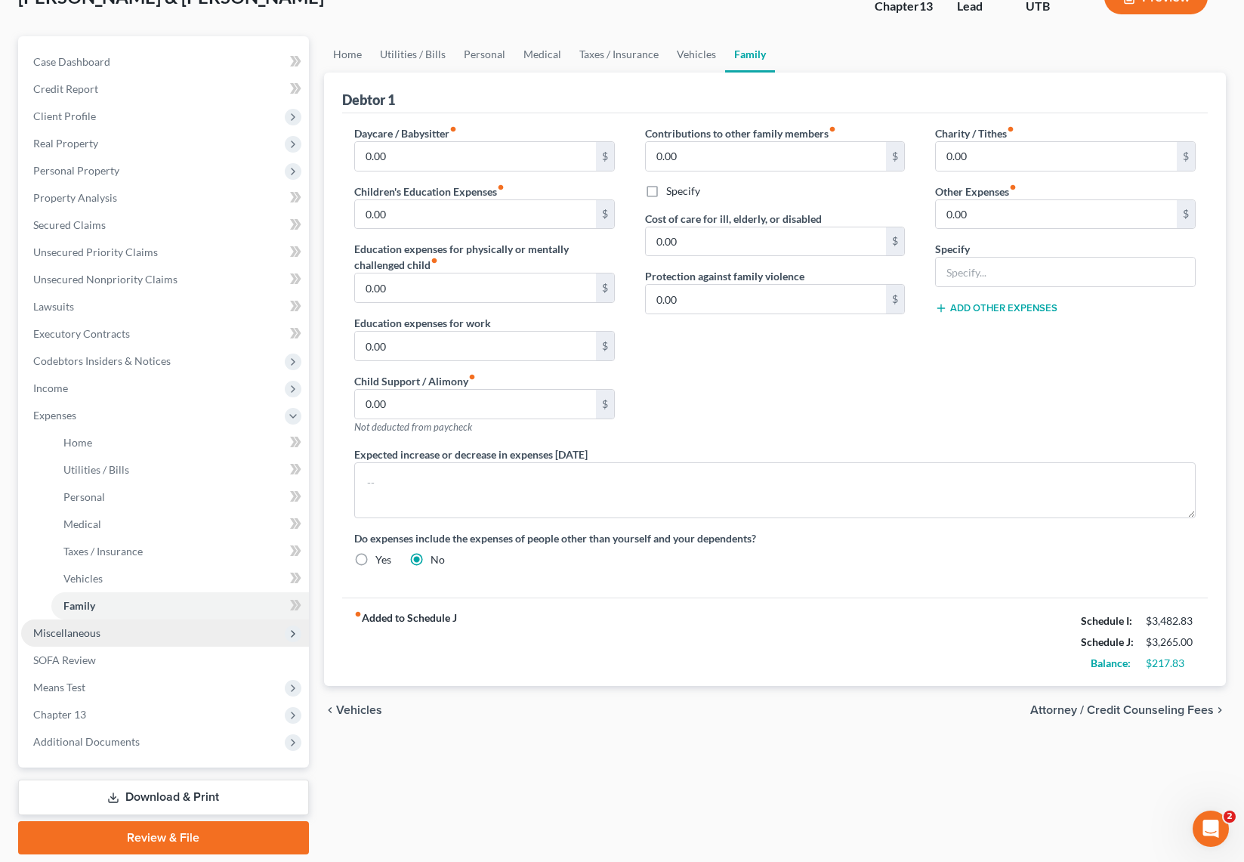
click at [98, 632] on span "Miscellaneous" at bounding box center [66, 632] width 67 height 13
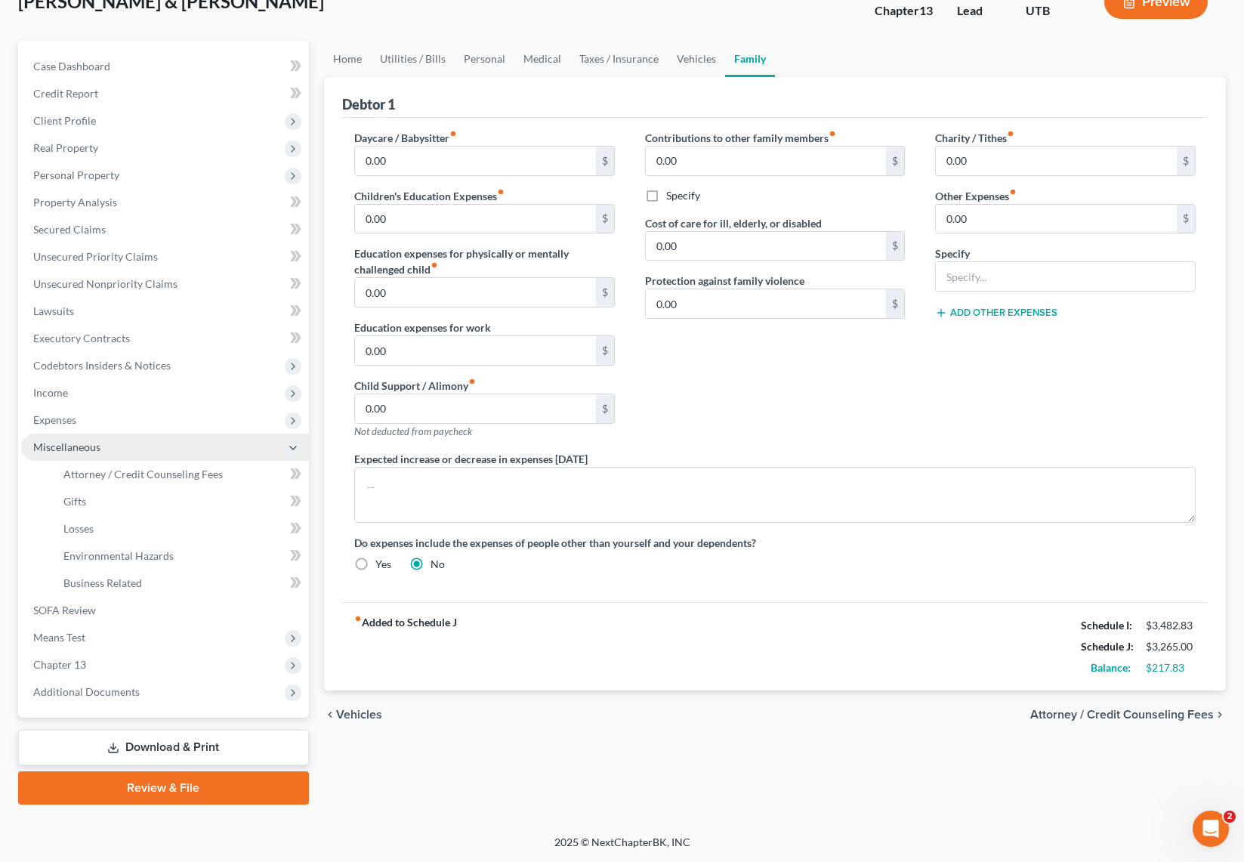
scroll to position [104, 0]
click at [124, 464] on link "Attorney / Credit Counseling Fees" at bounding box center [179, 474] width 257 height 27
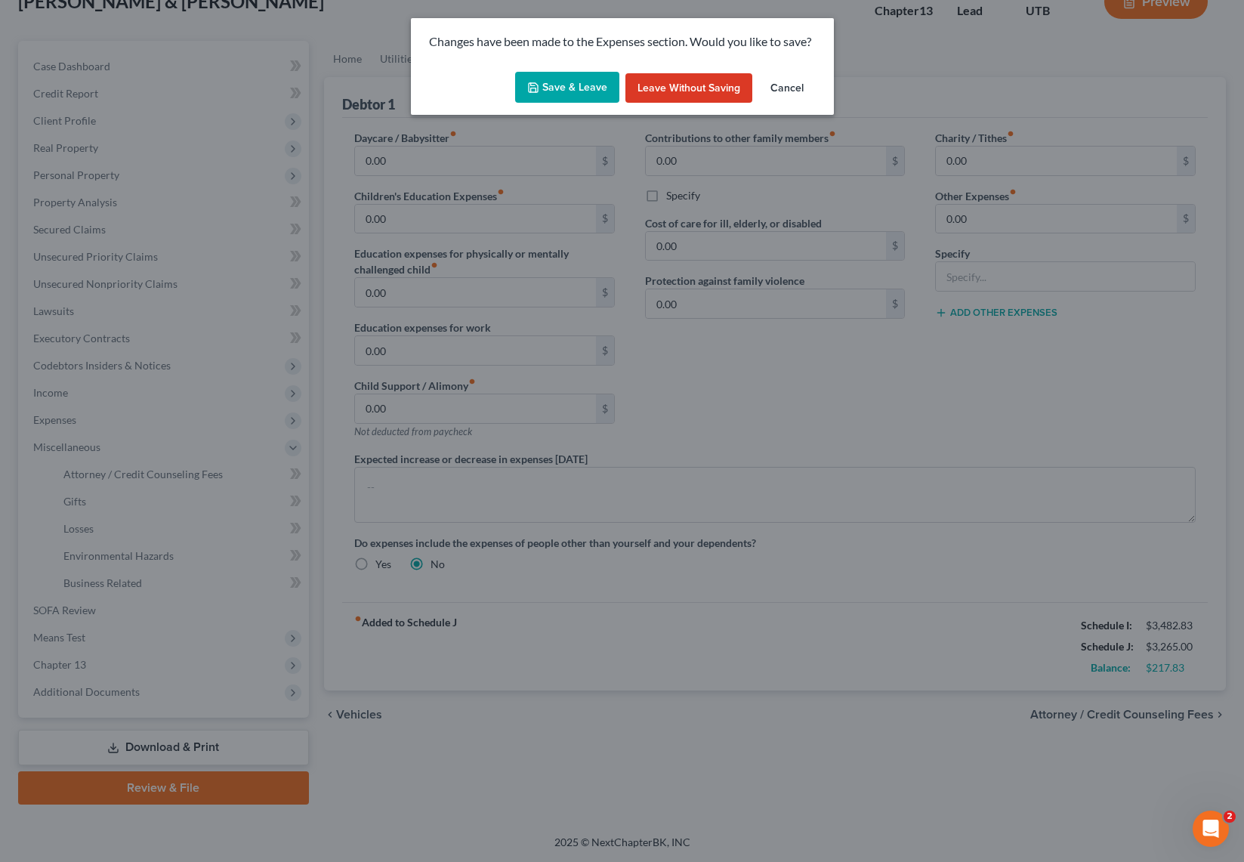
click at [545, 88] on button "Save & Leave" at bounding box center [567, 88] width 104 height 32
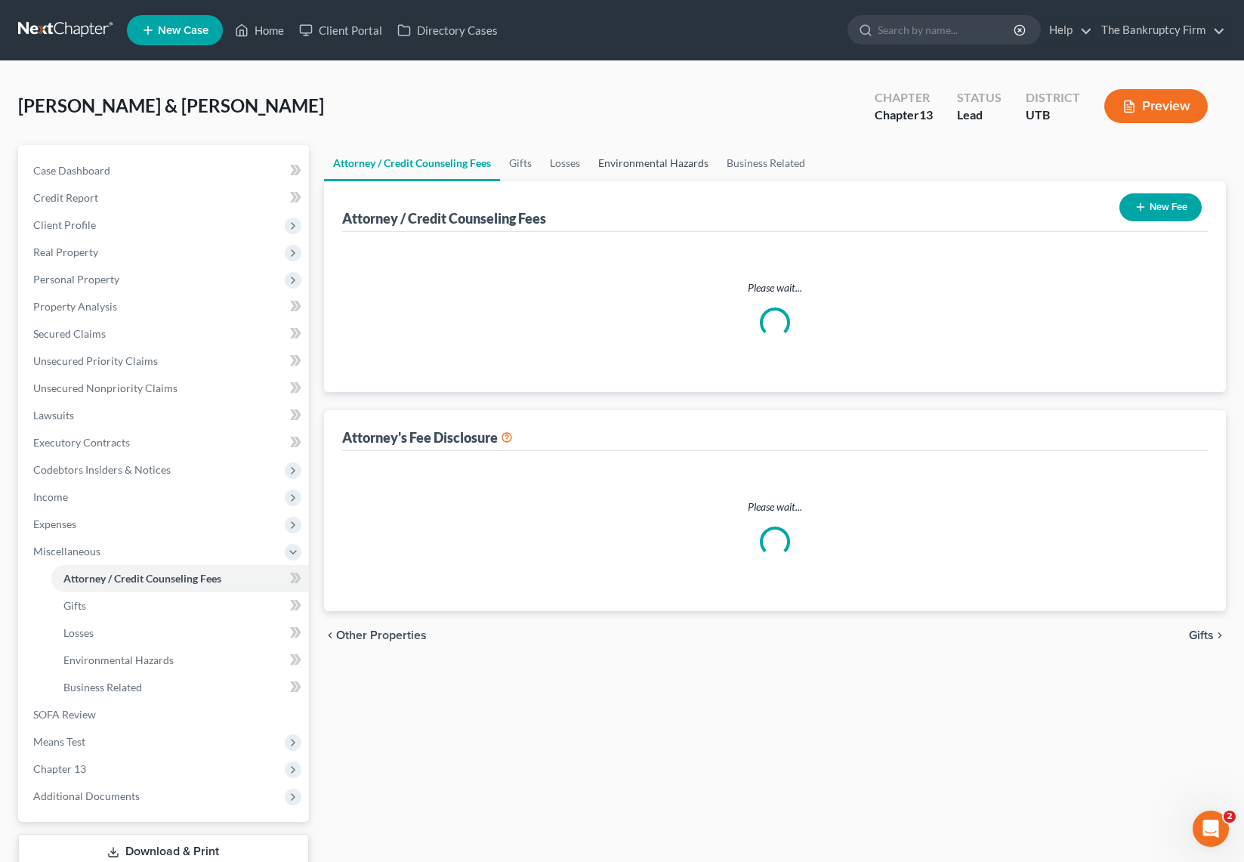
select select "0"
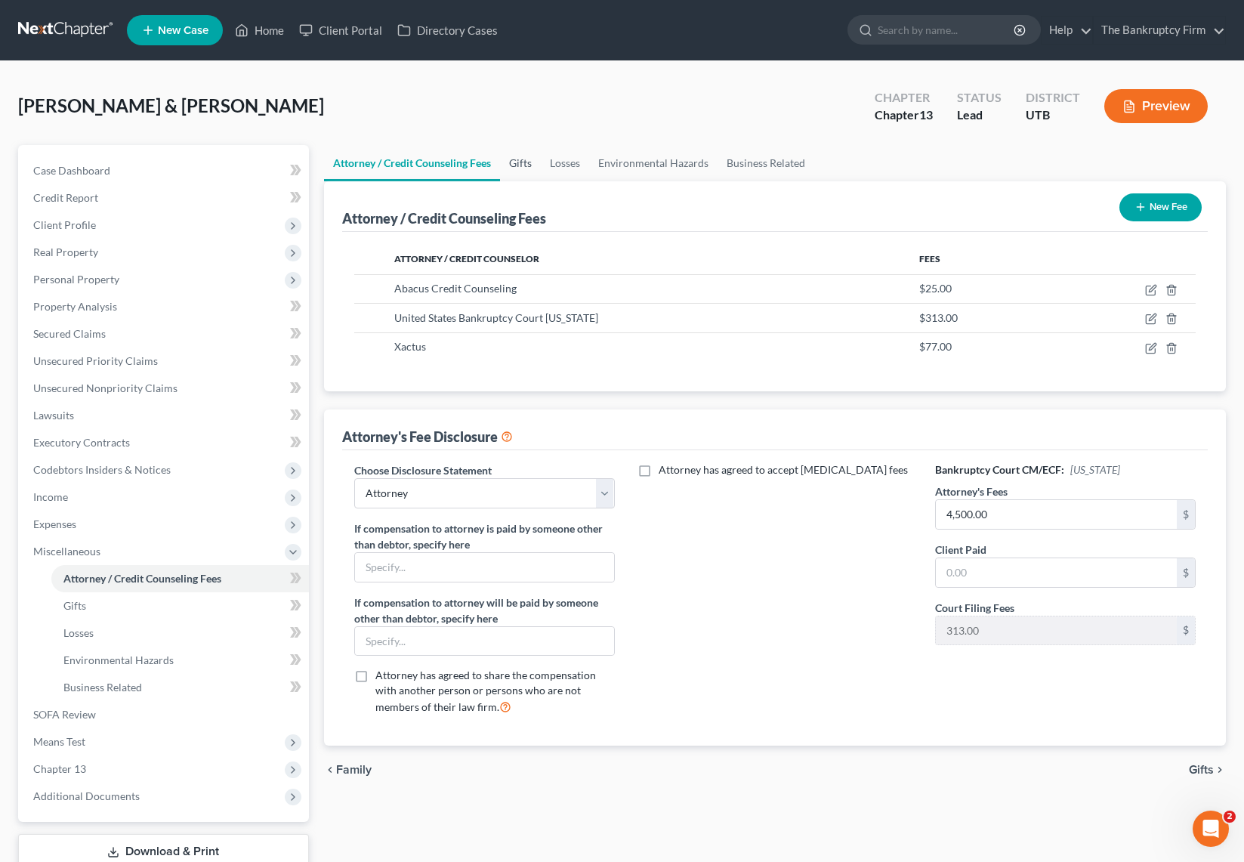
click at [518, 161] on link "Gifts" at bounding box center [520, 163] width 41 height 36
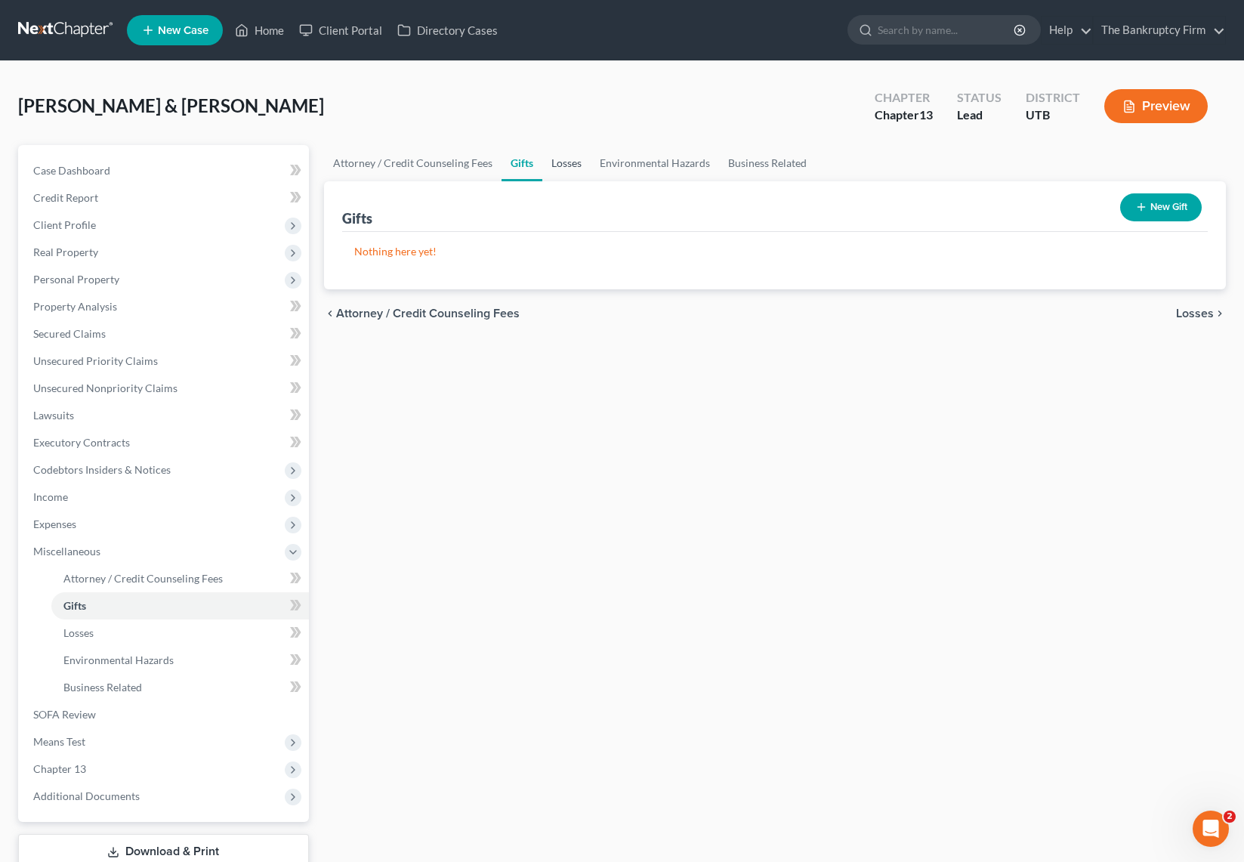
click at [560, 159] on link "Losses" at bounding box center [566, 163] width 48 height 36
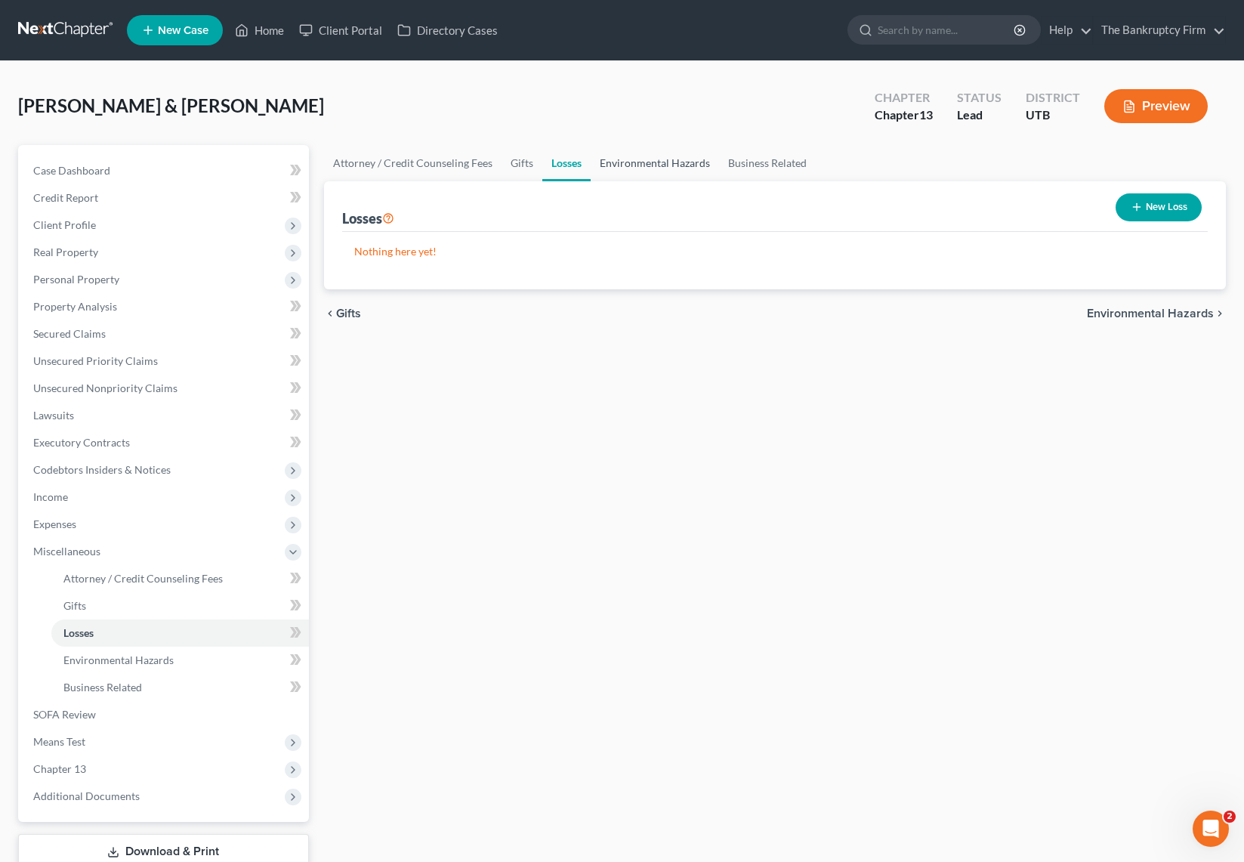
click at [670, 161] on link "Environmental Hazards" at bounding box center [654, 163] width 128 height 36
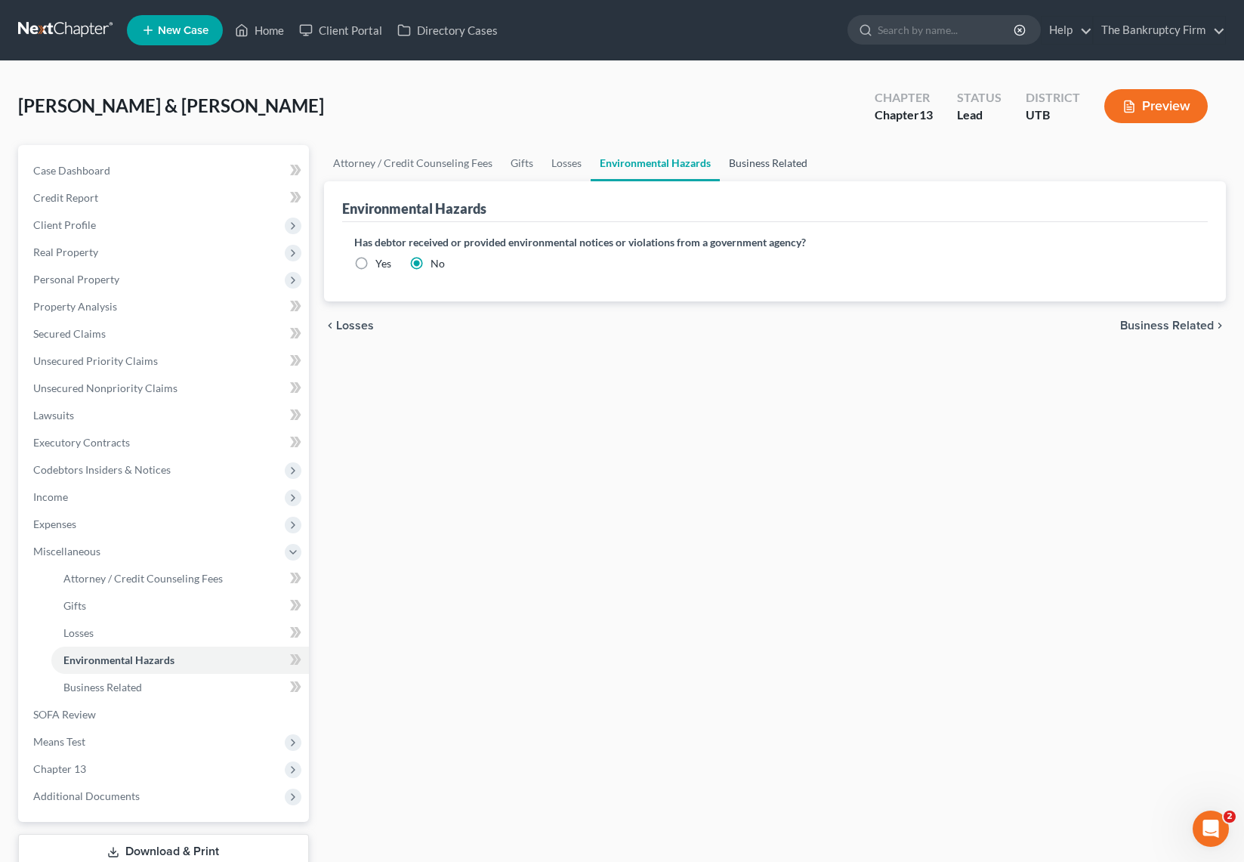
click at [769, 159] on link "Business Related" at bounding box center [768, 163] width 97 height 36
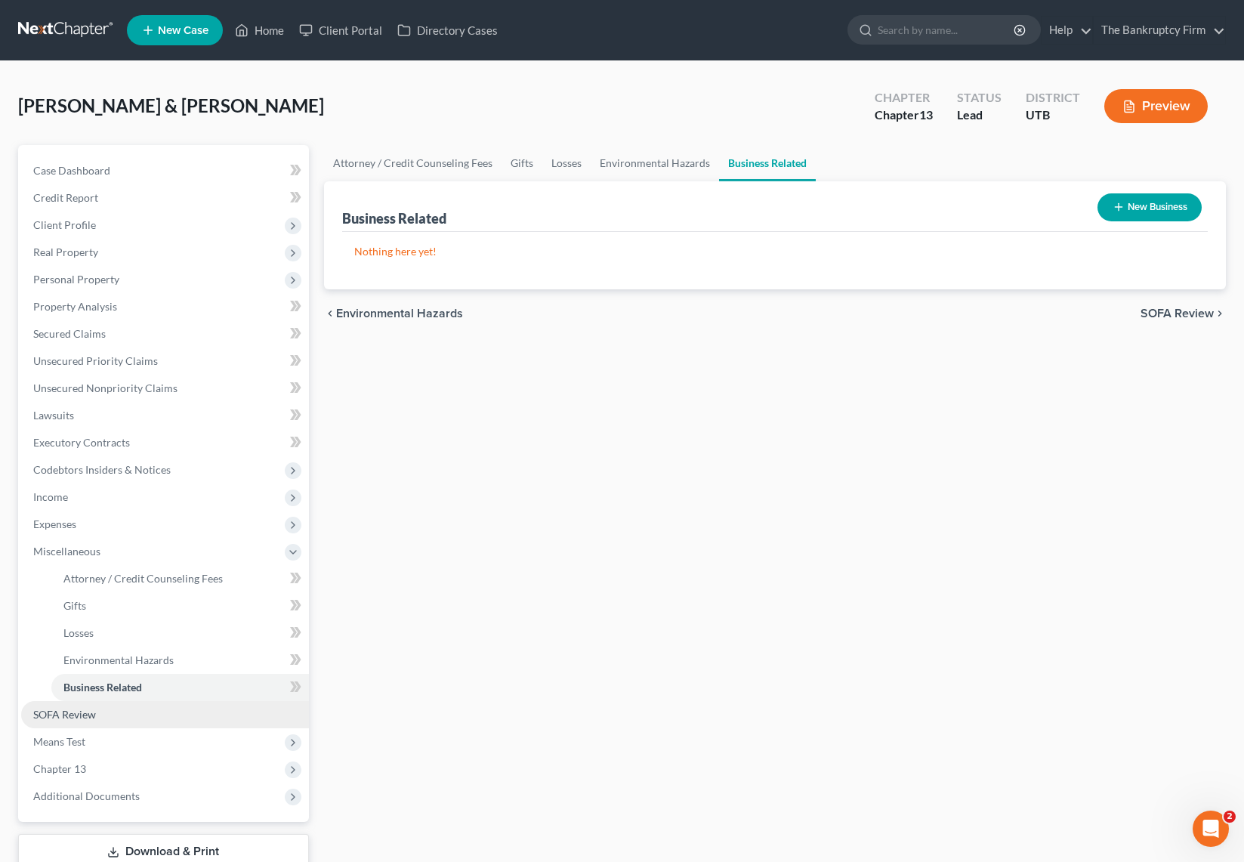
click at [94, 714] on span "SOFA Review" at bounding box center [64, 714] width 63 height 13
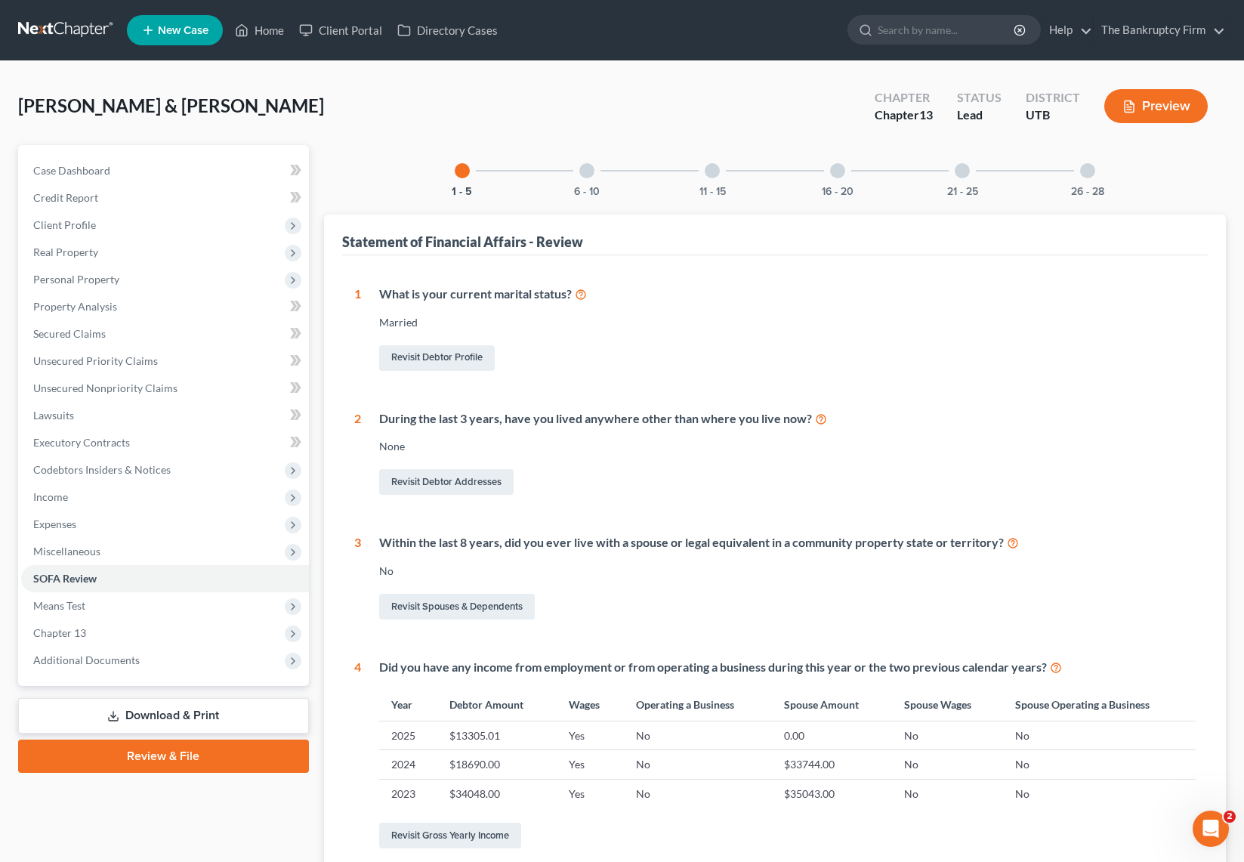
click at [591, 168] on div at bounding box center [586, 170] width 15 height 15
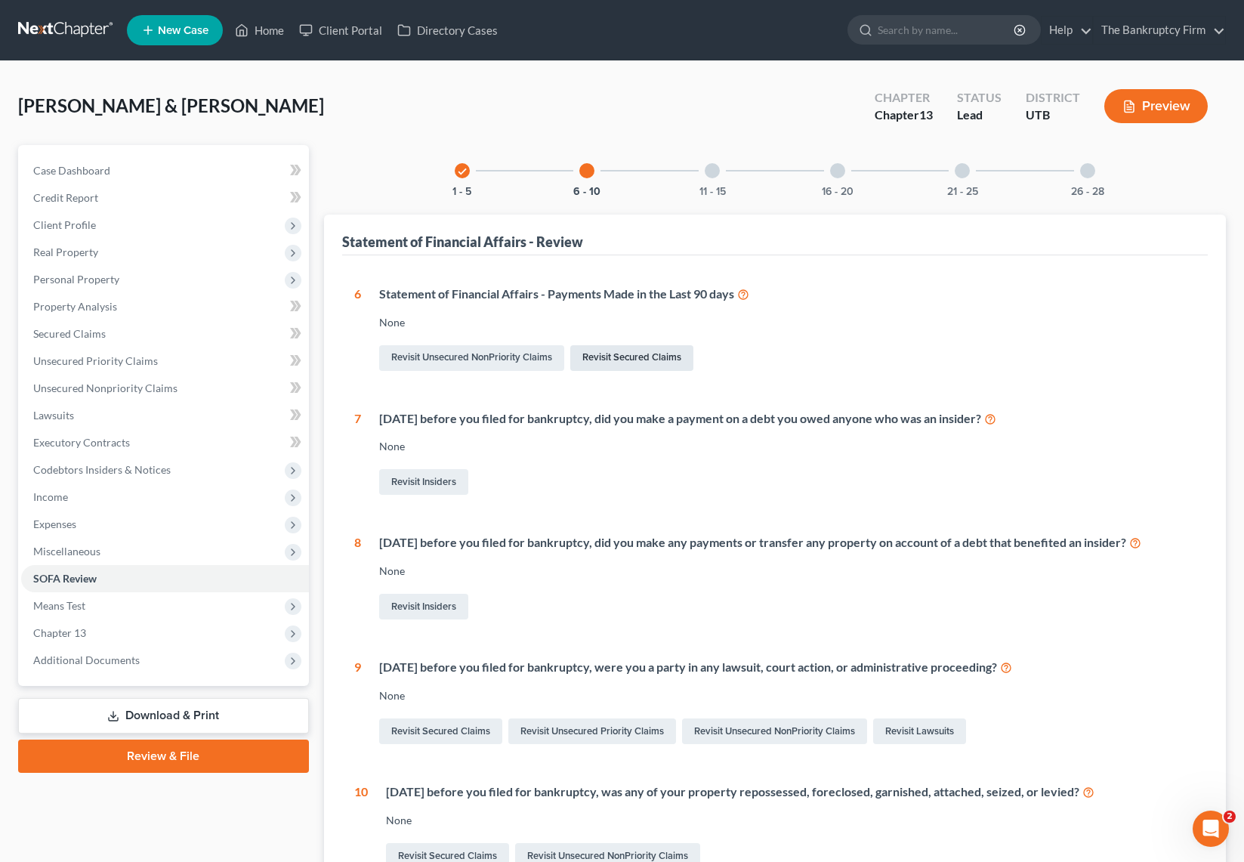
click at [651, 358] on link "Revisit Secured Claims" at bounding box center [631, 358] width 123 height 26
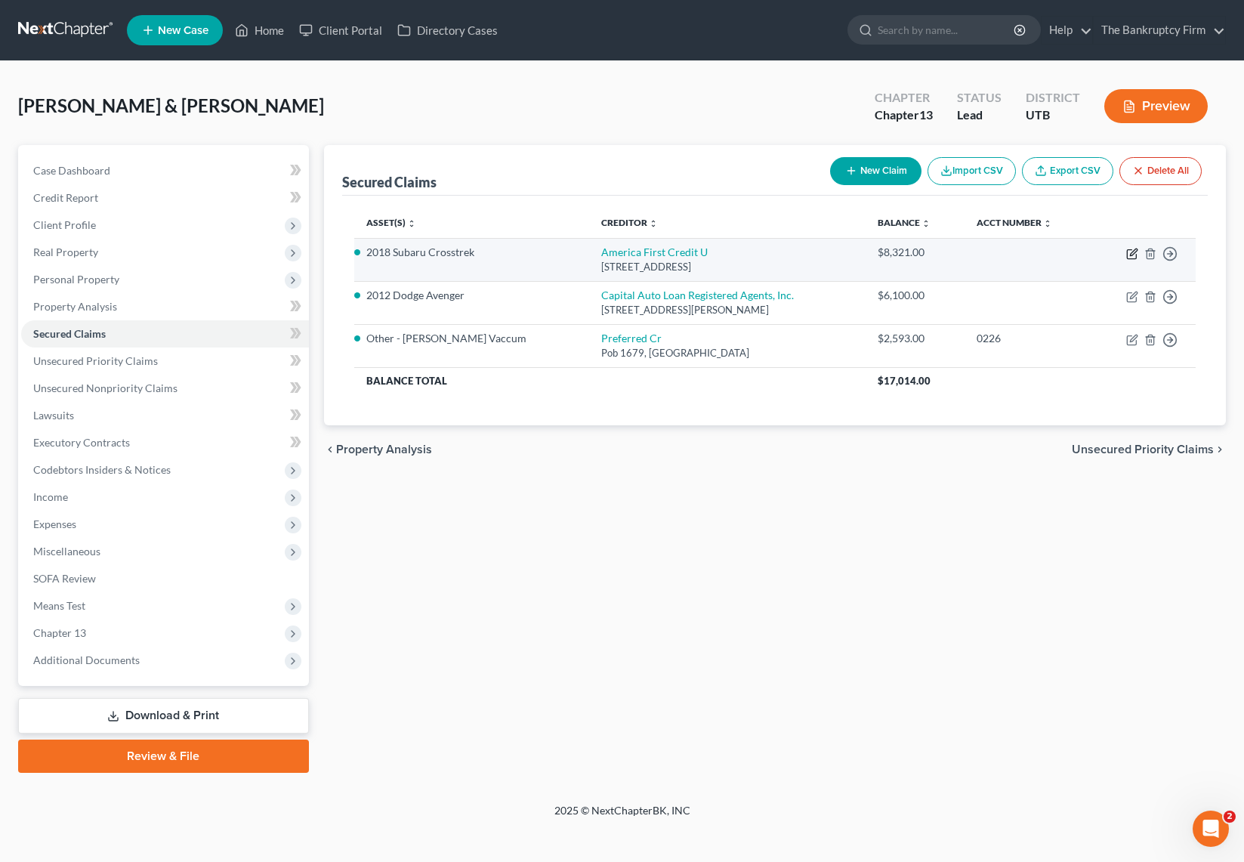
click at [1132, 254] on icon "button" at bounding box center [1132, 254] width 12 height 12
select select "46"
select select "2"
select select "0"
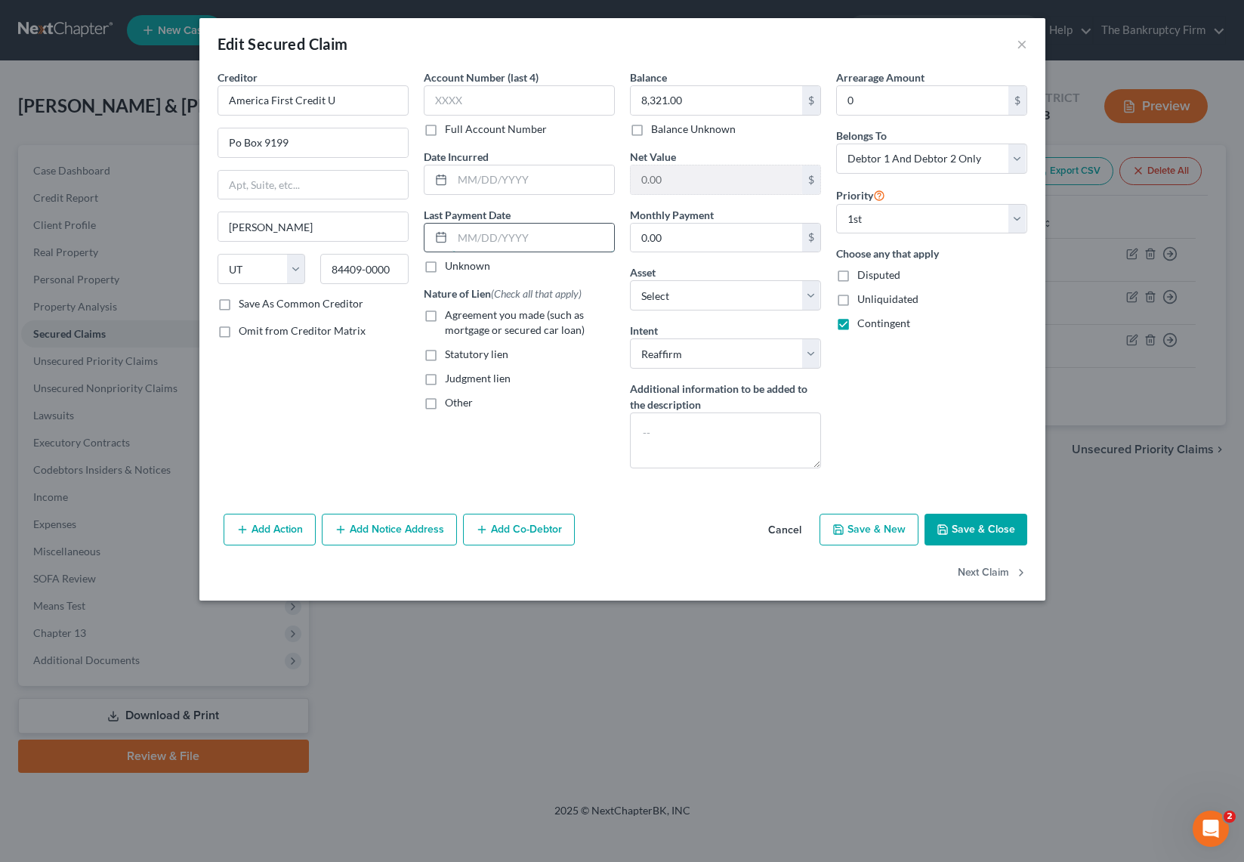
click at [494, 240] on input "text" at bounding box center [533, 238] width 162 height 29
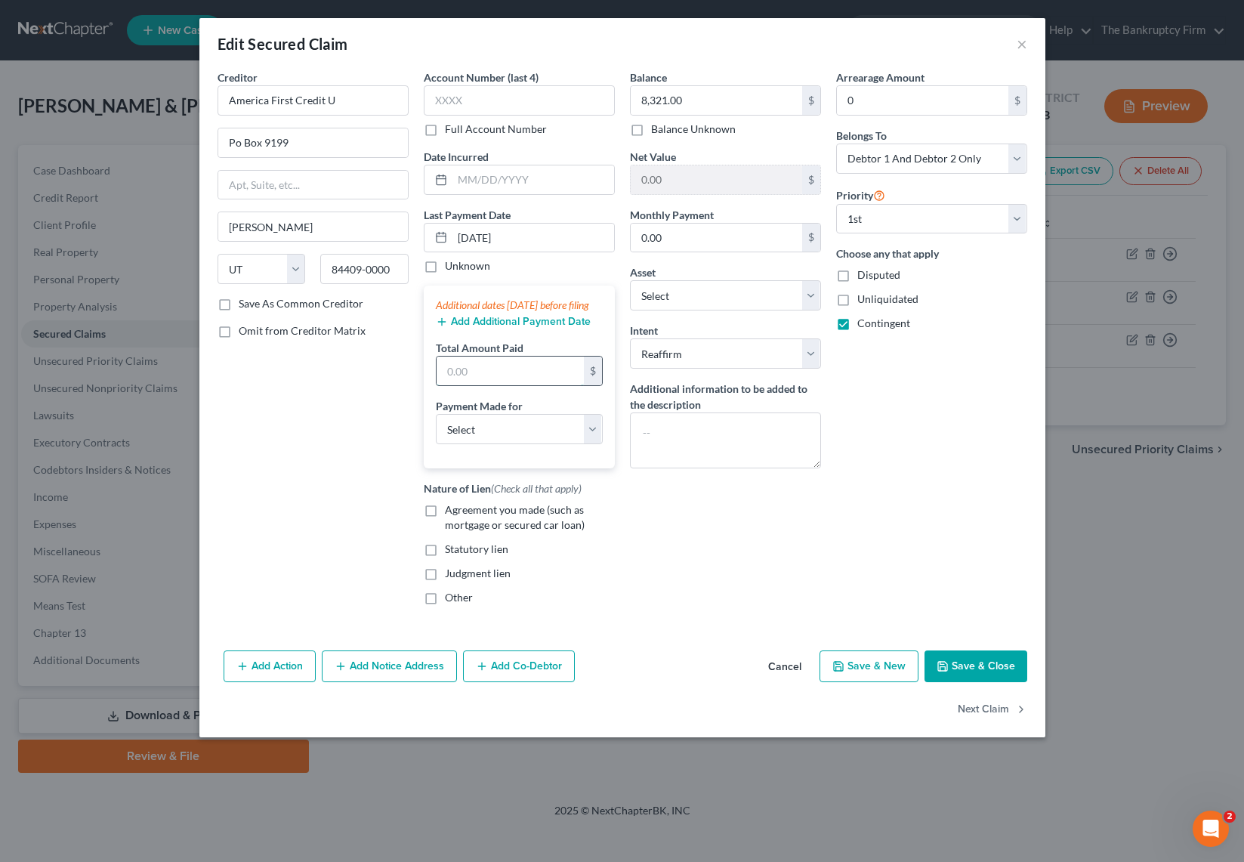
click at [511, 380] on input "text" at bounding box center [509, 370] width 147 height 29
click at [553, 433] on select "Select Car Credit Card Loan Repayment Mortgage Other Suppliers Or Vendors" at bounding box center [519, 429] width 167 height 30
click at [526, 441] on select "Select Car Credit Card Loan Repayment Mortgage Other Suppliers Or Vendors" at bounding box center [519, 429] width 167 height 30
click at [436, 429] on select "Select Car Credit Card Loan Repayment Mortgage Other Suppliers Or Vendors" at bounding box center [519, 429] width 167 height 30
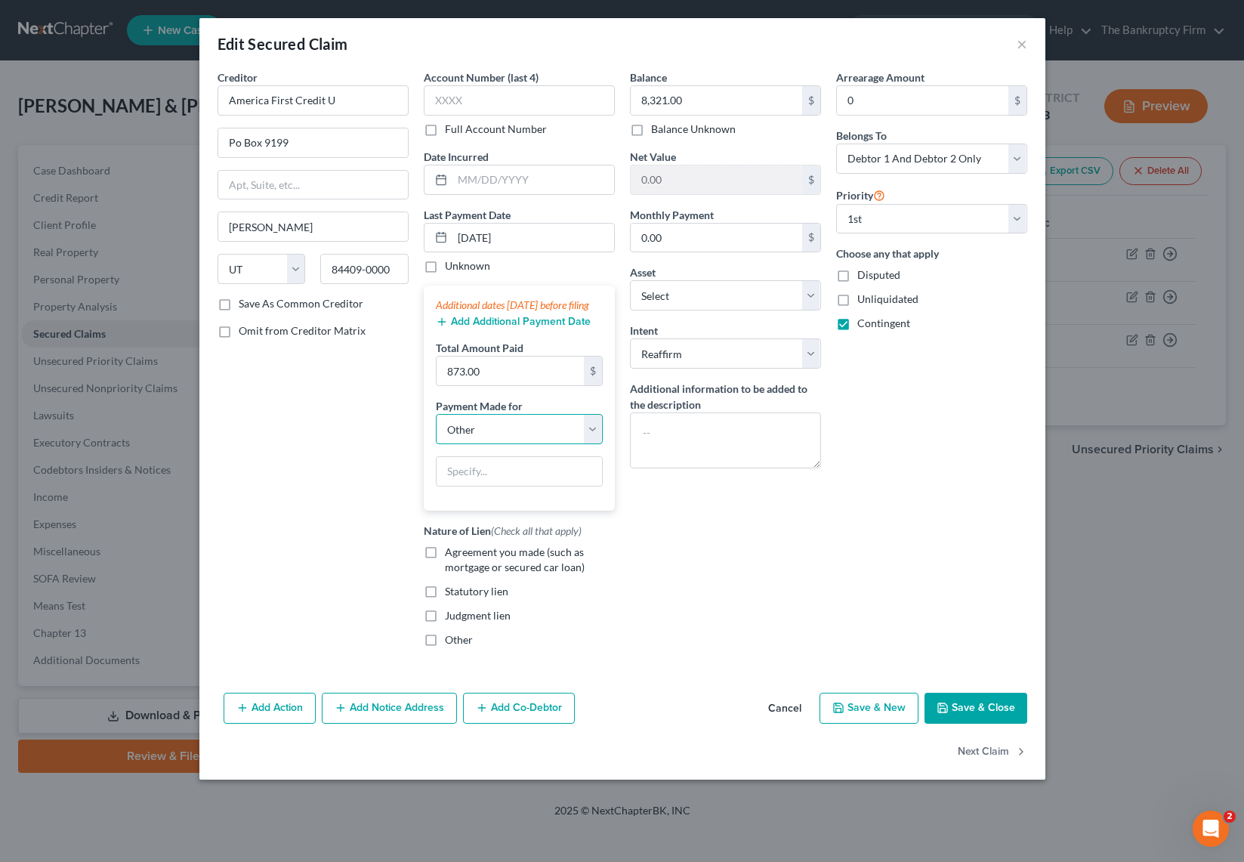
click at [510, 444] on select "Select Car Credit Card Loan Repayment Mortgage Other Suppliers Or Vendors" at bounding box center [519, 429] width 167 height 30
click at [436, 429] on select "Select Car Credit Card Loan Repayment Mortgage Other Suppliers Or Vendors" at bounding box center [519, 429] width 167 height 30
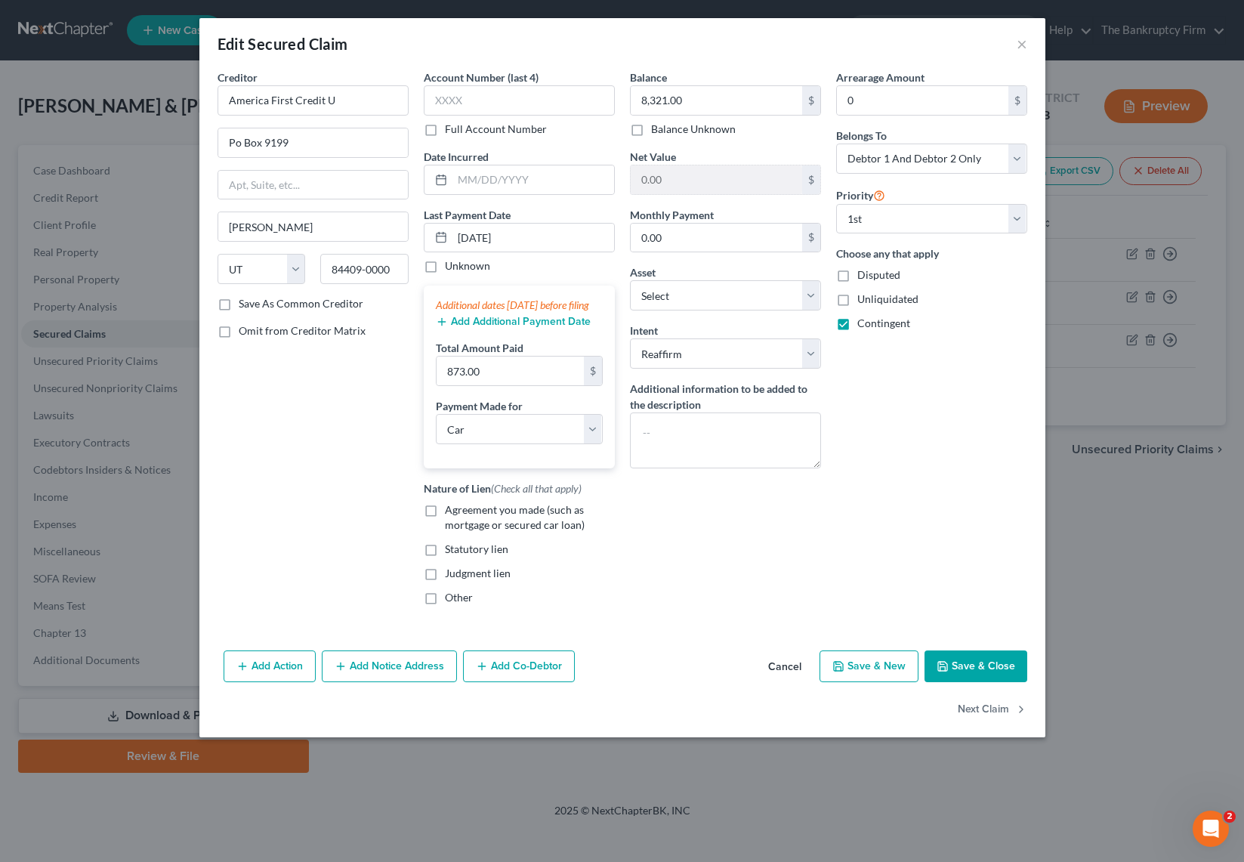
click at [989, 671] on button "Save & Close" at bounding box center [975, 666] width 103 height 32
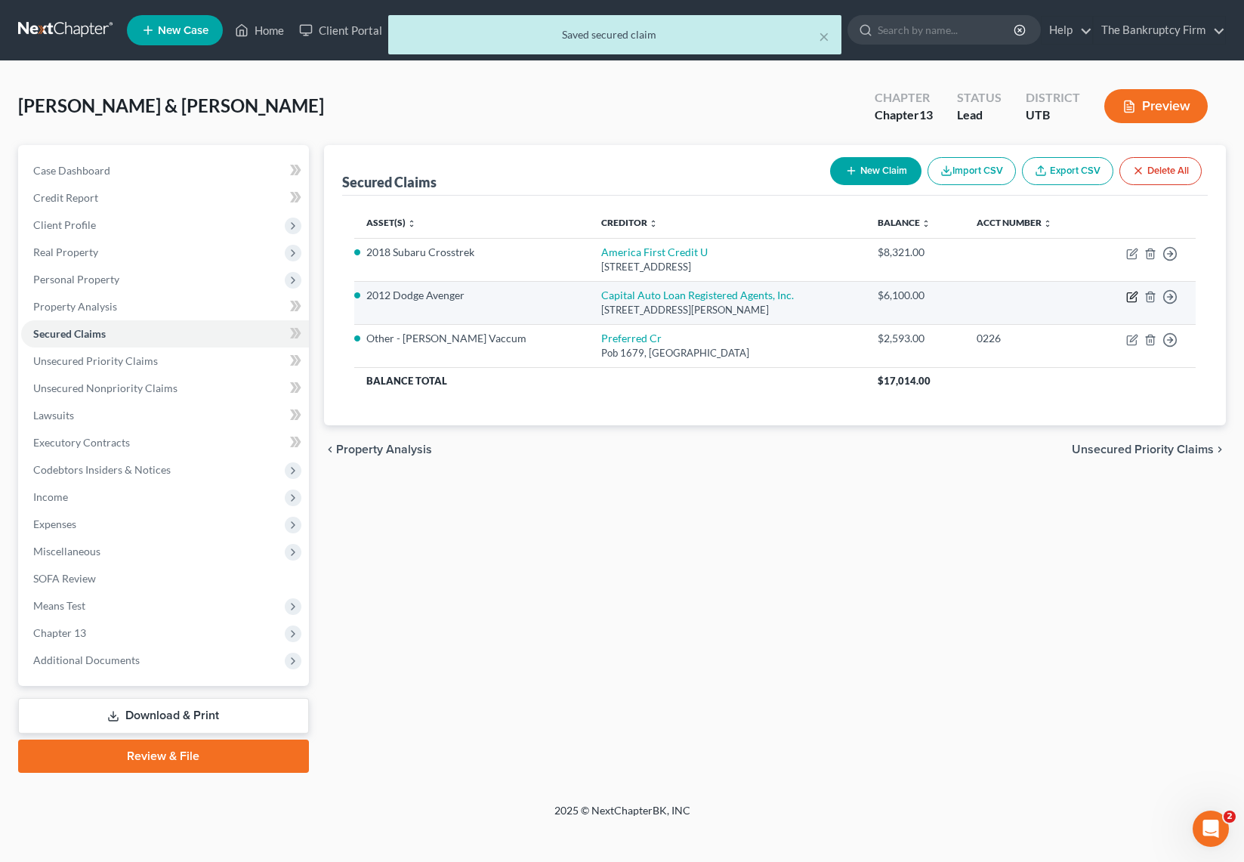
click at [1134, 298] on icon "button" at bounding box center [1132, 297] width 12 height 12
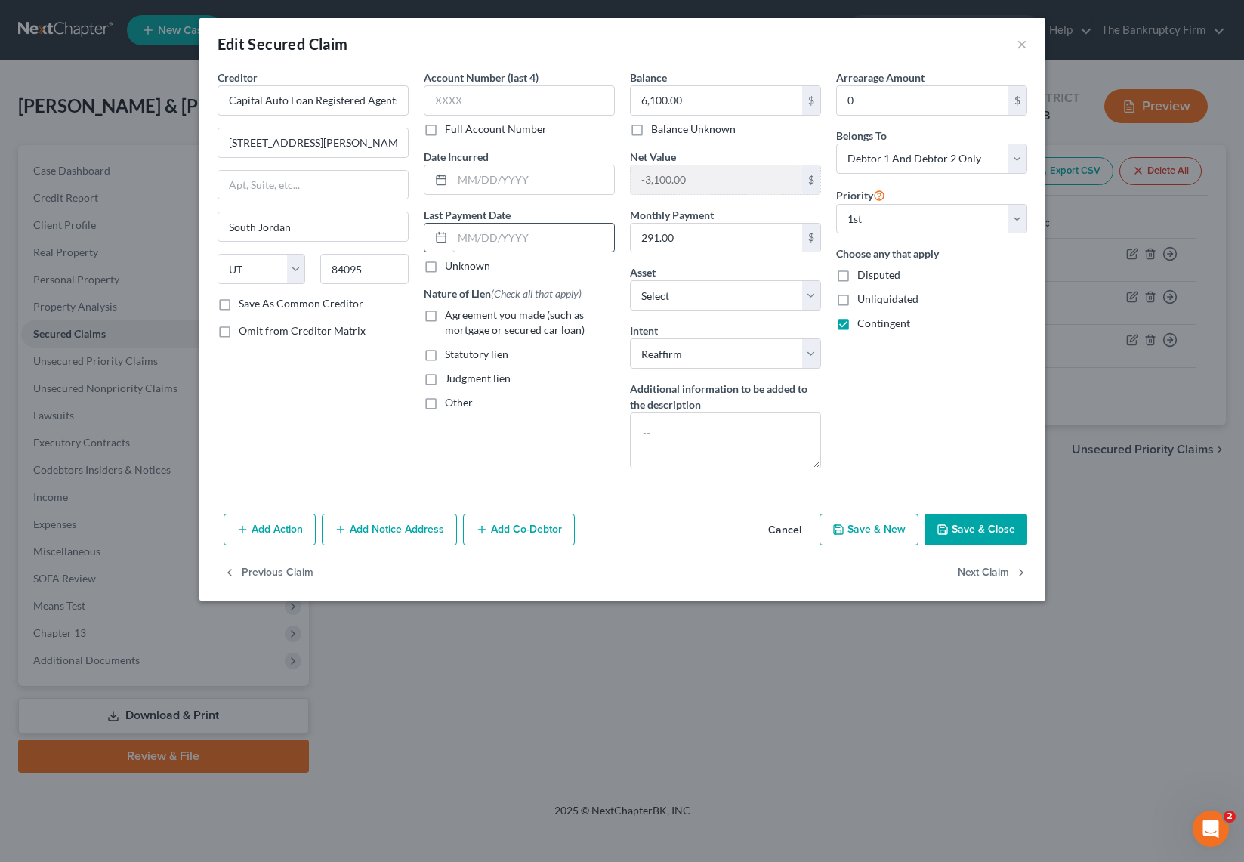
click at [479, 234] on input "text" at bounding box center [533, 238] width 162 height 29
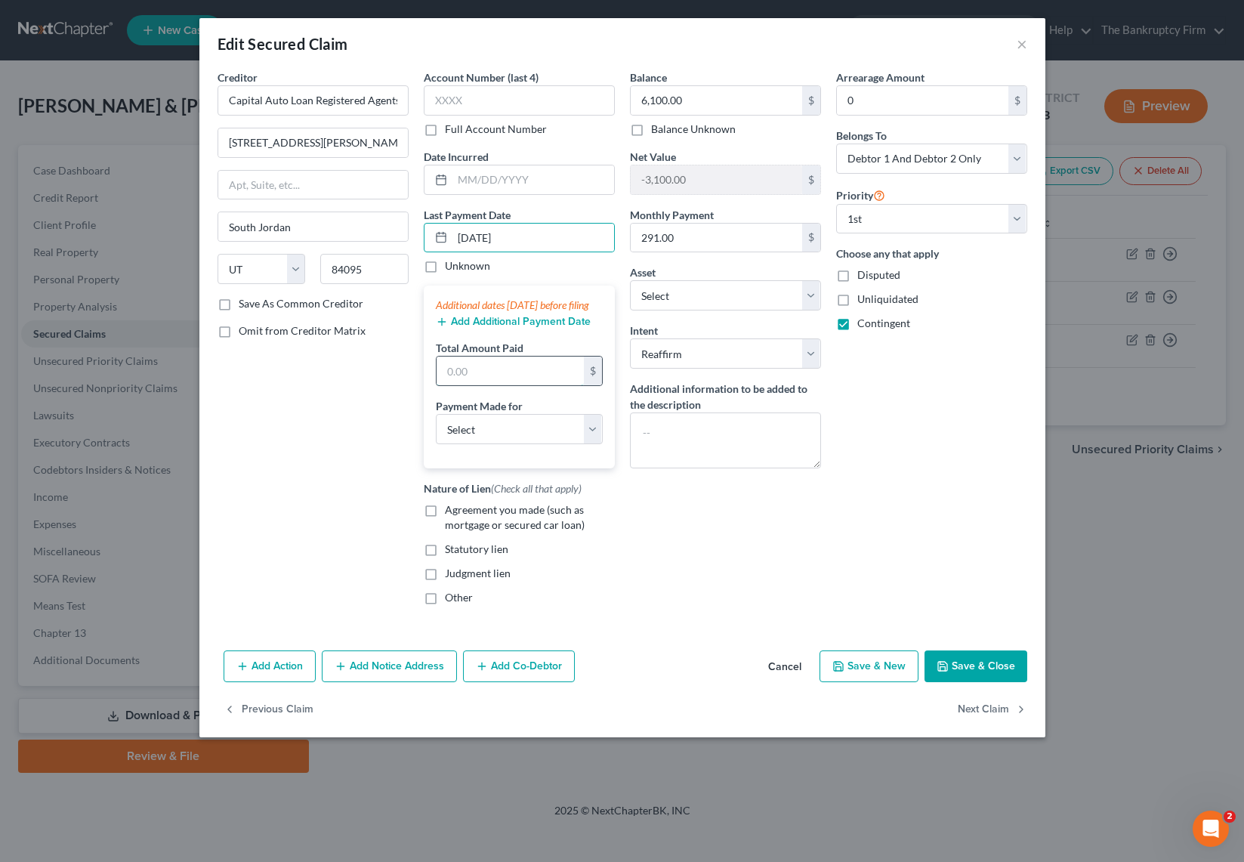
click at [503, 385] on input "text" at bounding box center [509, 370] width 147 height 29
click at [533, 434] on select "Select Car Credit Card Loan Repayment Mortgage Other Suppliers Or Vendors" at bounding box center [519, 429] width 167 height 30
click at [436, 429] on select "Select Car Credit Card Loan Repayment Mortgage Other Suppliers Or Vendors" at bounding box center [519, 429] width 167 height 30
click at [994, 682] on button "Save & Close" at bounding box center [975, 666] width 103 height 32
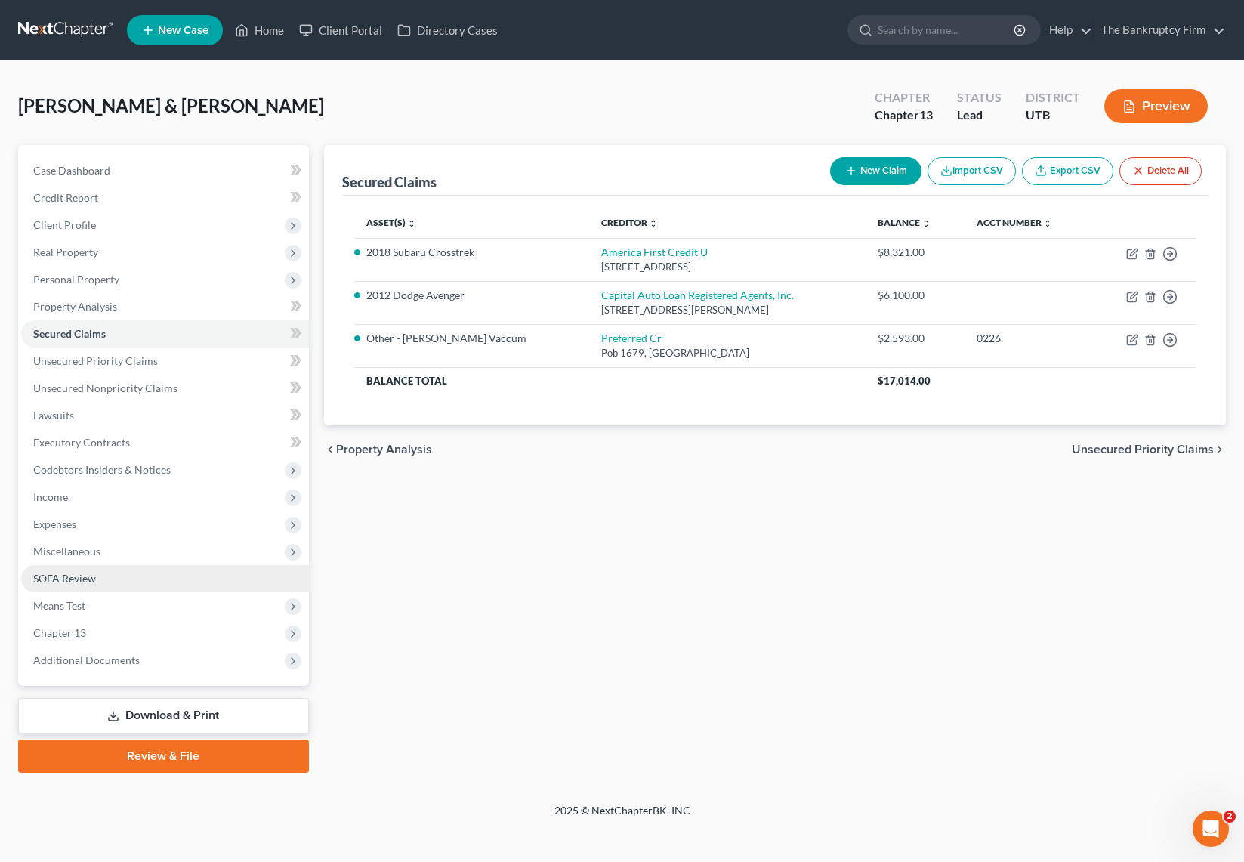
click at [85, 581] on span "SOFA Review" at bounding box center [64, 578] width 63 height 13
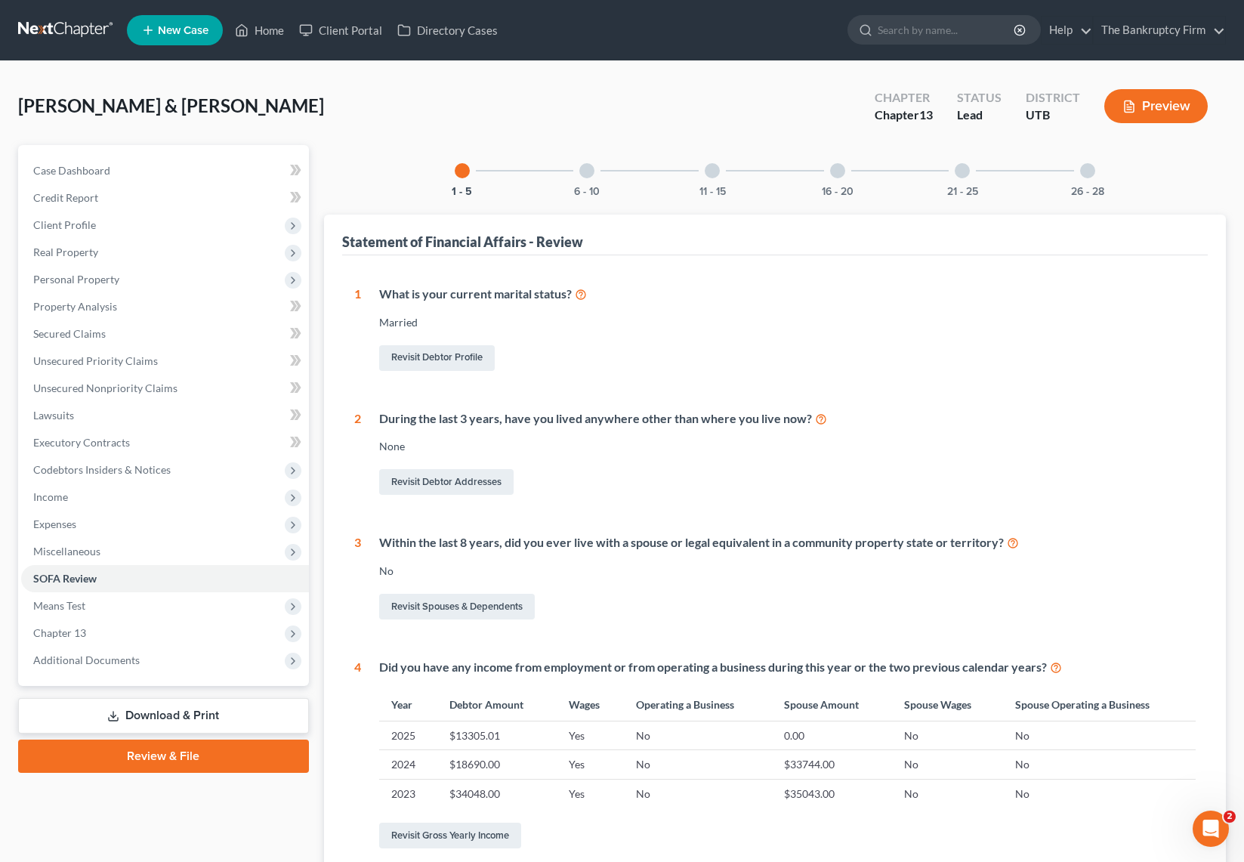
click at [592, 172] on div at bounding box center [586, 170] width 15 height 15
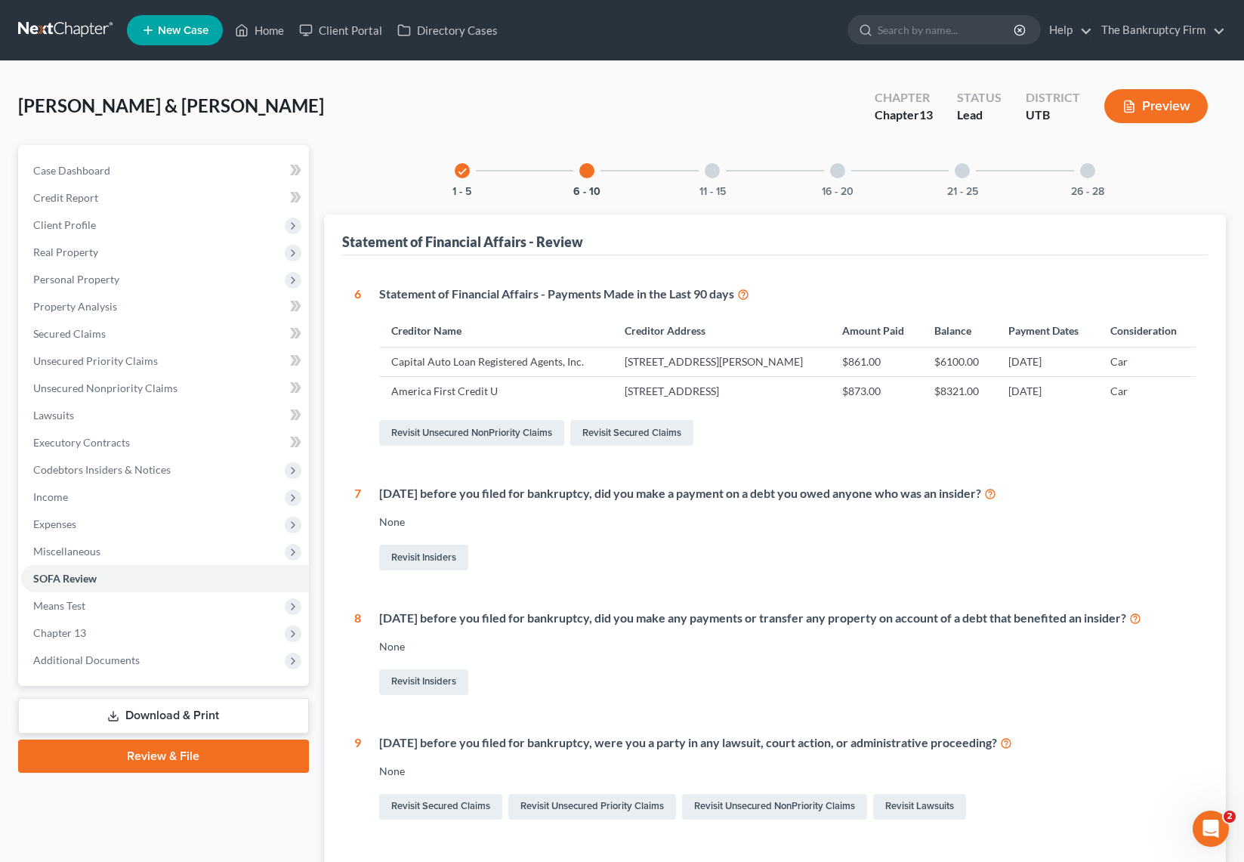
click at [715, 171] on div at bounding box center [712, 170] width 15 height 15
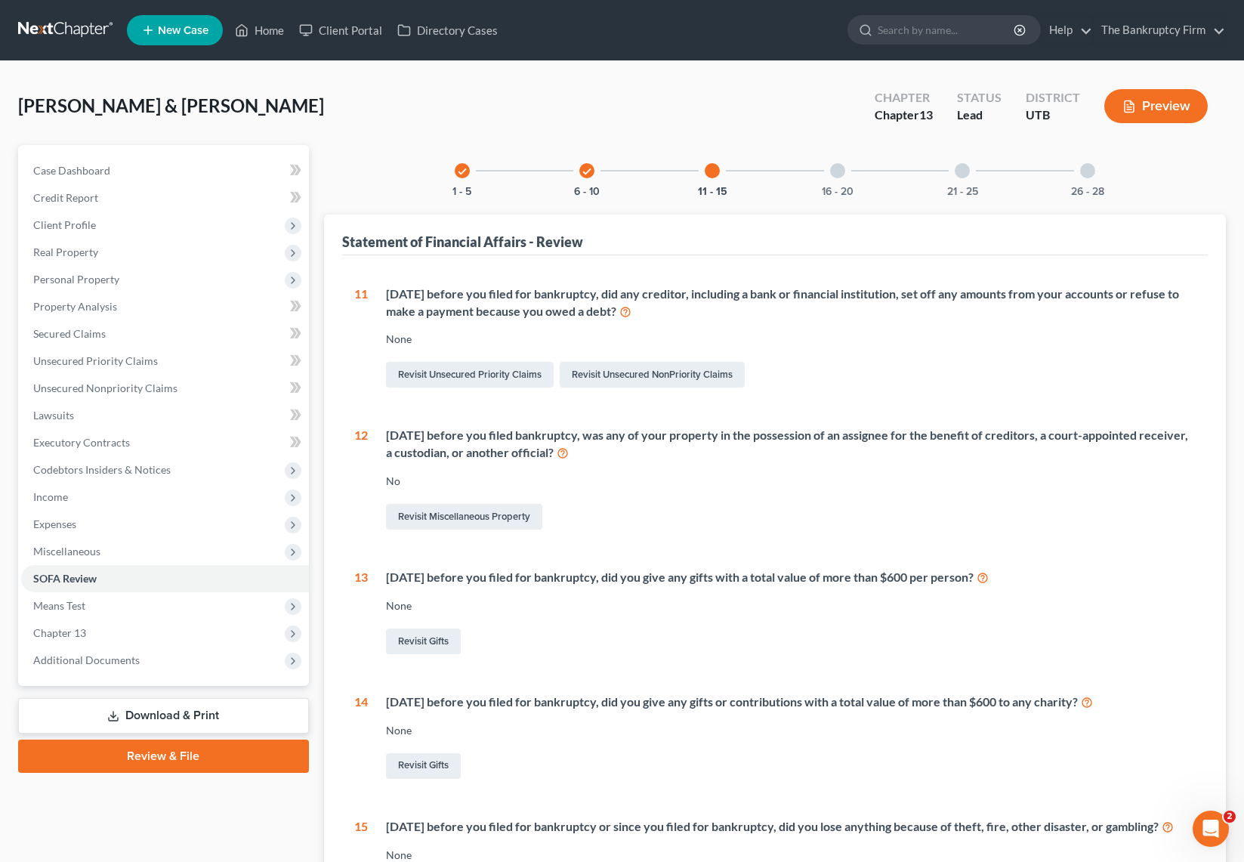
click at [835, 167] on div at bounding box center [837, 170] width 15 height 15
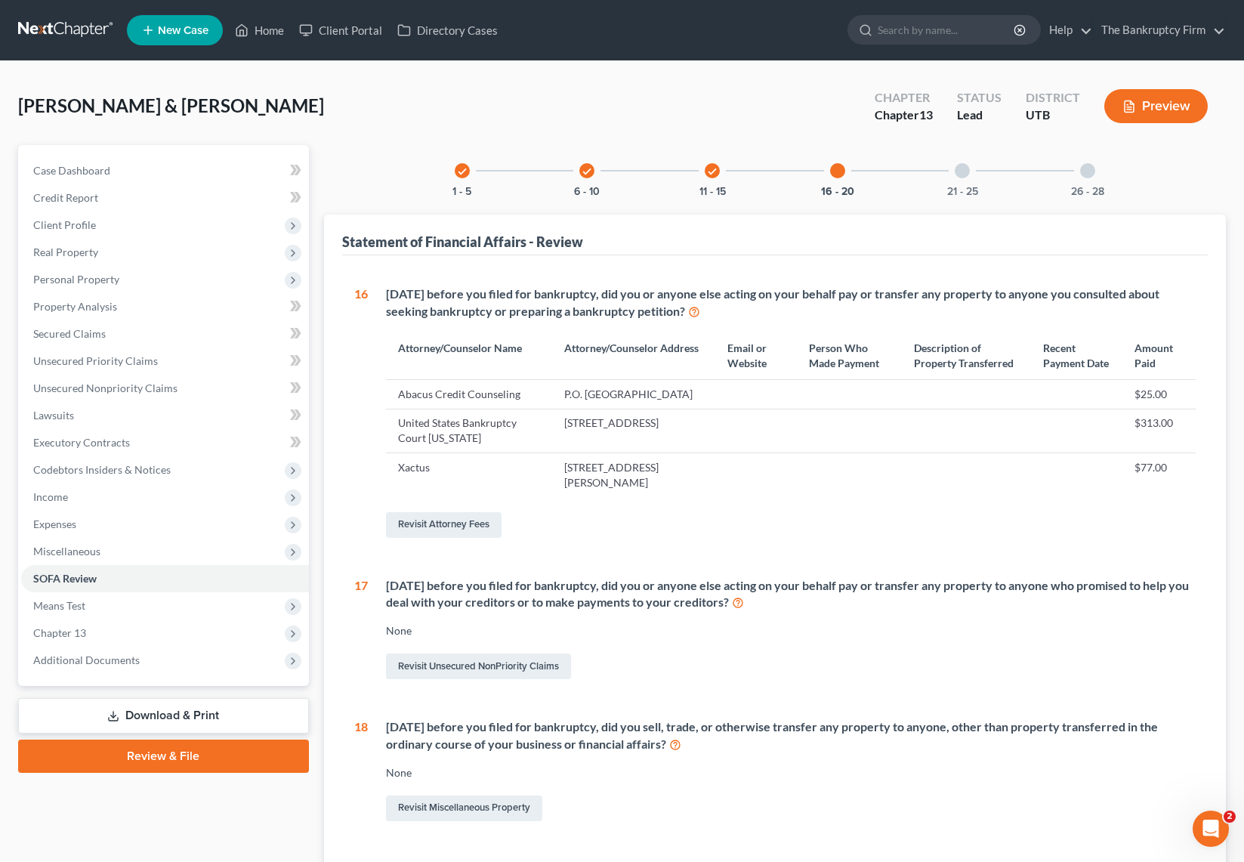
click at [968, 162] on div "21 - 25" at bounding box center [961, 170] width 51 height 51
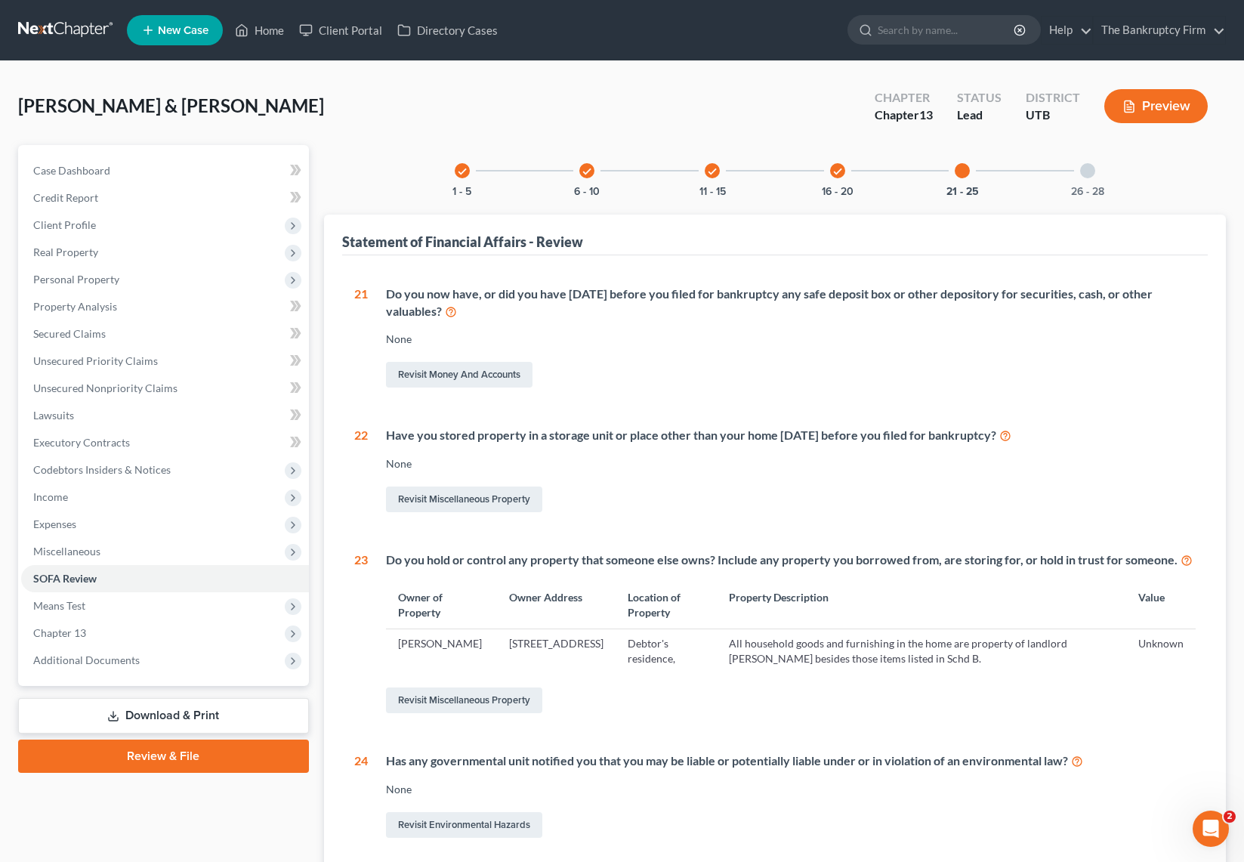
click at [1085, 167] on div at bounding box center [1087, 170] width 15 height 15
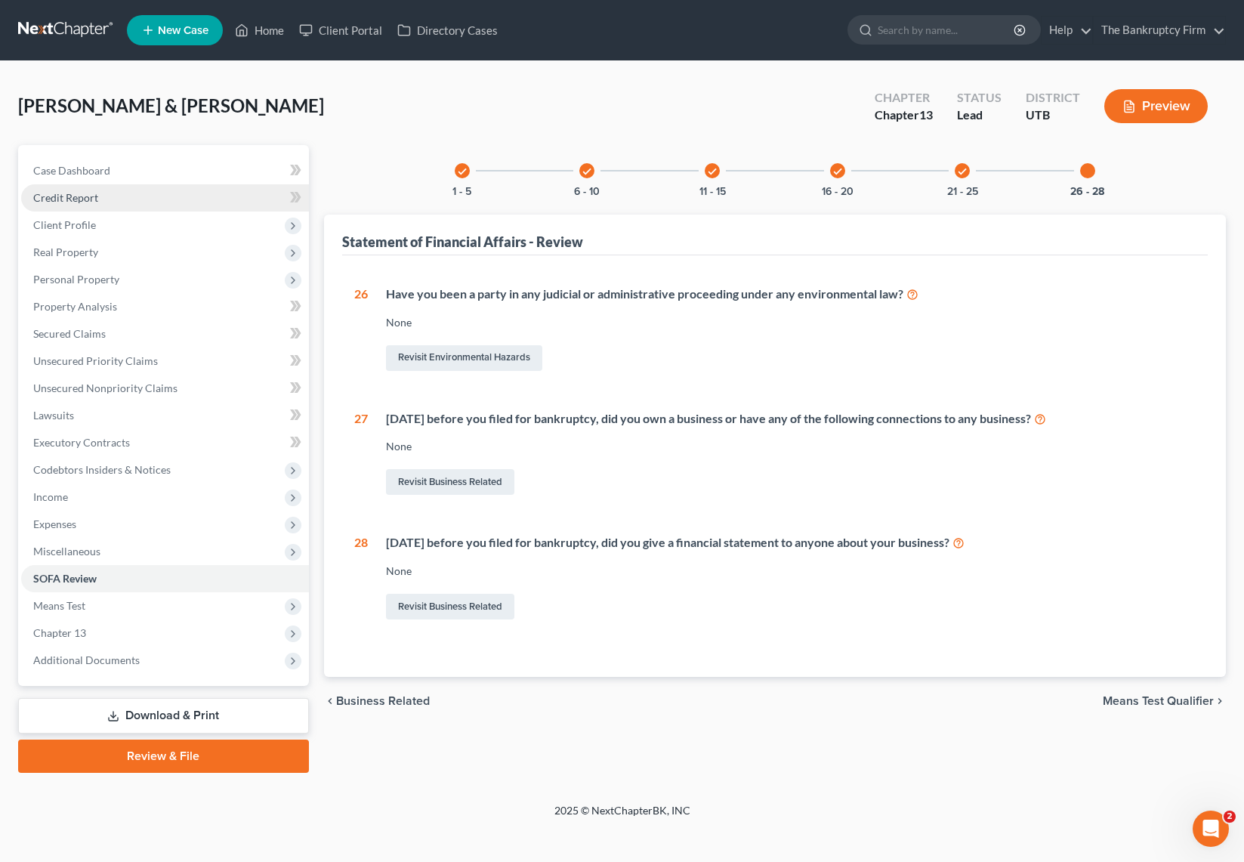
click at [153, 195] on link "Credit Report" at bounding box center [165, 197] width 288 height 27
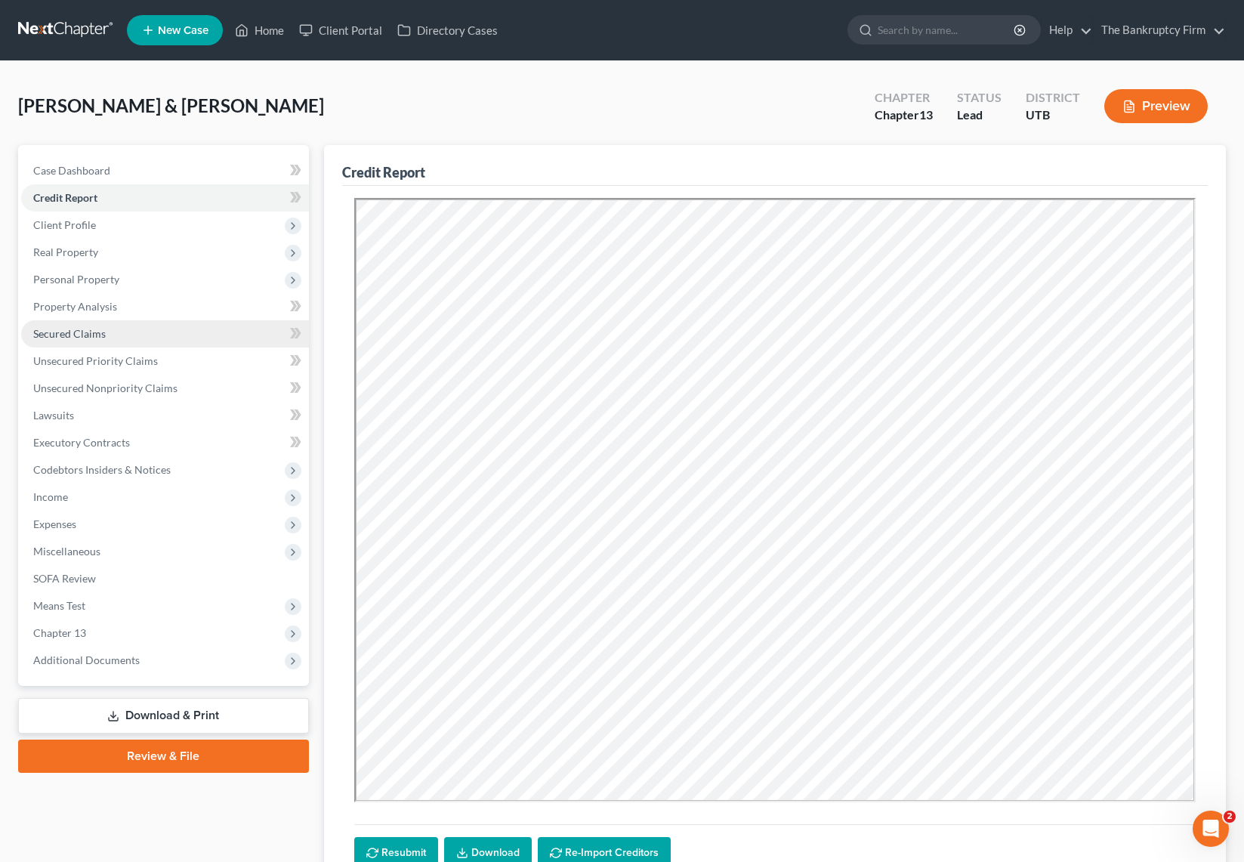
click at [82, 330] on span "Secured Claims" at bounding box center [69, 333] width 72 height 13
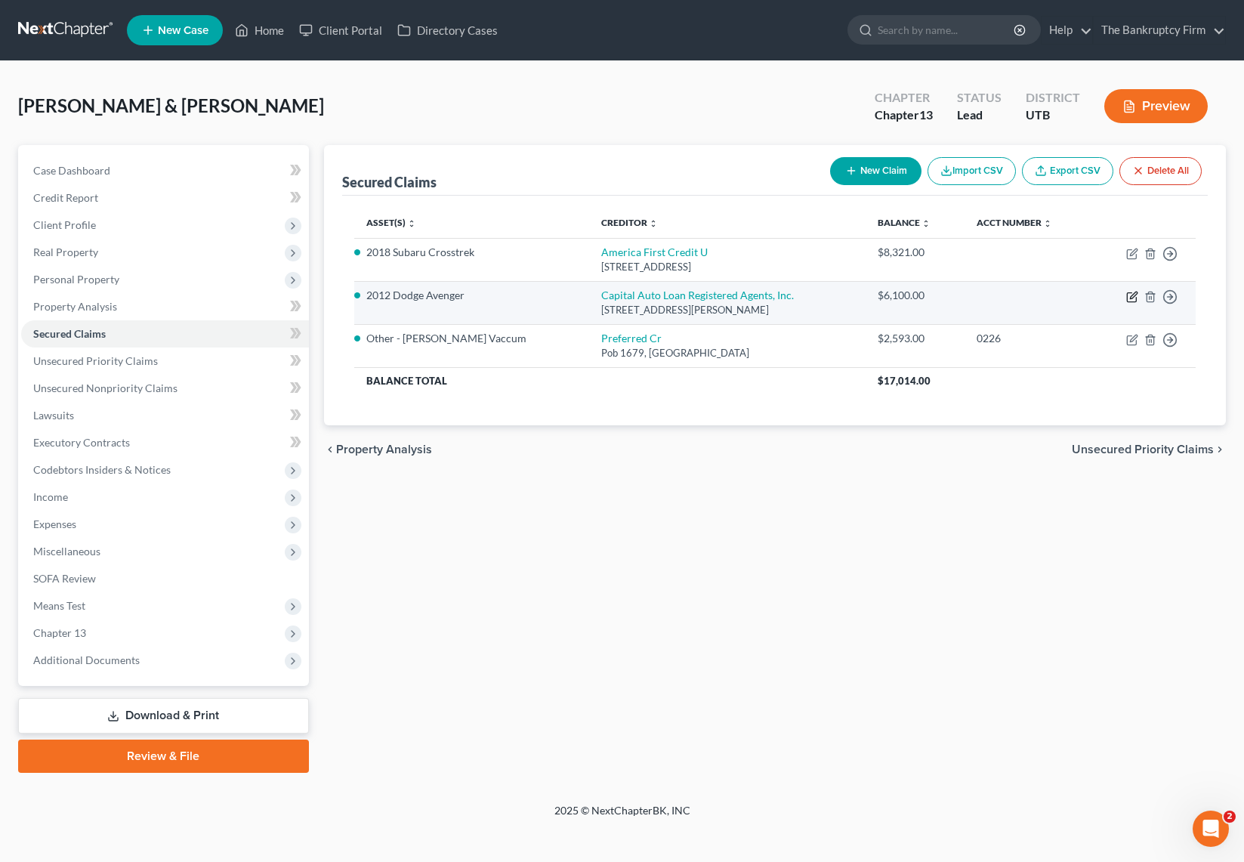
click at [1131, 294] on icon "button" at bounding box center [1132, 297] width 12 height 12
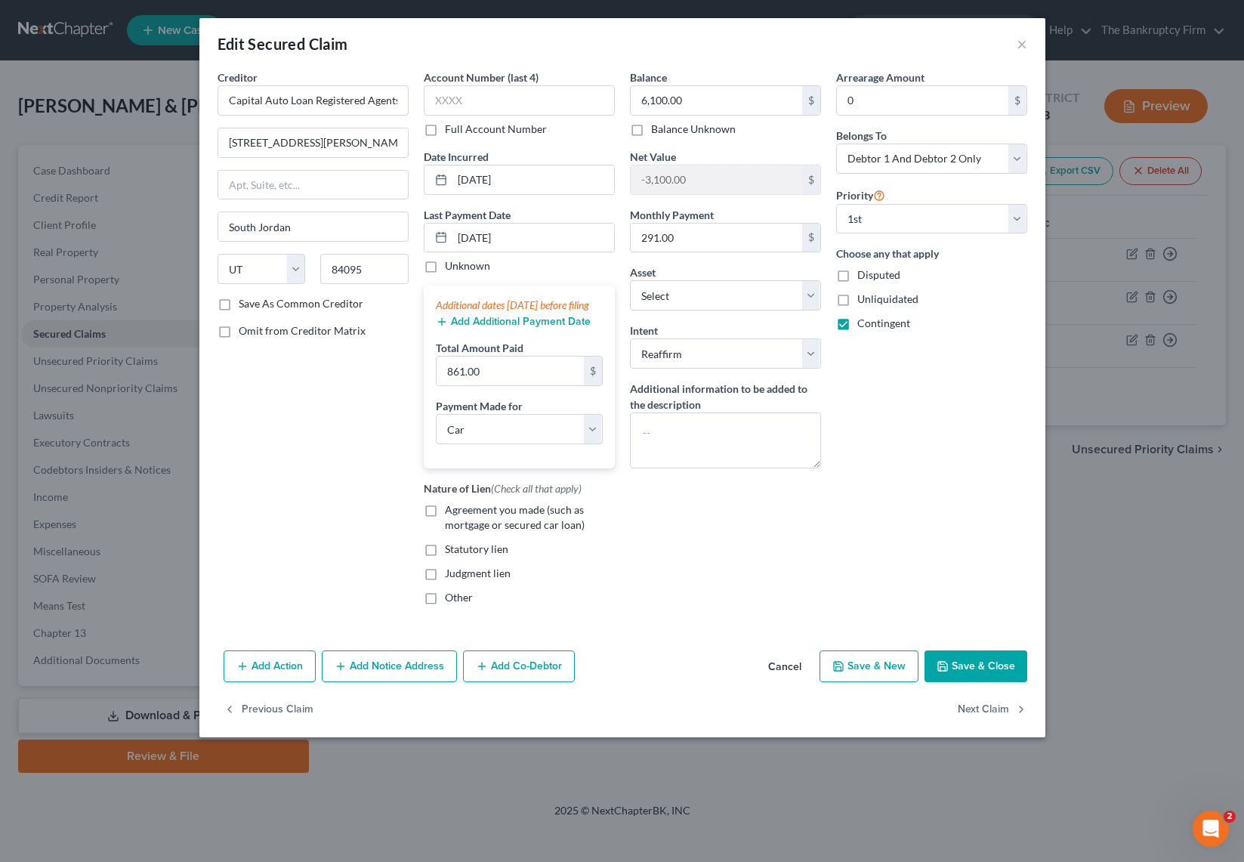
click at [409, 680] on button "Add Notice Address" at bounding box center [389, 666] width 135 height 32
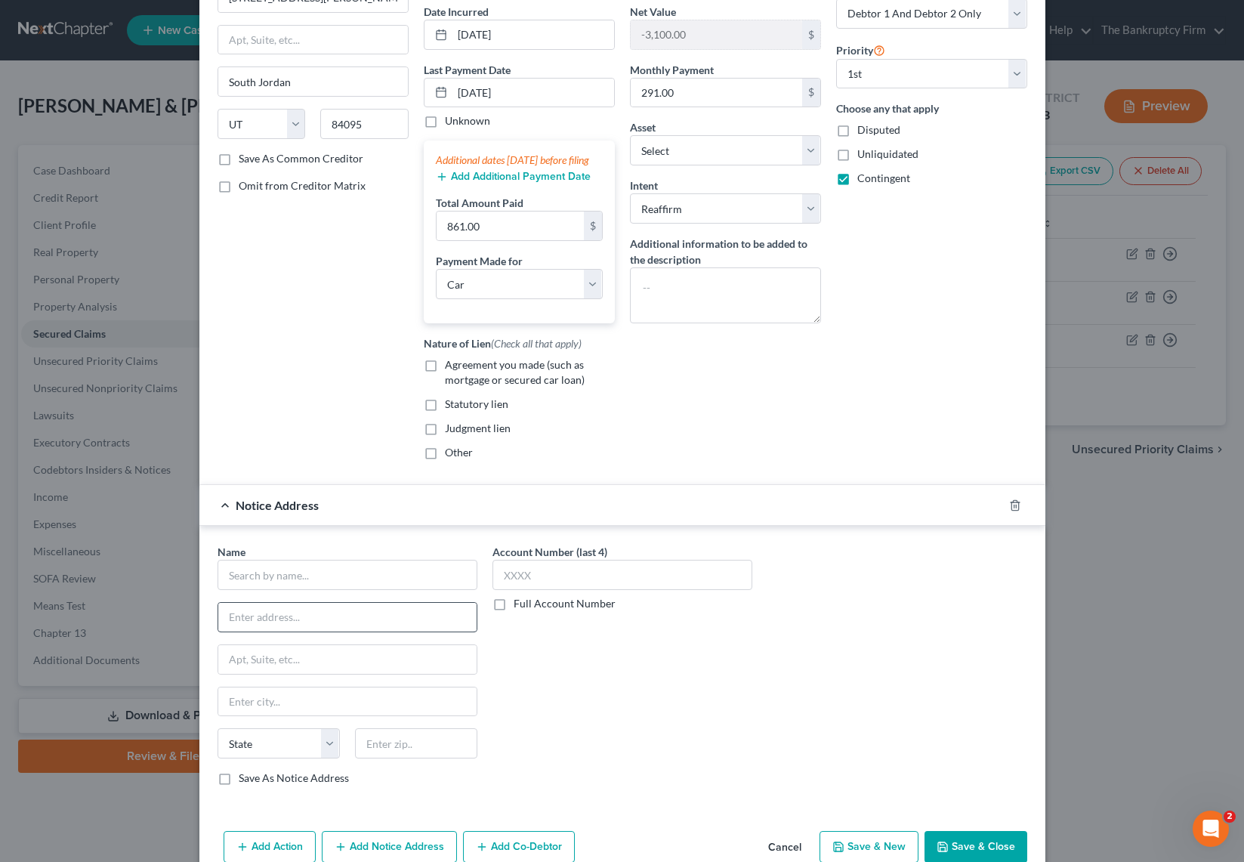
scroll to position [186, 0]
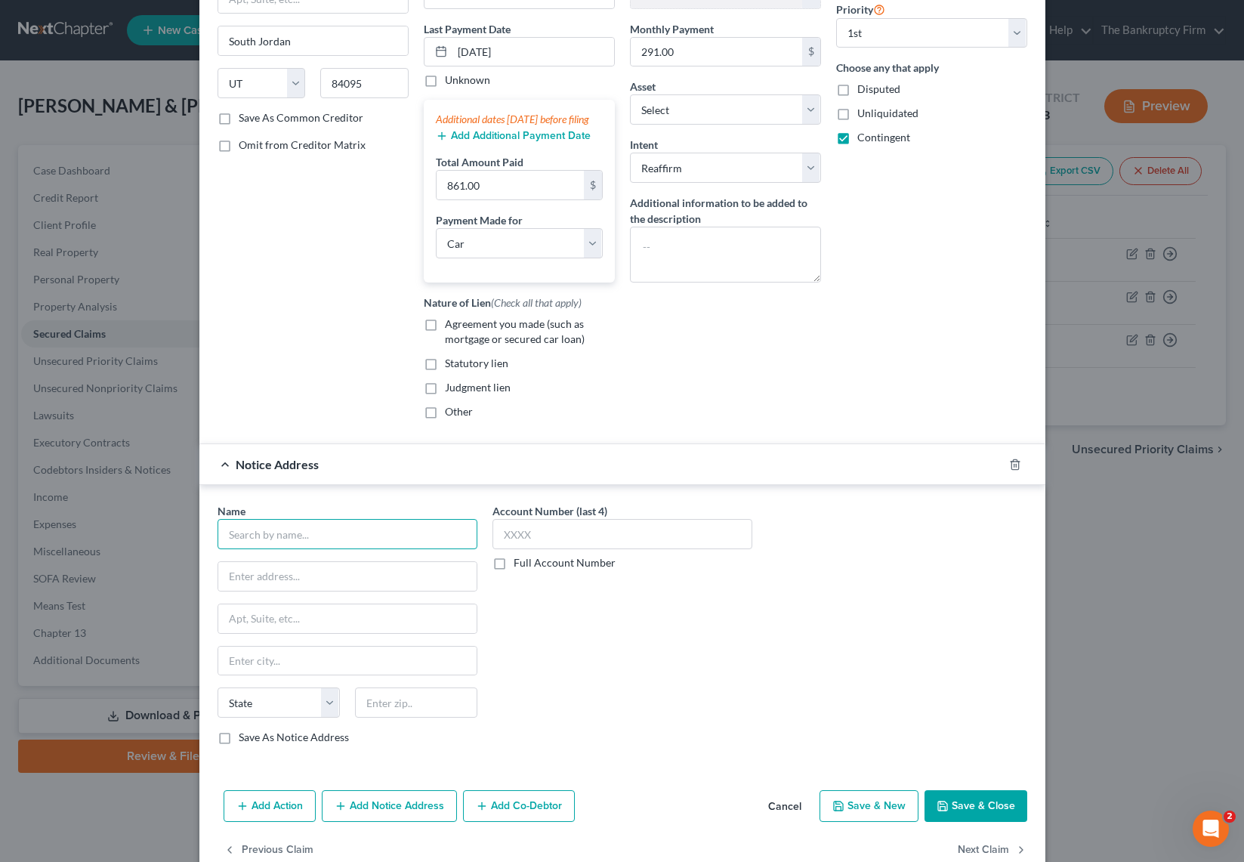
click at [284, 549] on input "text" at bounding box center [347, 534] width 260 height 30
click at [291, 590] on input "text" at bounding box center [347, 576] width 258 height 29
paste input "Families spend an average of 22.6% of their income on the basic annual expenses…"
click at [443, 590] on input "Families spend an average of 22.6% of their income on the basic annual expenses…" at bounding box center [347, 576] width 258 height 29
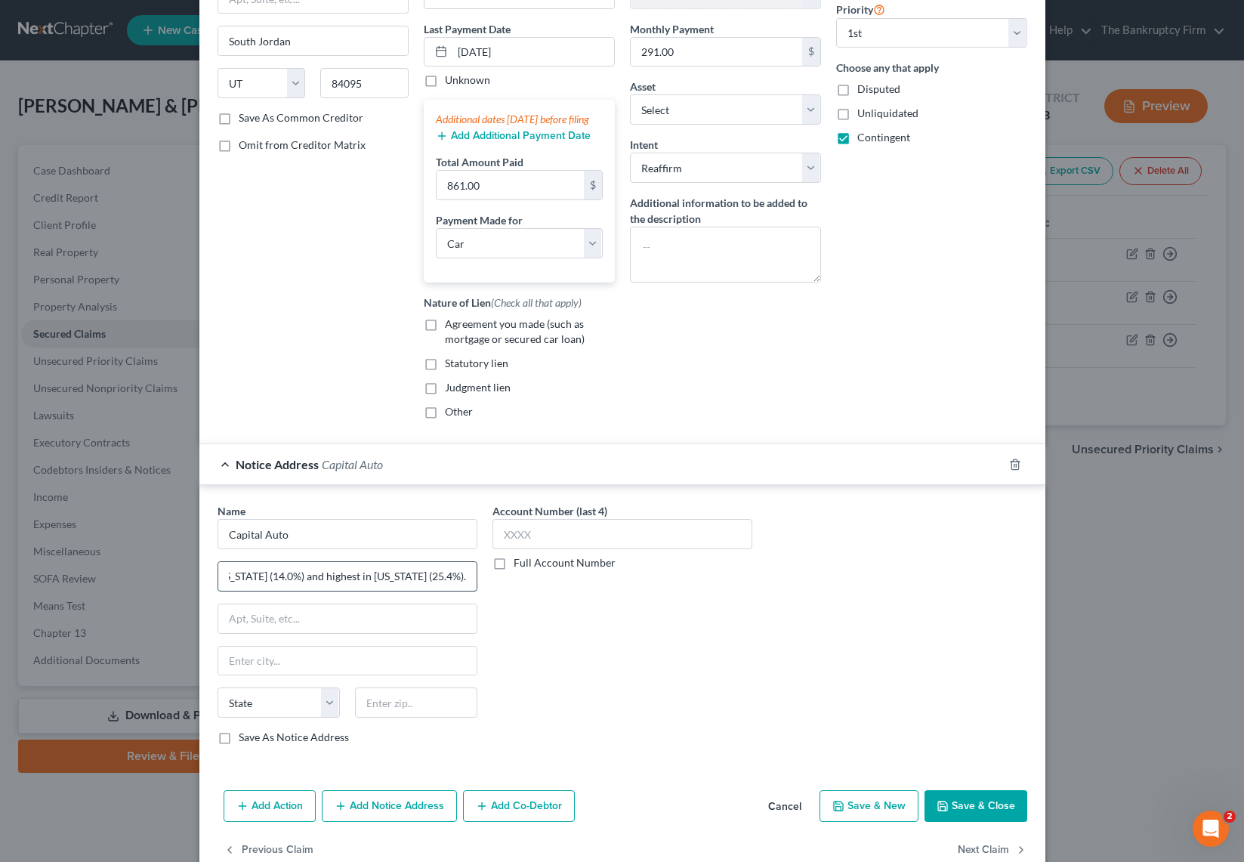
click at [443, 590] on input "Families spend an average of 22.6% of their income on the basic annual expenses…" at bounding box center [347, 576] width 258 height 29
click at [378, 590] on input "Families spend an average of 22.6% of their income on the basic annual expenses…" at bounding box center [347, 576] width 258 height 29
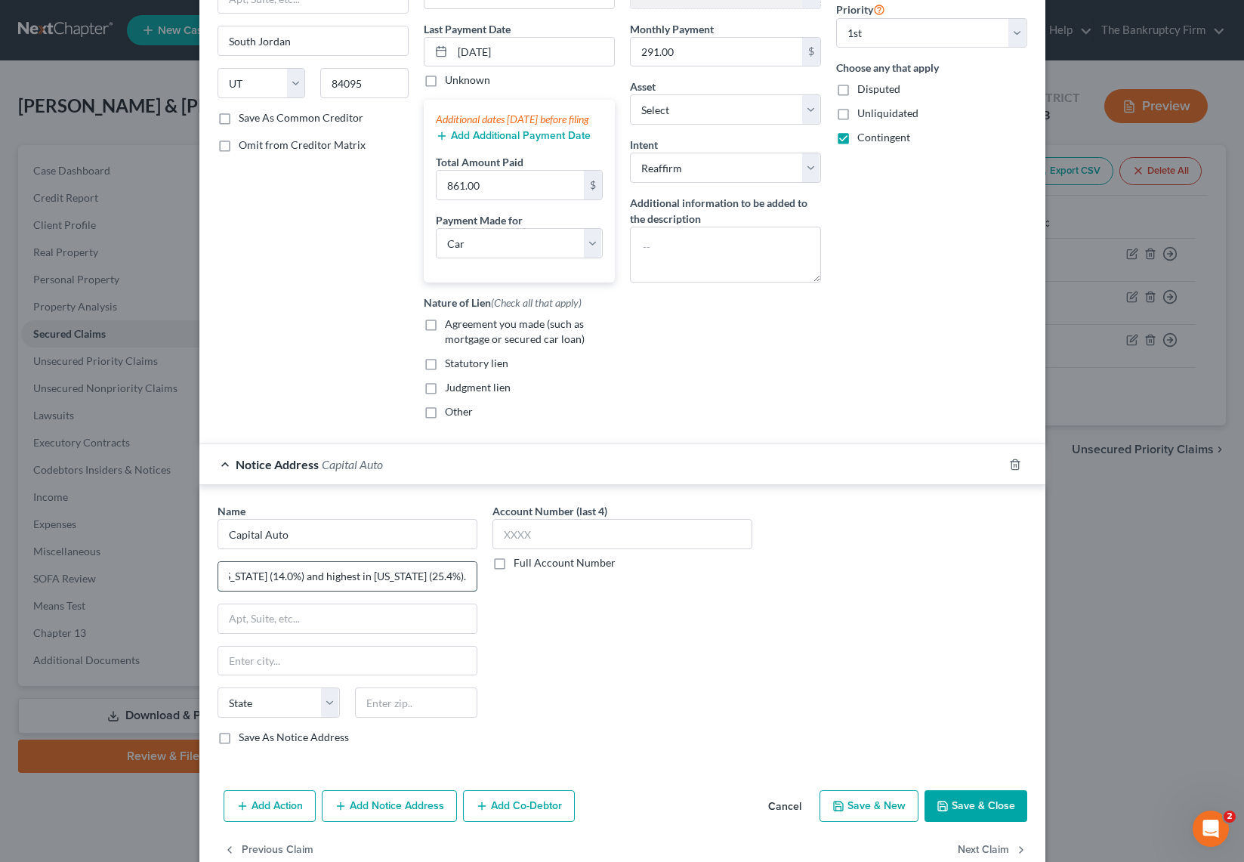
click at [378, 590] on input "Families spend an average of 22.6% of their income on the basic annual expenses…" at bounding box center [347, 576] width 258 height 29
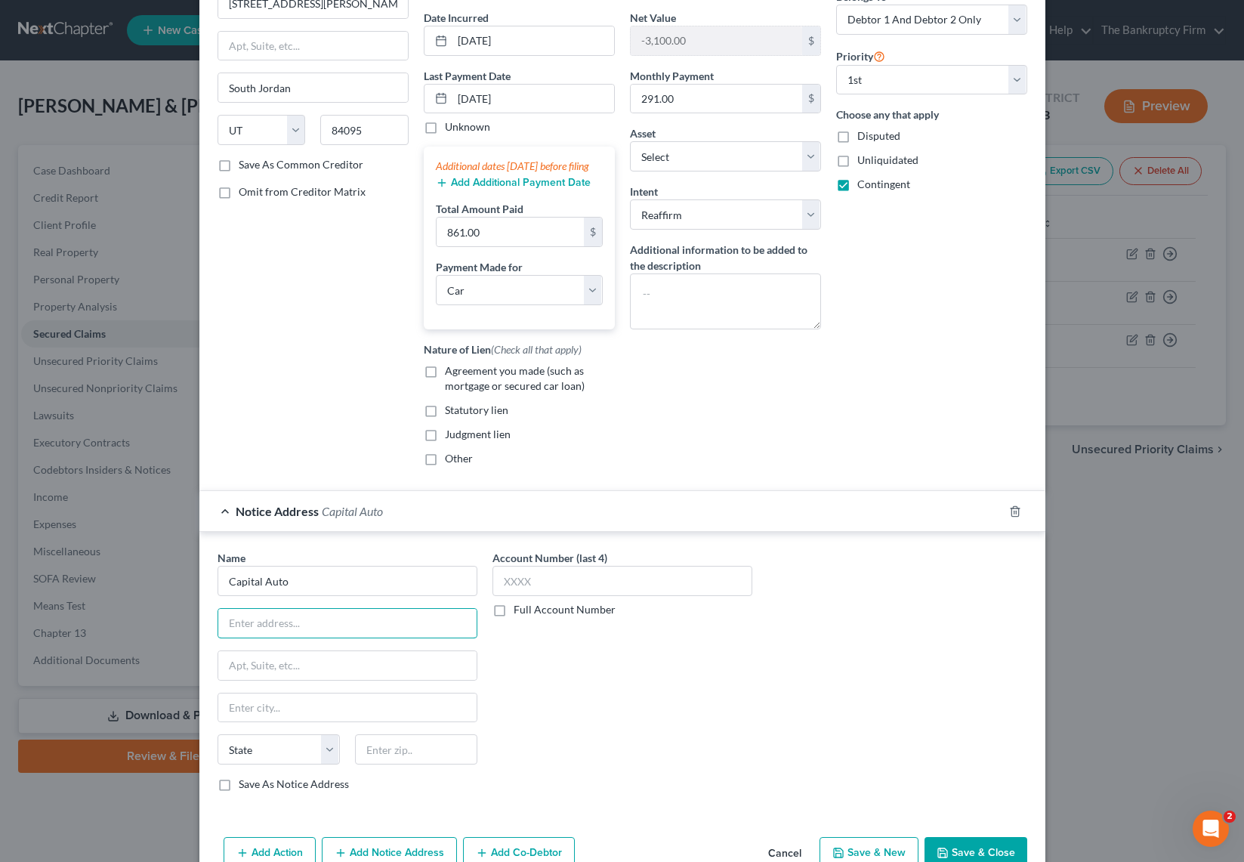
scroll to position [234, 0]
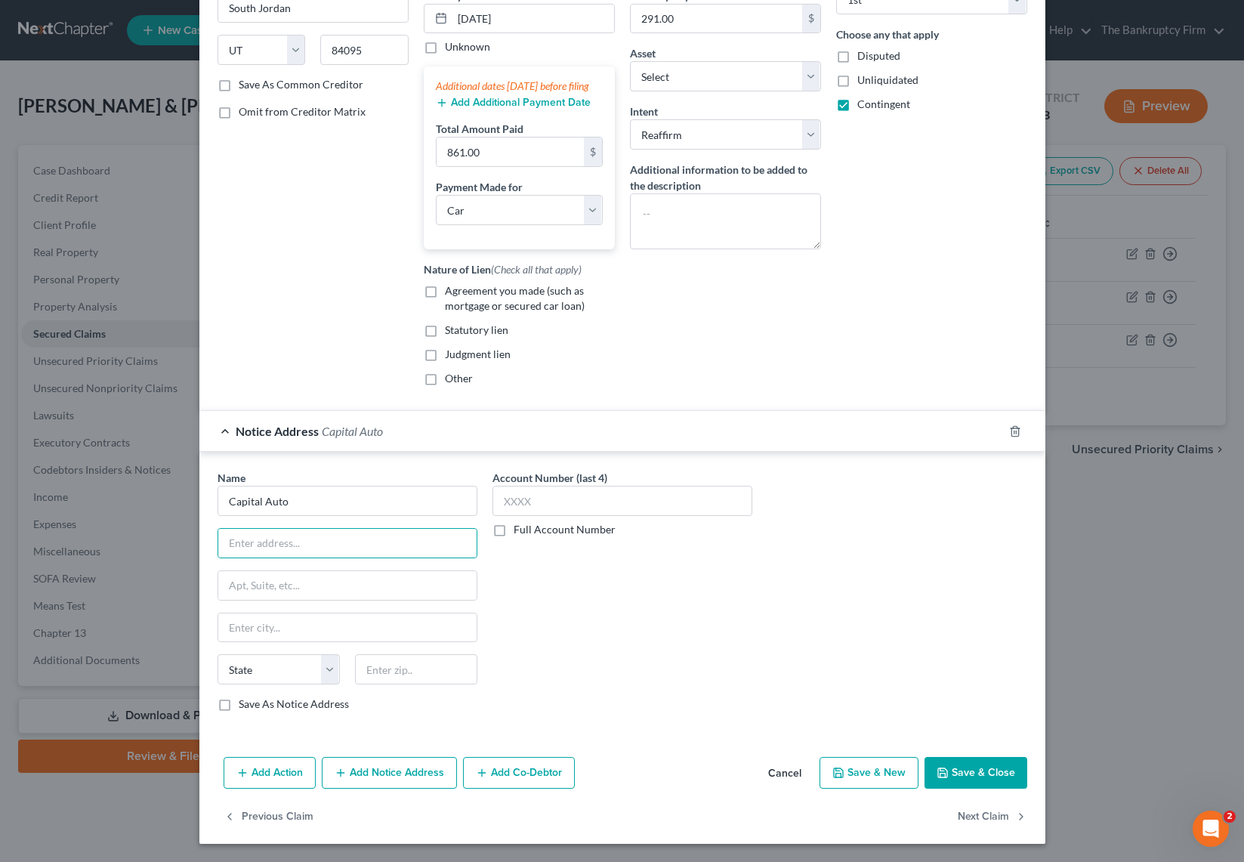
click at [965, 763] on button "Save & Close" at bounding box center [975, 773] width 103 height 32
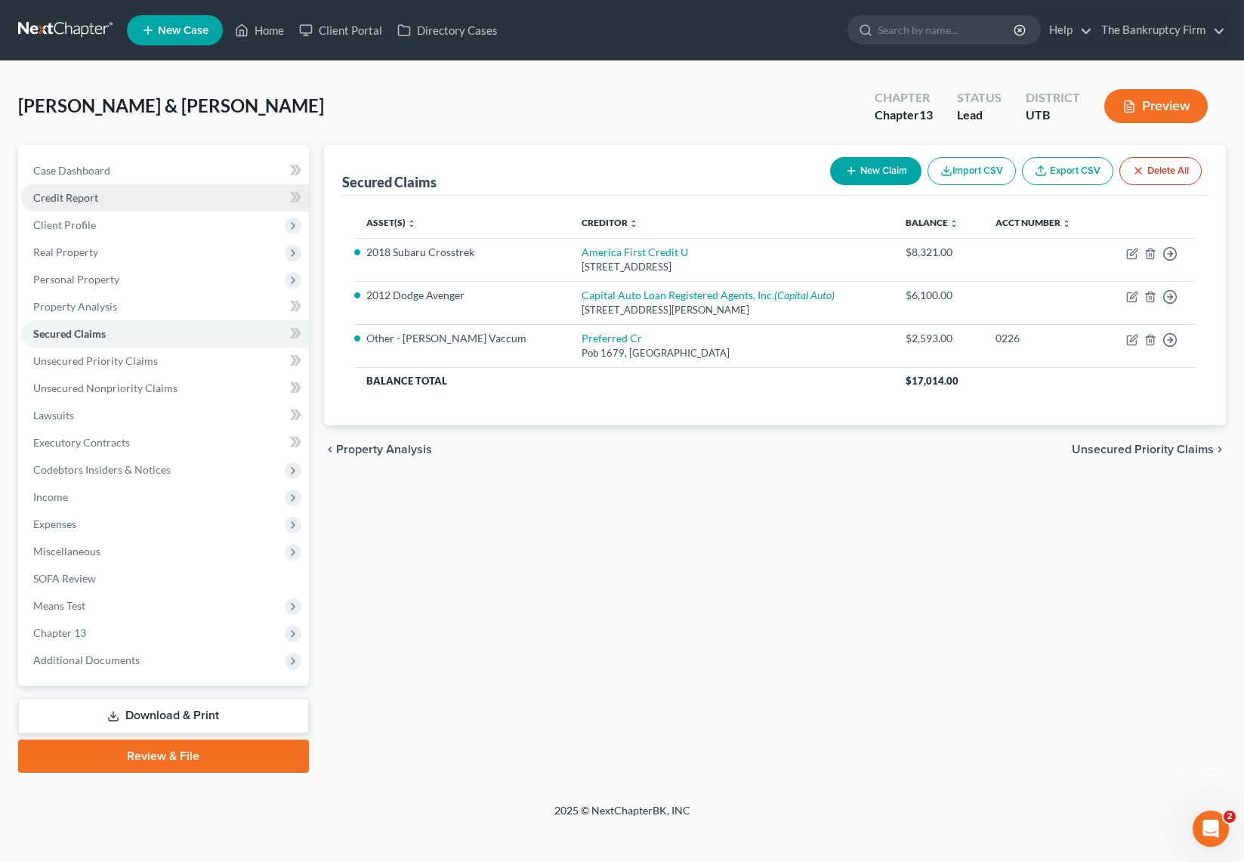
click at [85, 193] on span "Credit Report" at bounding box center [65, 197] width 65 height 13
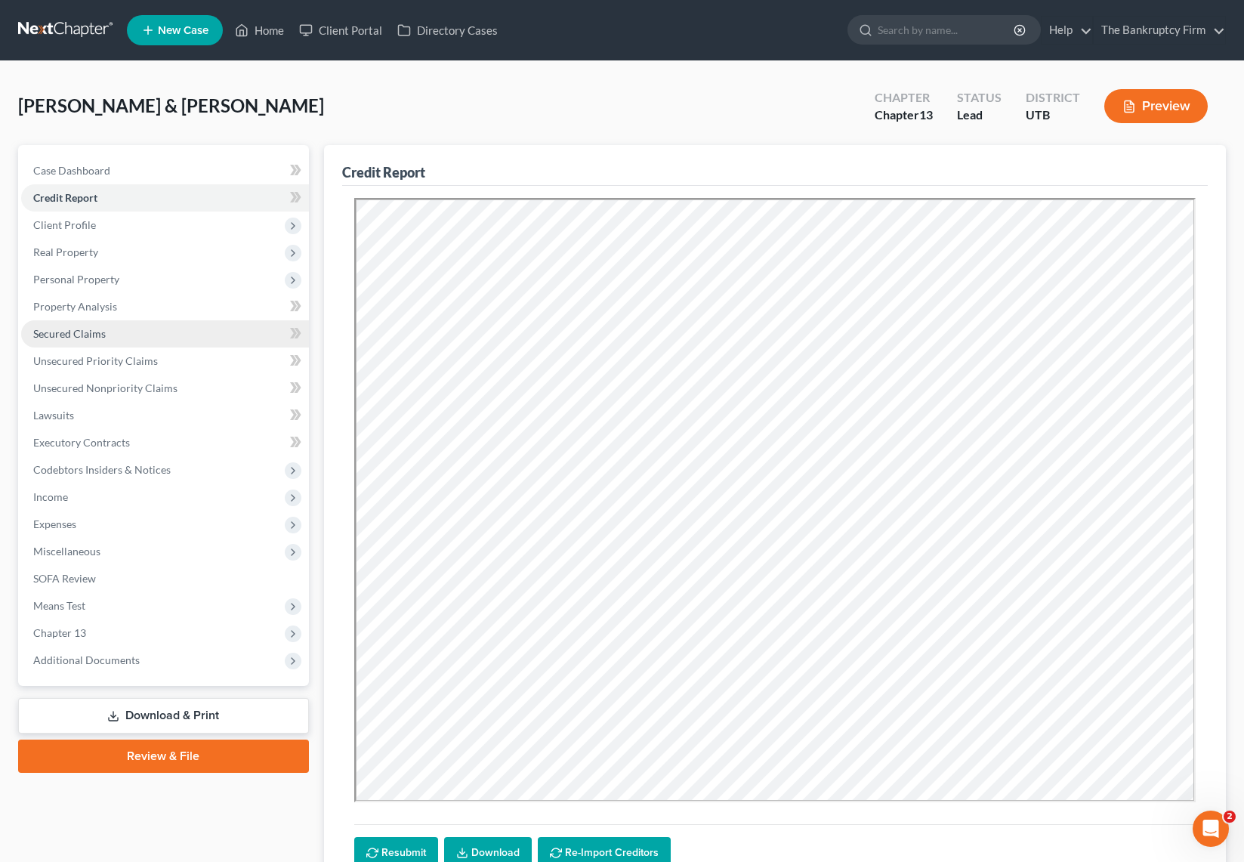
click at [185, 335] on link "Secured Claims" at bounding box center [165, 333] width 288 height 27
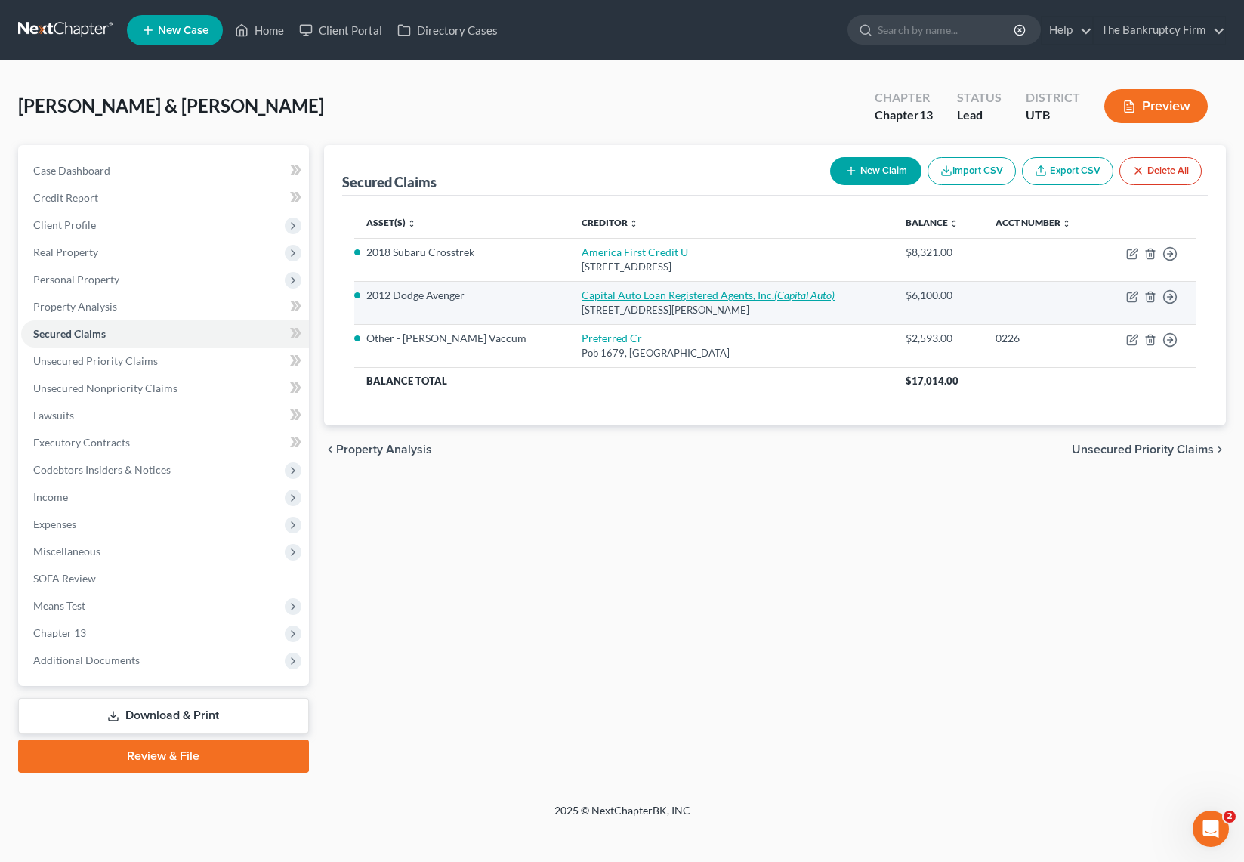
click at [624, 299] on link "Capital Auto Loan Registered Agents, Inc. (Capital Auto)" at bounding box center [707, 294] width 253 height 13
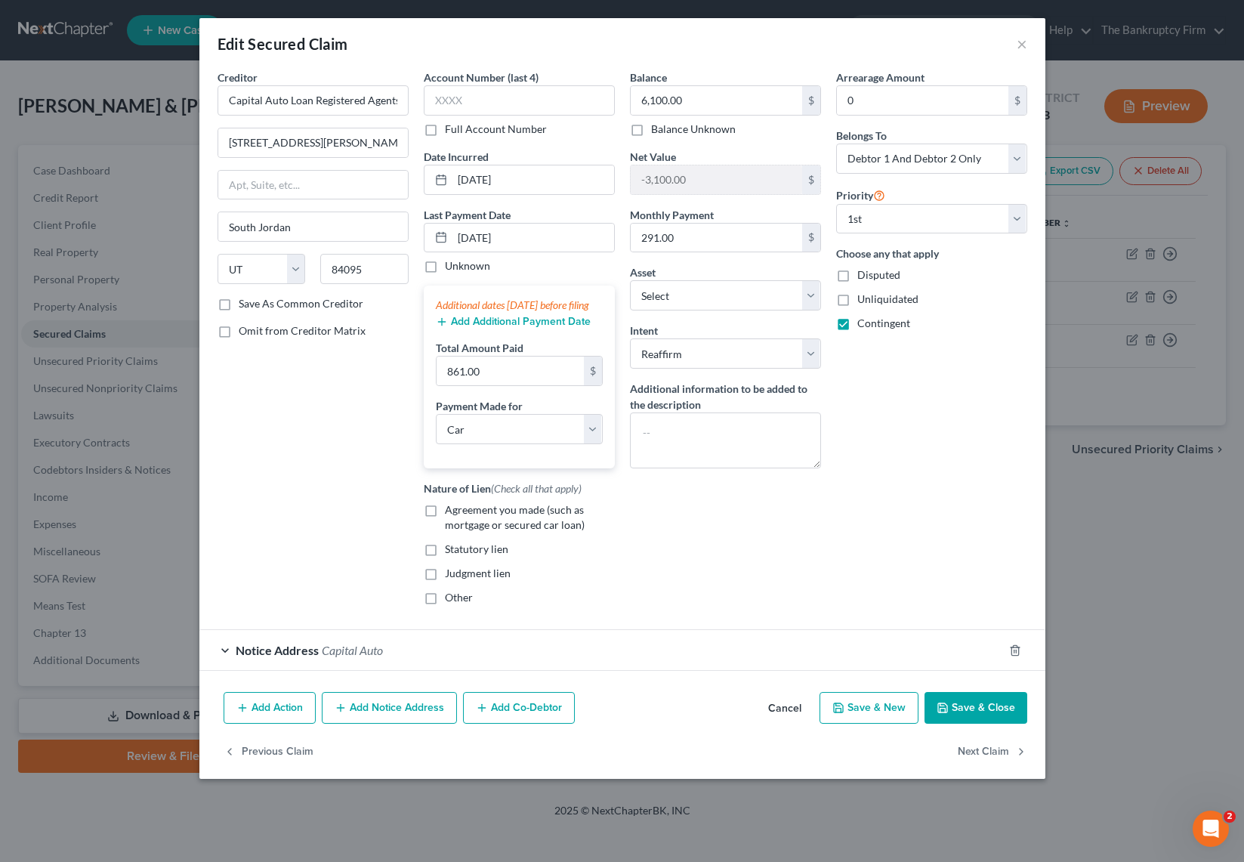
click at [270, 657] on span "Notice Address" at bounding box center [277, 650] width 83 height 14
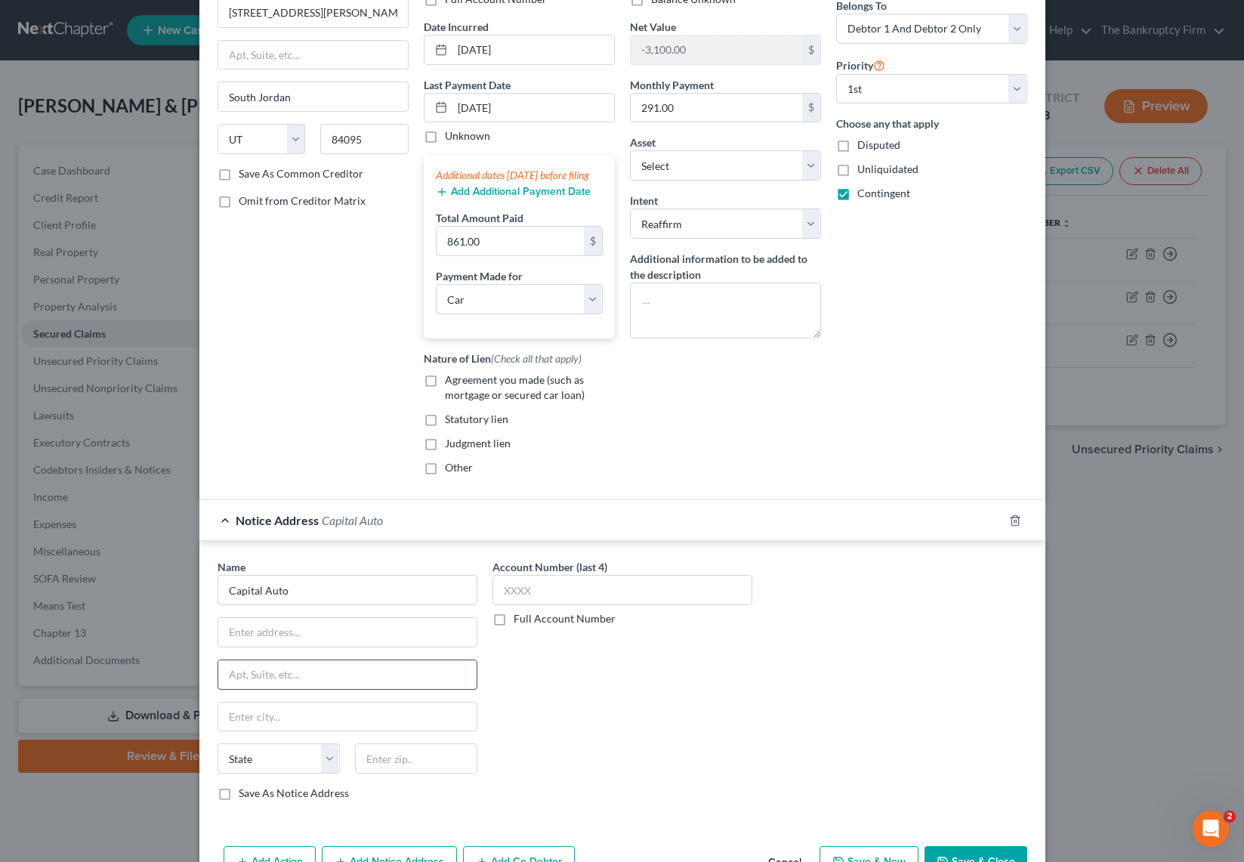
scroll to position [141, 0]
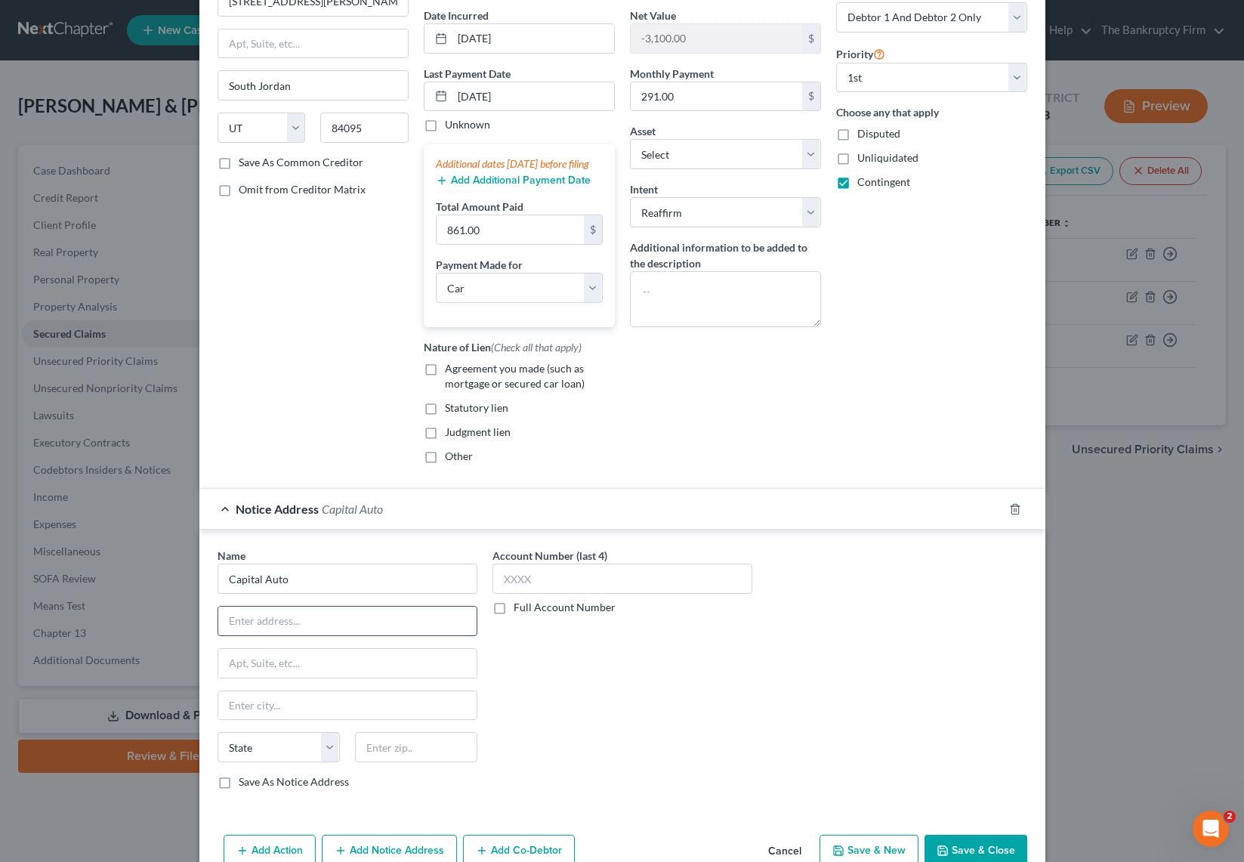
click at [262, 635] on input "text" at bounding box center [347, 620] width 258 height 29
paste input "2512 W Navigator Dr Ste - Meridian, ID 83642"
click at [418, 759] on input "text" at bounding box center [416, 747] width 122 height 30
click at [382, 635] on input "2512 W Navigator Dr Ste - Meridian, ID 83642" at bounding box center [347, 620] width 258 height 29
drag, startPoint x: 463, startPoint y: 638, endPoint x: 547, endPoint y: 638, distance: 84.6
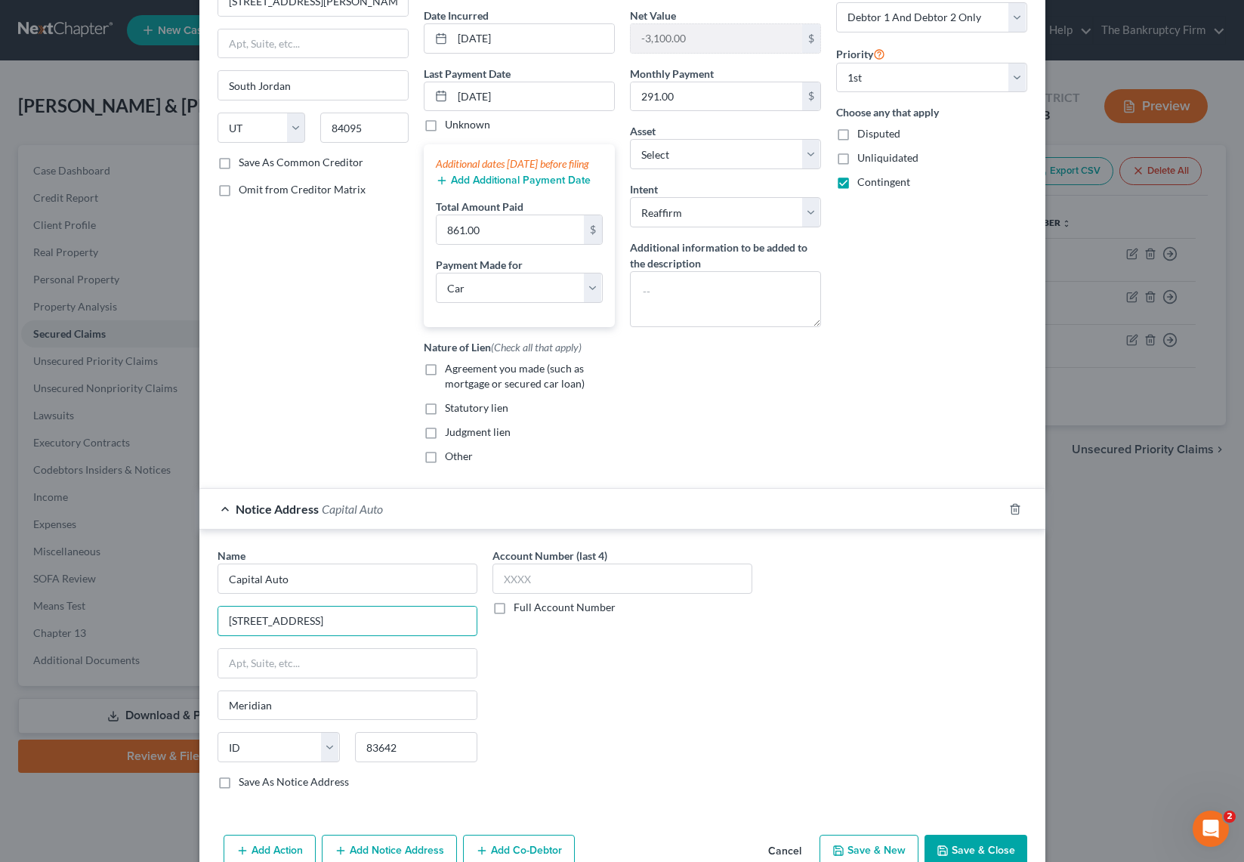
click at [547, 638] on div "Name * Capital Auto 2512 W Navigator Dr Ste - Meridian, ID 83642 Meridian State…" at bounding box center [622, 674] width 825 height 254
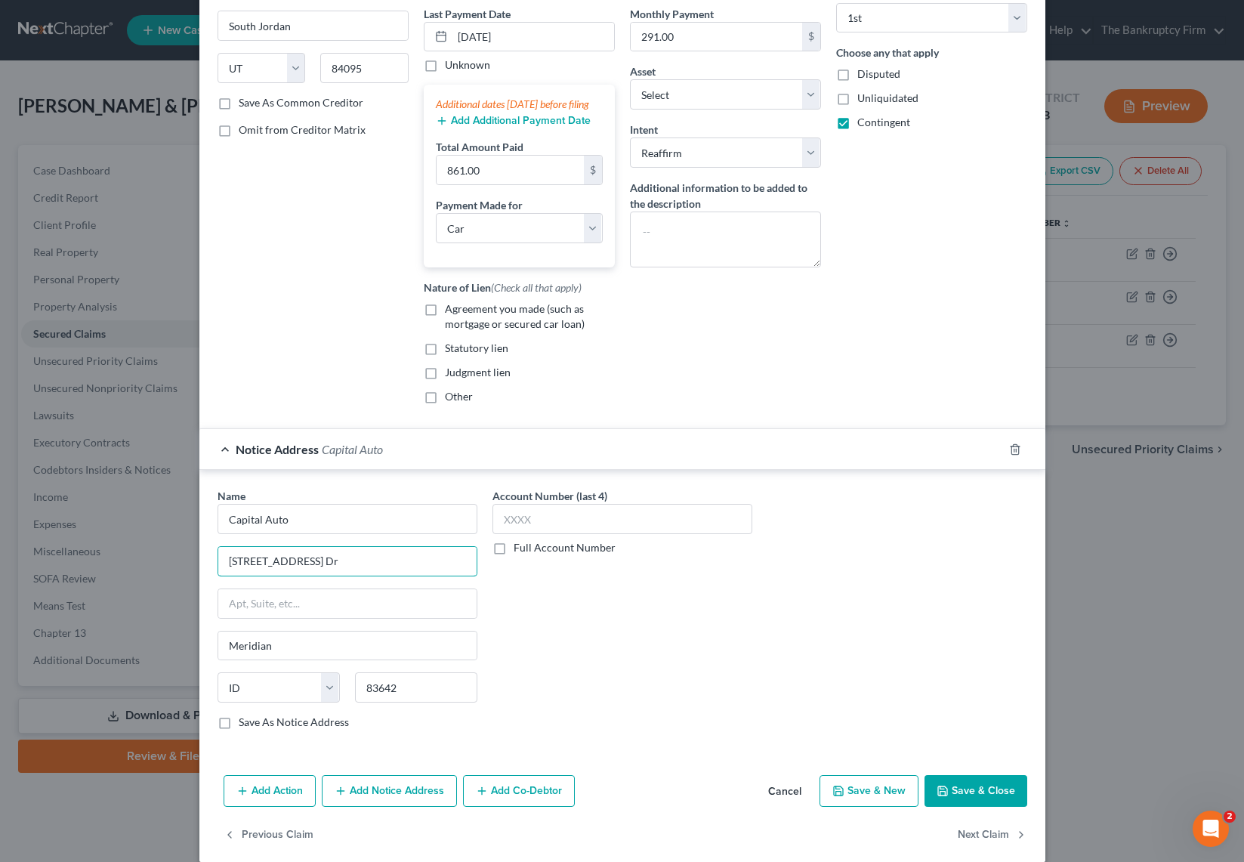
scroll to position [207, 0]
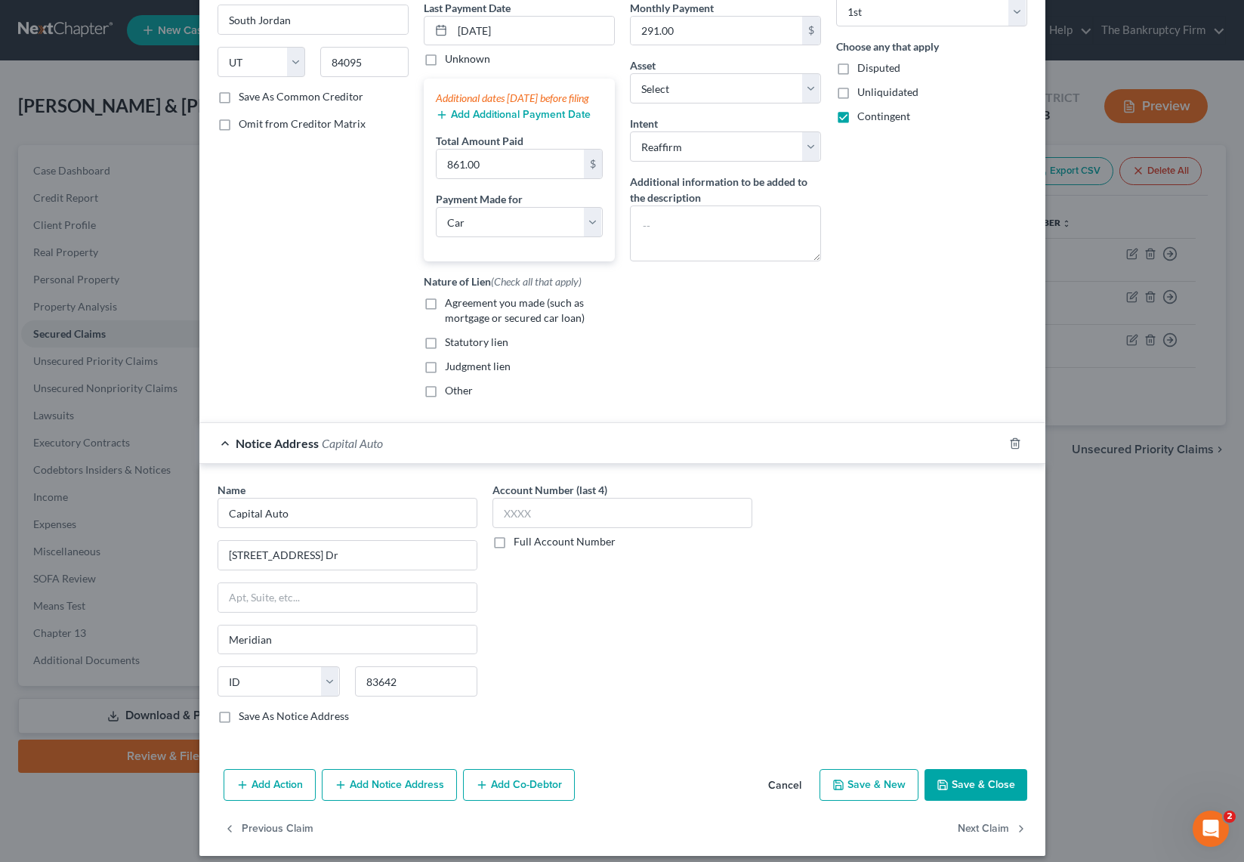
click at [960, 795] on button "Save & Close" at bounding box center [975, 785] width 103 height 32
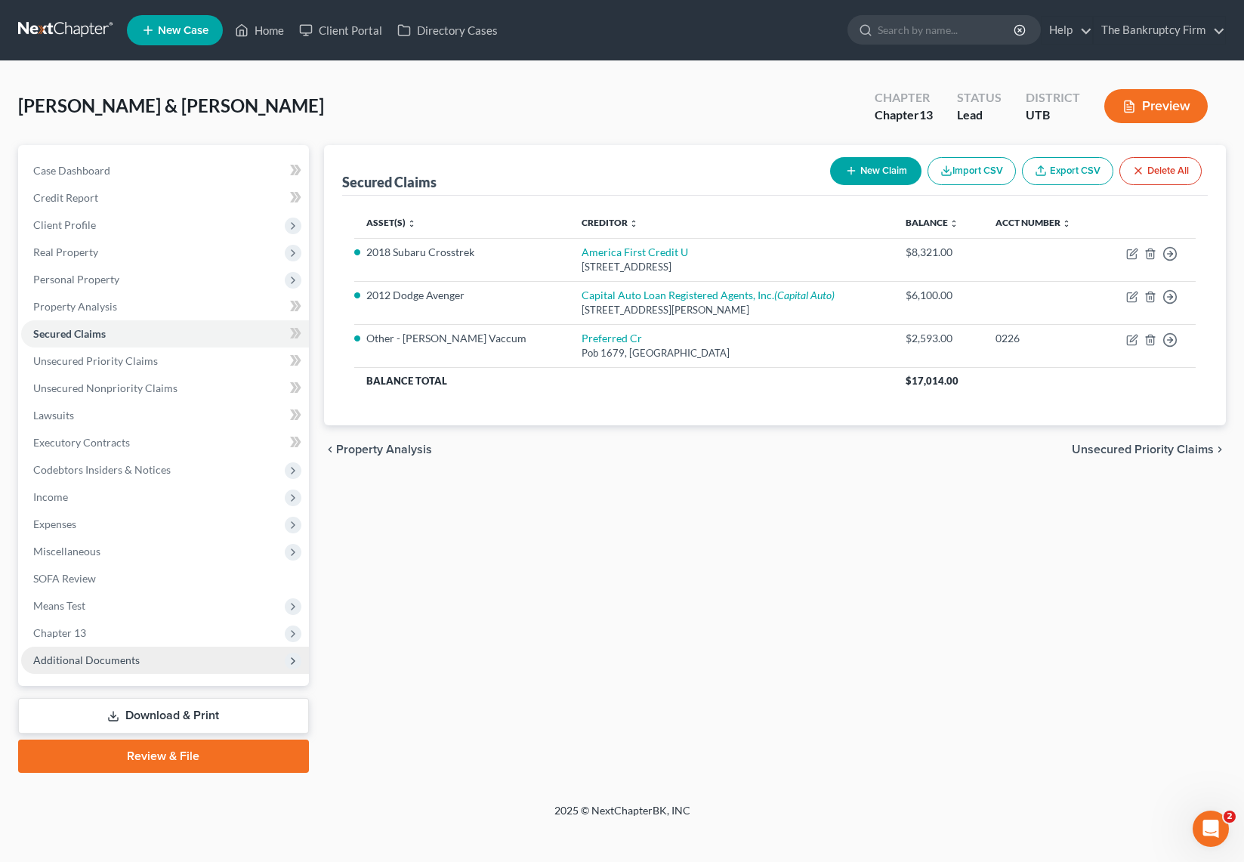
click at [87, 658] on span "Additional Documents" at bounding box center [86, 659] width 106 height 13
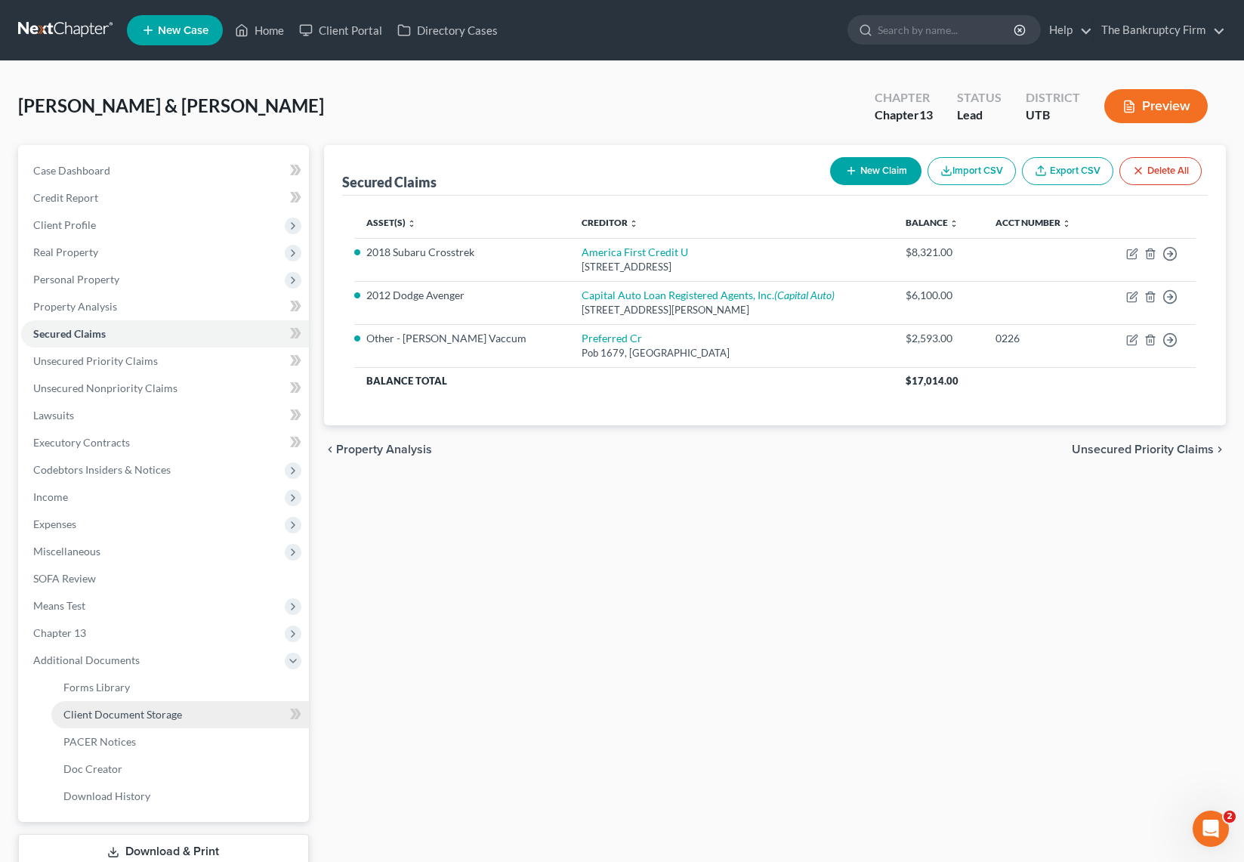
click at [158, 715] on span "Client Document Storage" at bounding box center [122, 714] width 119 height 13
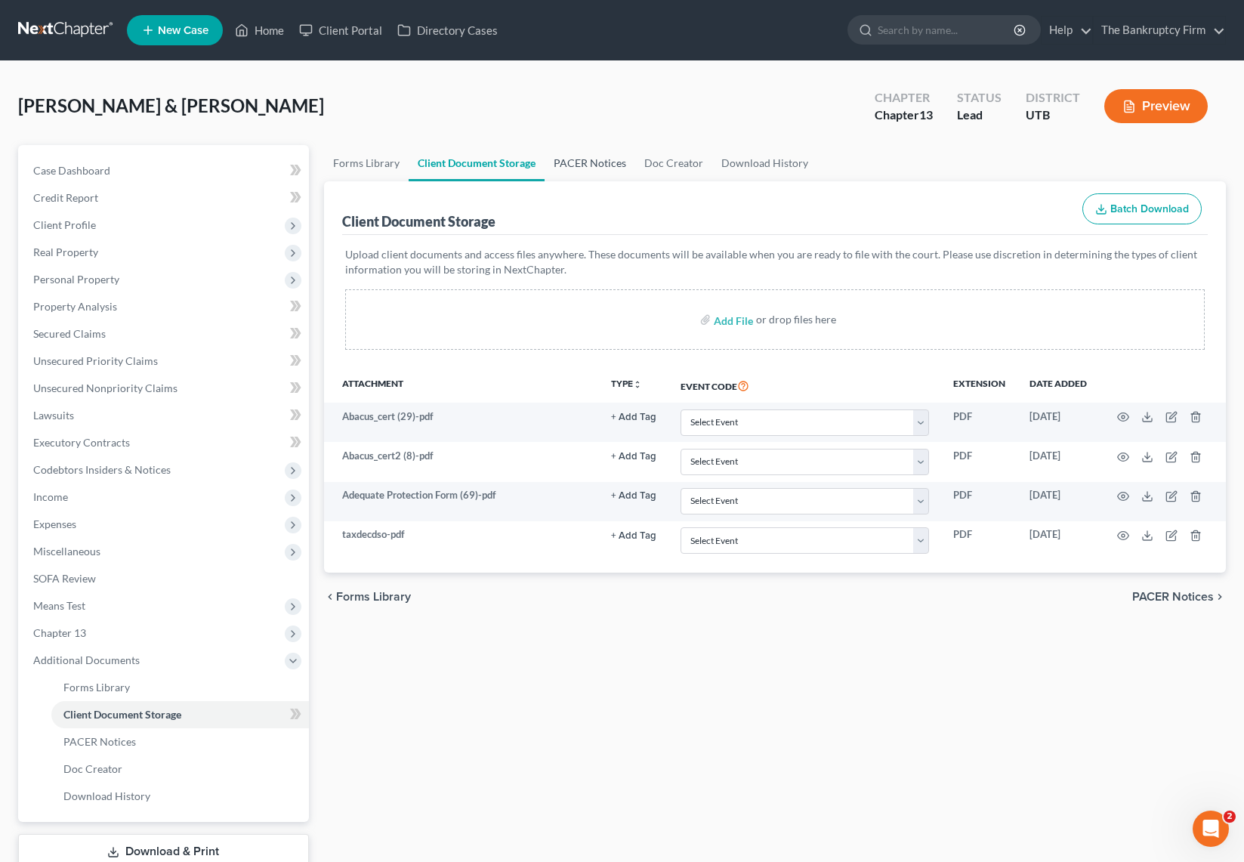
click at [600, 162] on link "PACER Notices" at bounding box center [589, 163] width 91 height 36
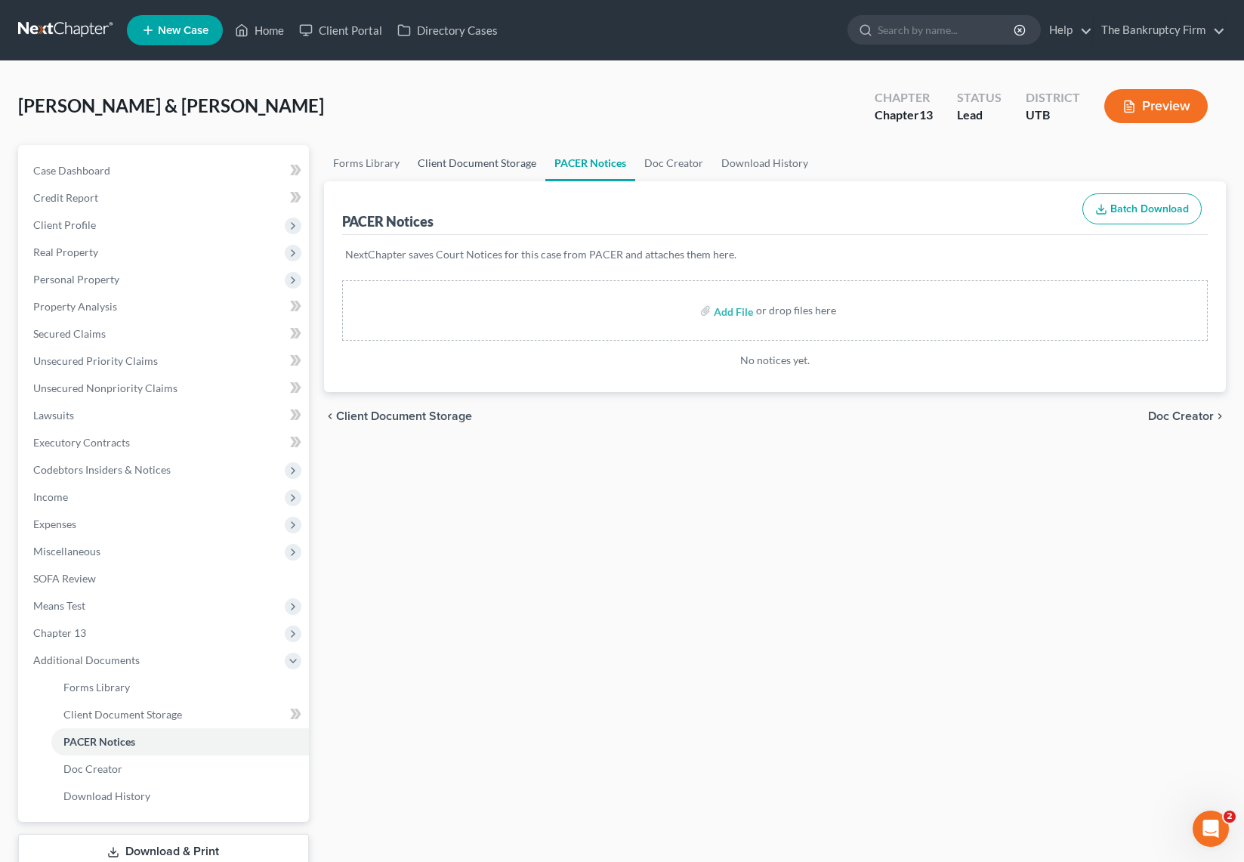
click at [491, 161] on link "Client Document Storage" at bounding box center [477, 163] width 137 height 36
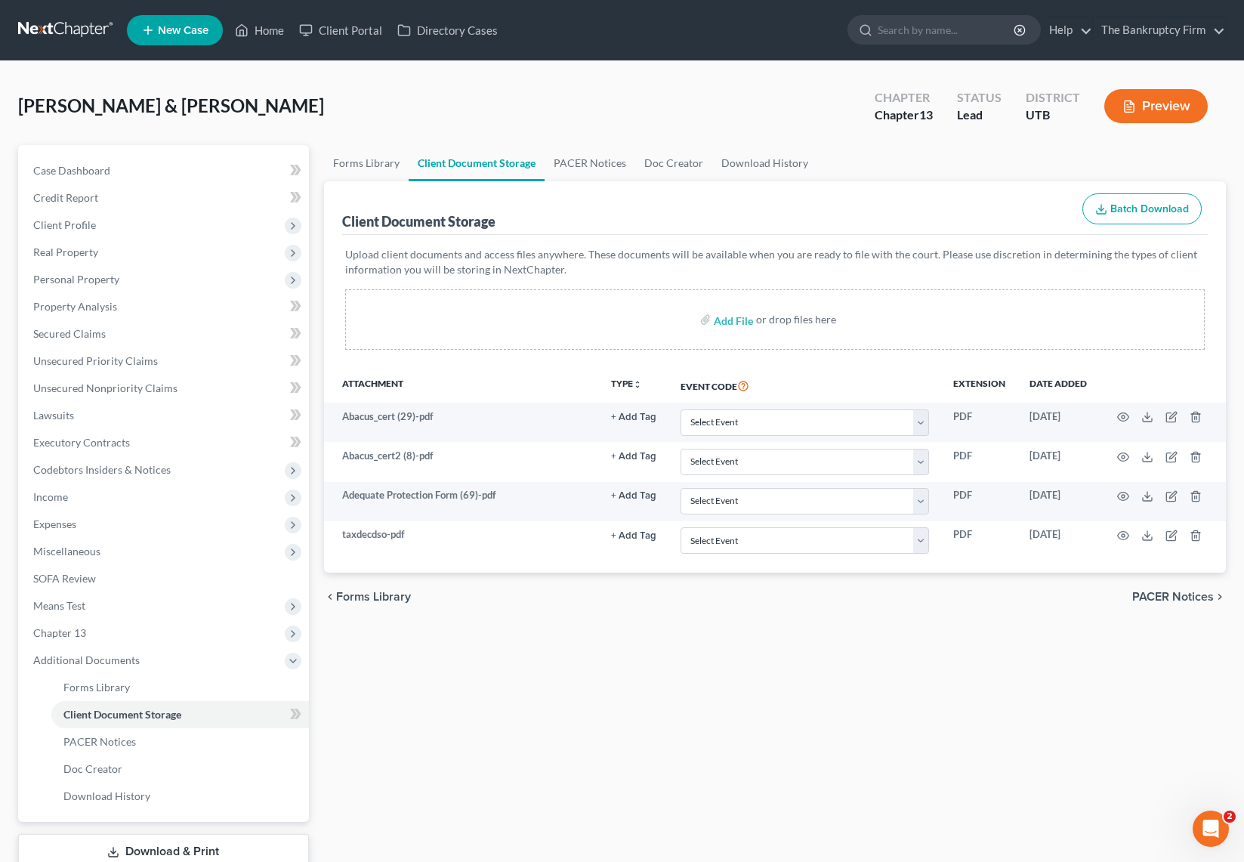
click at [893, 311] on div "Add File or drop files here" at bounding box center [774, 319] width 859 height 60
click at [516, 314] on div "Add File or drop files here" at bounding box center [774, 319] width 859 height 60
click at [355, 126] on div "Rocha, Matthew & Ari Upgraded Chapter Chapter 13 Status Lead District UTB Previ…" at bounding box center [621, 112] width 1207 height 66
click at [65, 168] on span "Case Dashboard" at bounding box center [71, 170] width 77 height 13
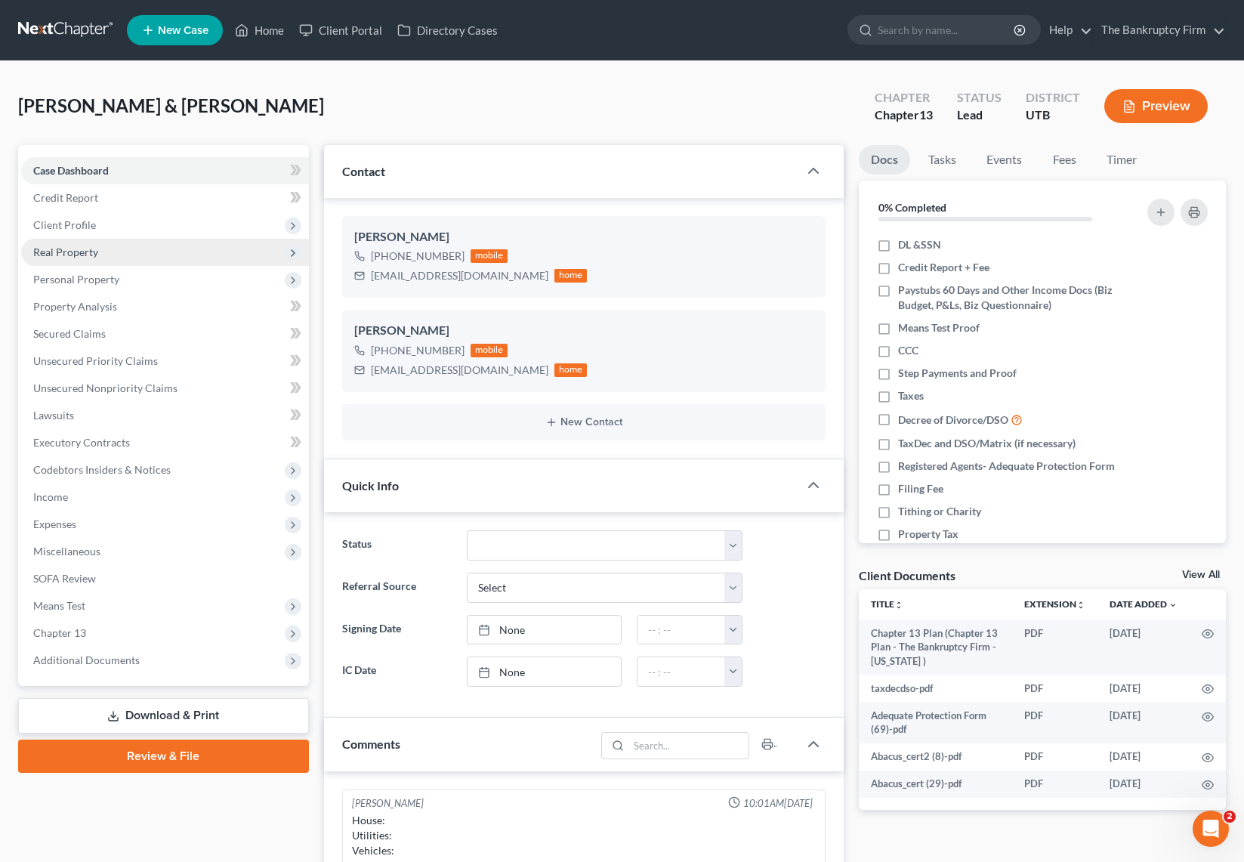
scroll to position [119, 0]
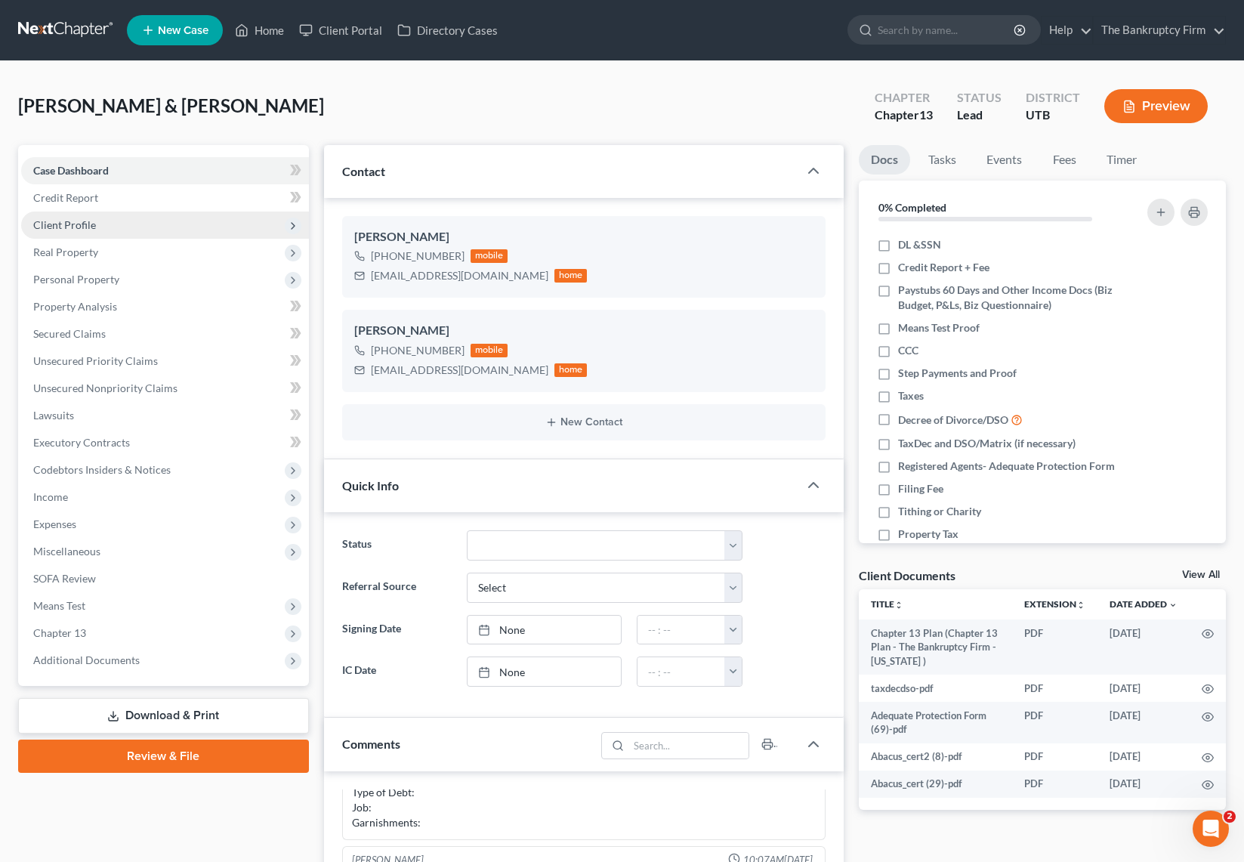
click at [97, 227] on span "Client Profile" at bounding box center [165, 224] width 288 height 27
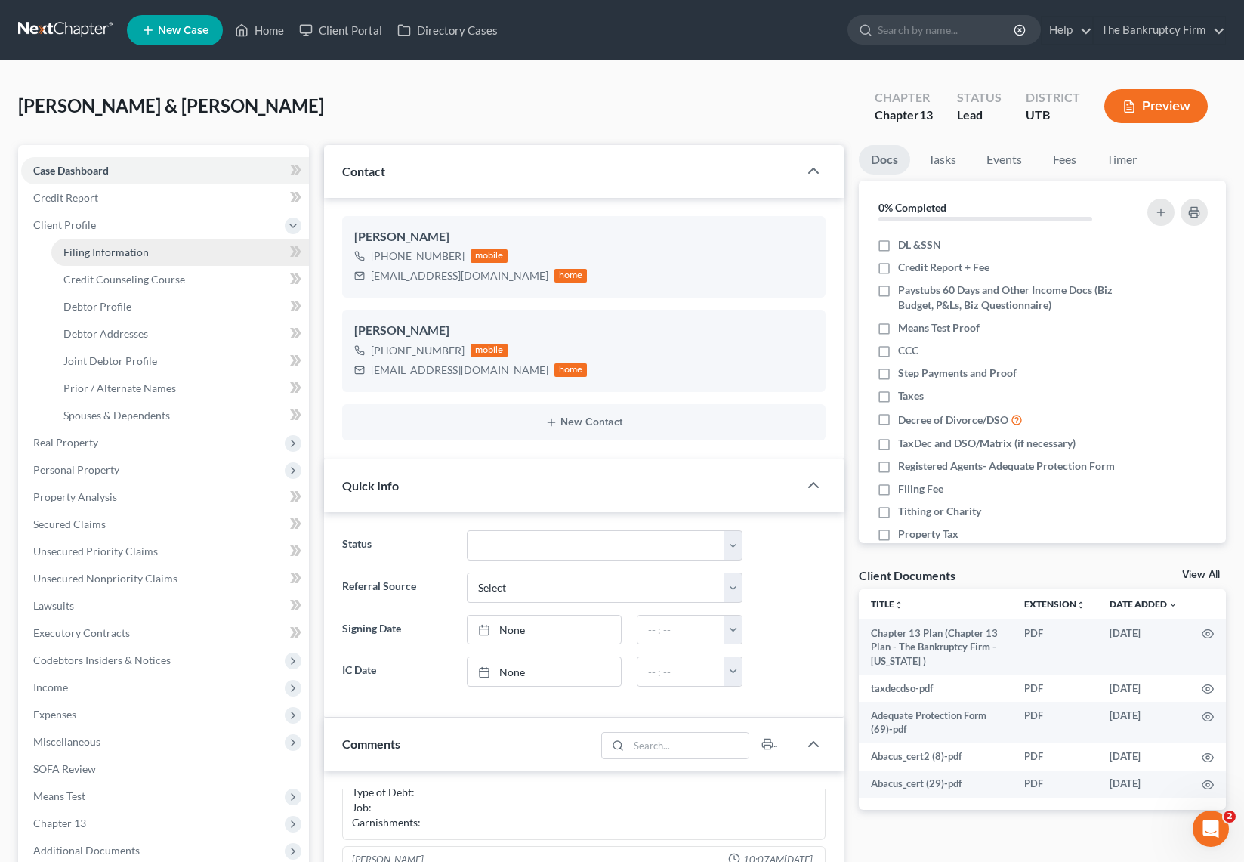
click at [154, 254] on link "Filing Information" at bounding box center [179, 252] width 257 height 27
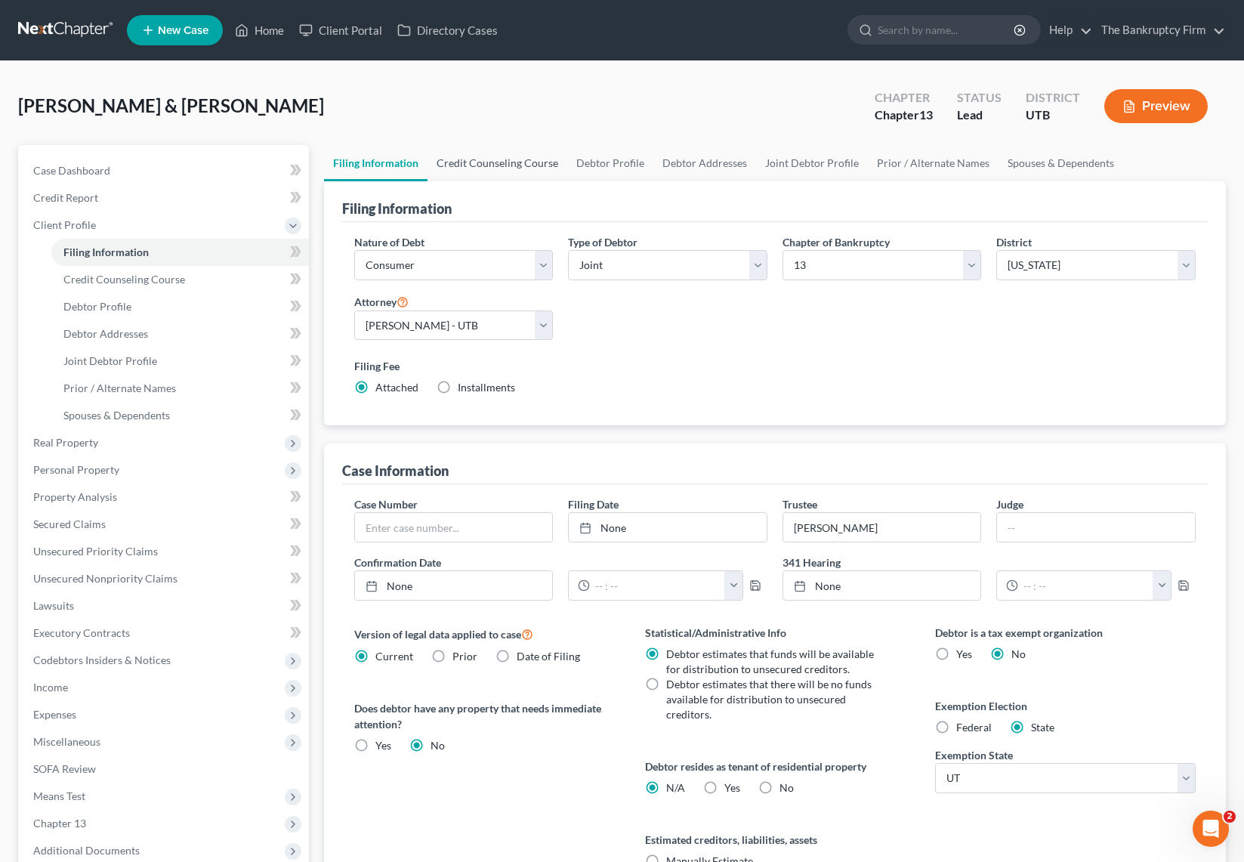
click at [493, 162] on link "Credit Counseling Course" at bounding box center [497, 163] width 140 height 36
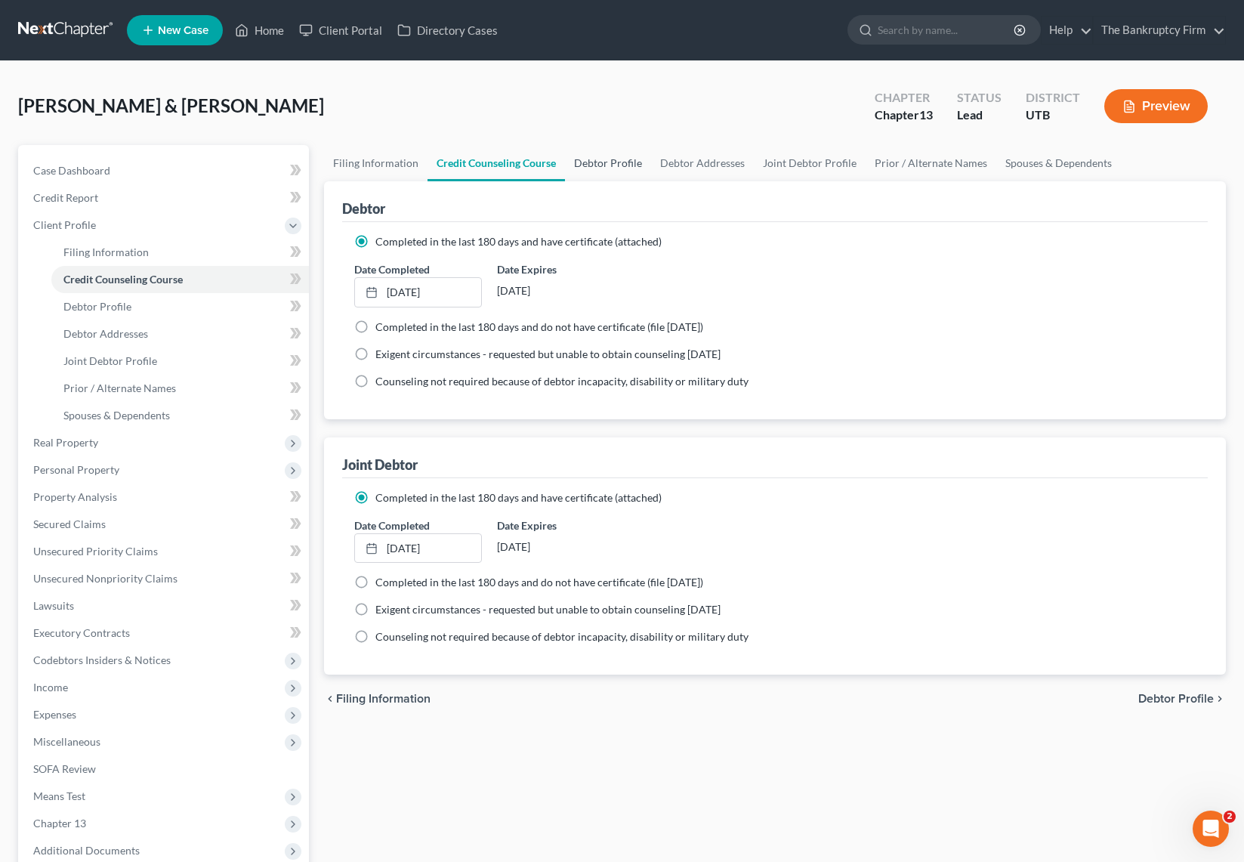
click at [594, 160] on link "Debtor Profile" at bounding box center [608, 163] width 86 height 36
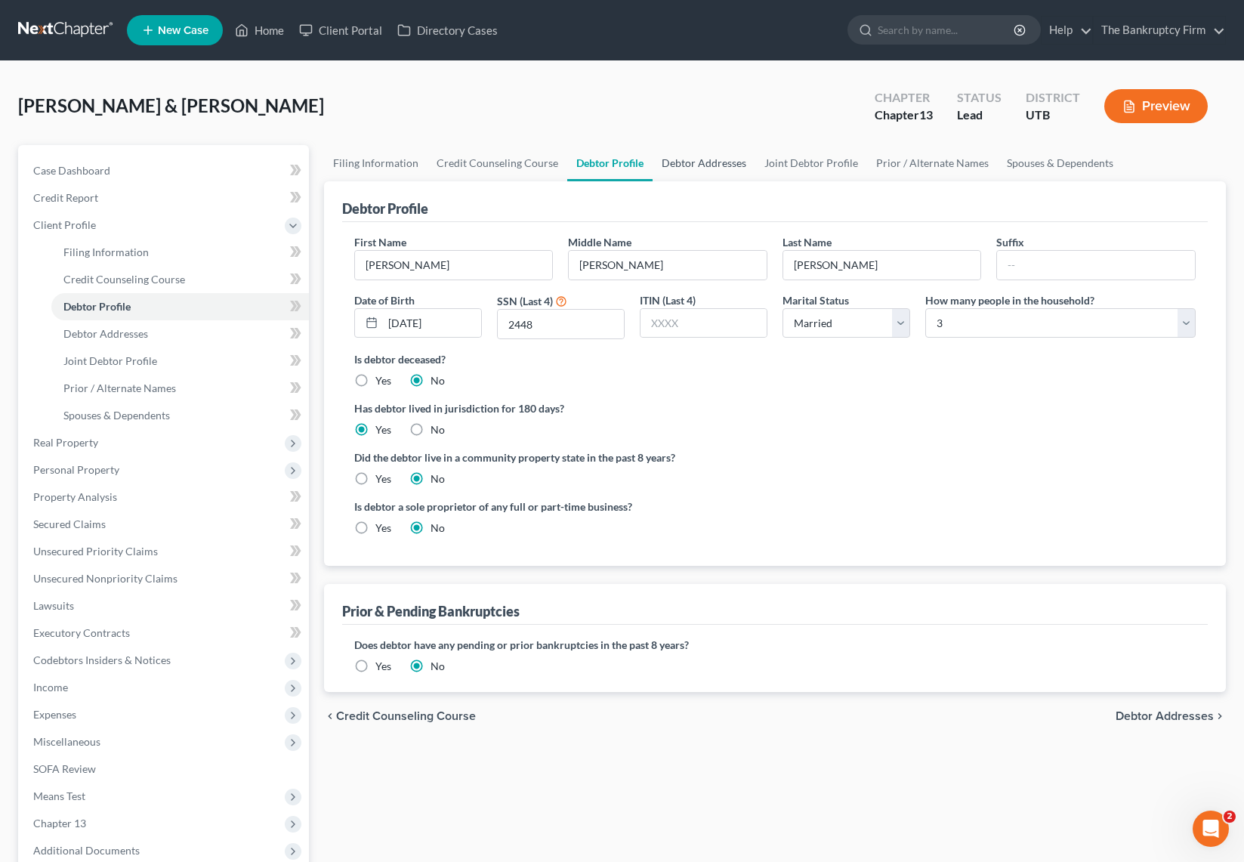
click at [705, 162] on link "Debtor Addresses" at bounding box center [703, 163] width 103 height 36
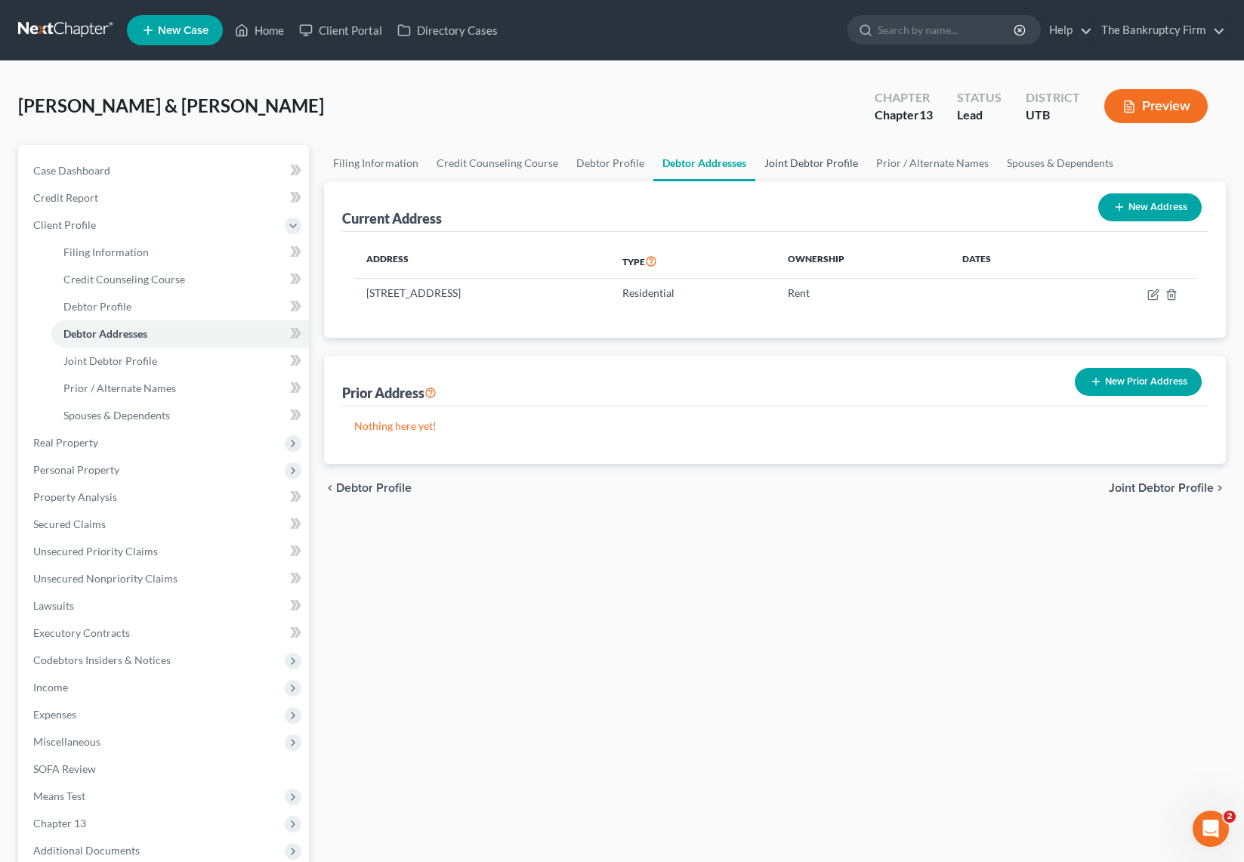
click at [794, 156] on link "Joint Debtor Profile" at bounding box center [811, 163] width 112 height 36
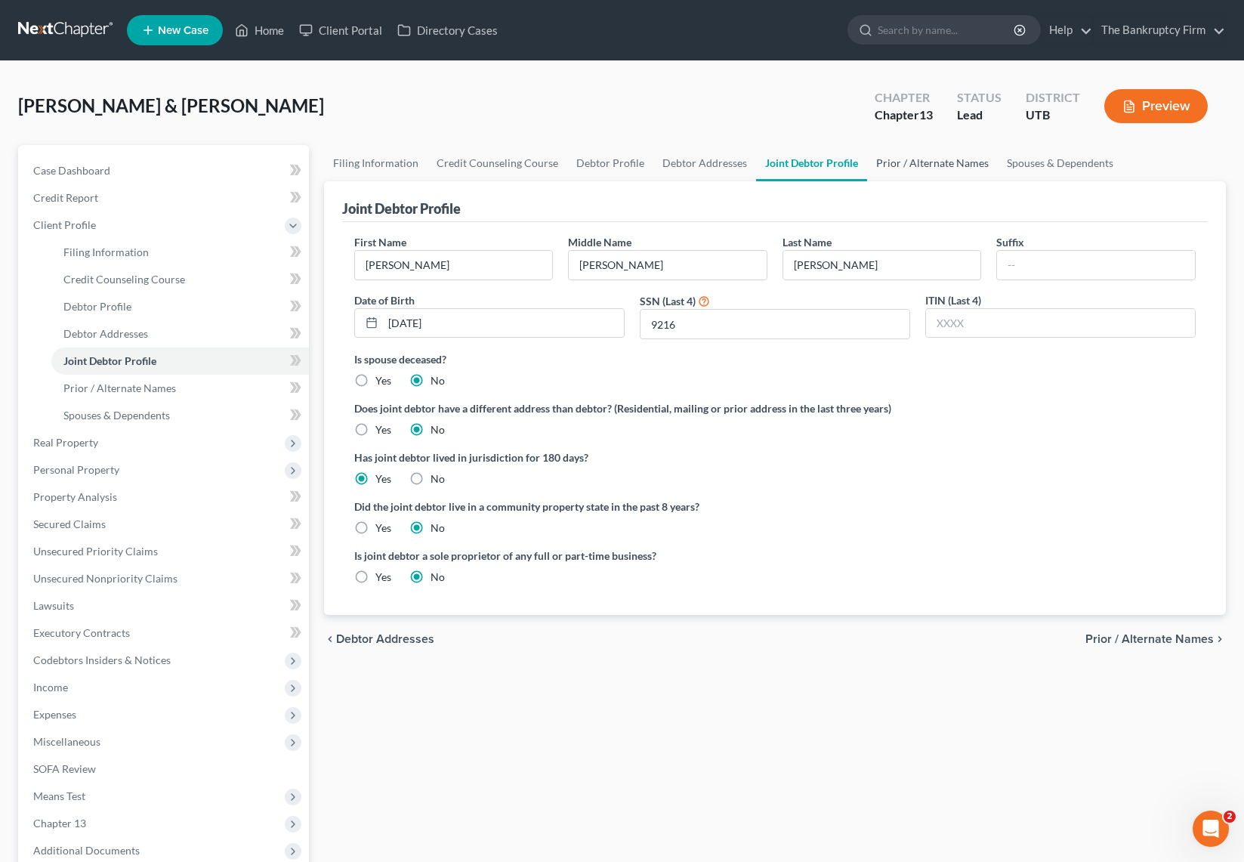
click at [933, 156] on link "Prior / Alternate Names" at bounding box center [932, 163] width 131 height 36
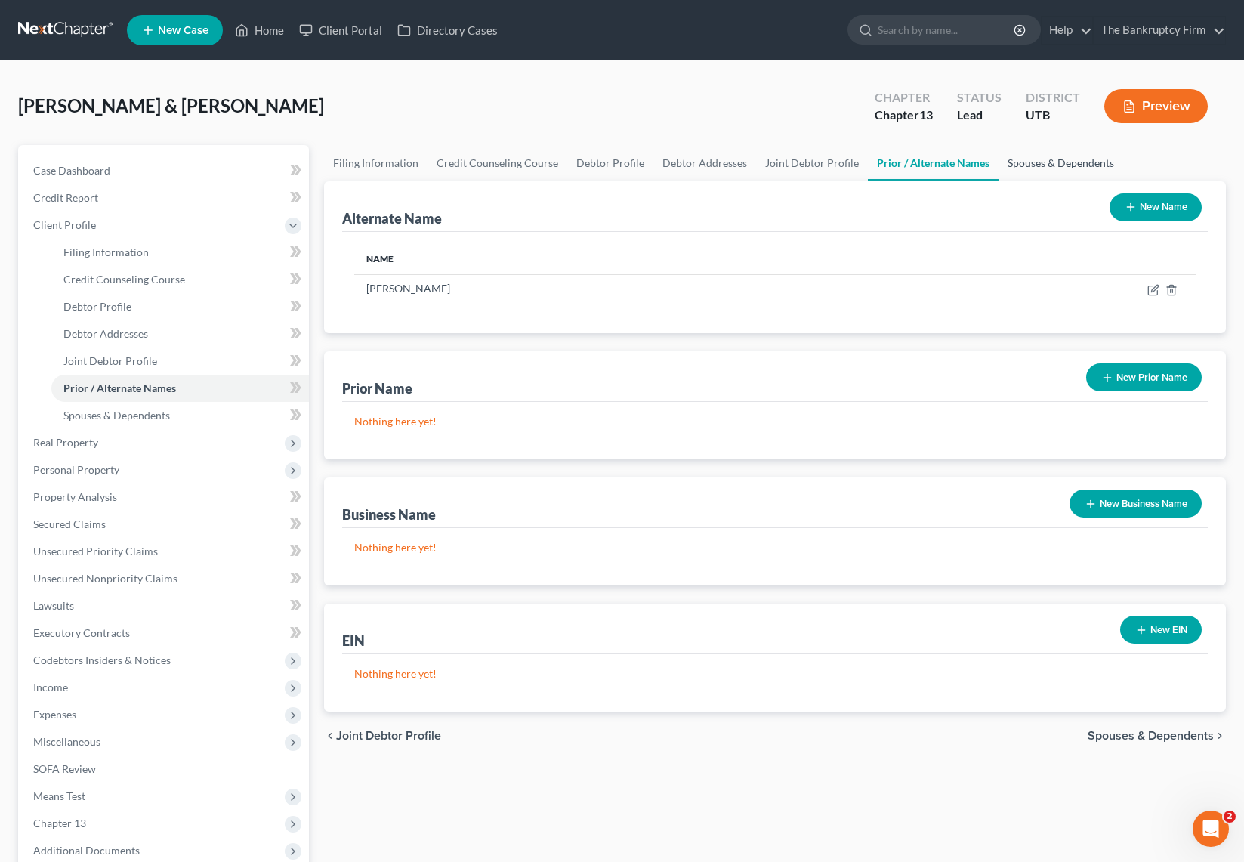
click at [1047, 161] on link "Spouses & Dependents" at bounding box center [1060, 163] width 125 height 36
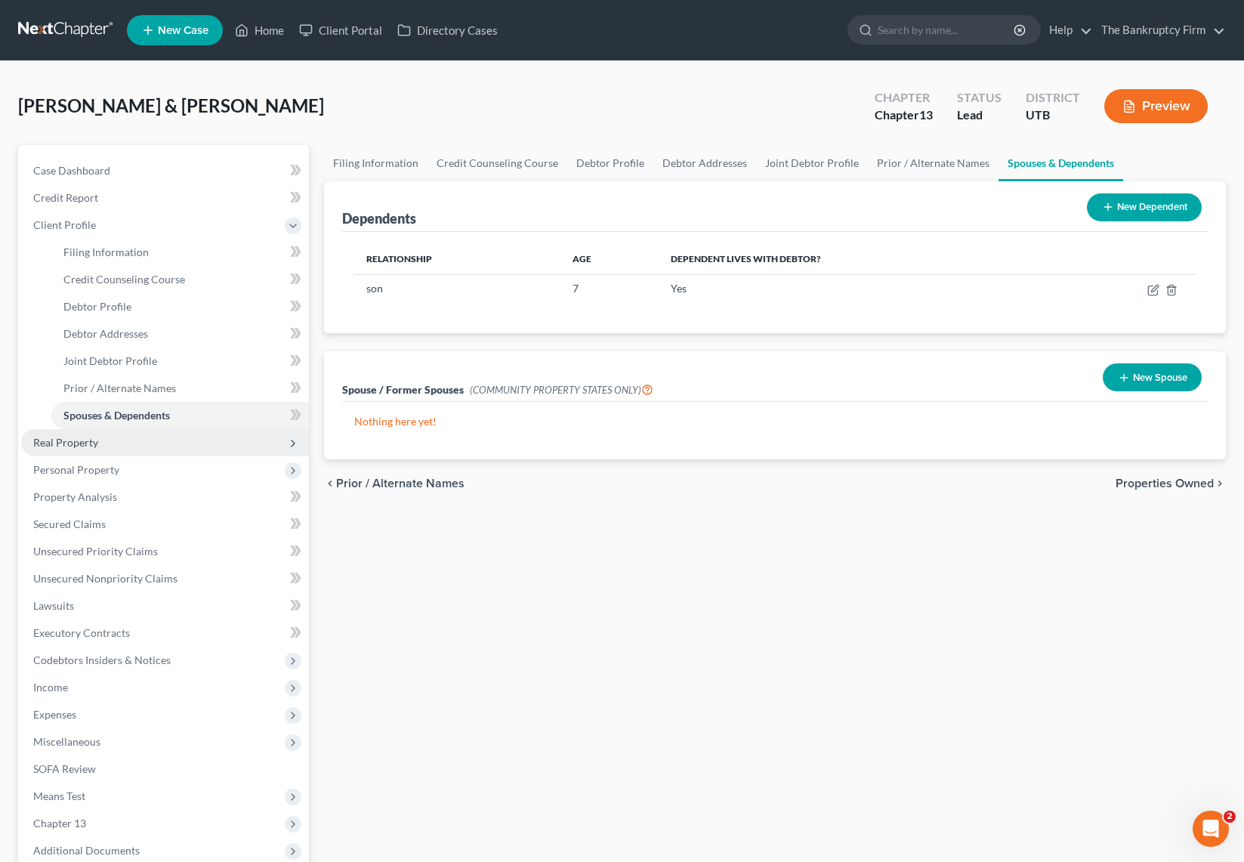
click at [142, 448] on span "Real Property" at bounding box center [165, 442] width 288 height 27
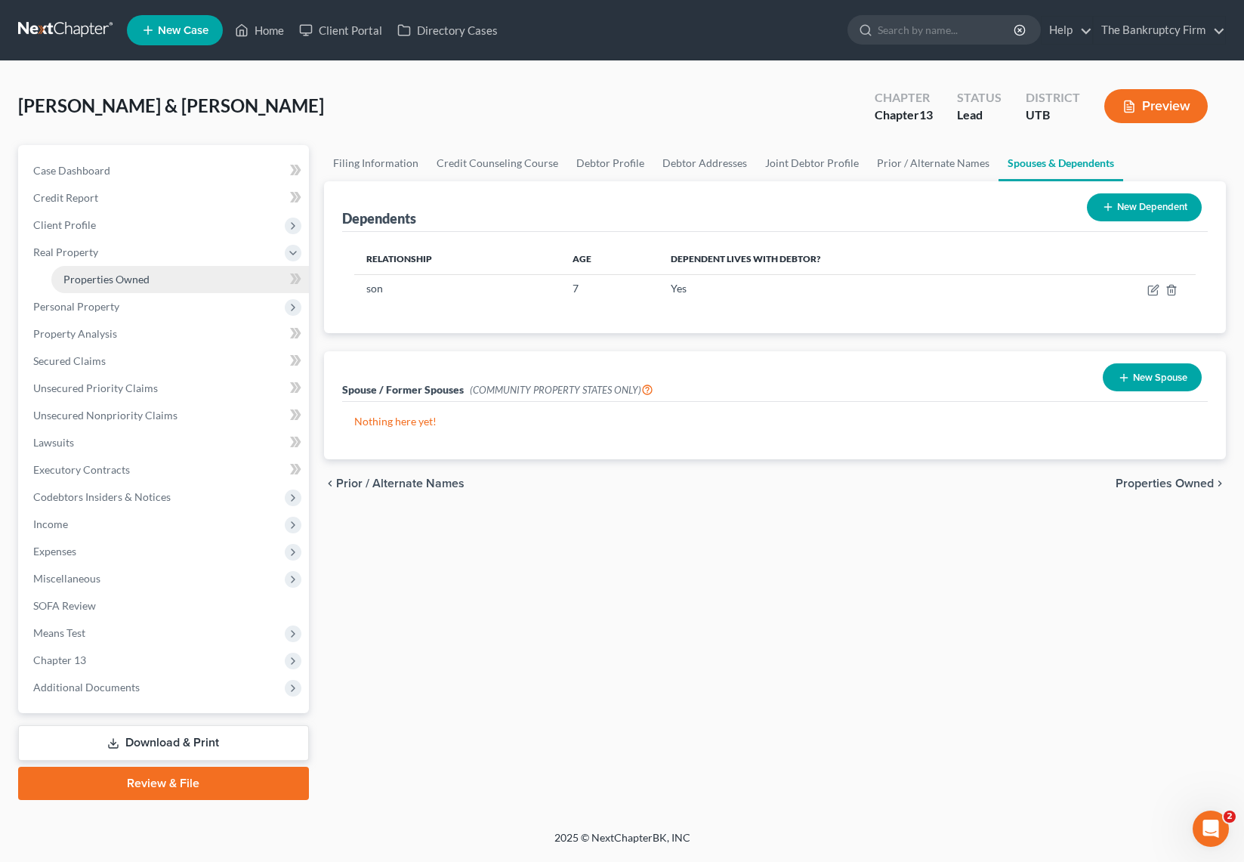
click at [168, 284] on link "Properties Owned" at bounding box center [179, 279] width 257 height 27
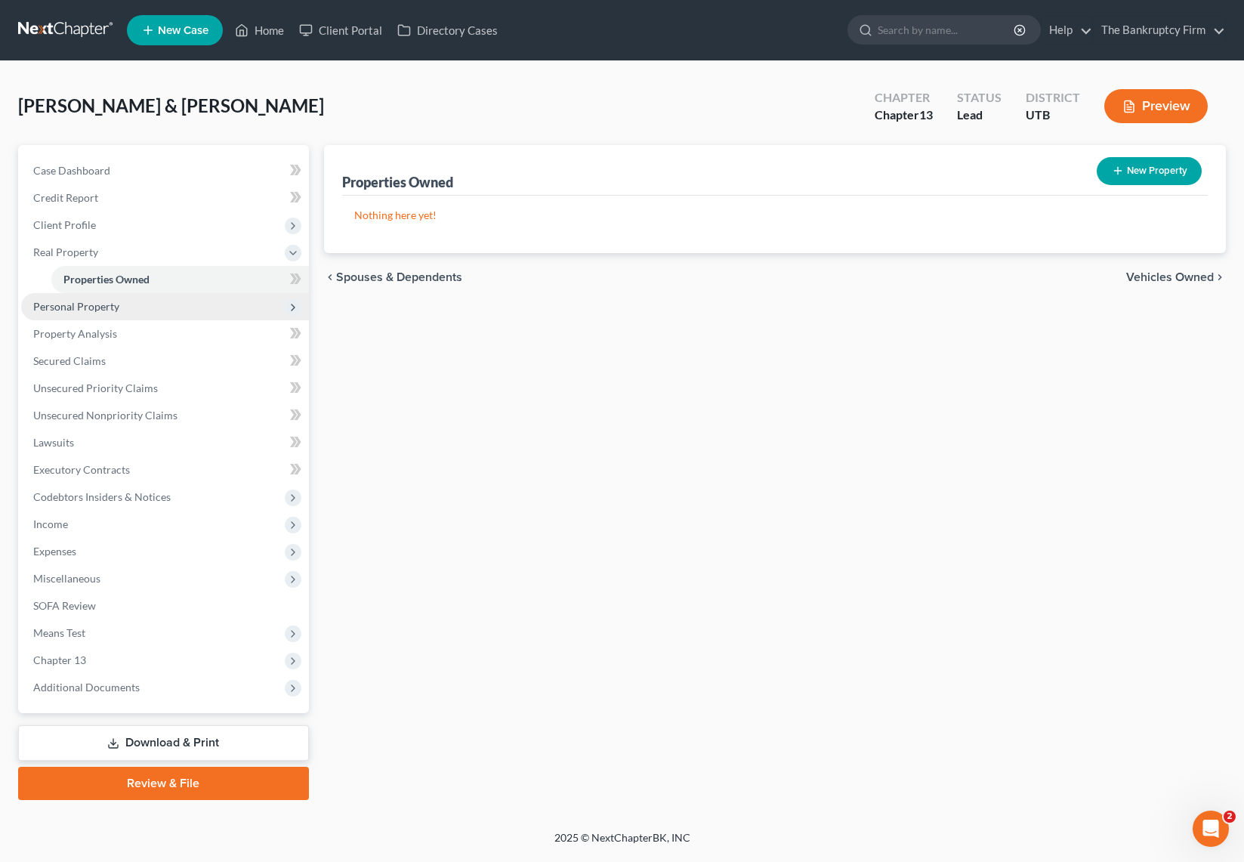
click at [146, 307] on span "Personal Property" at bounding box center [165, 306] width 288 height 27
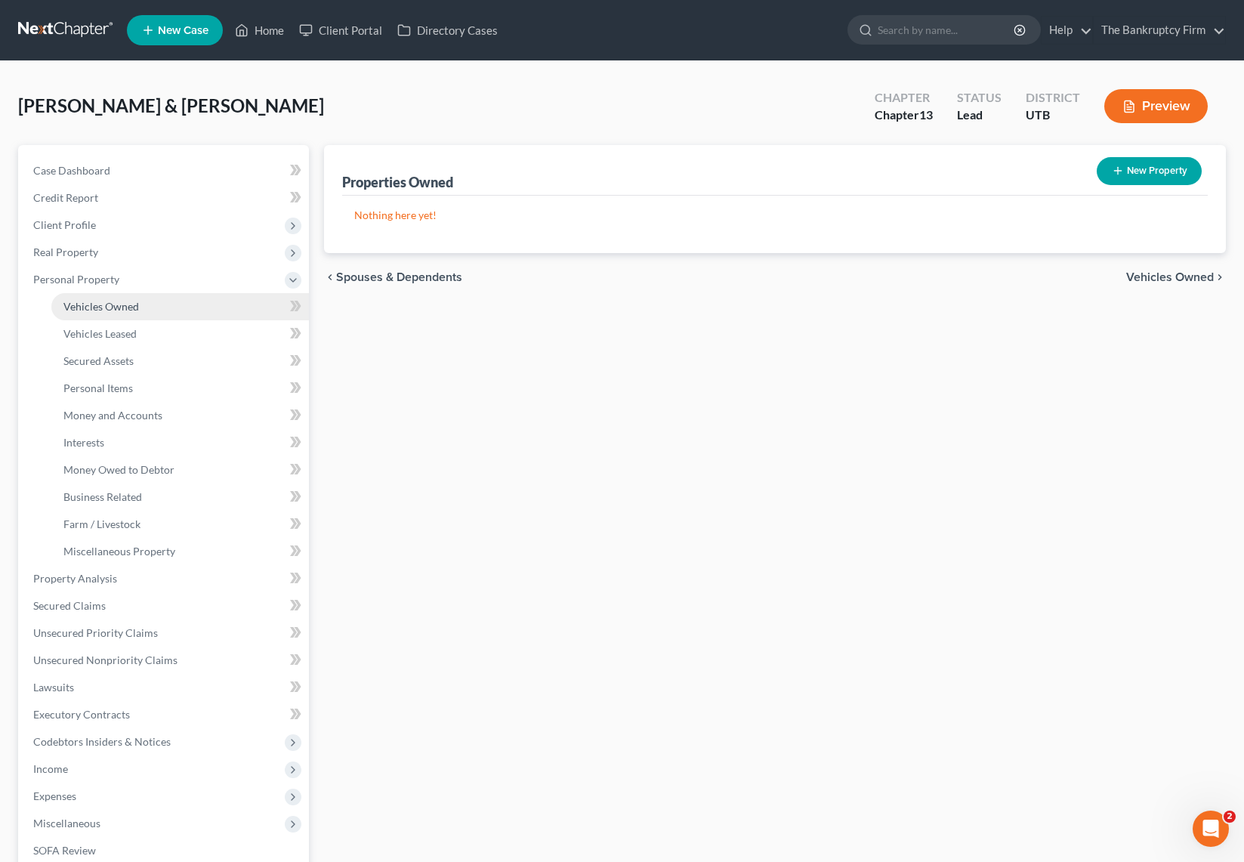
click at [205, 310] on link "Vehicles Owned" at bounding box center [179, 306] width 257 height 27
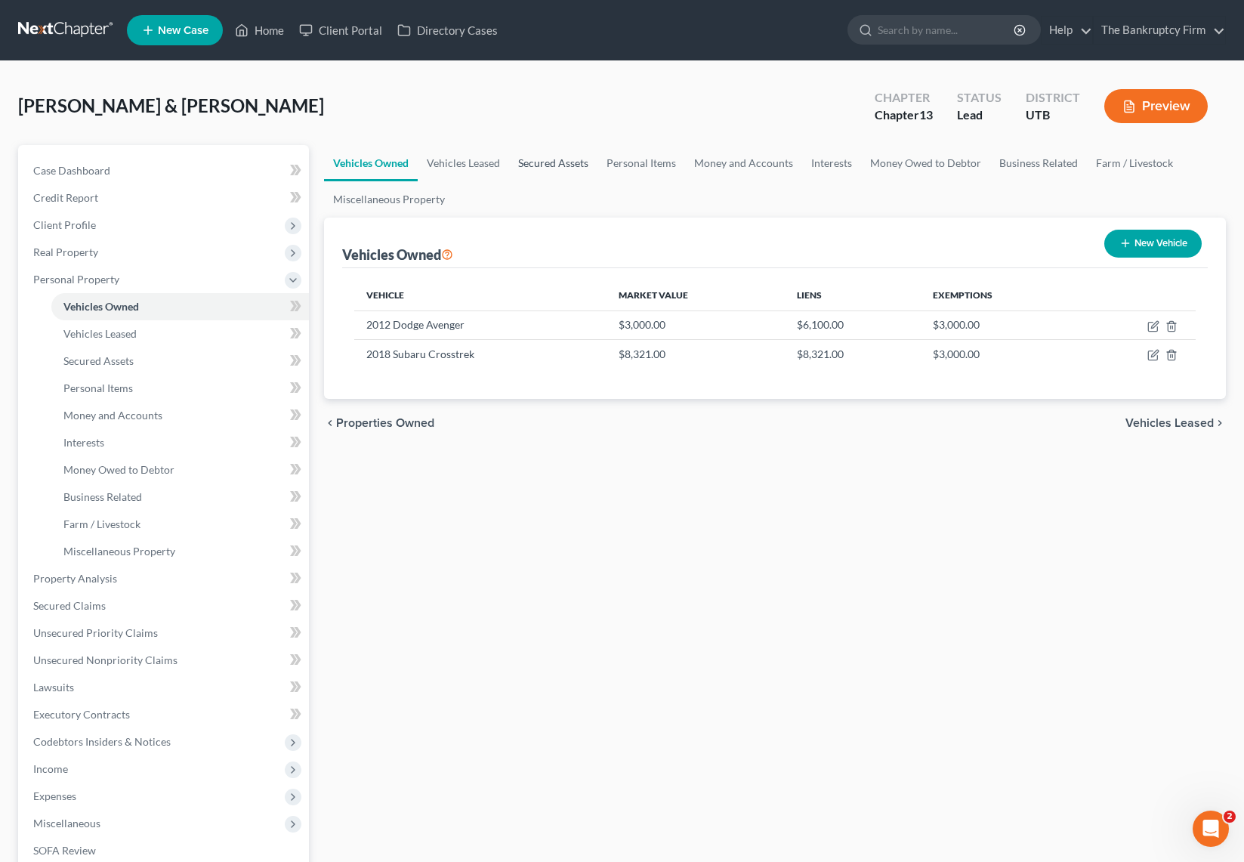
click at [554, 162] on link "Secured Assets" at bounding box center [553, 163] width 88 height 36
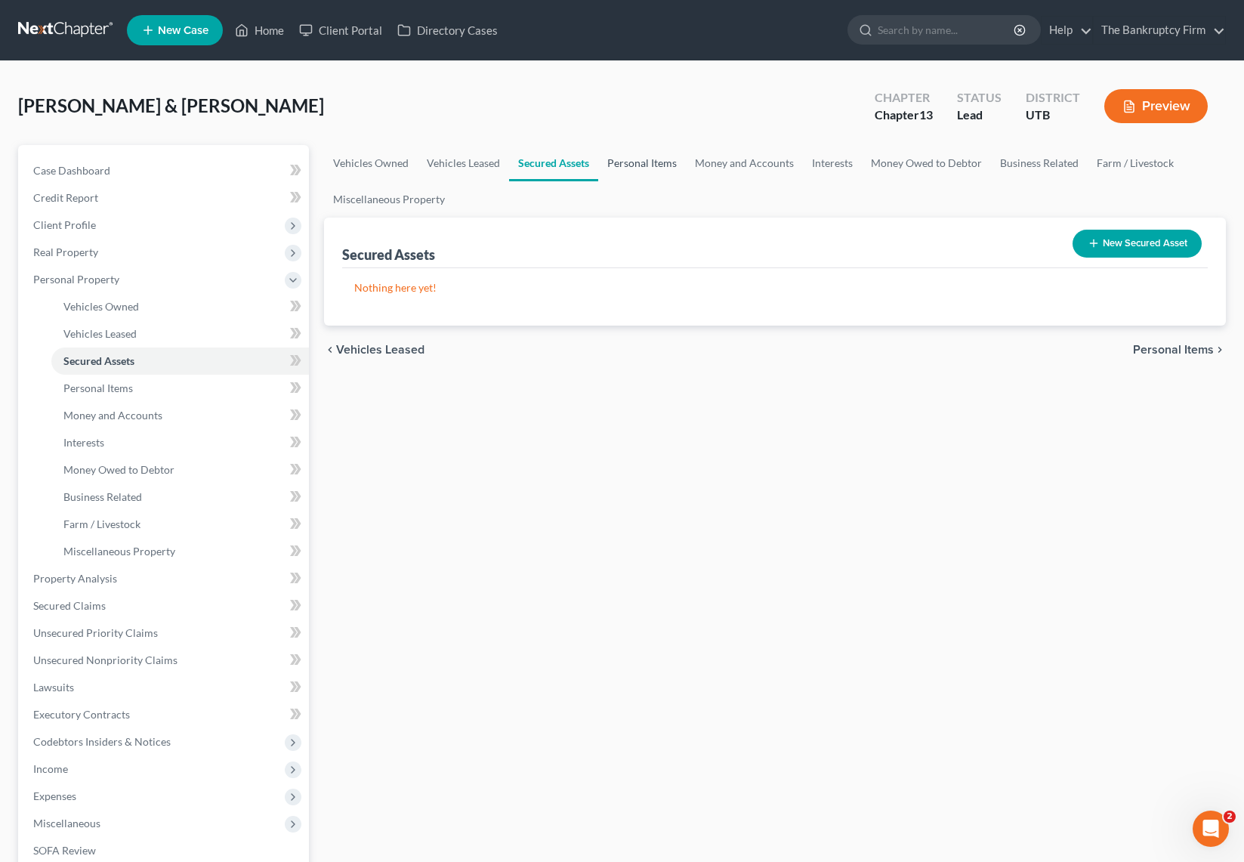
click at [622, 159] on link "Personal Items" at bounding box center [642, 163] width 88 height 36
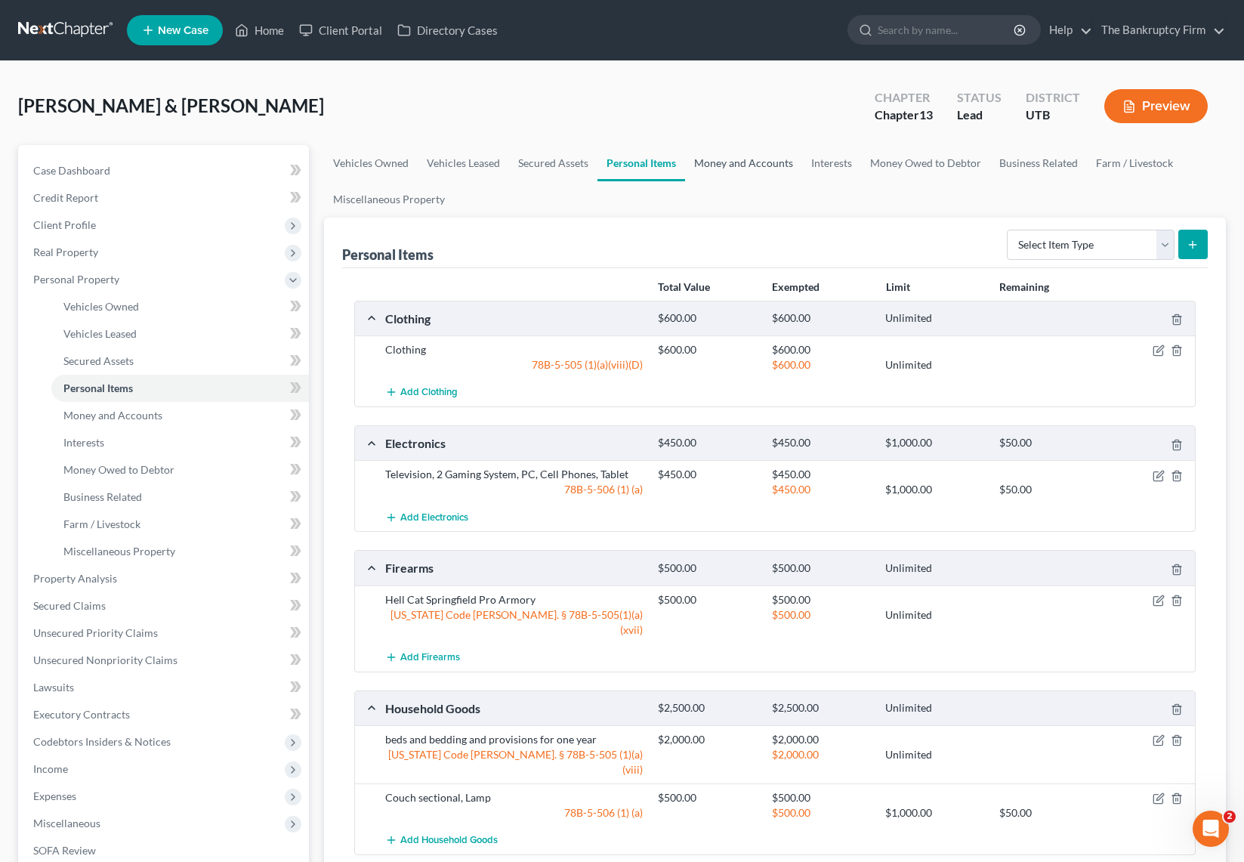
click at [766, 168] on link "Money and Accounts" at bounding box center [743, 163] width 117 height 36
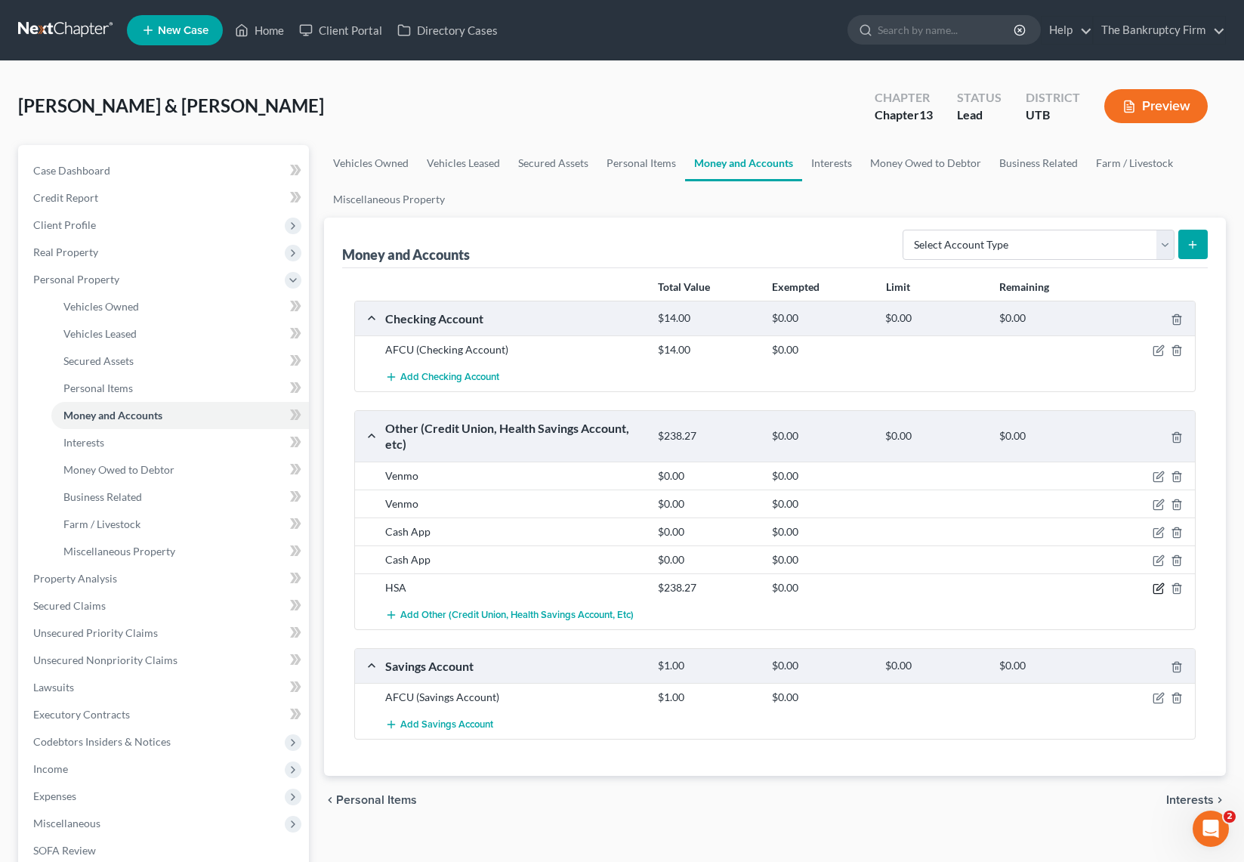
click at [1161, 587] on icon "button" at bounding box center [1158, 588] width 12 height 12
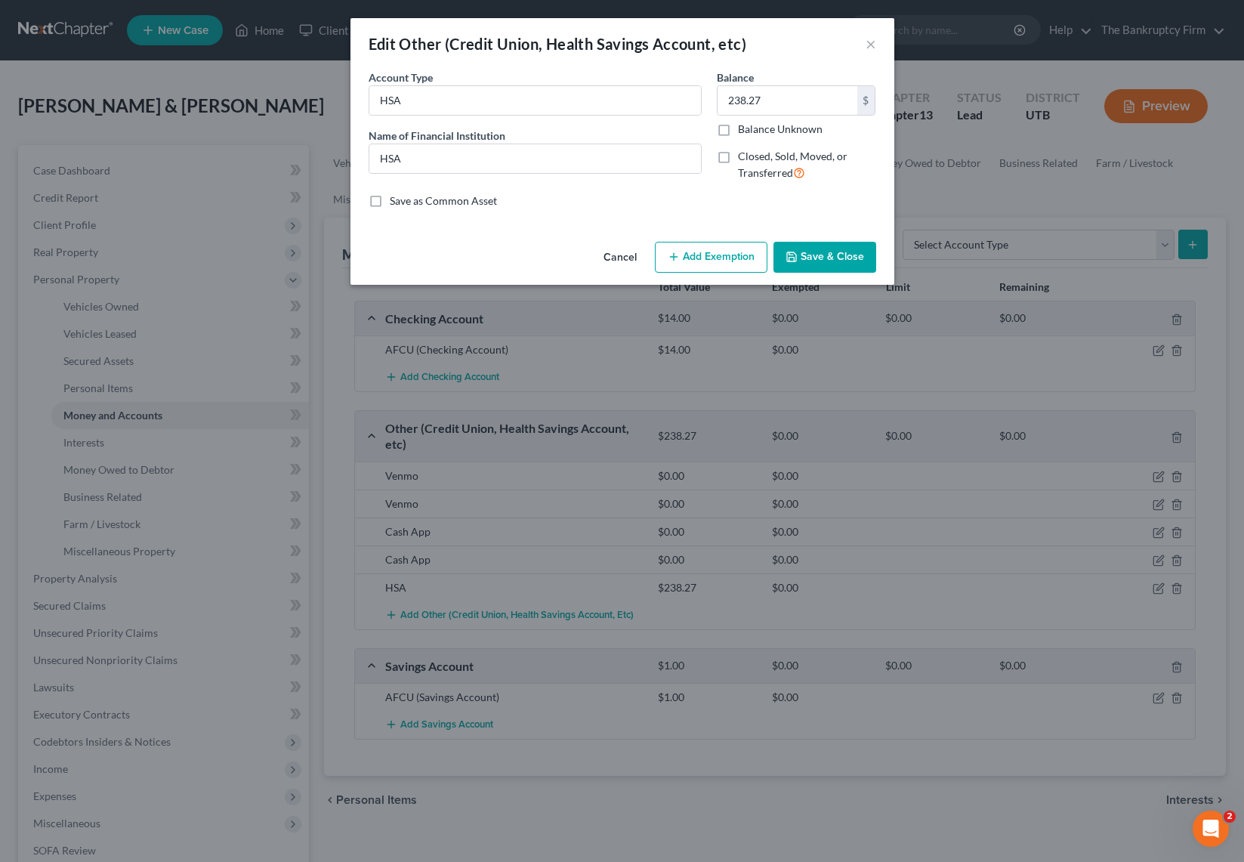
click at [731, 265] on button "Add Exemption" at bounding box center [711, 258] width 113 height 32
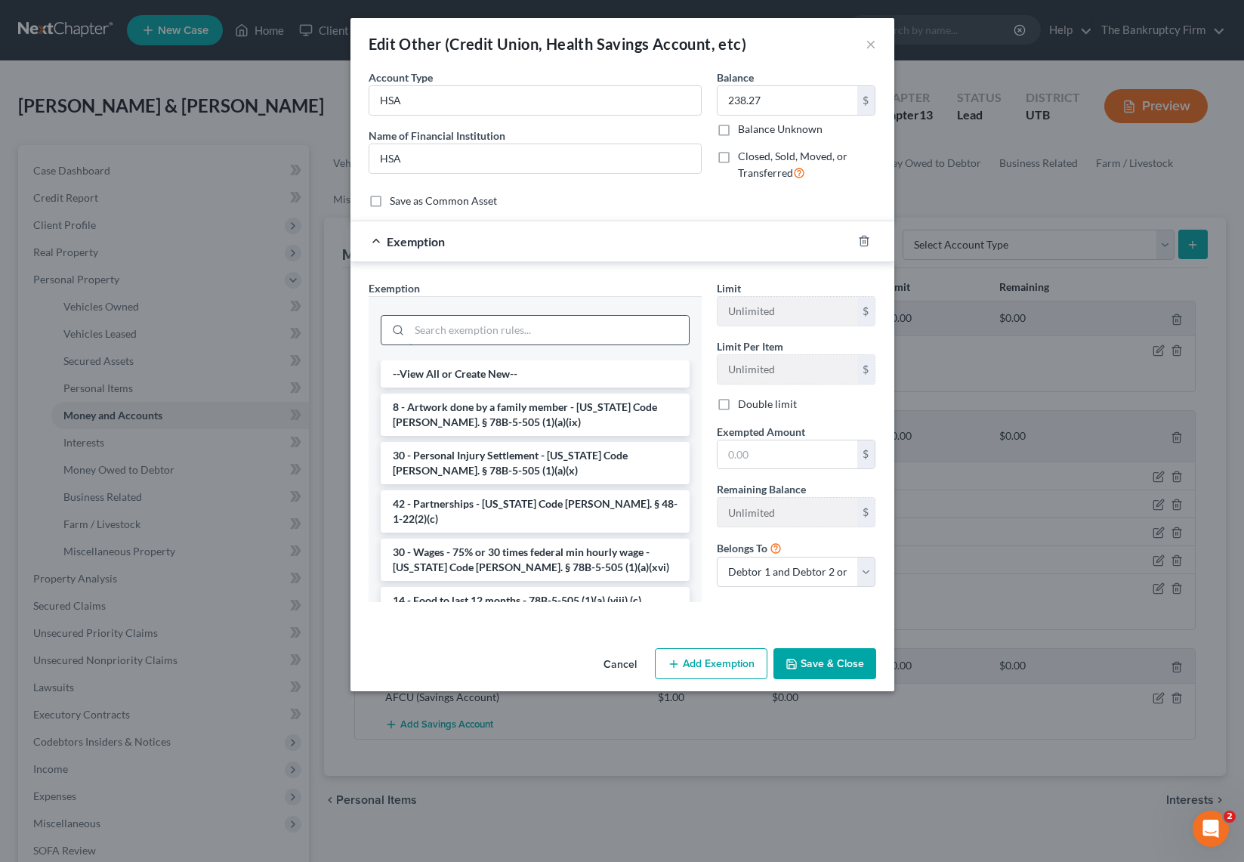
click at [542, 329] on input "search" at bounding box center [548, 330] width 279 height 29
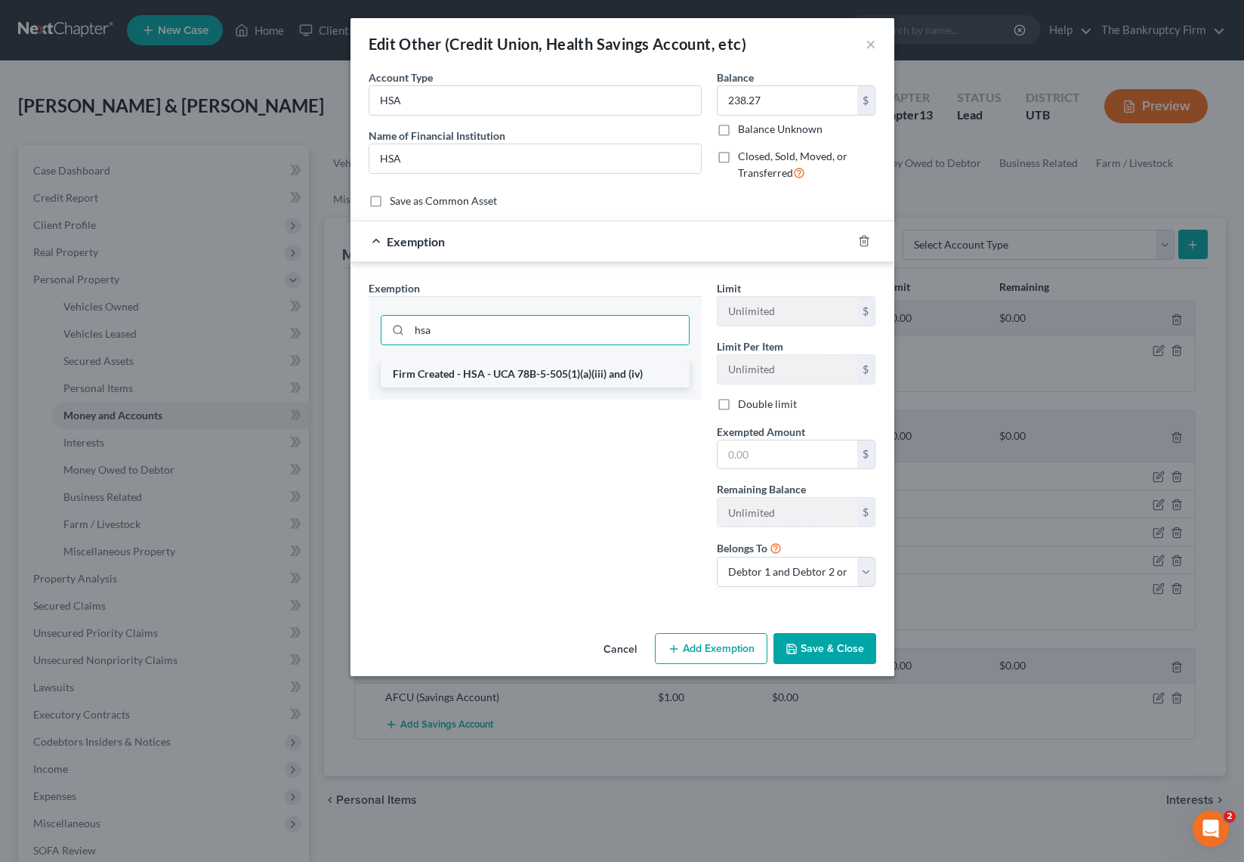
click at [592, 373] on li "Firm Created - HSA - UCA 78B-5-505(1)(a)(iii) and (iv)" at bounding box center [535, 373] width 309 height 27
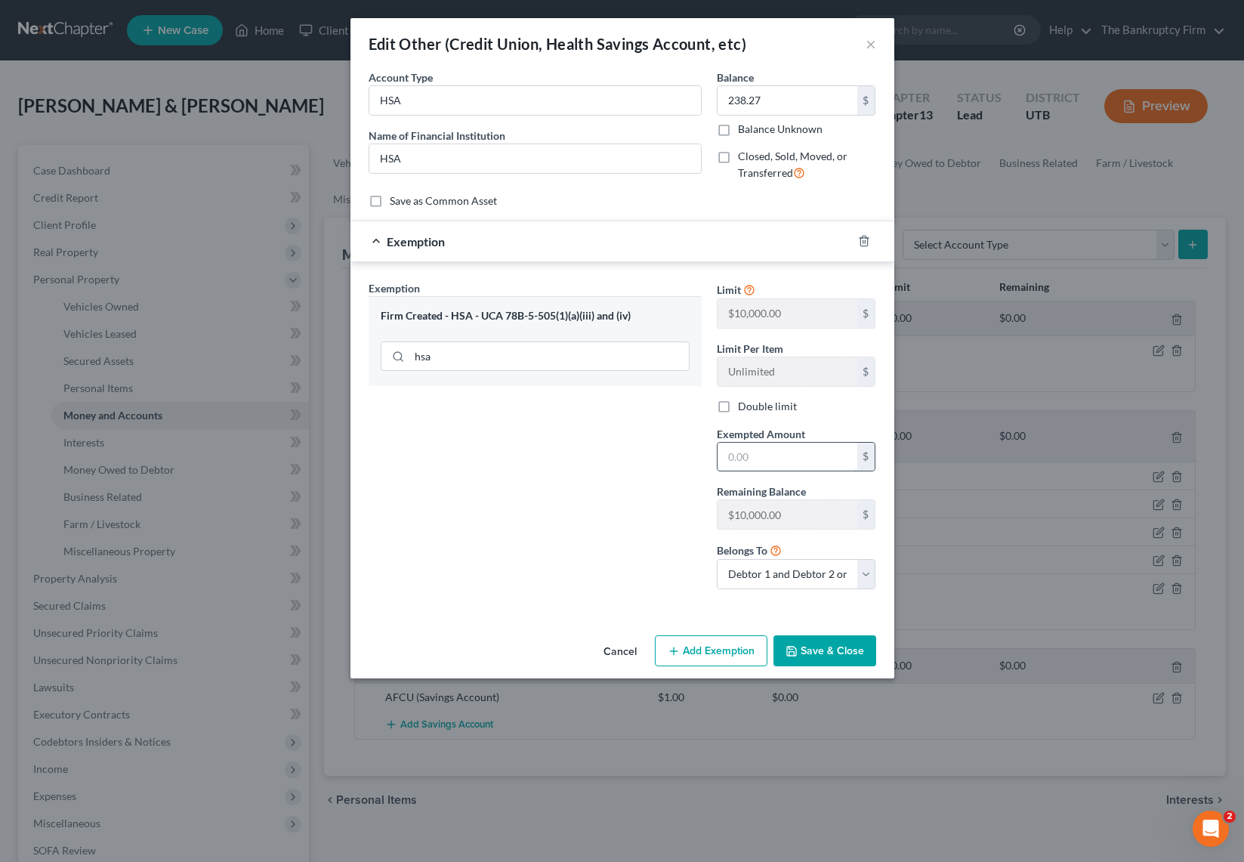
click at [761, 461] on input "text" at bounding box center [787, 456] width 140 height 29
click at [824, 650] on button "Save & Close" at bounding box center [824, 651] width 103 height 32
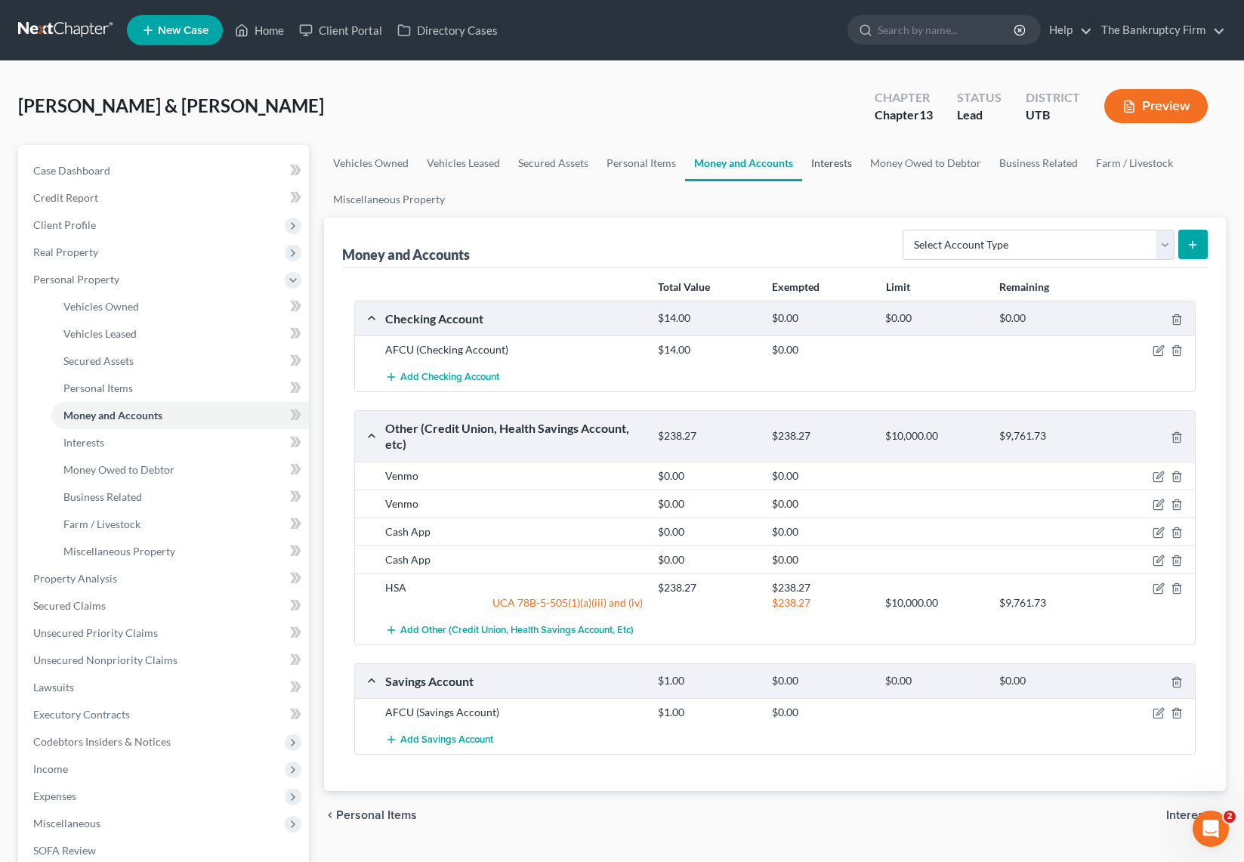
click at [819, 158] on link "Interests" at bounding box center [831, 163] width 59 height 36
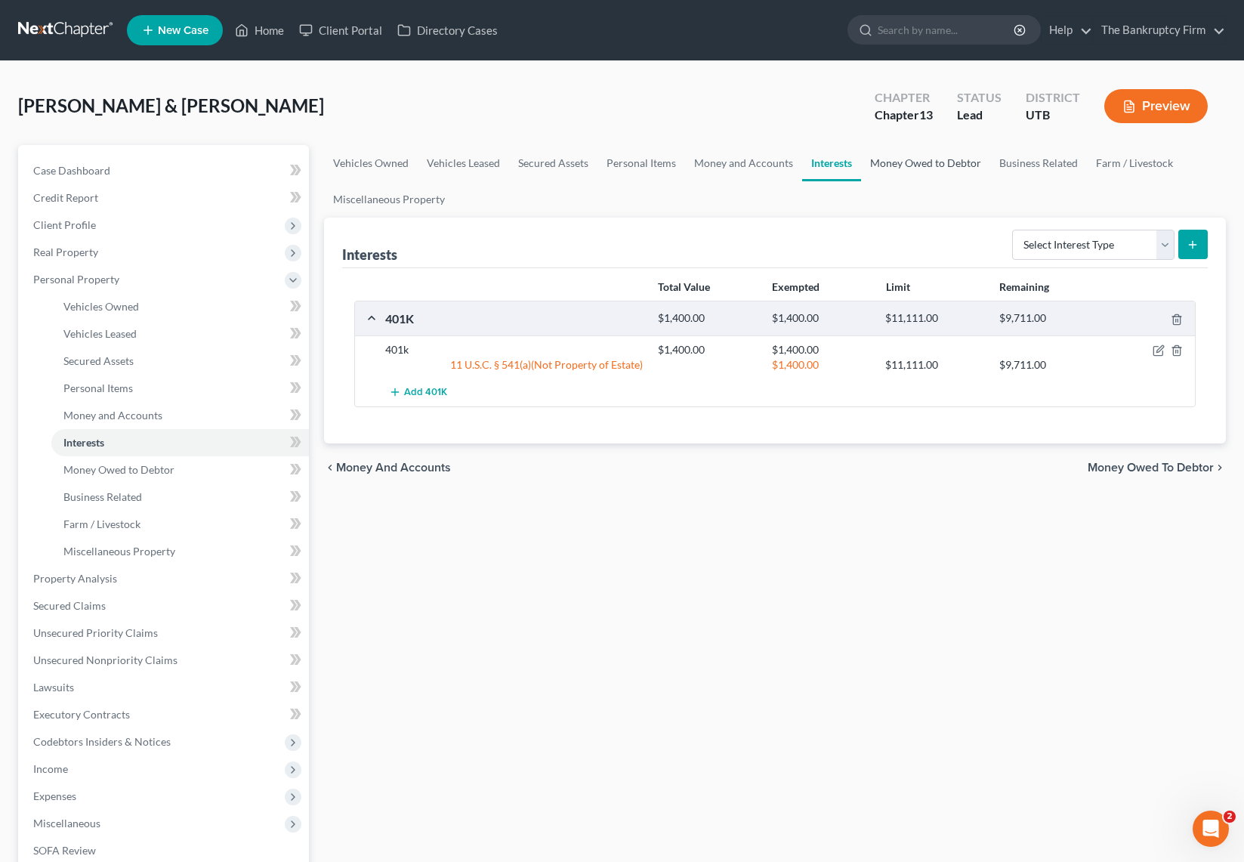
click at [944, 163] on link "Money Owed to Debtor" at bounding box center [925, 163] width 129 height 36
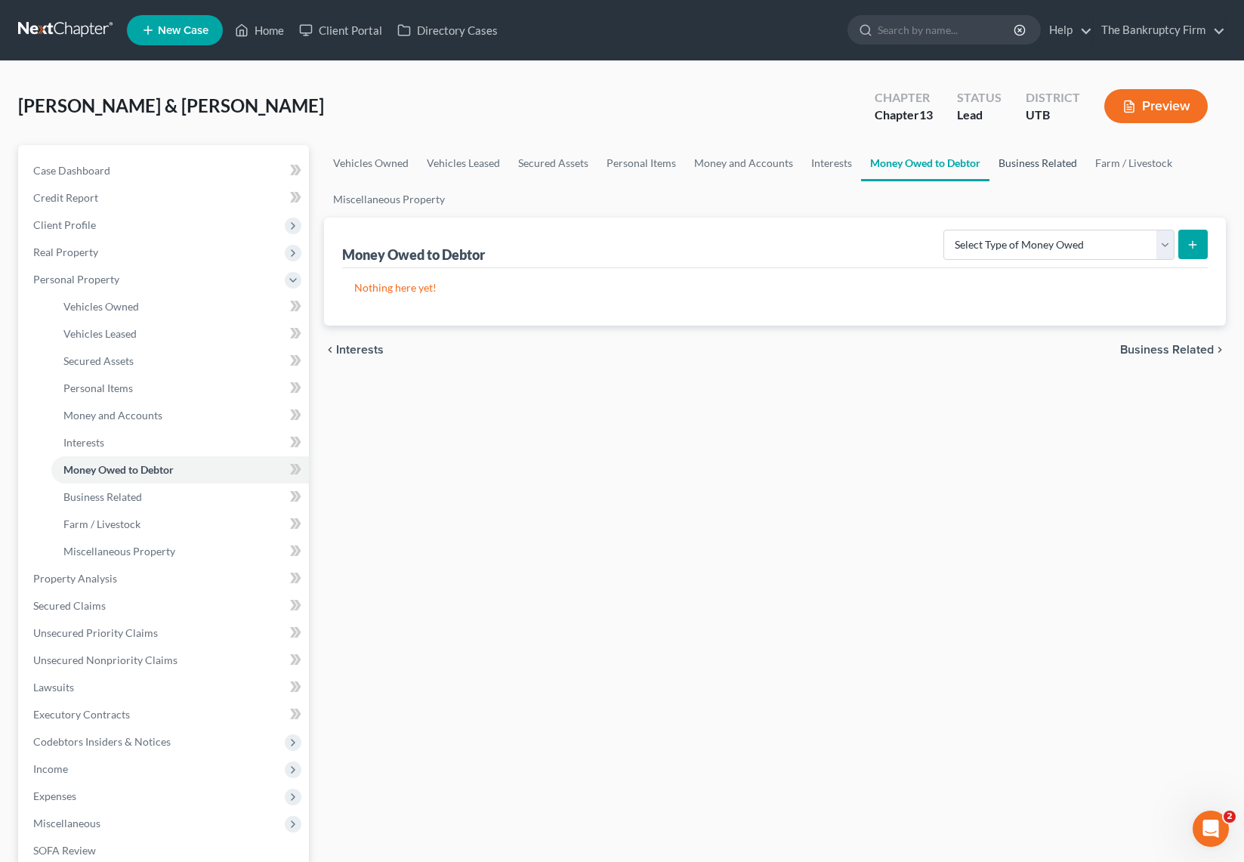
click at [1051, 159] on link "Business Related" at bounding box center [1037, 163] width 97 height 36
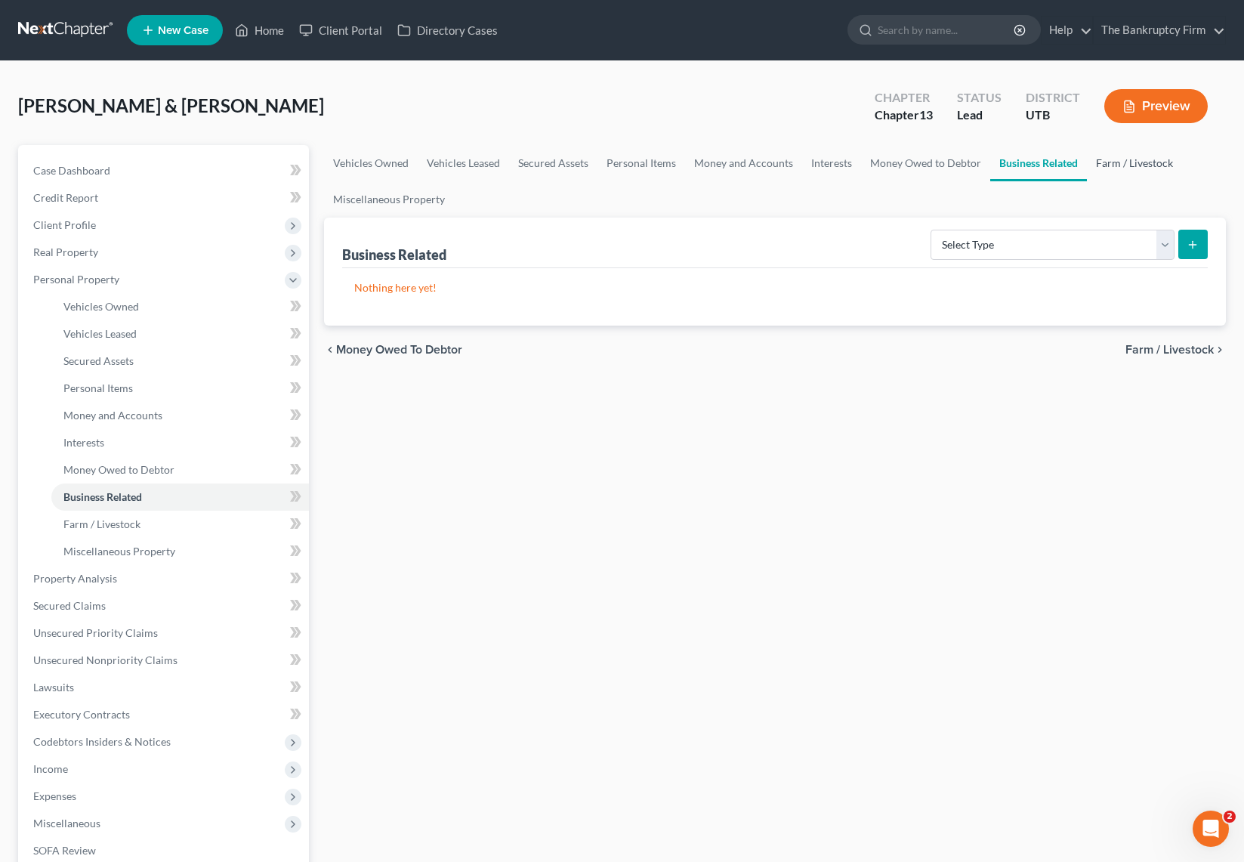
click at [1130, 165] on link "Farm / Livestock" at bounding box center [1134, 163] width 95 height 36
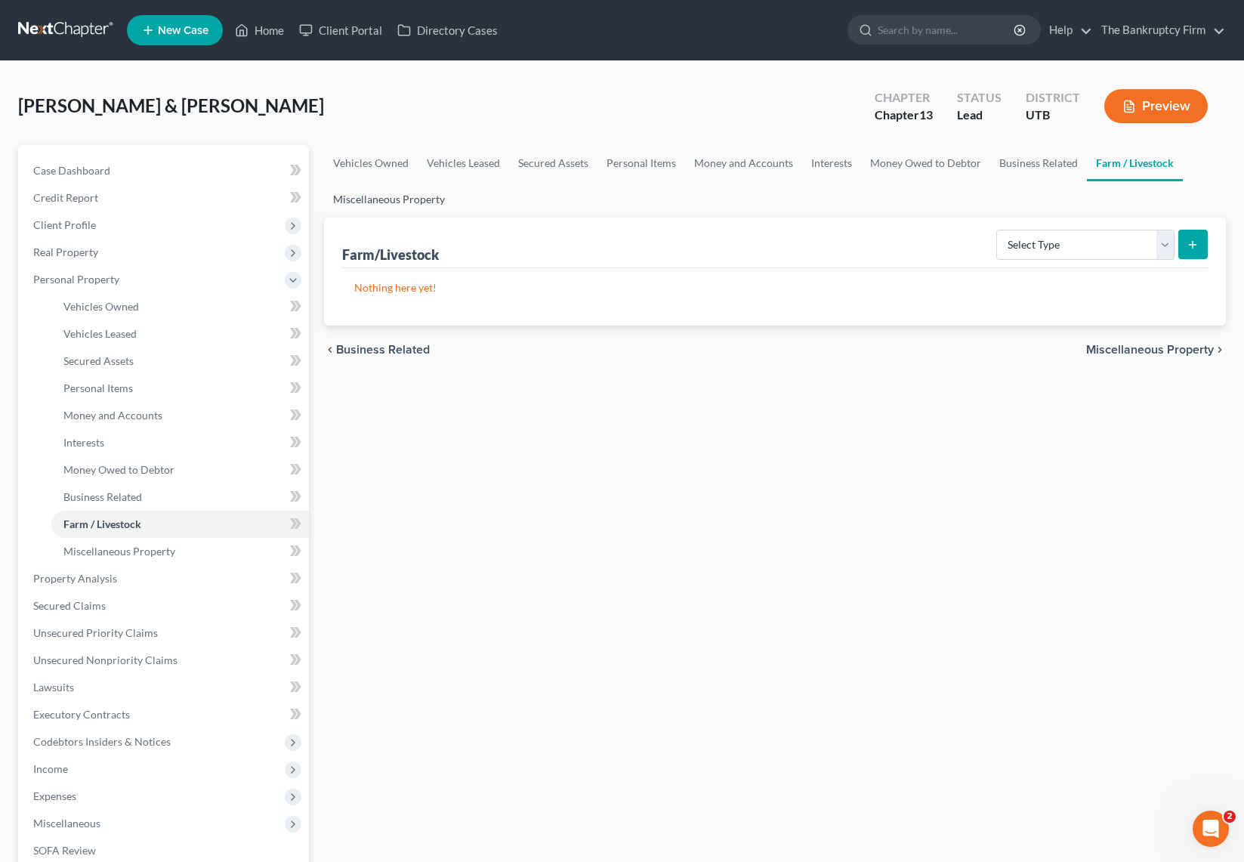
click at [395, 202] on link "Miscellaneous Property" at bounding box center [389, 199] width 130 height 36
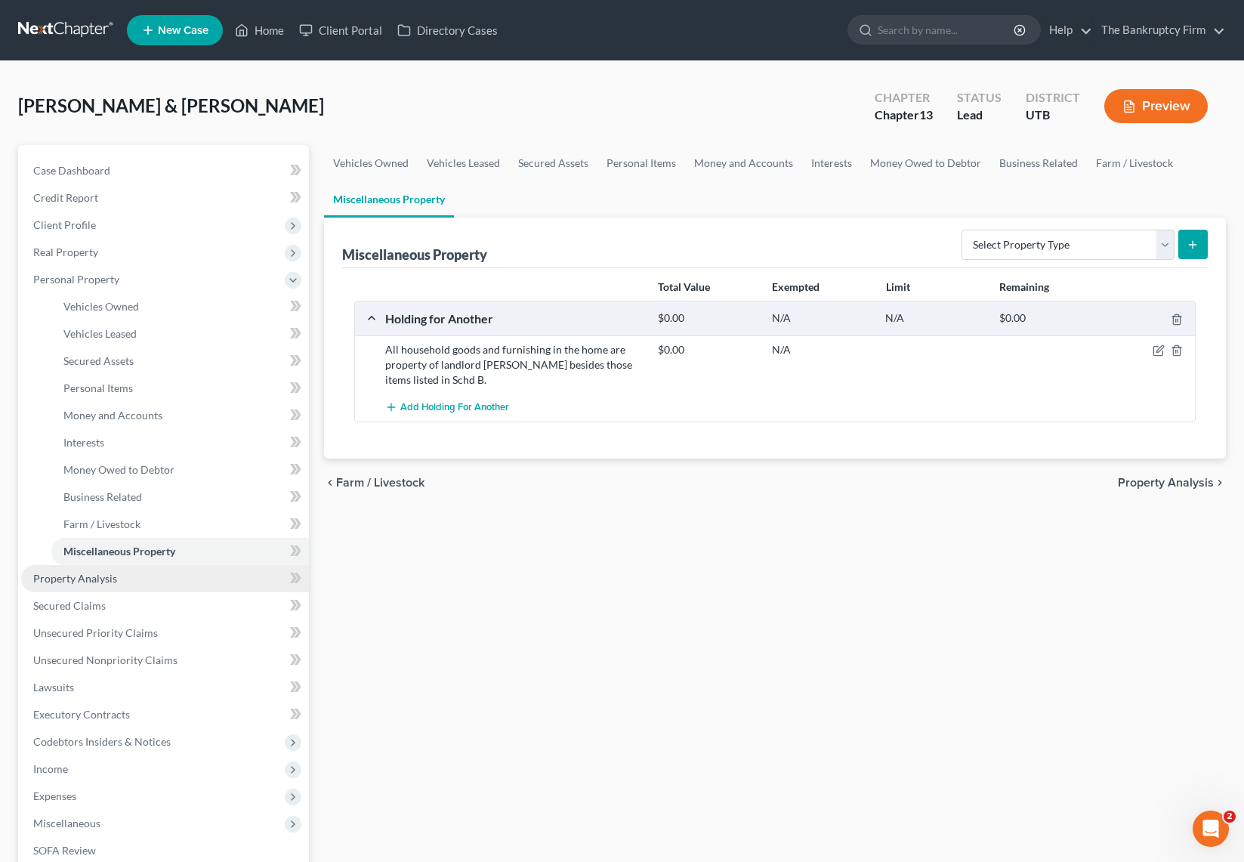
click at [110, 574] on span "Property Analysis" at bounding box center [75, 578] width 84 height 13
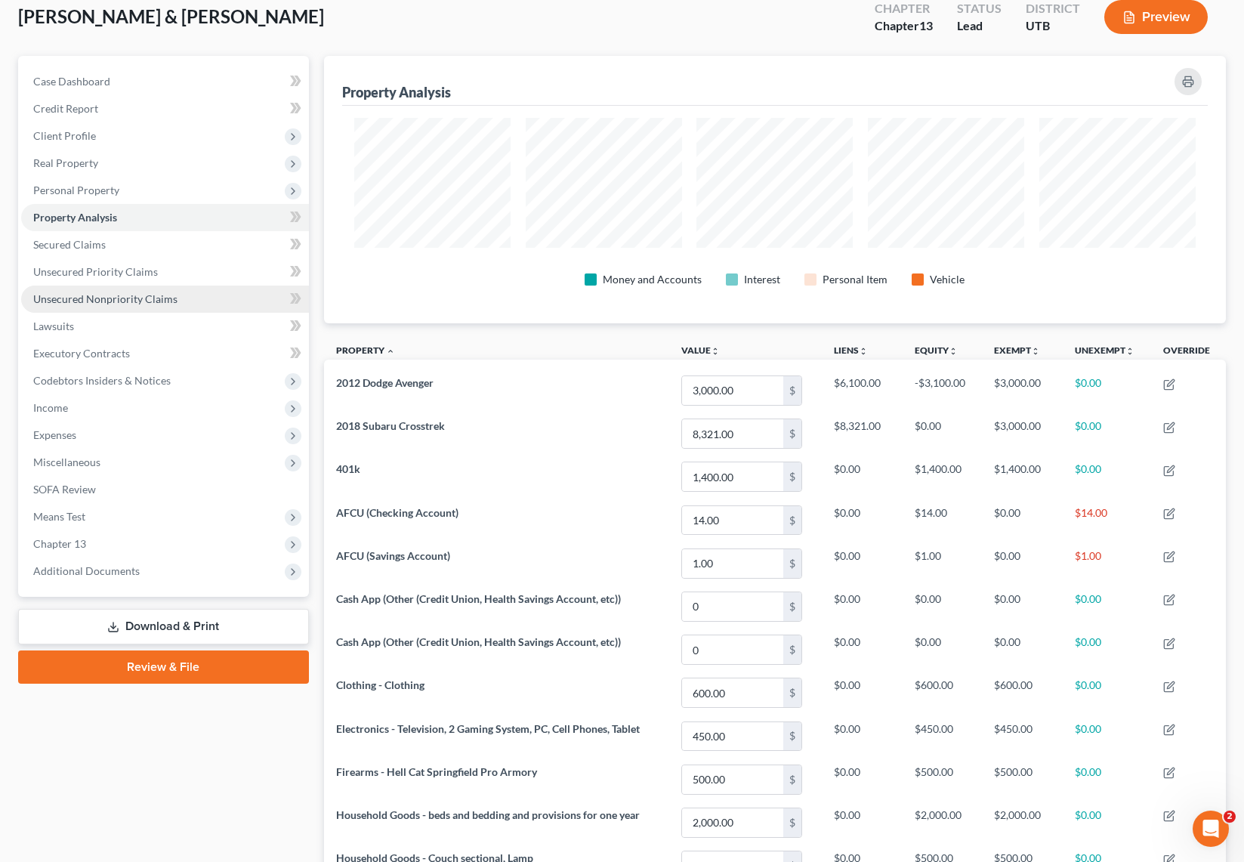
scroll to position [79, 0]
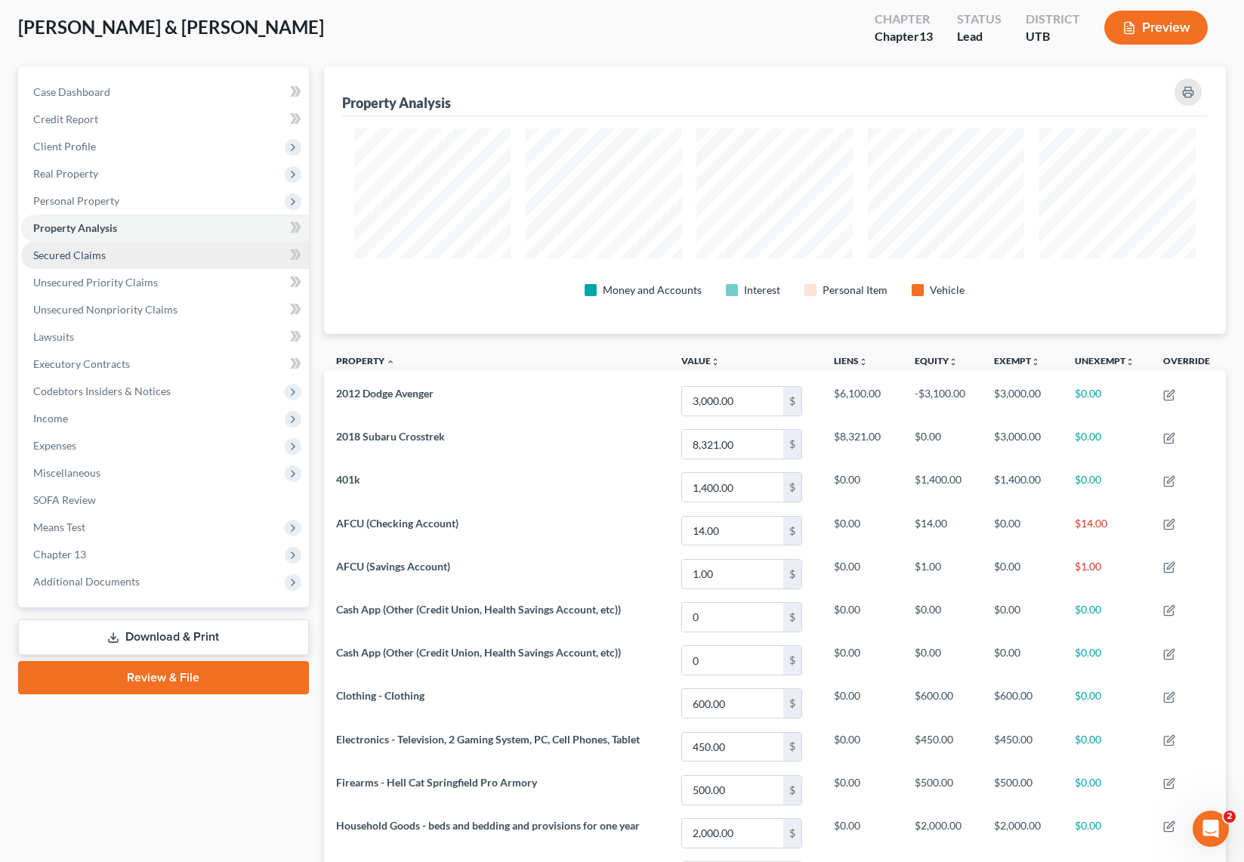
click at [106, 254] on link "Secured Claims" at bounding box center [165, 255] width 288 height 27
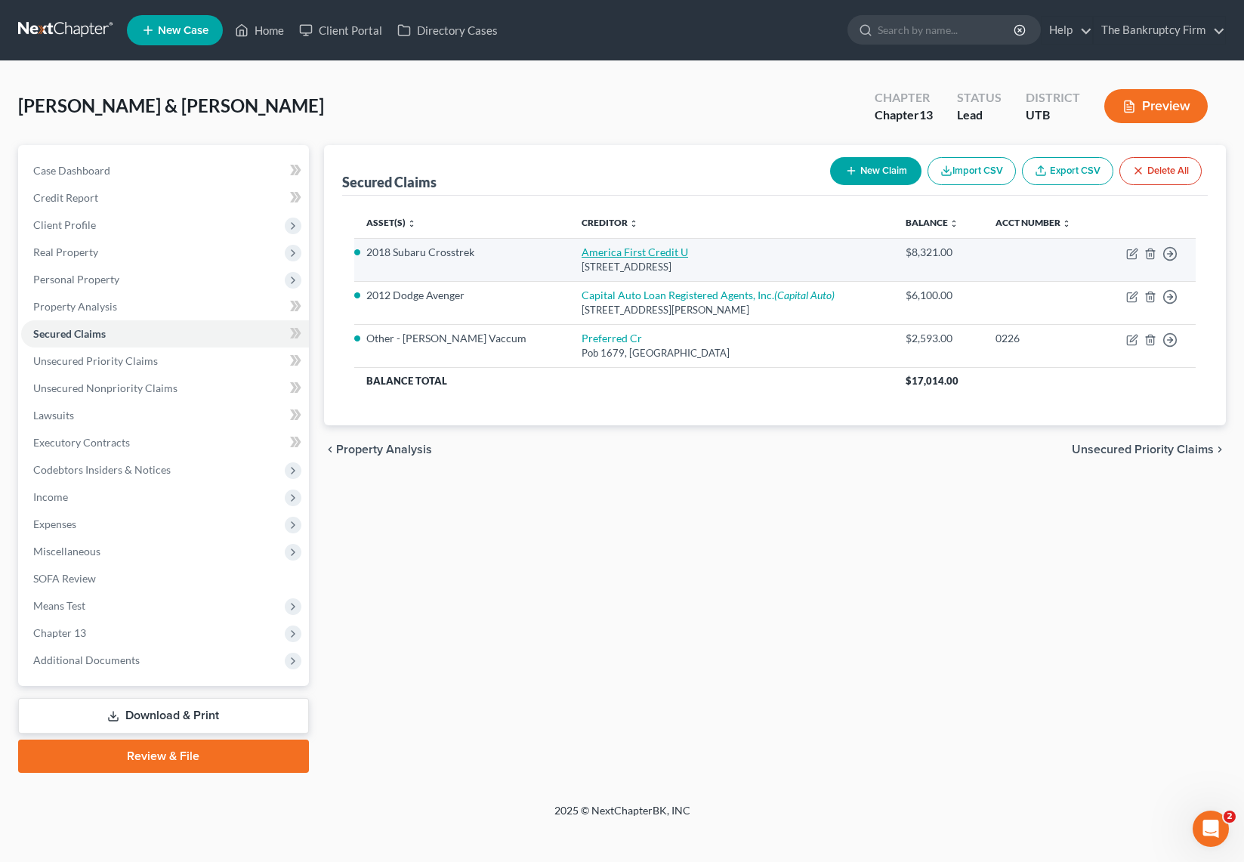
click at [614, 251] on link "America First Credit U" at bounding box center [634, 251] width 106 height 13
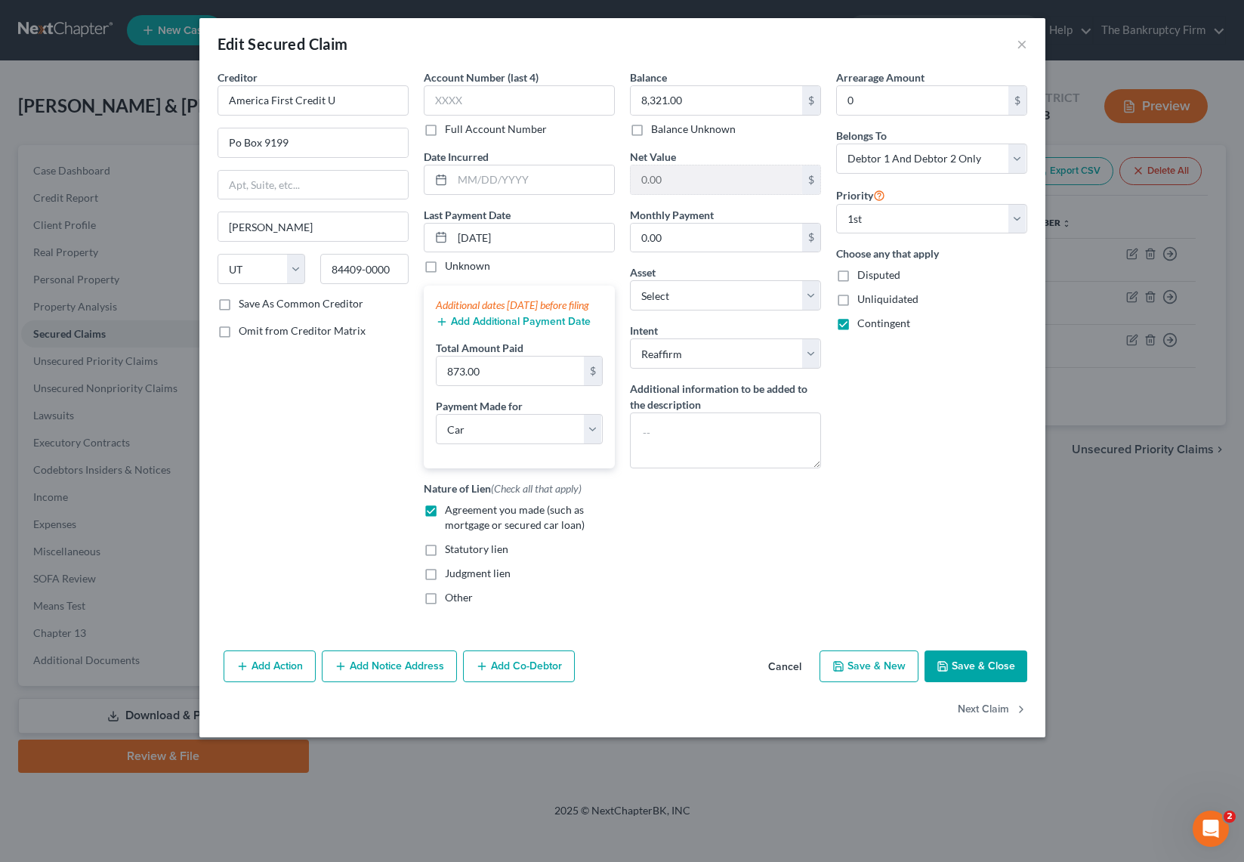
click at [399, 682] on button "Add Notice Address" at bounding box center [389, 666] width 135 height 32
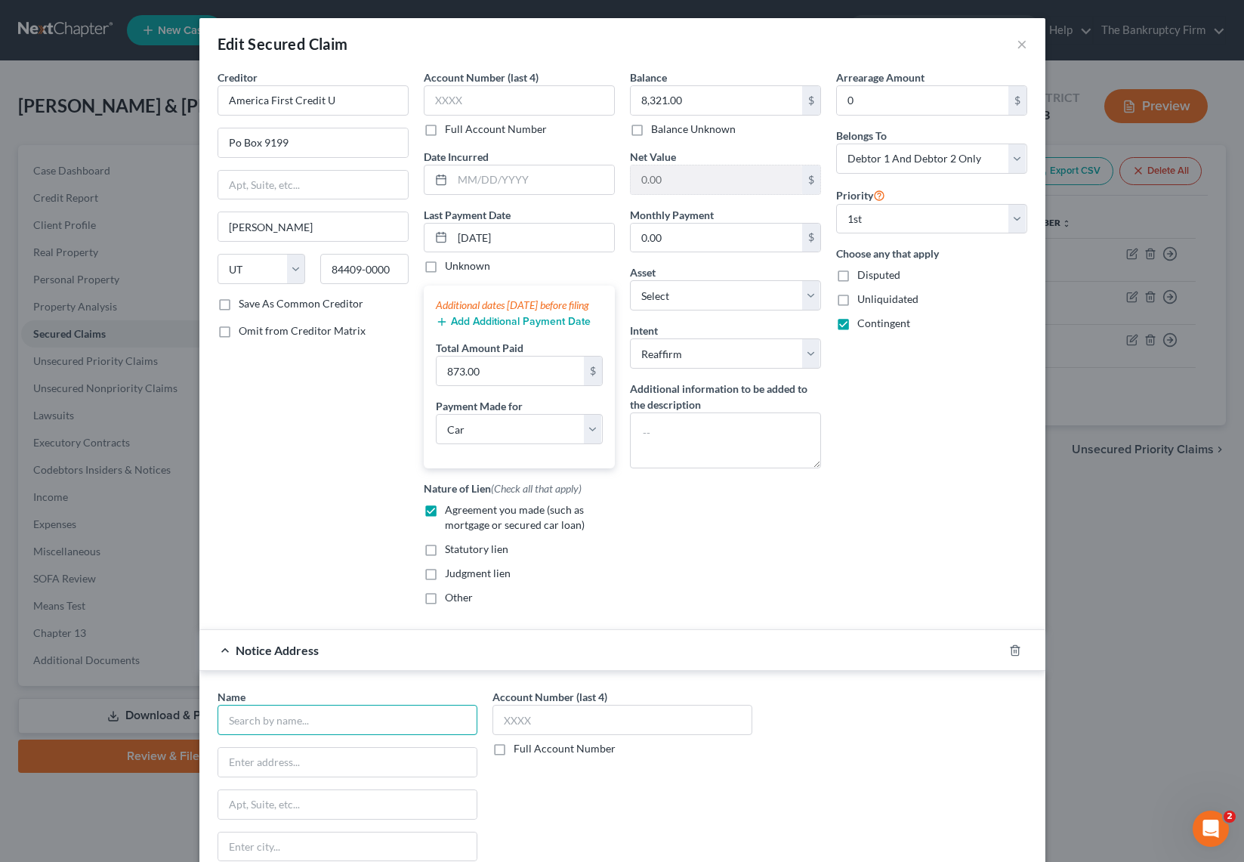
click at [333, 735] on input "text" at bounding box center [347, 720] width 260 height 30
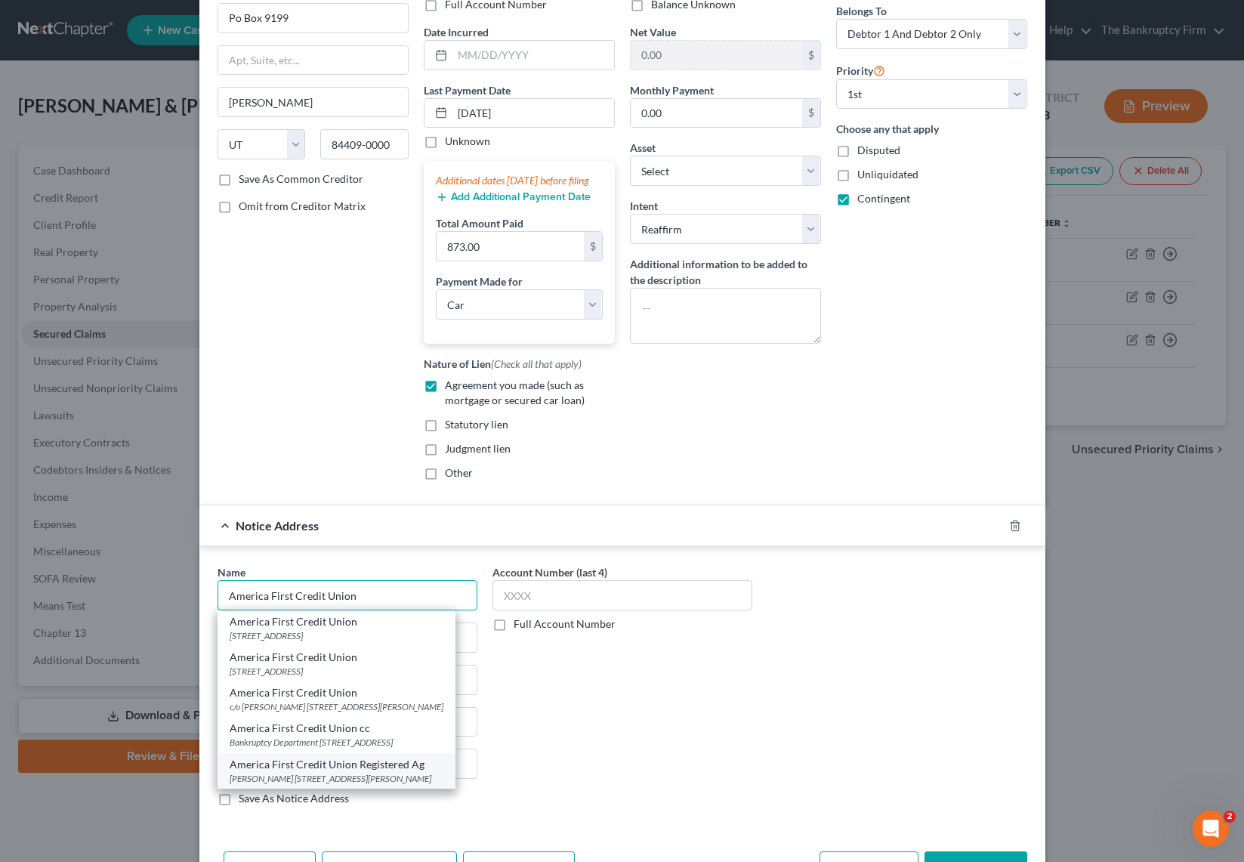
scroll to position [134, 0]
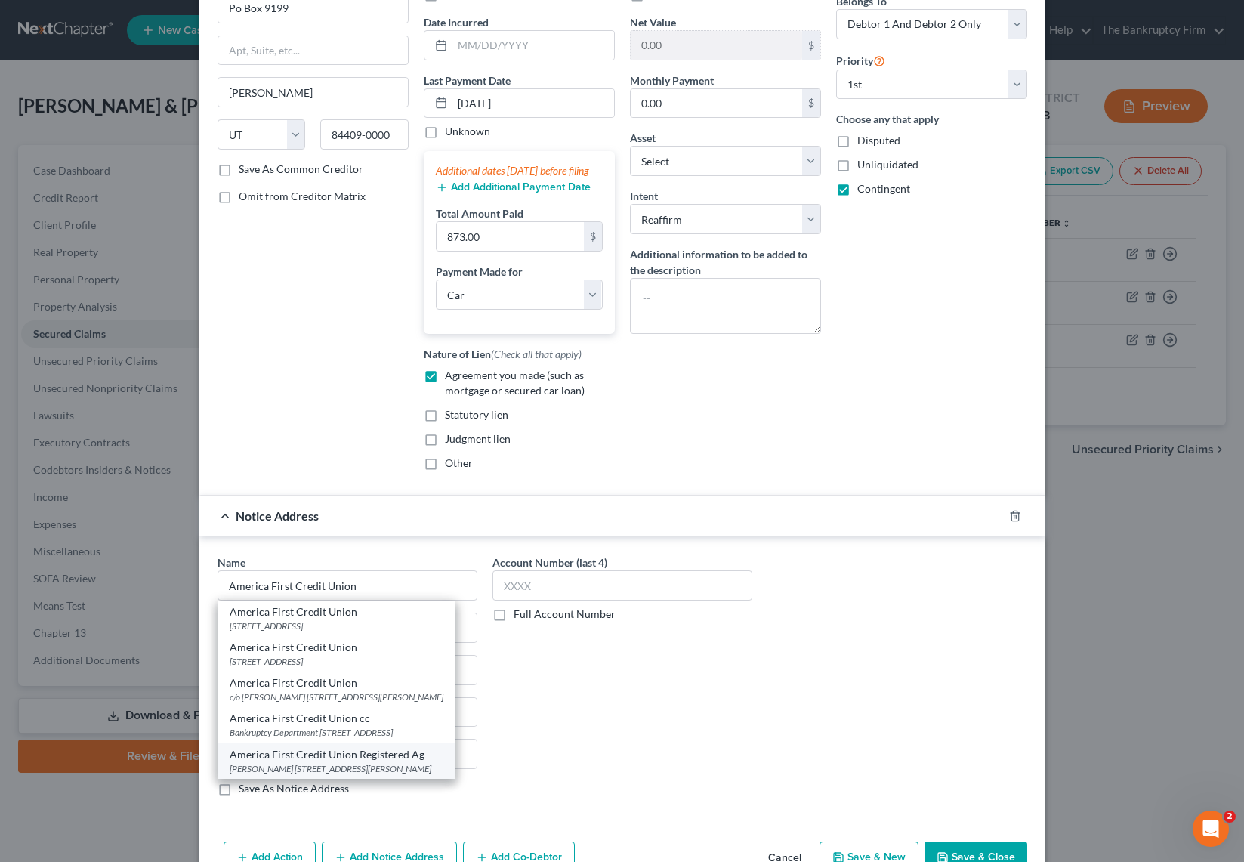
click at [376, 775] on div "SHAREE DICKEY 4774 S 1300 W, Ogden, UT 84405-0000" at bounding box center [337, 768] width 214 height 13
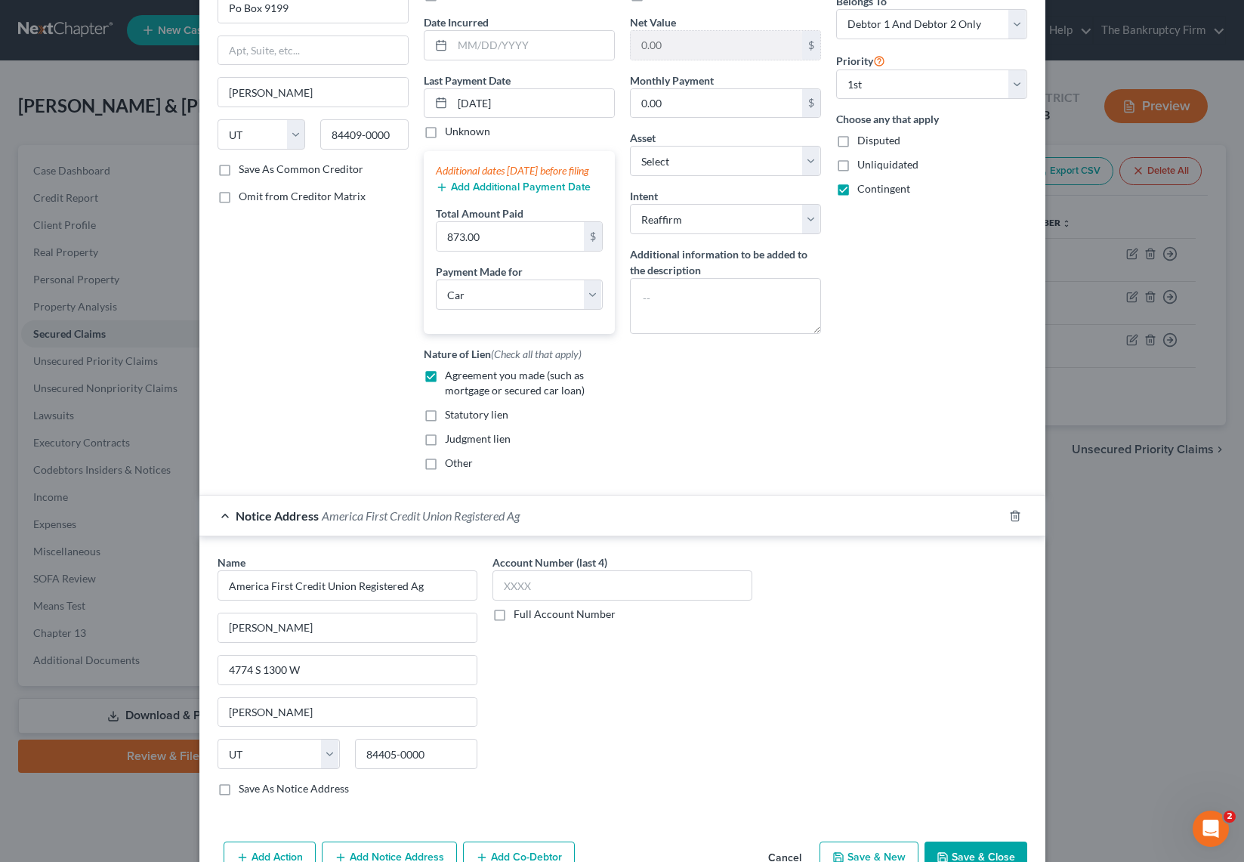
scroll to position [234, 0]
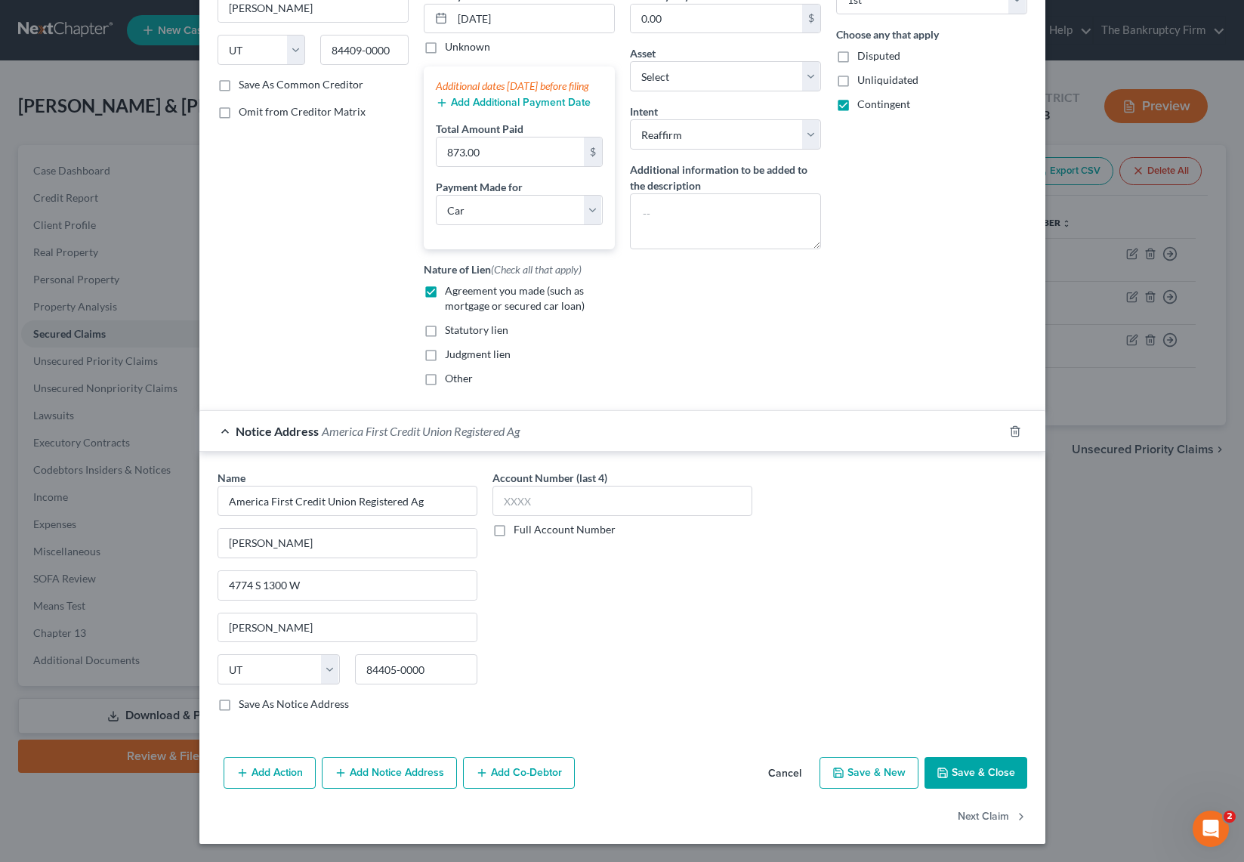
click at [978, 772] on button "Save & Close" at bounding box center [975, 773] width 103 height 32
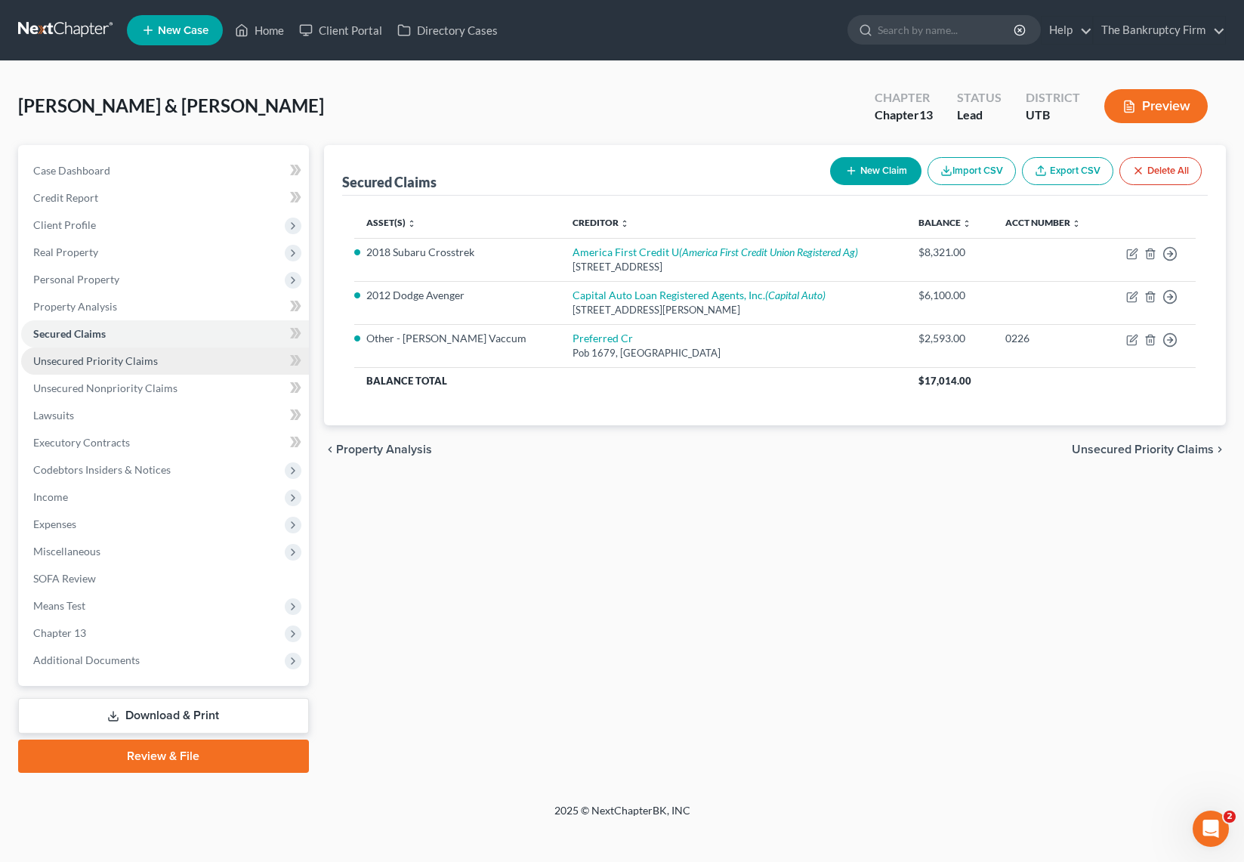
click at [105, 359] on span "Unsecured Priority Claims" at bounding box center [95, 360] width 125 height 13
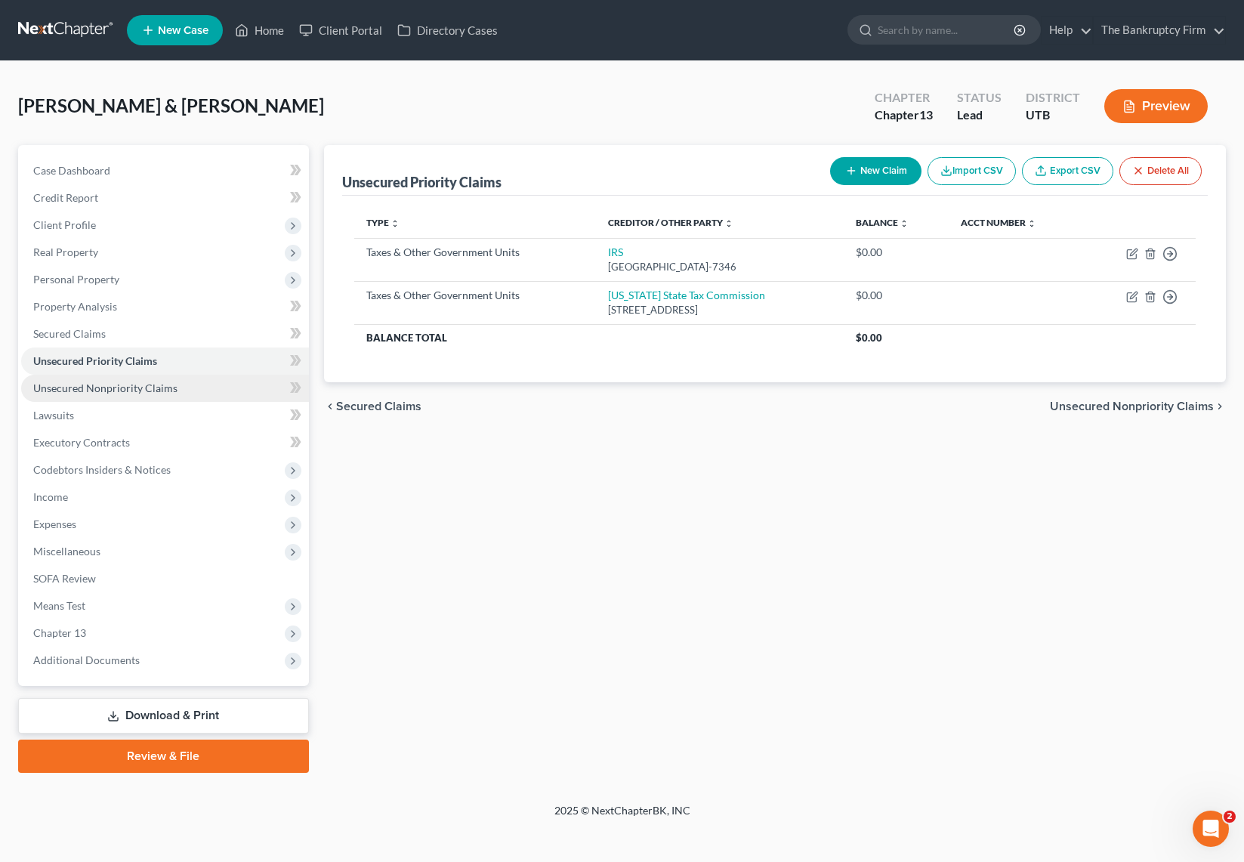
click at [116, 378] on link "Unsecured Nonpriority Claims" at bounding box center [165, 388] width 288 height 27
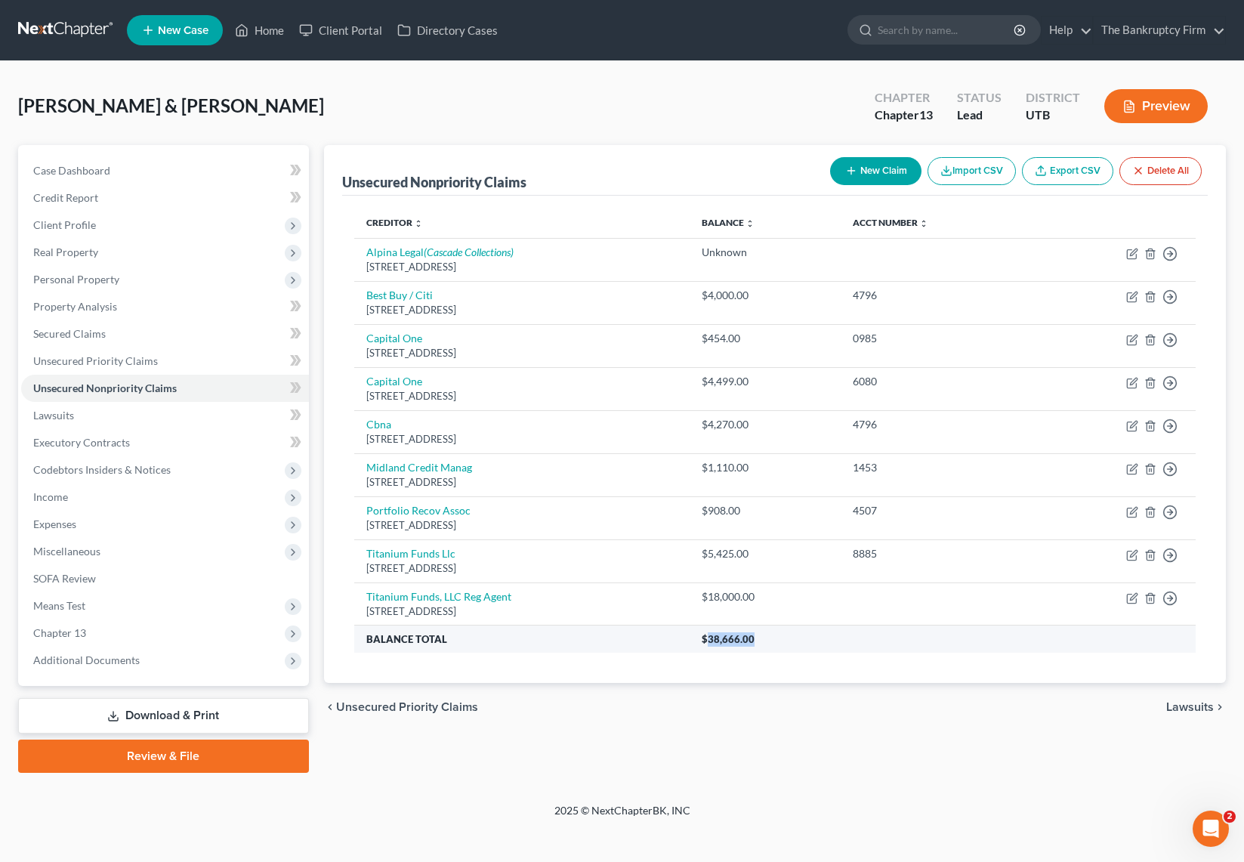
drag, startPoint x: 852, startPoint y: 638, endPoint x: 923, endPoint y: 639, distance: 71.0
click at [923, 639] on th "$38,666.00" at bounding box center [942, 638] width 506 height 27
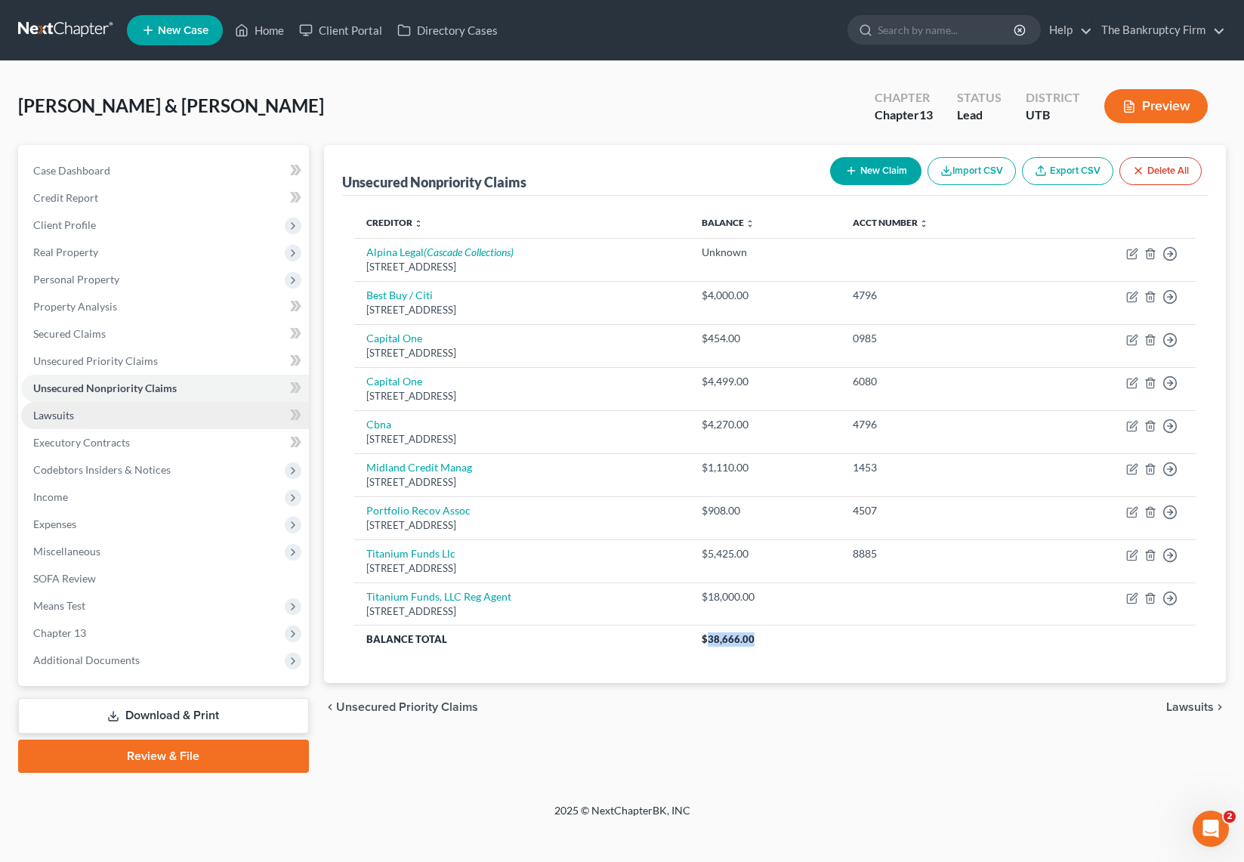
click at [114, 420] on link "Lawsuits" at bounding box center [165, 415] width 288 height 27
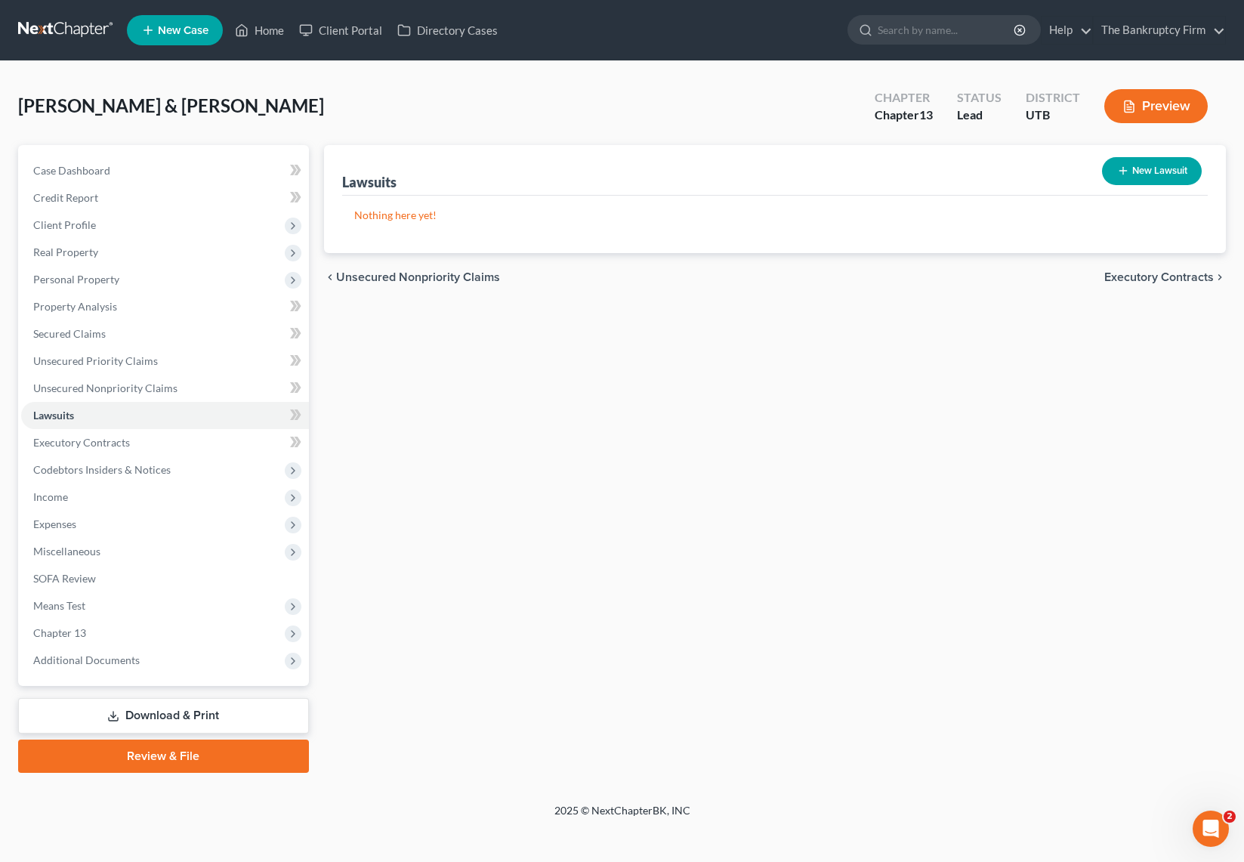
click at [484, 219] on p "Nothing here yet!" at bounding box center [774, 215] width 841 height 15
click at [201, 442] on link "Executory Contracts" at bounding box center [165, 442] width 288 height 27
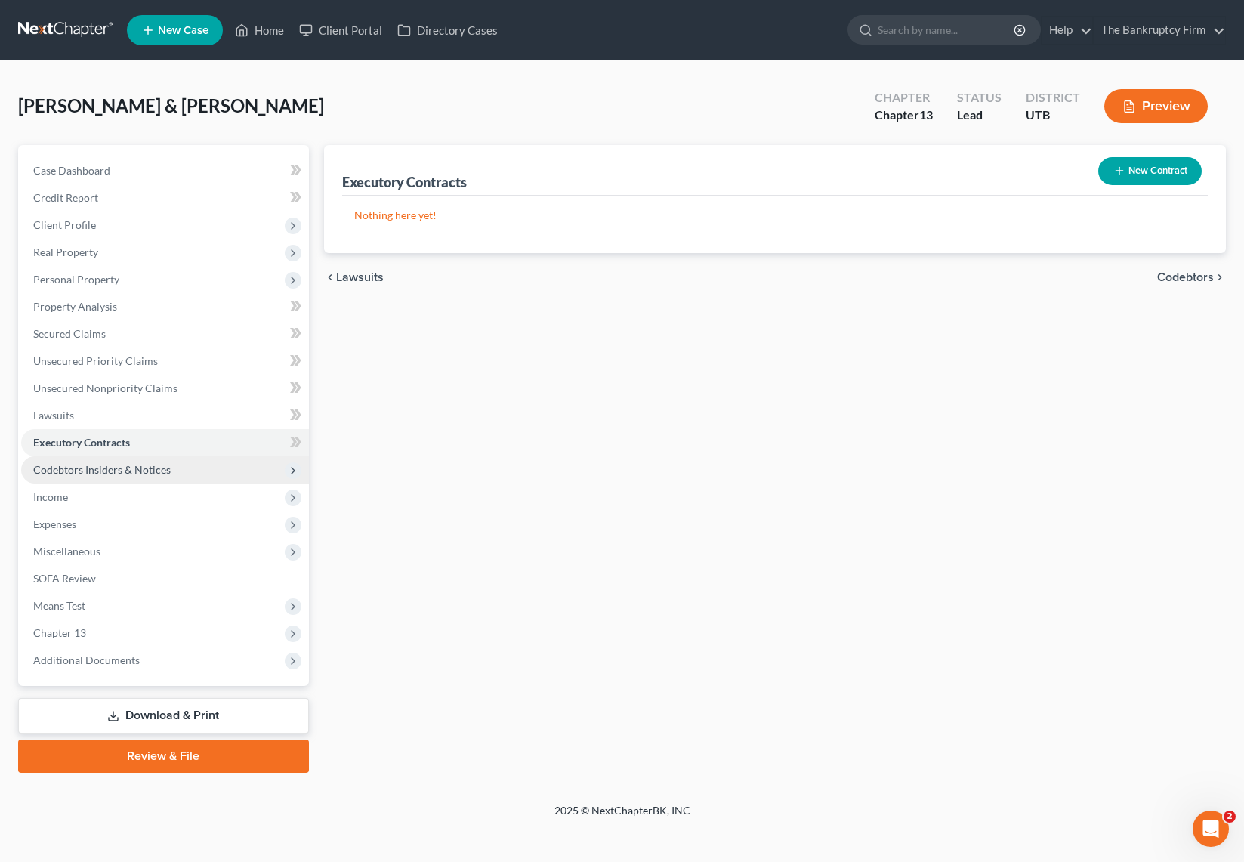
click at [163, 469] on span "Codebtors Insiders & Notices" at bounding box center [101, 469] width 137 height 13
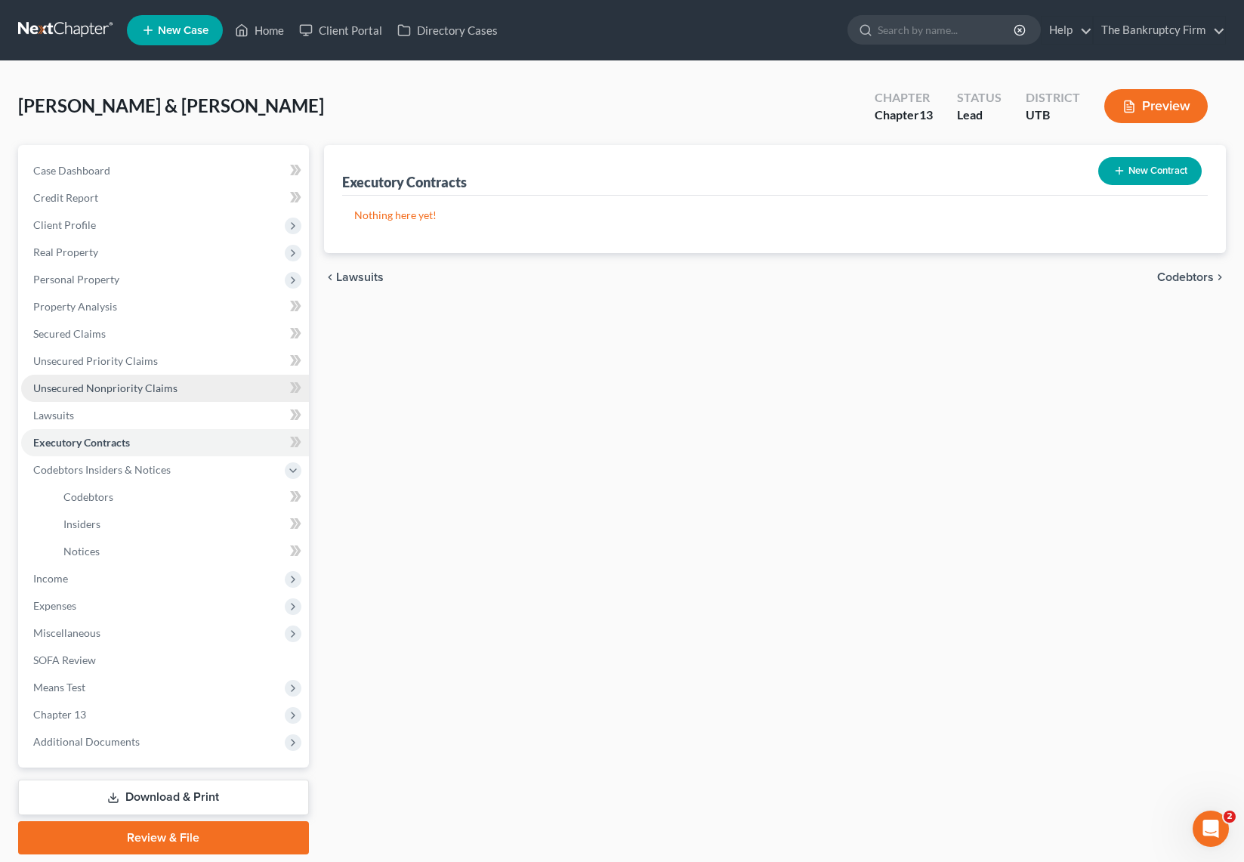
click at [161, 388] on span "Unsecured Nonpriority Claims" at bounding box center [105, 387] width 144 height 13
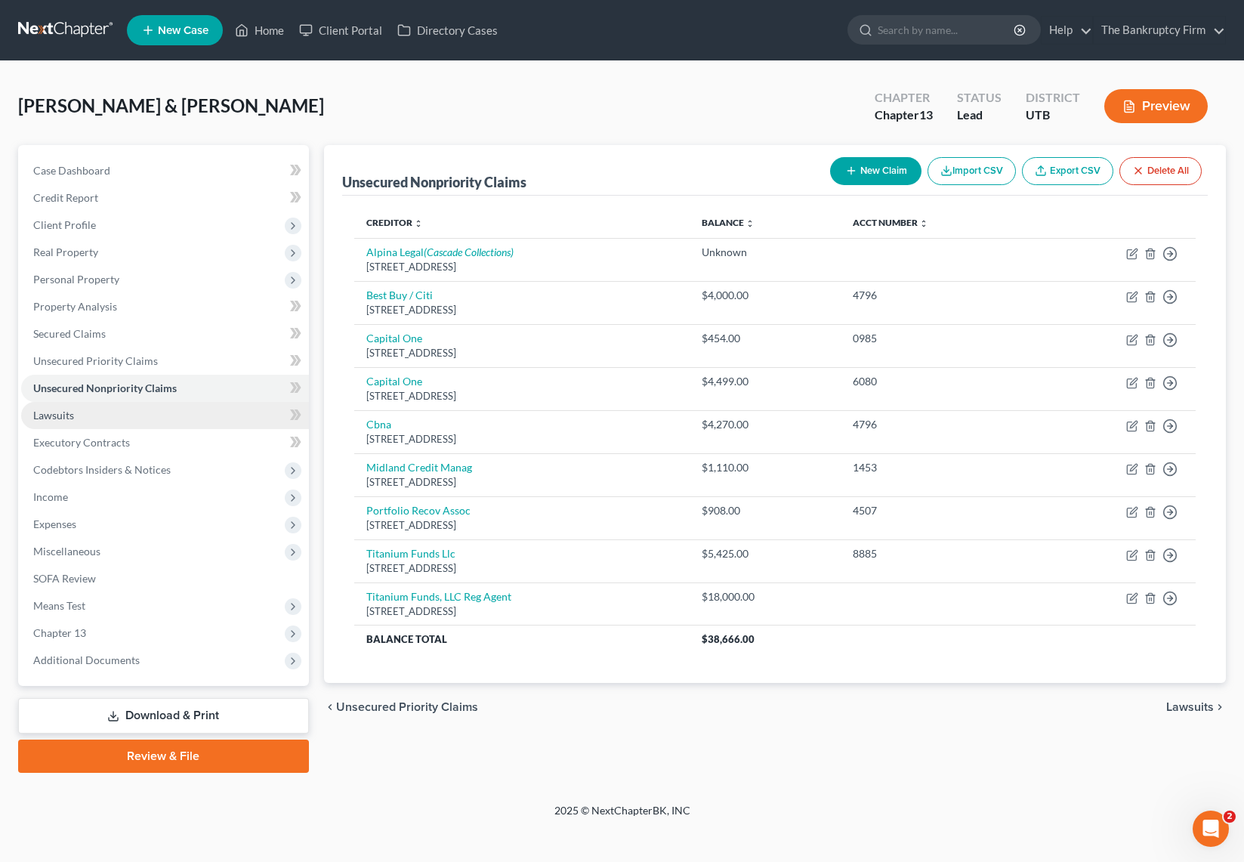
click at [131, 416] on link "Lawsuits" at bounding box center [165, 415] width 288 height 27
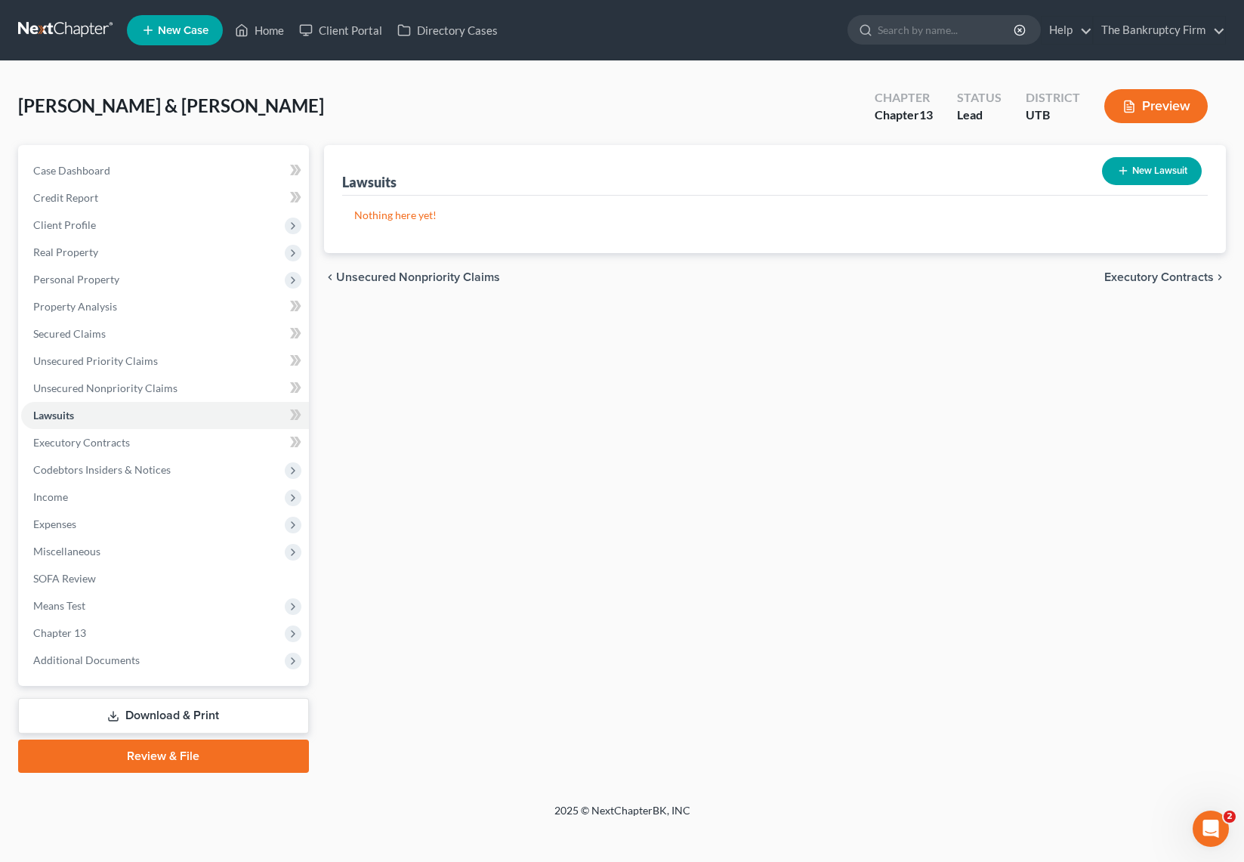
click at [1148, 171] on button "New Lawsuit" at bounding box center [1152, 171] width 100 height 28
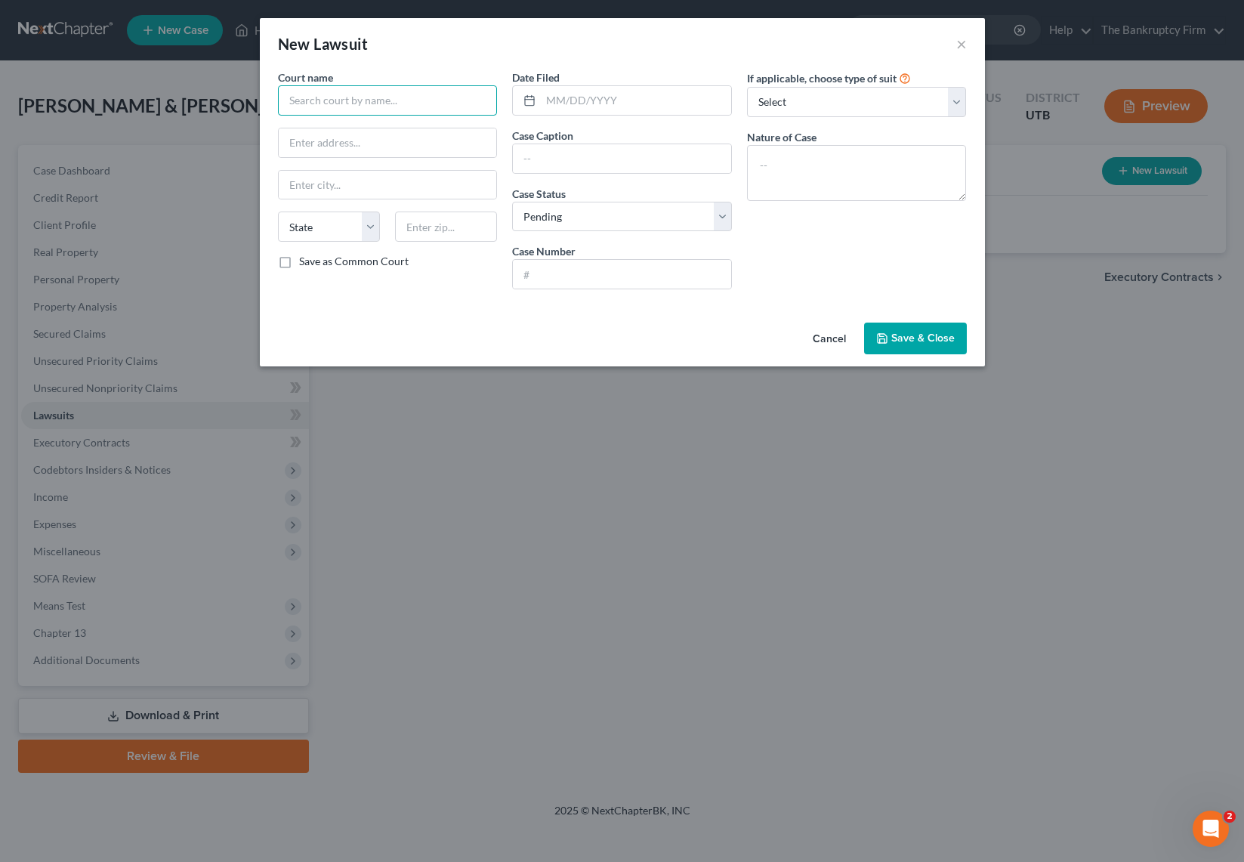
click at [340, 99] on input "text" at bounding box center [388, 100] width 220 height 30
click at [593, 105] on input "text" at bounding box center [636, 100] width 190 height 29
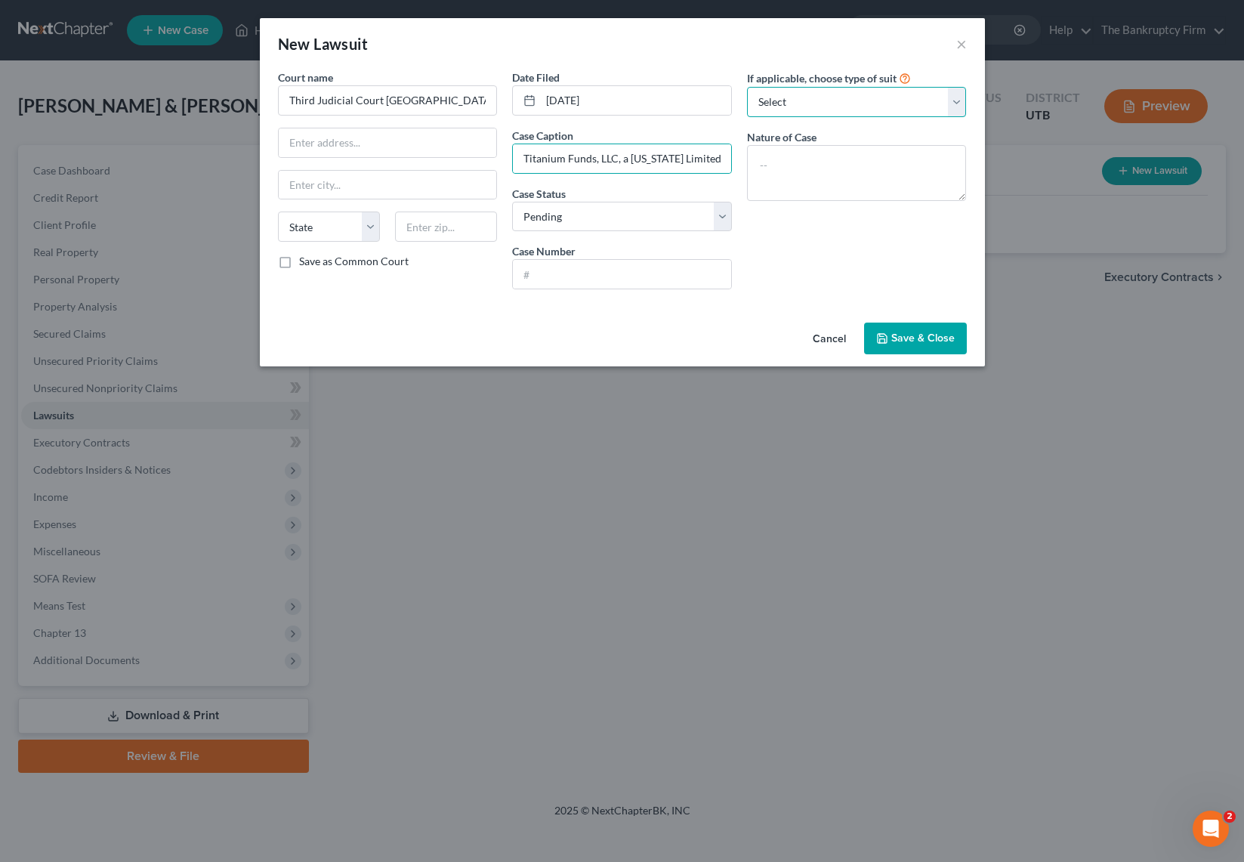
click at [809, 102] on select "Select Repossession Garnishment Foreclosure Attached, Seized, Or Levied Other" at bounding box center [857, 102] width 220 height 30
click at [747, 87] on select "Select Repossession Garnishment Foreclosure Attached, Seized, Or Levied Other" at bounding box center [857, 102] width 220 height 30
click at [602, 280] on input "text" at bounding box center [622, 274] width 218 height 29
click at [939, 331] on span "Save & Close" at bounding box center [922, 337] width 63 height 13
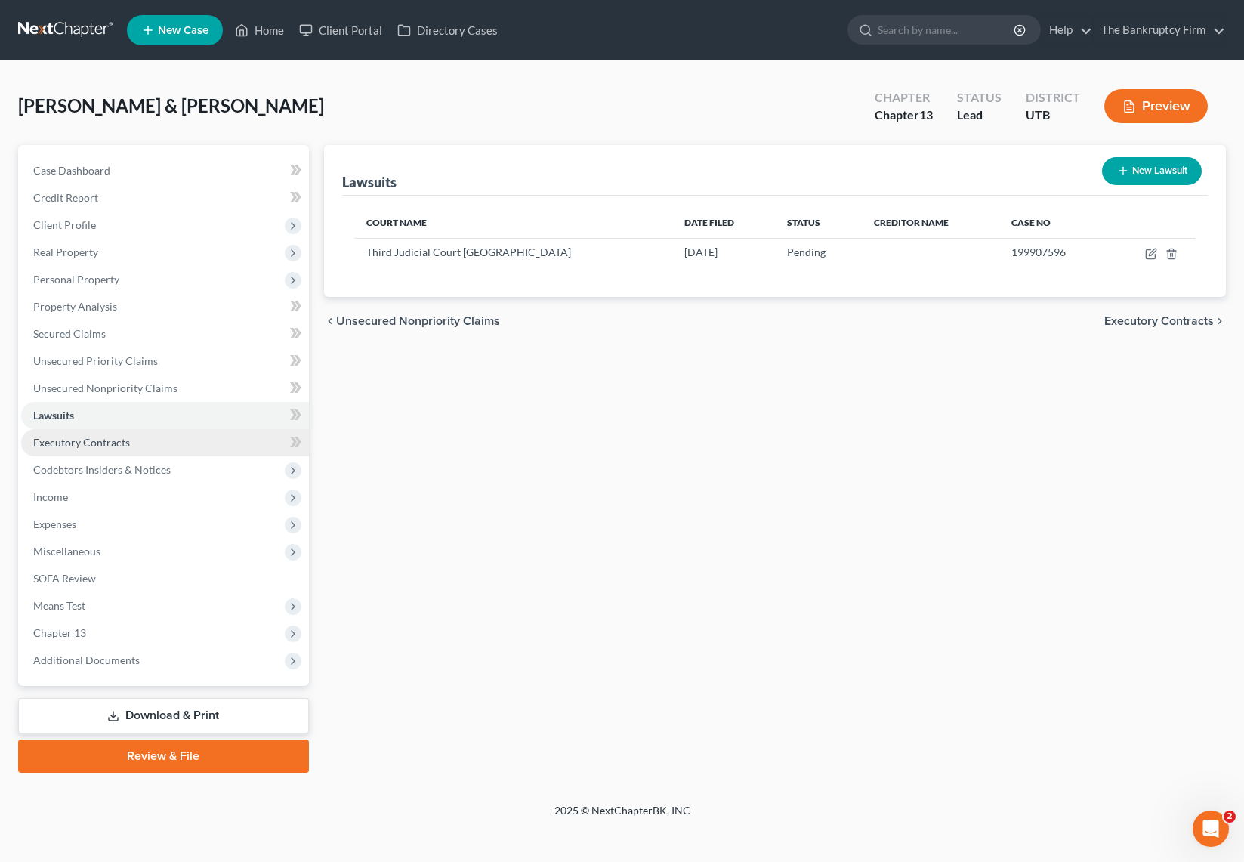
click at [138, 445] on link "Executory Contracts" at bounding box center [165, 442] width 288 height 27
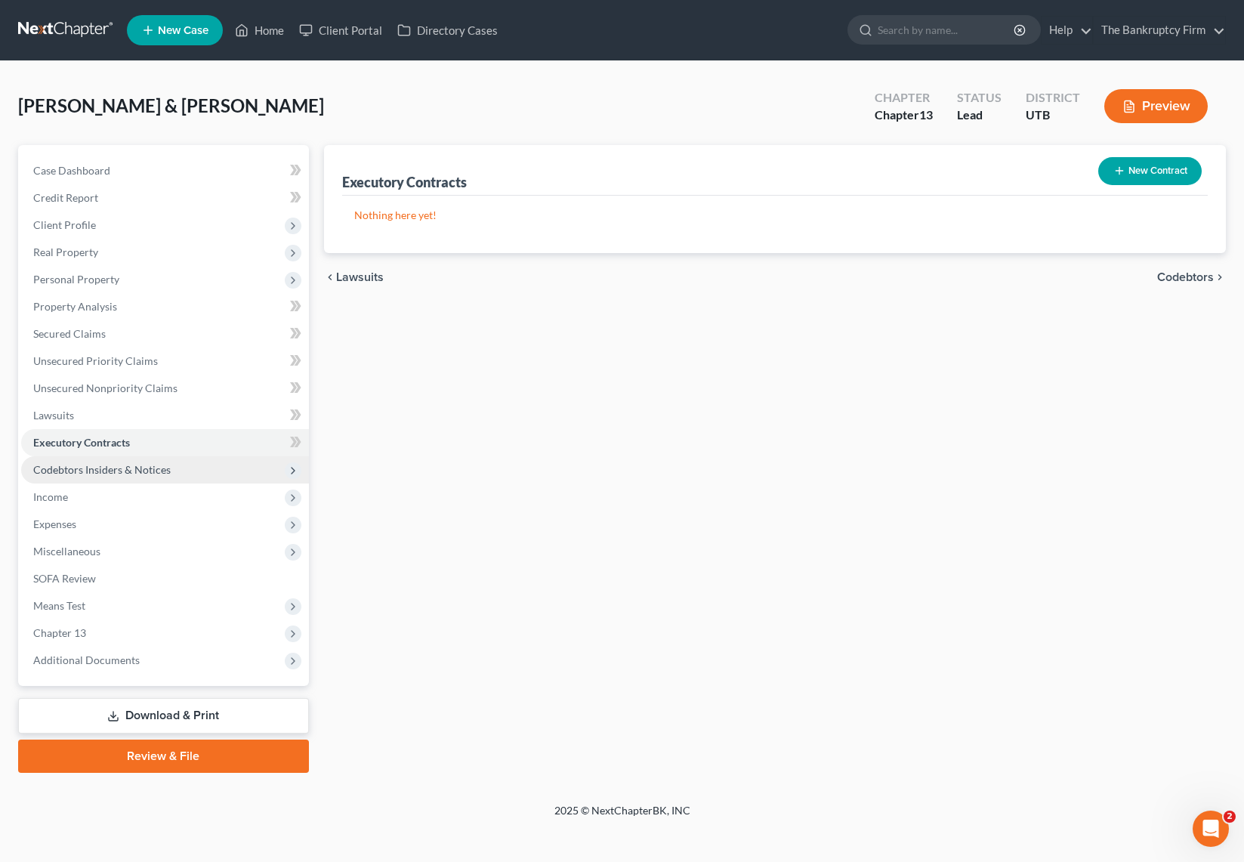
click at [146, 464] on span "Codebtors Insiders & Notices" at bounding box center [101, 469] width 137 height 13
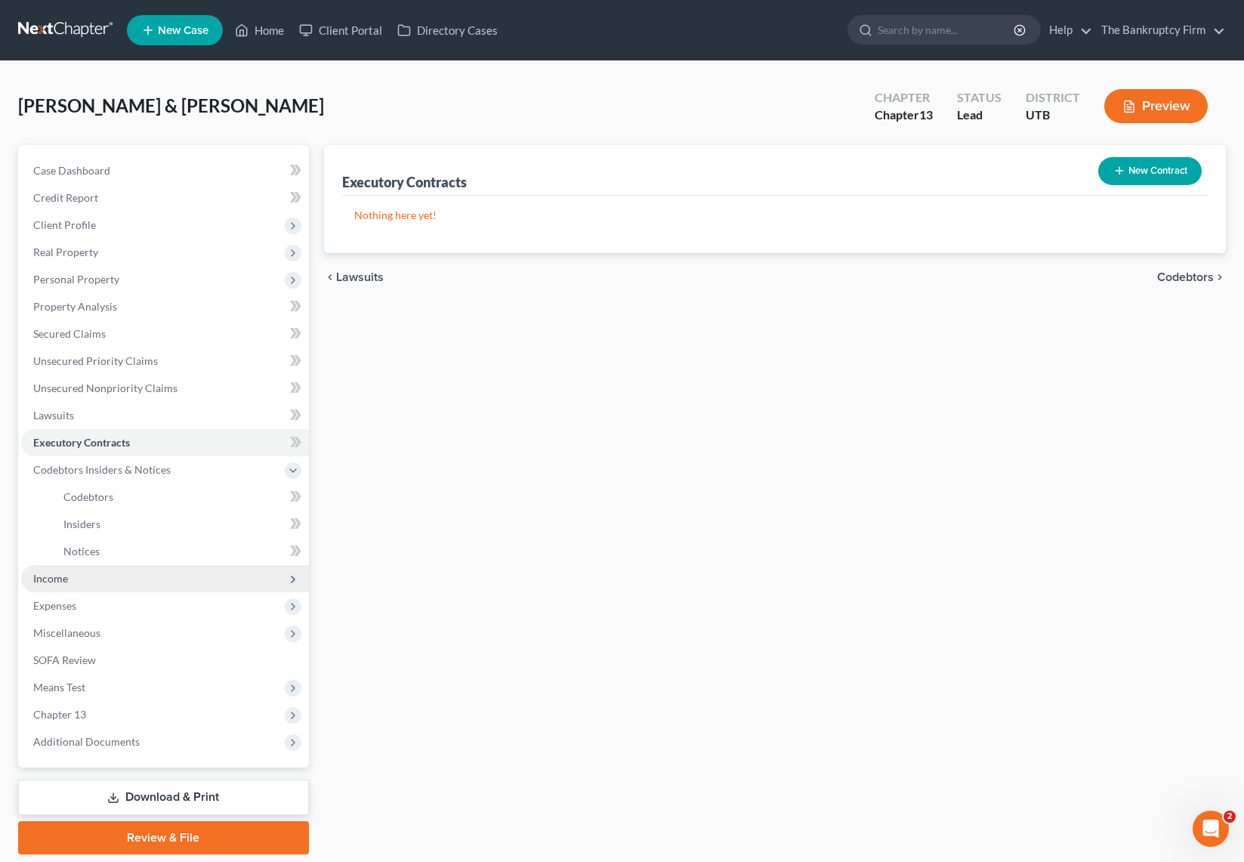
click at [76, 581] on span "Income" at bounding box center [165, 578] width 288 height 27
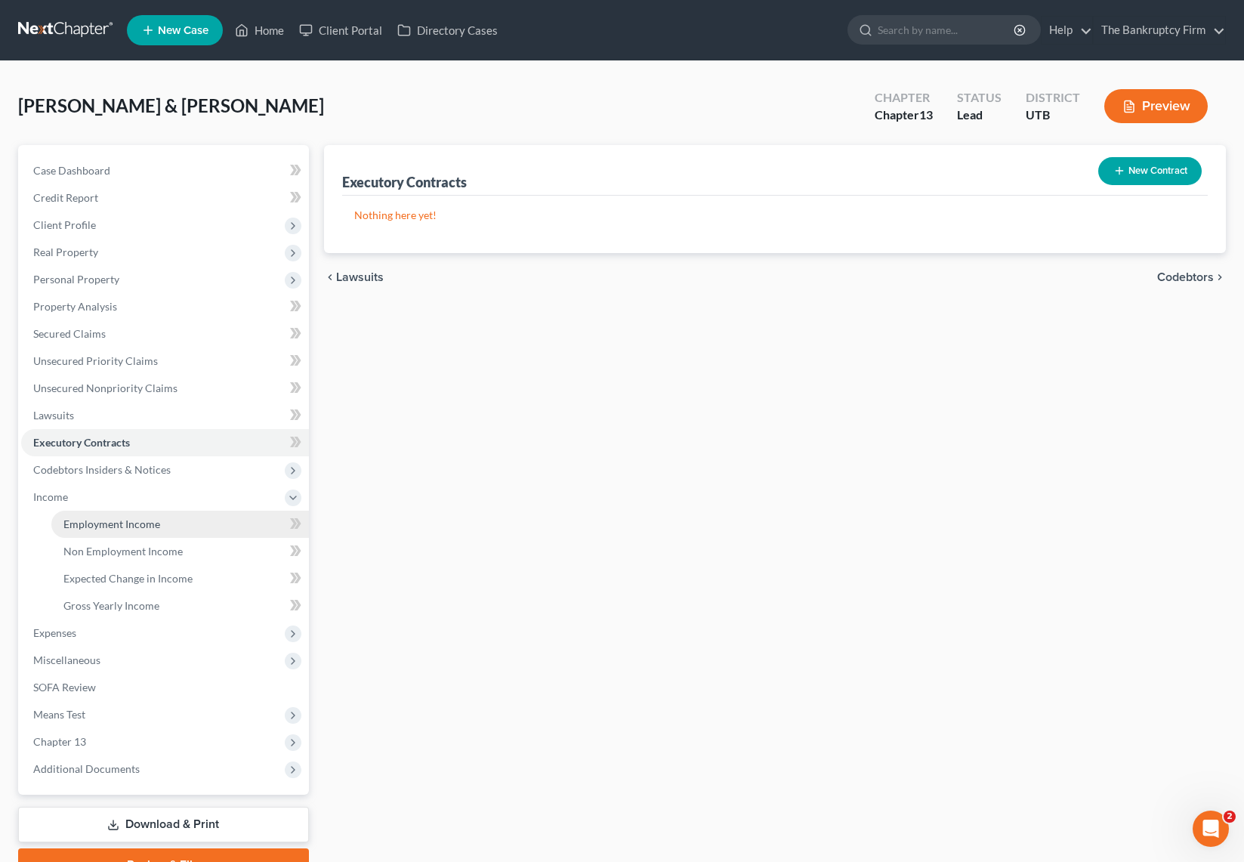
click at [102, 523] on span "Employment Income" at bounding box center [111, 523] width 97 height 13
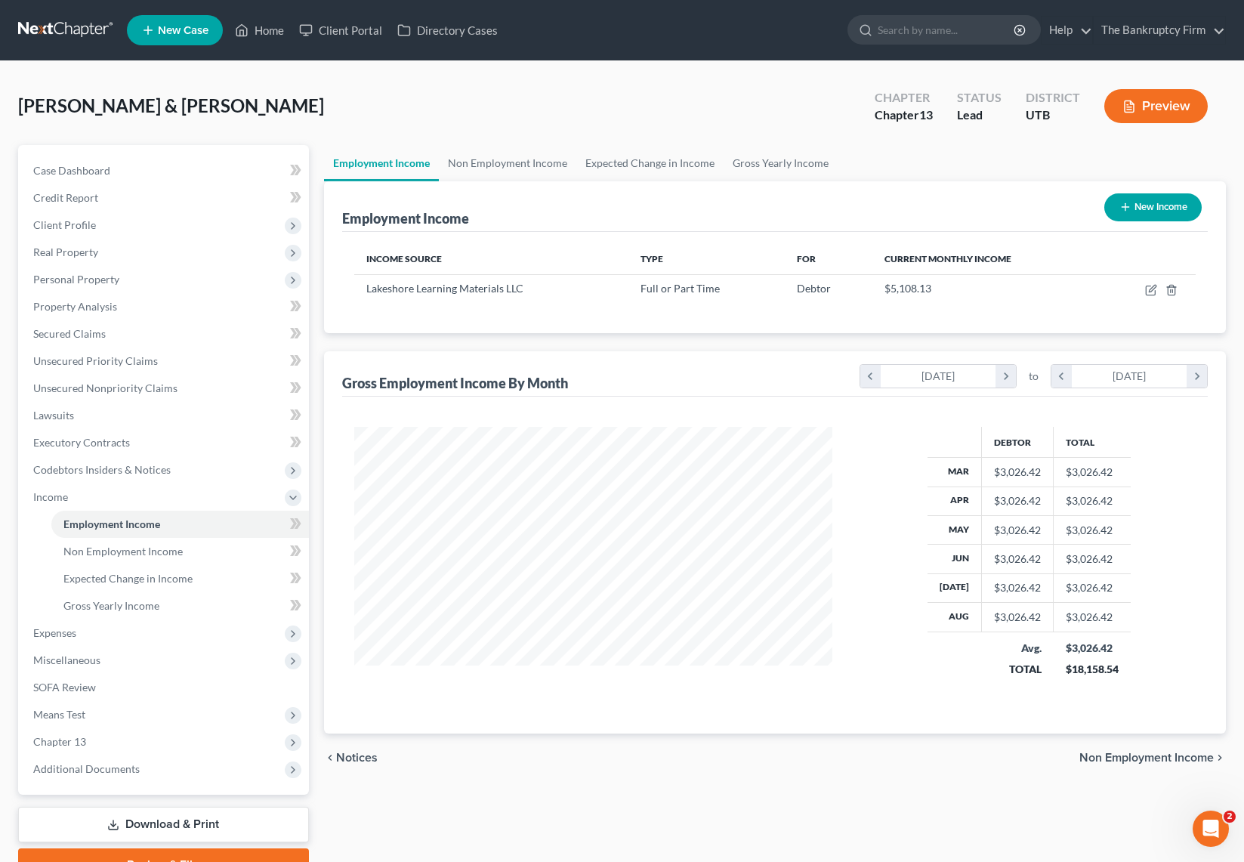
scroll to position [271, 509]
click at [1149, 287] on icon "button" at bounding box center [1151, 290] width 12 height 12
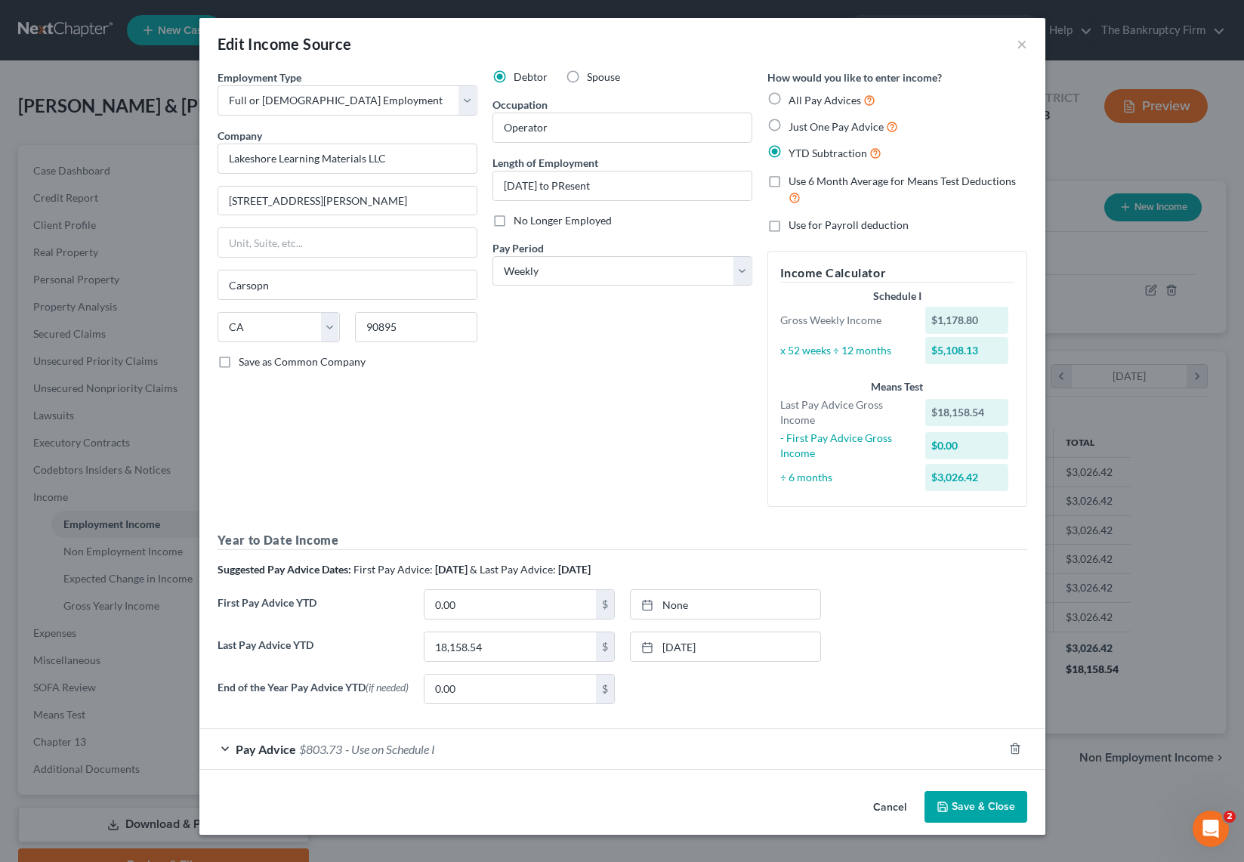
click at [211, 752] on div "Pay Advice $803.73 - Use on Schedule I" at bounding box center [600, 749] width 803 height 40
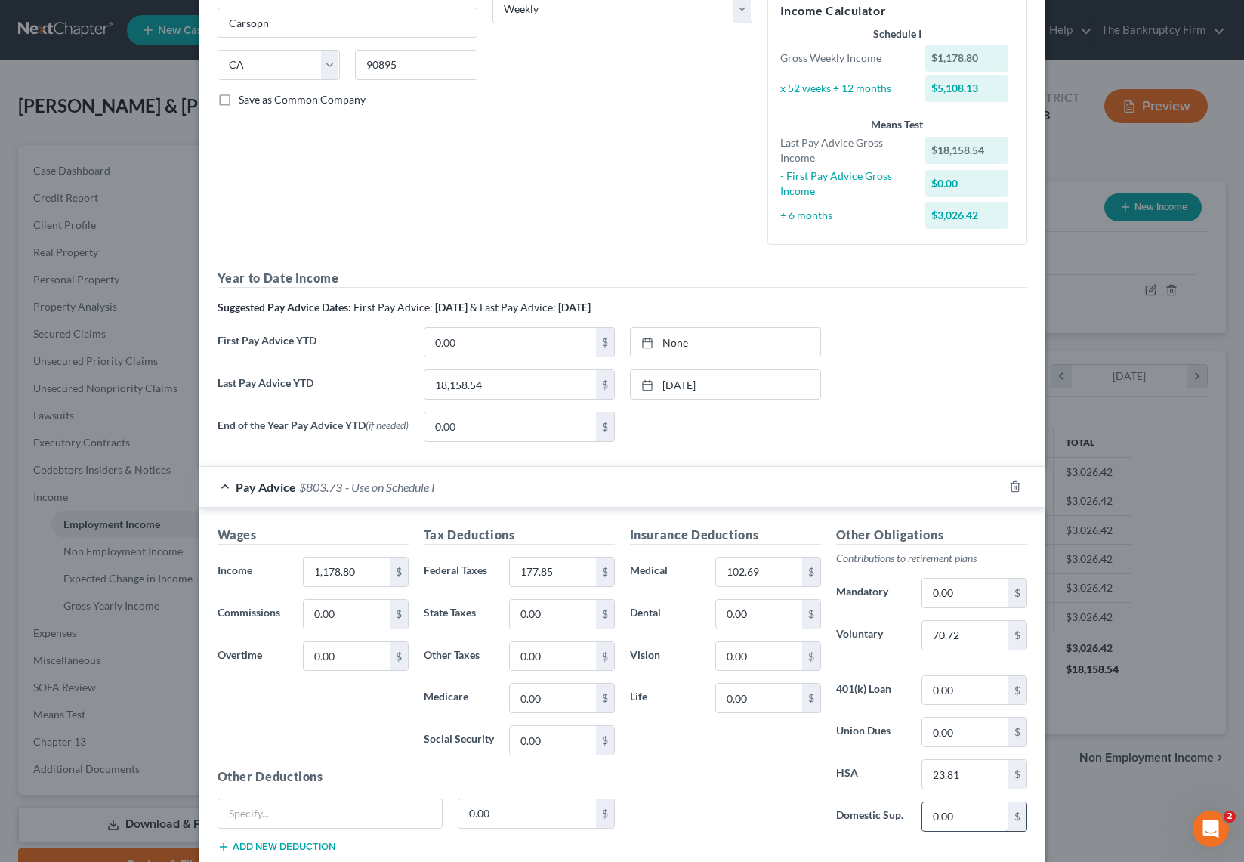
scroll to position [363, 0]
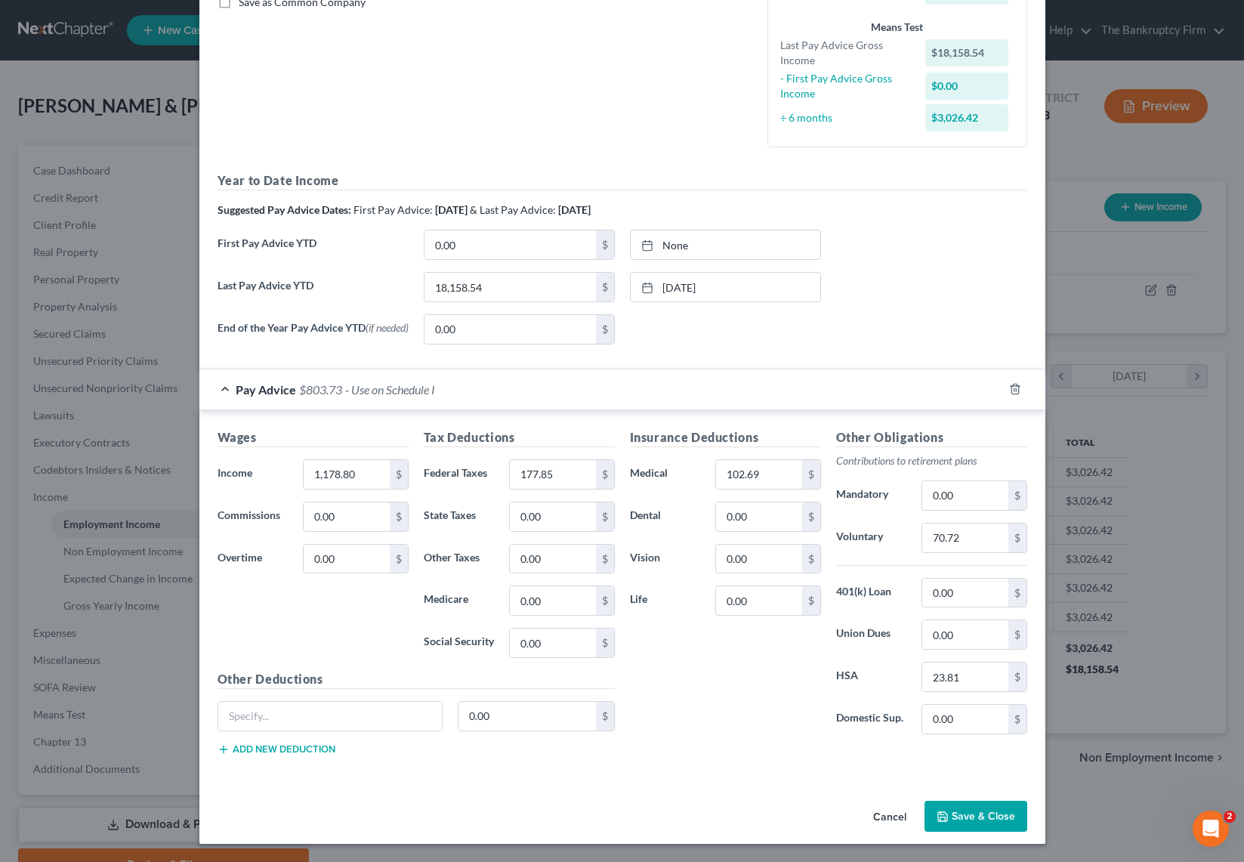
click at [978, 822] on button "Save & Close" at bounding box center [975, 816] width 103 height 32
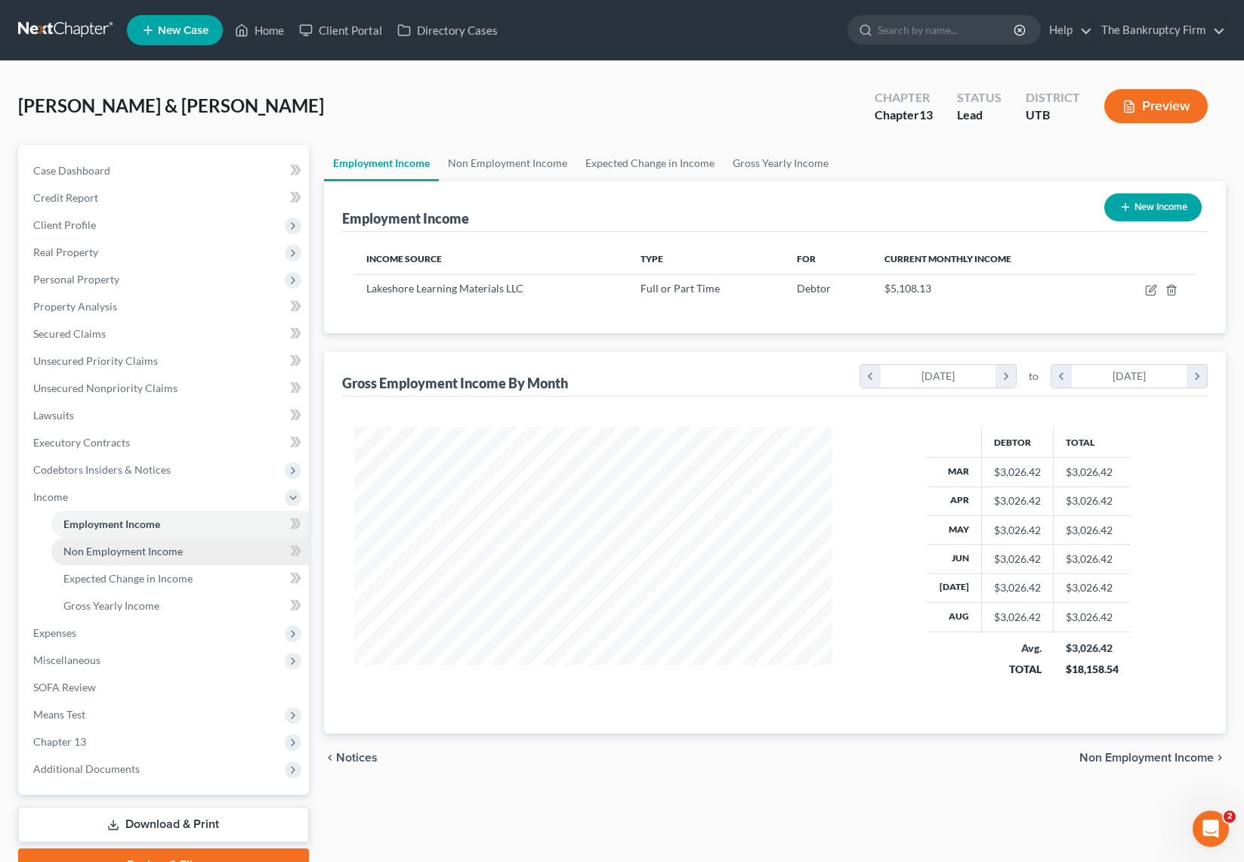
click at [153, 542] on link "Non Employment Income" at bounding box center [179, 551] width 257 height 27
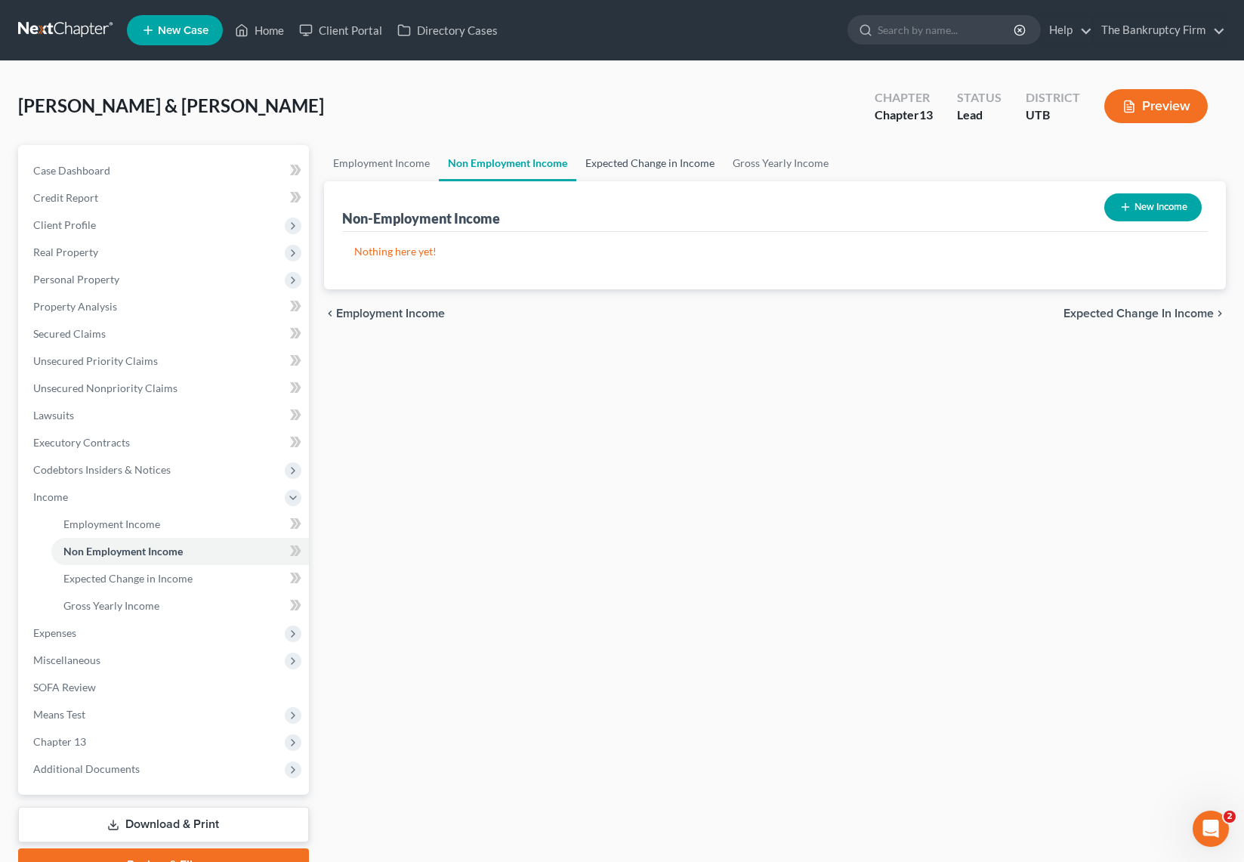
click at [647, 158] on link "Expected Change in Income" at bounding box center [649, 163] width 147 height 36
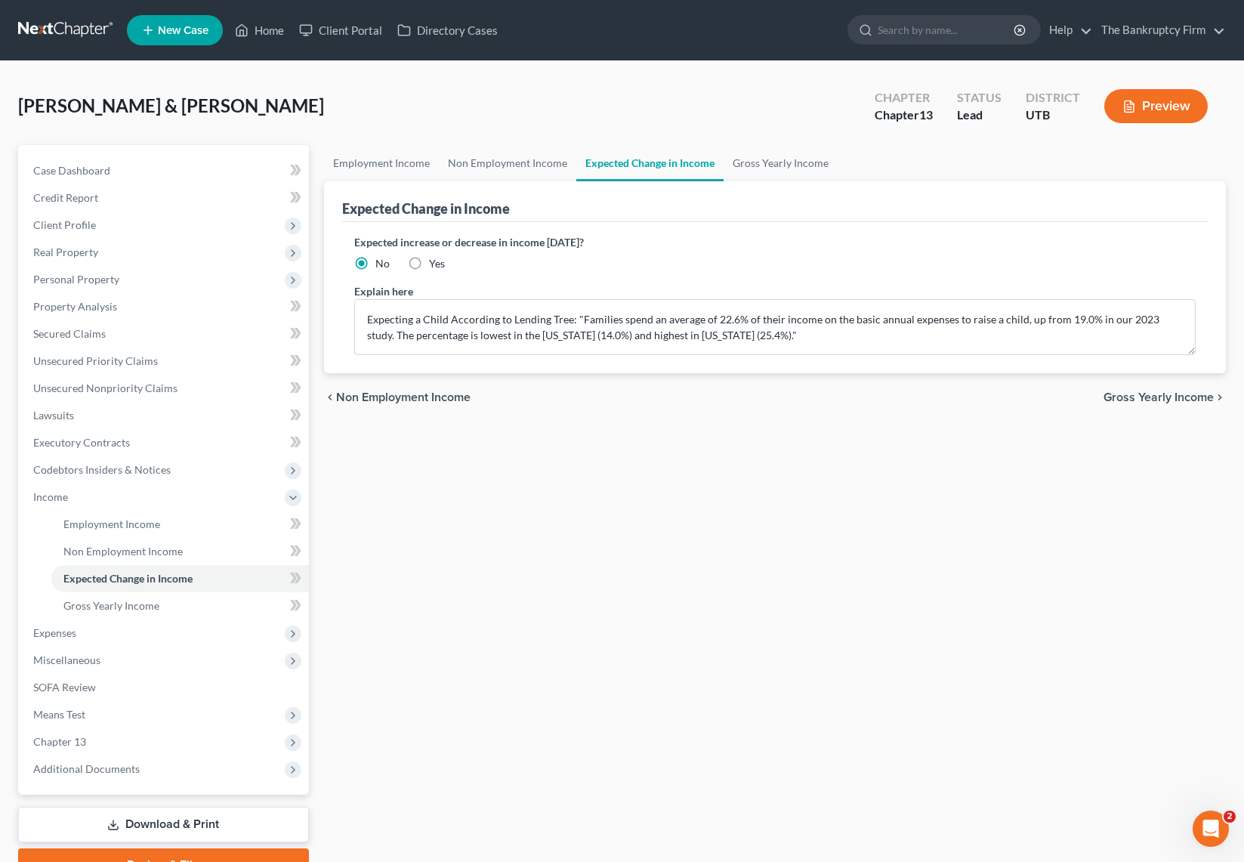
click at [429, 264] on label "Yes" at bounding box center [437, 263] width 16 height 15
click at [435, 264] on input "Yes" at bounding box center [440, 261] width 10 height 10
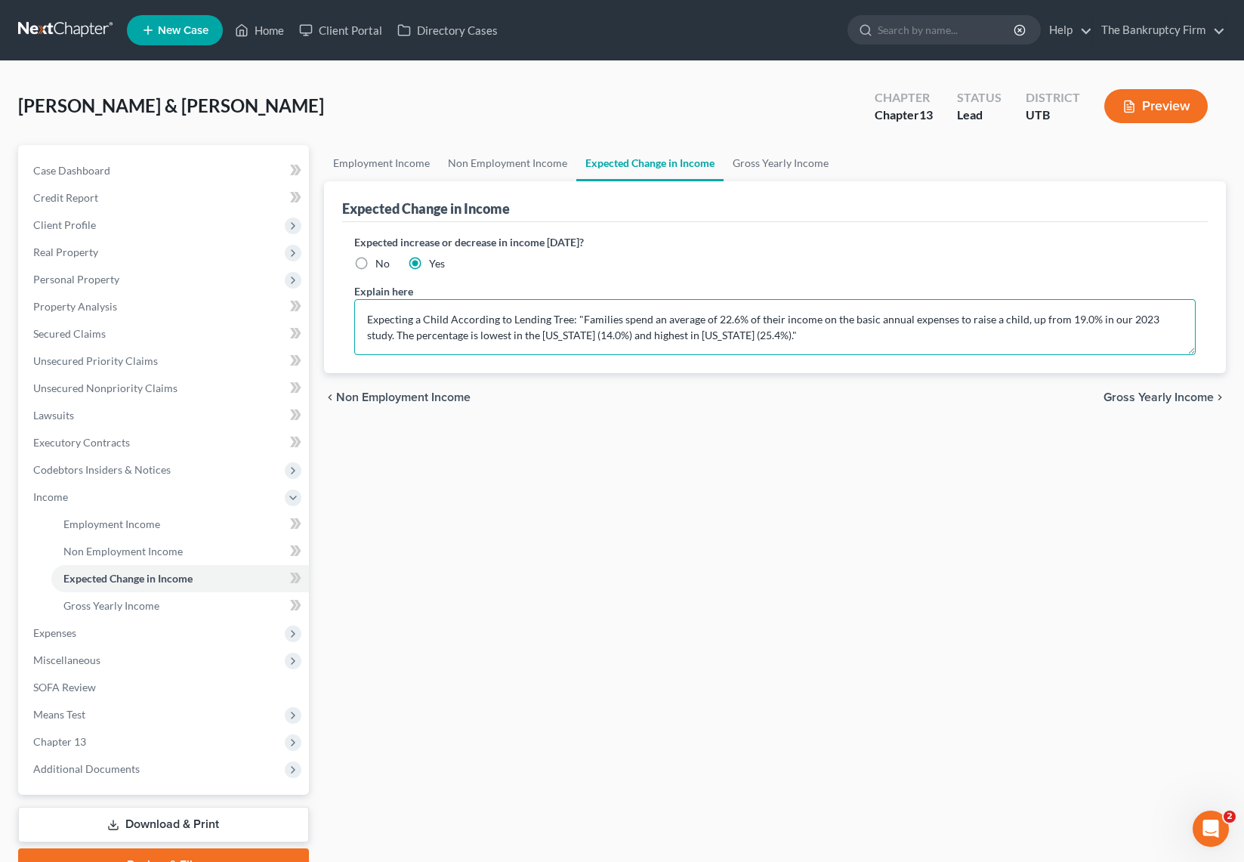
click at [449, 319] on textarea "Expecting a Child According to Lending Tree: "Families spend an average of 22.6…" at bounding box center [774, 327] width 841 height 56
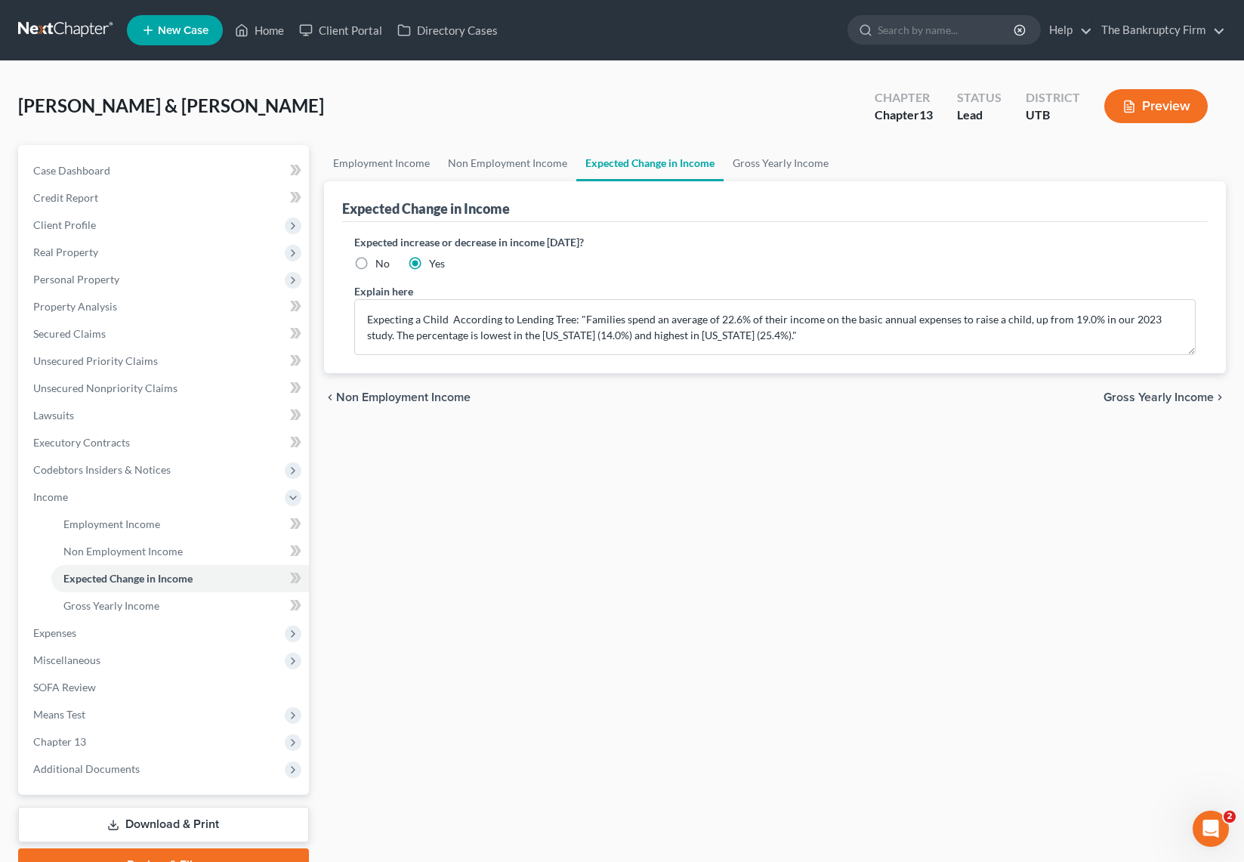
click at [748, 415] on div "chevron_left Non Employment Income Gross Yearly Income chevron_right" at bounding box center [775, 397] width 902 height 48
click at [144, 607] on span "Gross Yearly Income" at bounding box center [111, 605] width 96 height 13
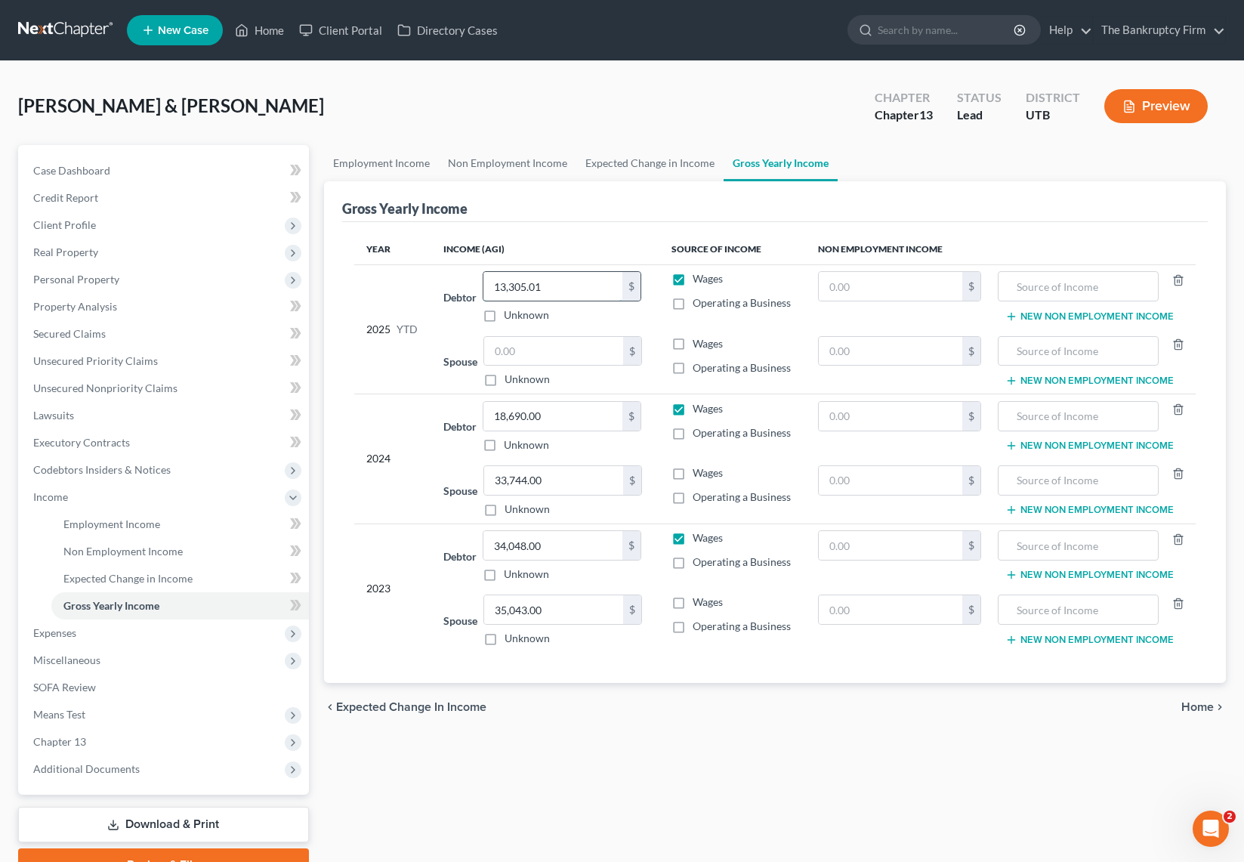
click at [580, 282] on input "13,305.01" at bounding box center [552, 286] width 139 height 29
click at [569, 421] on input "18,690.00" at bounding box center [552, 416] width 139 height 29
click at [568, 292] on input "13,305.01" at bounding box center [552, 286] width 139 height 29
click at [88, 631] on span "Expenses" at bounding box center [165, 632] width 288 height 27
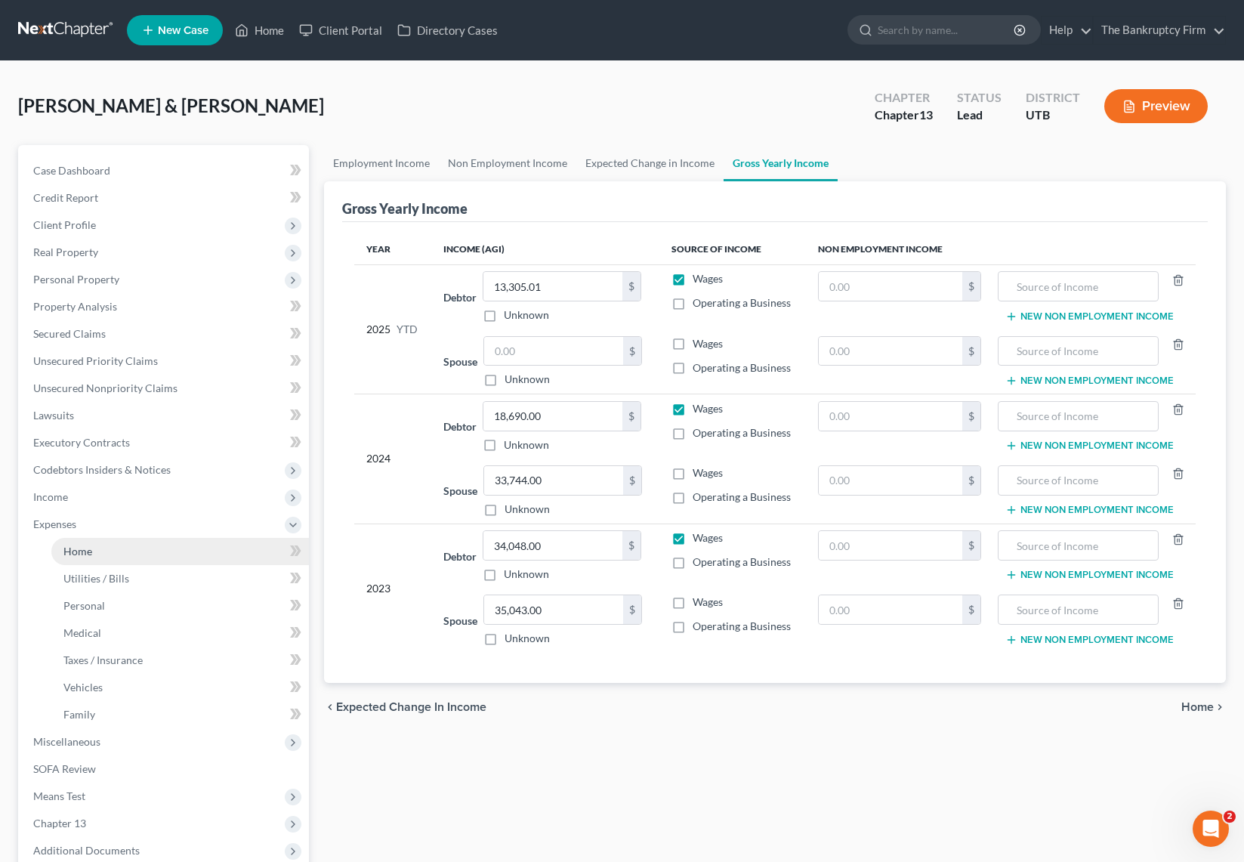
click at [117, 546] on link "Home" at bounding box center [179, 551] width 257 height 27
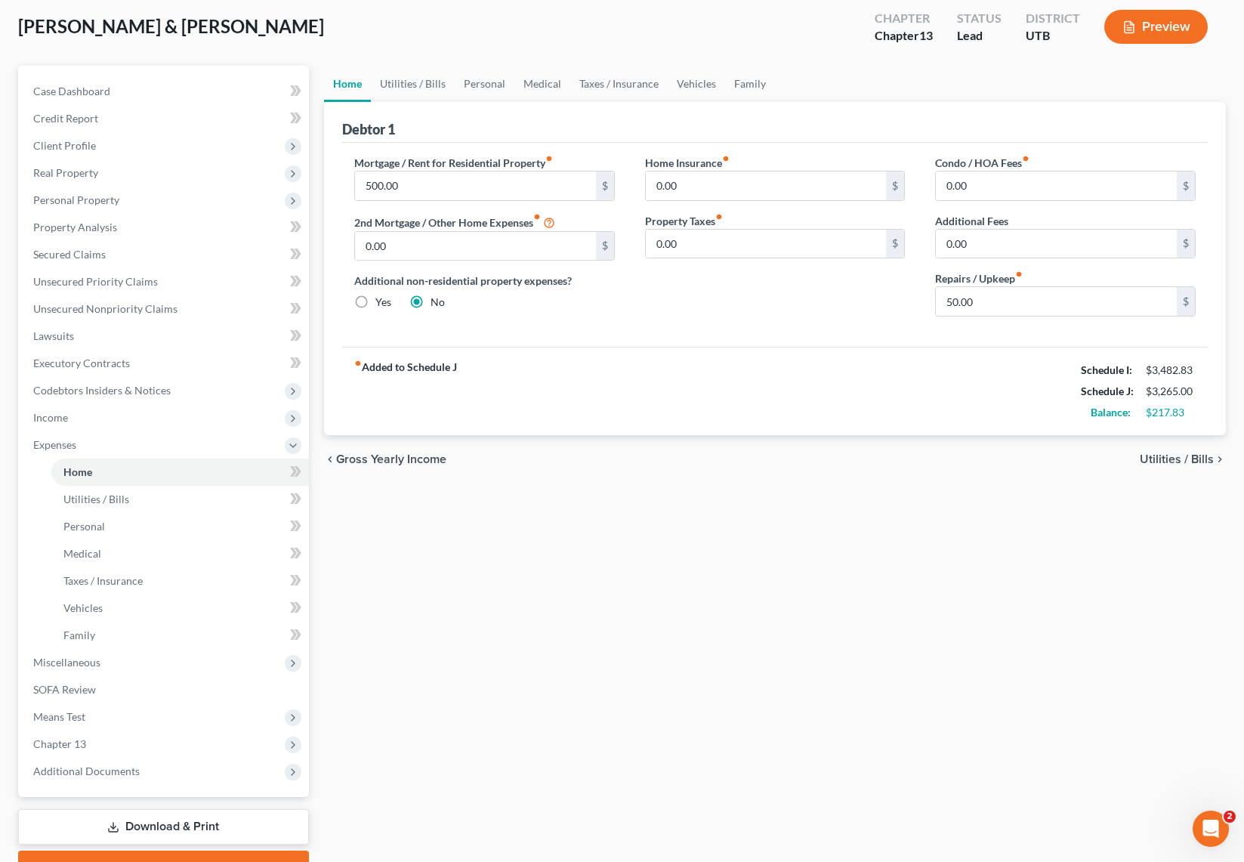
scroll to position [81, 0]
click at [473, 79] on link "Personal" at bounding box center [485, 82] width 60 height 36
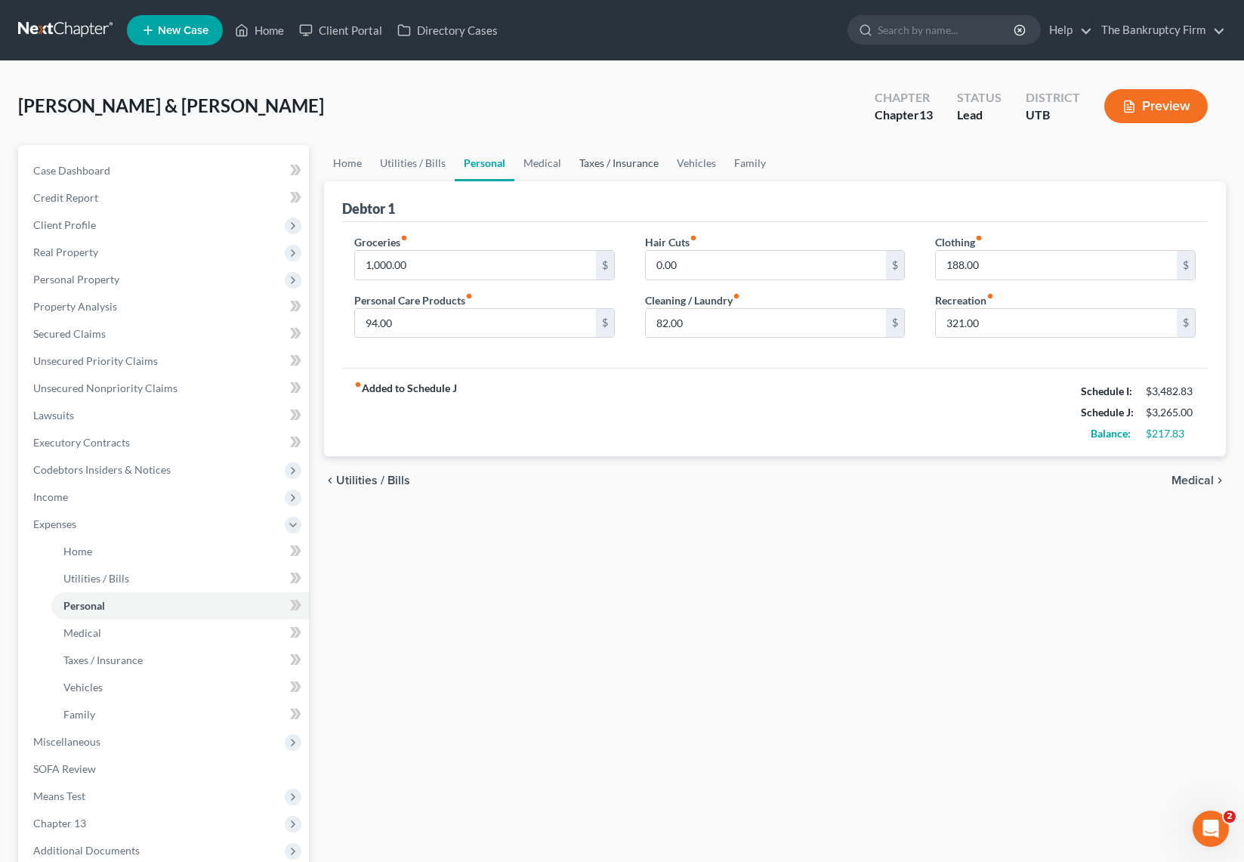
click at [632, 162] on link "Taxes / Insurance" at bounding box center [618, 163] width 97 height 36
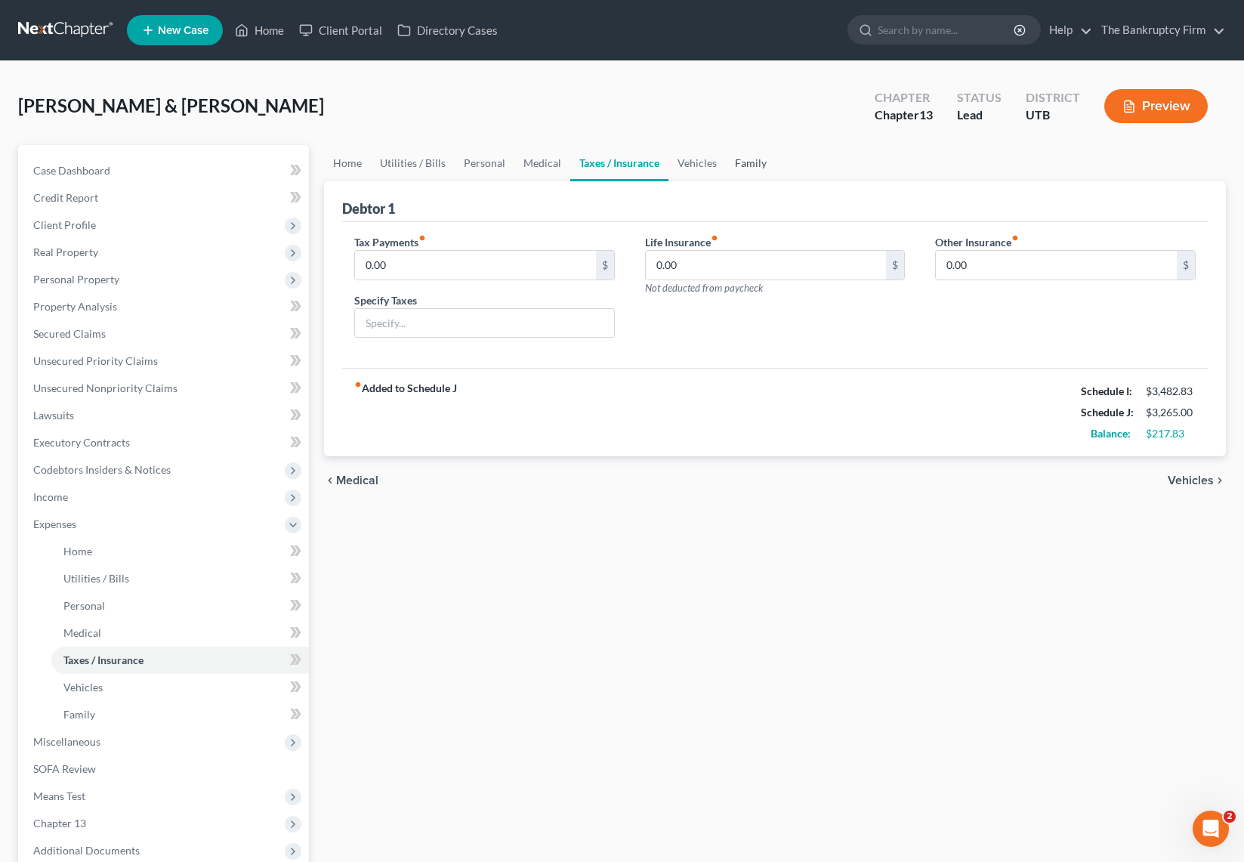
click at [742, 157] on link "Family" at bounding box center [751, 163] width 50 height 36
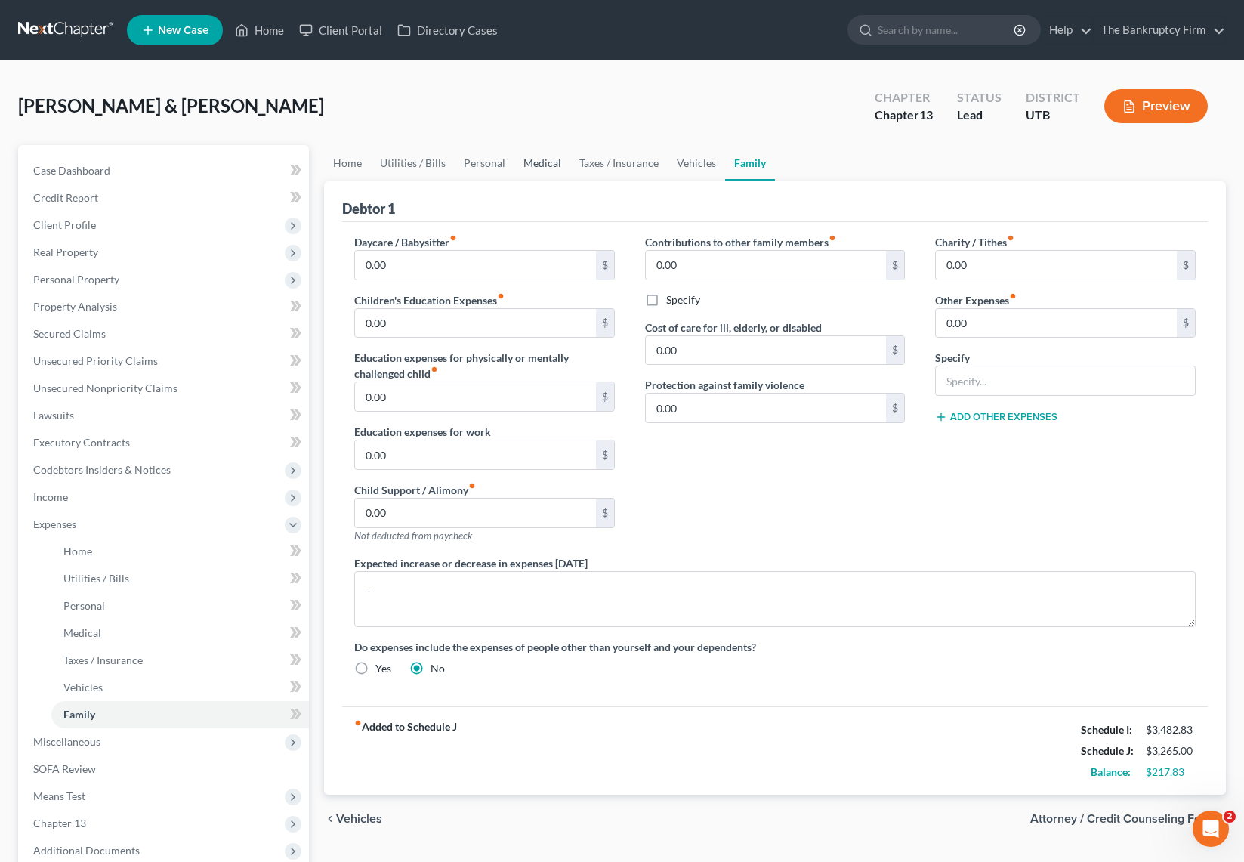
click at [544, 159] on link "Medical" at bounding box center [542, 163] width 56 height 36
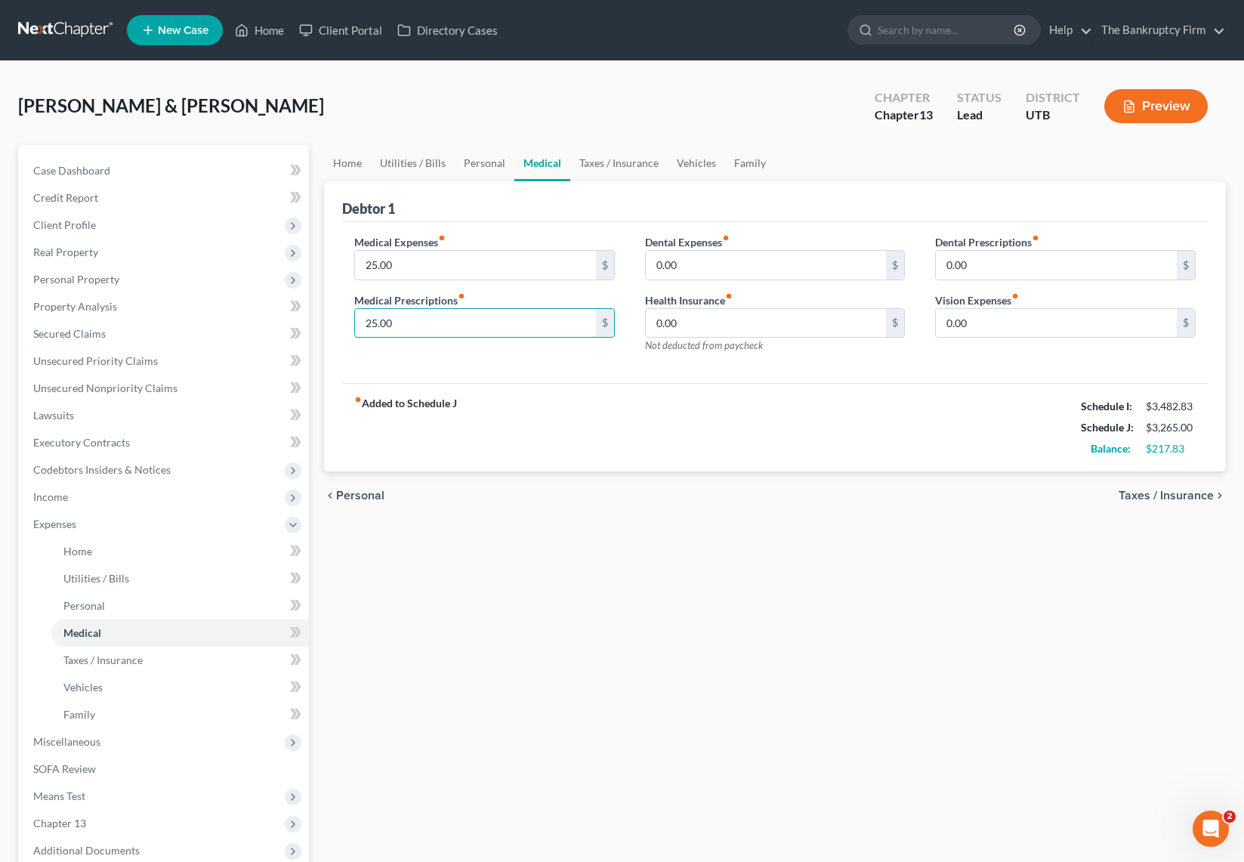
drag, startPoint x: 434, startPoint y: 324, endPoint x: 328, endPoint y: 317, distance: 105.9
click at [328, 317] on div "Debtor 1 Medical Expenses fiber_manual_record 25.00 $ Medical Prescriptions fib…" at bounding box center [775, 326] width 902 height 291
click at [419, 320] on input "25.00" at bounding box center [475, 323] width 241 height 29
click at [409, 261] on input "25.00" at bounding box center [475, 265] width 241 height 29
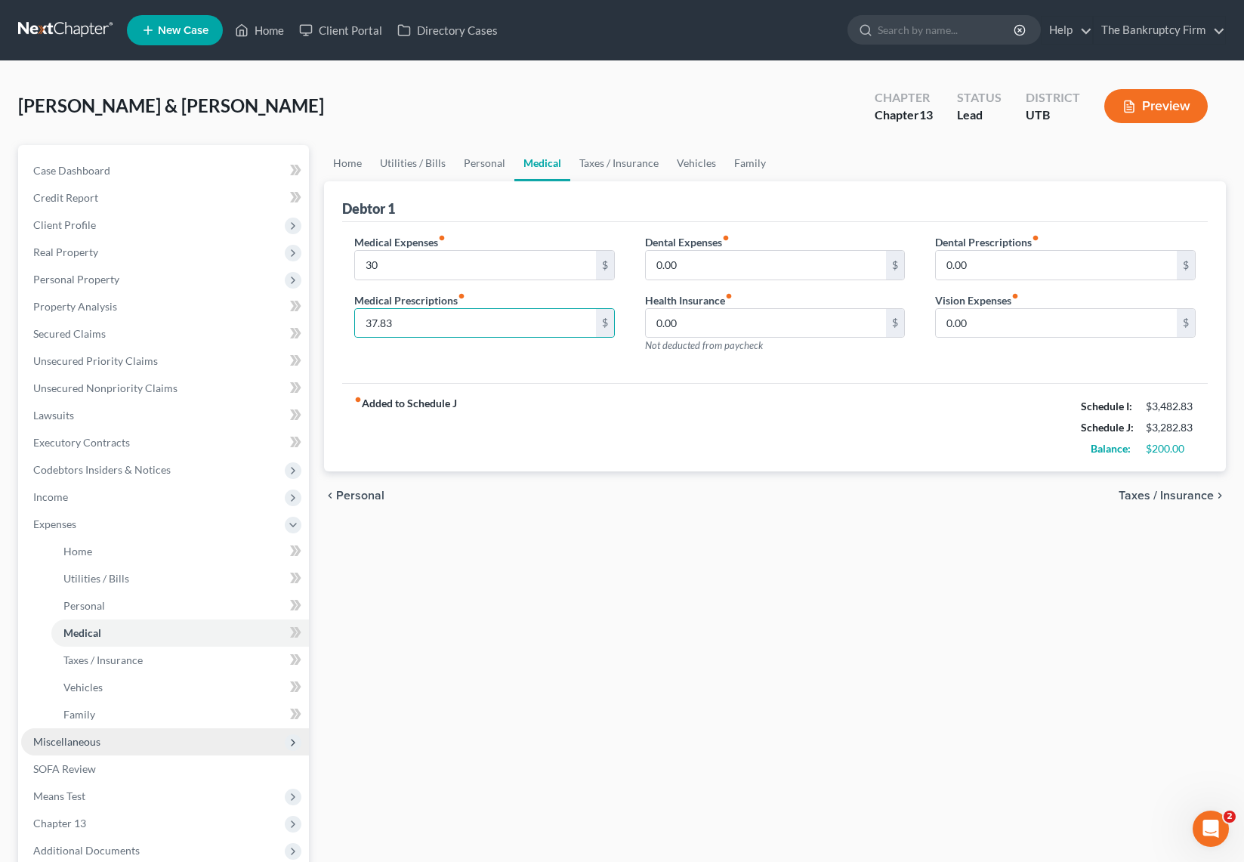
click at [97, 735] on span "Miscellaneous" at bounding box center [66, 741] width 67 height 13
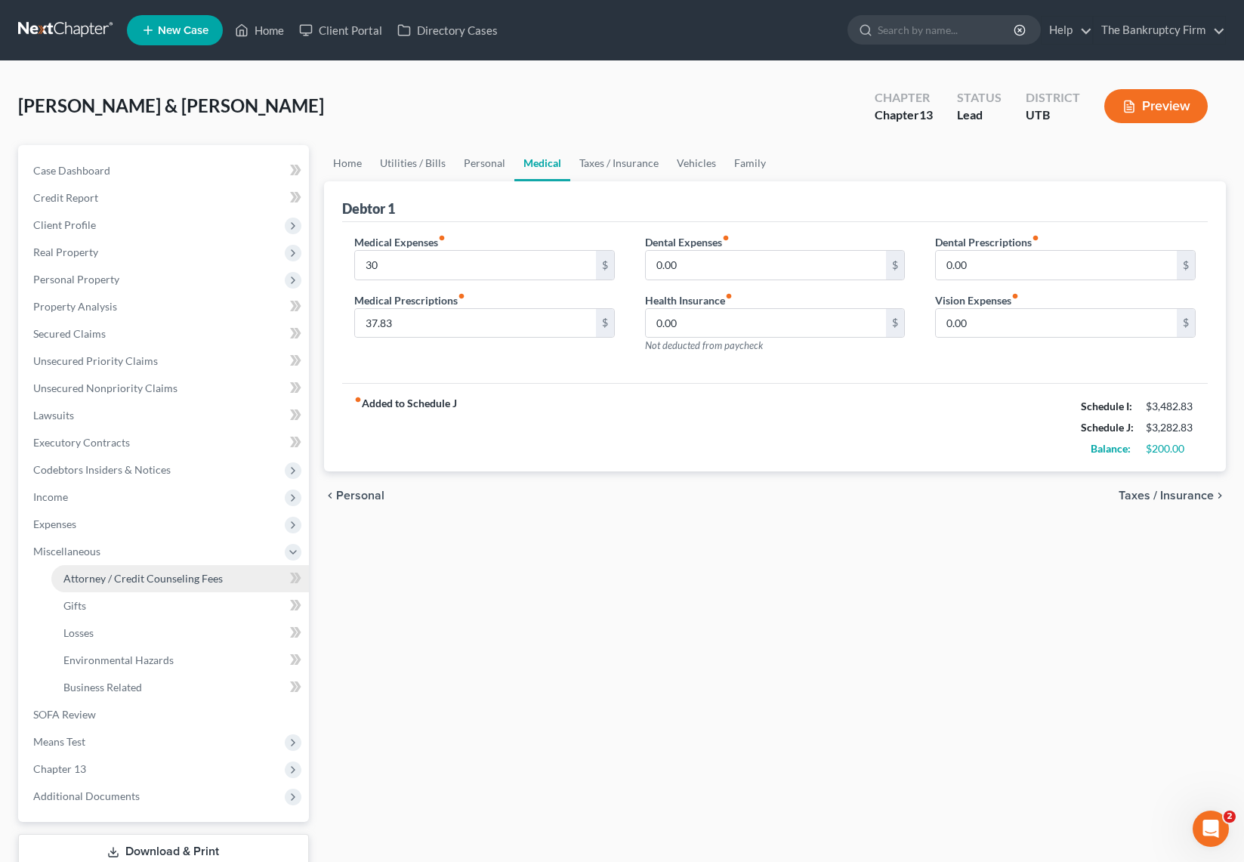
click at [122, 572] on span "Attorney / Credit Counseling Fees" at bounding box center [142, 578] width 159 height 13
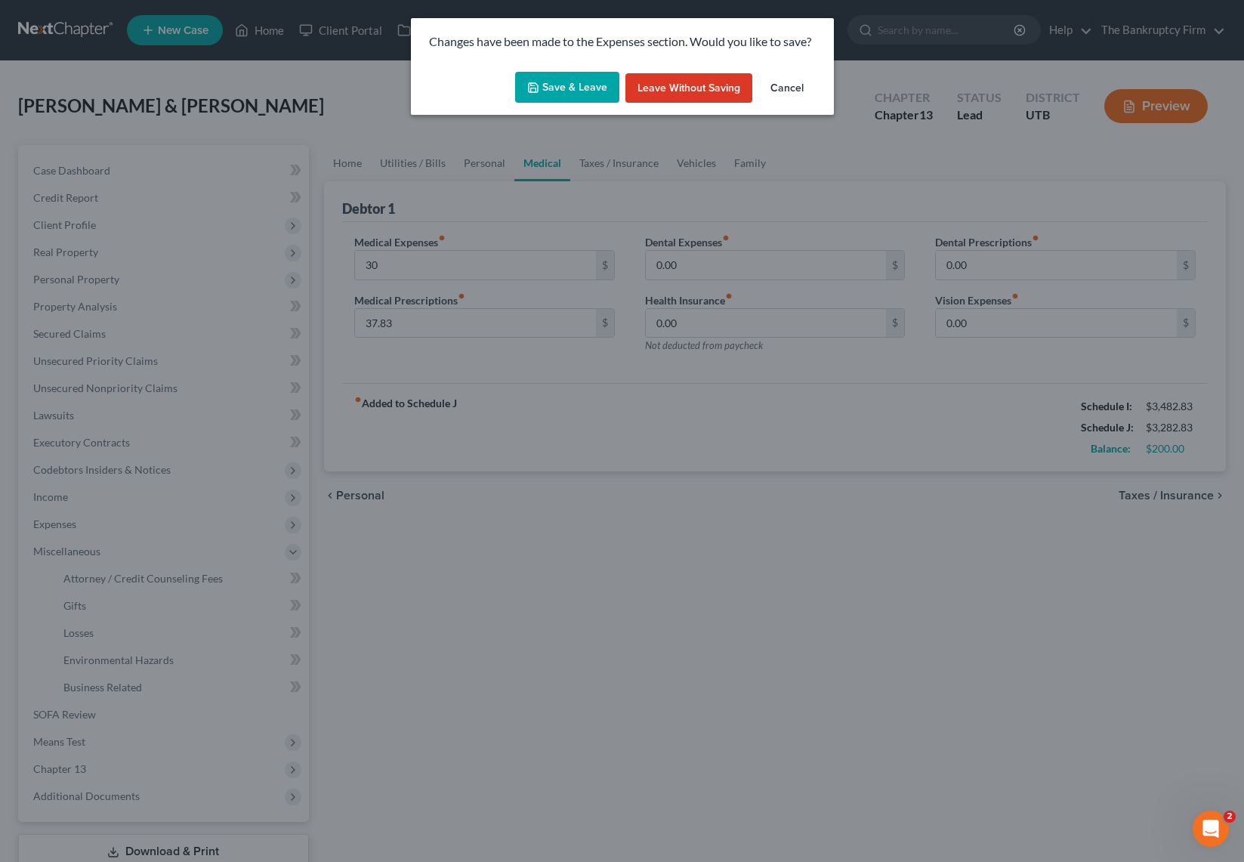
click at [562, 83] on button "Save & Leave" at bounding box center [567, 88] width 104 height 32
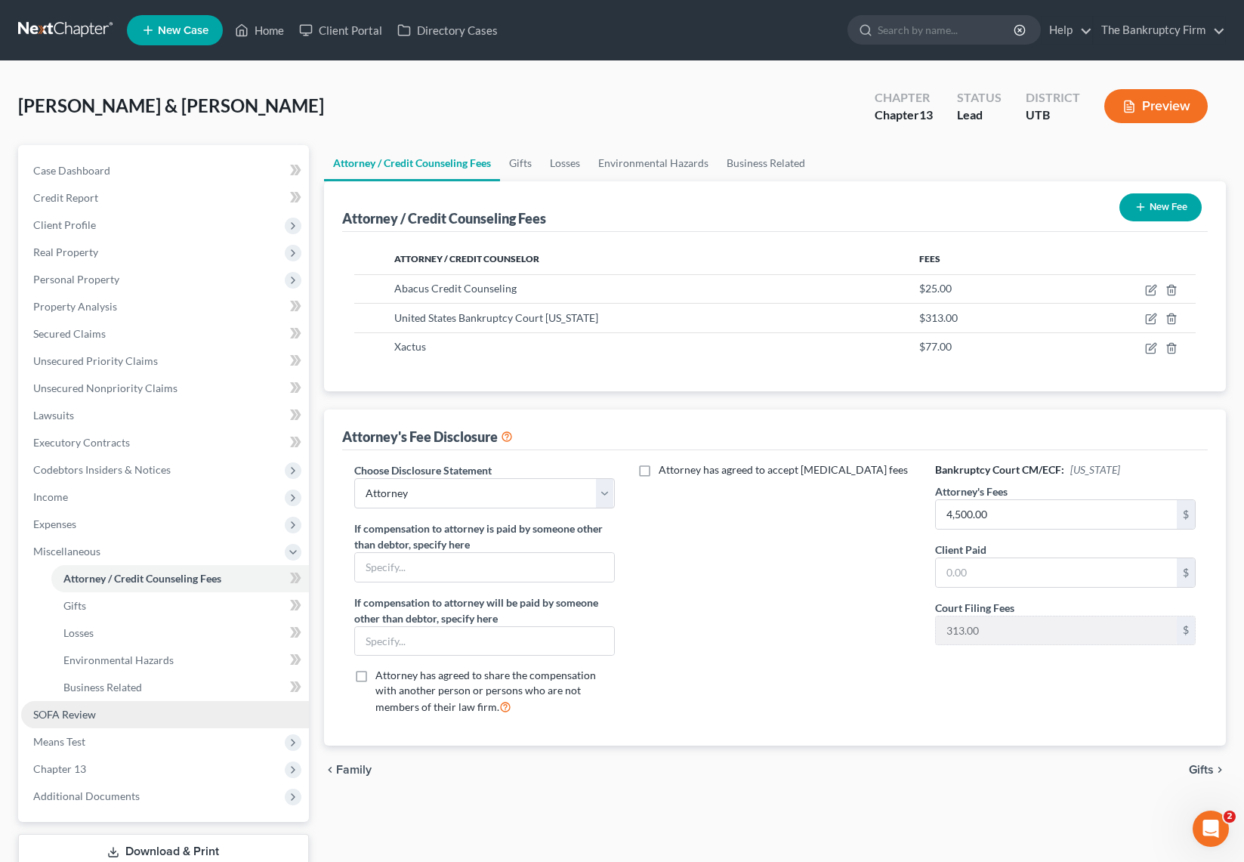
click at [71, 716] on span "SOFA Review" at bounding box center [64, 714] width 63 height 13
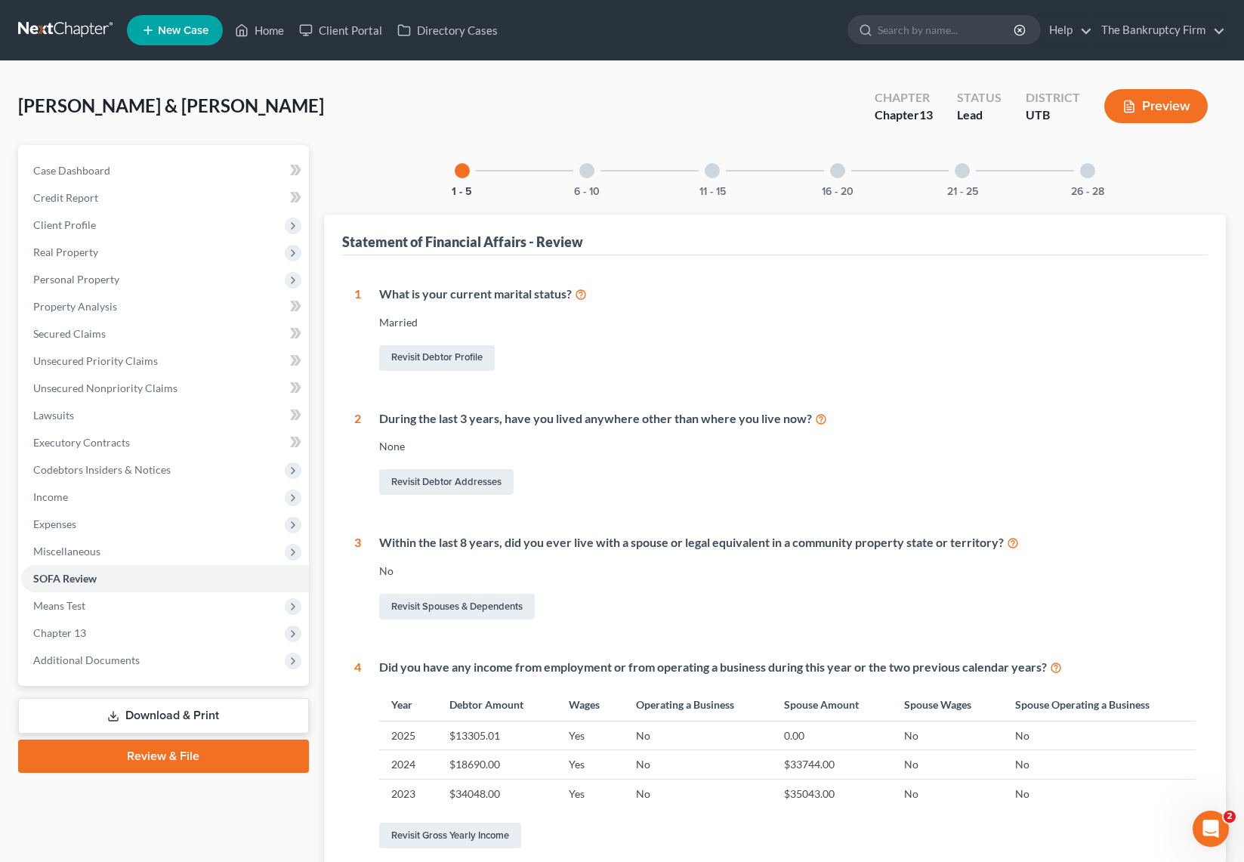
click at [581, 170] on div at bounding box center [586, 170] width 15 height 15
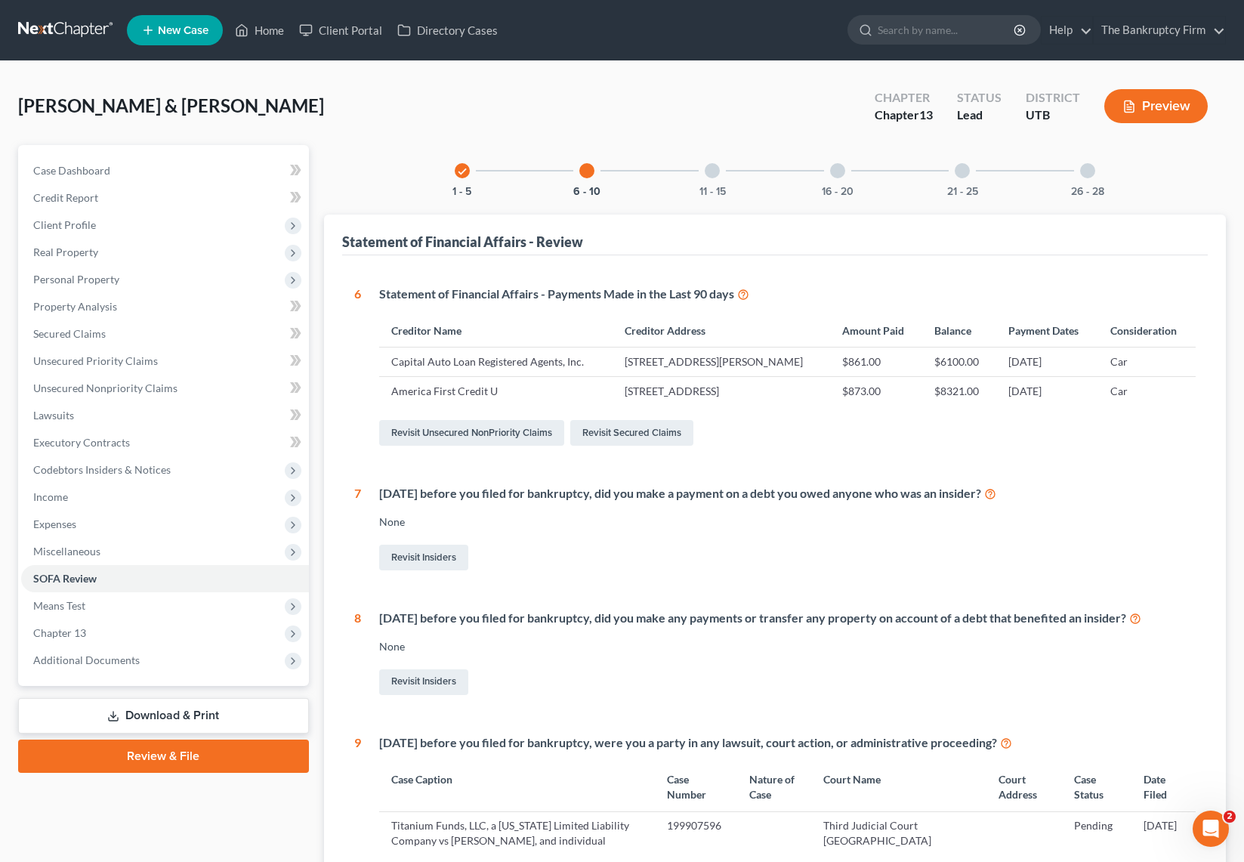
click at [714, 168] on div at bounding box center [712, 170] width 15 height 15
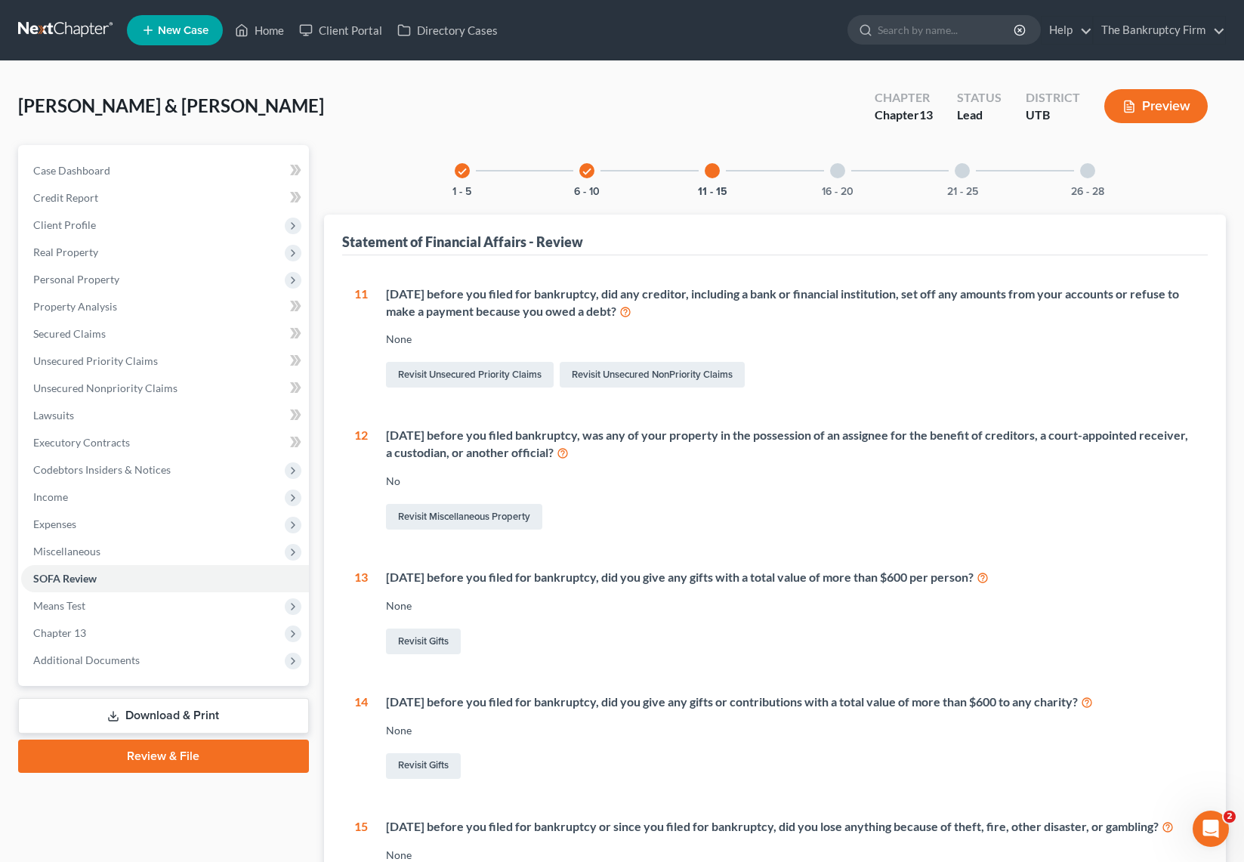
click at [833, 175] on div at bounding box center [837, 170] width 15 height 15
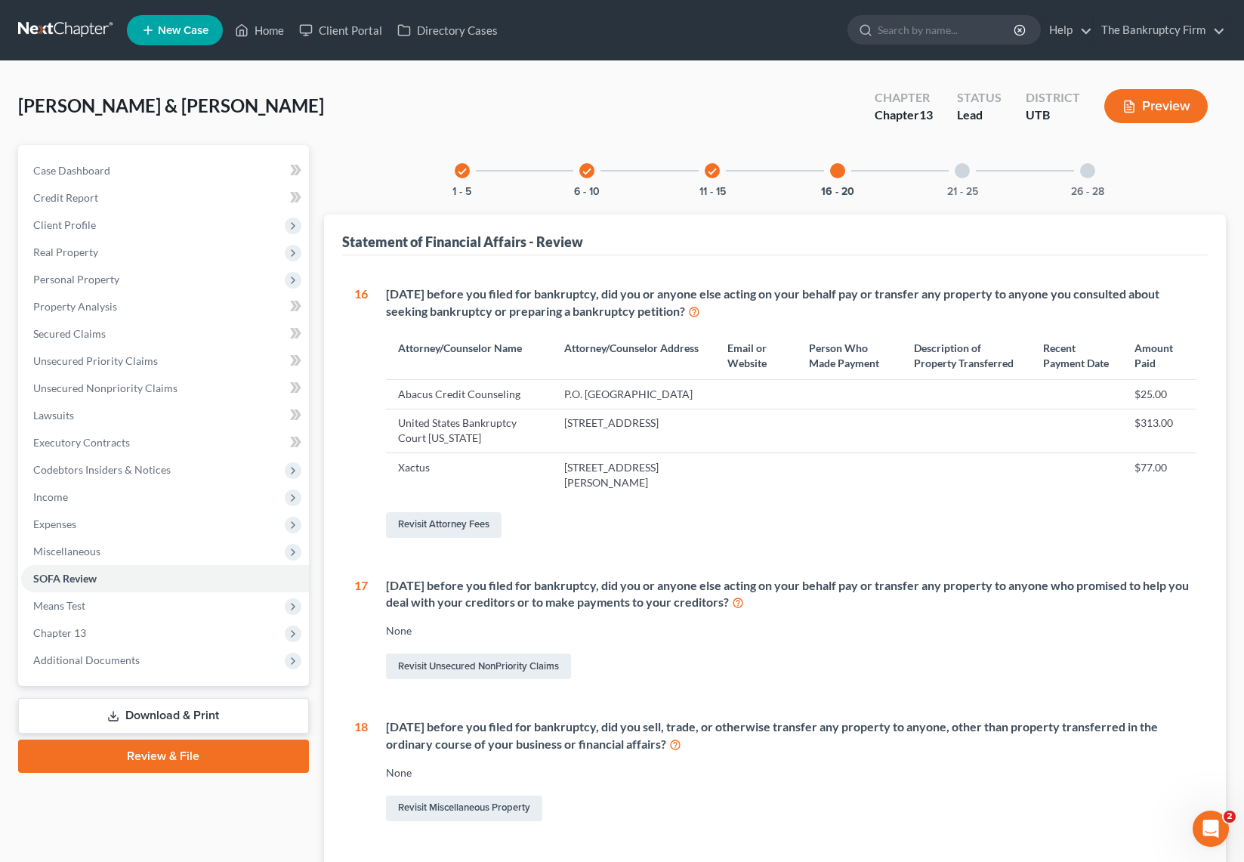
click at [964, 174] on div at bounding box center [961, 170] width 15 height 15
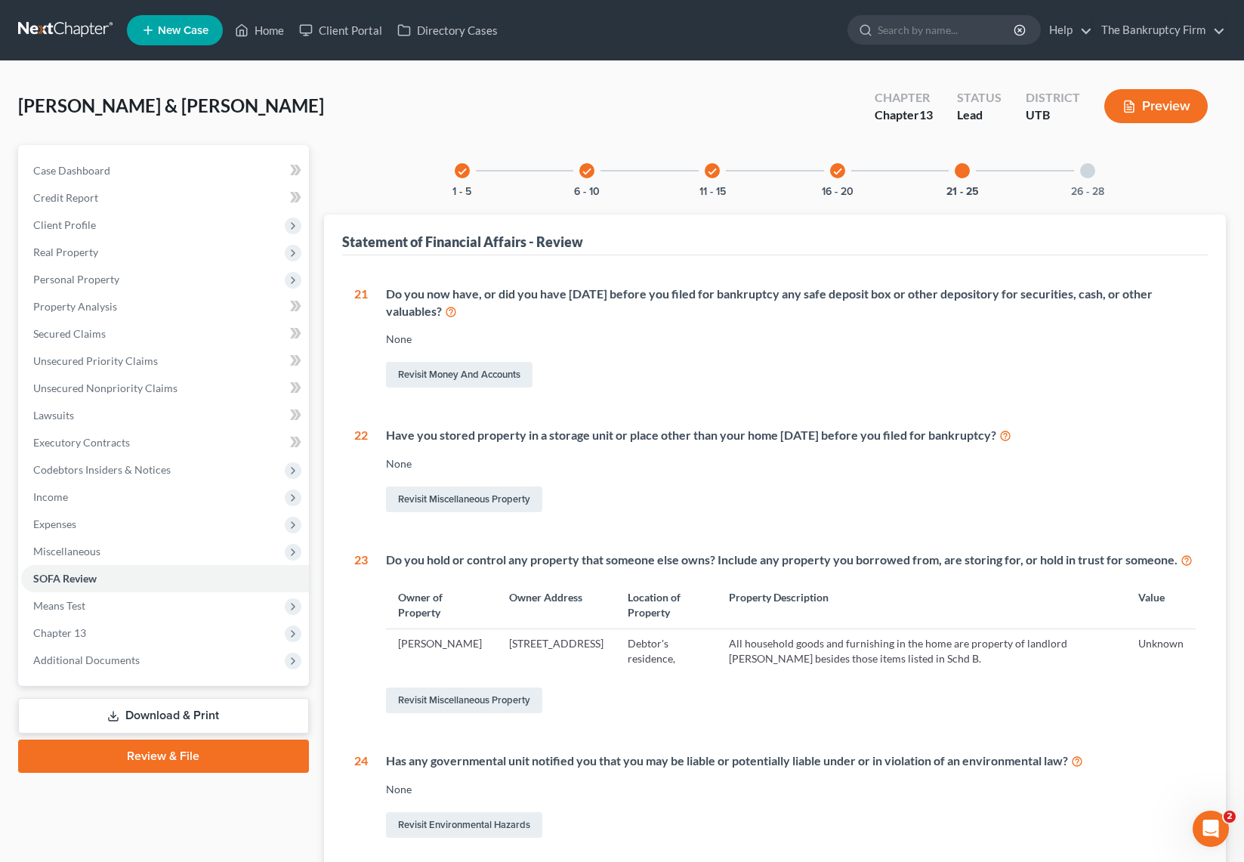
click at [1089, 168] on div at bounding box center [1087, 170] width 15 height 15
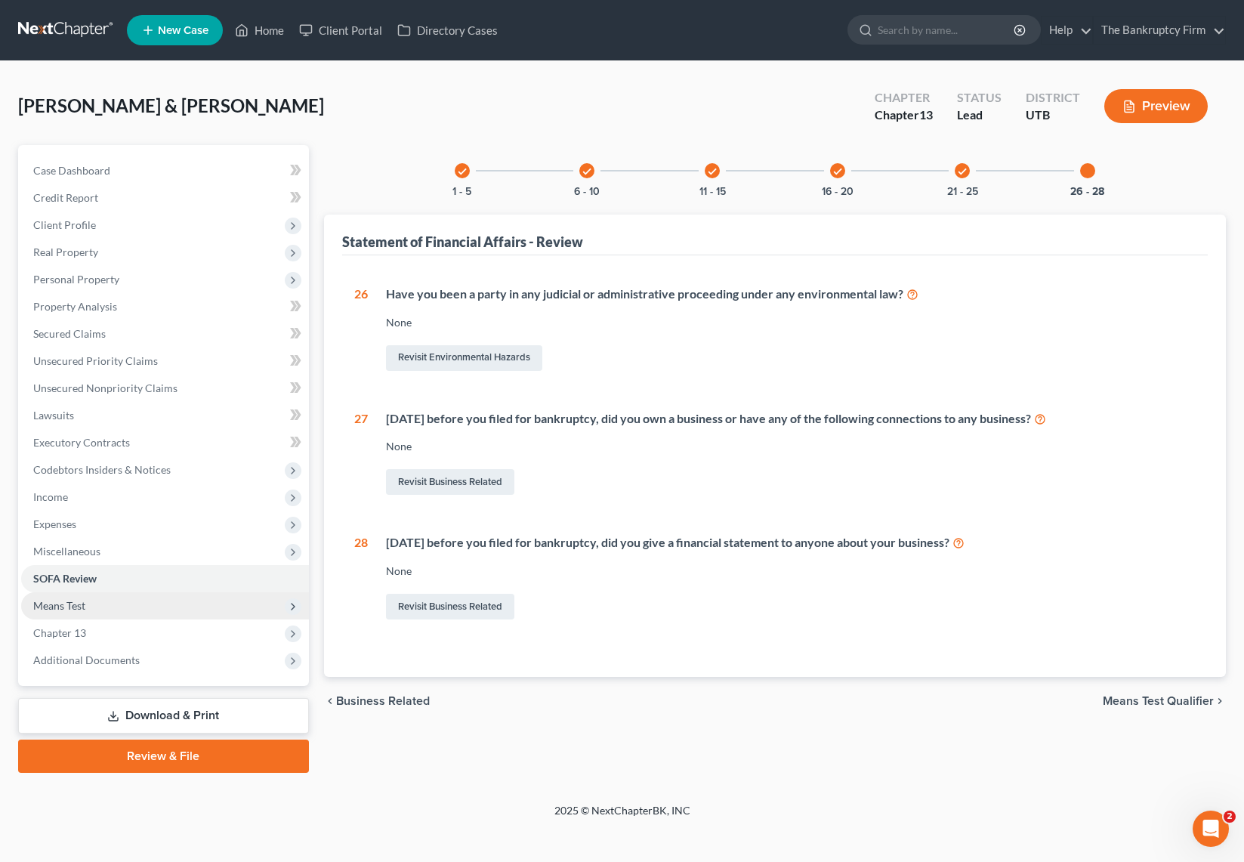
click at [90, 604] on span "Means Test" at bounding box center [165, 605] width 288 height 27
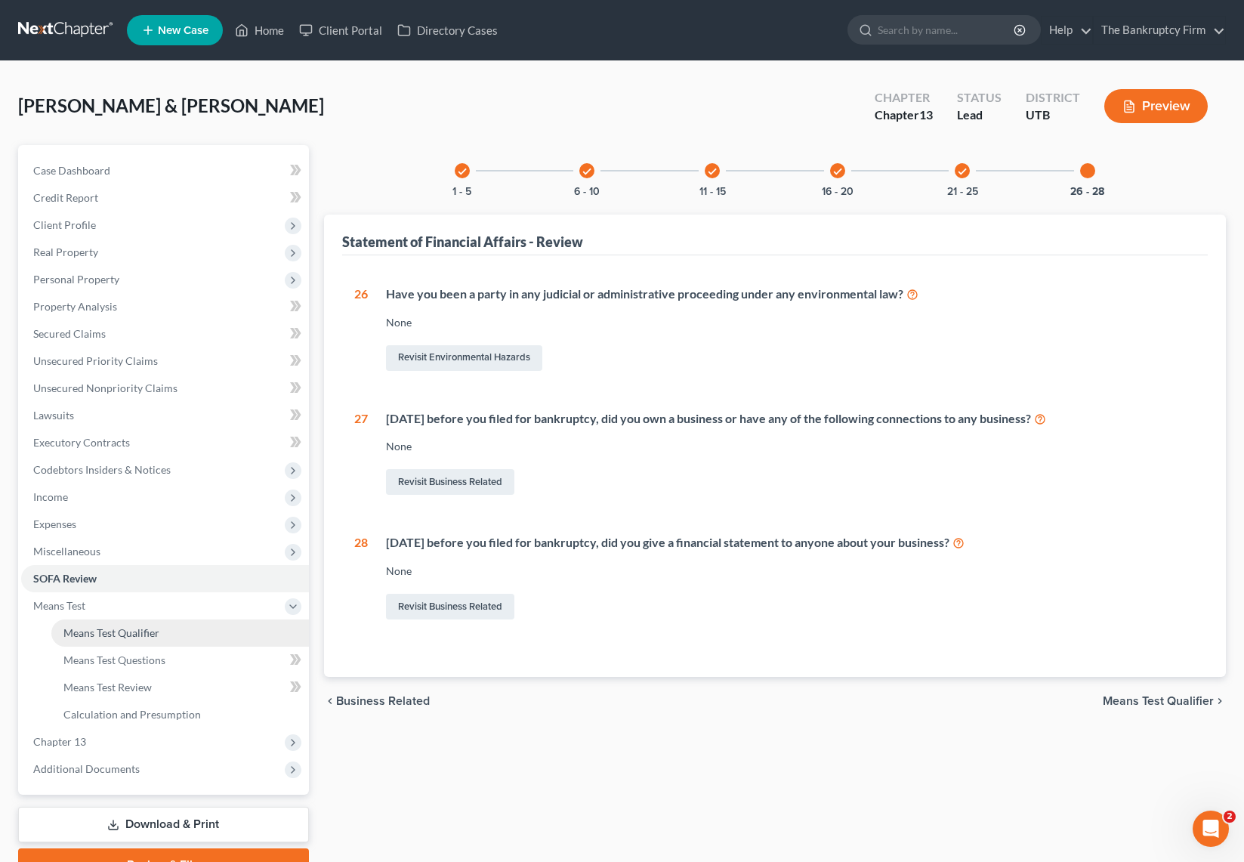
click at [166, 630] on link "Means Test Qualifier" at bounding box center [179, 632] width 257 height 27
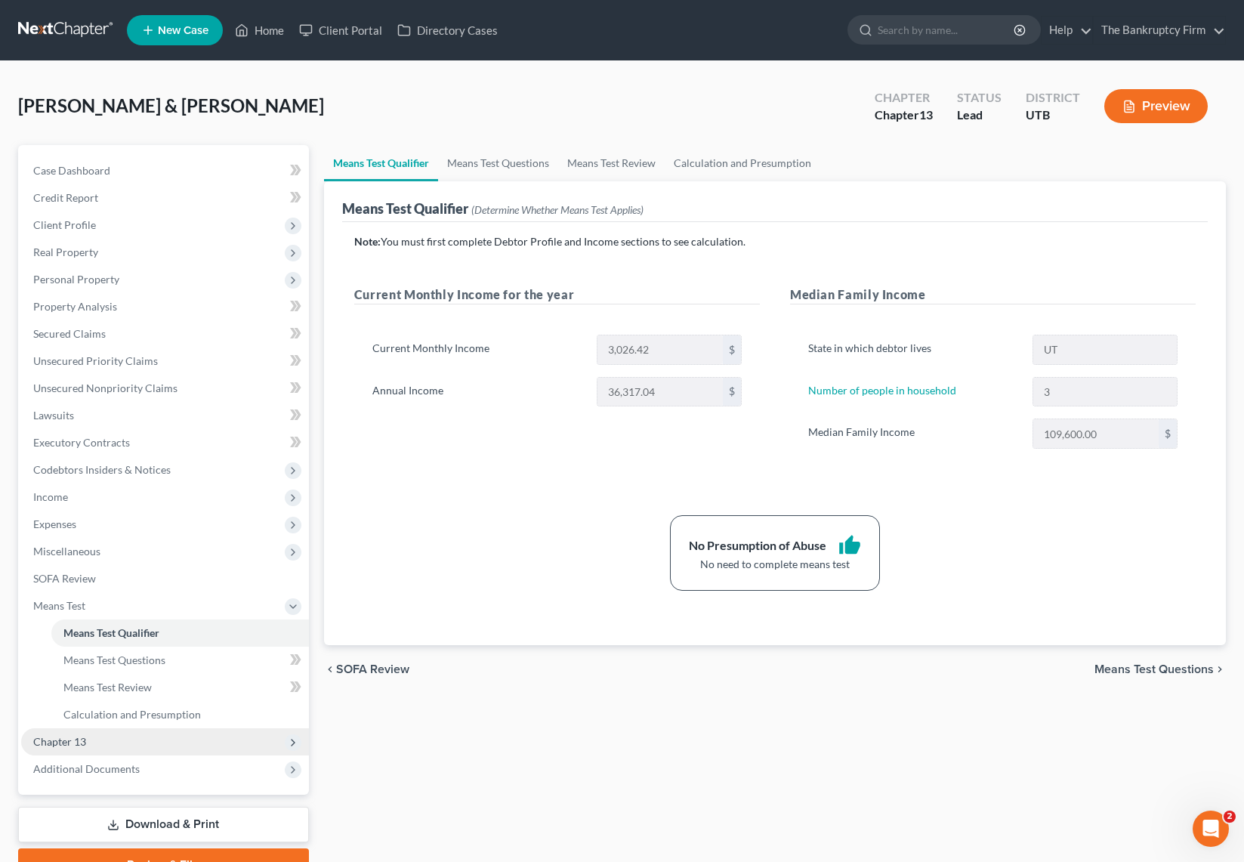
click at [89, 740] on span "Chapter 13" at bounding box center [165, 741] width 288 height 27
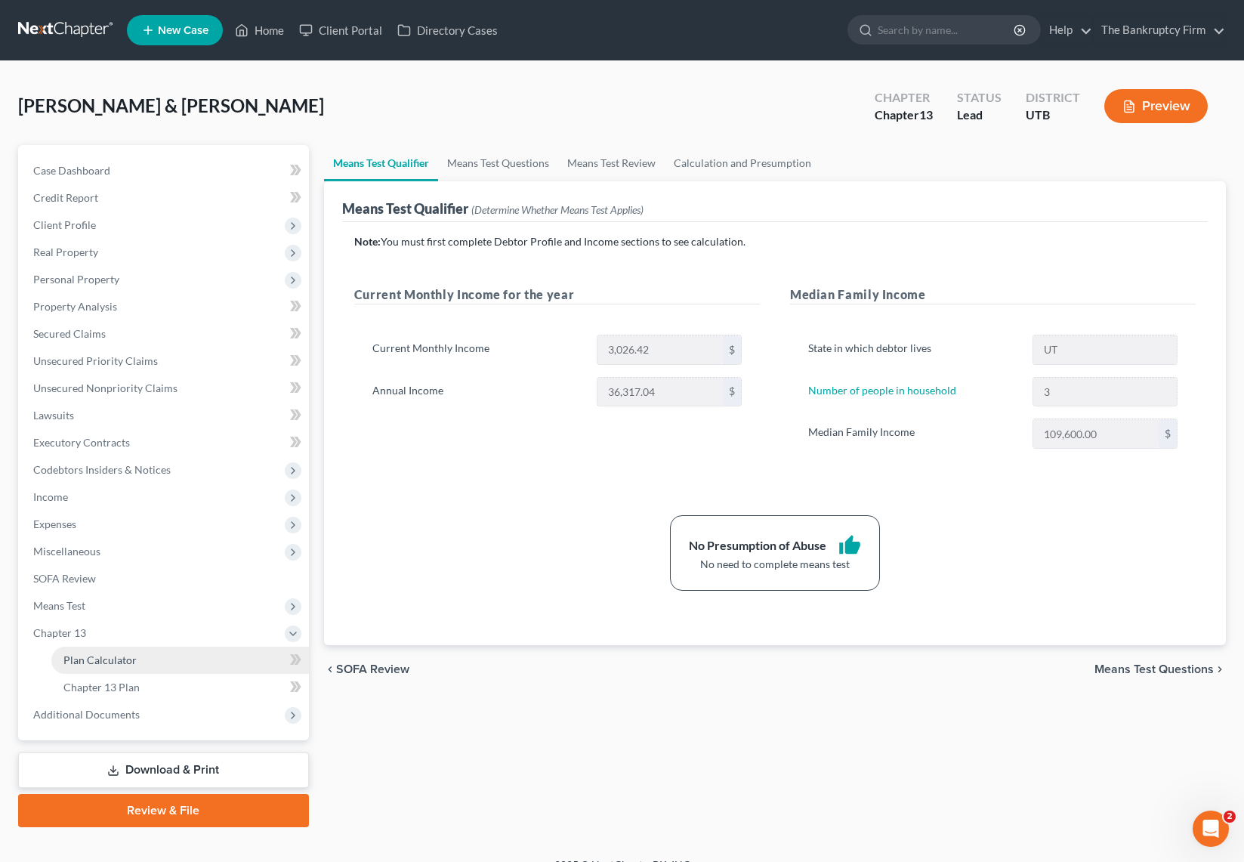
click at [120, 656] on span "Plan Calculator" at bounding box center [99, 659] width 73 height 13
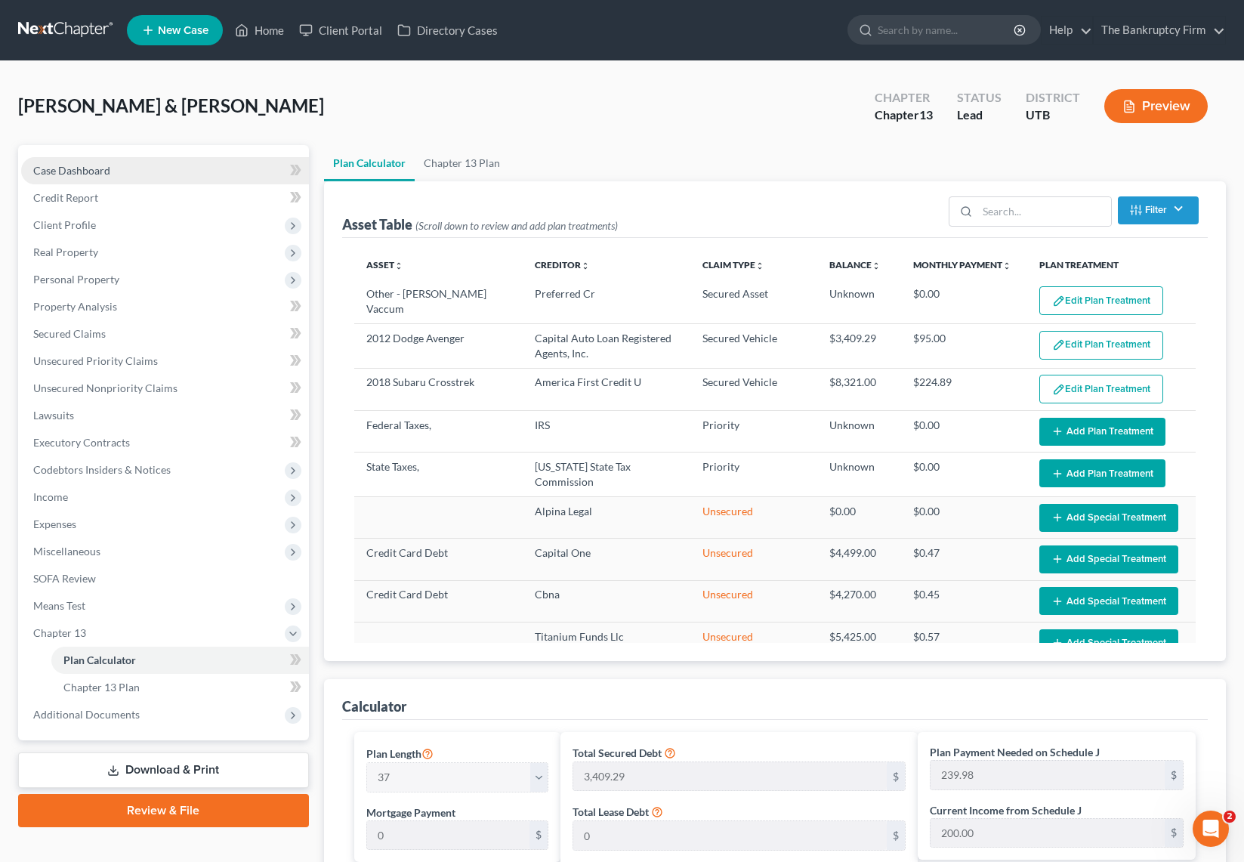
click at [105, 168] on span "Case Dashboard" at bounding box center [71, 170] width 77 height 13
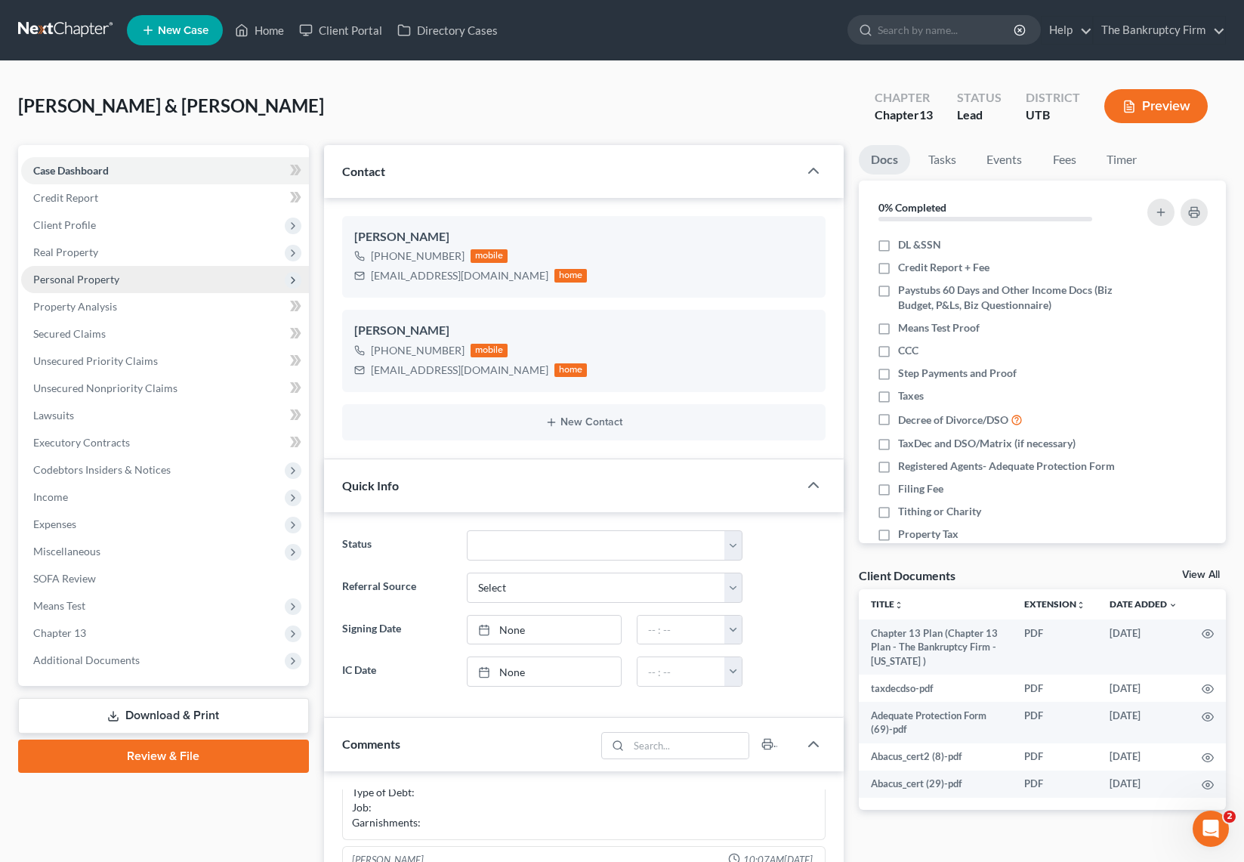
click at [115, 273] on span "Personal Property" at bounding box center [76, 279] width 86 height 13
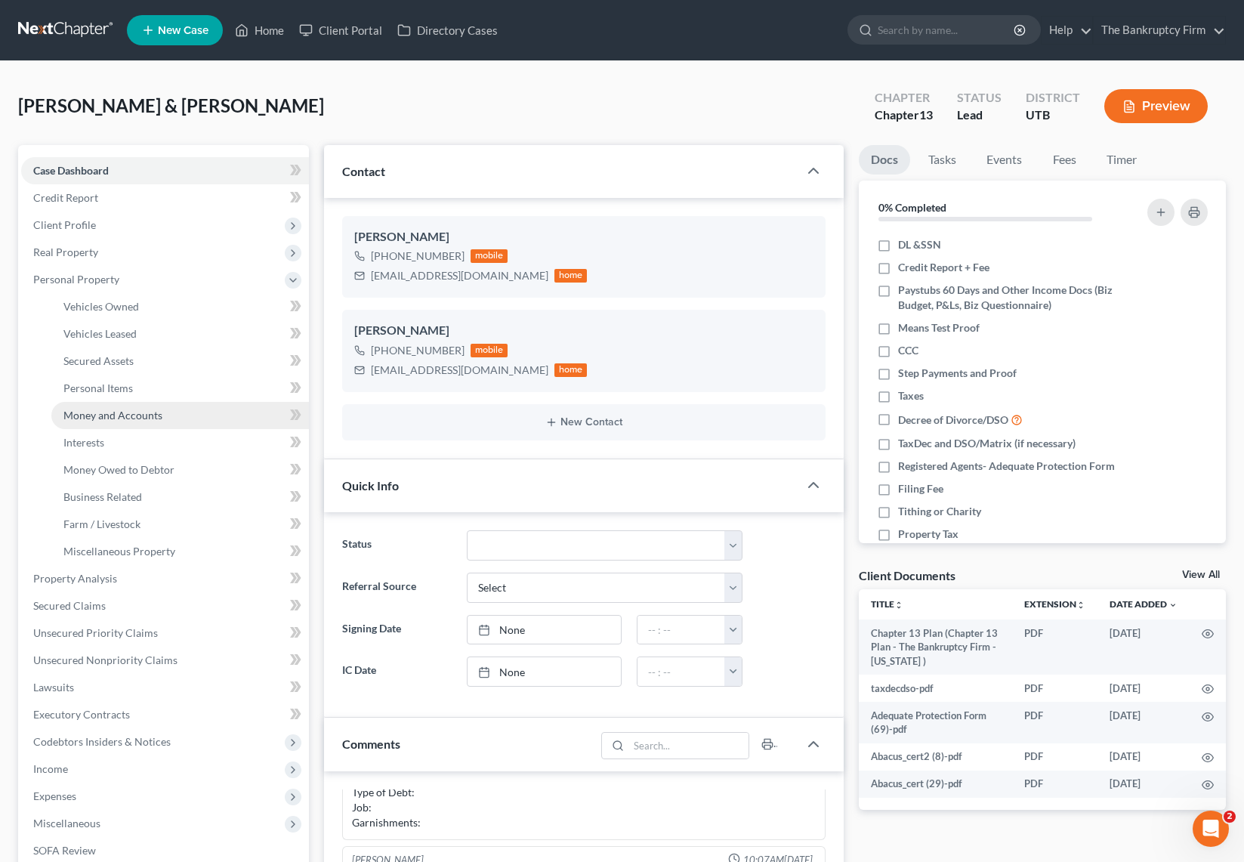
click at [140, 415] on span "Money and Accounts" at bounding box center [112, 415] width 99 height 13
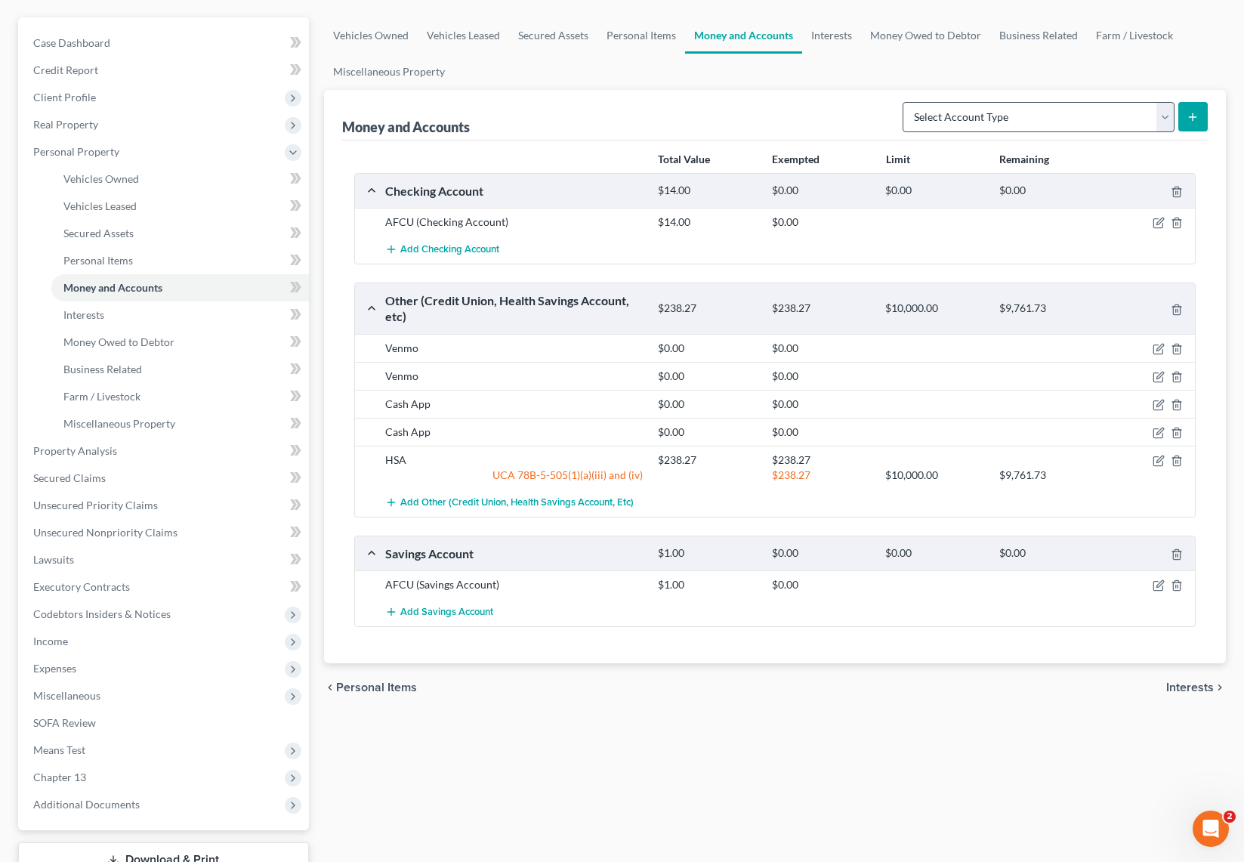
scroll to position [128, 0]
click at [317, 43] on div "Vehicles Owned Vehicles Leased Secured Assets Personal Items Money and Accounts…" at bounding box center [774, 466] width 917 height 899
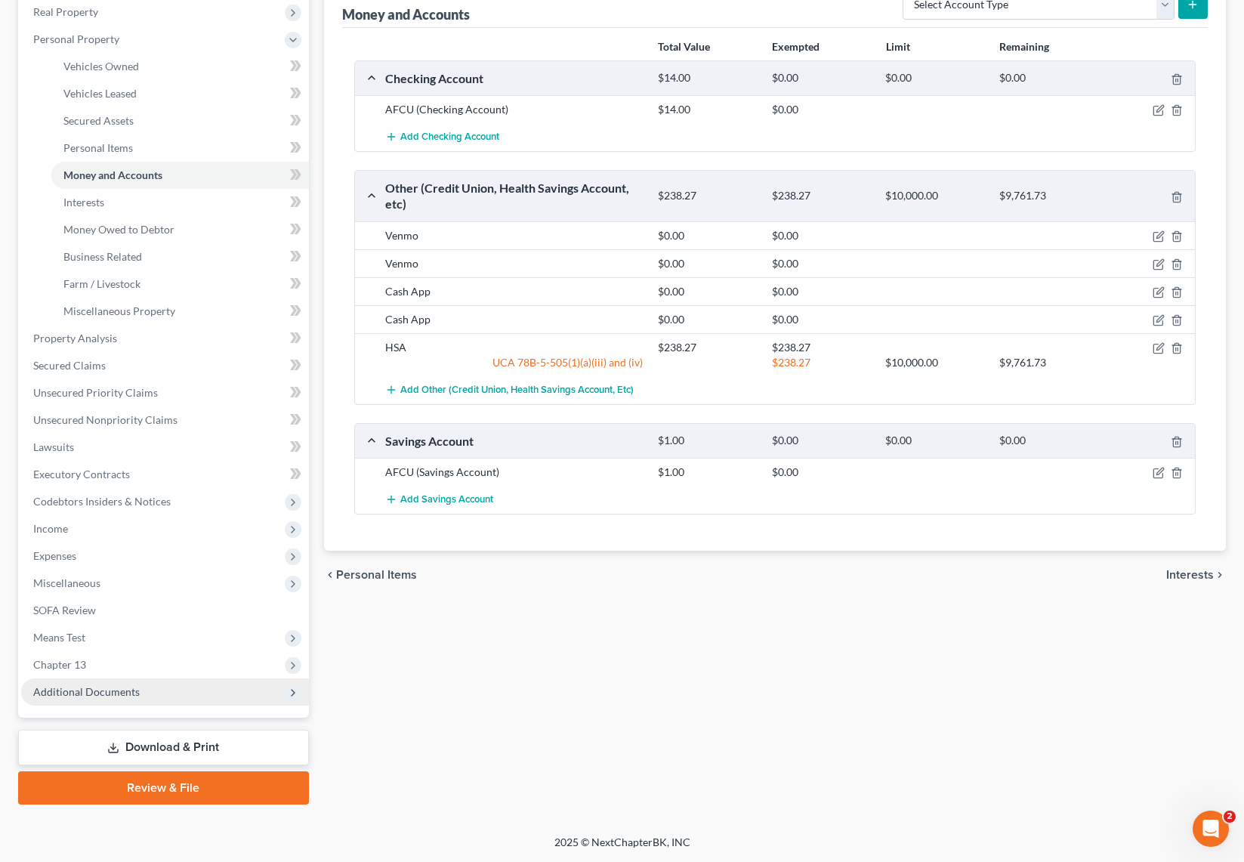
click at [150, 694] on span "Additional Documents" at bounding box center [165, 691] width 288 height 27
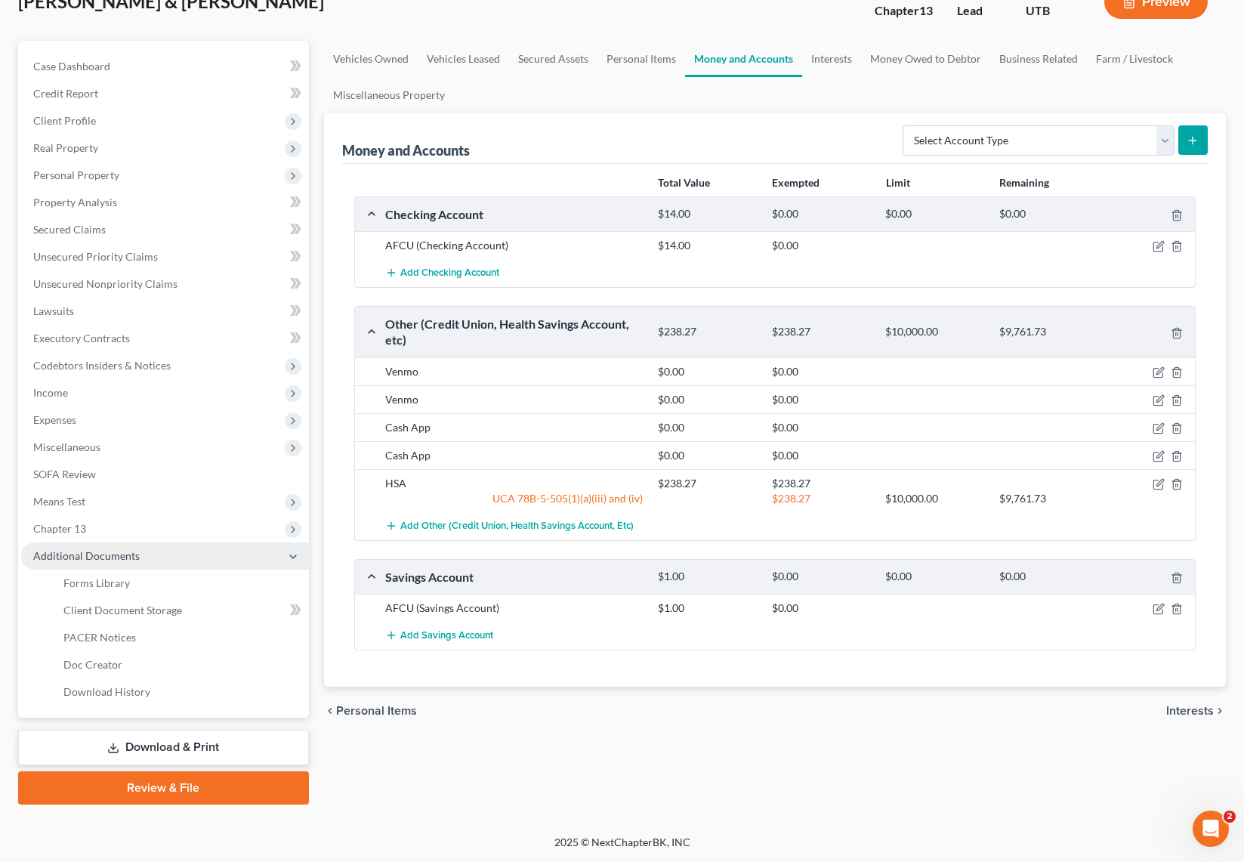
scroll to position [104, 0]
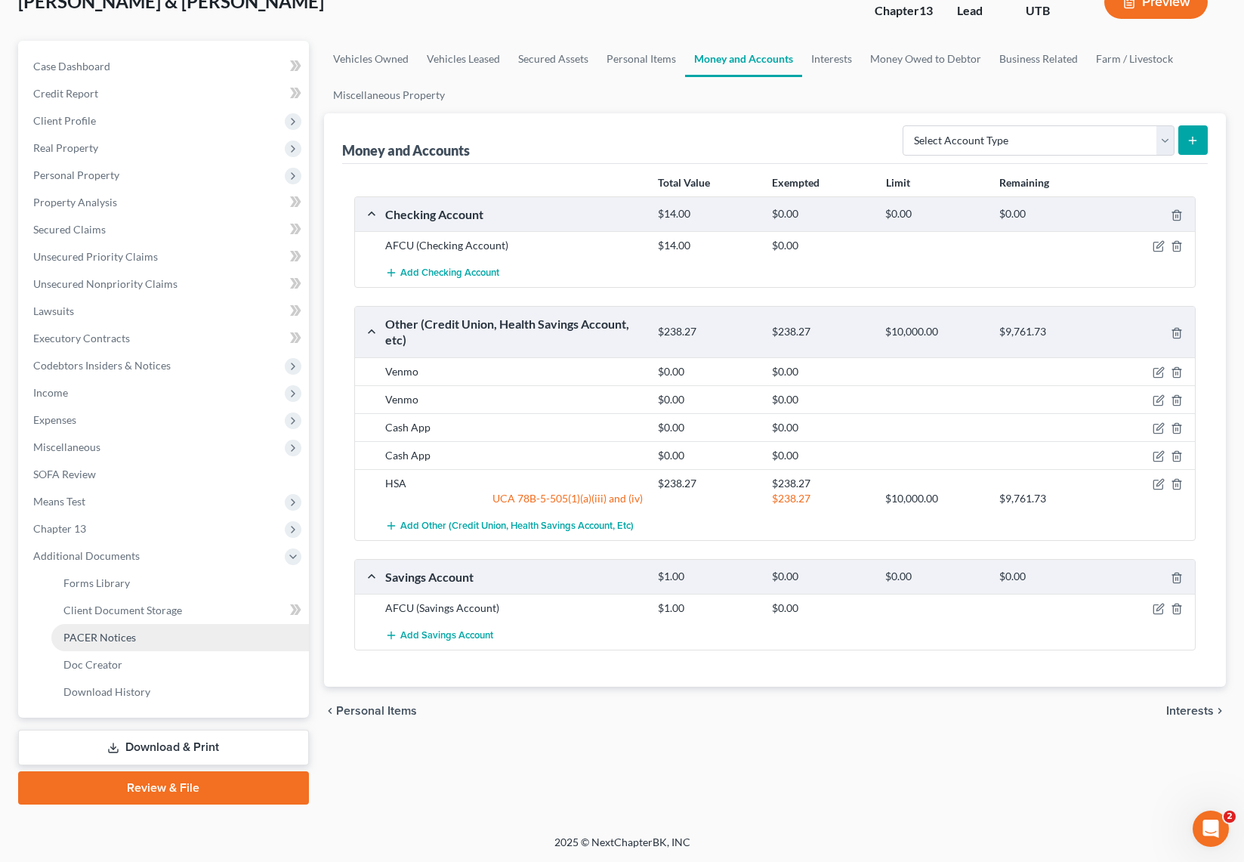
click at [139, 632] on link "PACER Notices" at bounding box center [179, 637] width 257 height 27
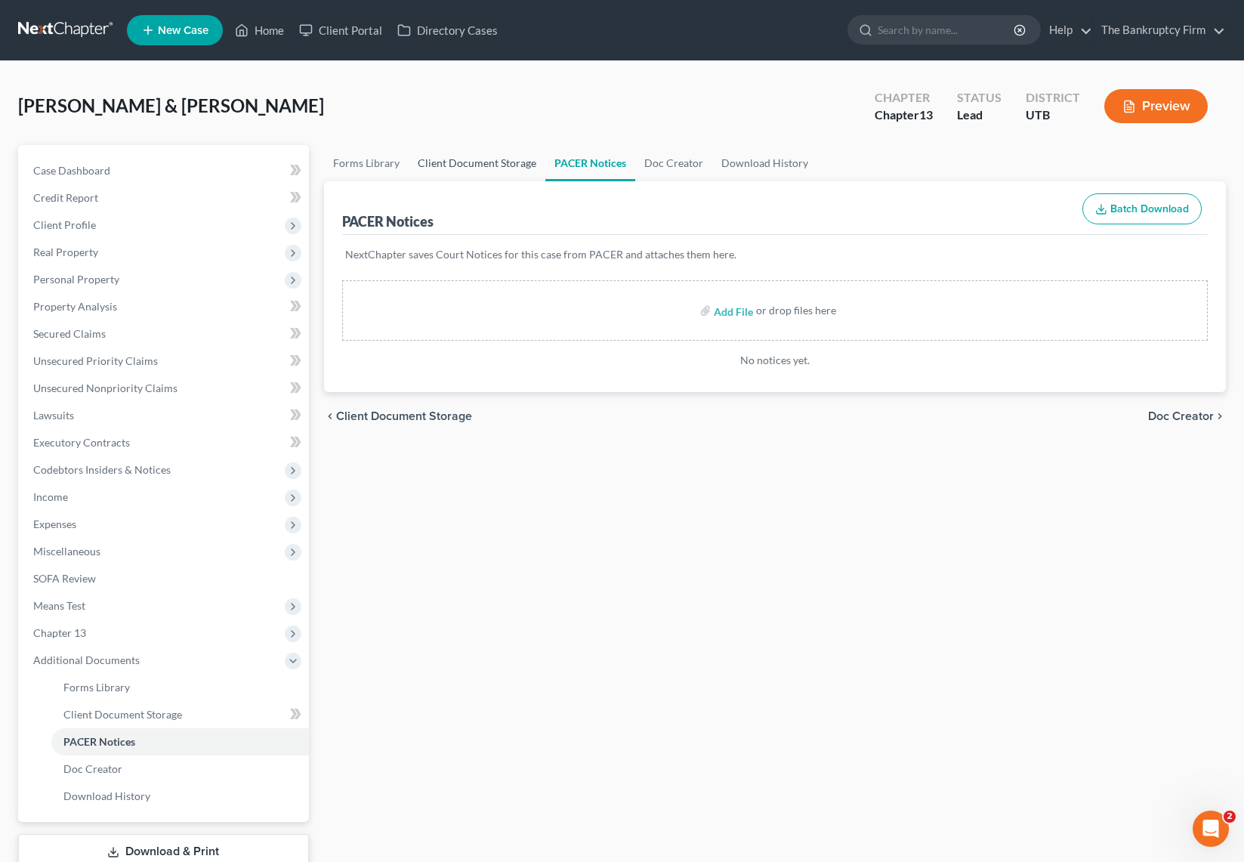
click at [466, 161] on link "Client Document Storage" at bounding box center [477, 163] width 137 height 36
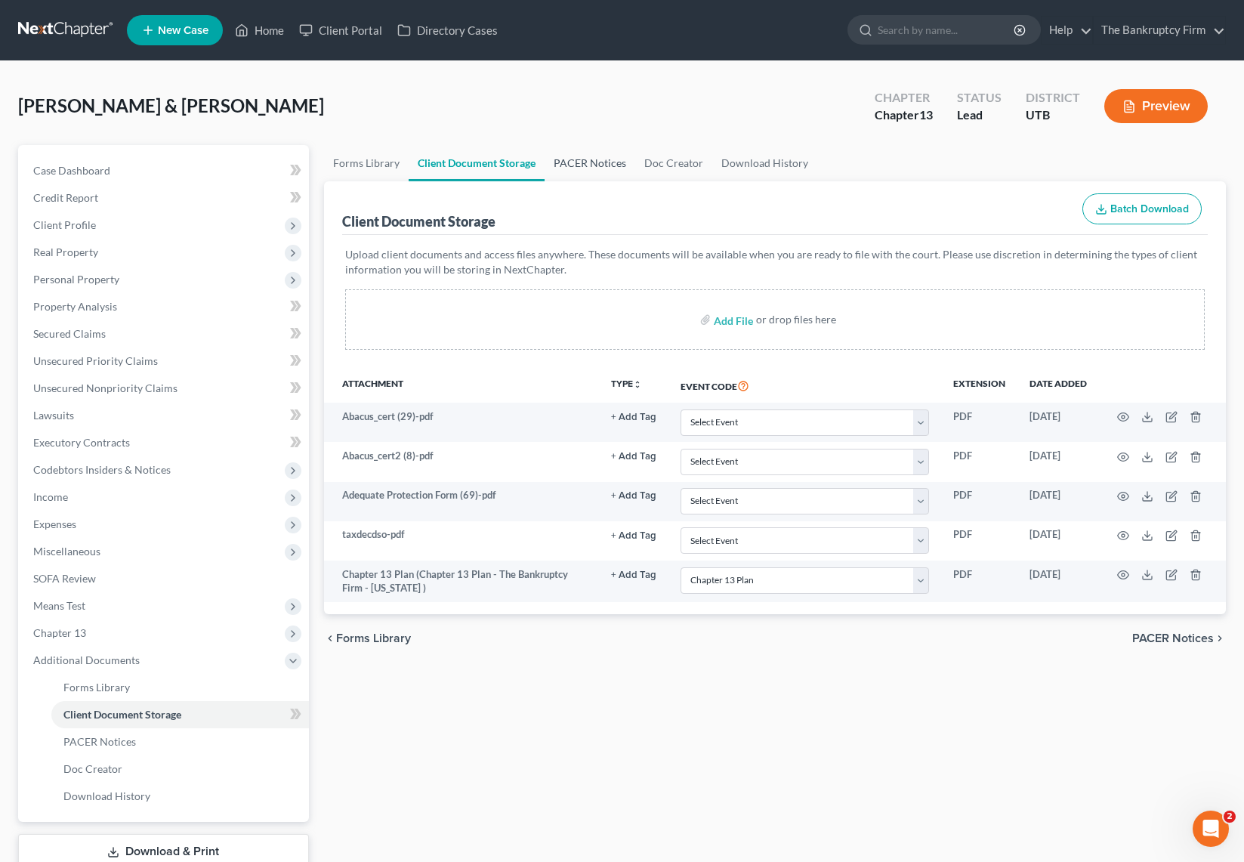
click at [597, 159] on link "PACER Notices" at bounding box center [589, 163] width 91 height 36
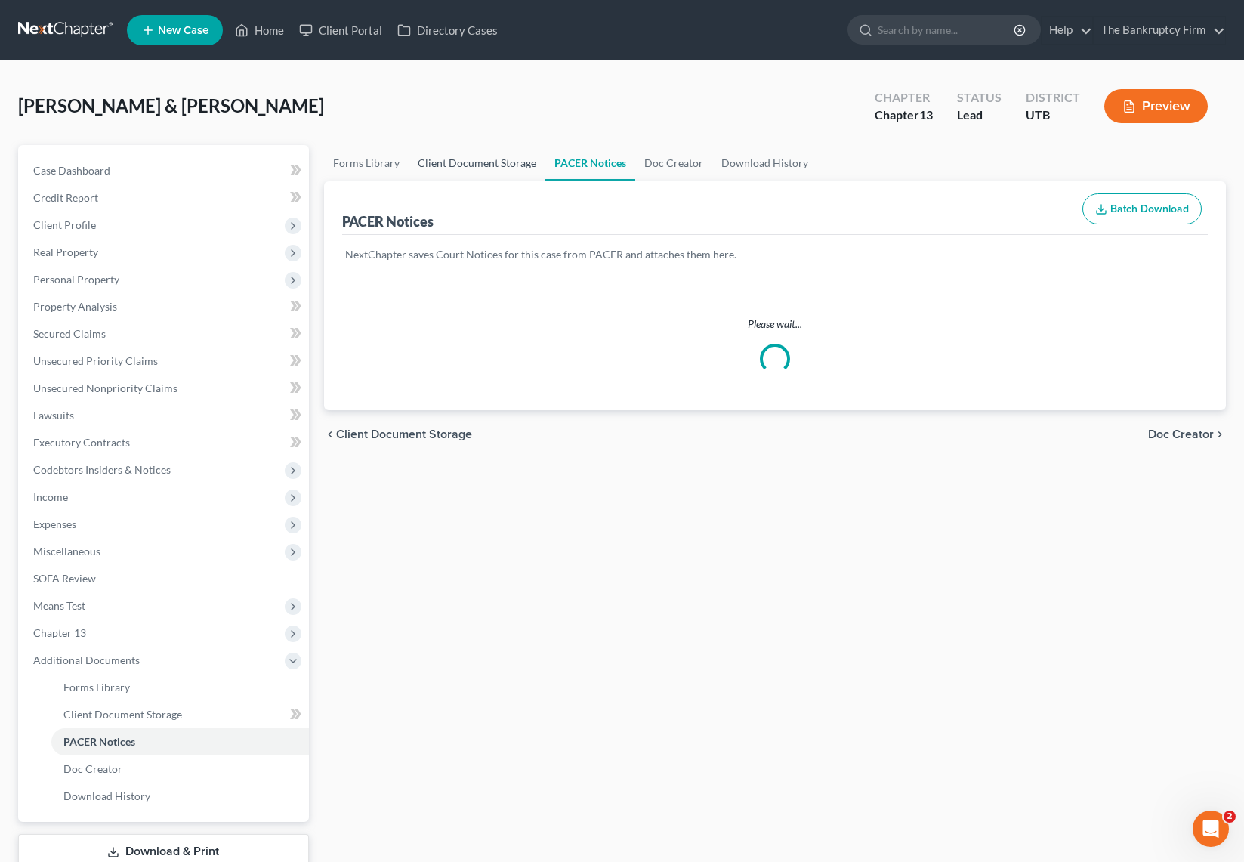
click at [483, 163] on link "Client Document Storage" at bounding box center [477, 163] width 137 height 36
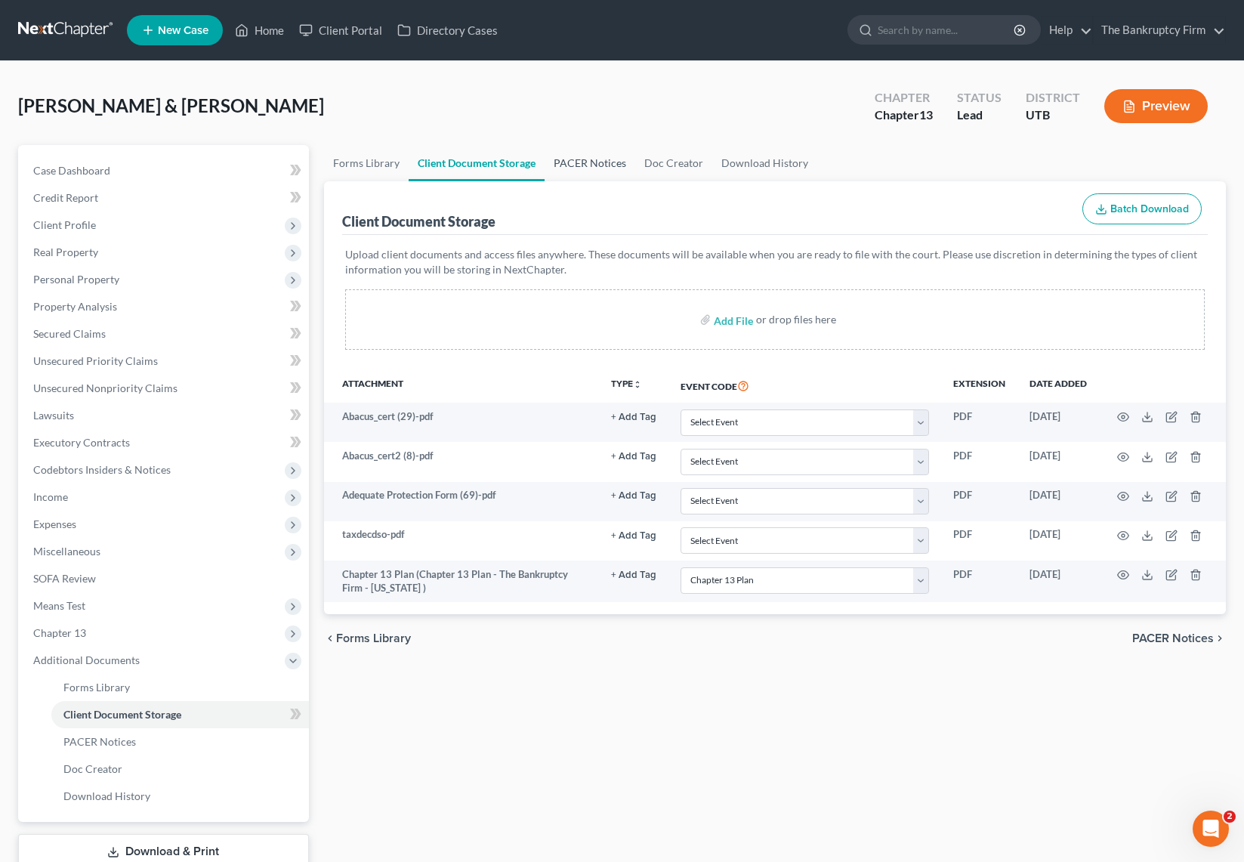
click at [581, 158] on link "PACER Notices" at bounding box center [589, 163] width 91 height 36
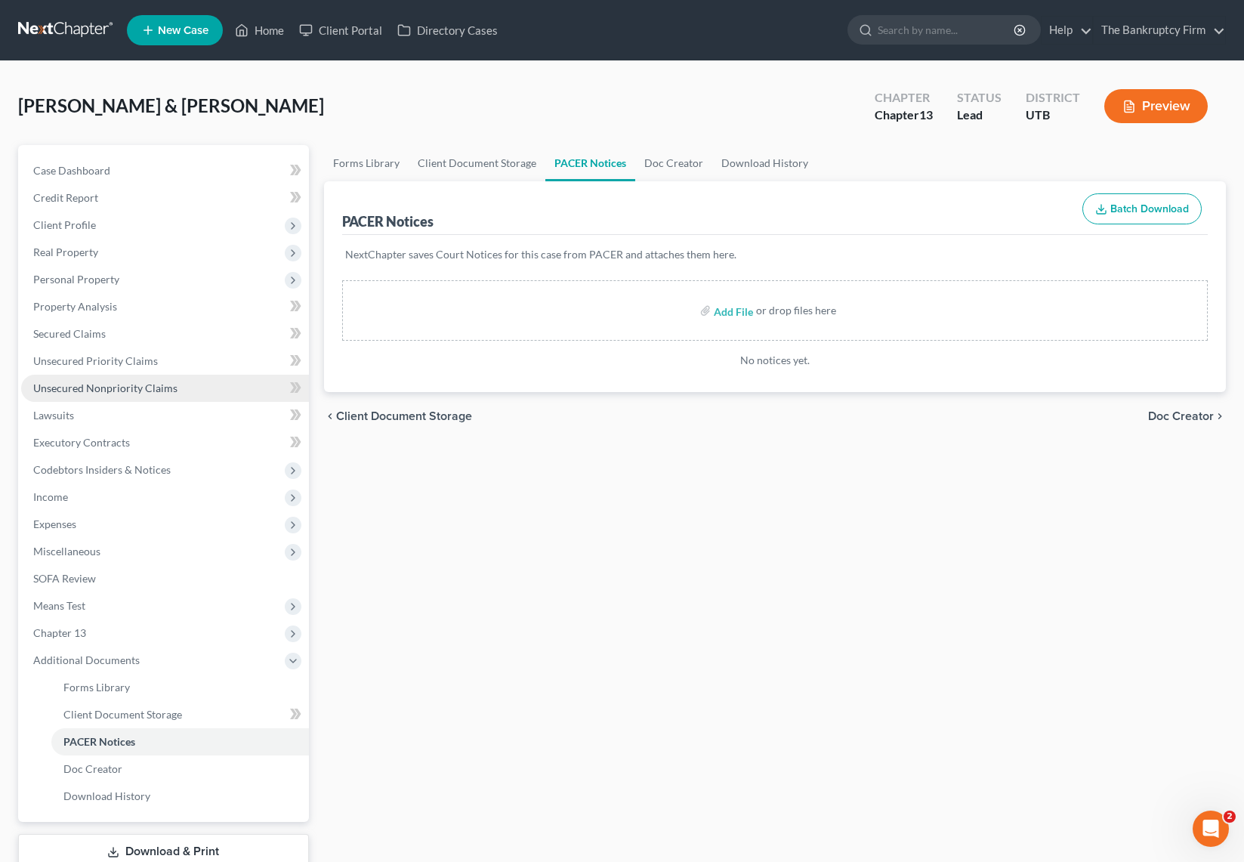
click at [107, 381] on span "Unsecured Nonpriority Claims" at bounding box center [105, 387] width 144 height 13
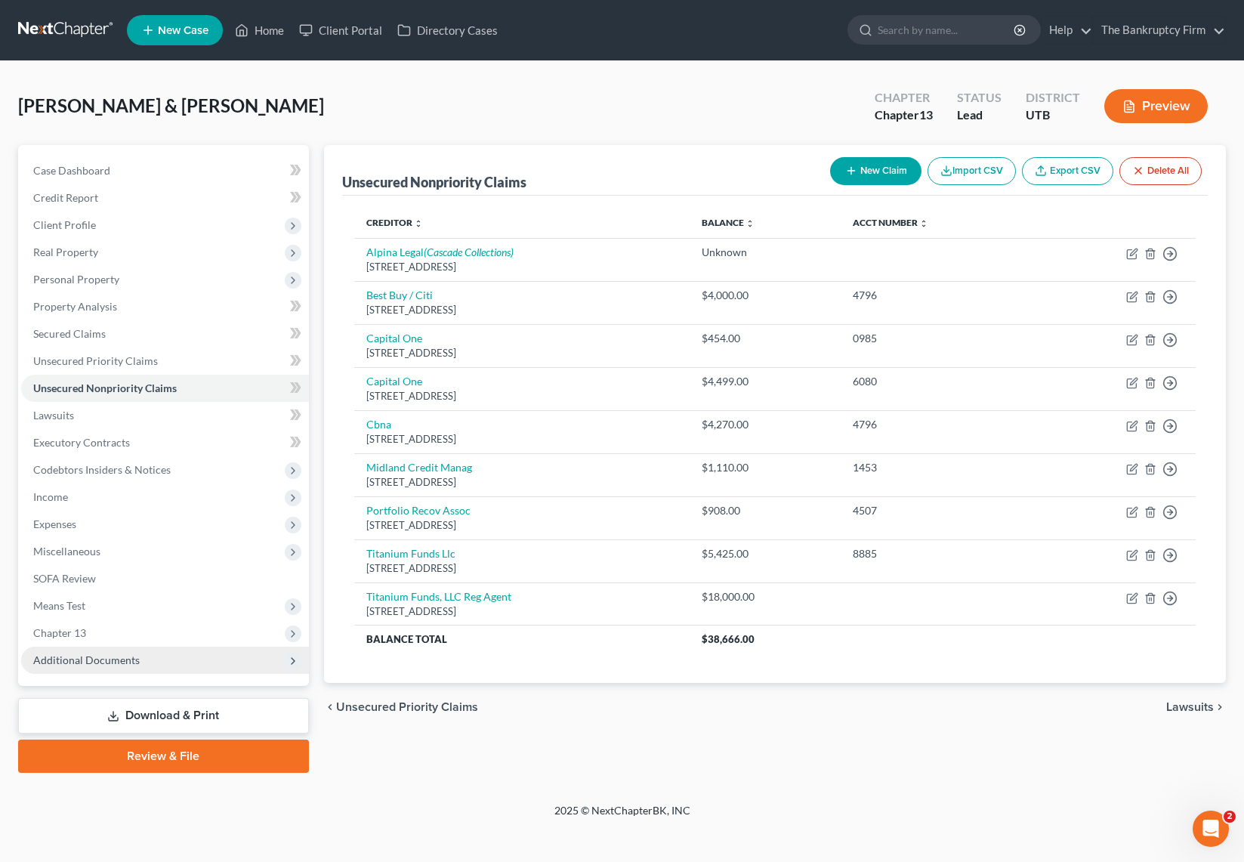
click at [122, 656] on span "Additional Documents" at bounding box center [86, 659] width 106 height 13
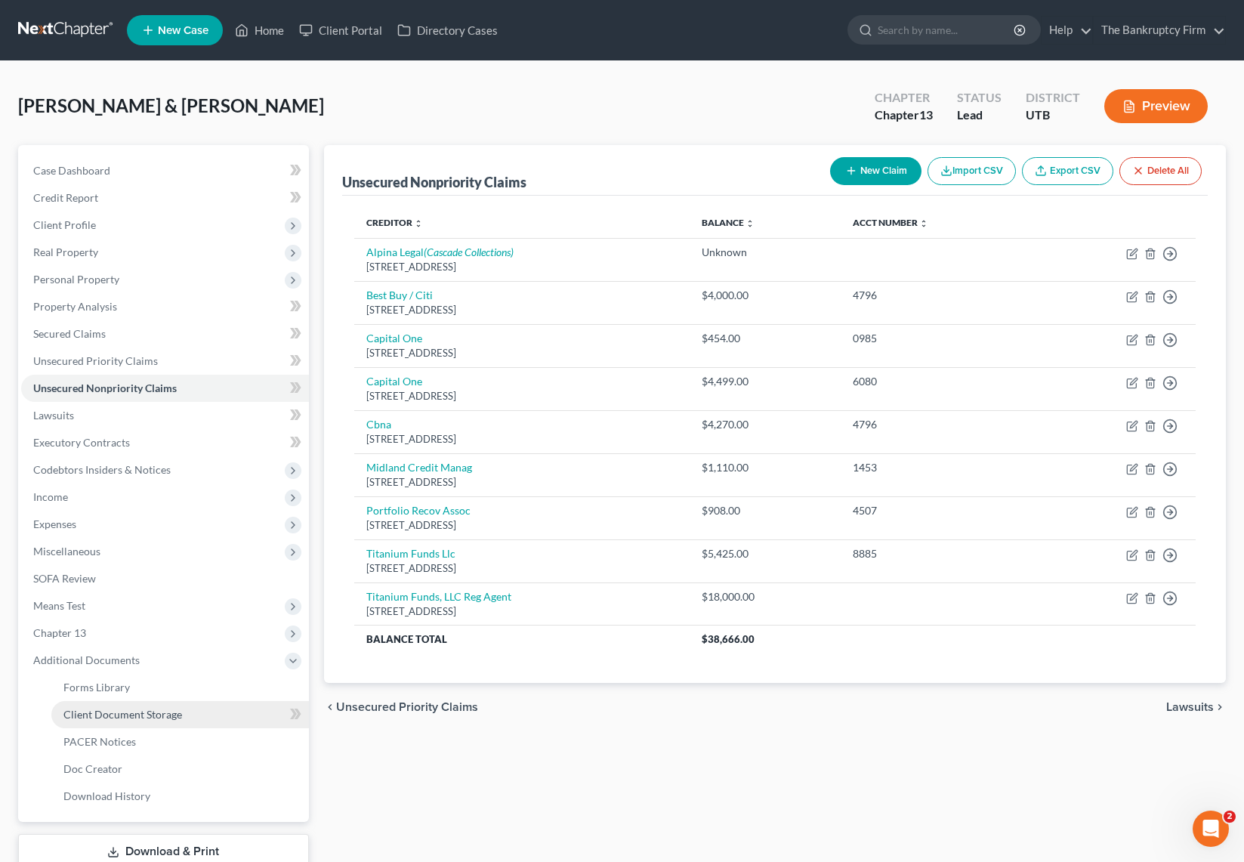
click at [162, 714] on span "Client Document Storage" at bounding box center [122, 714] width 119 height 13
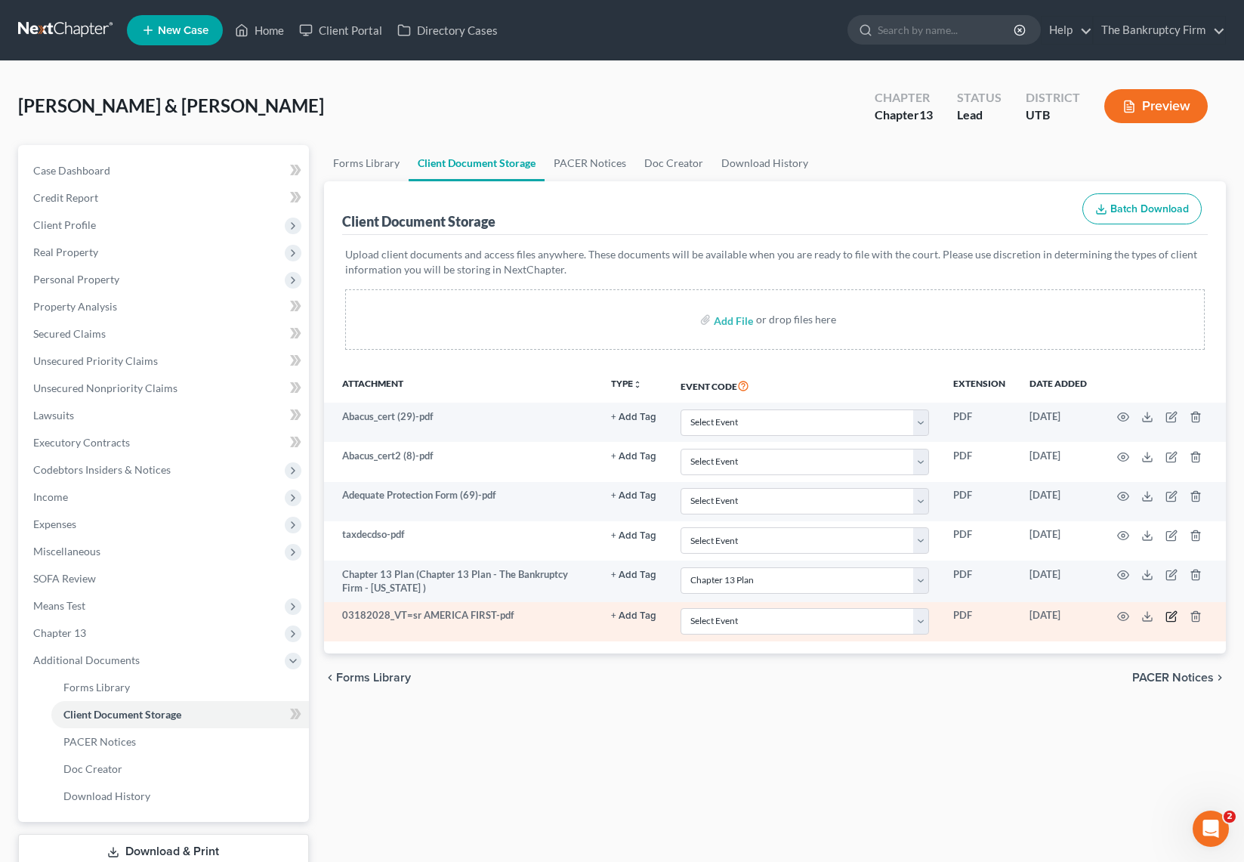
click at [1174, 618] on icon "button" at bounding box center [1170, 616] width 9 height 9
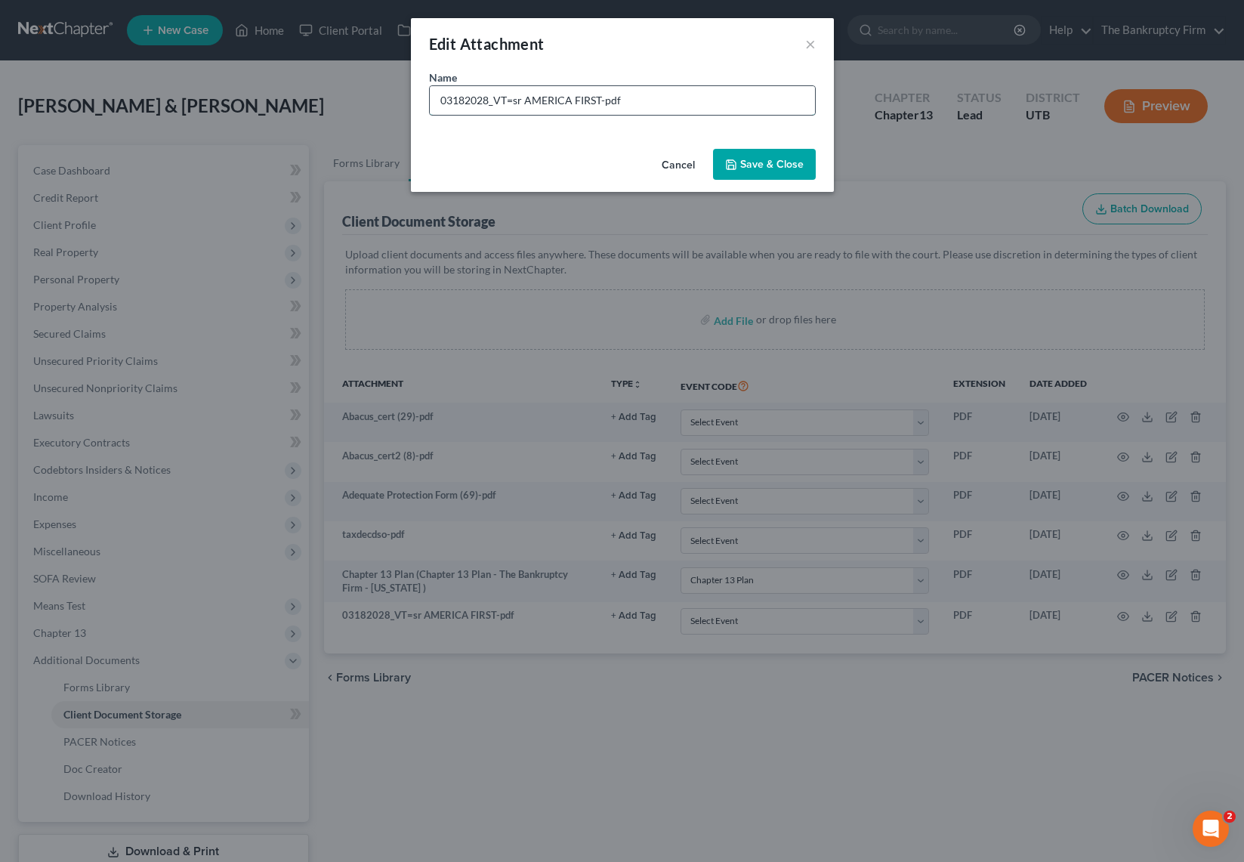
click at [648, 96] on input "03182028_VT=sr AMERICA FIRST-pdf" at bounding box center [622, 100] width 385 height 29
click at [624, 101] on input "AMERICA FIRST STEP PAYMENT 291 in March 2028" at bounding box center [622, 100] width 385 height 29
click at [761, 161] on span "Save & Close" at bounding box center [771, 164] width 63 height 13
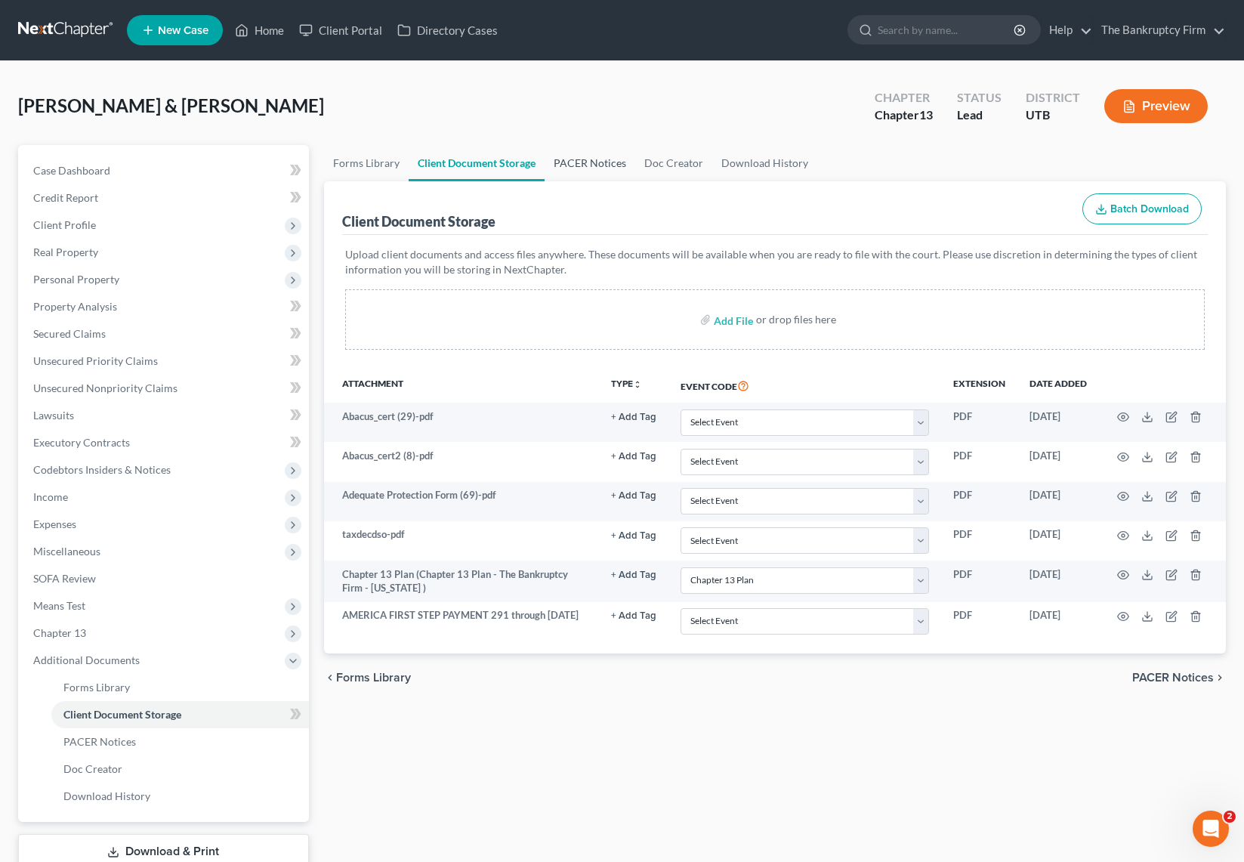
click at [596, 159] on link "PACER Notices" at bounding box center [589, 163] width 91 height 36
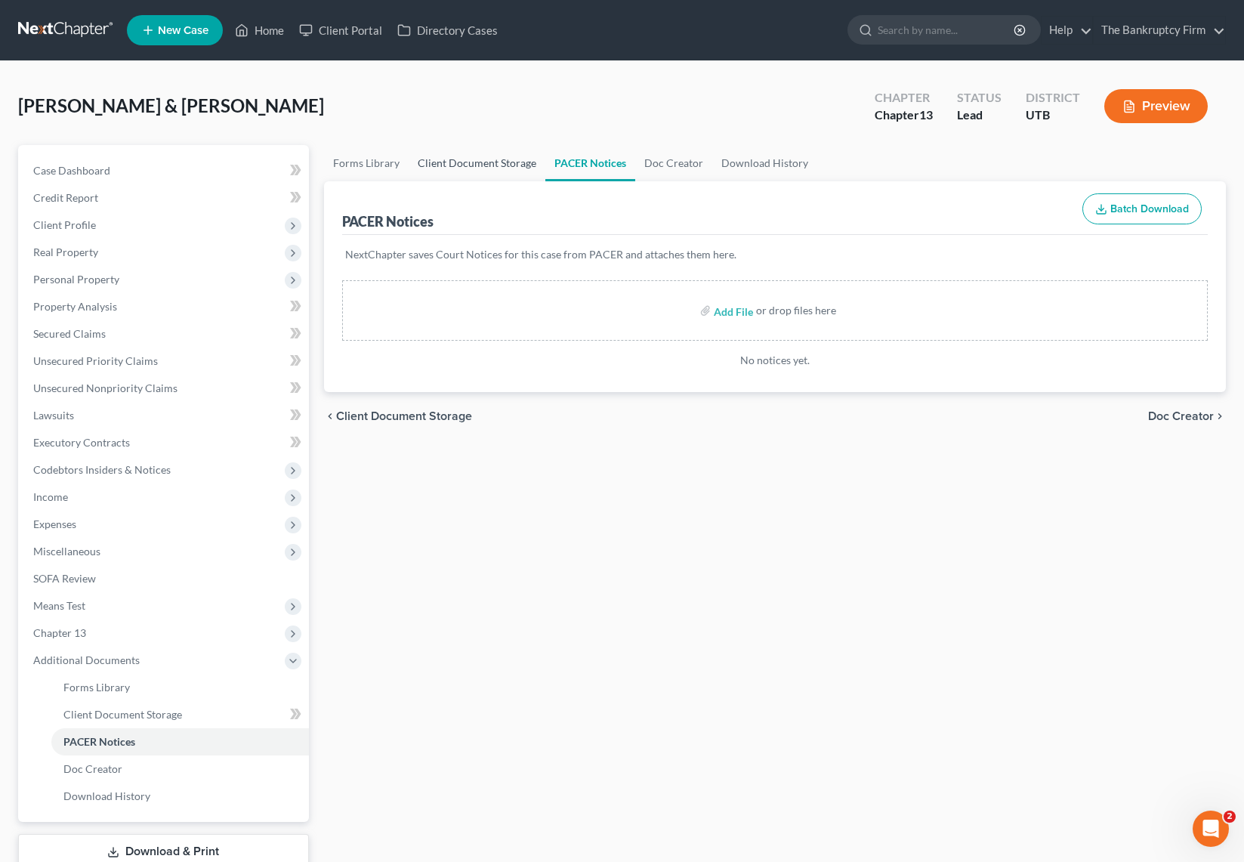
click at [458, 162] on link "Client Document Storage" at bounding box center [477, 163] width 137 height 36
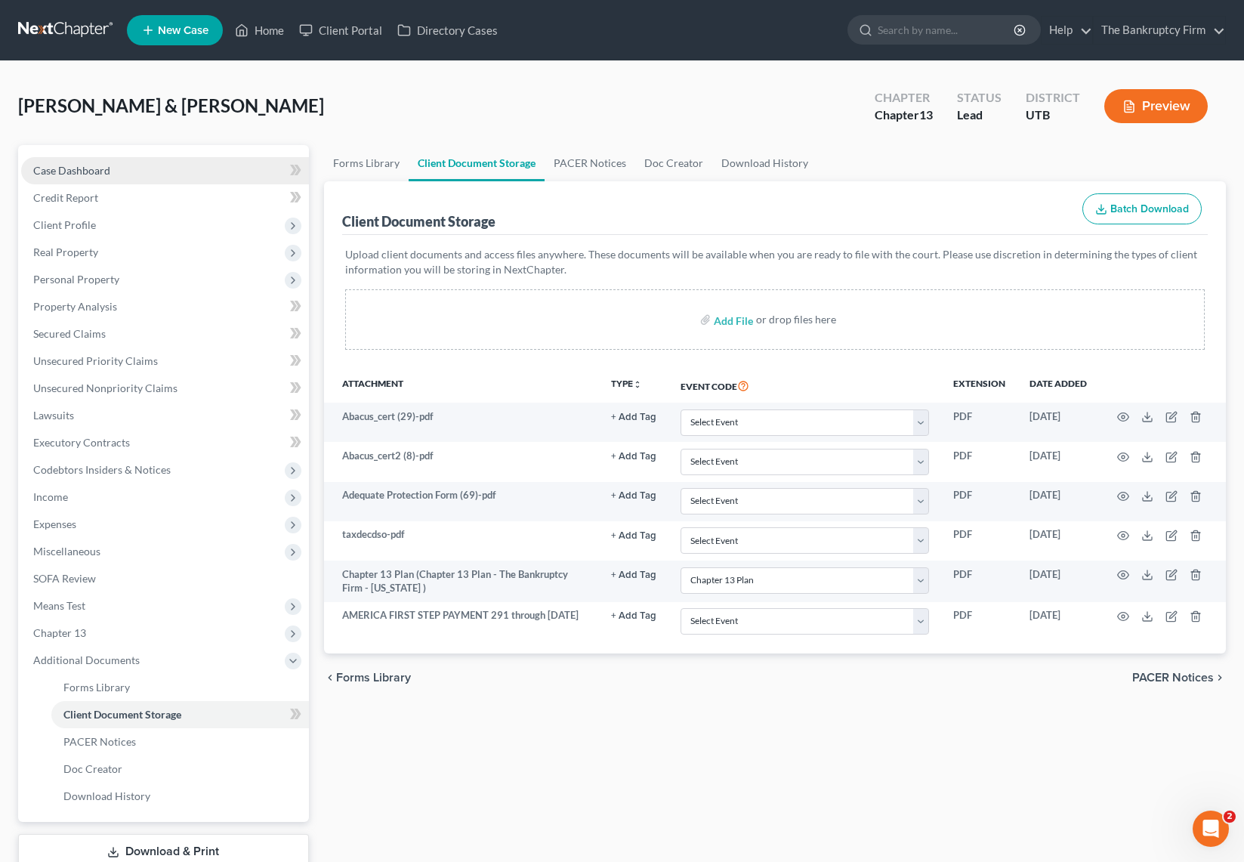
click at [76, 170] on span "Case Dashboard" at bounding box center [71, 170] width 77 height 13
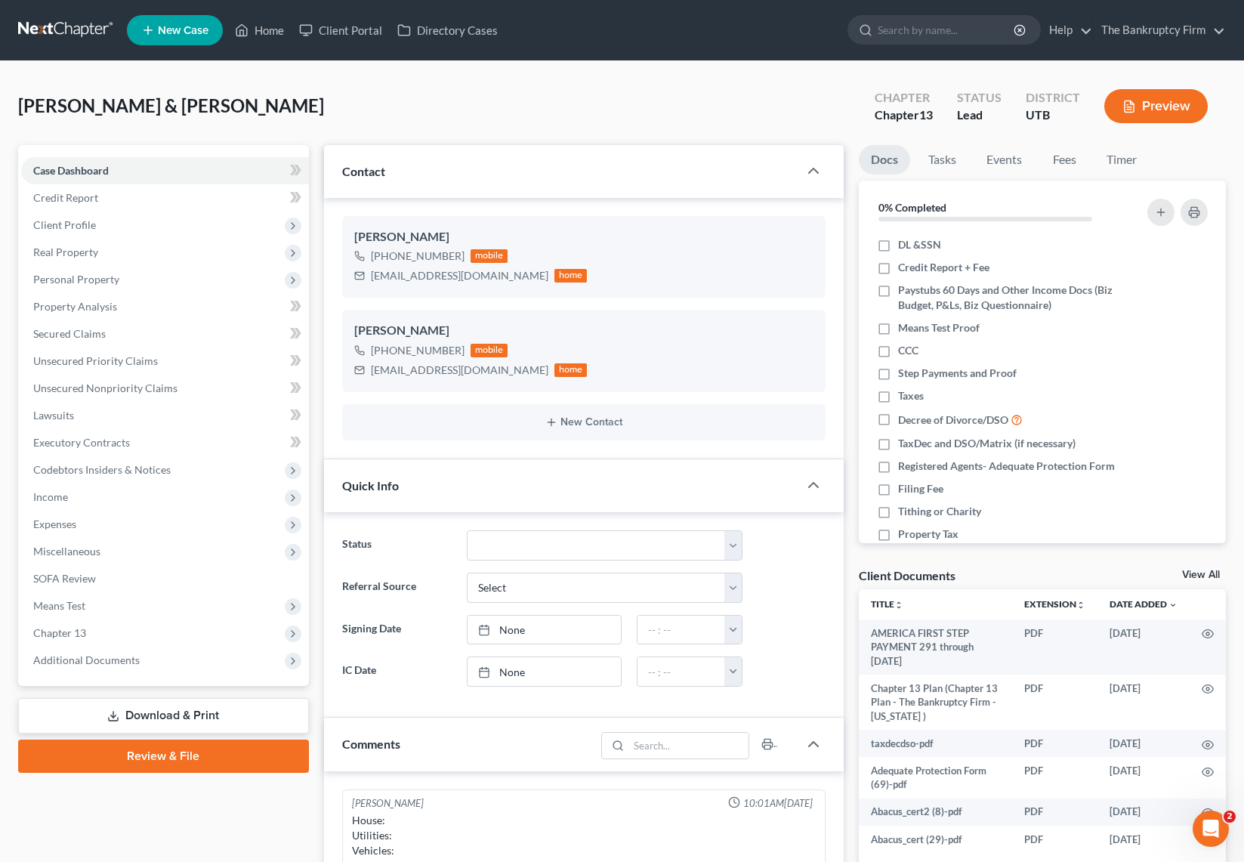
scroll to position [119, 0]
click at [93, 227] on span "Client Profile" at bounding box center [64, 224] width 63 height 13
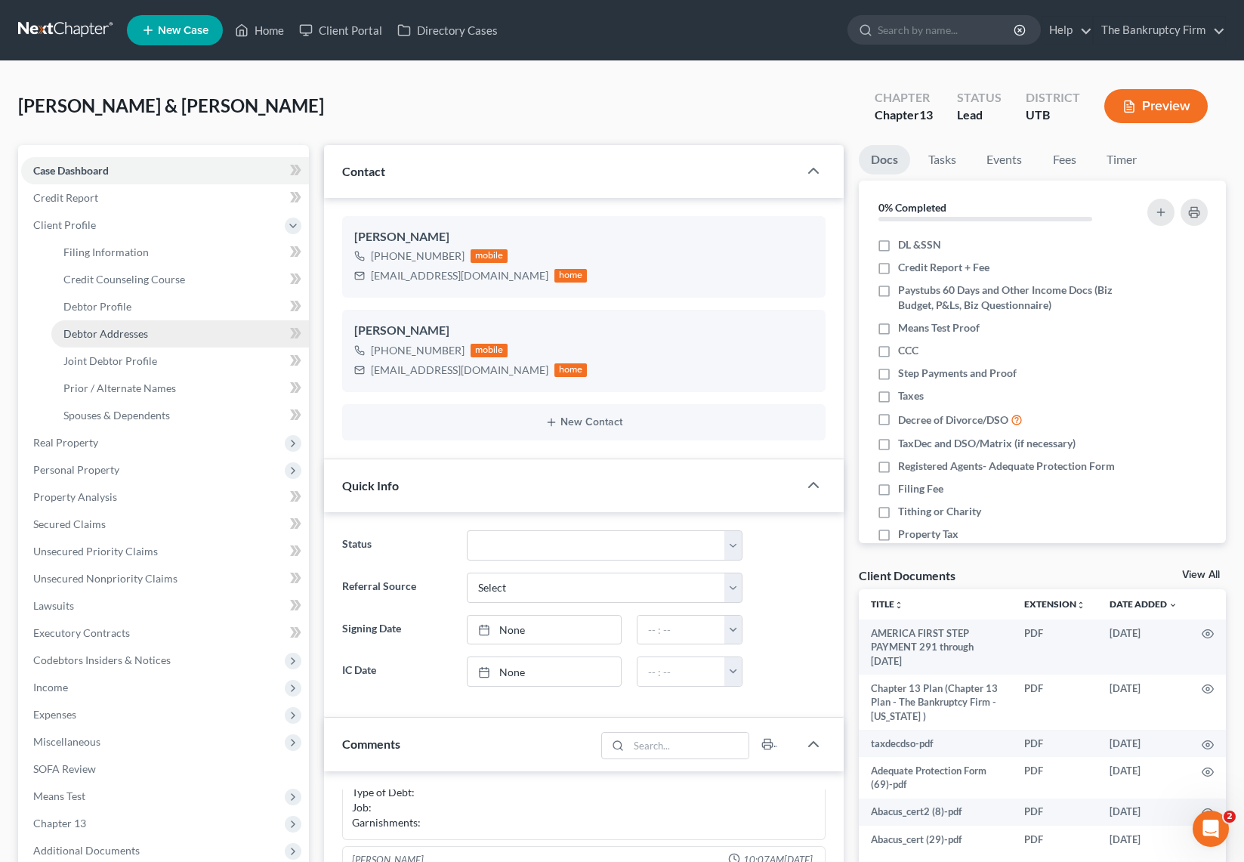
click at [137, 330] on span "Debtor Addresses" at bounding box center [105, 333] width 85 height 13
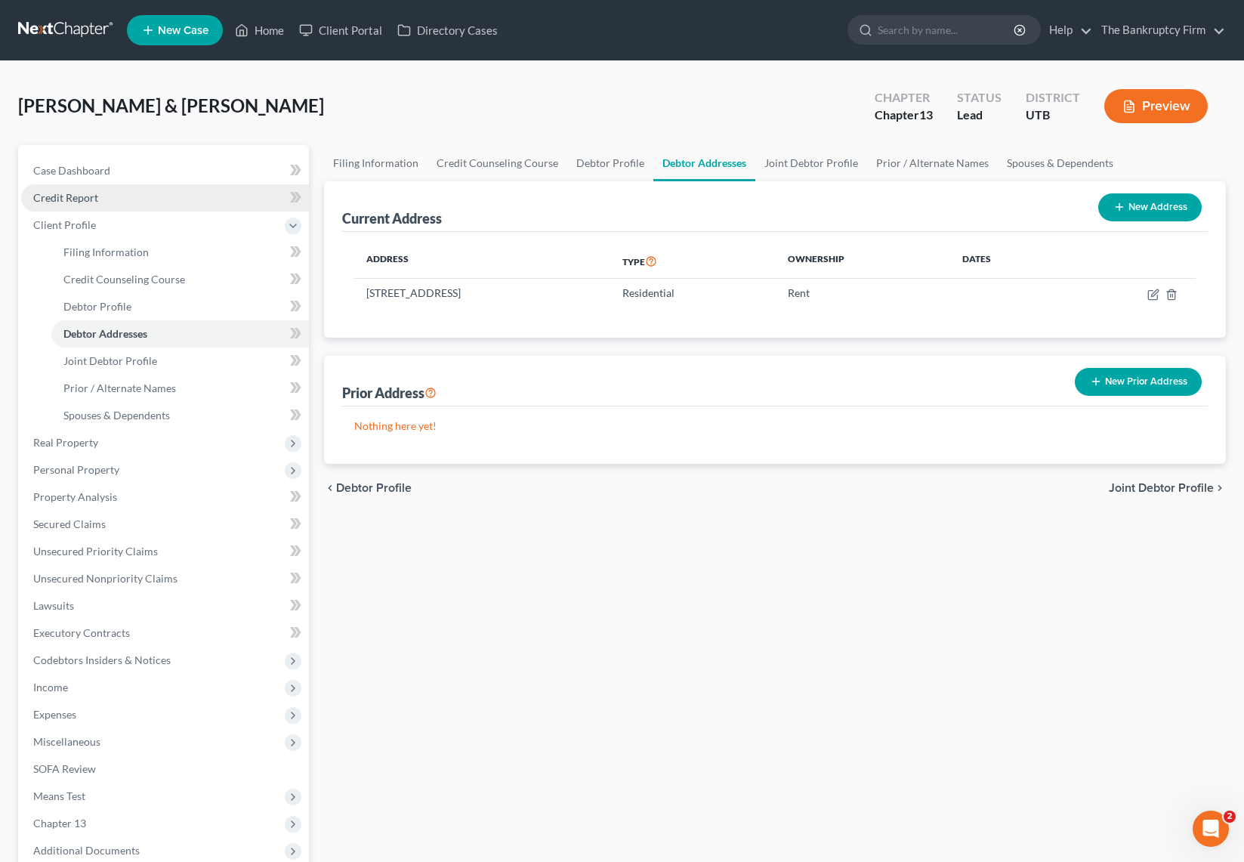
click at [97, 199] on link "Credit Report" at bounding box center [165, 197] width 288 height 27
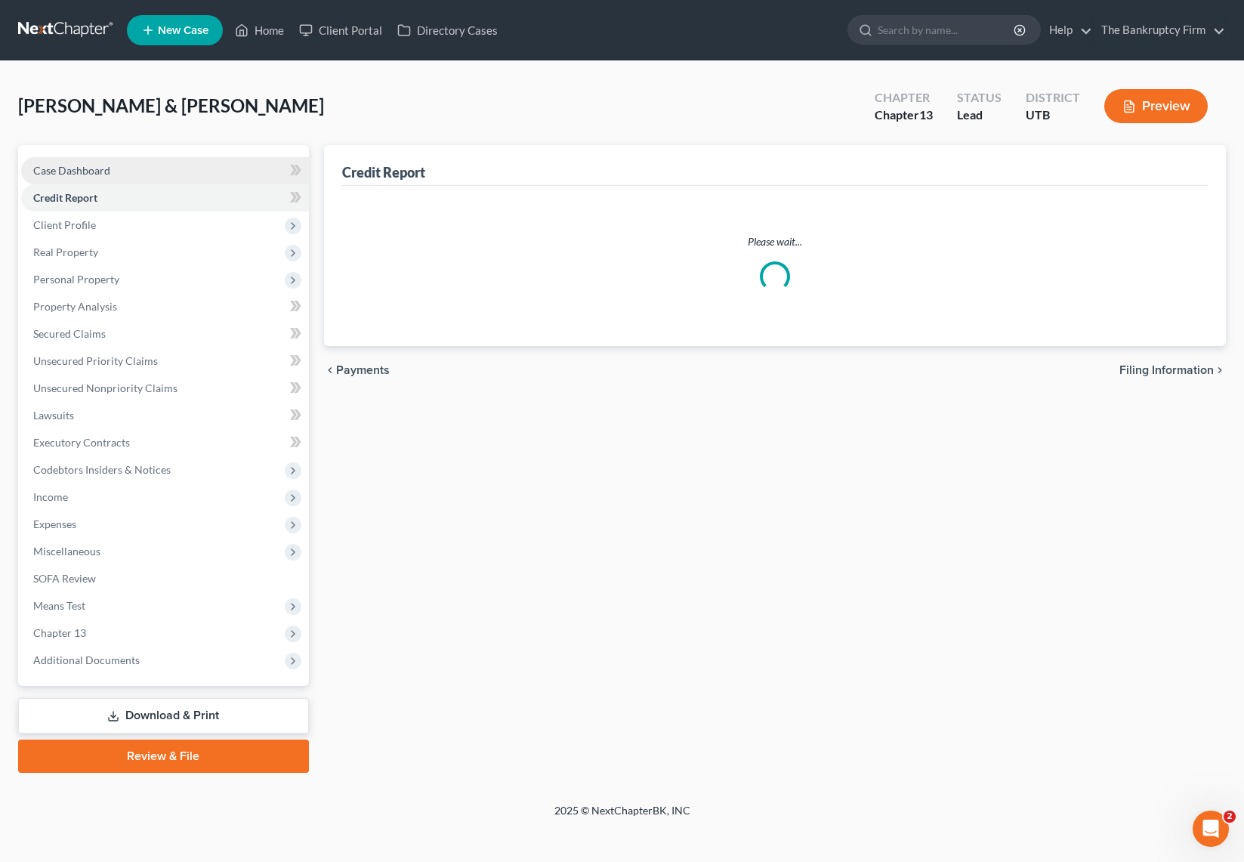
click at [97, 165] on span "Case Dashboard" at bounding box center [71, 170] width 77 height 13
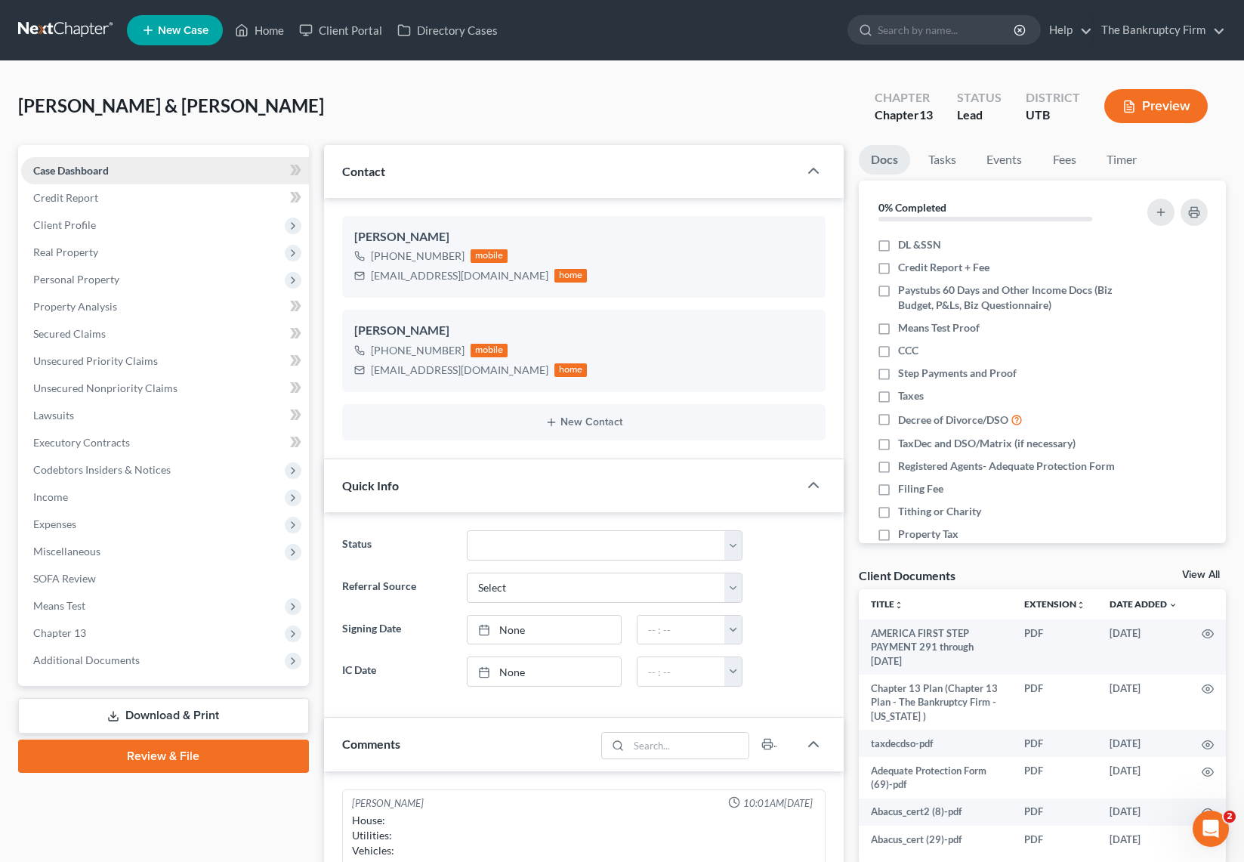
scroll to position [119, 0]
click at [374, 120] on div "Rocha, Matthew & Ari Upgraded Chapter Chapter 13 Status Lead District UTB Previ…" at bounding box center [621, 112] width 1207 height 66
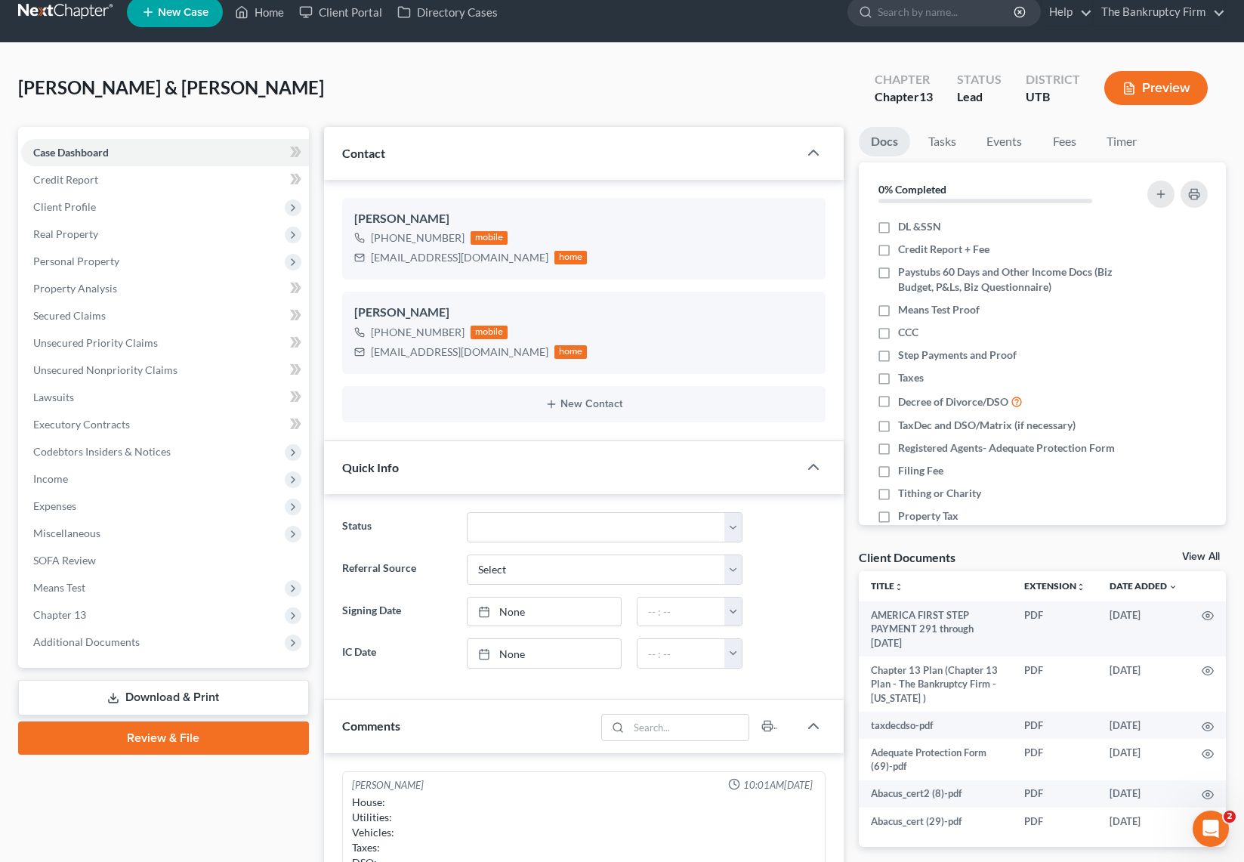
scroll to position [0, 0]
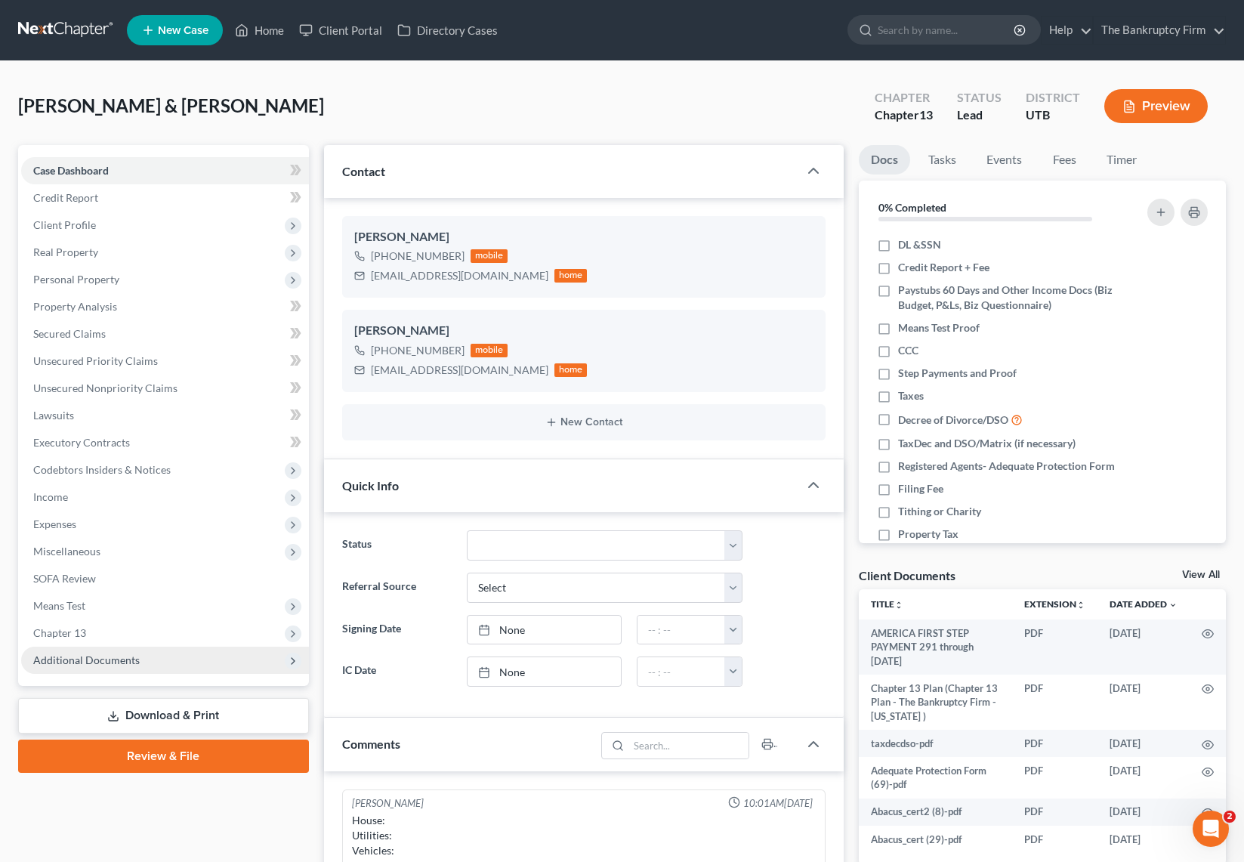
click at [153, 659] on span "Additional Documents" at bounding box center [165, 659] width 288 height 27
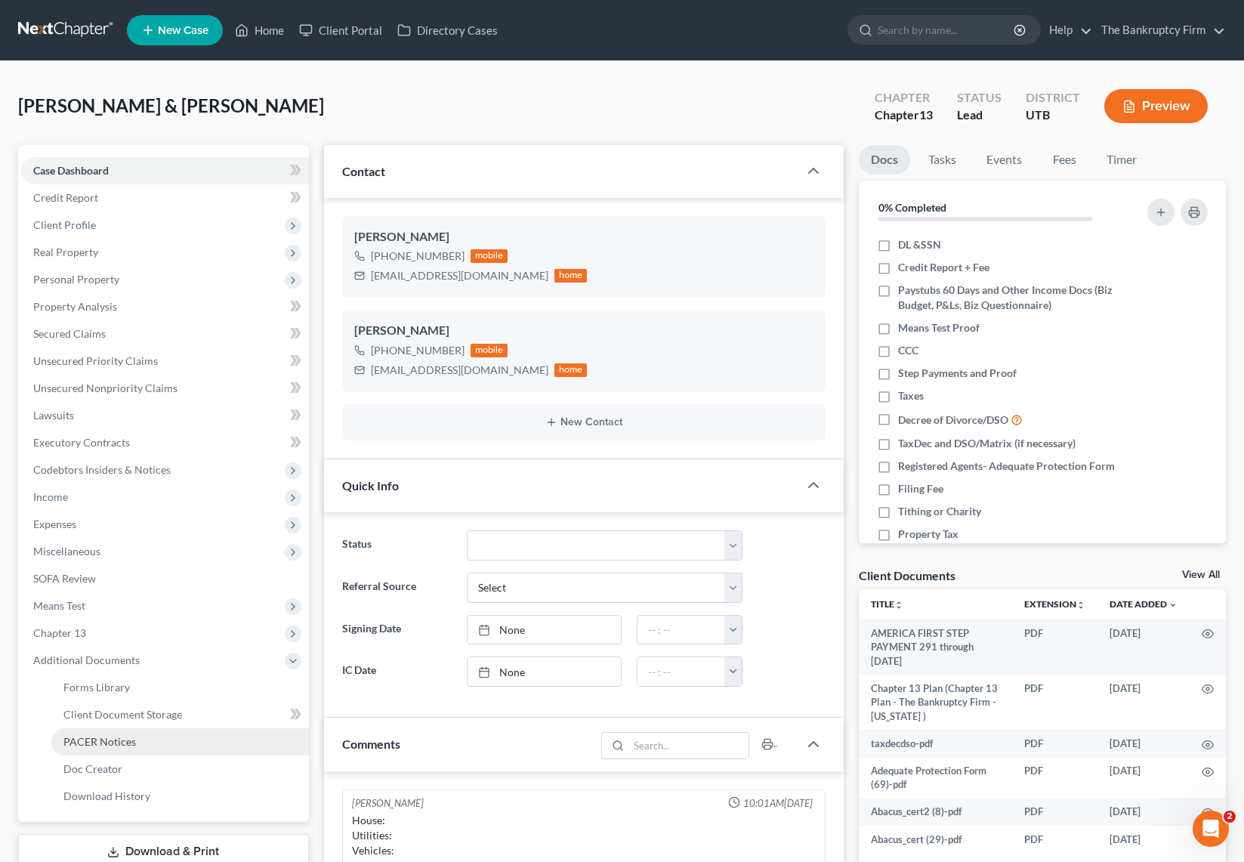
click at [147, 744] on link "PACER Notices" at bounding box center [179, 741] width 257 height 27
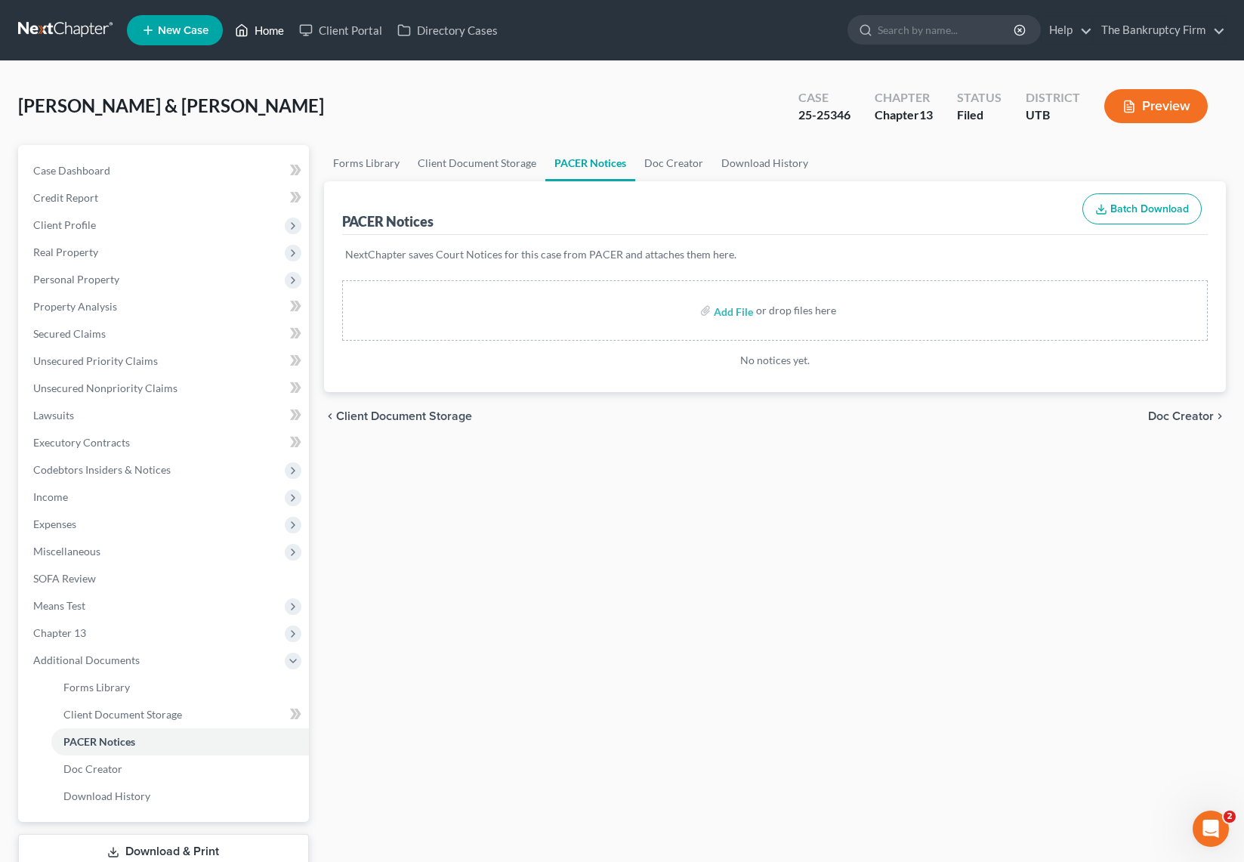
click at [276, 25] on link "Home" at bounding box center [259, 30] width 64 height 27
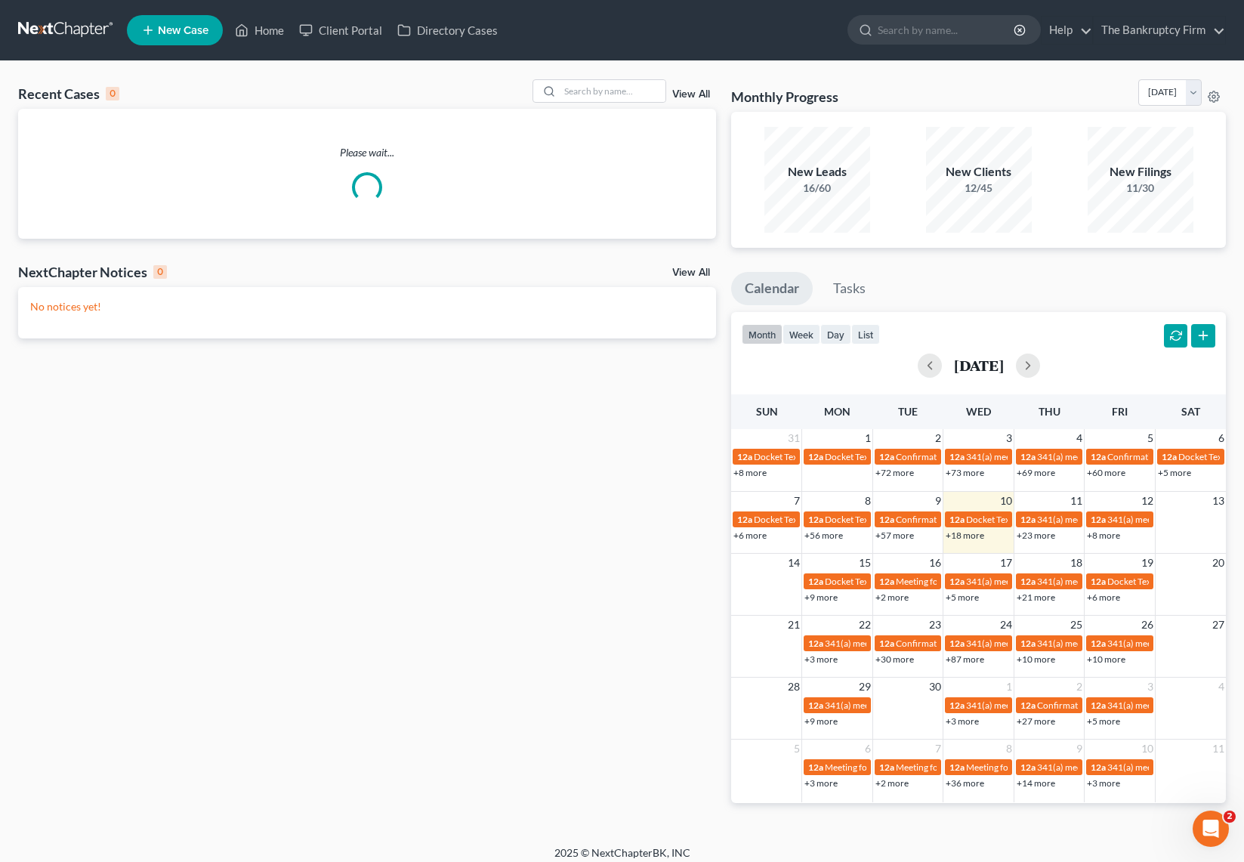
click at [691, 93] on link "View All" at bounding box center [691, 94] width 38 height 11
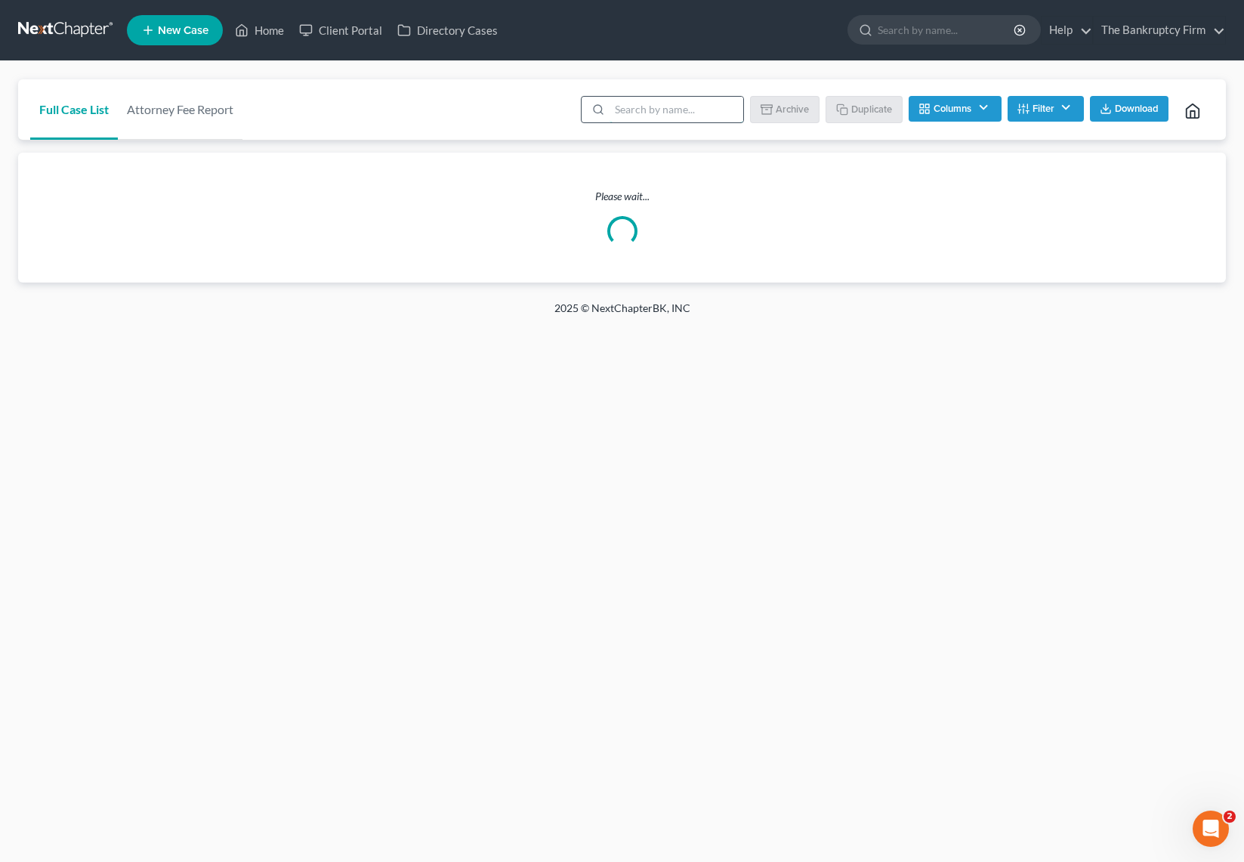
click at [652, 113] on input "search" at bounding box center [676, 110] width 134 height 26
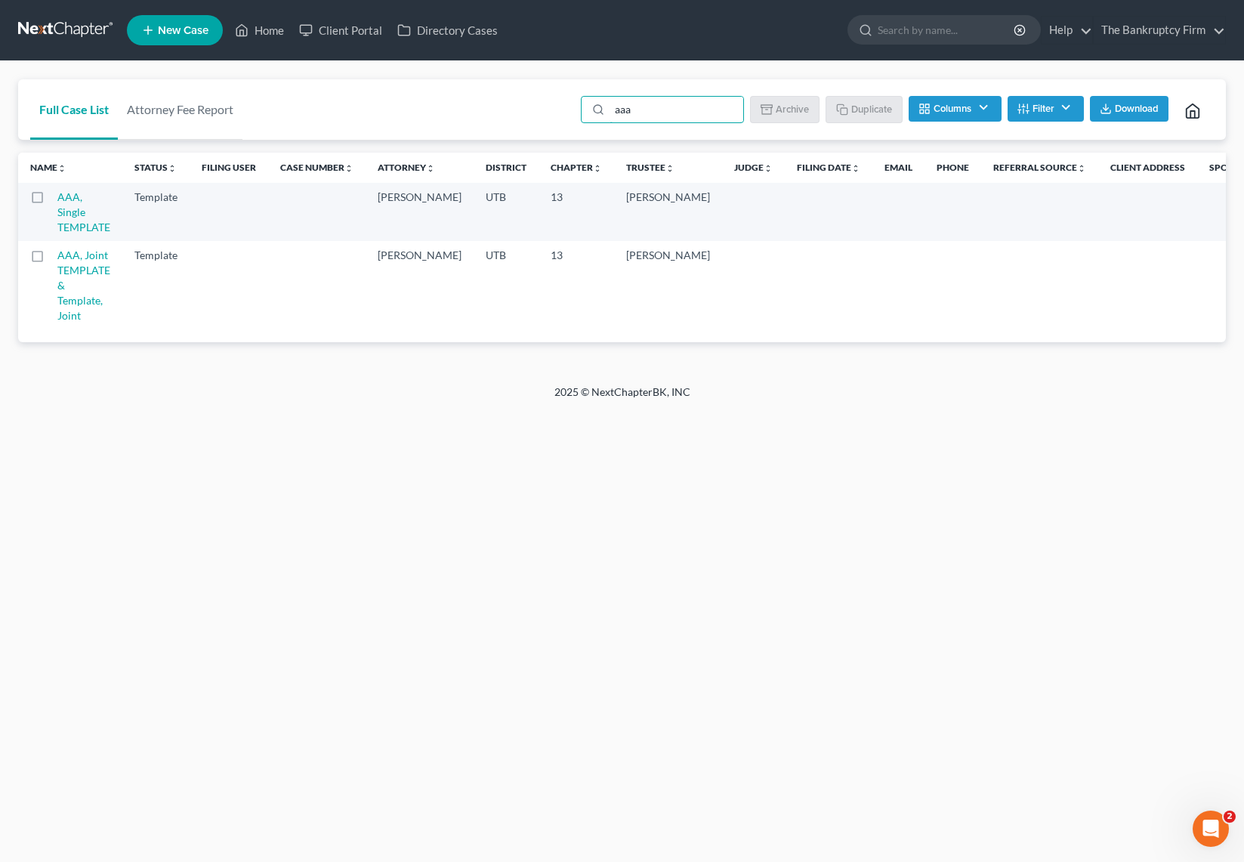
click at [51, 201] on label at bounding box center [51, 201] width 0 height 0
type input "aaa"
click at [57, 194] on input "checkbox" at bounding box center [62, 195] width 10 height 10
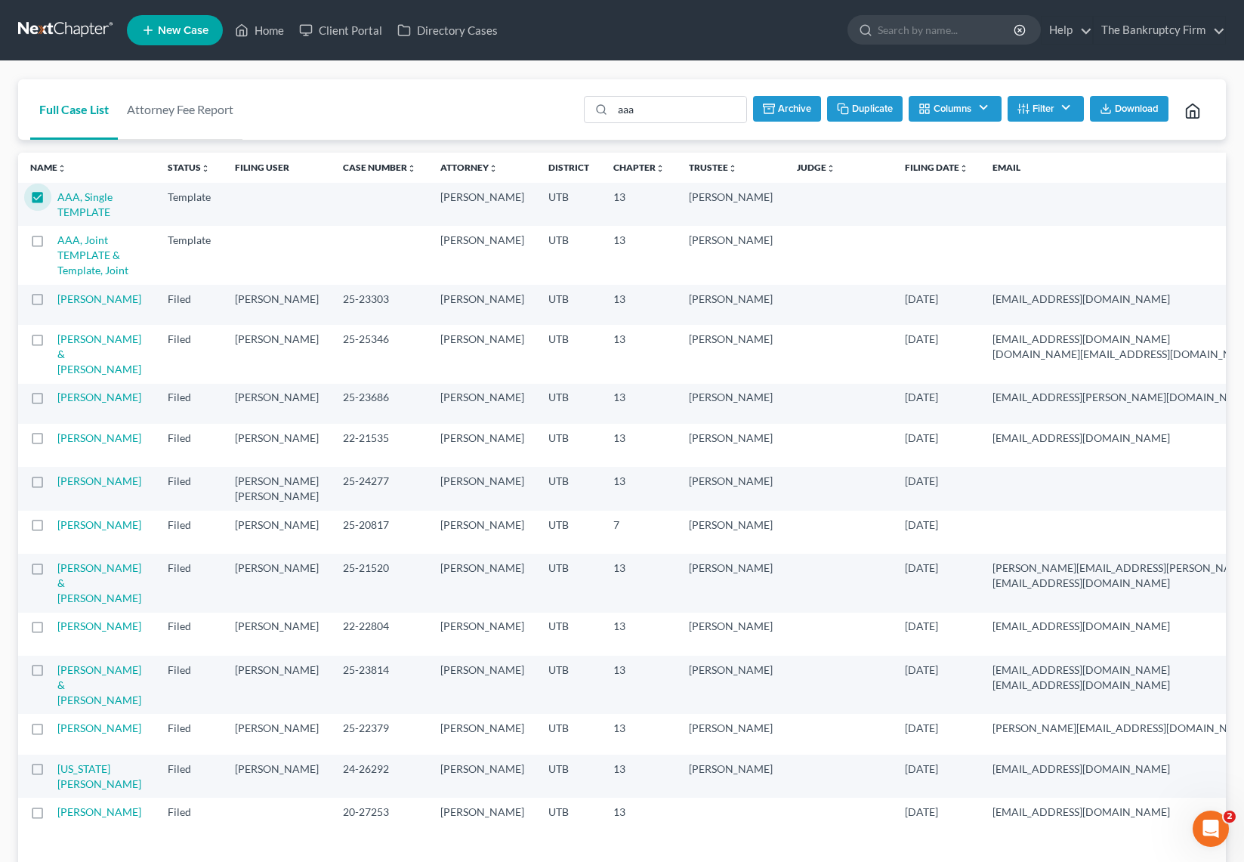
click at [775, 110] on button "Archive" at bounding box center [787, 109] width 68 height 26
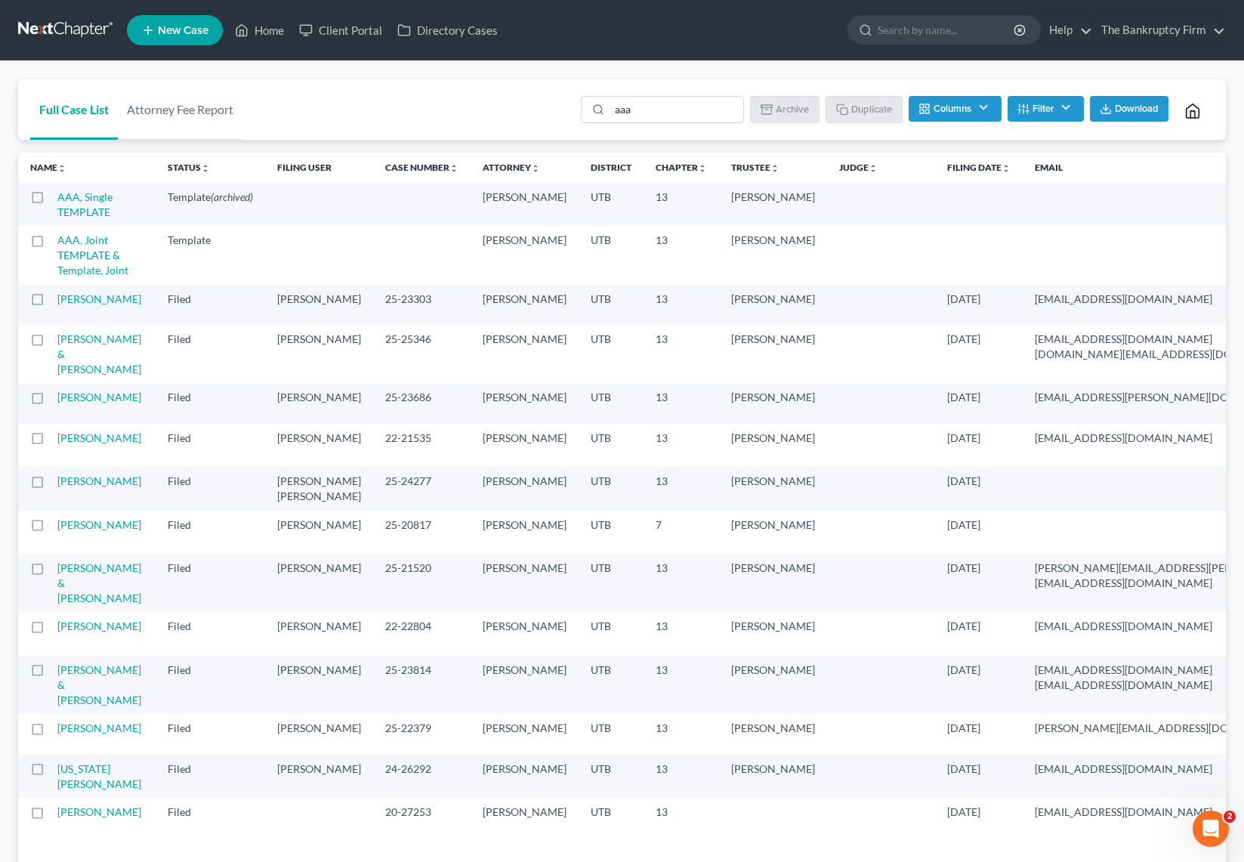
click at [51, 201] on label at bounding box center [51, 201] width 0 height 0
click at [57, 199] on input "checkbox" at bounding box center [62, 195] width 10 height 10
click at [767, 106] on button "Un-archive" at bounding box center [779, 109] width 83 height 26
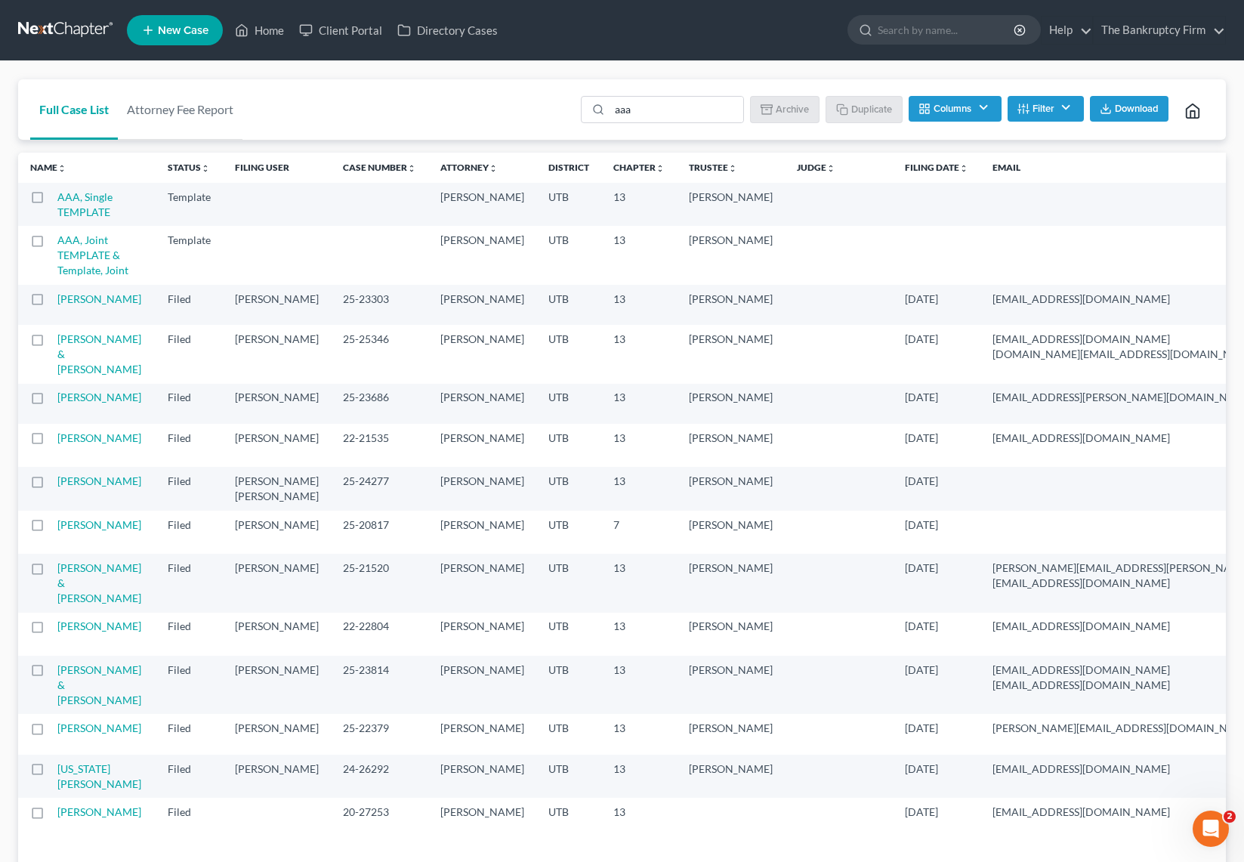
click at [51, 201] on label at bounding box center [51, 201] width 0 height 0
click at [57, 198] on input "checkbox" at bounding box center [62, 195] width 10 height 10
click at [872, 112] on button "Duplicate" at bounding box center [865, 109] width 76 height 26
checkbox input "false"
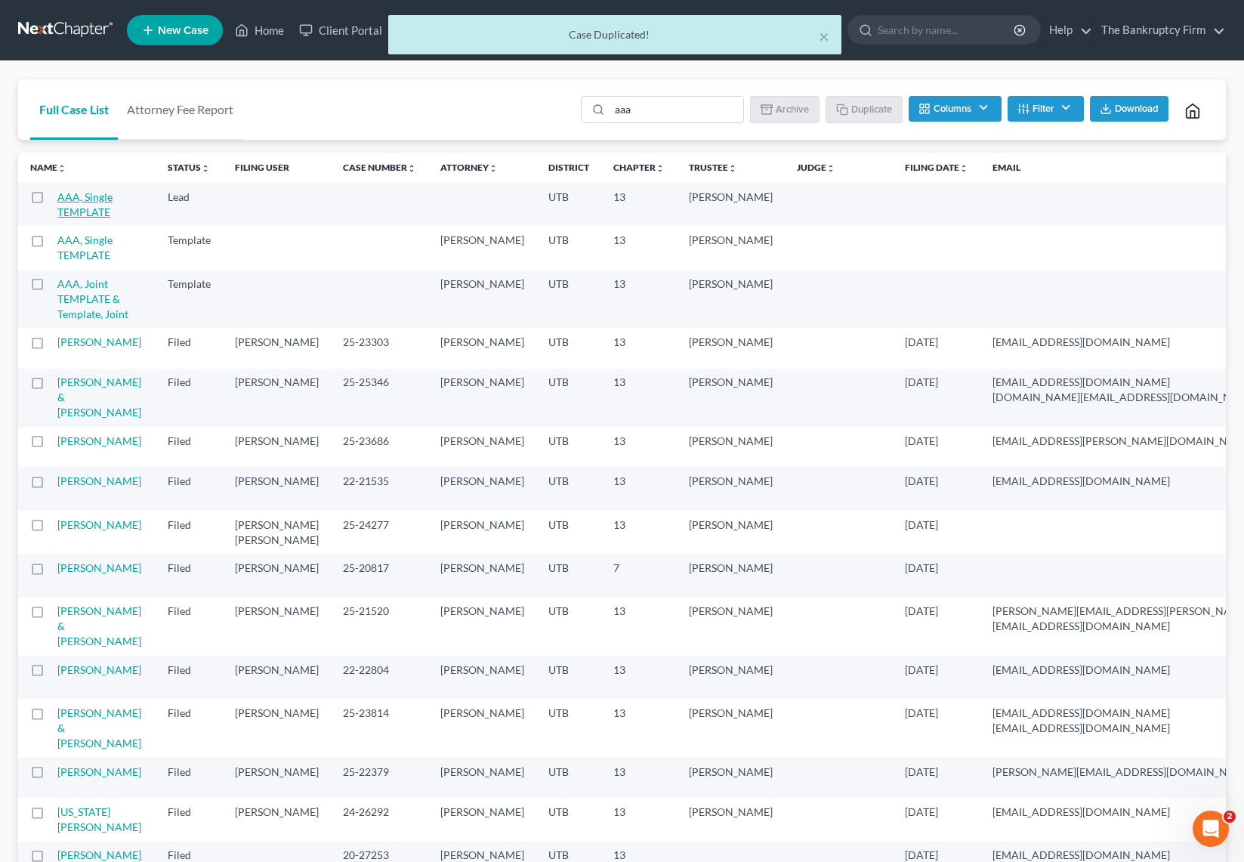
click at [89, 198] on link "AAA, Single TEMPLATE" at bounding box center [84, 204] width 55 height 28
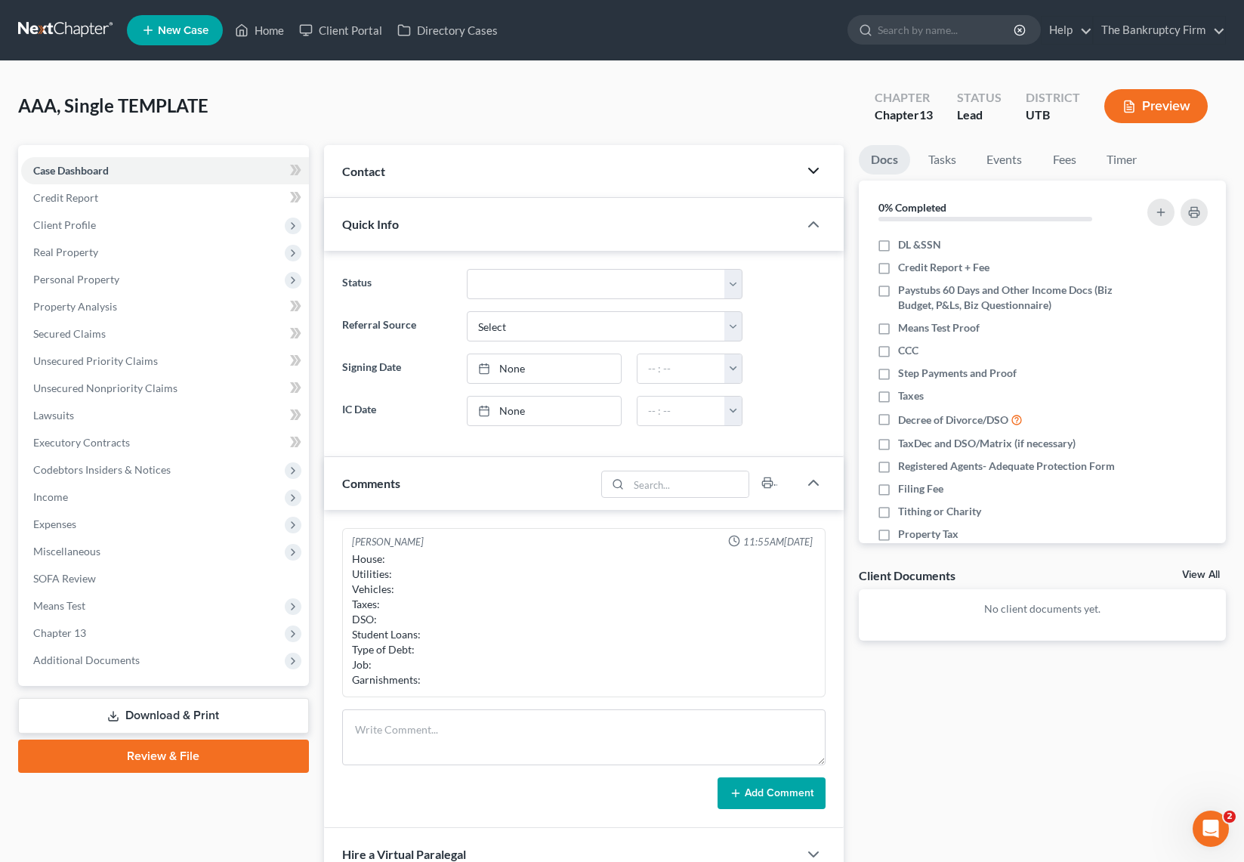
click at [815, 168] on icon "button" at bounding box center [813, 171] width 18 height 18
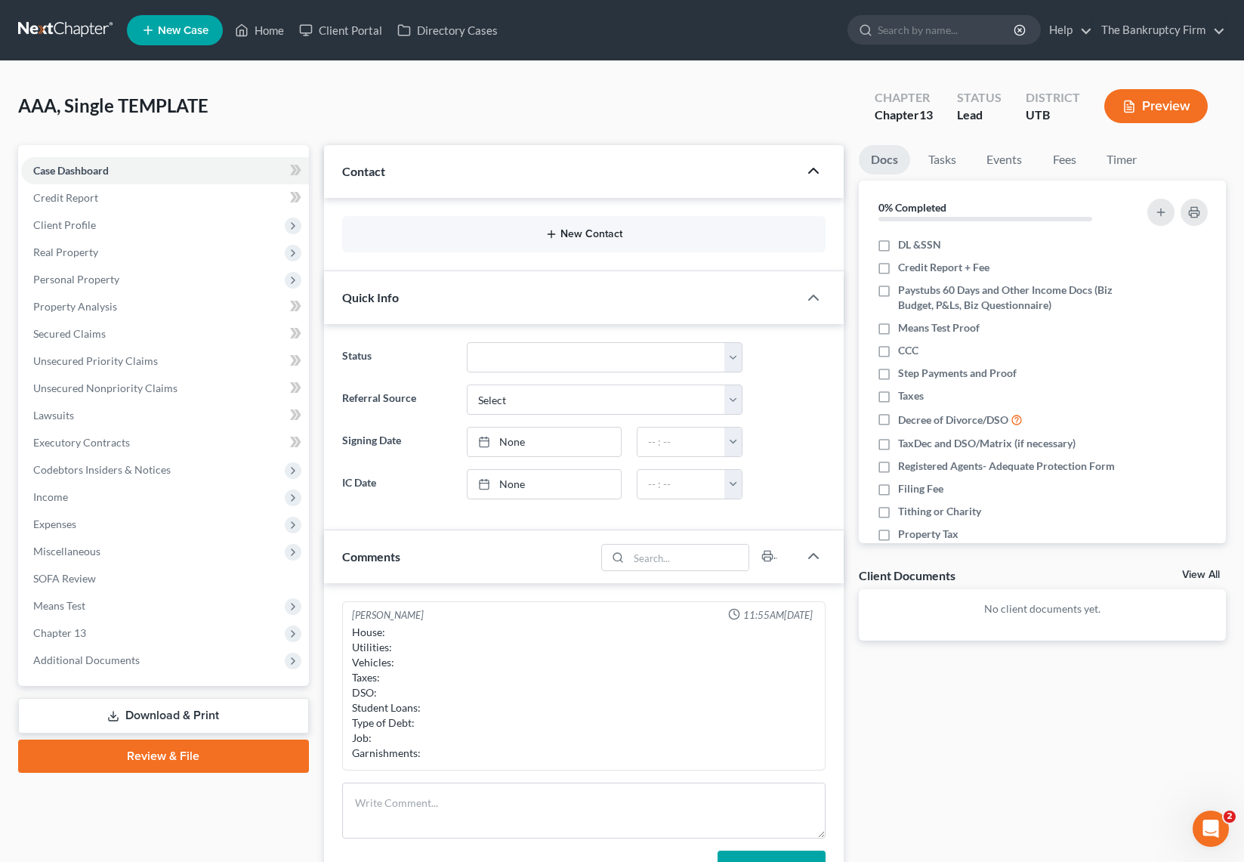
click at [564, 231] on button "New Contact" at bounding box center [583, 234] width 459 height 12
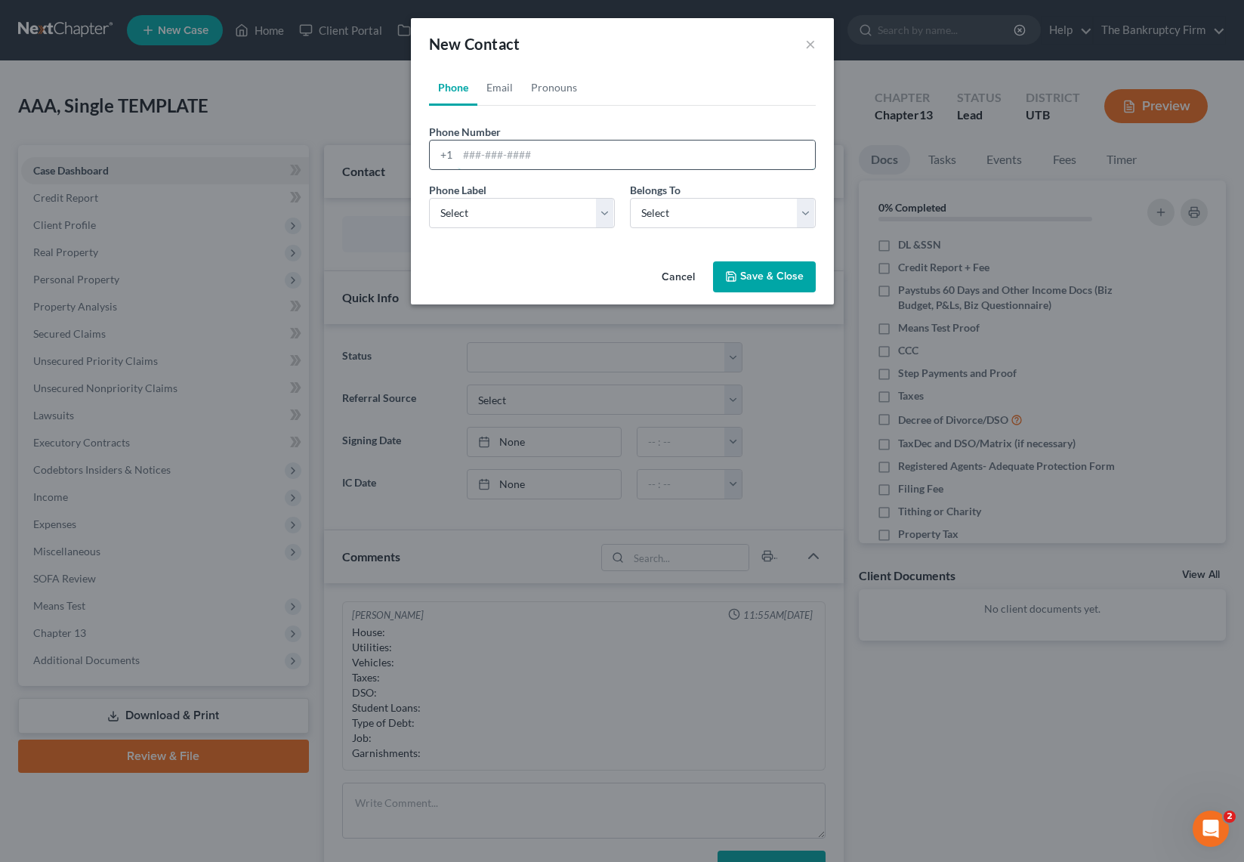
click at [495, 161] on input "tel" at bounding box center [636, 154] width 357 height 29
type input "[PHONE_NUMBER]"
click at [579, 214] on select "Select Mobile Home Work Other" at bounding box center [522, 213] width 186 height 30
select select "0"
click at [429, 198] on select "Select Mobile Home Work Other" at bounding box center [522, 213] width 186 height 30
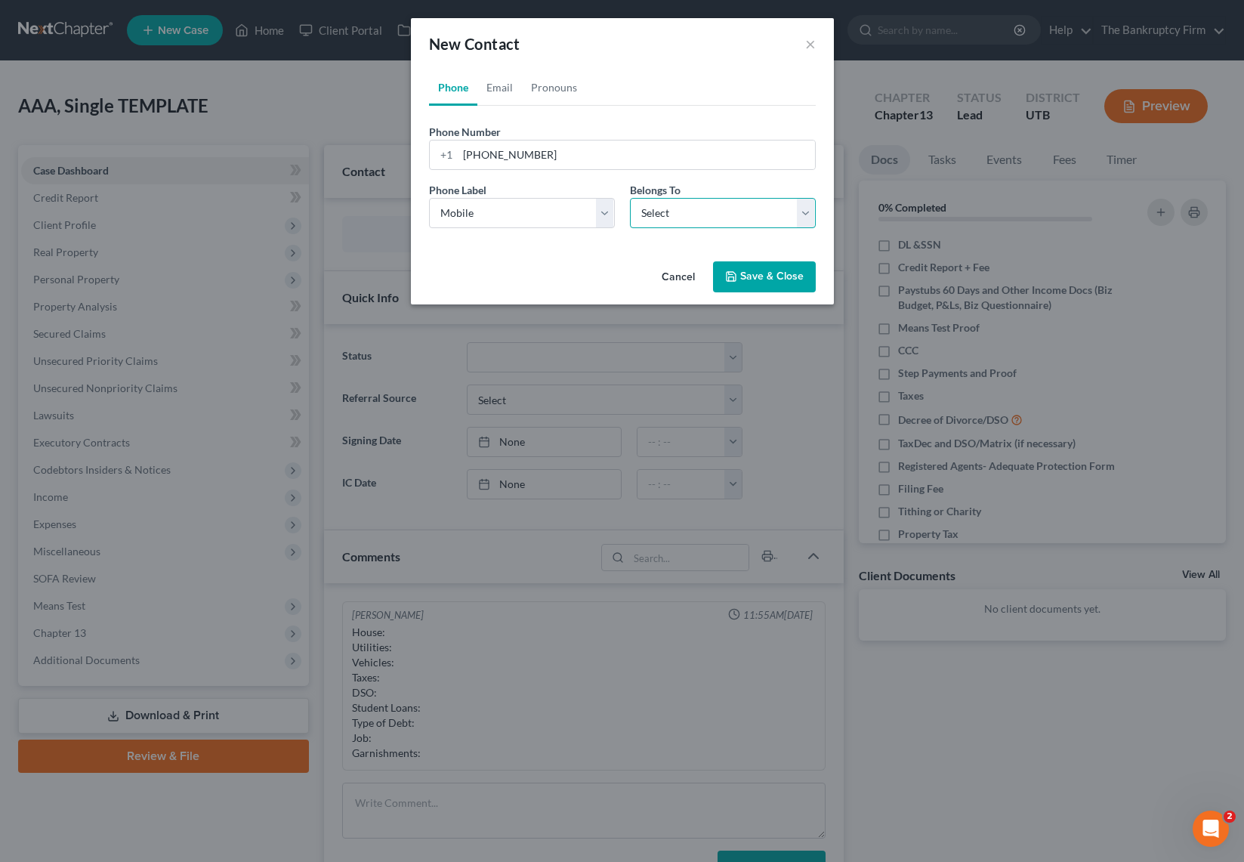
click at [693, 208] on select "Select Client Other" at bounding box center [723, 213] width 186 height 30
select select "0"
click at [630, 198] on select "Select Client Other" at bounding box center [723, 213] width 186 height 30
select select "0"
click at [504, 85] on link "Email" at bounding box center [499, 87] width 45 height 36
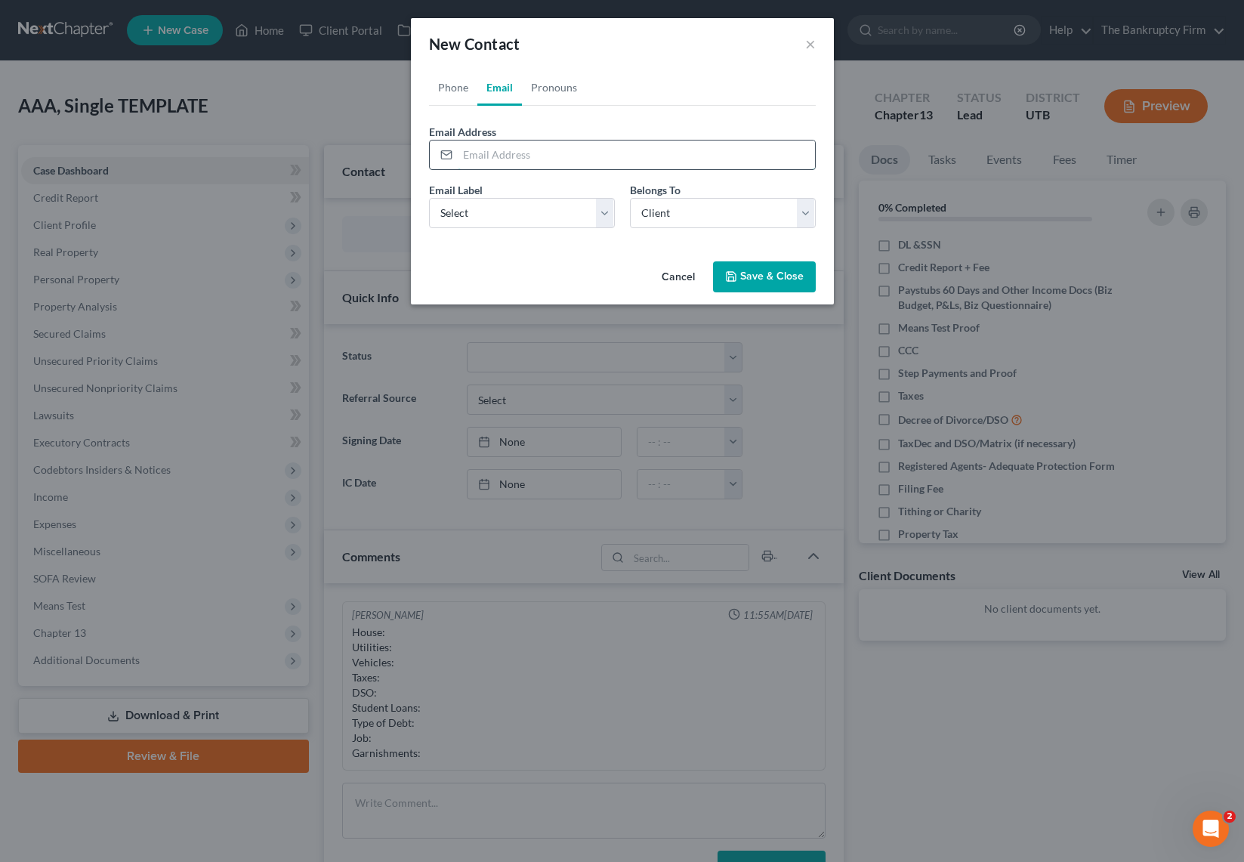
click at [491, 152] on input "email" at bounding box center [636, 154] width 357 height 29
type input "[EMAIL_ADDRESS][DOMAIN_NAME]"
click at [554, 217] on select "Select Home Work Other" at bounding box center [522, 213] width 186 height 30
select select "0"
click at [429, 198] on select "Select Home Work Other" at bounding box center [522, 213] width 186 height 30
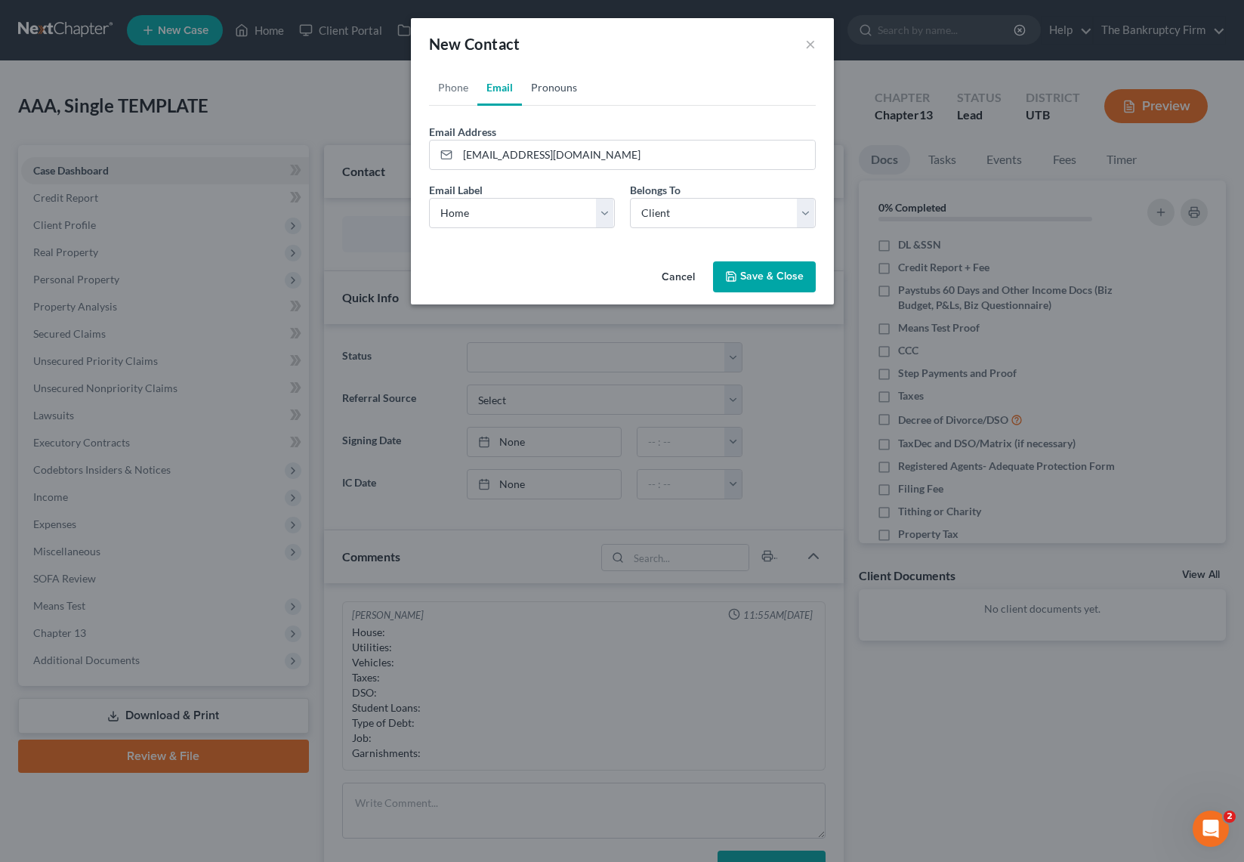
click at [557, 83] on link "Pronouns" at bounding box center [554, 87] width 64 height 36
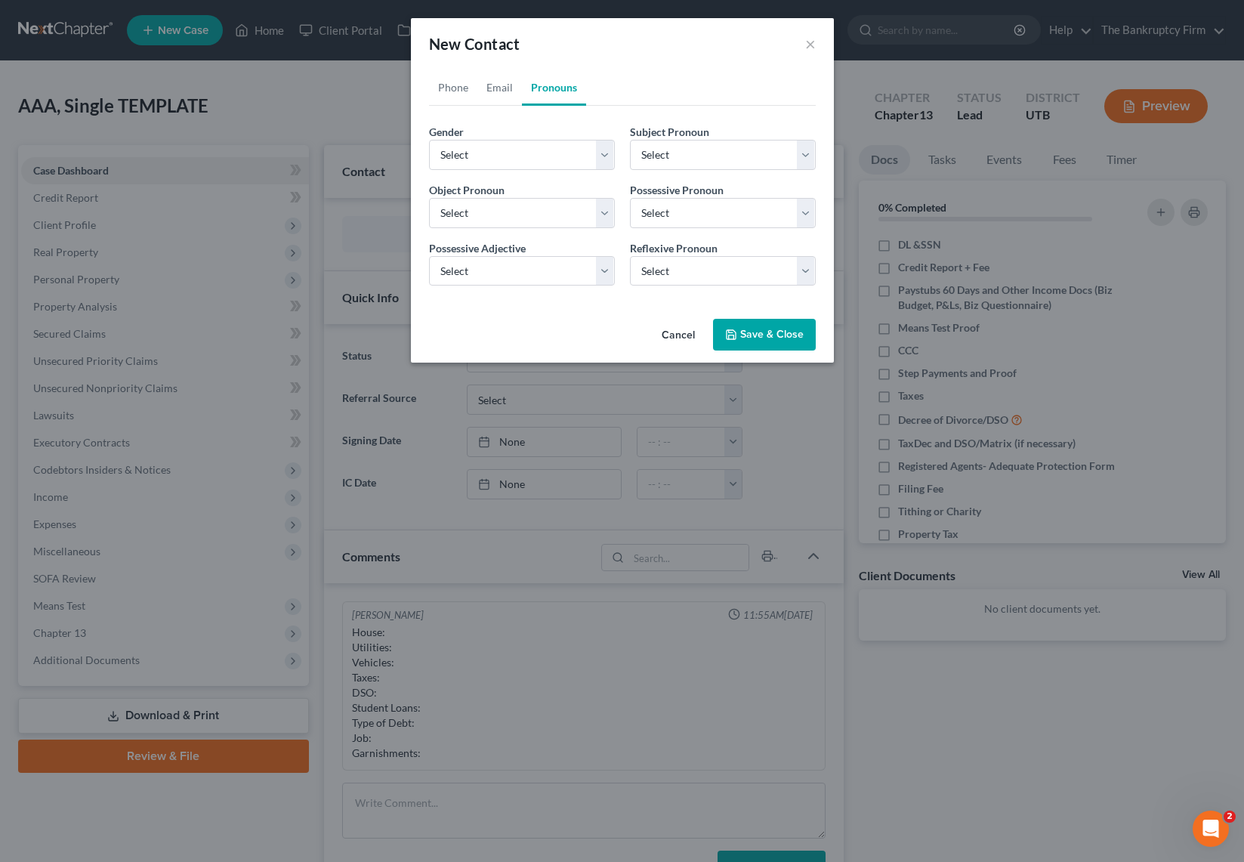
click at [752, 331] on button "Save & Close" at bounding box center [764, 335] width 103 height 32
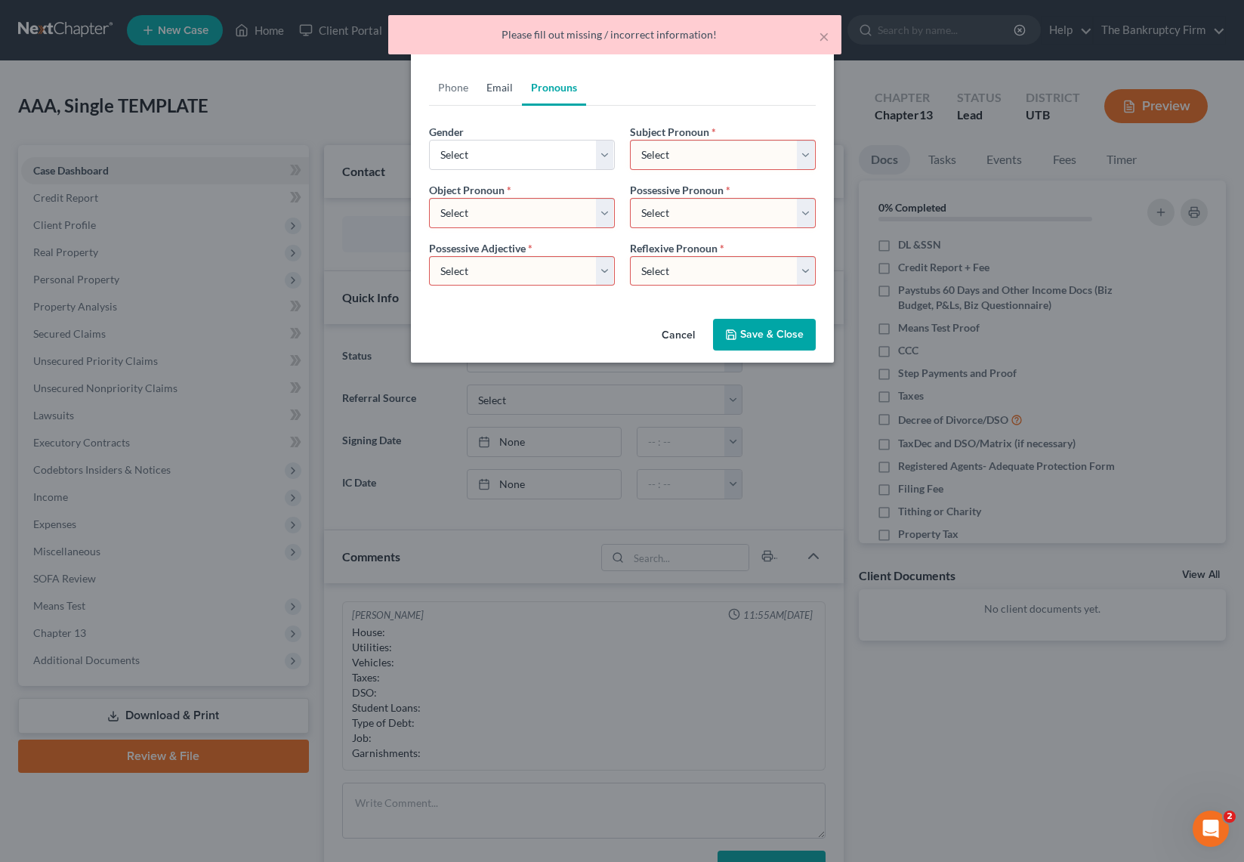
click at [499, 84] on link "Email" at bounding box center [499, 87] width 45 height 36
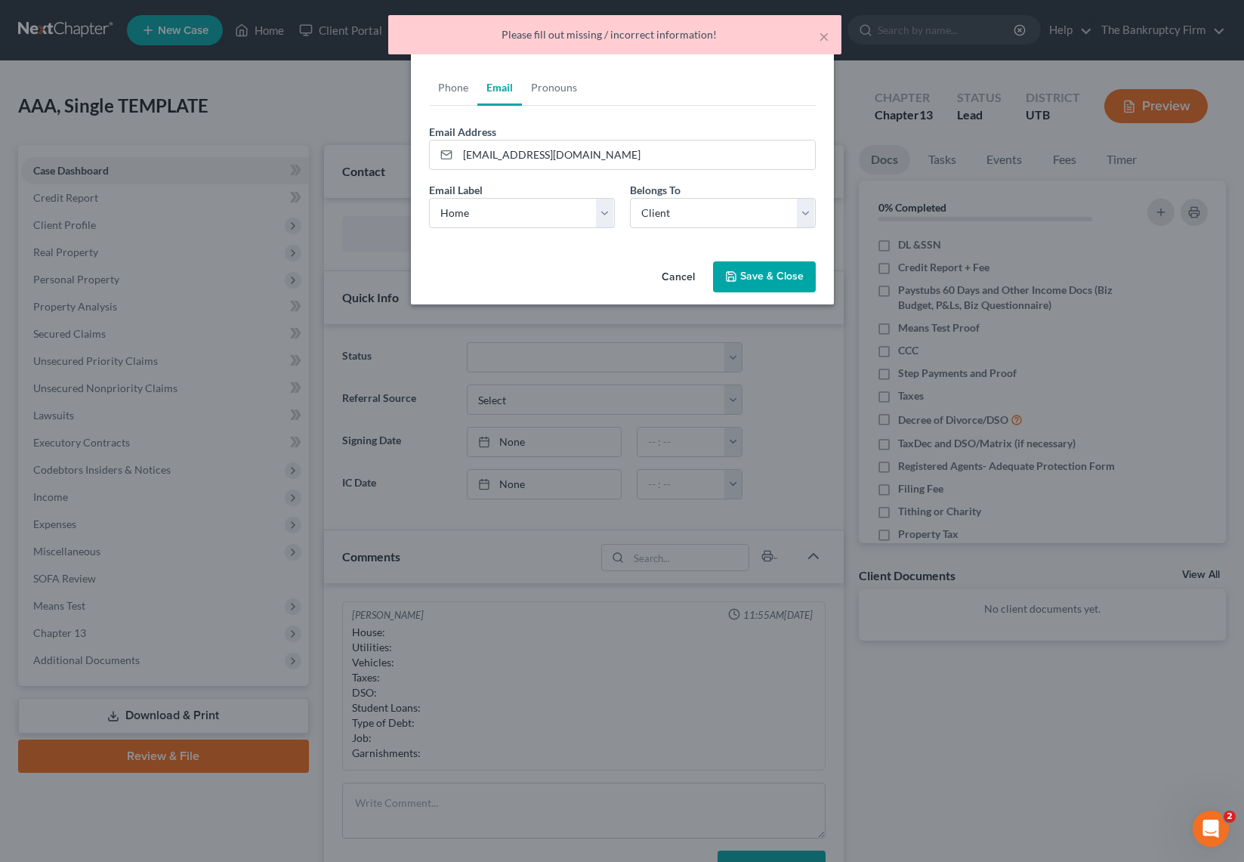
click at [769, 279] on button "Save & Close" at bounding box center [764, 277] width 103 height 32
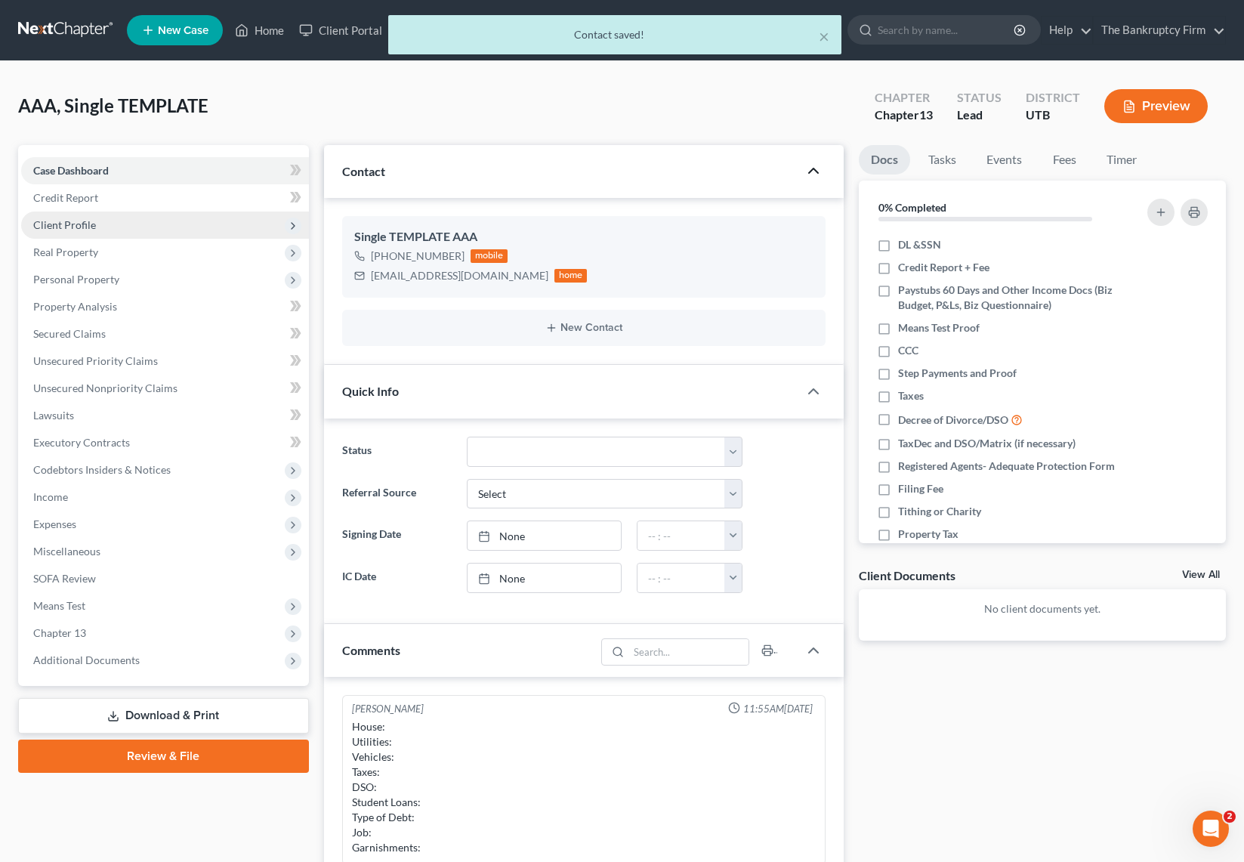
click at [100, 223] on span "Client Profile" at bounding box center [165, 224] width 288 height 27
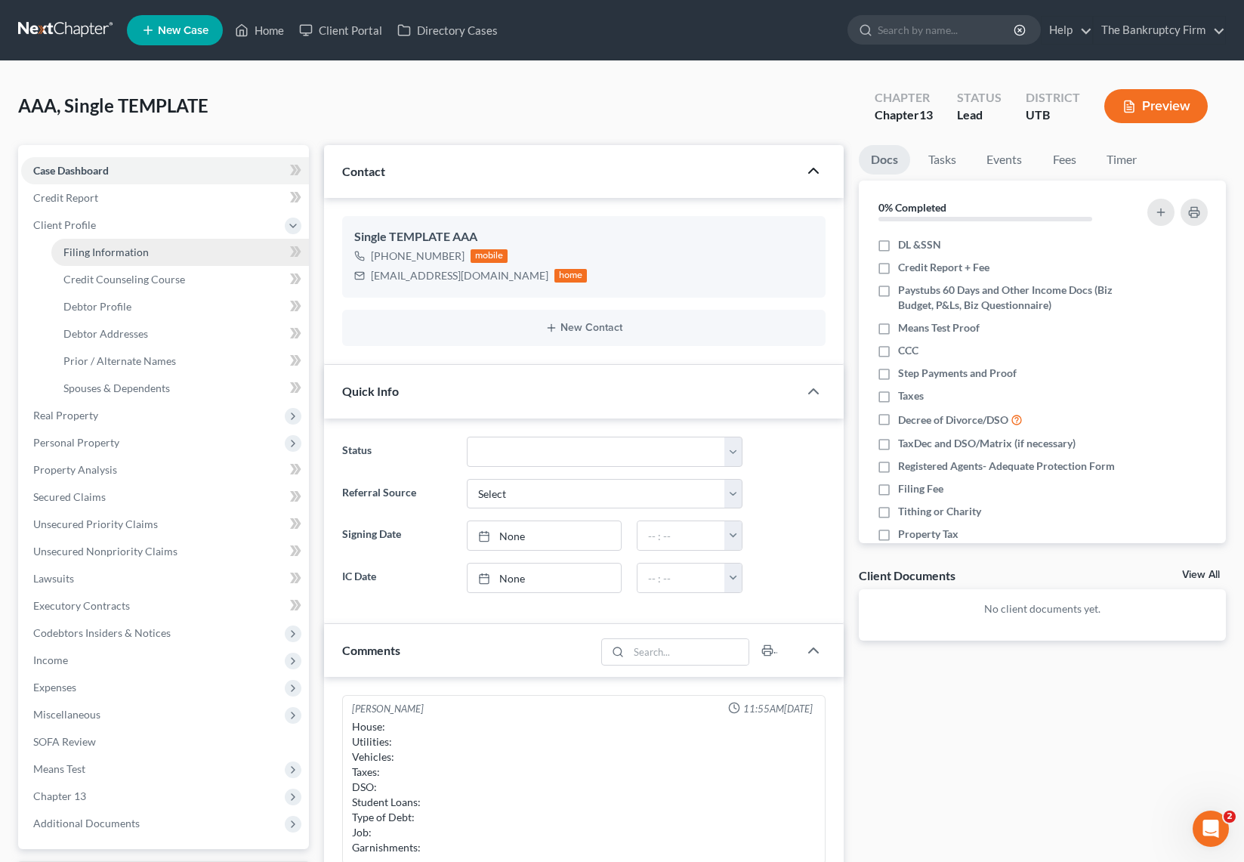
click at [143, 252] on span "Filing Information" at bounding box center [105, 251] width 85 height 13
select select "1"
select select "0"
select select "3"
select select "81"
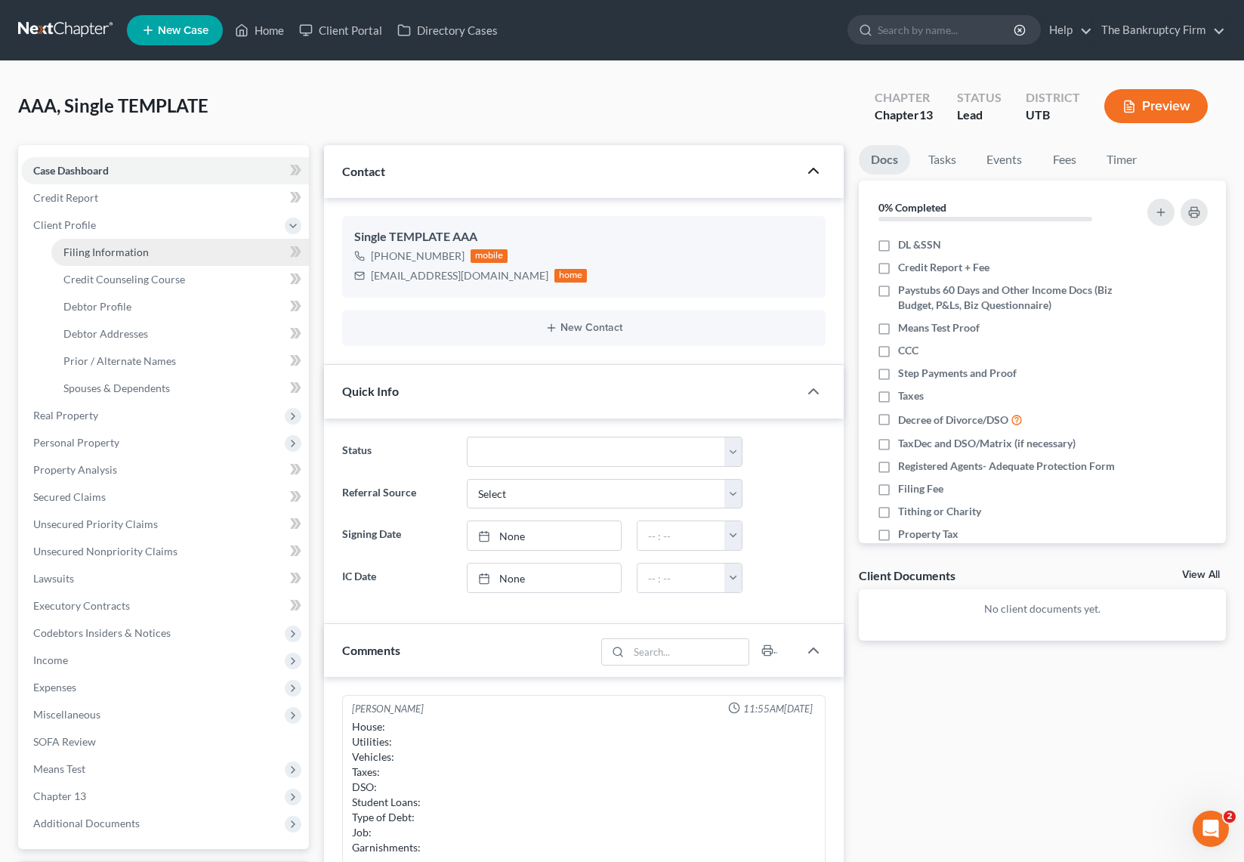
select select "0"
select select "46"
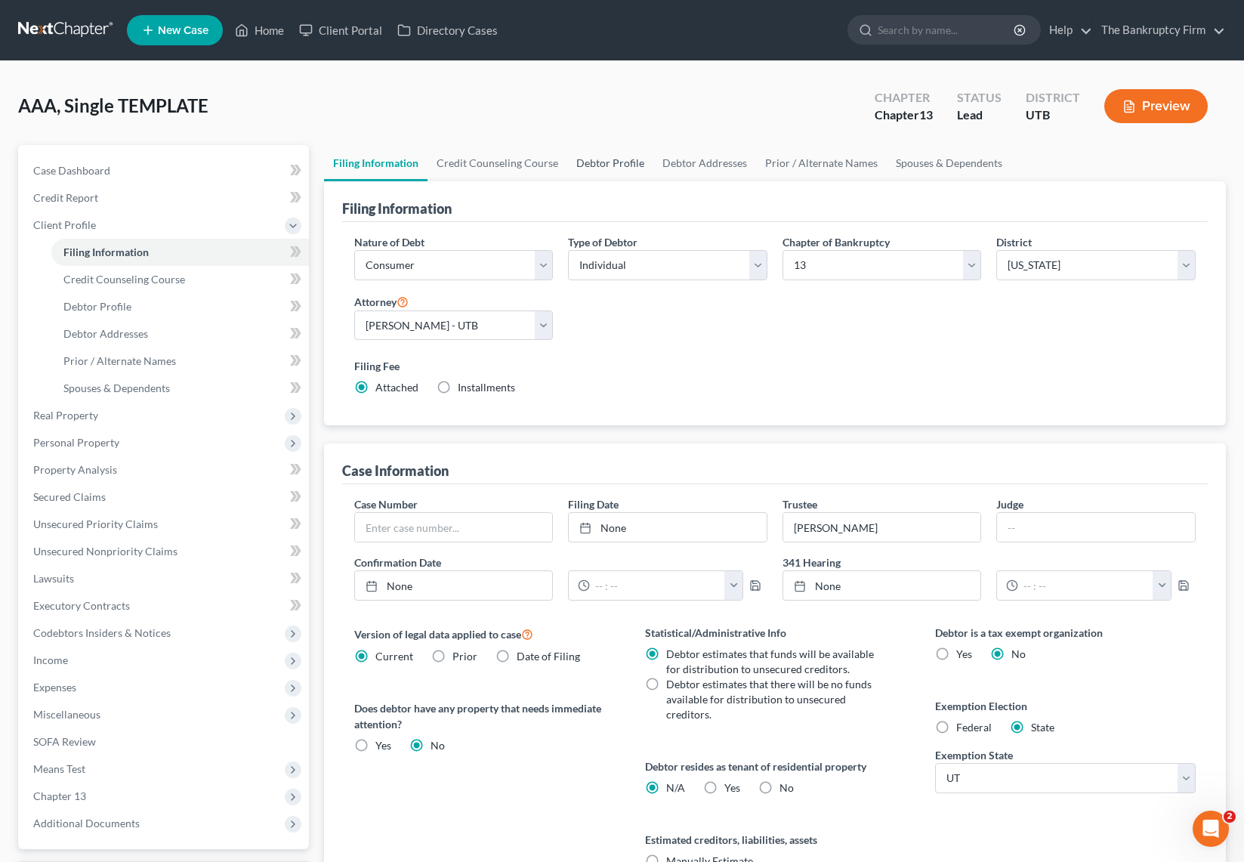
click at [613, 157] on link "Debtor Profile" at bounding box center [610, 163] width 86 height 36
select select "1"
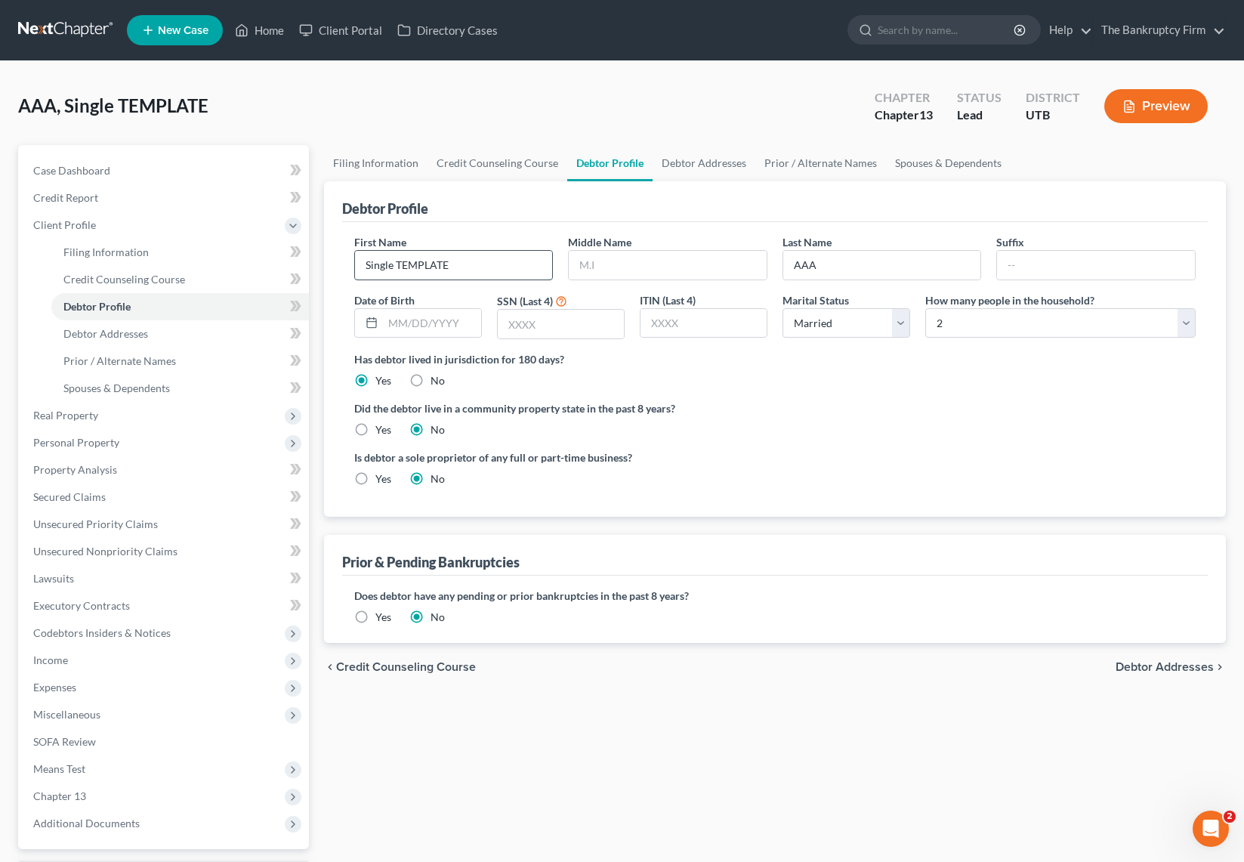
click at [475, 271] on input "Single TEMPLATE" at bounding box center [454, 265] width 198 height 29
click at [458, 268] on input "Single TEMPLATE" at bounding box center [454, 265] width 198 height 29
type input "[PERSON_NAME]"
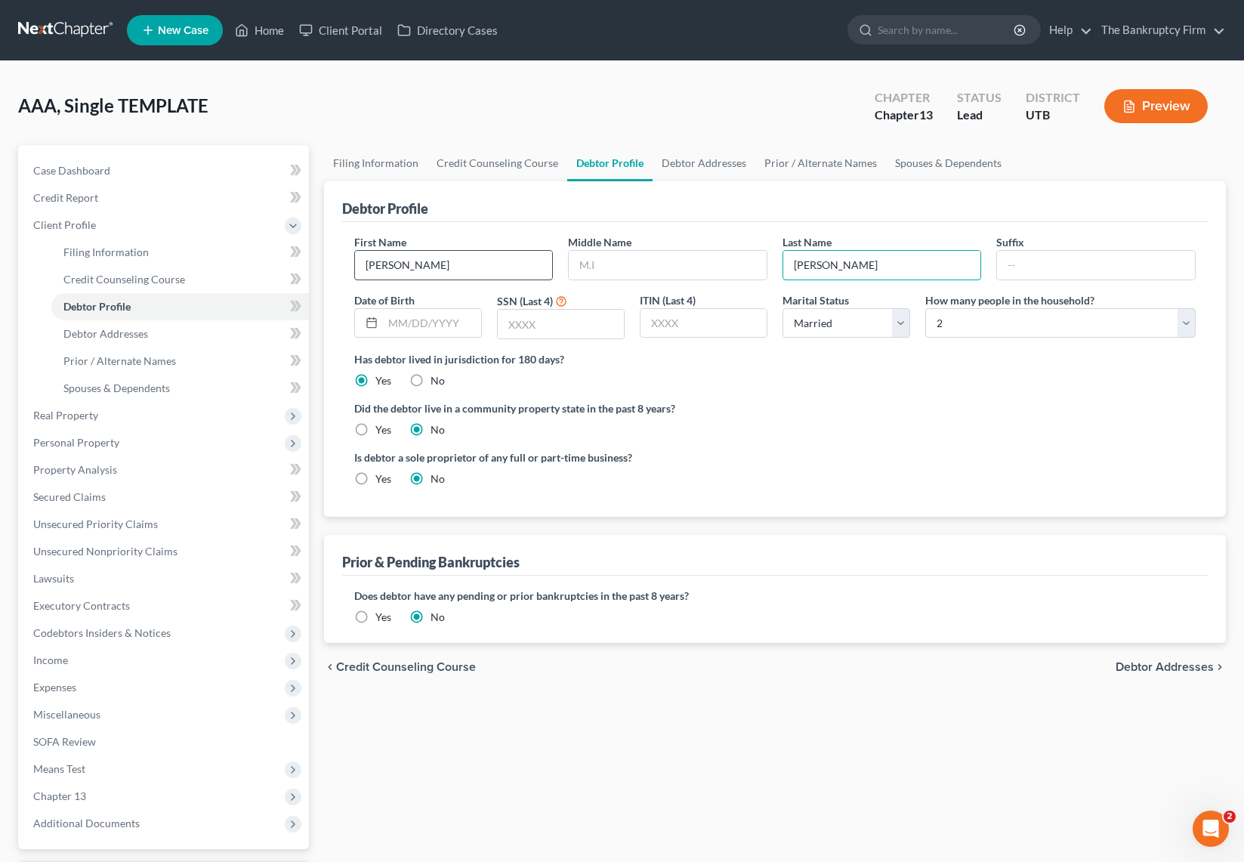
type input "[PERSON_NAME]"
type input "[DATE]"
type input "7832"
click at [896, 319] on select "Select Single Married Separated Divorced Widowed" at bounding box center [846, 323] width 128 height 30
select select "3"
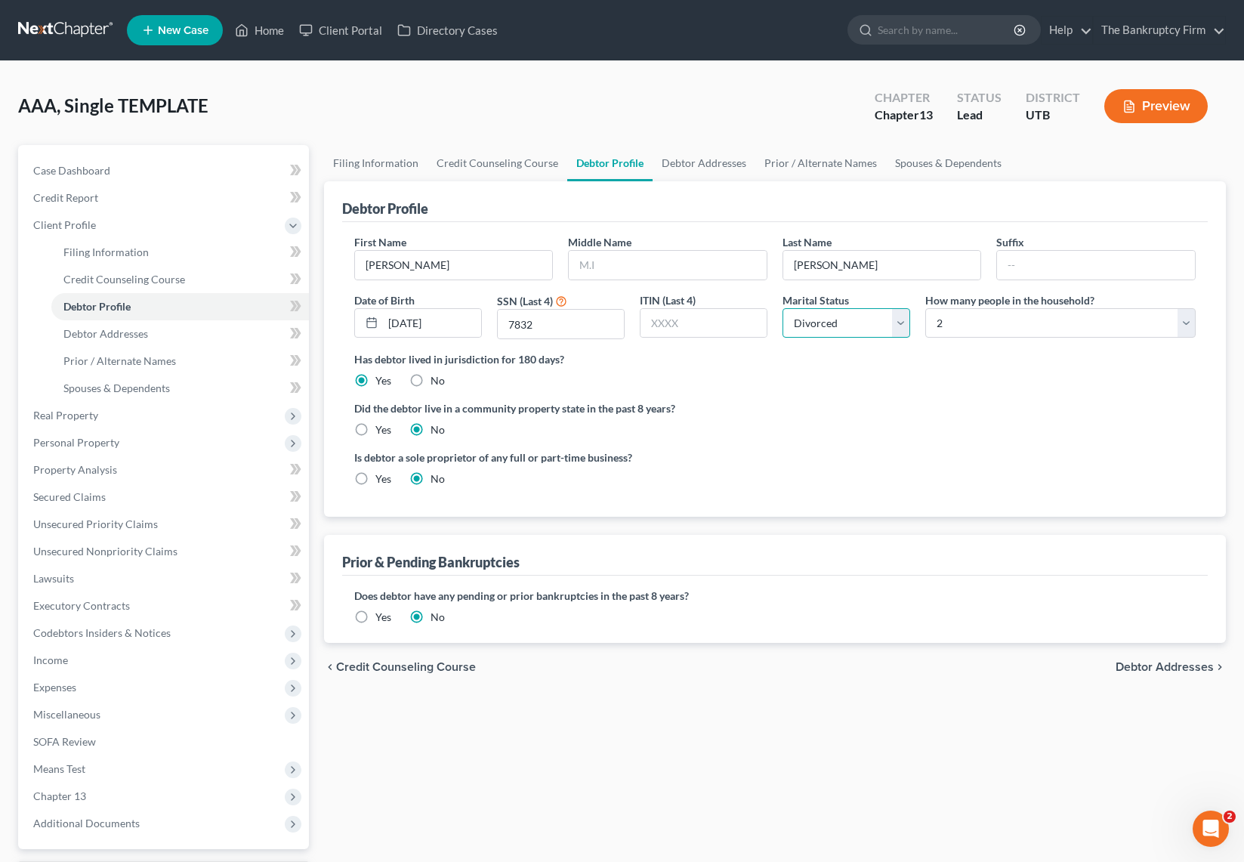
click at [782, 308] on select "Select Single Married Separated Divorced Widowed" at bounding box center [846, 323] width 128 height 30
click at [1179, 316] on select "Select 1 2 3 4 5 6 7 8 9 10 11 12 13 14 15 16 17 18 19 20" at bounding box center [1060, 323] width 270 height 30
select select "0"
click at [925, 308] on select "Select 1 2 3 4 5 6 7 8 9 10 11 12 13 14 15 16 17 18 19 20" at bounding box center [1060, 323] width 270 height 30
click at [991, 366] on label "Has debtor lived in jurisdiction for 180 days?" at bounding box center [774, 359] width 841 height 16
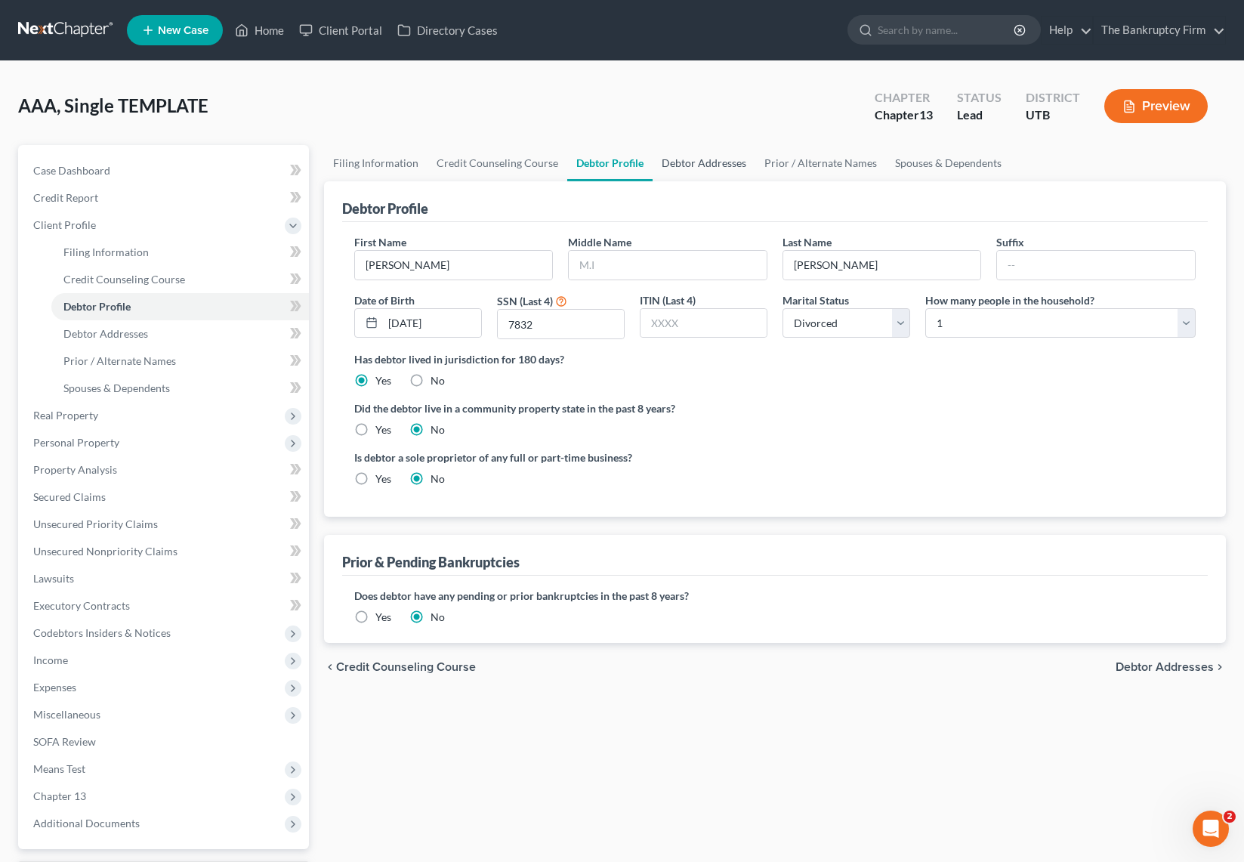
click at [699, 160] on link "Debtor Addresses" at bounding box center [703, 163] width 103 height 36
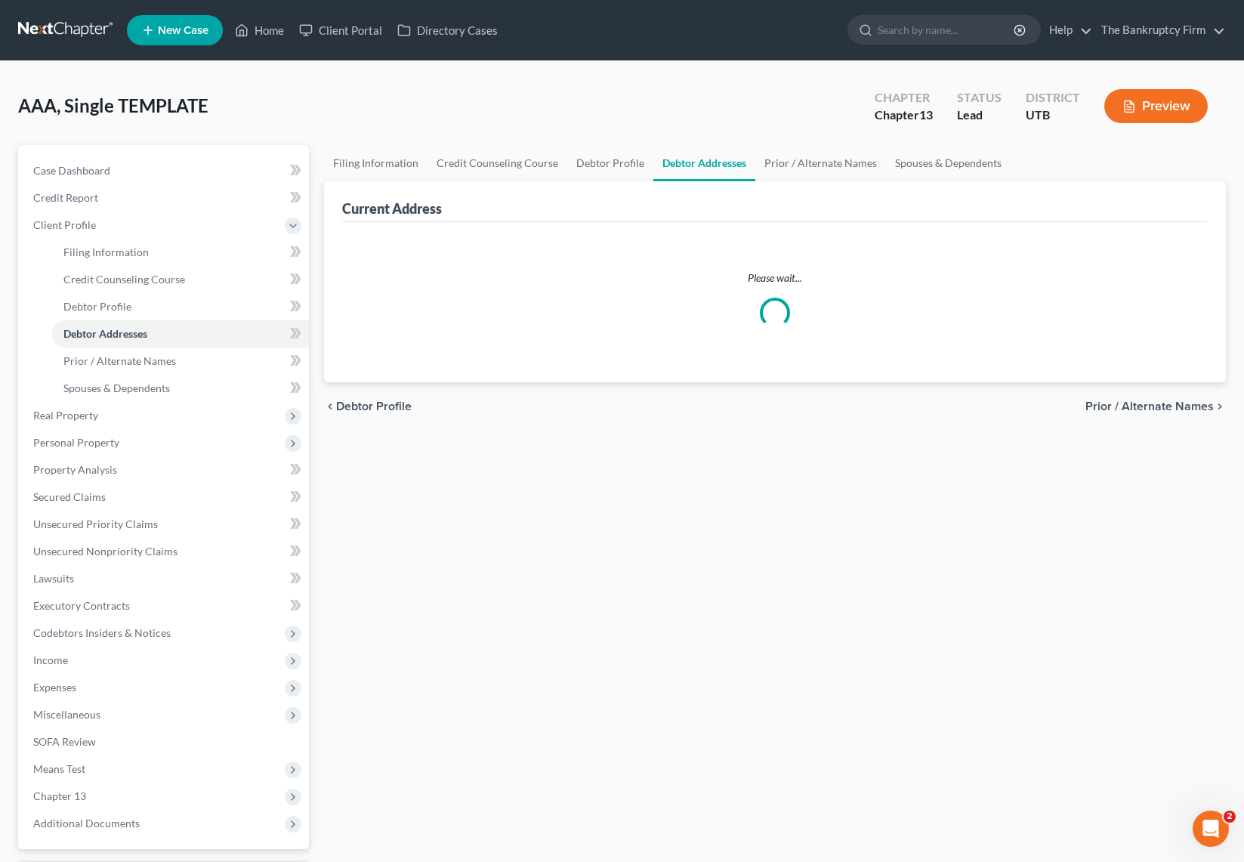
select select "0"
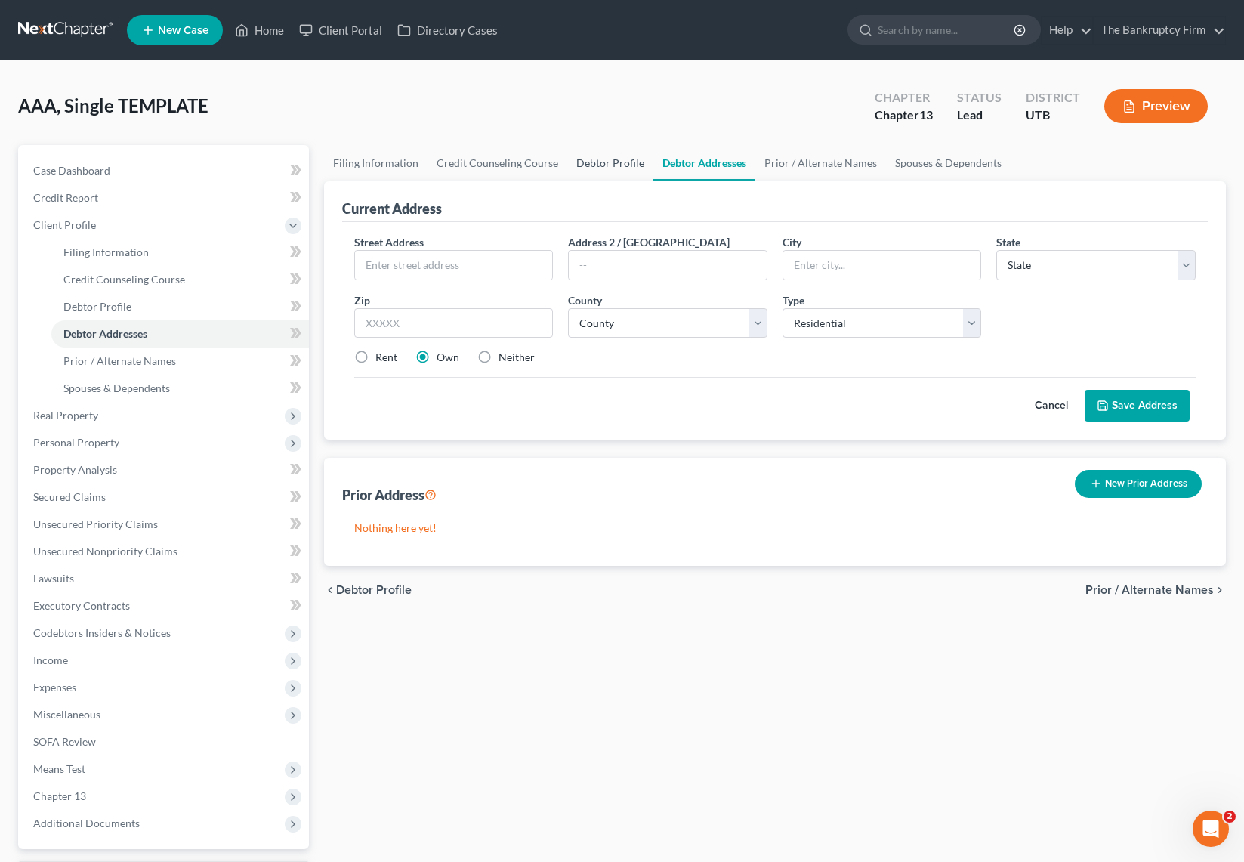
click at [588, 160] on link "Debtor Profile" at bounding box center [610, 163] width 86 height 36
select select "3"
select select "0"
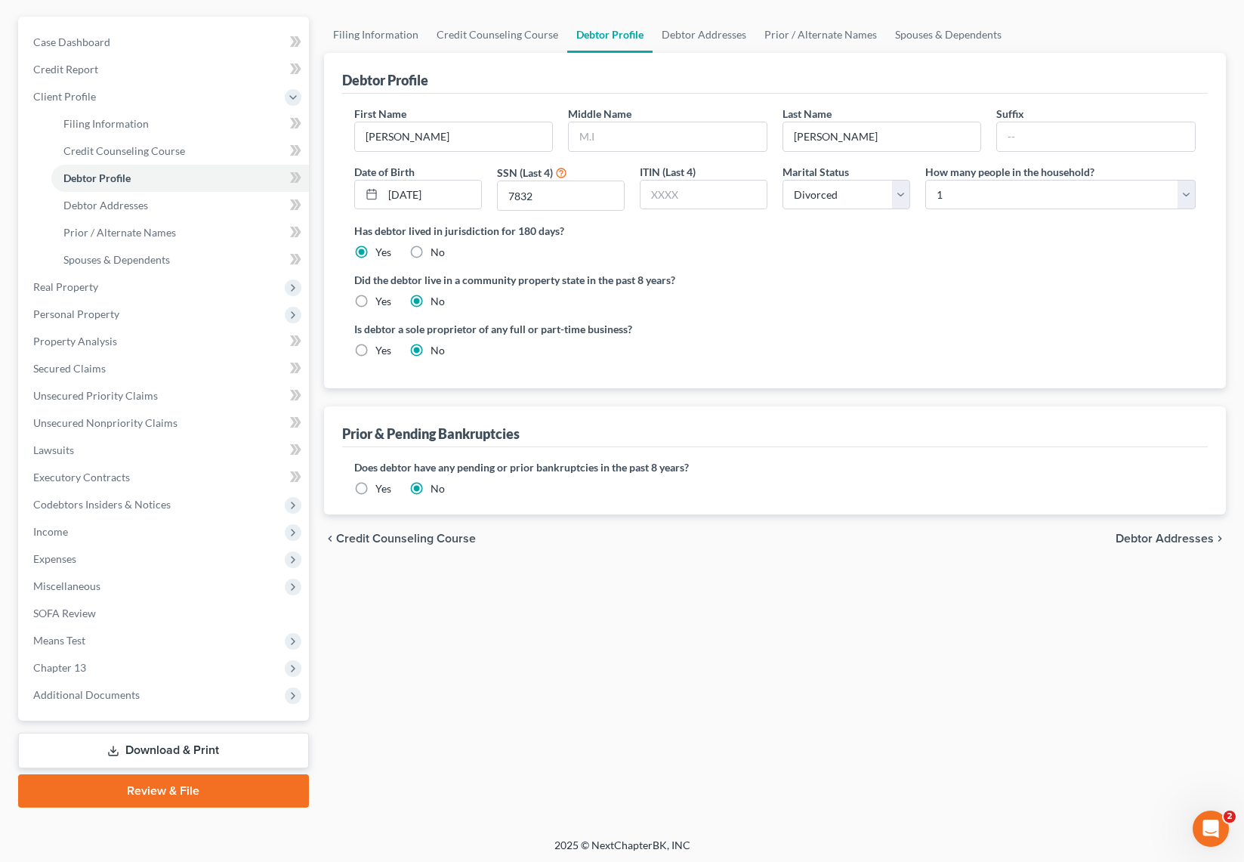
scroll to position [131, 0]
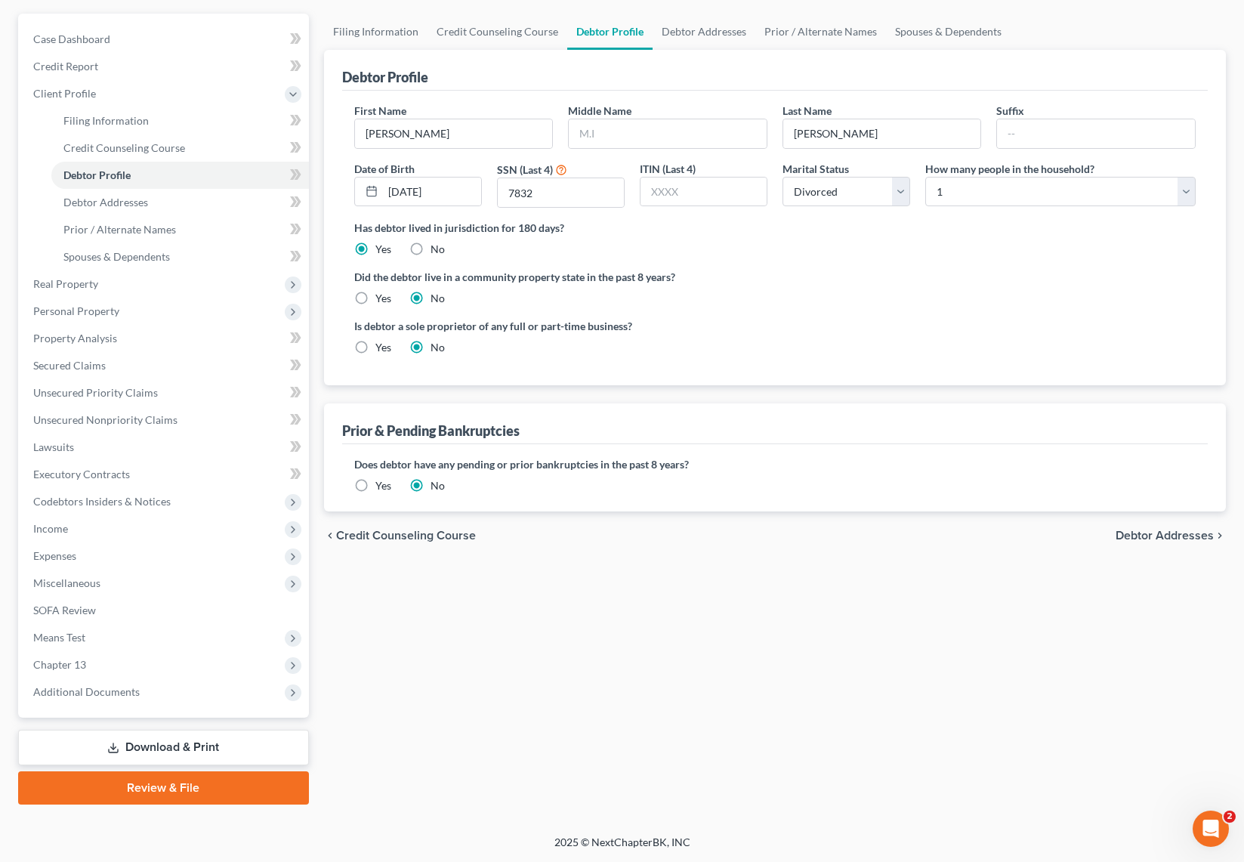
click at [375, 486] on label "Yes" at bounding box center [383, 485] width 16 height 15
click at [381, 486] on input "Yes" at bounding box center [386, 483] width 10 height 10
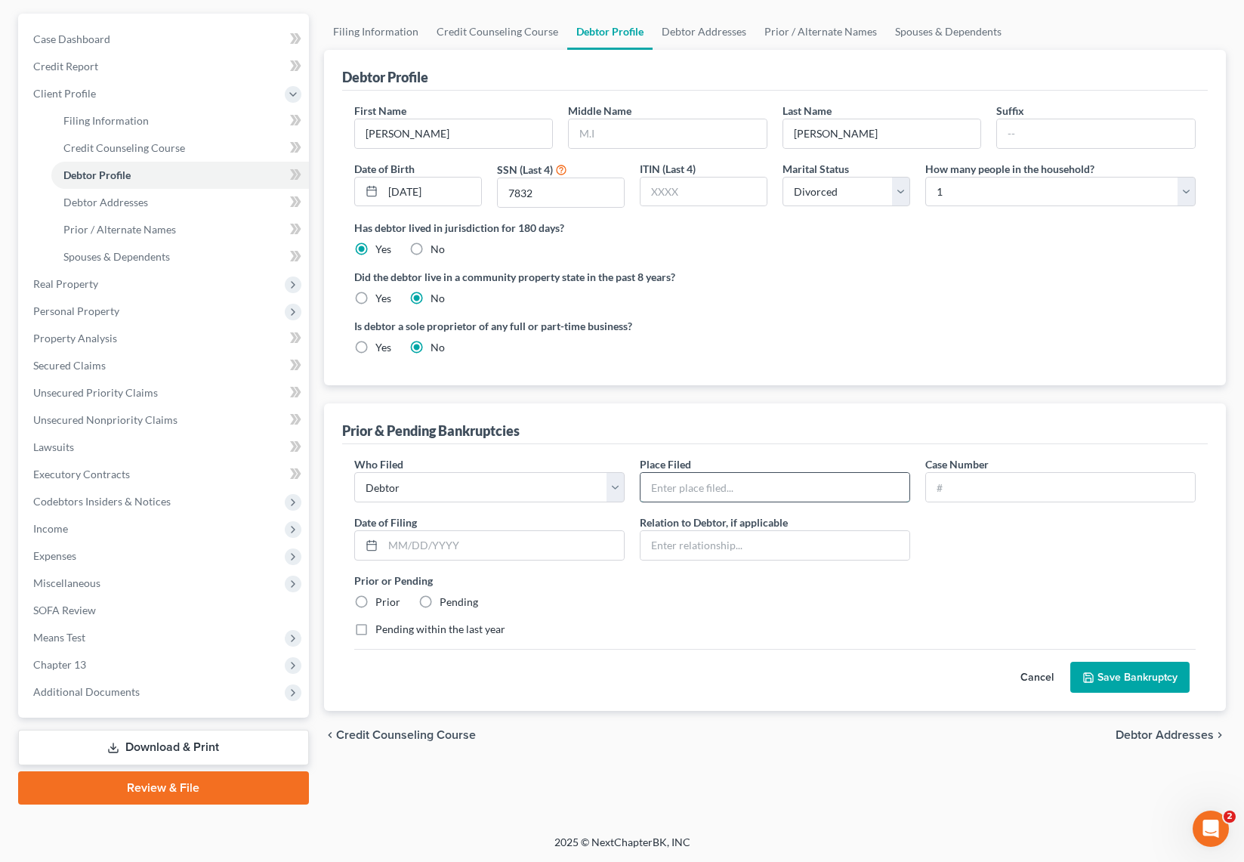
click at [748, 492] on input "text" at bounding box center [774, 487] width 269 height 29
type input "[US_STATE] Ch13 Dismissed"
click at [375, 601] on label "Prior" at bounding box center [387, 601] width 25 height 15
click at [381, 601] on input "Prior" at bounding box center [386, 599] width 10 height 10
radio input "true"
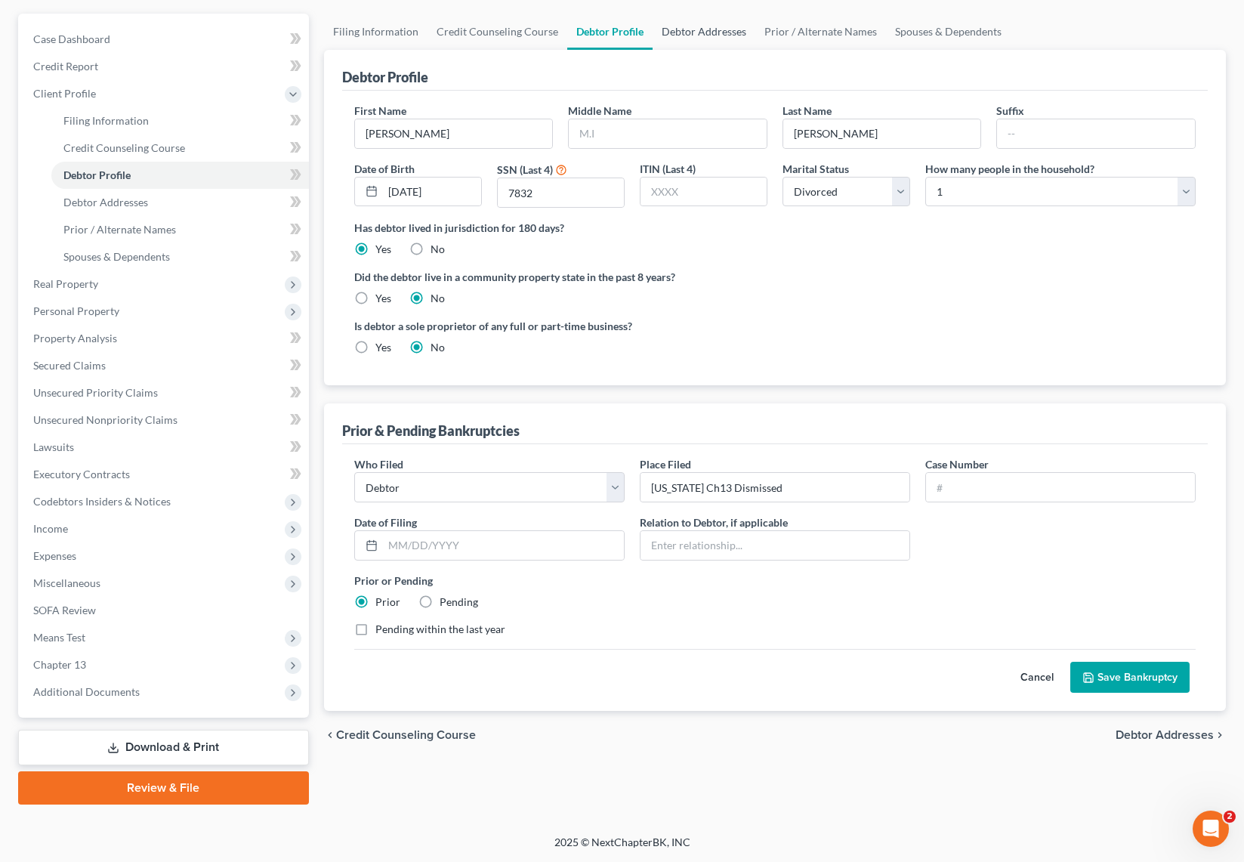
click at [712, 33] on link "Debtor Addresses" at bounding box center [703, 32] width 103 height 36
select select "0"
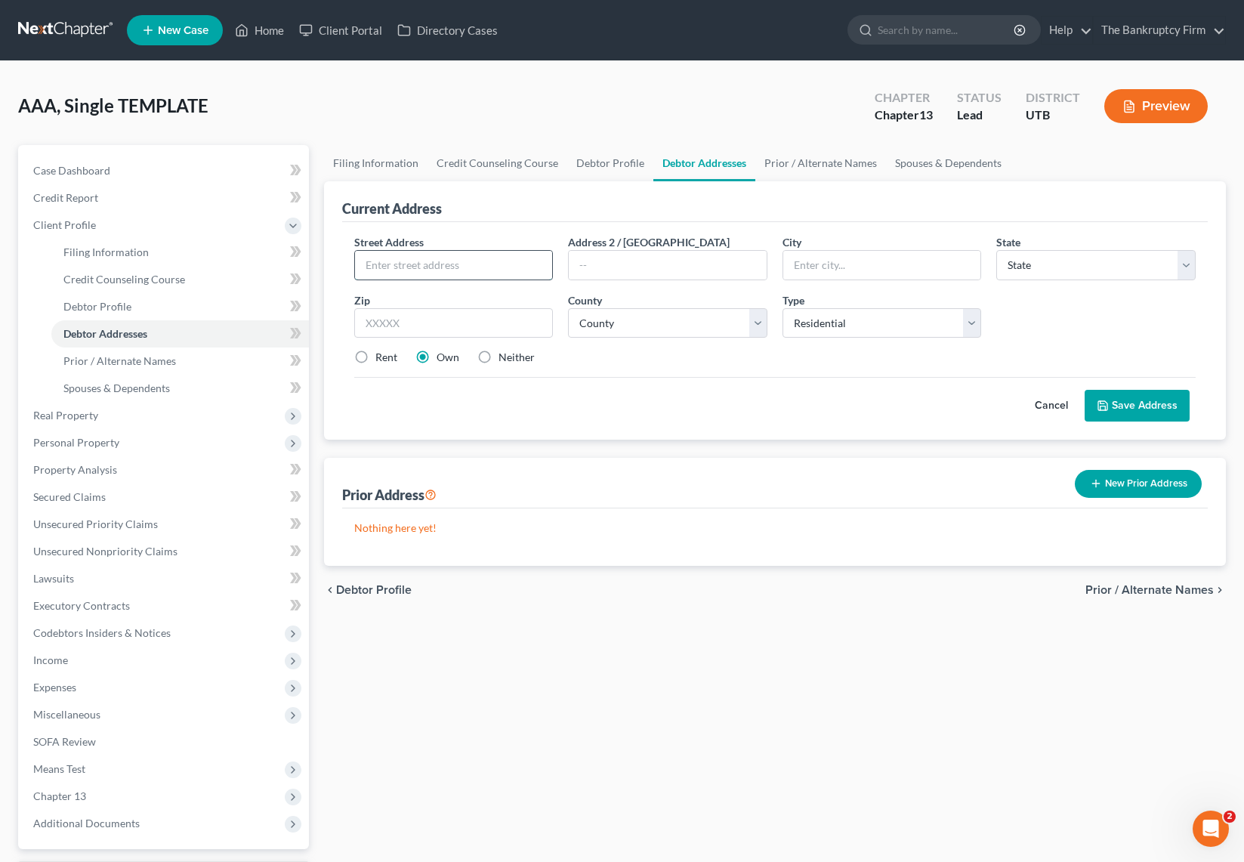
click at [404, 270] on input "text" at bounding box center [454, 265] width 198 height 29
type input "[STREET_ADDRESS]"
type input "Tooele"
select select "46"
type input "84074"
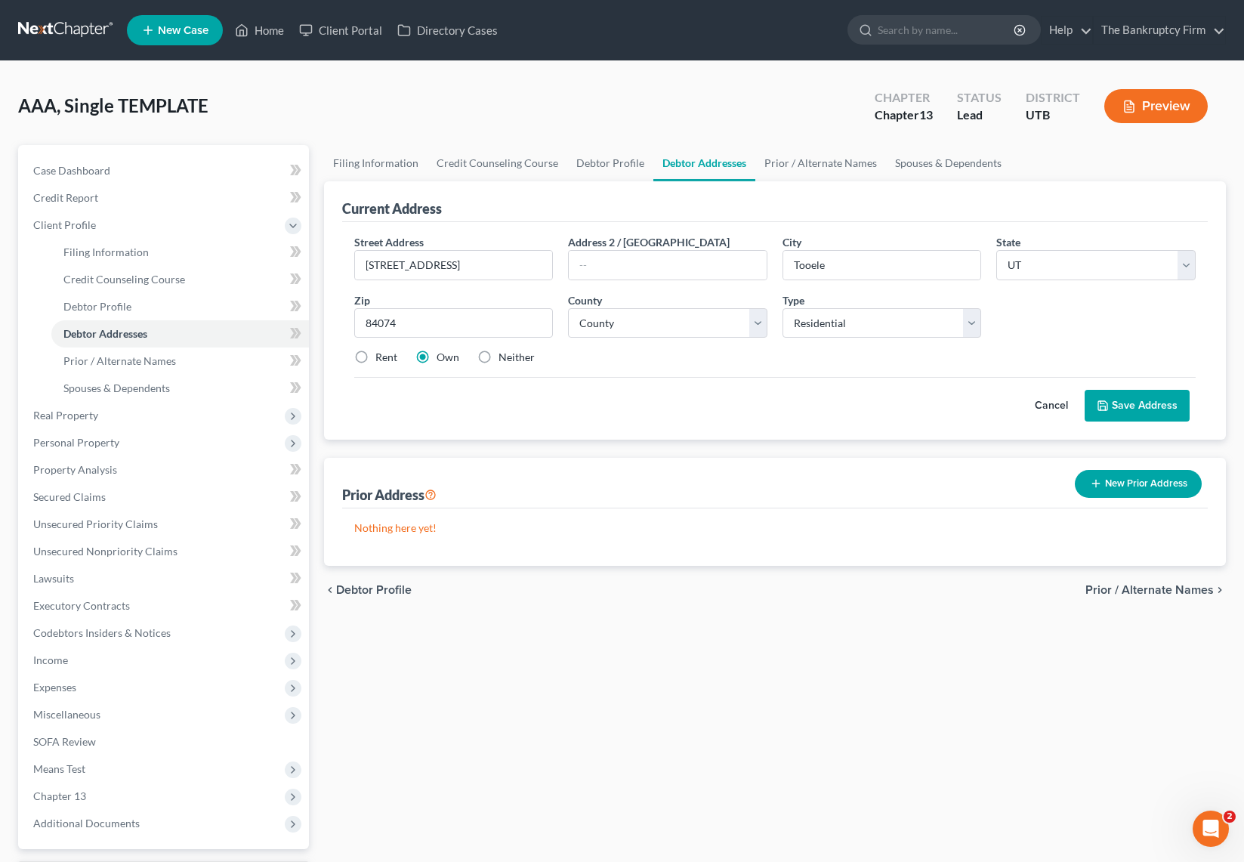
click at [375, 356] on label "Rent" at bounding box center [386, 357] width 22 height 15
click at [381, 356] on input "Rent" at bounding box center [386, 355] width 10 height 10
radio input "true"
click at [668, 316] on select "County [GEOGRAPHIC_DATA] [GEOGRAPHIC_DATA] [GEOGRAPHIC_DATA] [GEOGRAPHIC_DATA] …" at bounding box center [667, 323] width 199 height 30
select select "22"
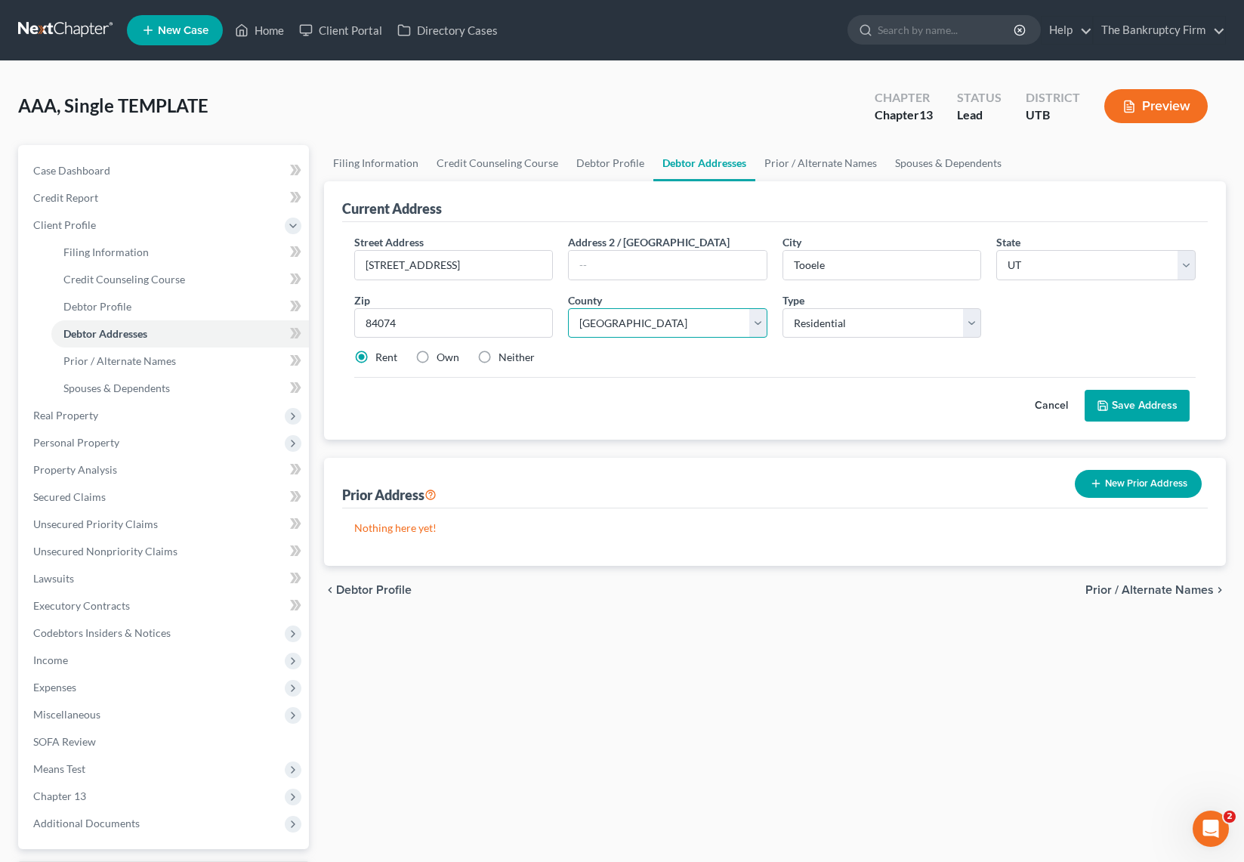
click at [568, 308] on select "County [GEOGRAPHIC_DATA] [GEOGRAPHIC_DATA] [GEOGRAPHIC_DATA] [GEOGRAPHIC_DATA] …" at bounding box center [667, 323] width 199 height 30
click at [1166, 408] on button "Save Address" at bounding box center [1136, 406] width 105 height 32
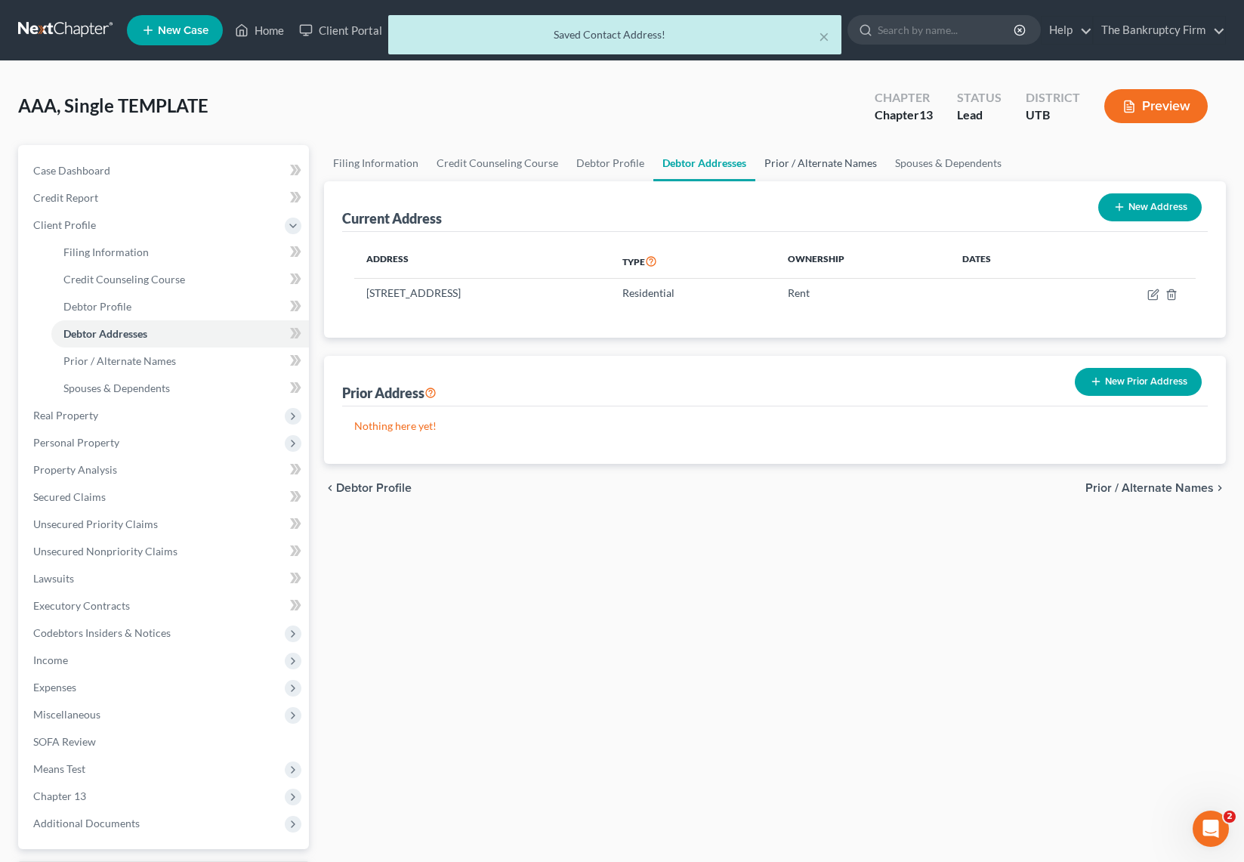
click at [812, 163] on link "Prior / Alternate Names" at bounding box center [820, 163] width 131 height 36
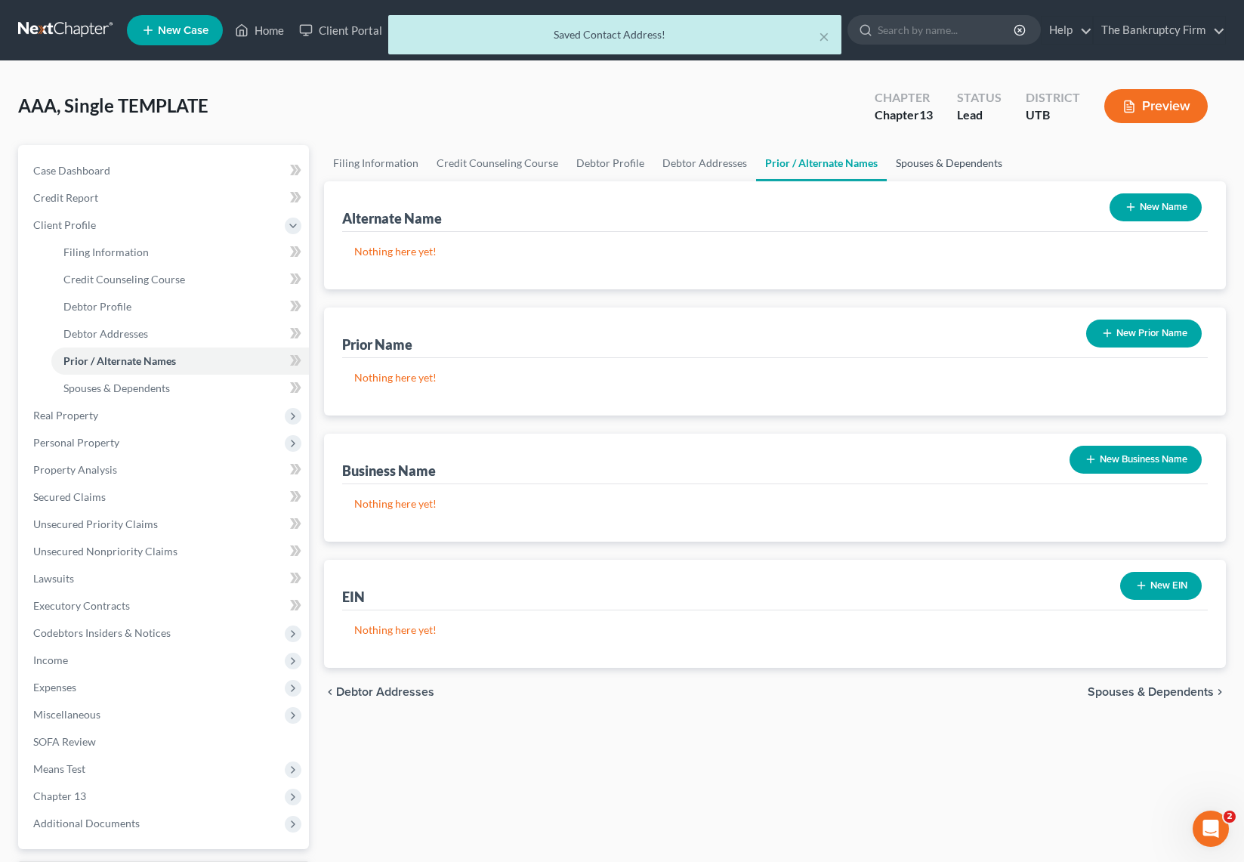
click at [944, 164] on link "Spouses & Dependents" at bounding box center [948, 163] width 125 height 36
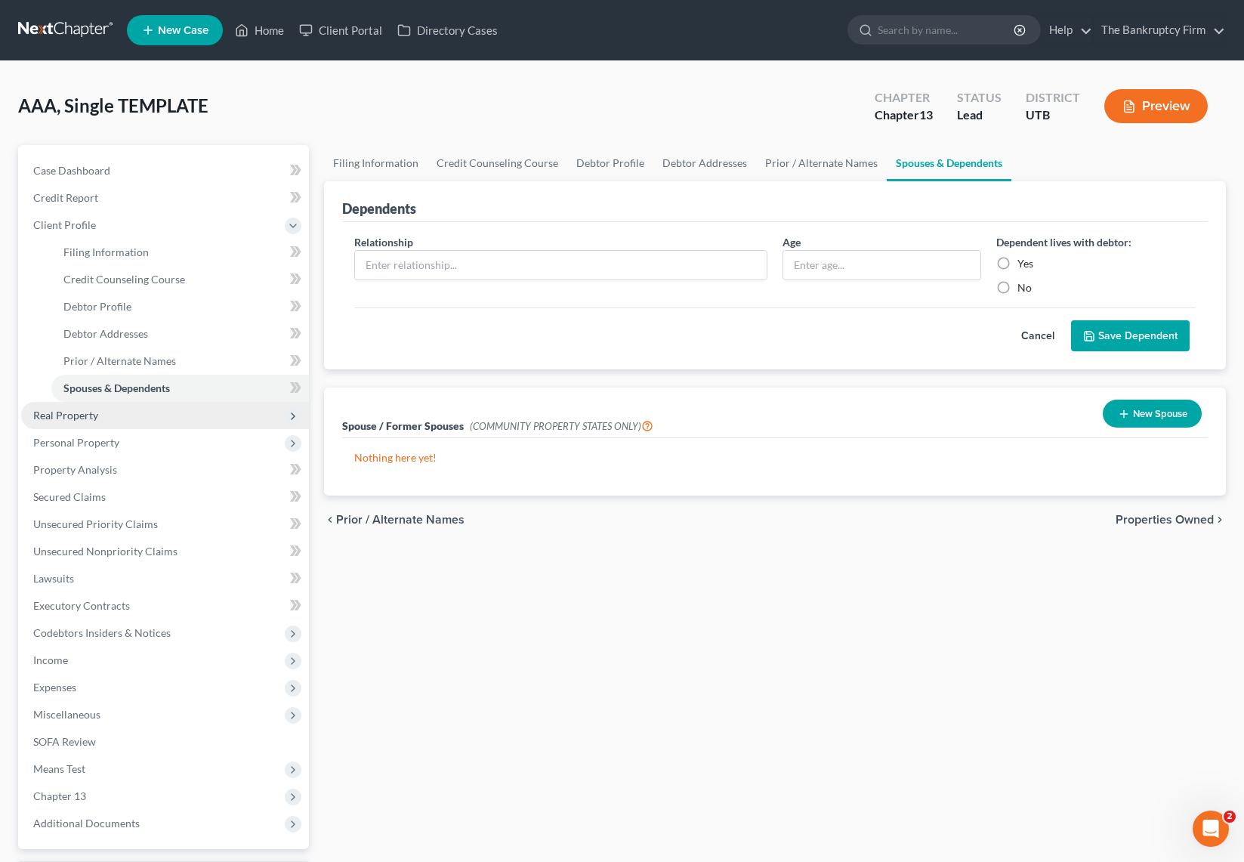
click at [73, 418] on span "Real Property" at bounding box center [65, 415] width 65 height 13
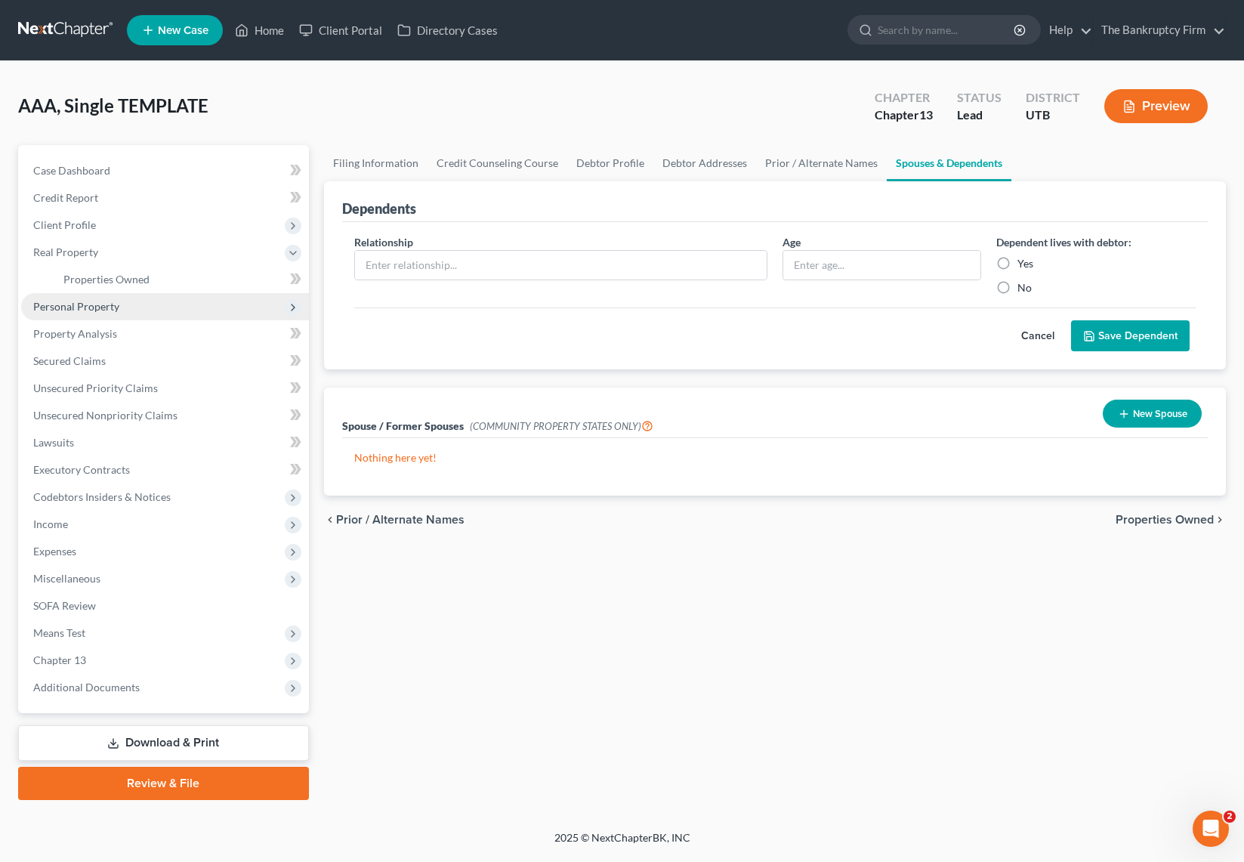
click at [94, 310] on span "Personal Property" at bounding box center [76, 306] width 86 height 13
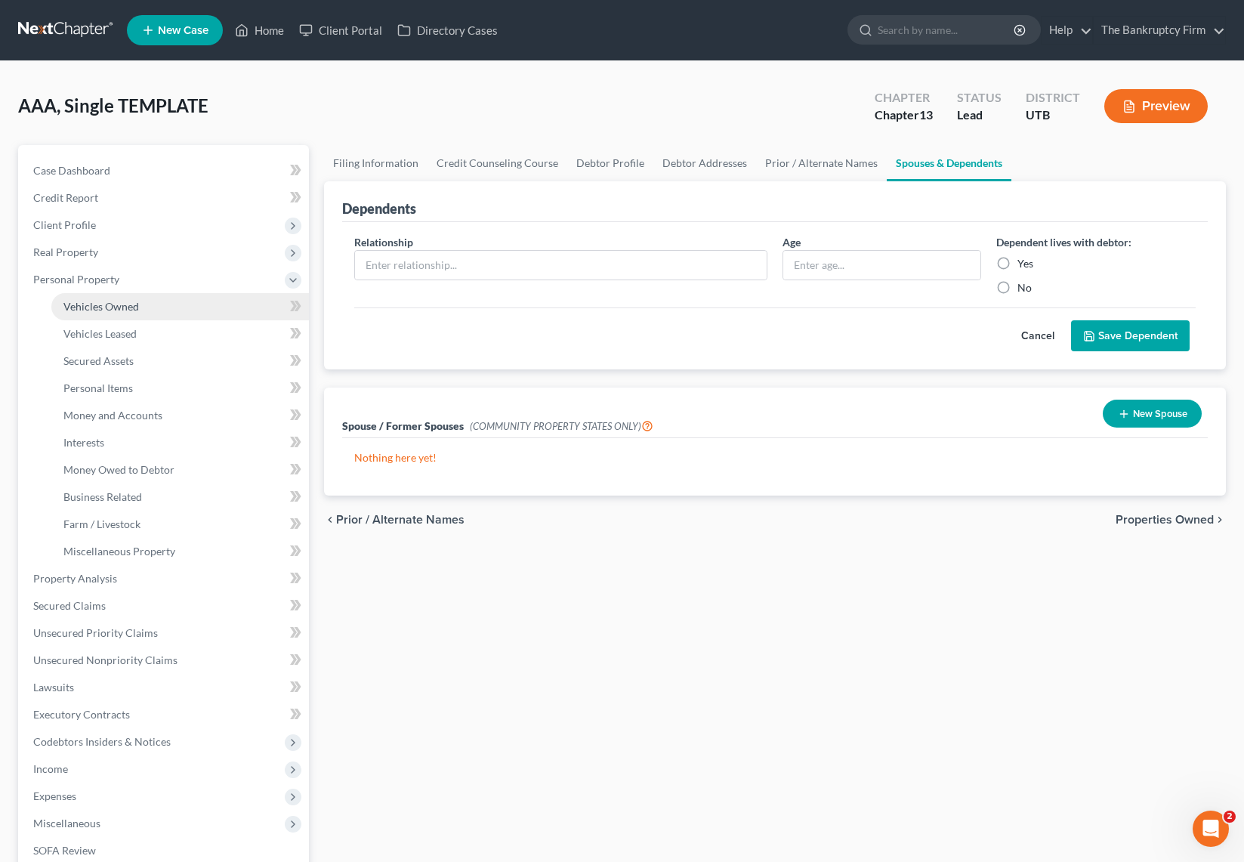
click at [147, 300] on link "Vehicles Owned" at bounding box center [179, 306] width 257 height 27
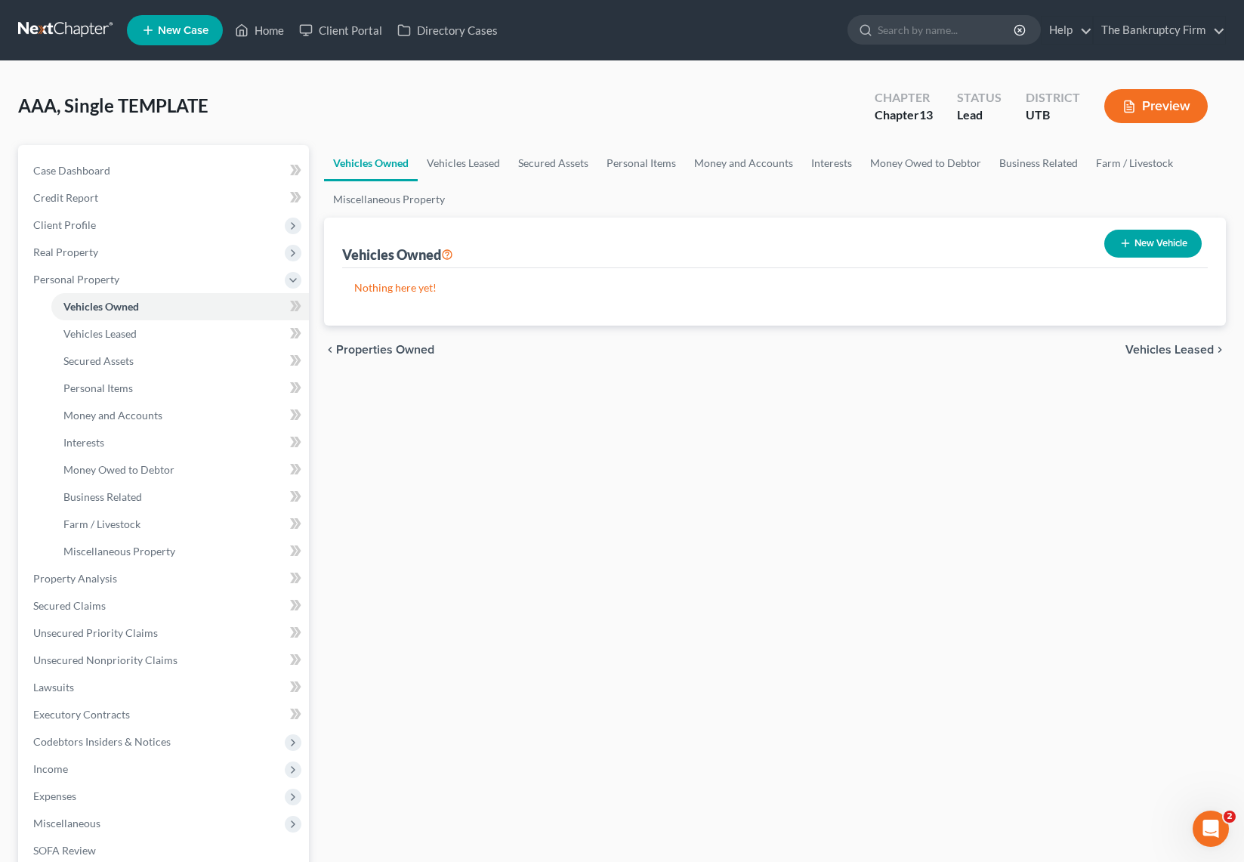
click at [1144, 236] on button "New Vehicle" at bounding box center [1152, 244] width 97 height 28
select select "0"
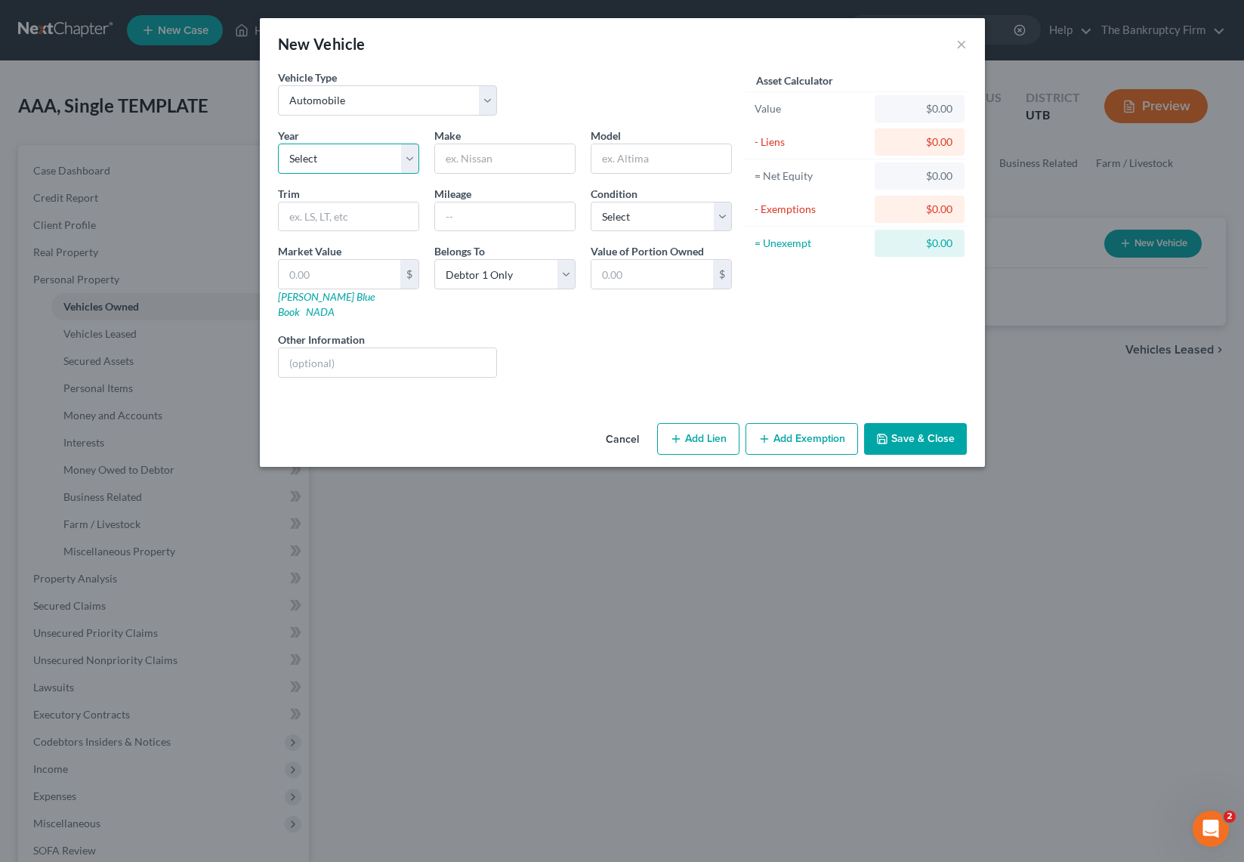
click at [375, 155] on select "Select 2026 2025 2024 2023 2022 2021 2020 2019 2018 2017 2016 2015 2014 2013 20…" at bounding box center [348, 158] width 141 height 30
select select "1"
click at [278, 143] on select "Select 2026 2025 2024 2023 2022 2021 2020 2019 2018 2017 2016 2015 2014 2013 20…" at bounding box center [348, 158] width 141 height 30
click at [491, 156] on input "text" at bounding box center [505, 158] width 140 height 29
type input "Jeep"
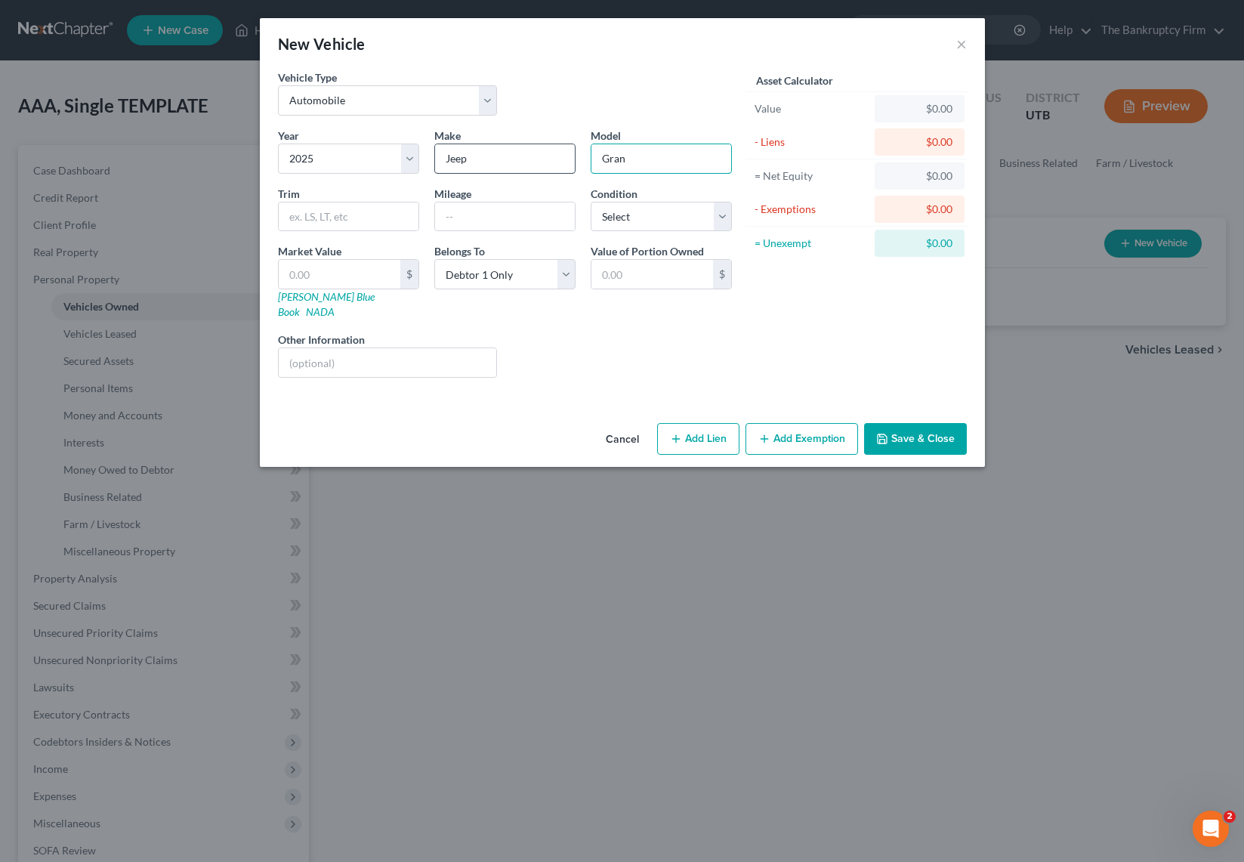
type input "Grand Cherokee"
click at [707, 215] on select "Select Excellent Very Good Good Fair Poor" at bounding box center [660, 217] width 141 height 30
select select "1"
click at [590, 202] on select "Select Excellent Very Good Good Fair Poor" at bounding box center [660, 217] width 141 height 30
click at [342, 284] on input "text" at bounding box center [340, 274] width 122 height 29
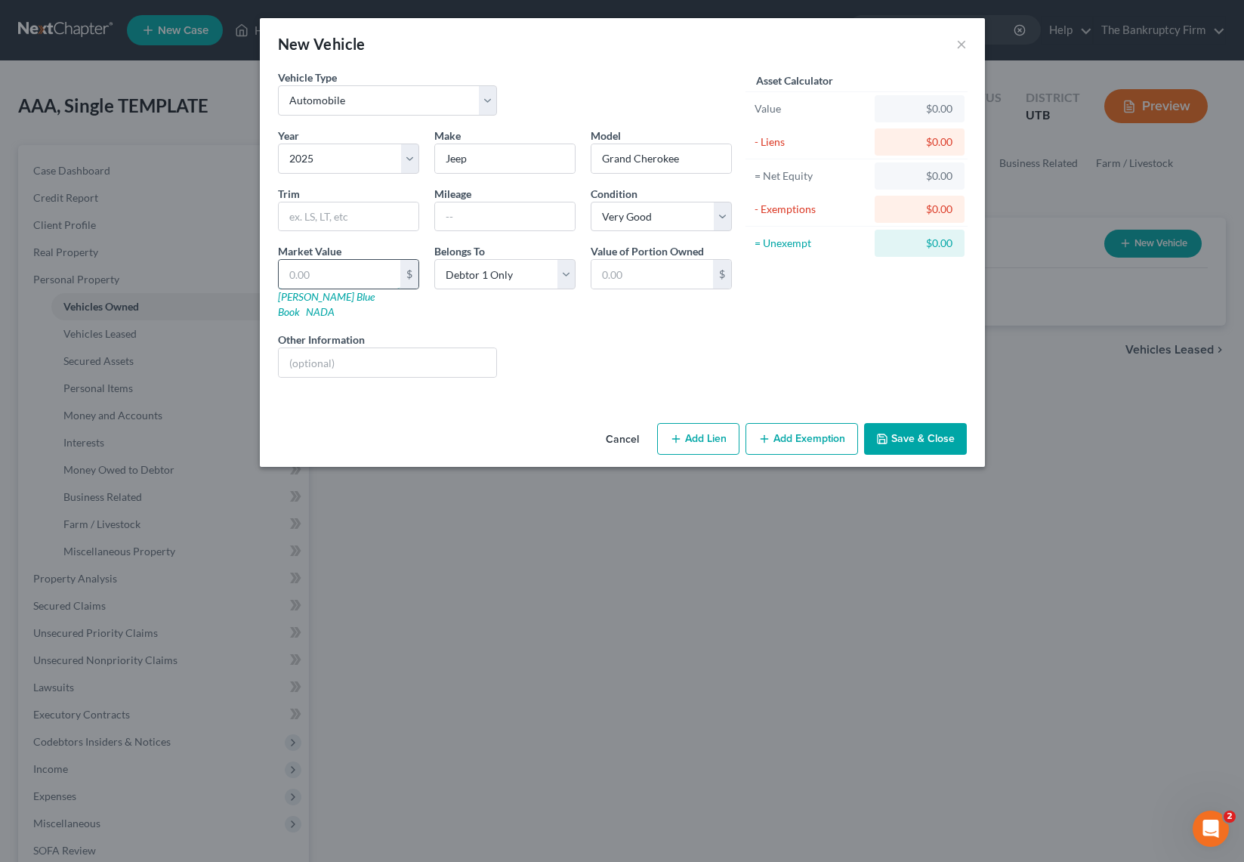
type input "3"
type input "3.00"
type input "30"
type input "30.00"
type input "300"
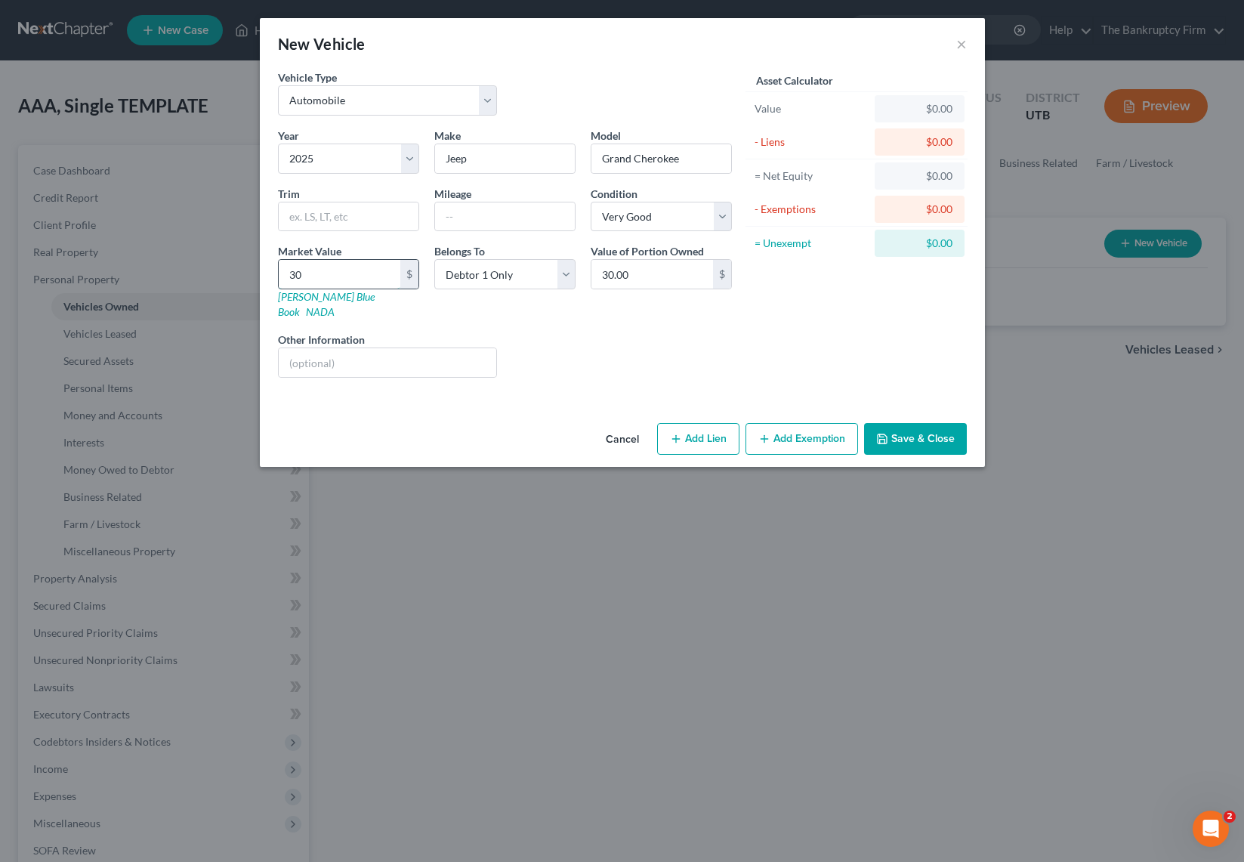
type input "300.00"
type input "3000"
type input "3,000.00"
type input "3,0000"
type input "30,000.00"
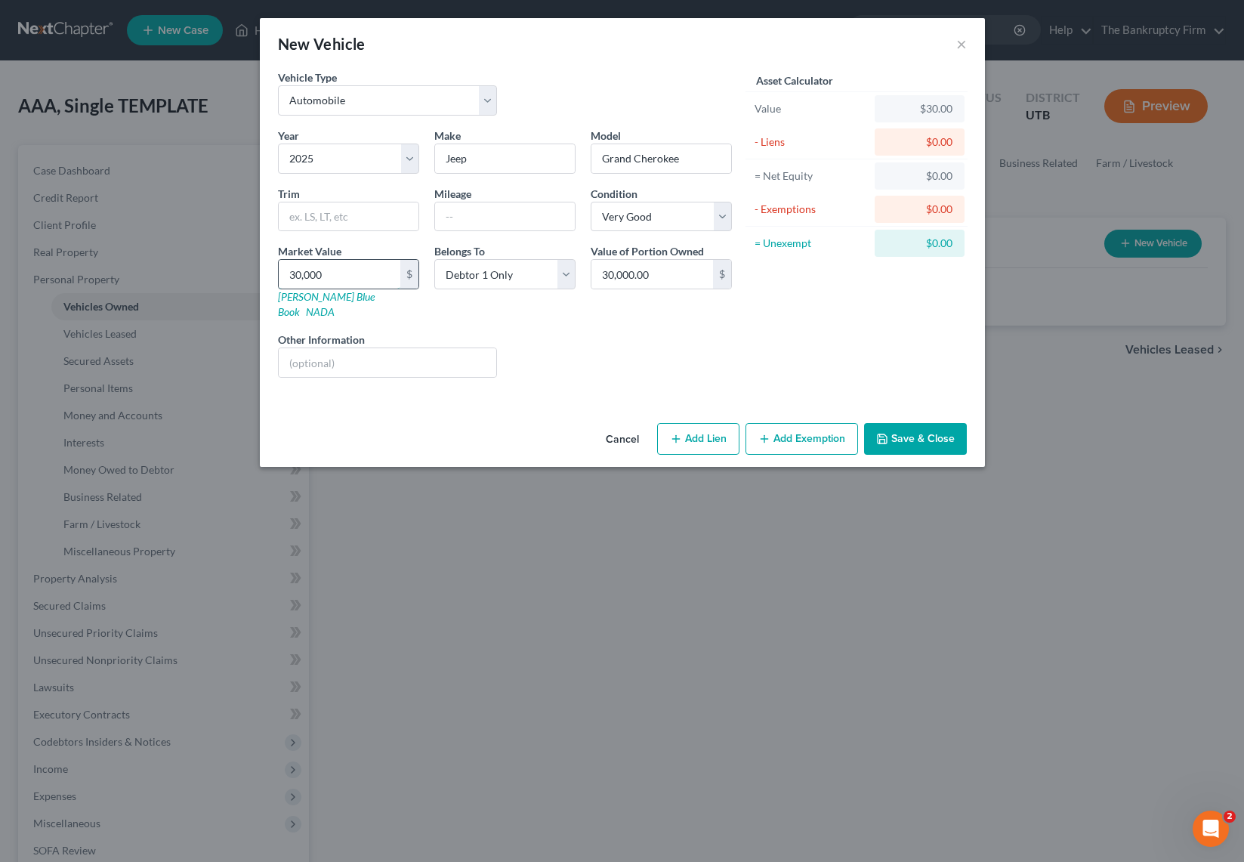
type input "30,000"
click at [378, 354] on input "text" at bounding box center [388, 362] width 218 height 29
type input "chrysler capital 58k"
click at [937, 427] on button "Save & Close" at bounding box center [915, 439] width 103 height 32
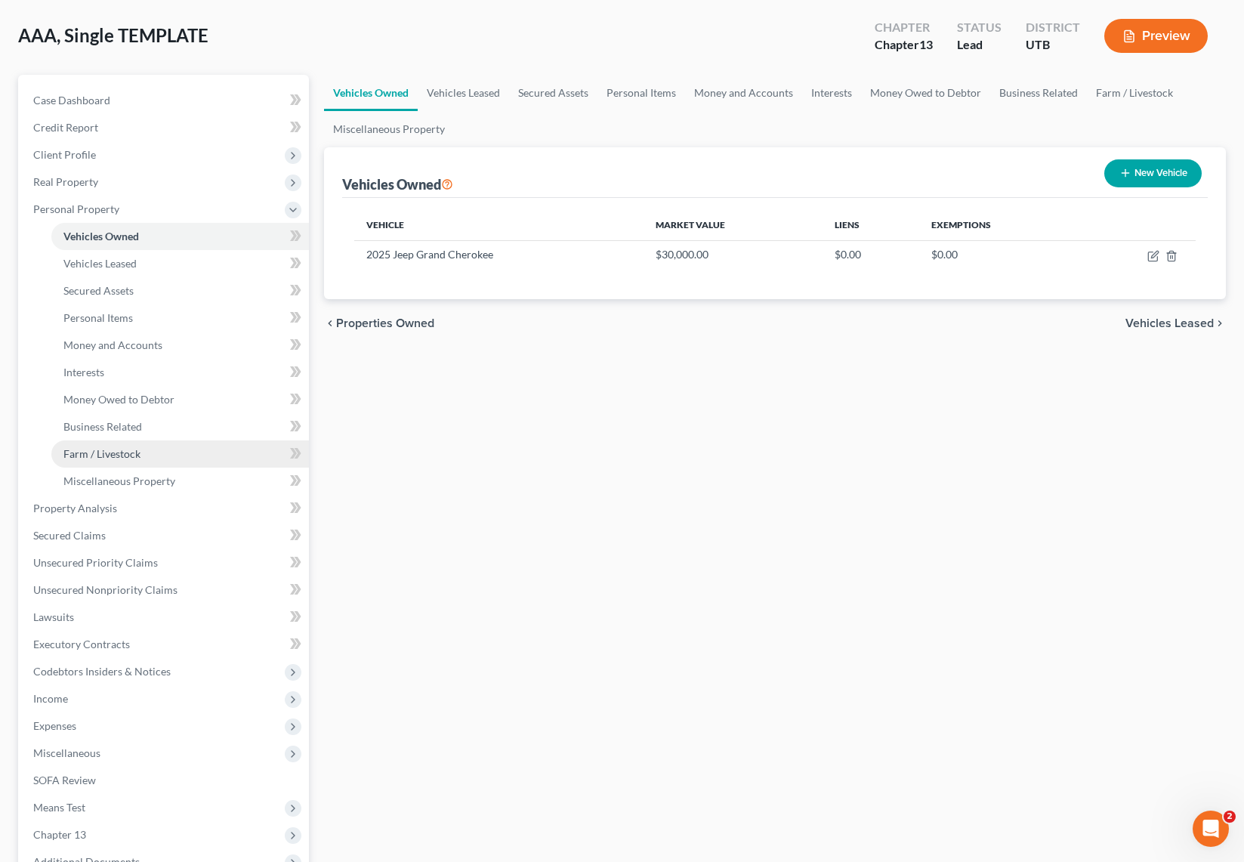
scroll to position [76, 0]
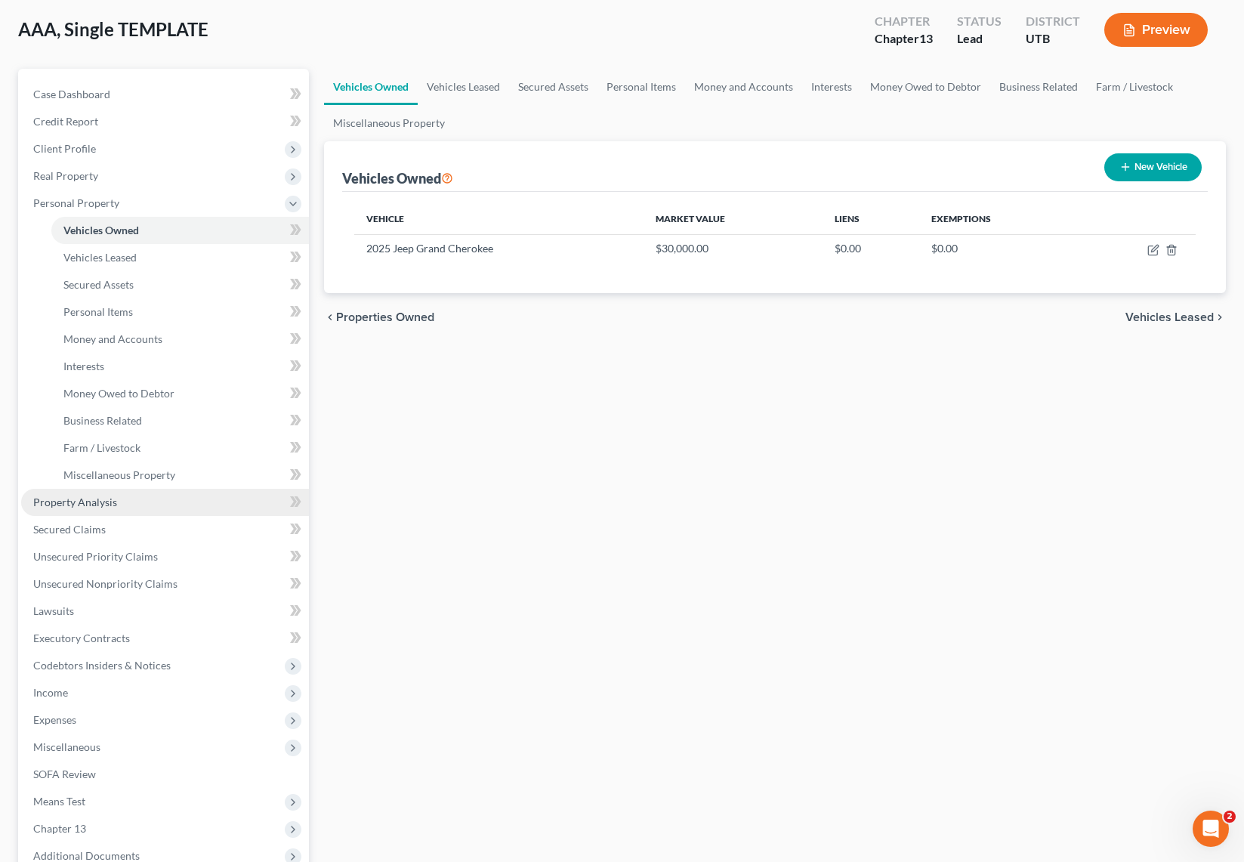
click at [128, 499] on link "Property Analysis" at bounding box center [165, 502] width 288 height 27
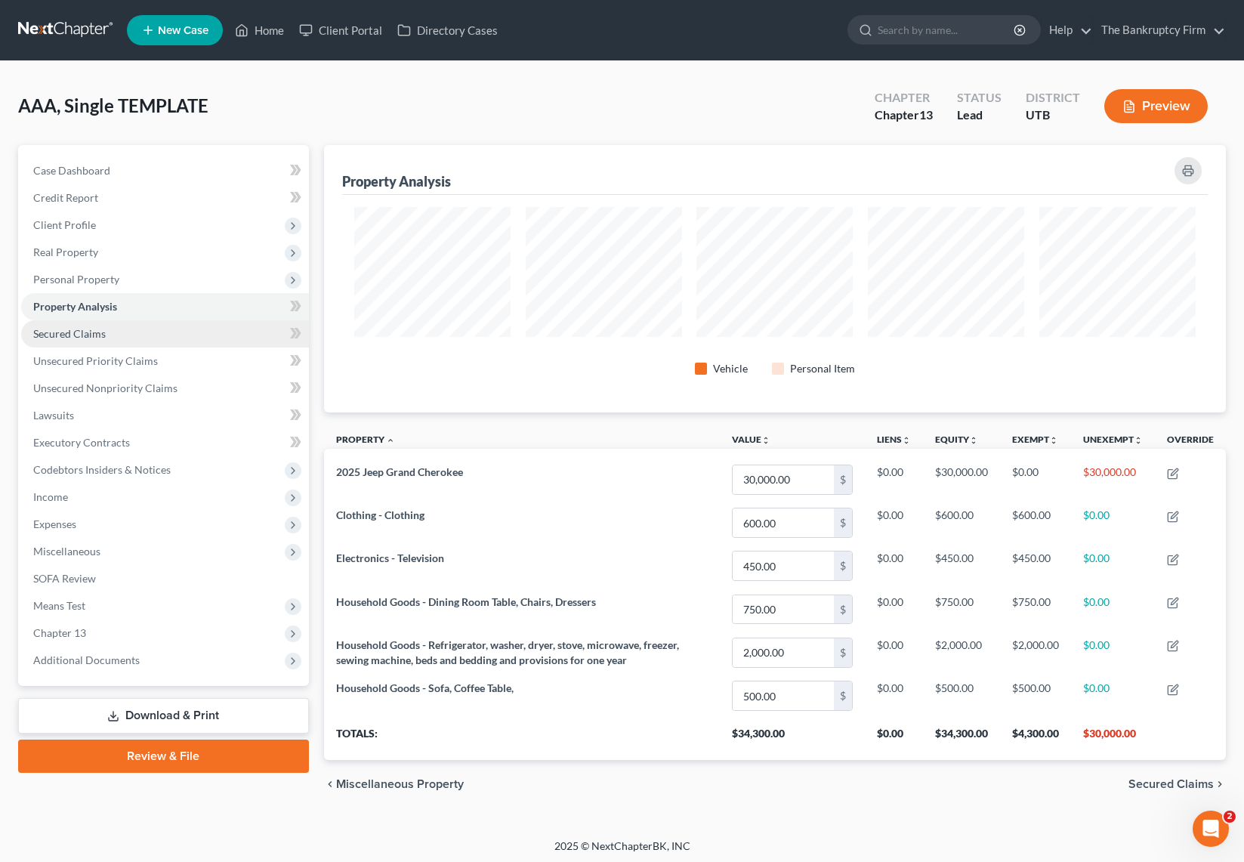
click at [116, 338] on link "Secured Claims" at bounding box center [165, 333] width 288 height 27
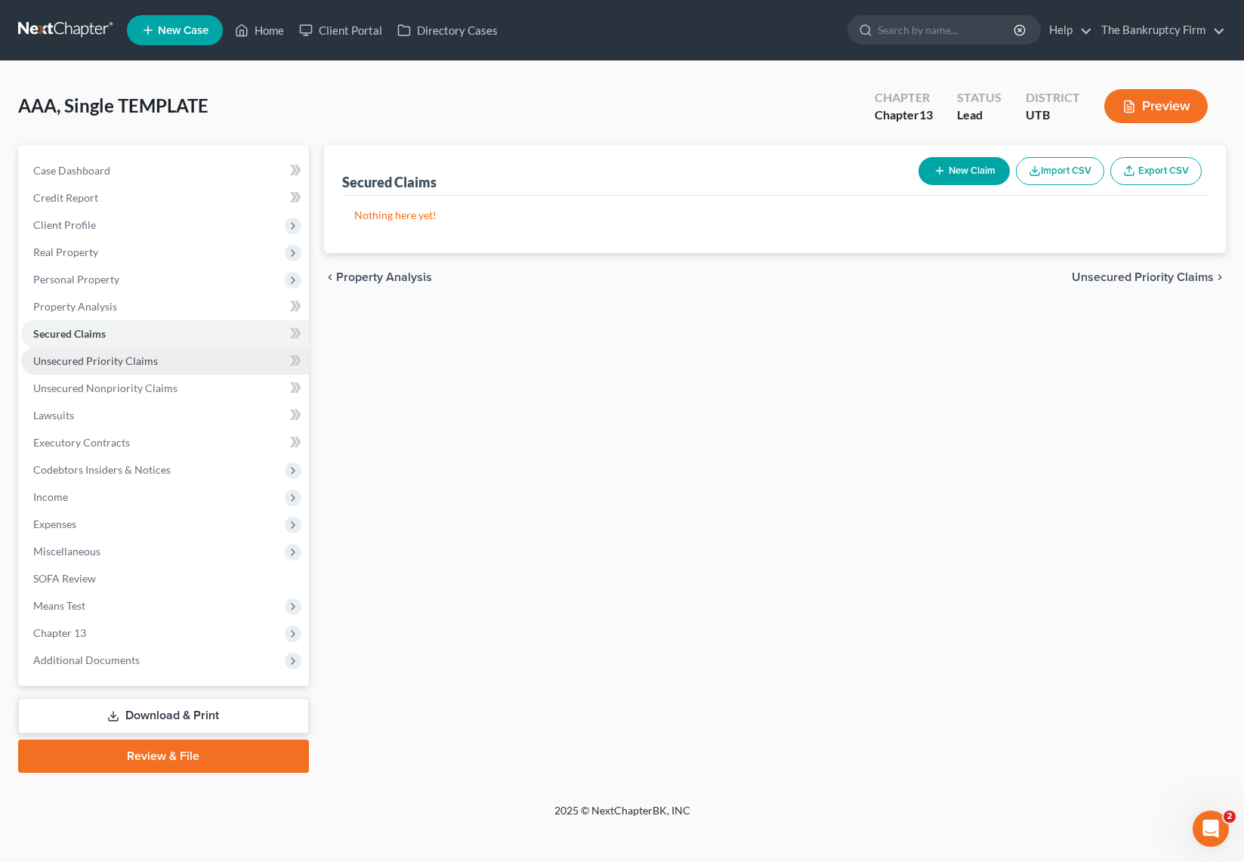
click at [137, 363] on span "Unsecured Priority Claims" at bounding box center [95, 360] width 125 height 13
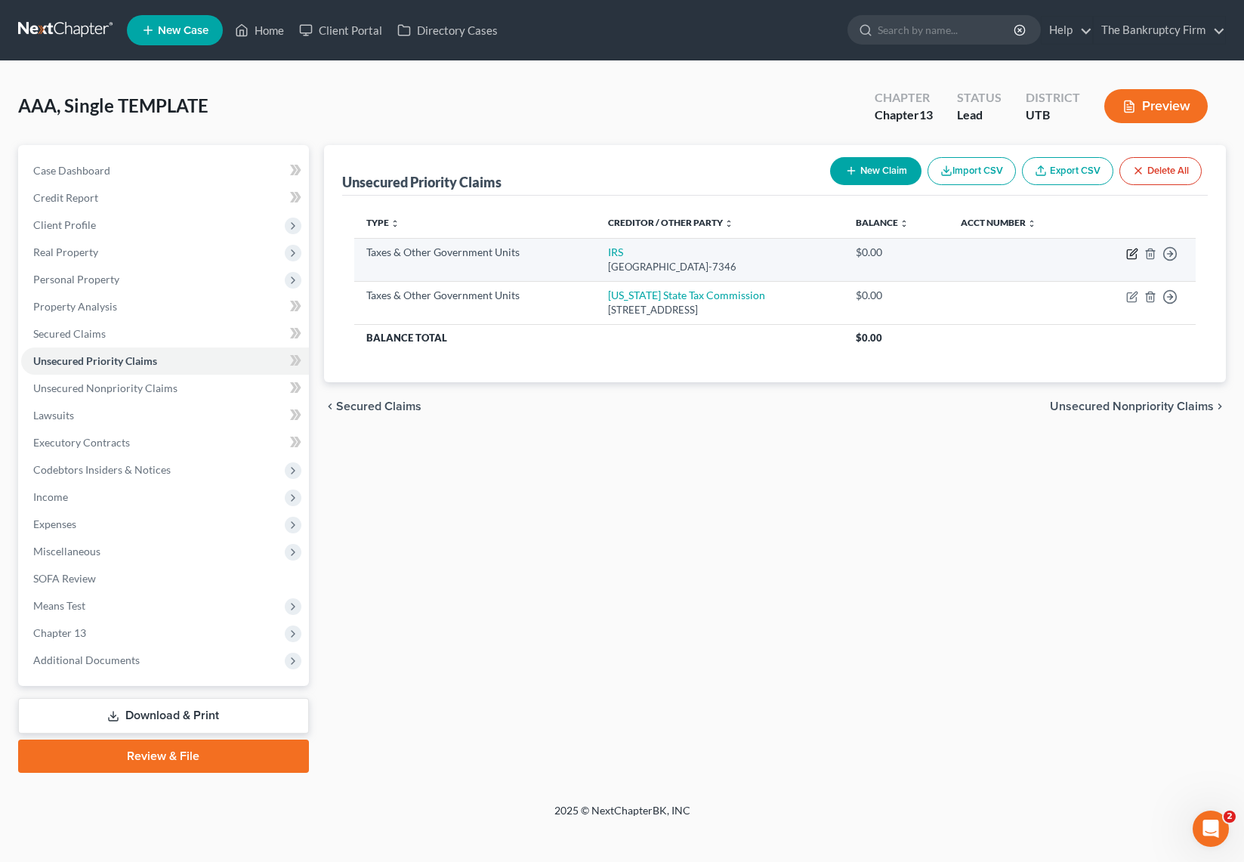
click at [1130, 251] on icon "button" at bounding box center [1132, 254] width 12 height 12
select select "0"
select select "39"
select select "0"
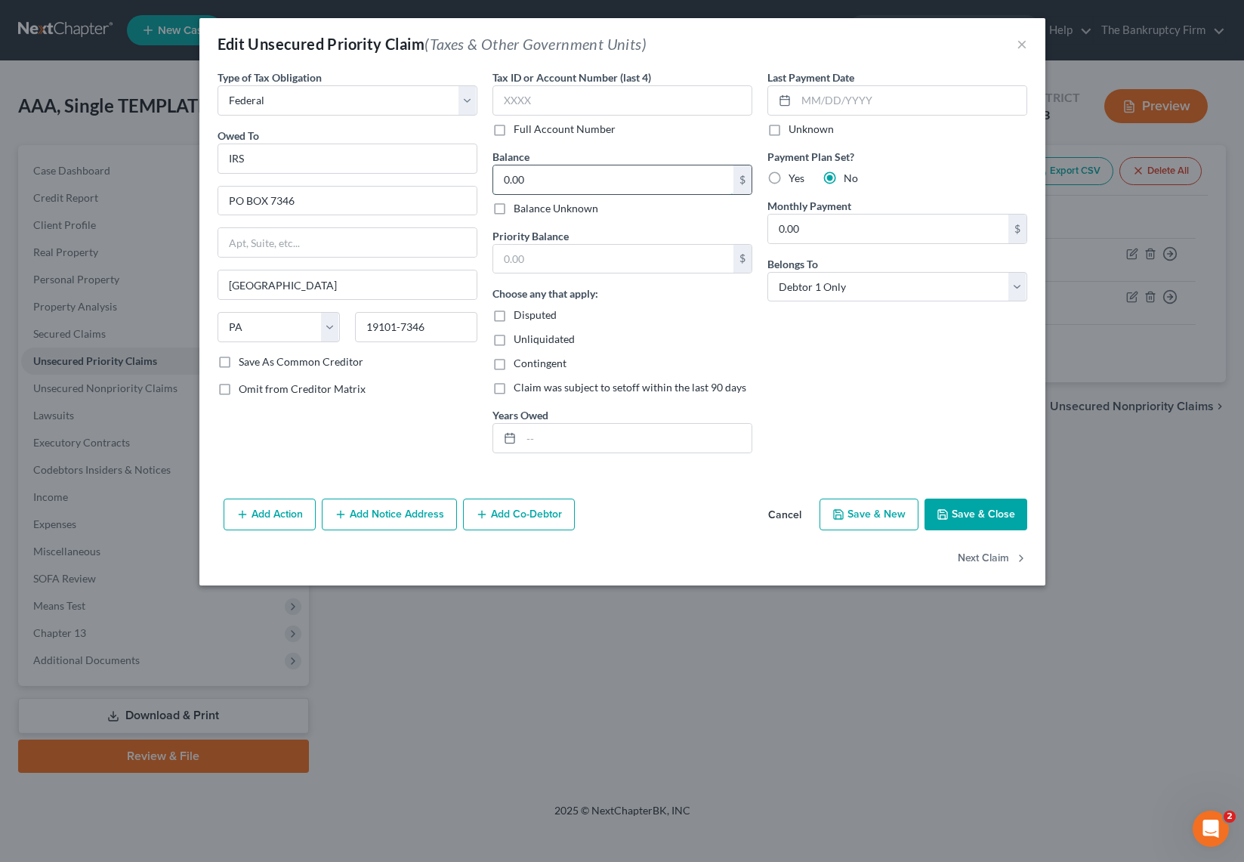
click at [532, 181] on input "0.00" at bounding box center [613, 179] width 240 height 29
type input "20,000"
click at [992, 513] on button "Save & Close" at bounding box center [975, 514] width 103 height 32
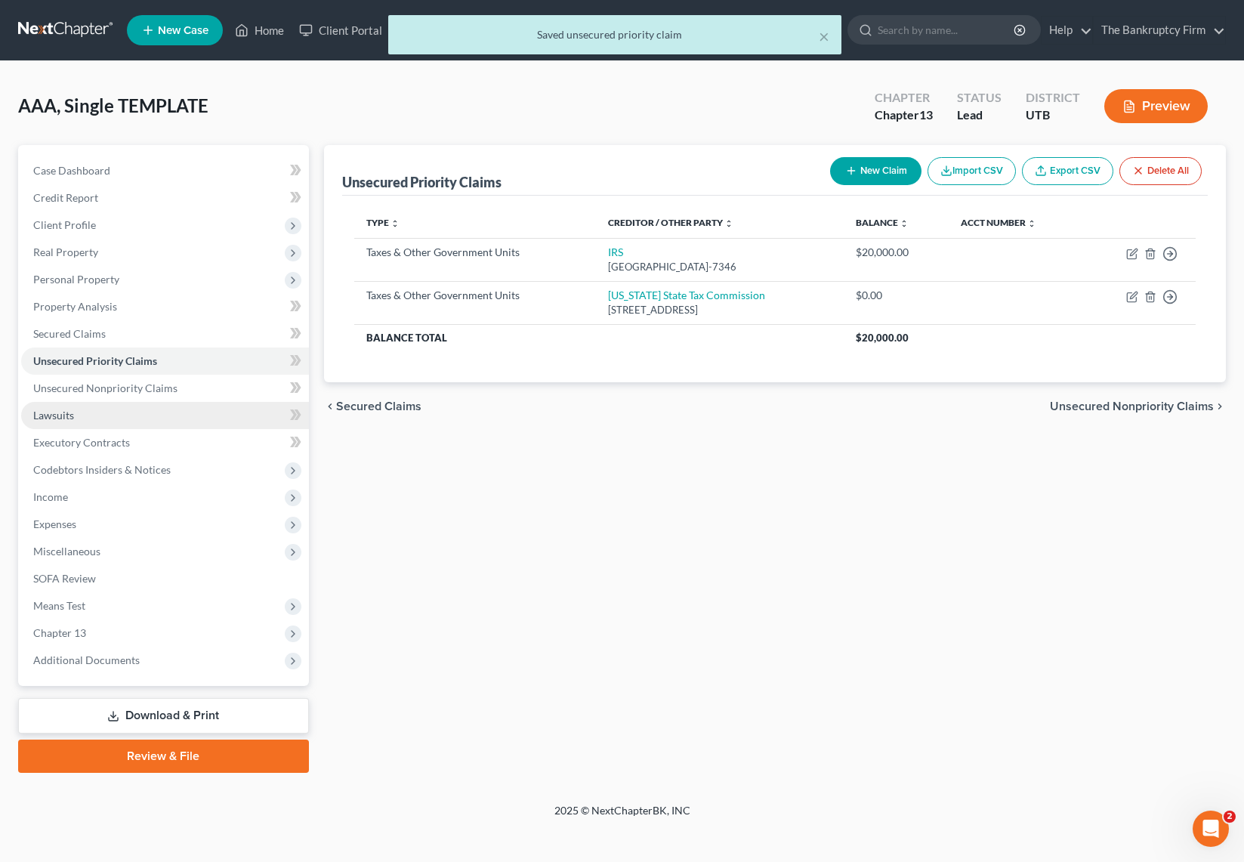
click at [110, 417] on link "Lawsuits" at bounding box center [165, 415] width 288 height 27
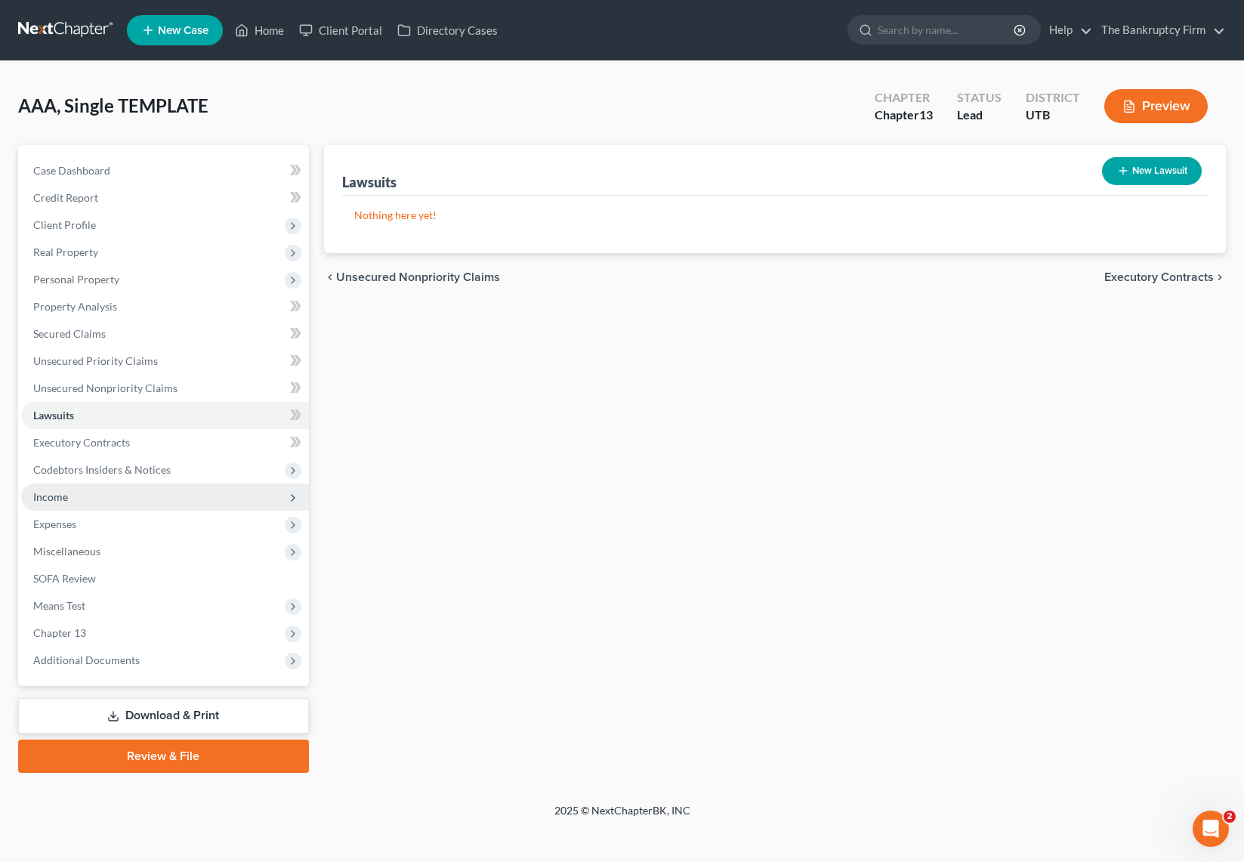
click at [97, 497] on span "Income" at bounding box center [165, 496] width 288 height 27
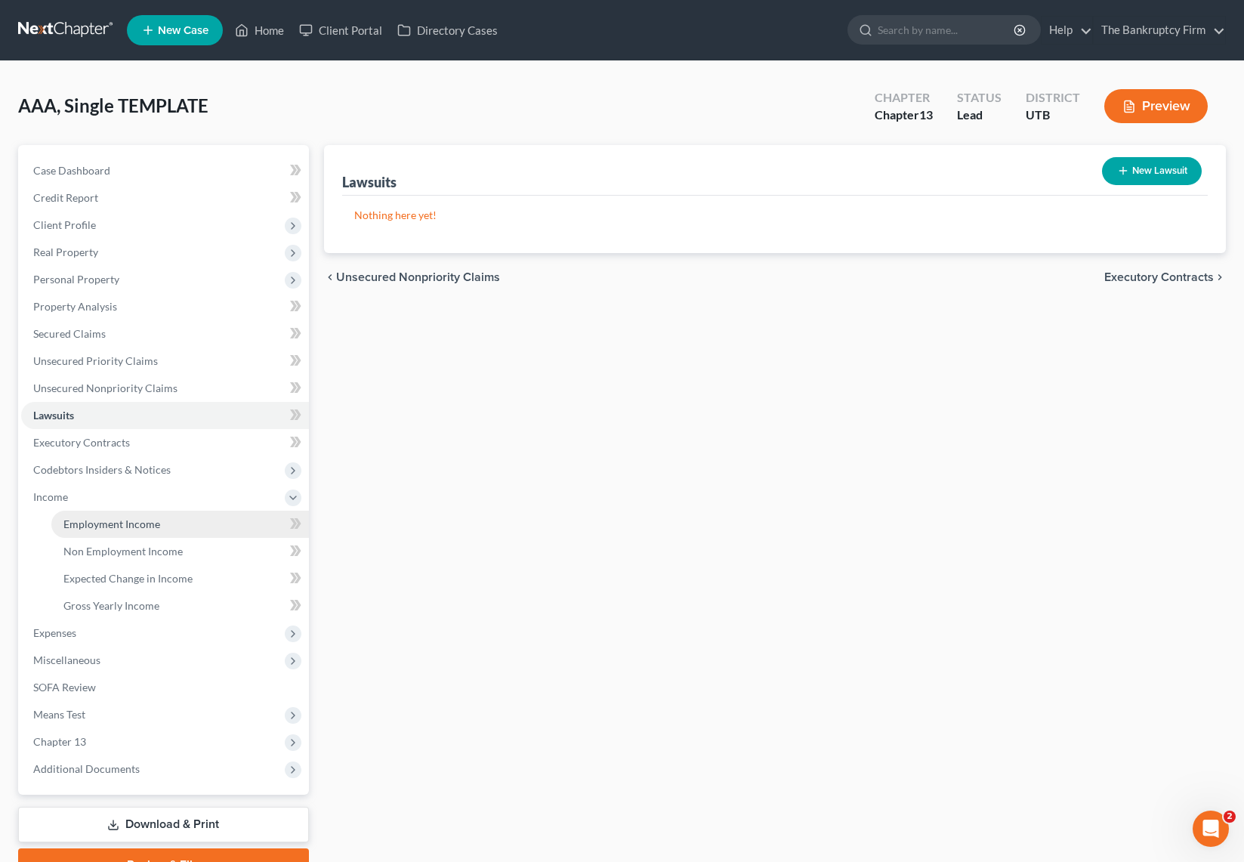
click at [165, 528] on link "Employment Income" at bounding box center [179, 523] width 257 height 27
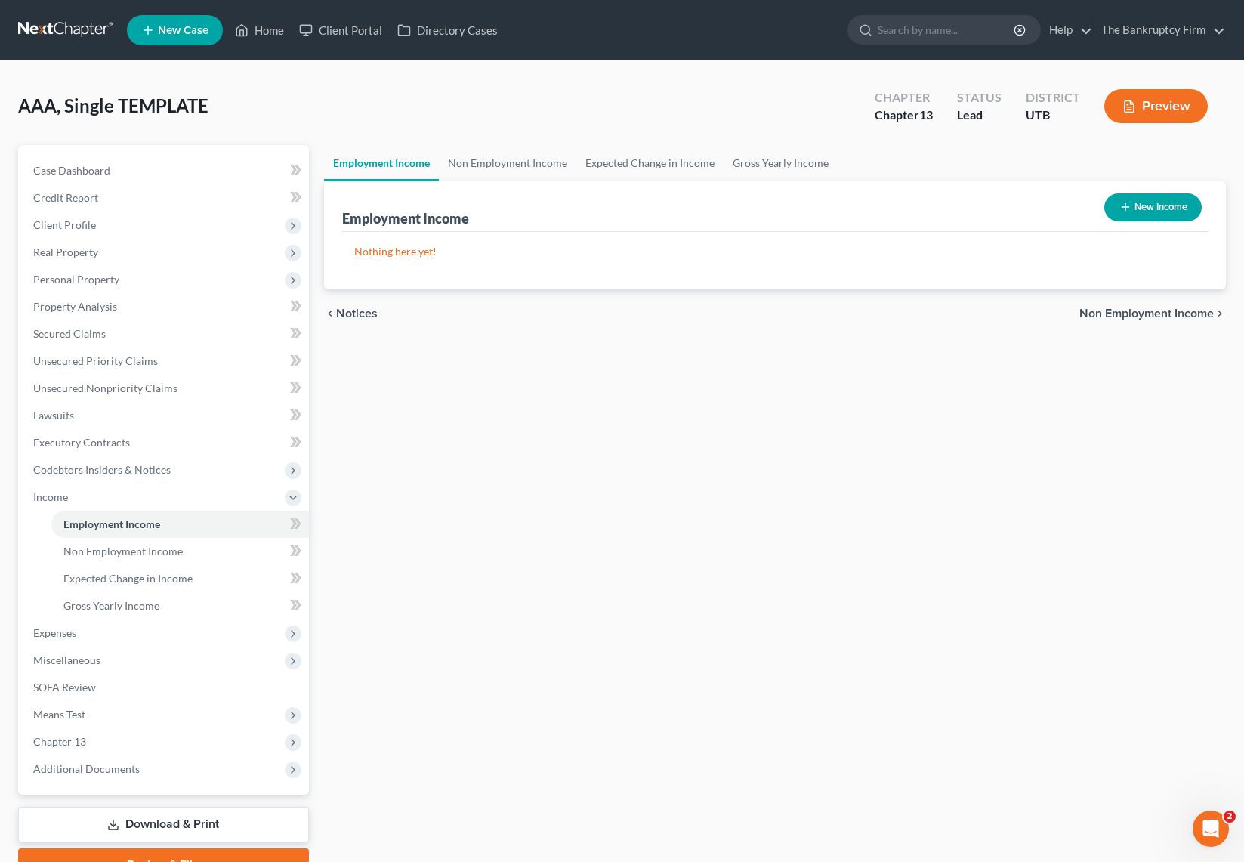
click at [1166, 206] on button "New Income" at bounding box center [1152, 207] width 97 height 28
select select "0"
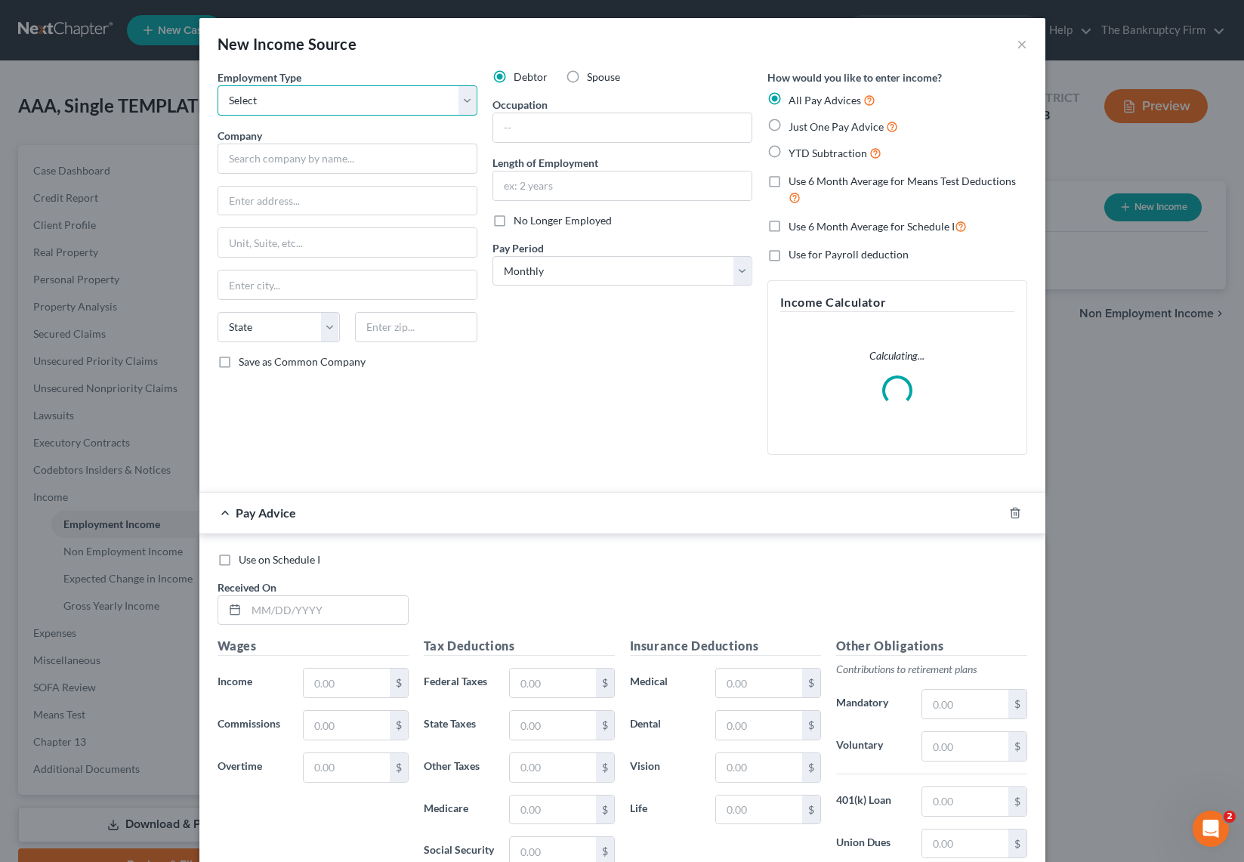
click at [320, 103] on select "Select Full or [DEMOGRAPHIC_DATA] Employment Self Employment" at bounding box center [347, 100] width 260 height 30
select select "0"
click at [217, 85] on select "Select Full or [DEMOGRAPHIC_DATA] Employment Self Employment" at bounding box center [347, 100] width 260 height 30
click at [298, 154] on input "text" at bounding box center [347, 158] width 260 height 30
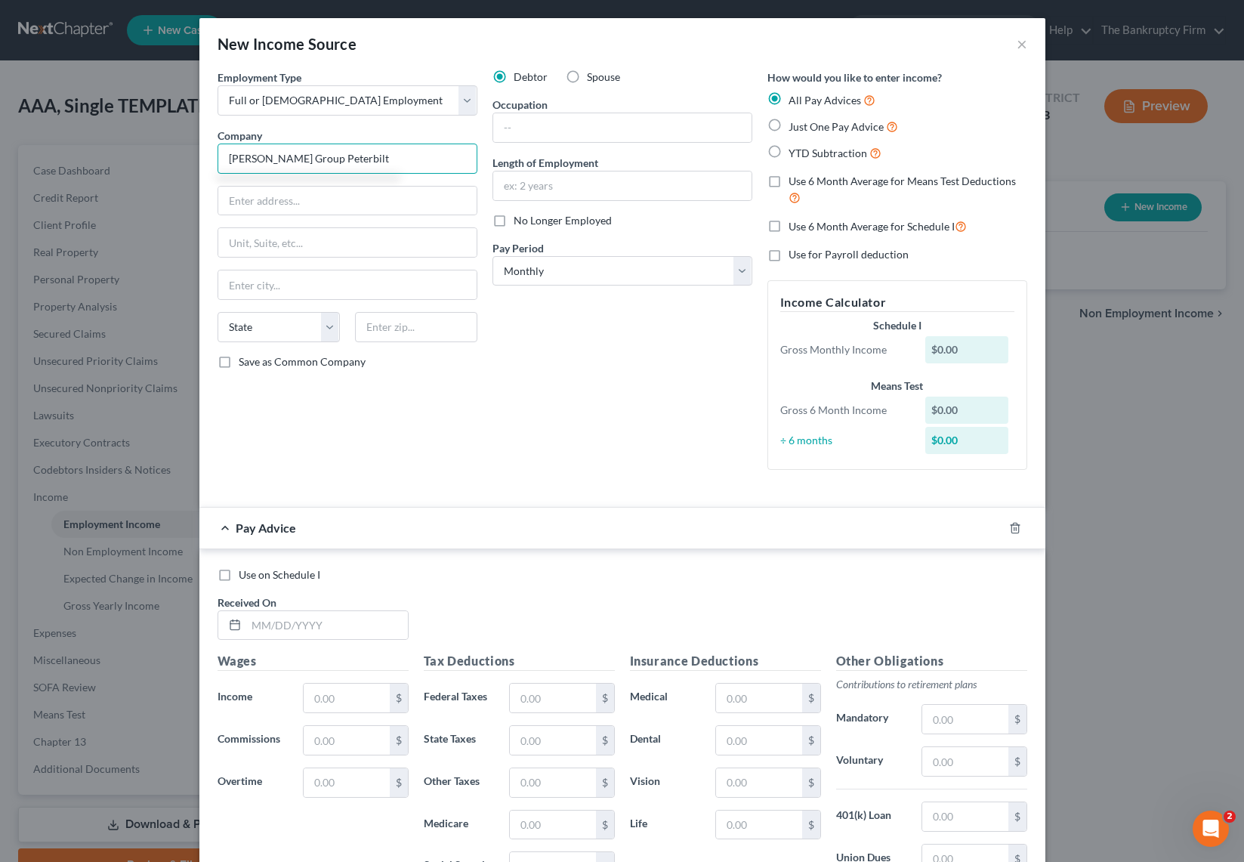
type input "[PERSON_NAME] Group Peterbilt"
click at [563, 135] on input "text" at bounding box center [622, 127] width 258 height 29
type input "Warranty Admin"
type input "3 Years"
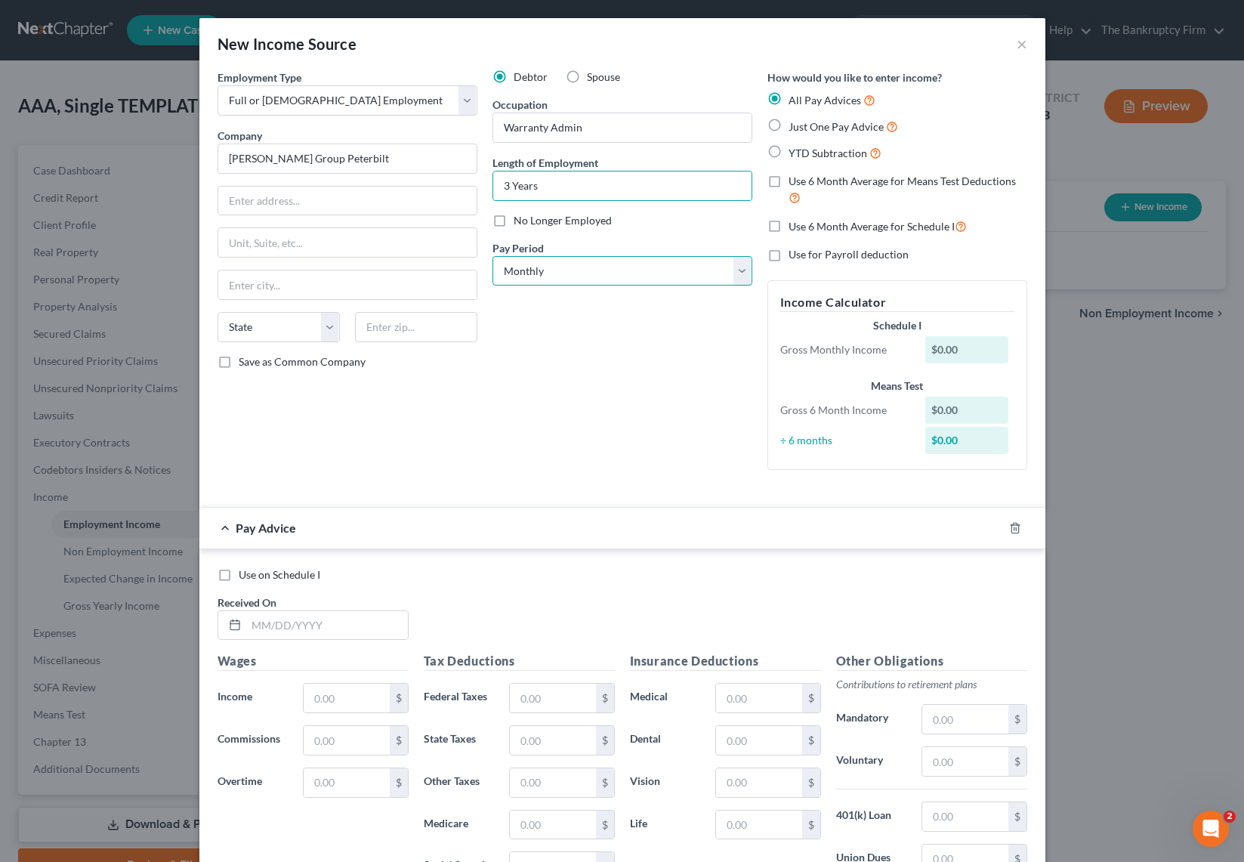
click at [560, 276] on select "Select Monthly Twice Monthly Every Other Week Weekly" at bounding box center [622, 271] width 260 height 30
select select "1"
click at [492, 256] on select "Select Monthly Twice Monthly Every Other Week Weekly" at bounding box center [622, 271] width 260 height 30
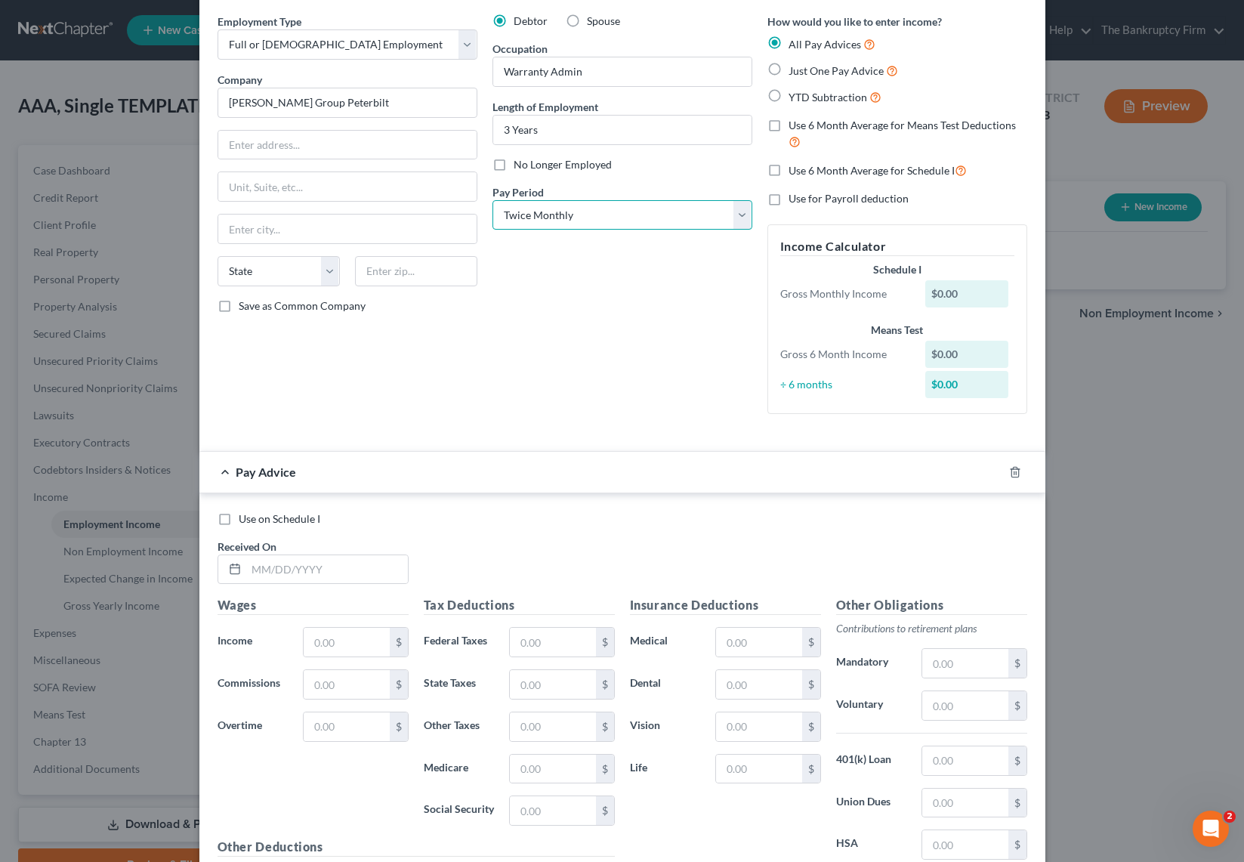
scroll to position [63, 0]
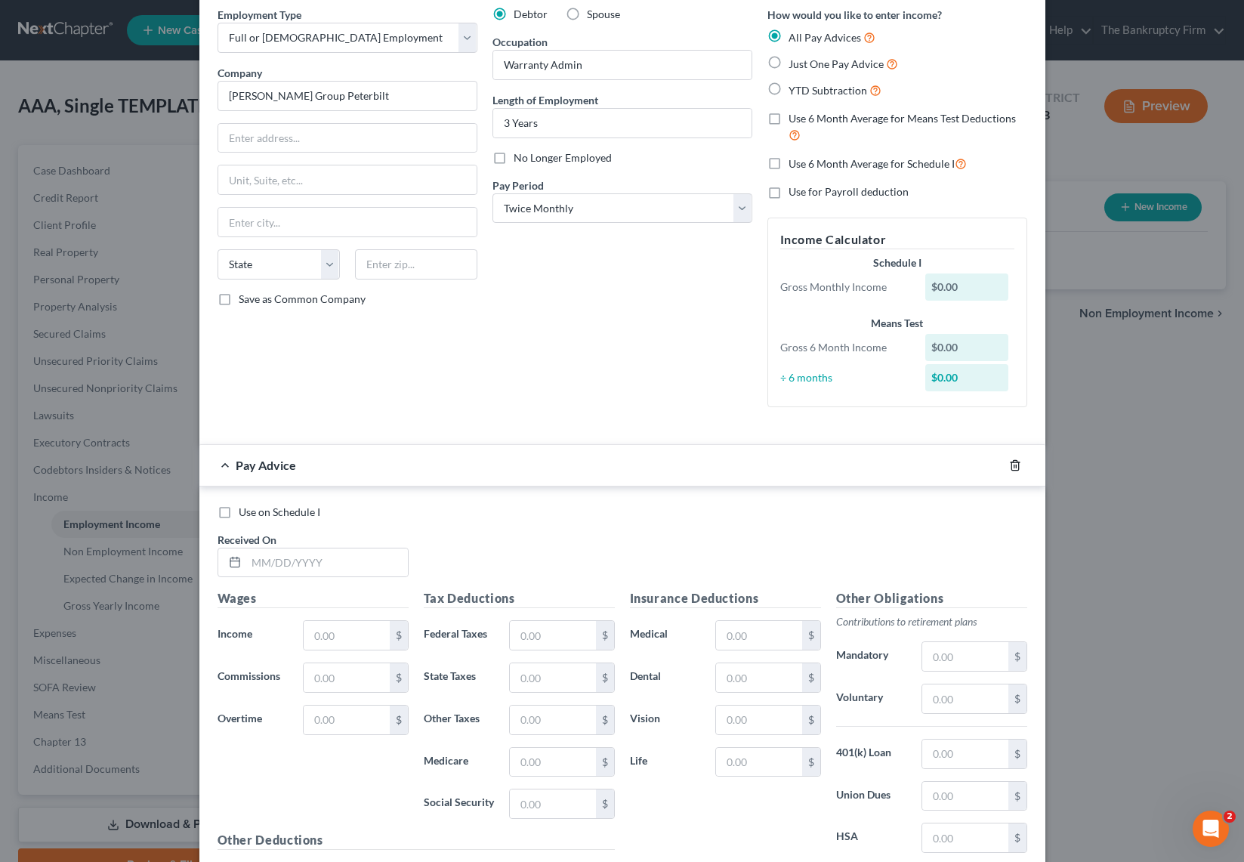
click at [1014, 464] on icon "button" at bounding box center [1015, 465] width 12 height 12
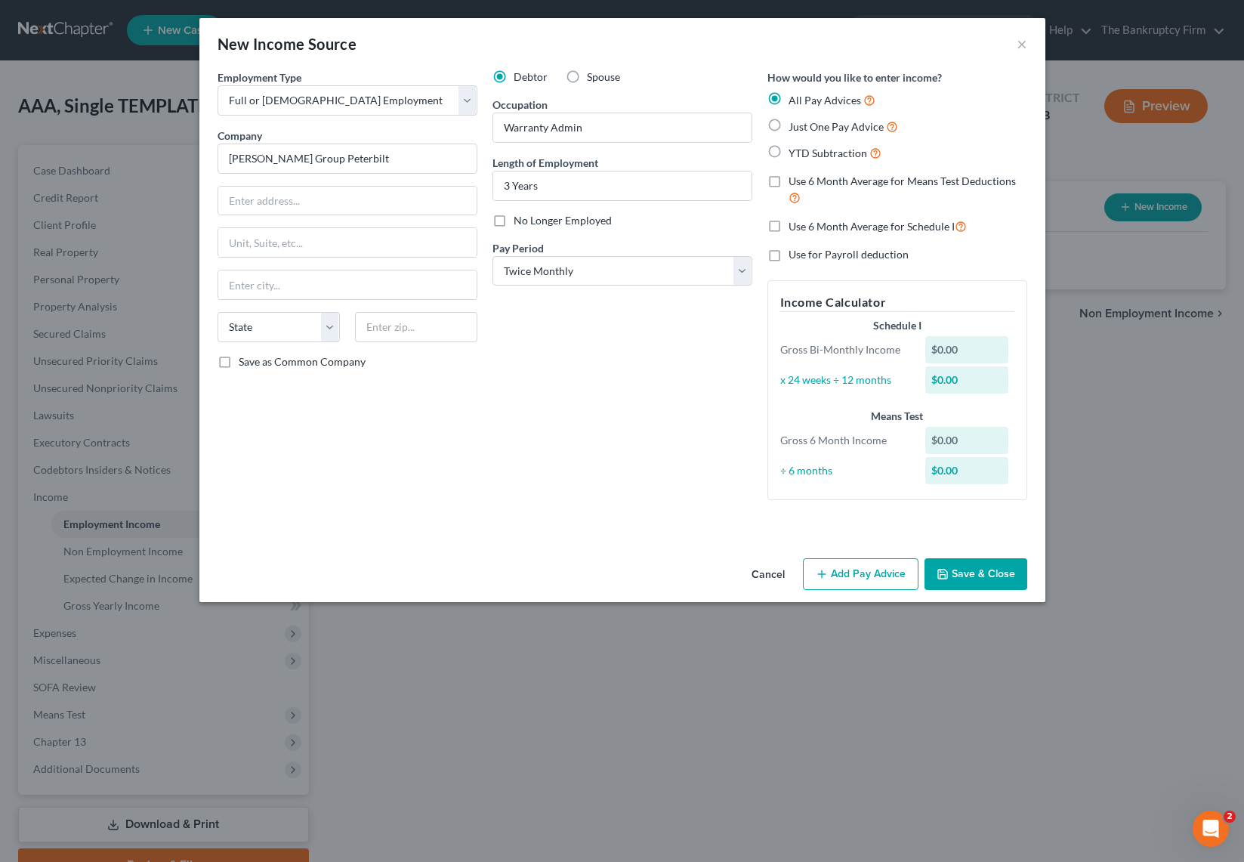
click at [976, 570] on button "Save & Close" at bounding box center [975, 574] width 103 height 32
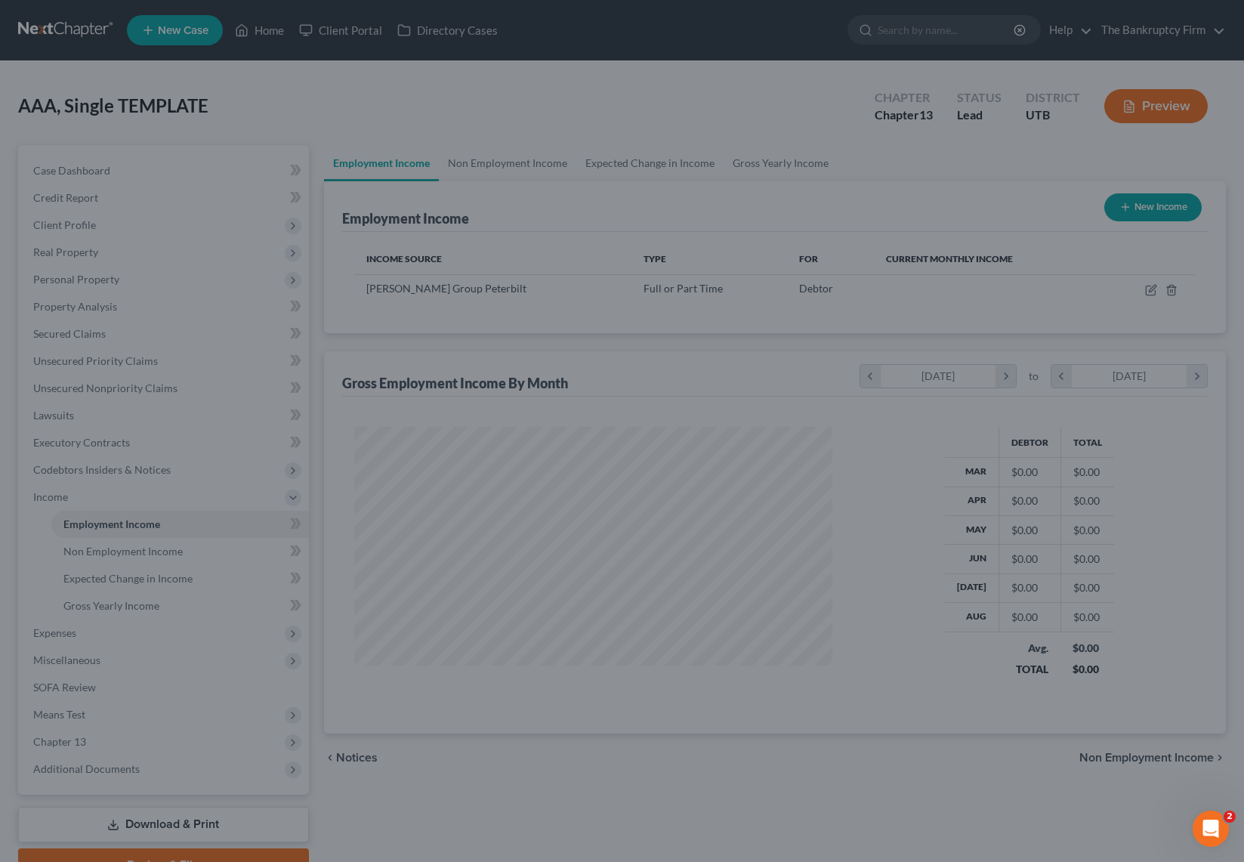
scroll to position [271, 509]
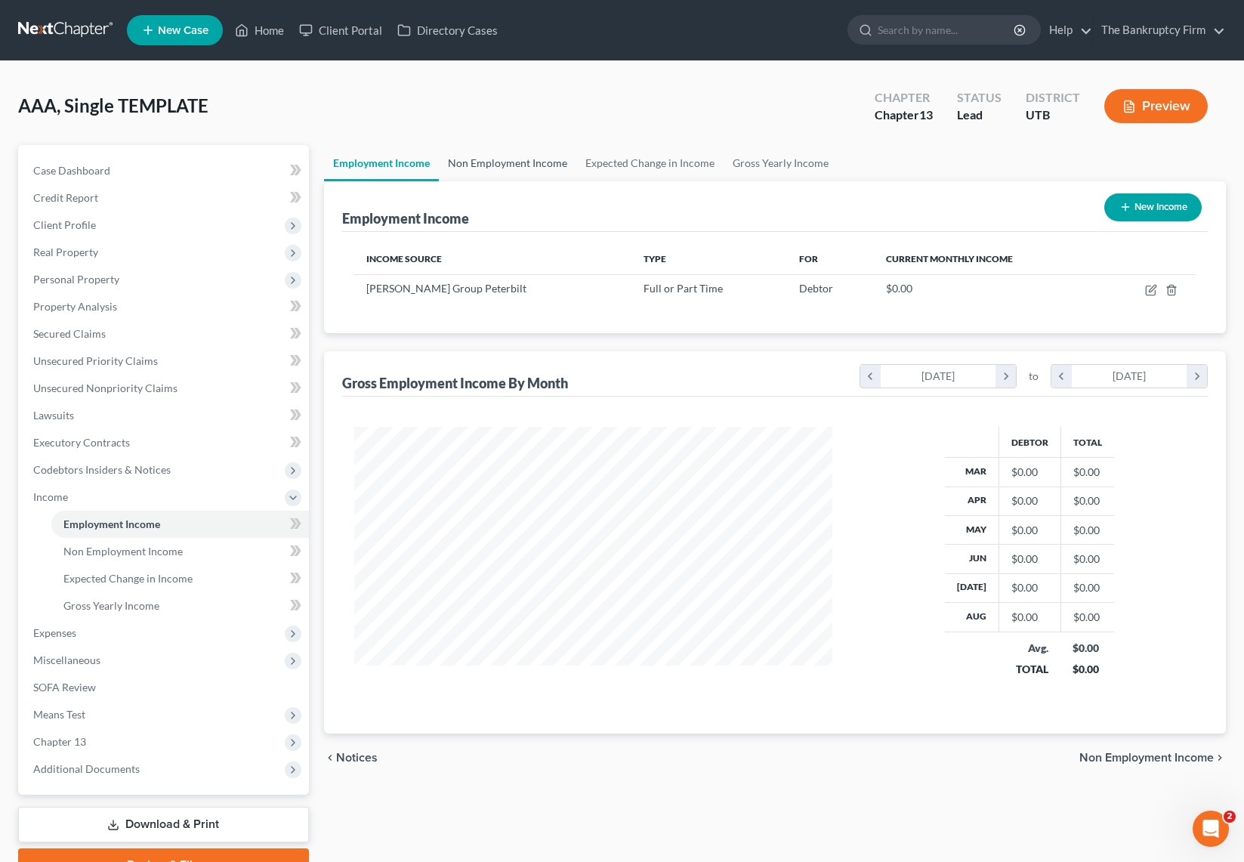
click at [533, 161] on link "Non Employment Income" at bounding box center [507, 163] width 137 height 36
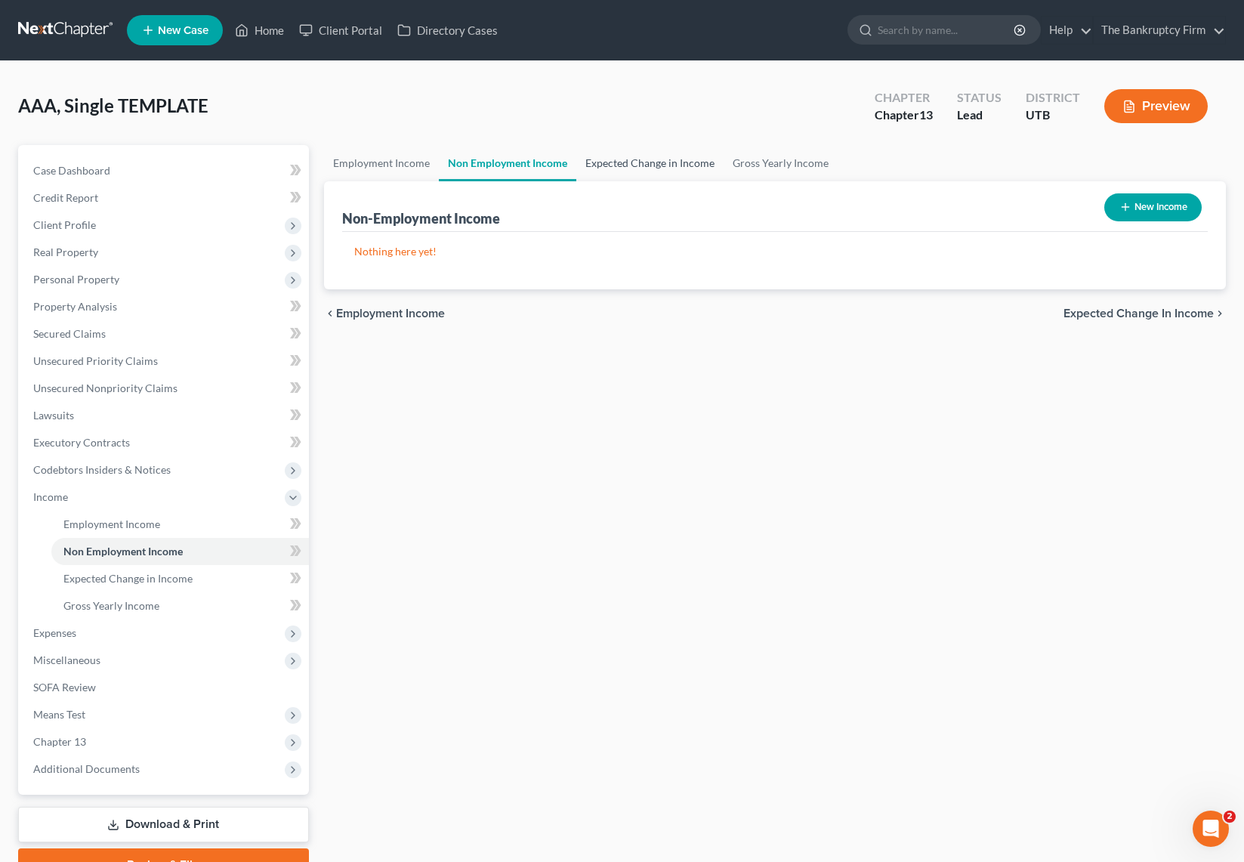
click at [650, 165] on link "Expected Change in Income" at bounding box center [649, 163] width 147 height 36
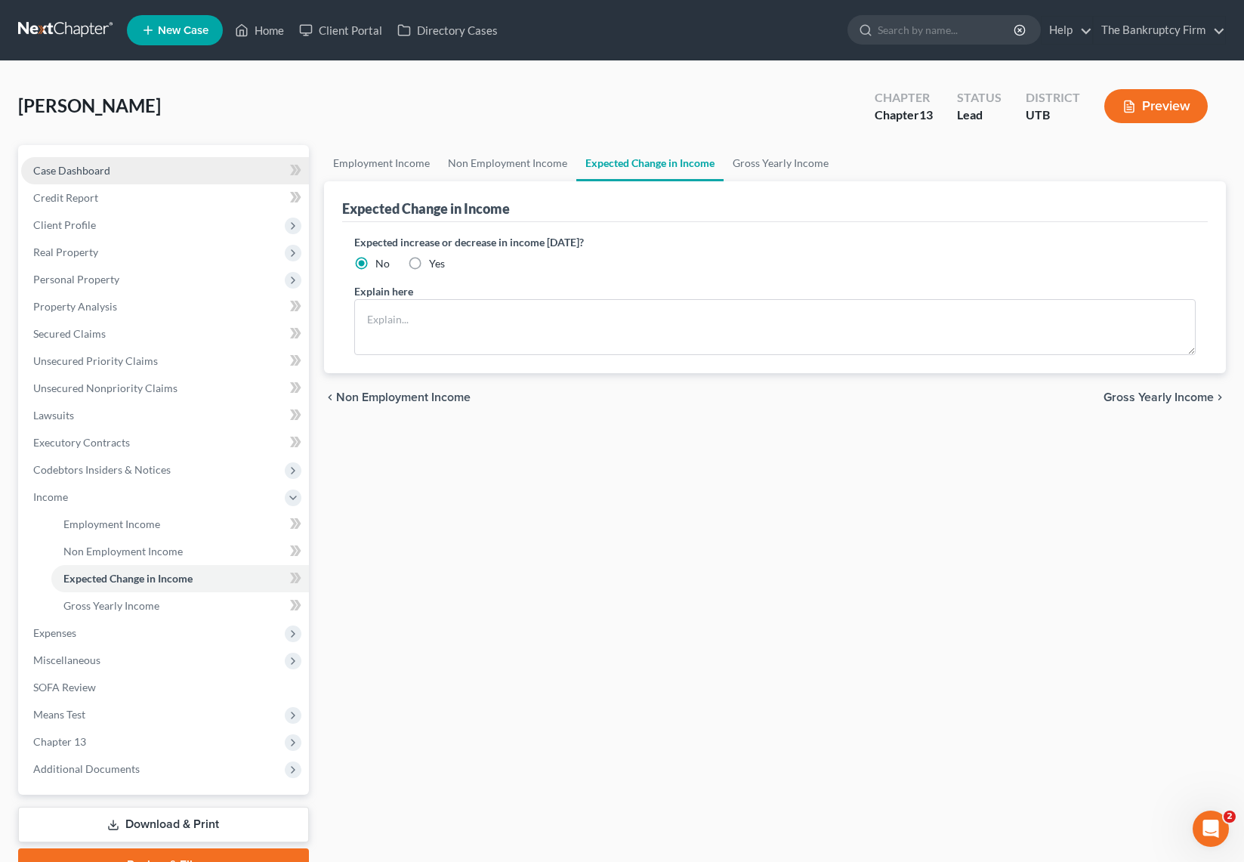
click at [97, 162] on link "Case Dashboard" at bounding box center [165, 170] width 288 height 27
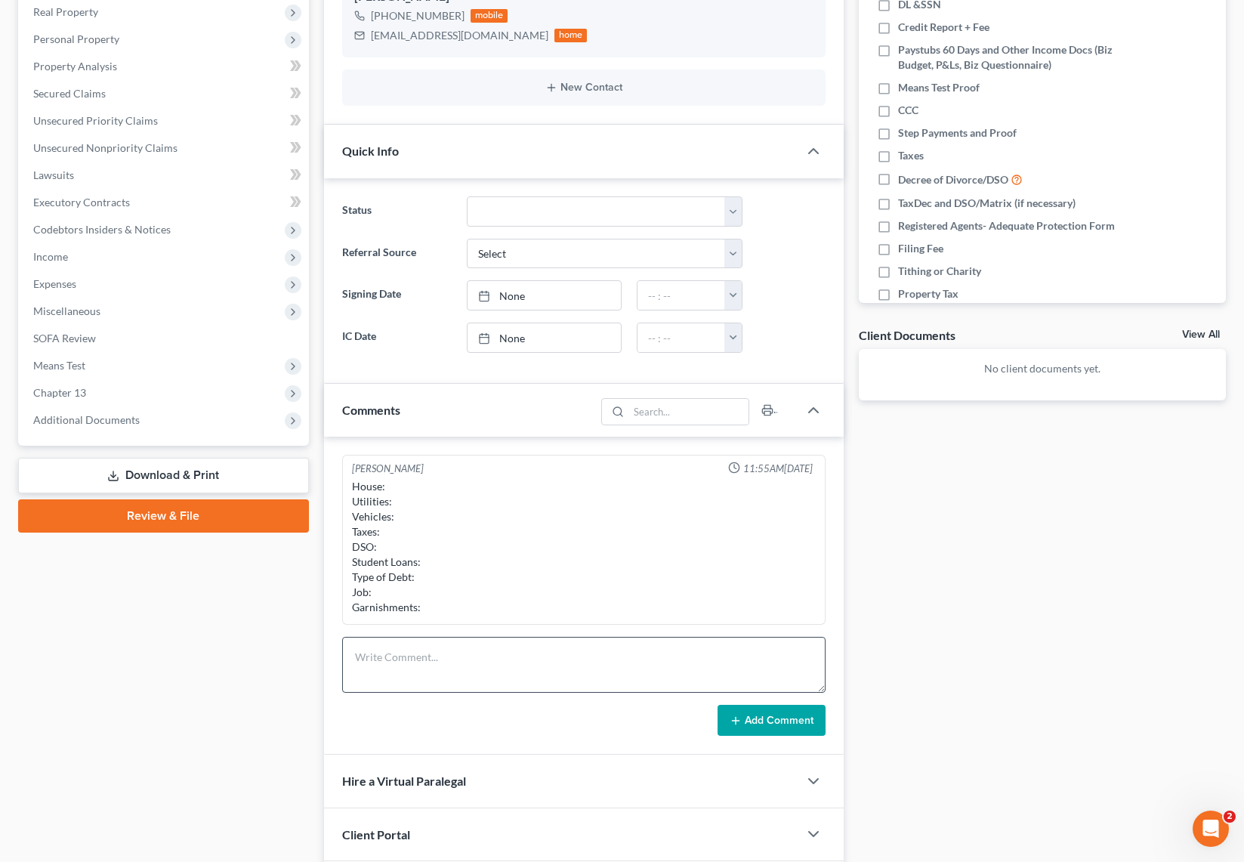
scroll to position [251, 0]
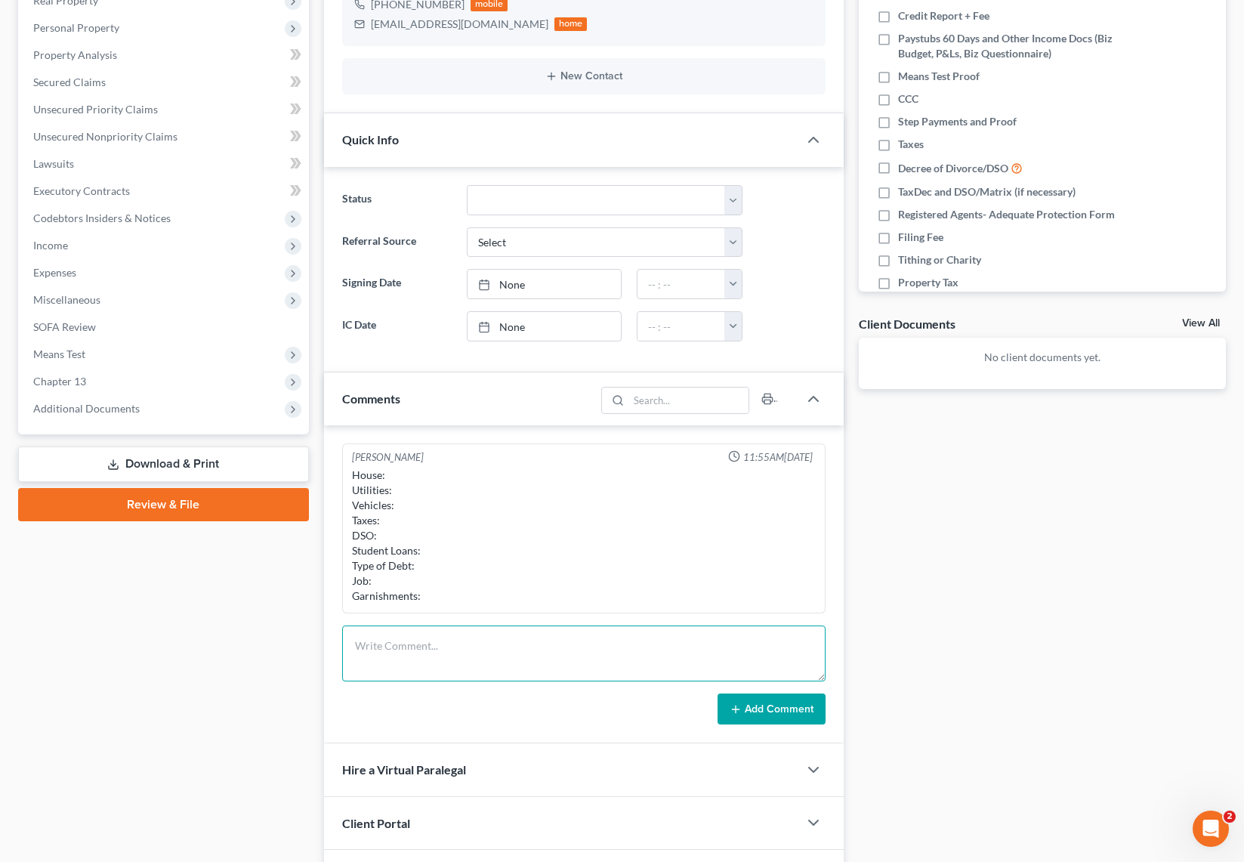
click at [388, 650] on textarea at bounding box center [583, 653] width 483 height 56
type textarea "Car loan"
click at [796, 716] on button "Add Comment" at bounding box center [771, 709] width 108 height 32
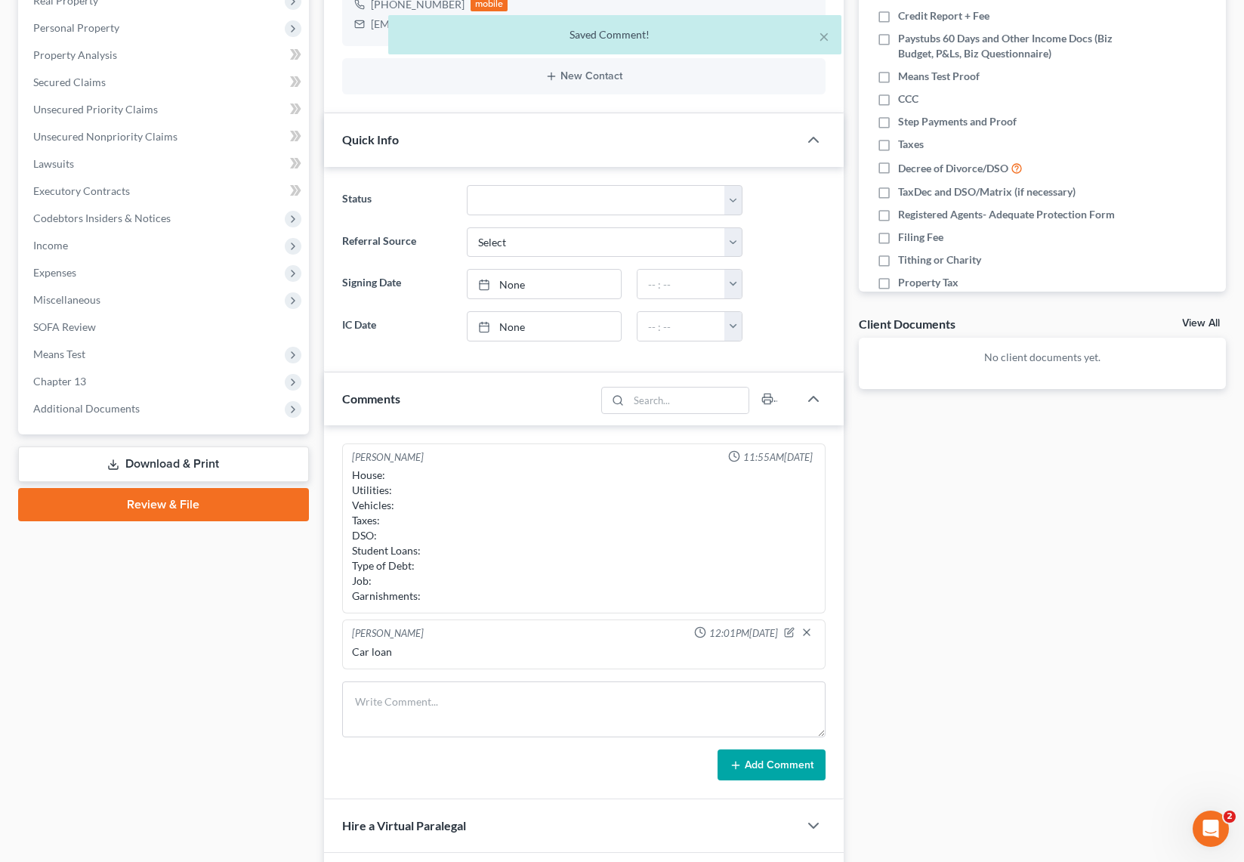
click at [116, 654] on div "Case Dashboard Payments Invoices Payments Payments Credit Report Client Profile" at bounding box center [164, 426] width 306 height 1065
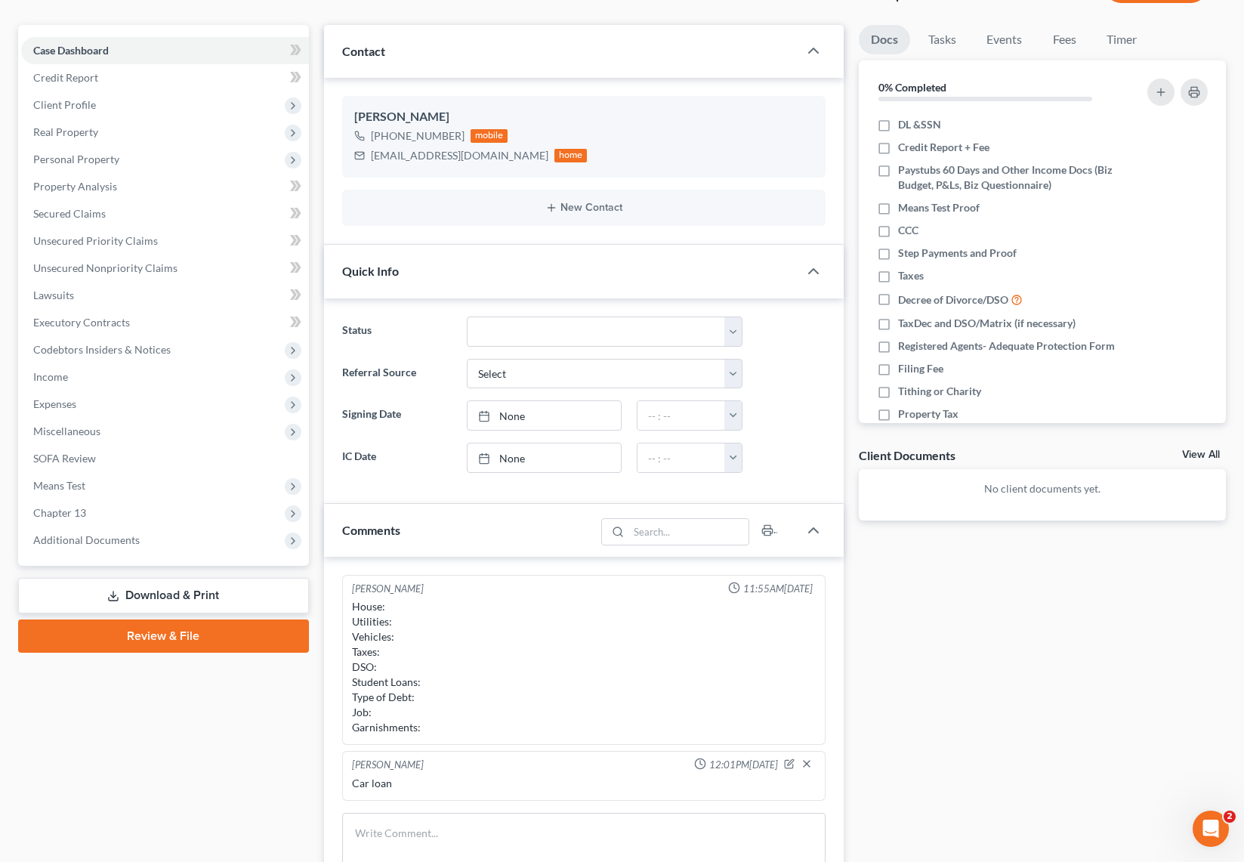
scroll to position [0, 0]
